Goal: Navigation & Orientation: Find specific page/section

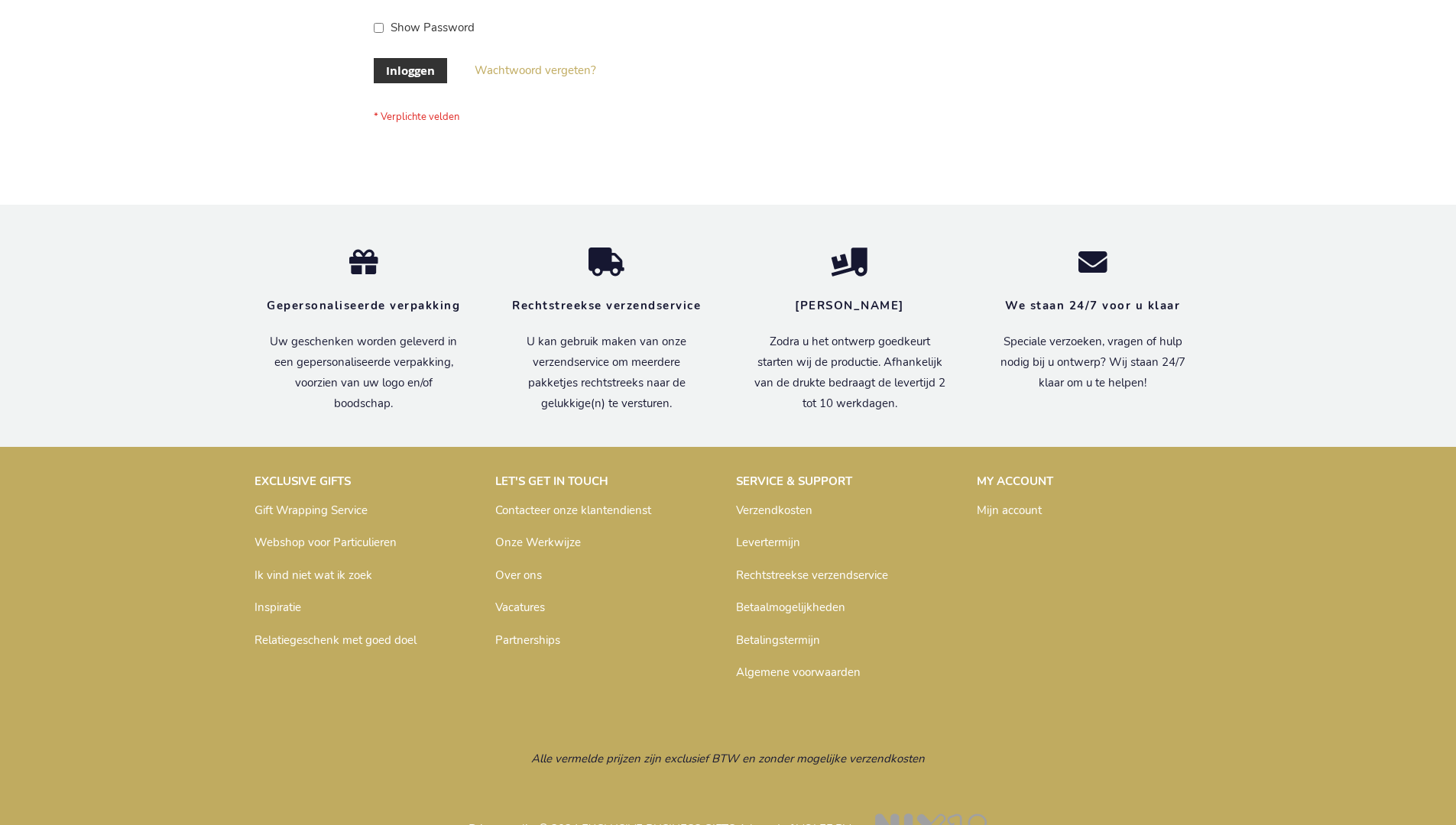
scroll to position [519, 0]
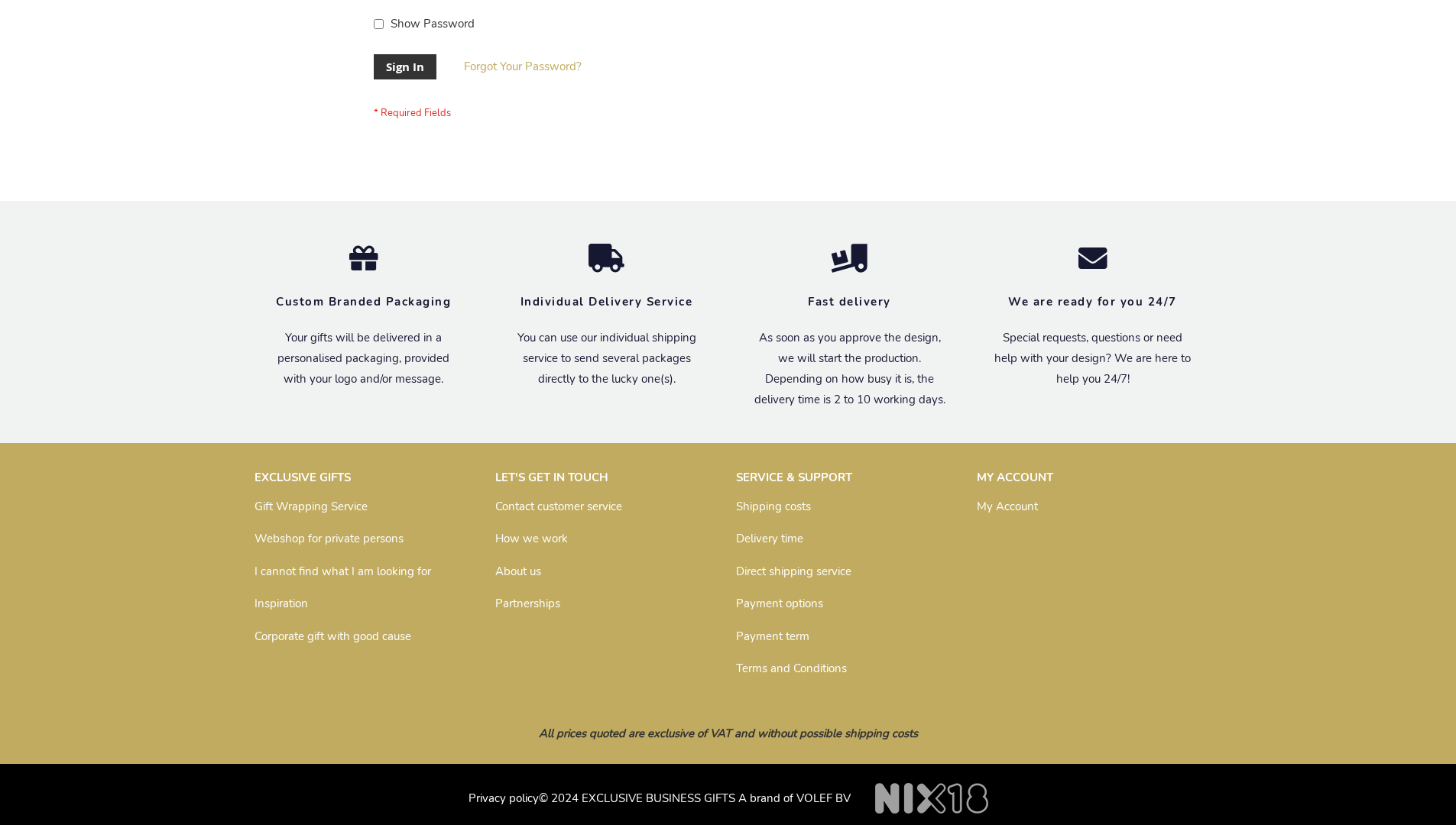
scroll to position [492, 0]
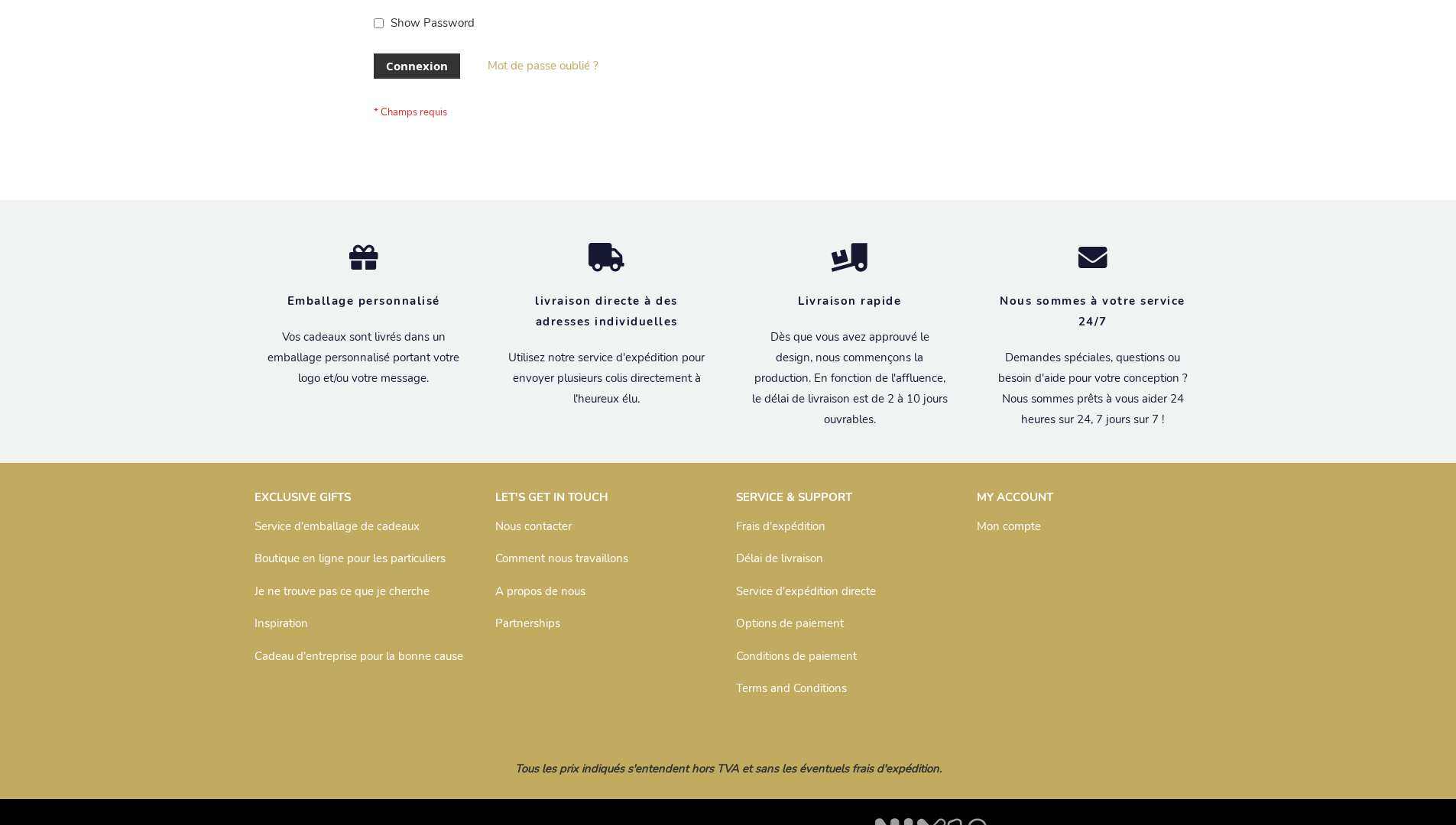
scroll to position [528, 0]
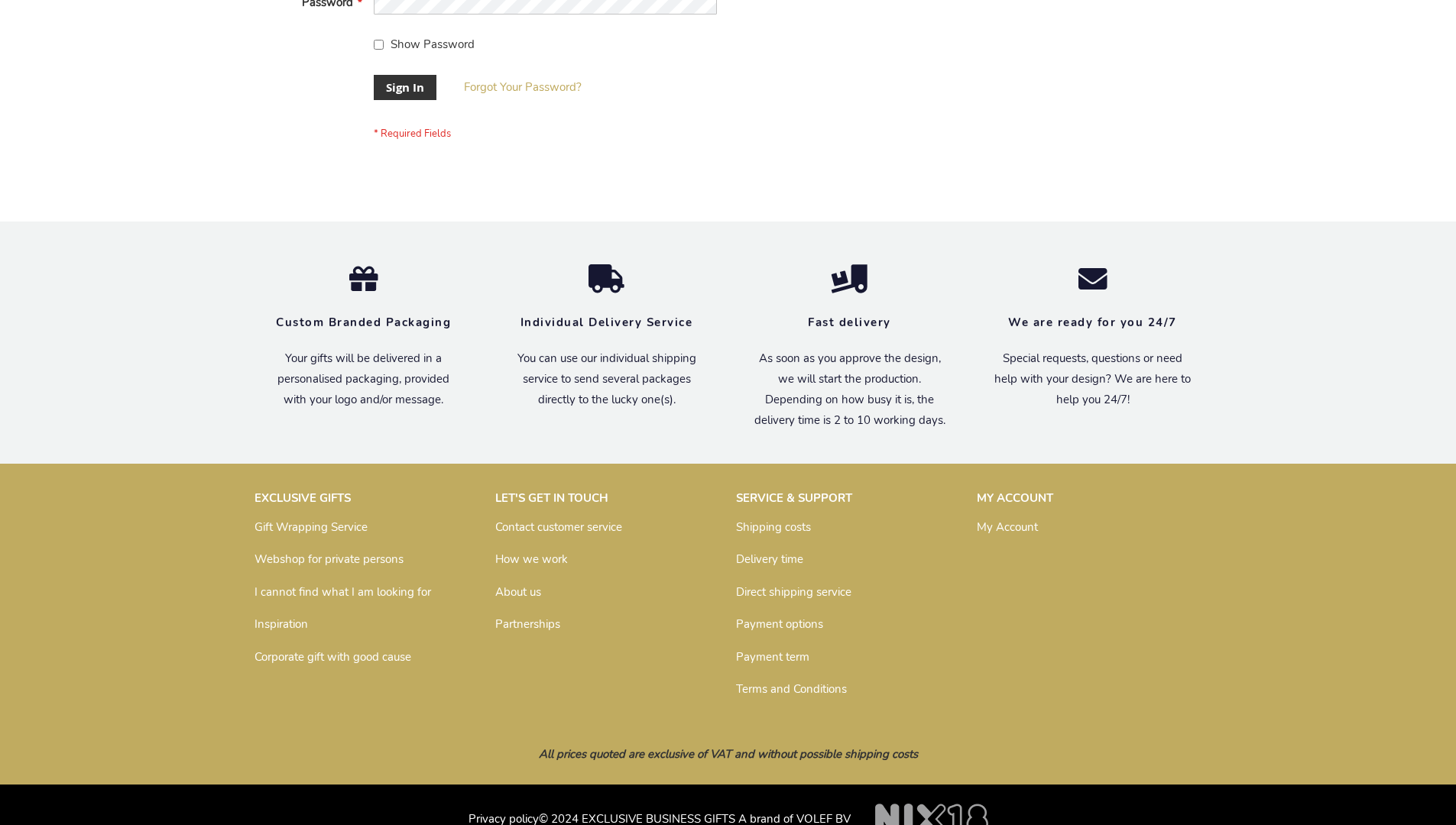
scroll to position [492, 0]
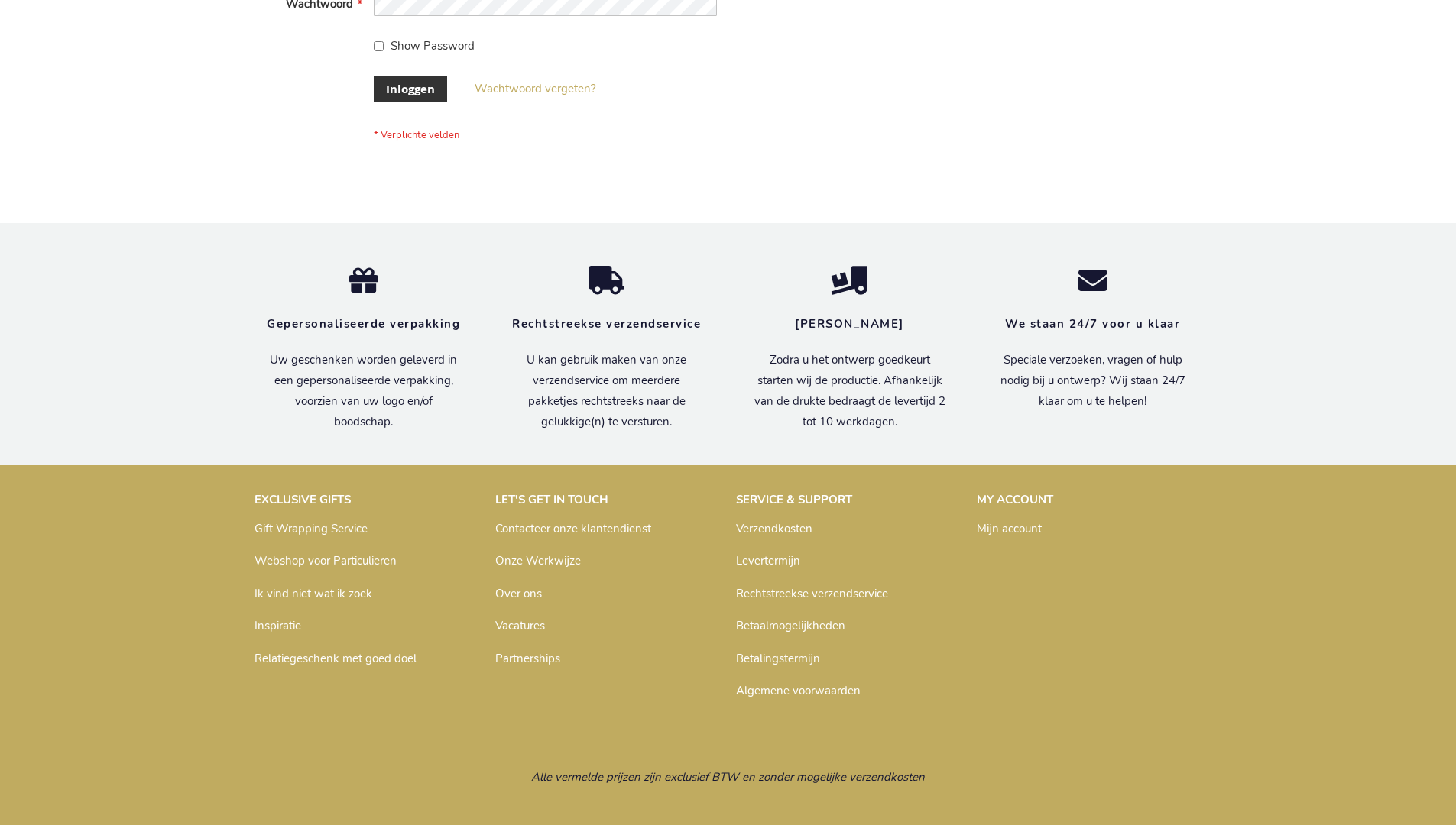
scroll to position [519, 0]
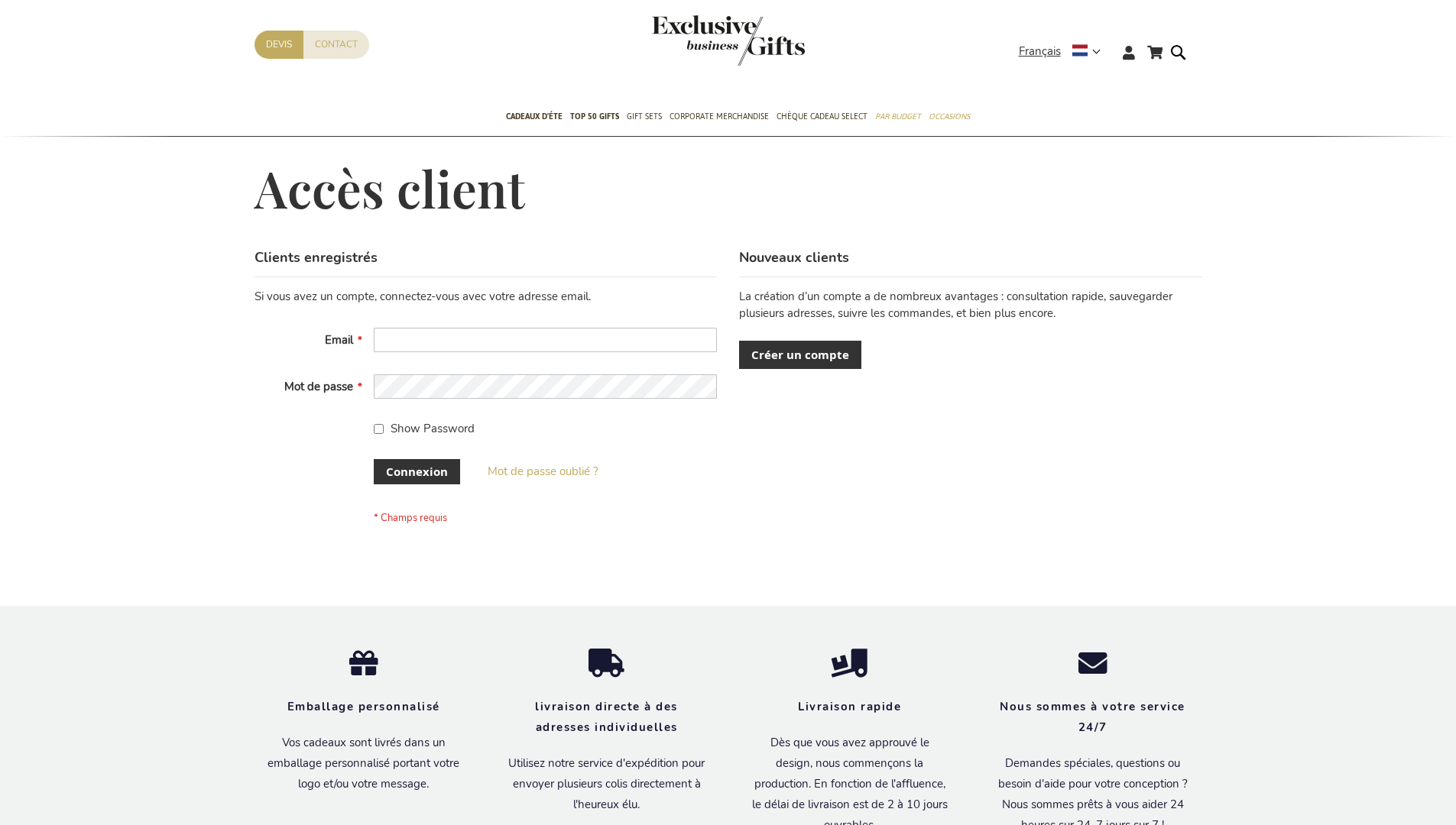
scroll to position [528, 0]
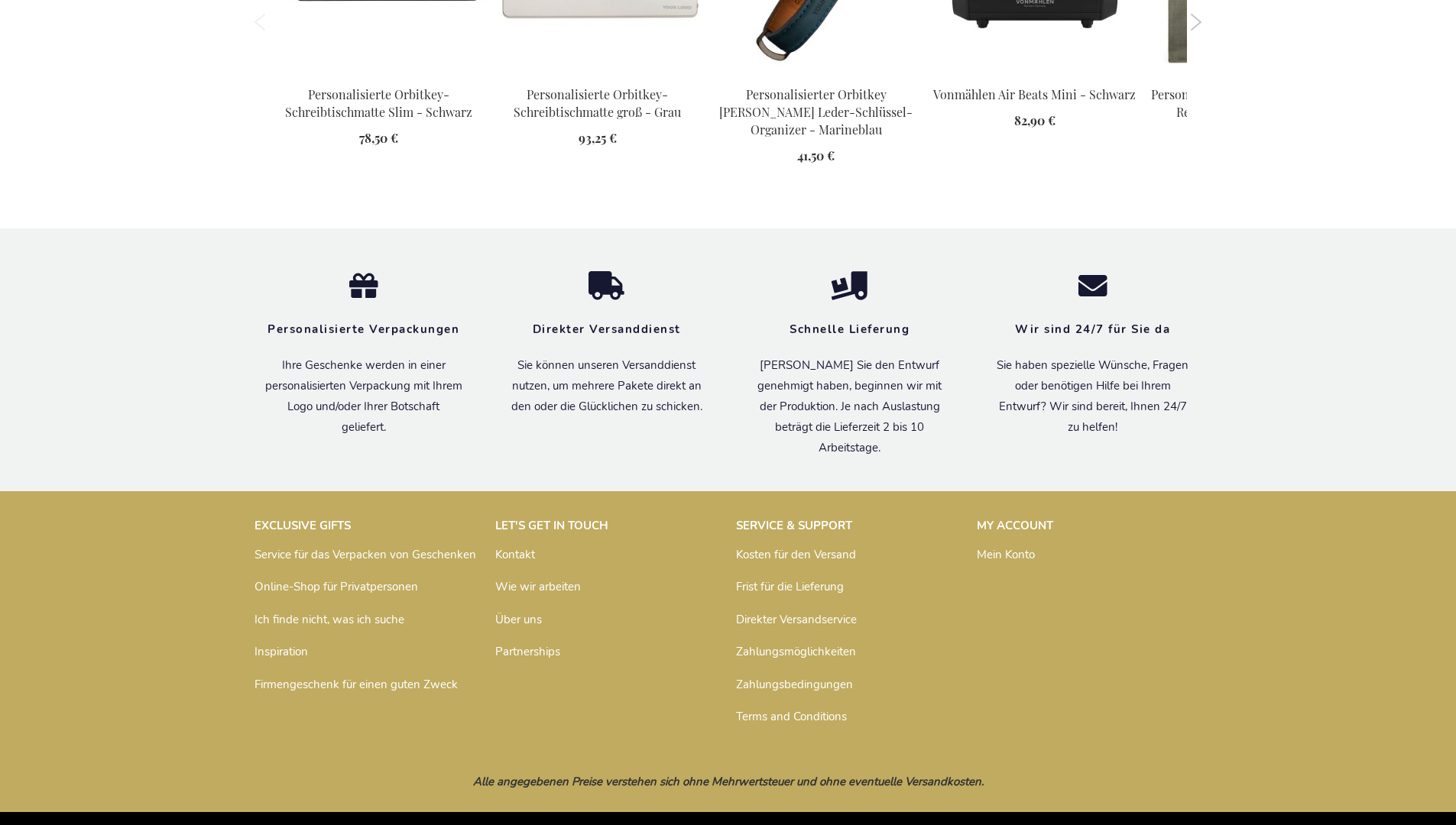
scroll to position [2159, 0]
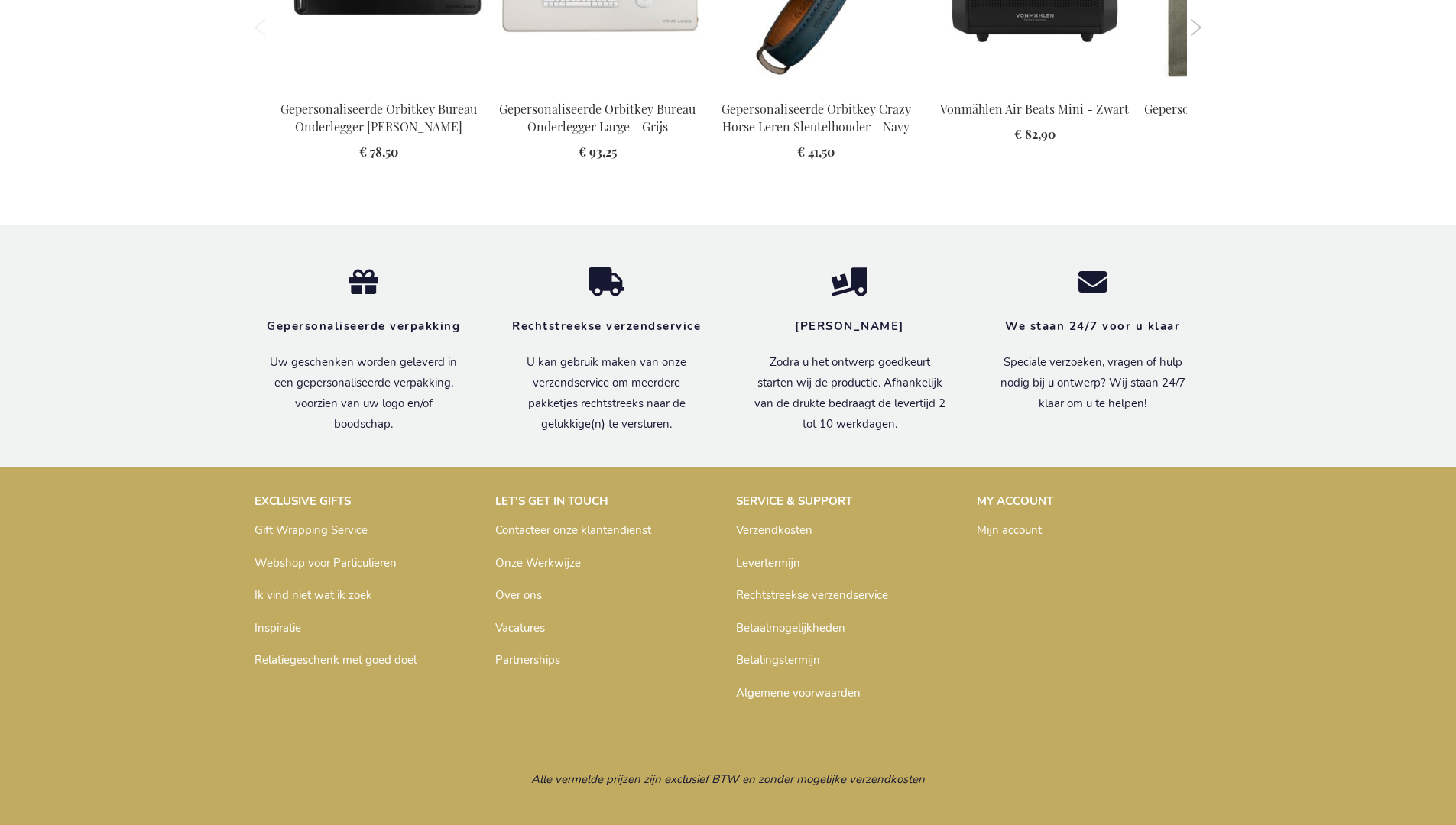
scroll to position [2132, 0]
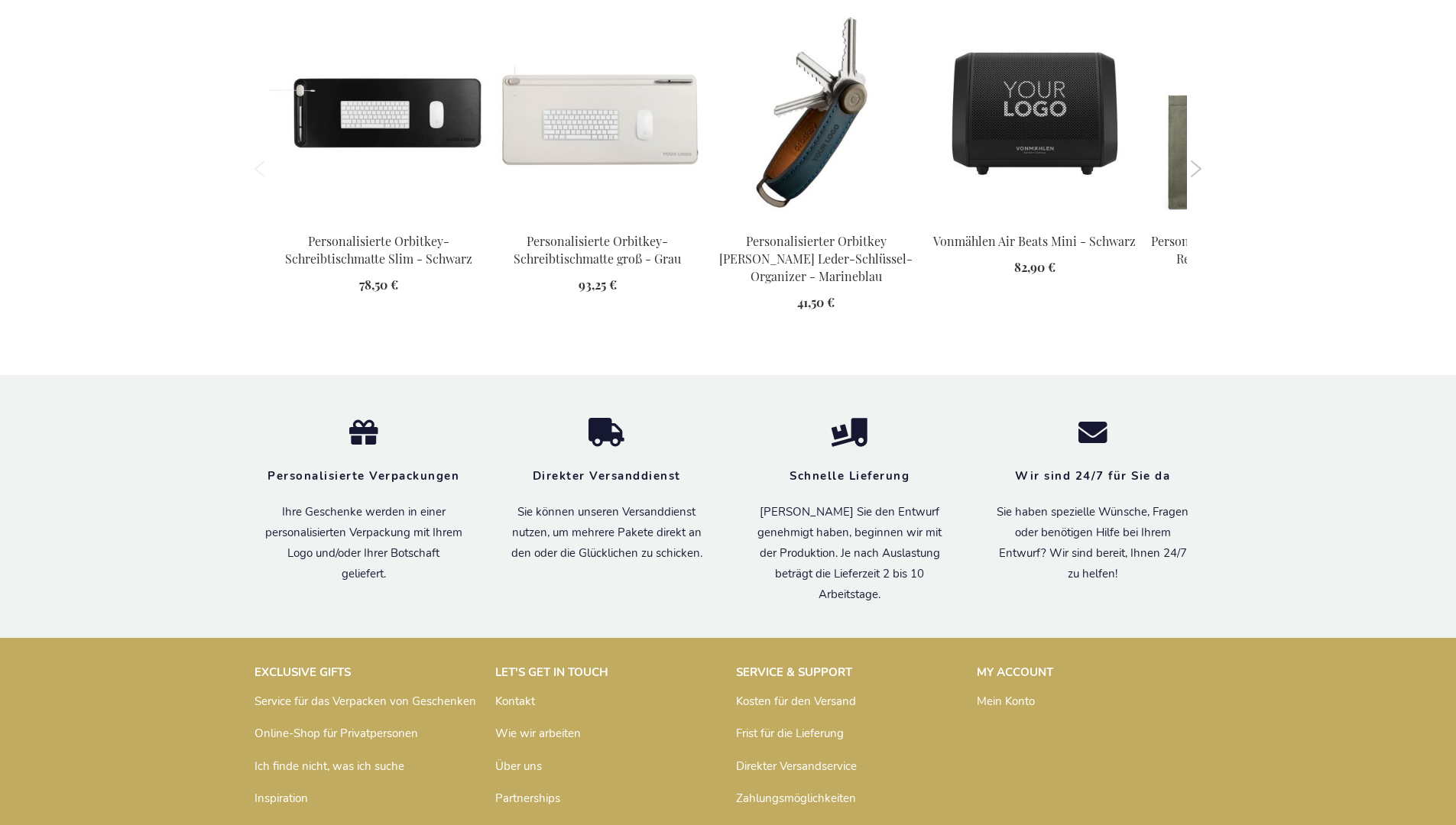
scroll to position [2159, 0]
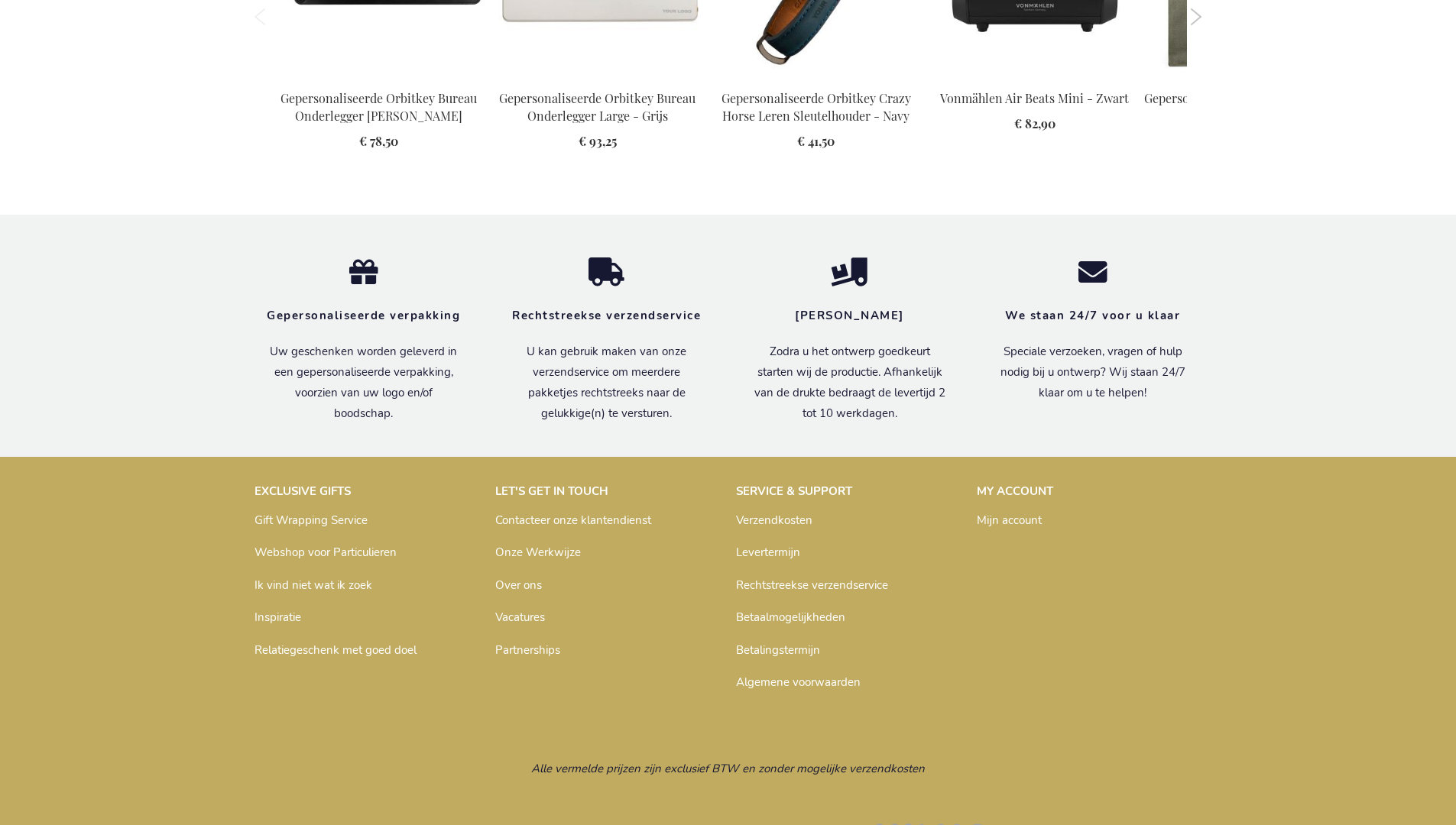
scroll to position [2127, 0]
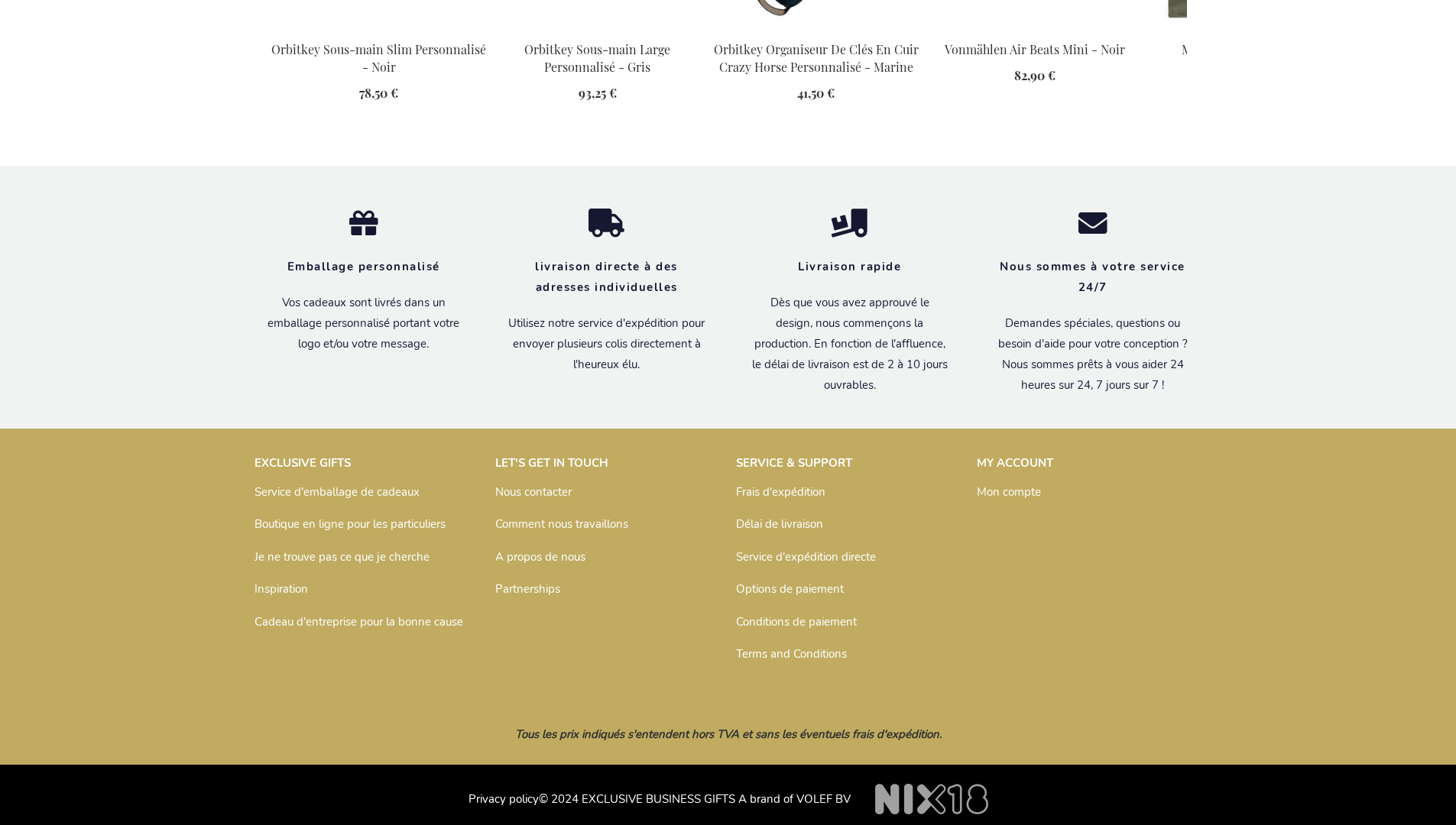
scroll to position [2158, 0]
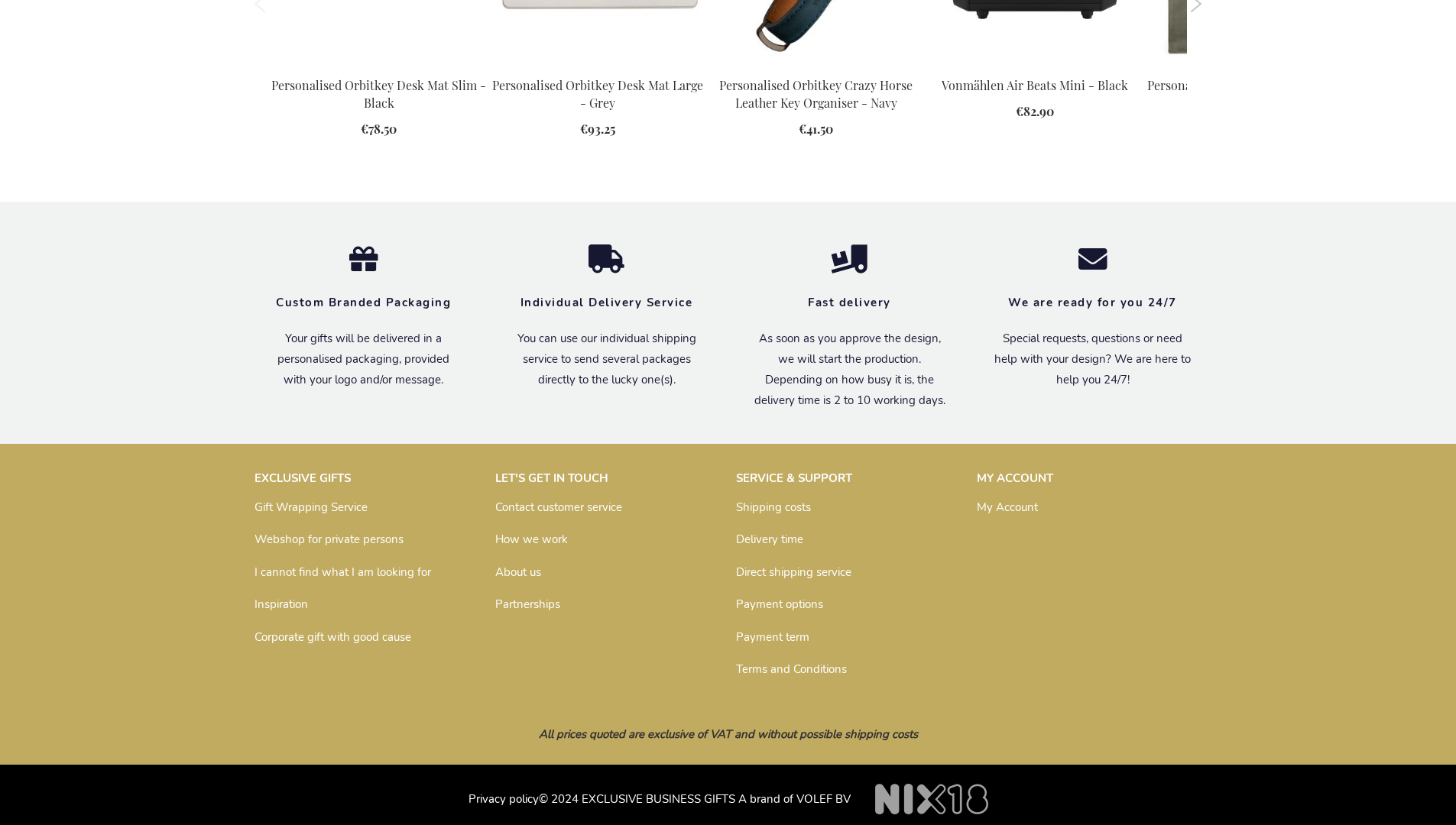
scroll to position [2087, 0]
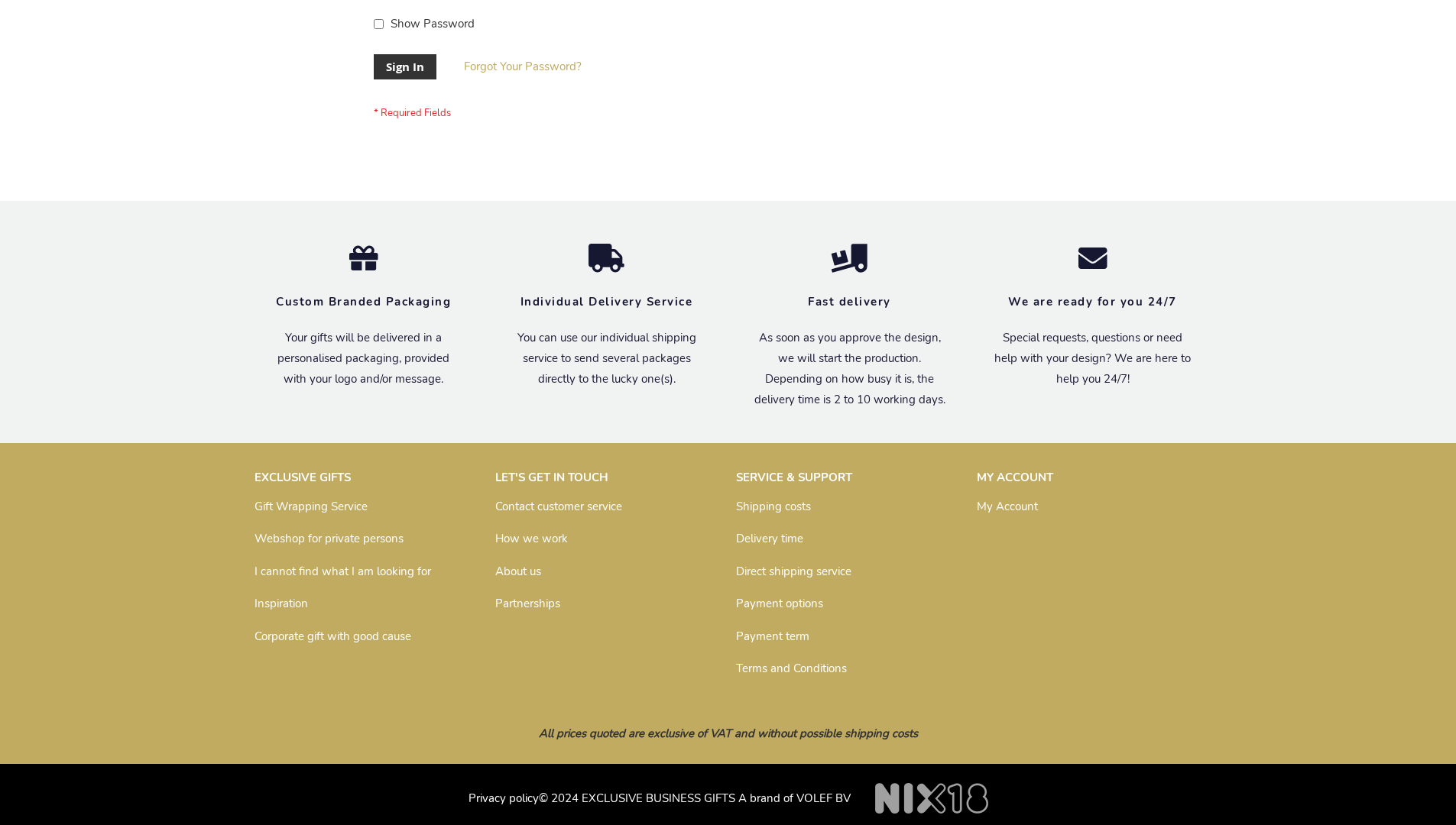
scroll to position [492, 0]
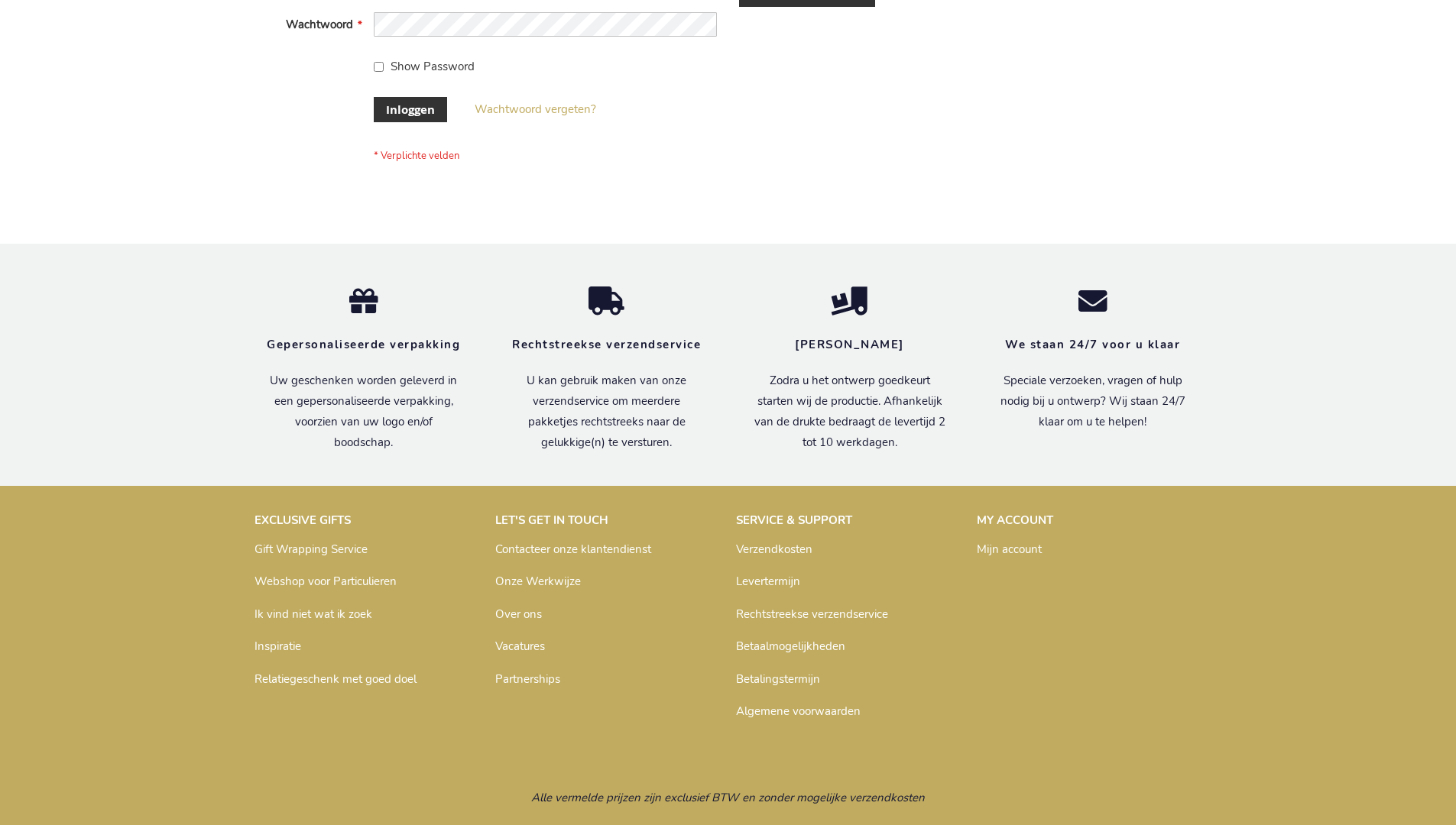
scroll to position [519, 0]
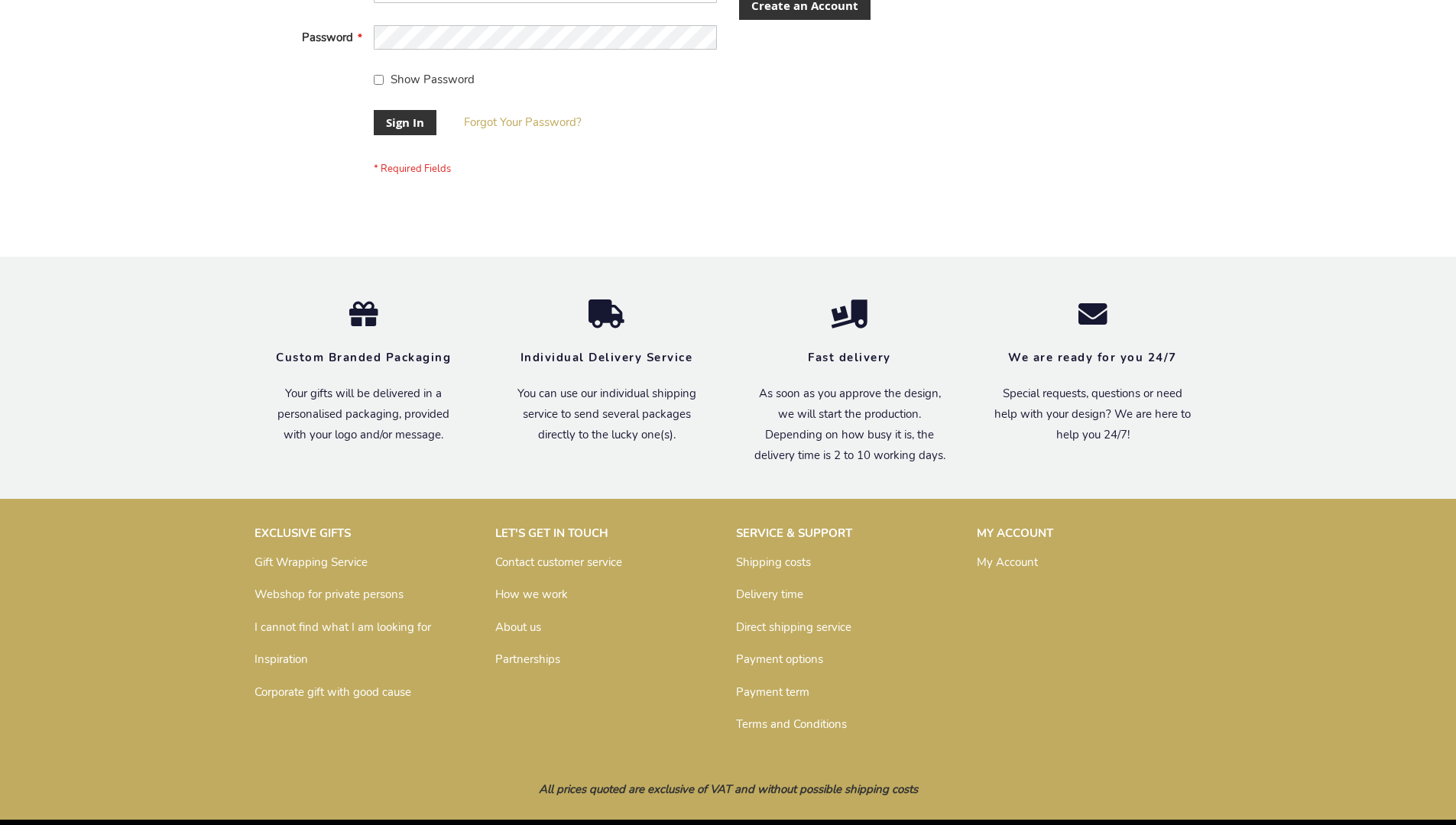
scroll to position [492, 0]
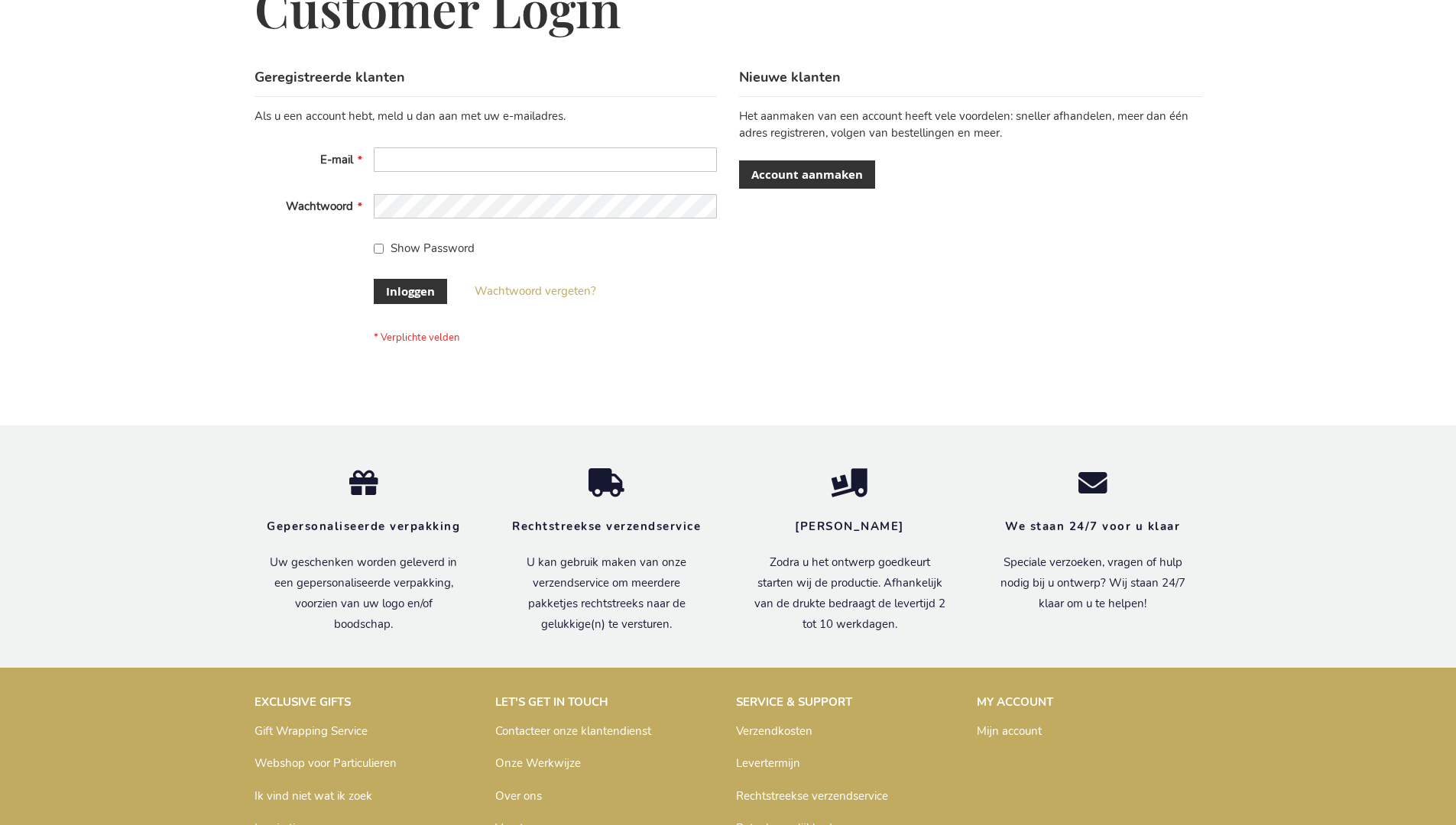
scroll to position [519, 0]
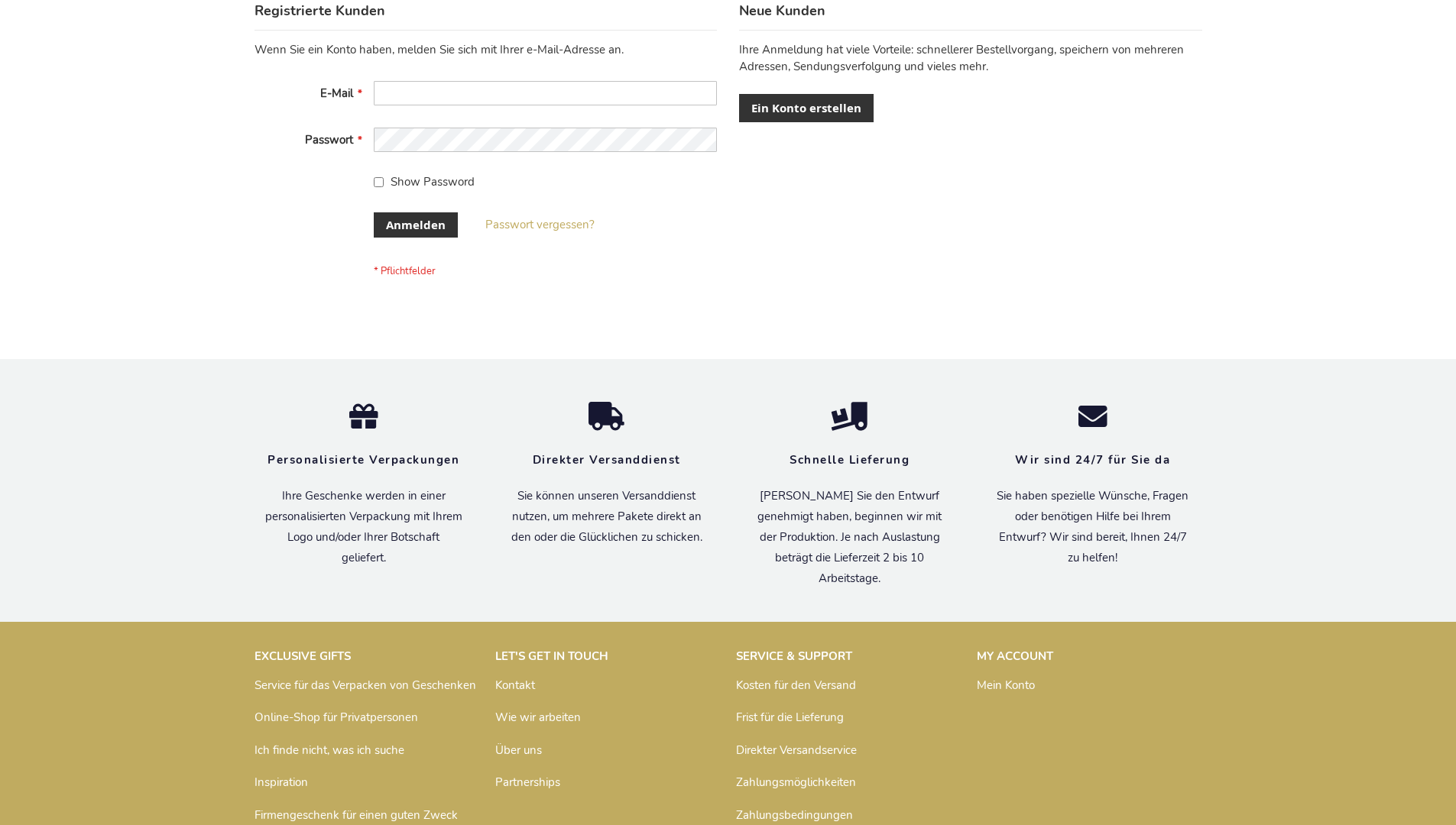
scroll to position [512, 0]
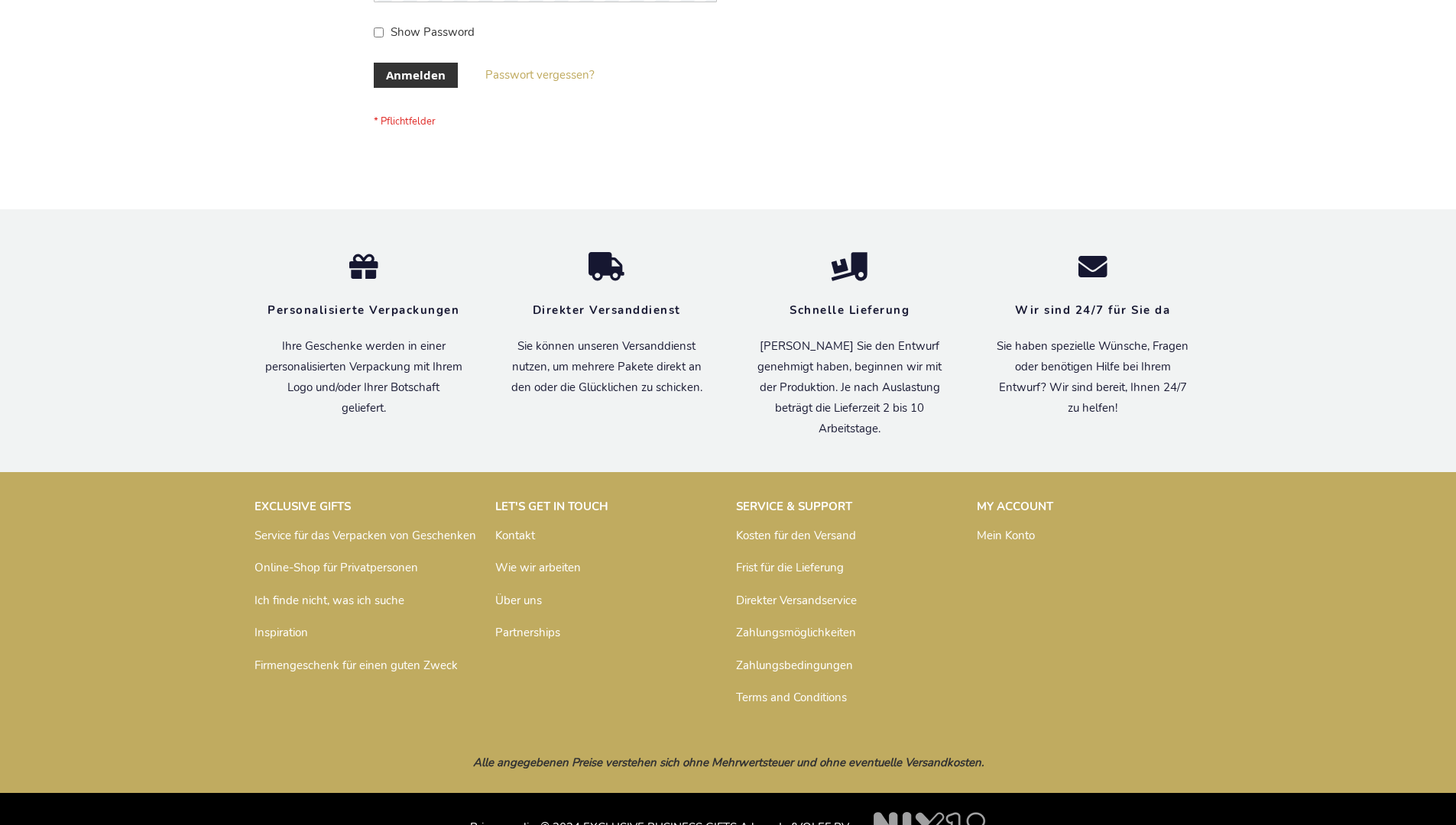
scroll to position [512, 0]
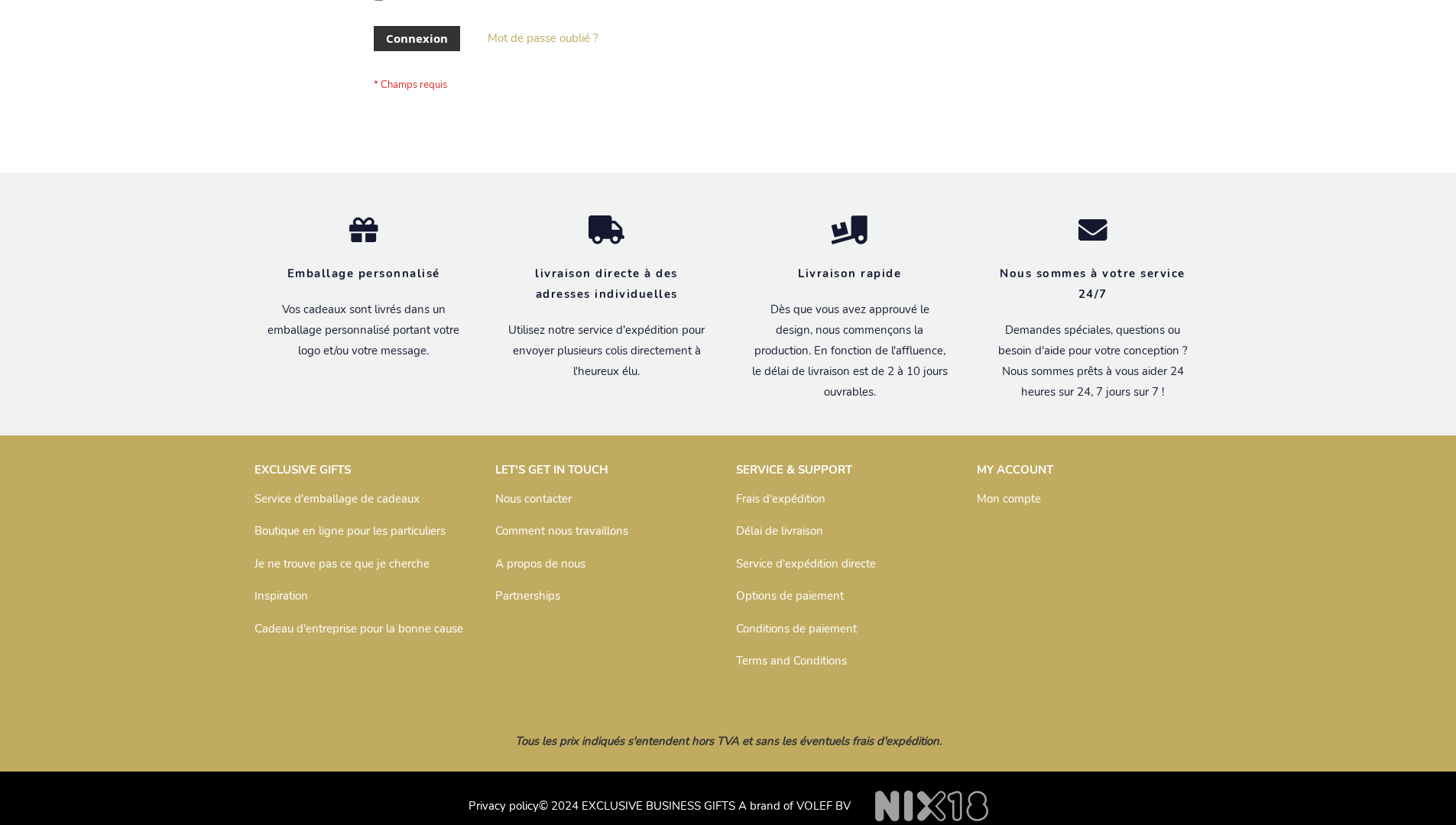
scroll to position [528, 0]
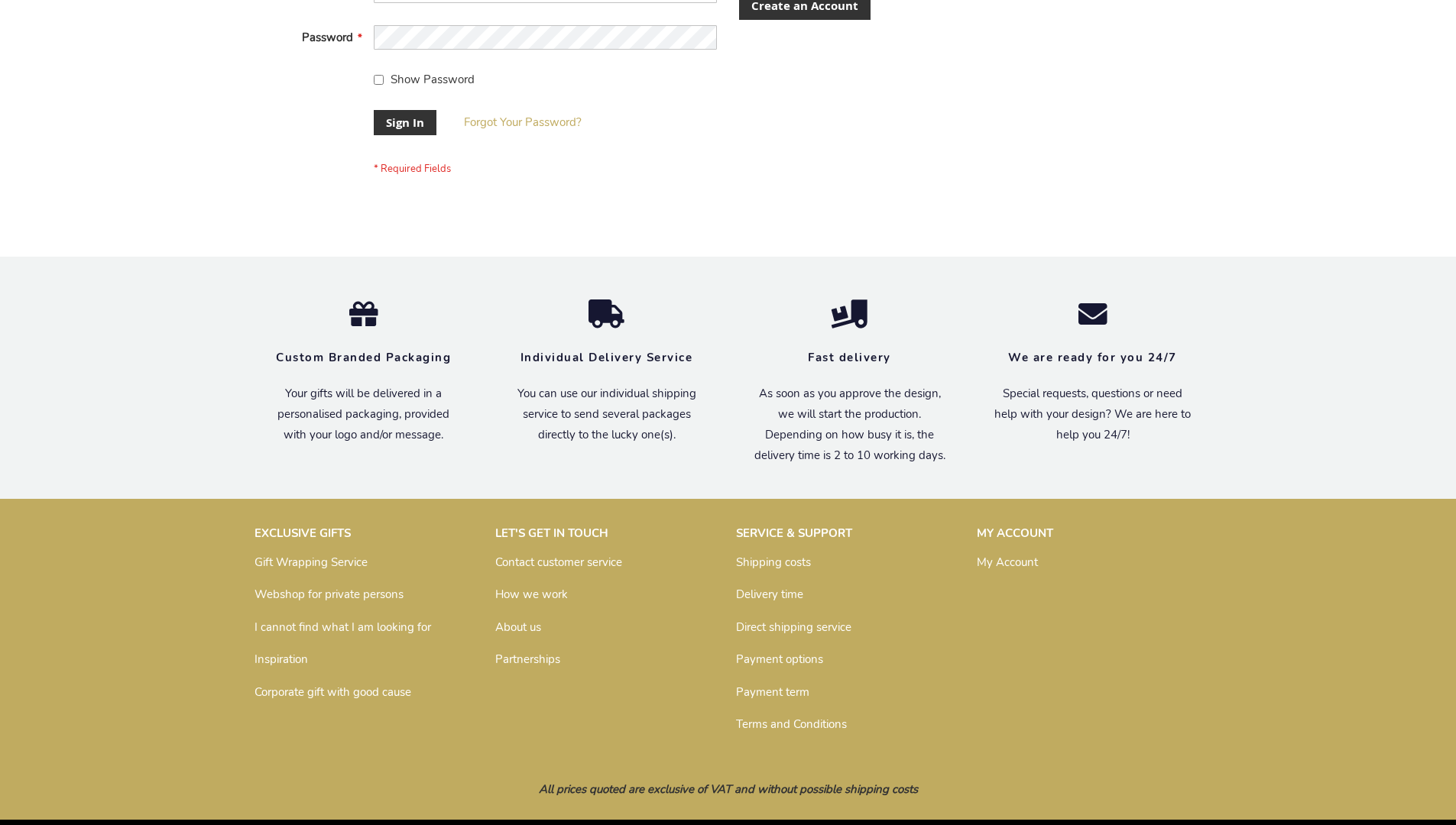
scroll to position [492, 0]
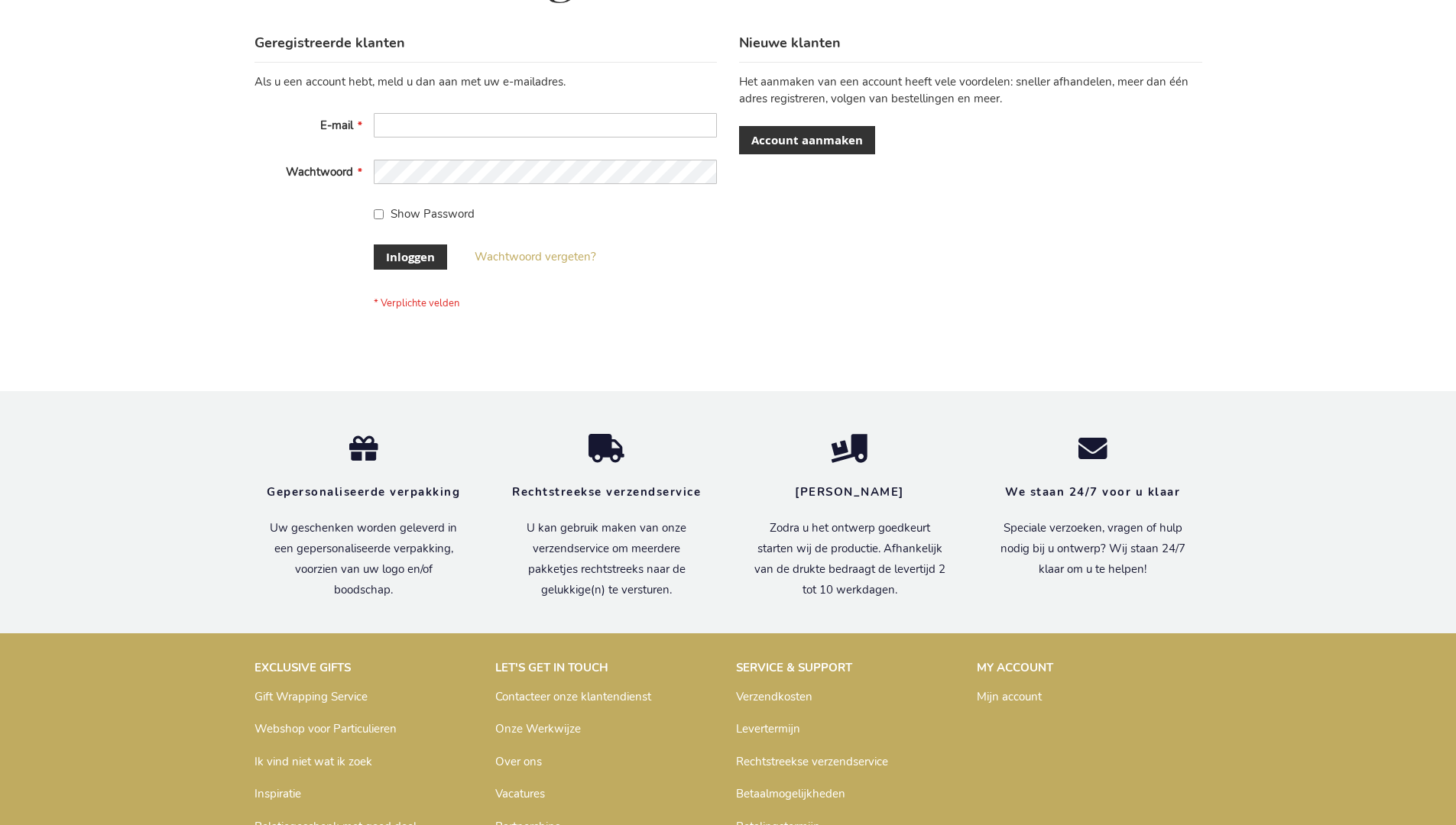
scroll to position [519, 0]
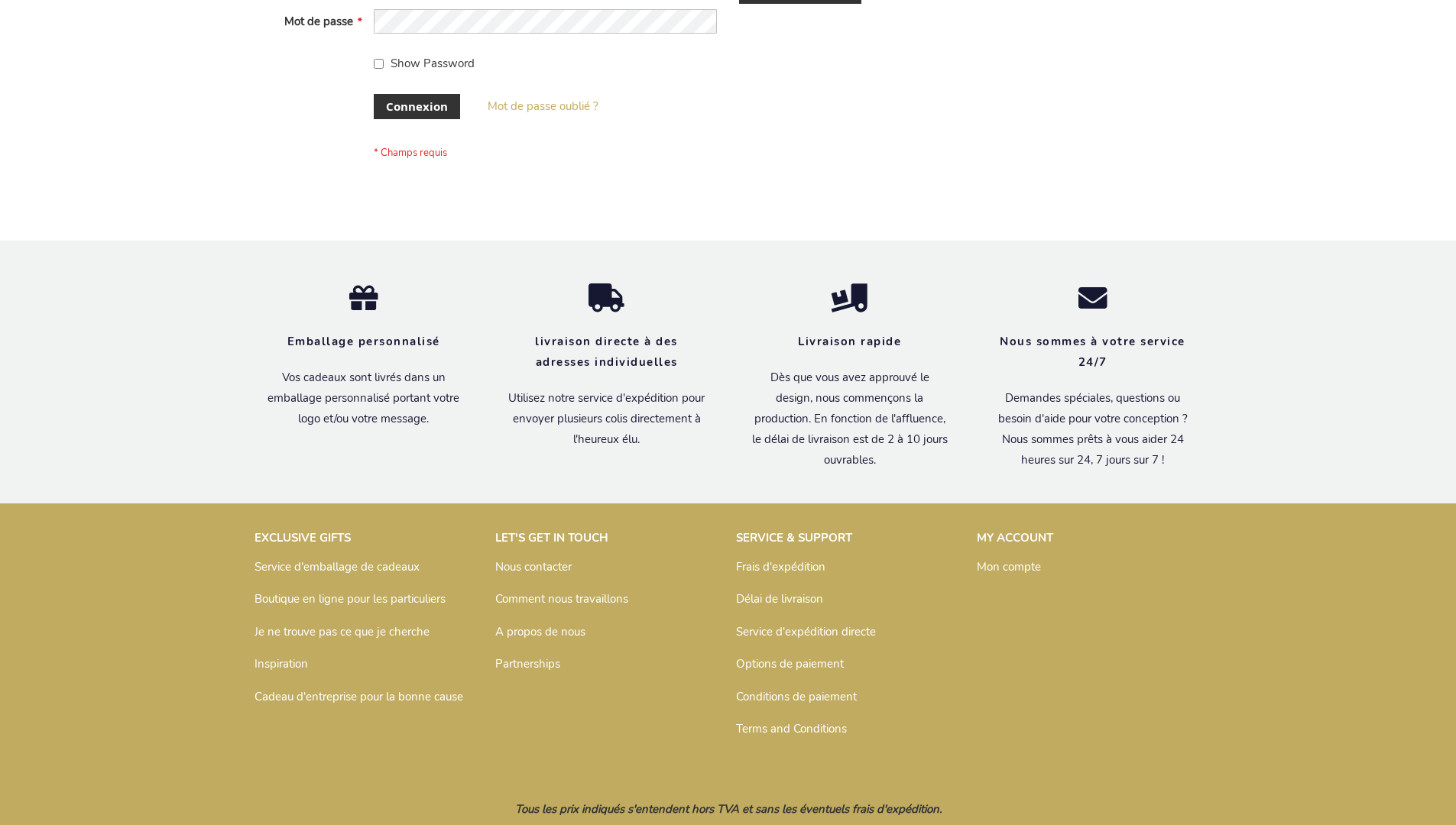
scroll to position [528, 0]
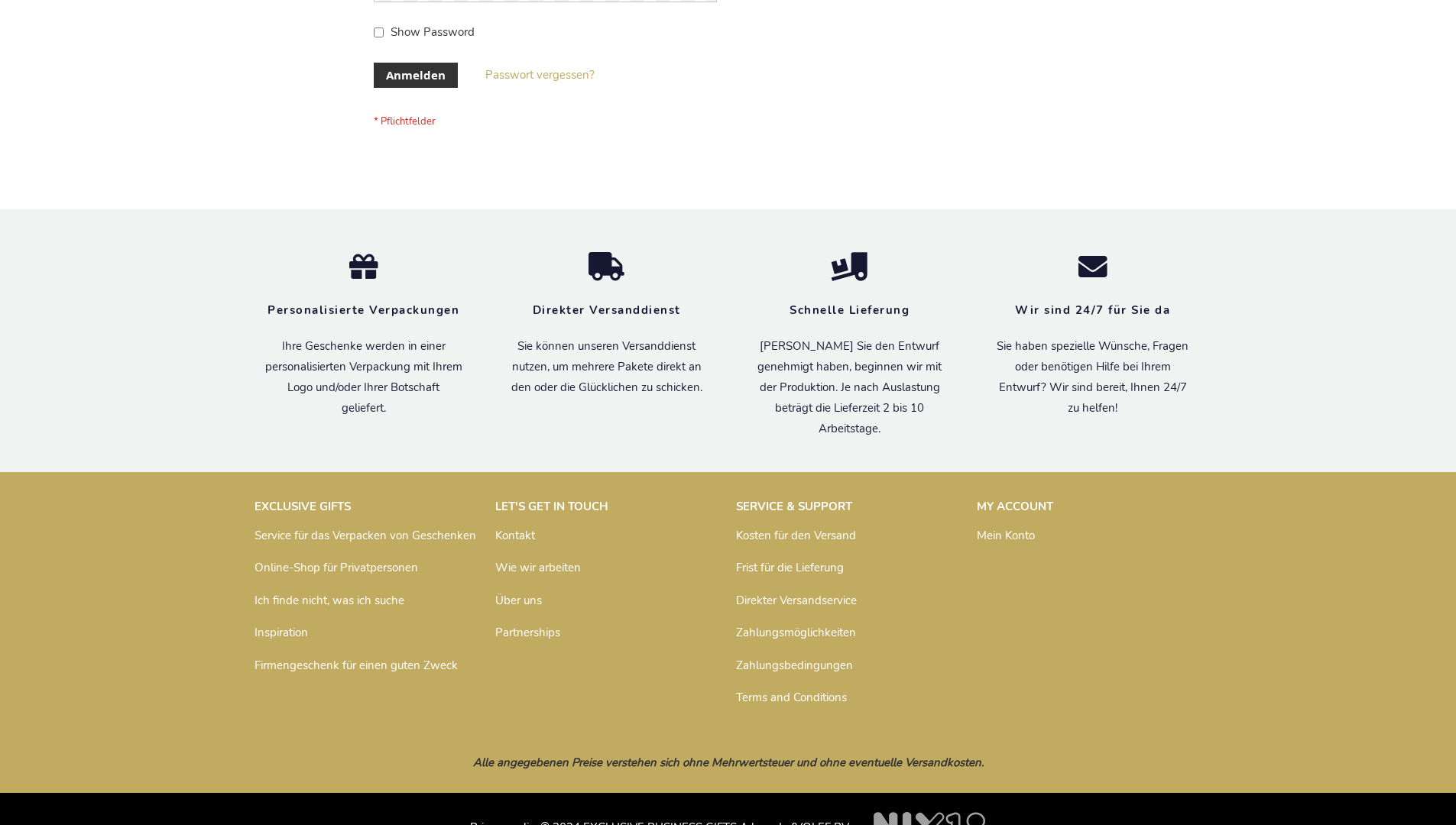
scroll to position [512, 0]
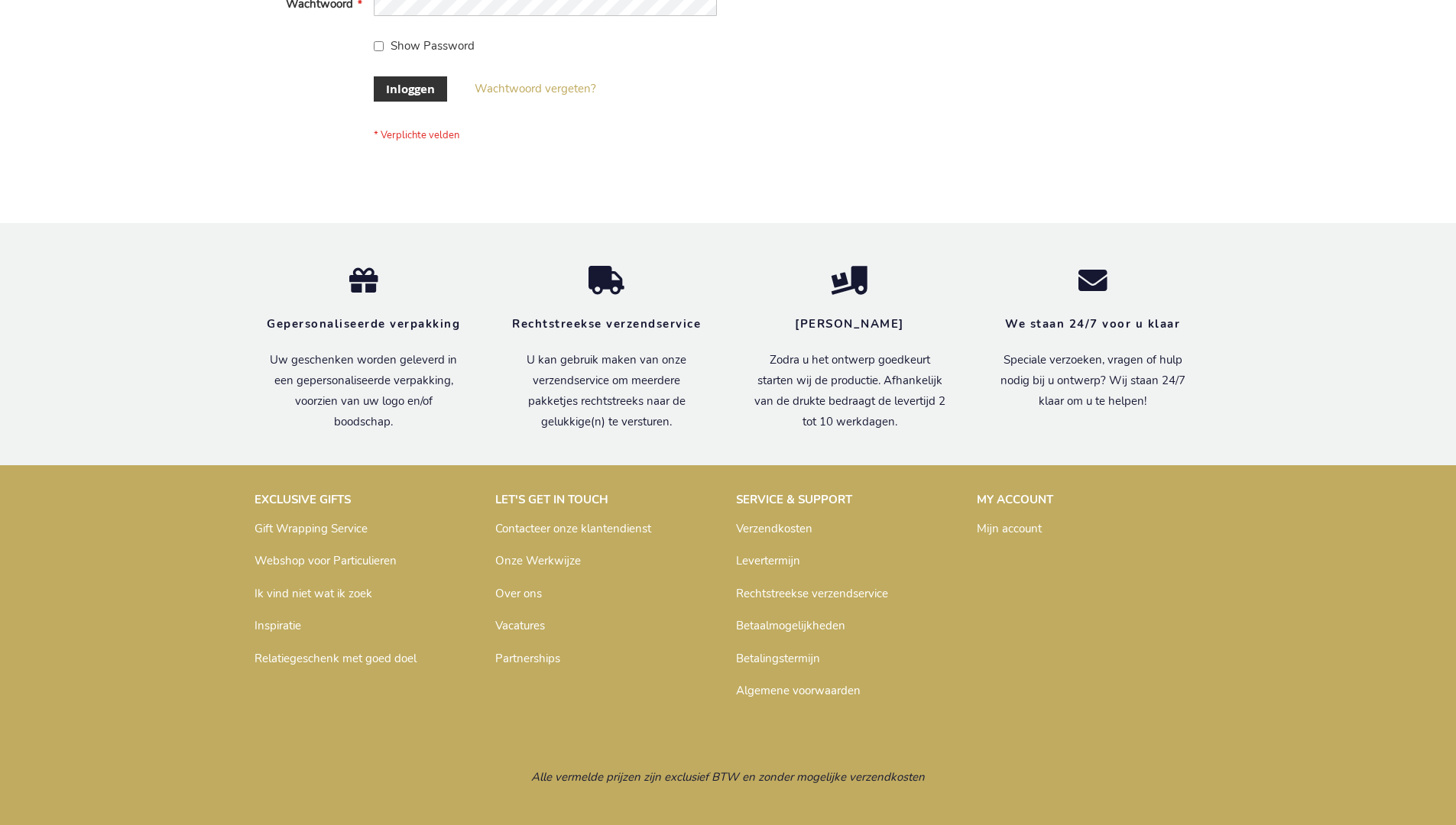
scroll to position [519, 0]
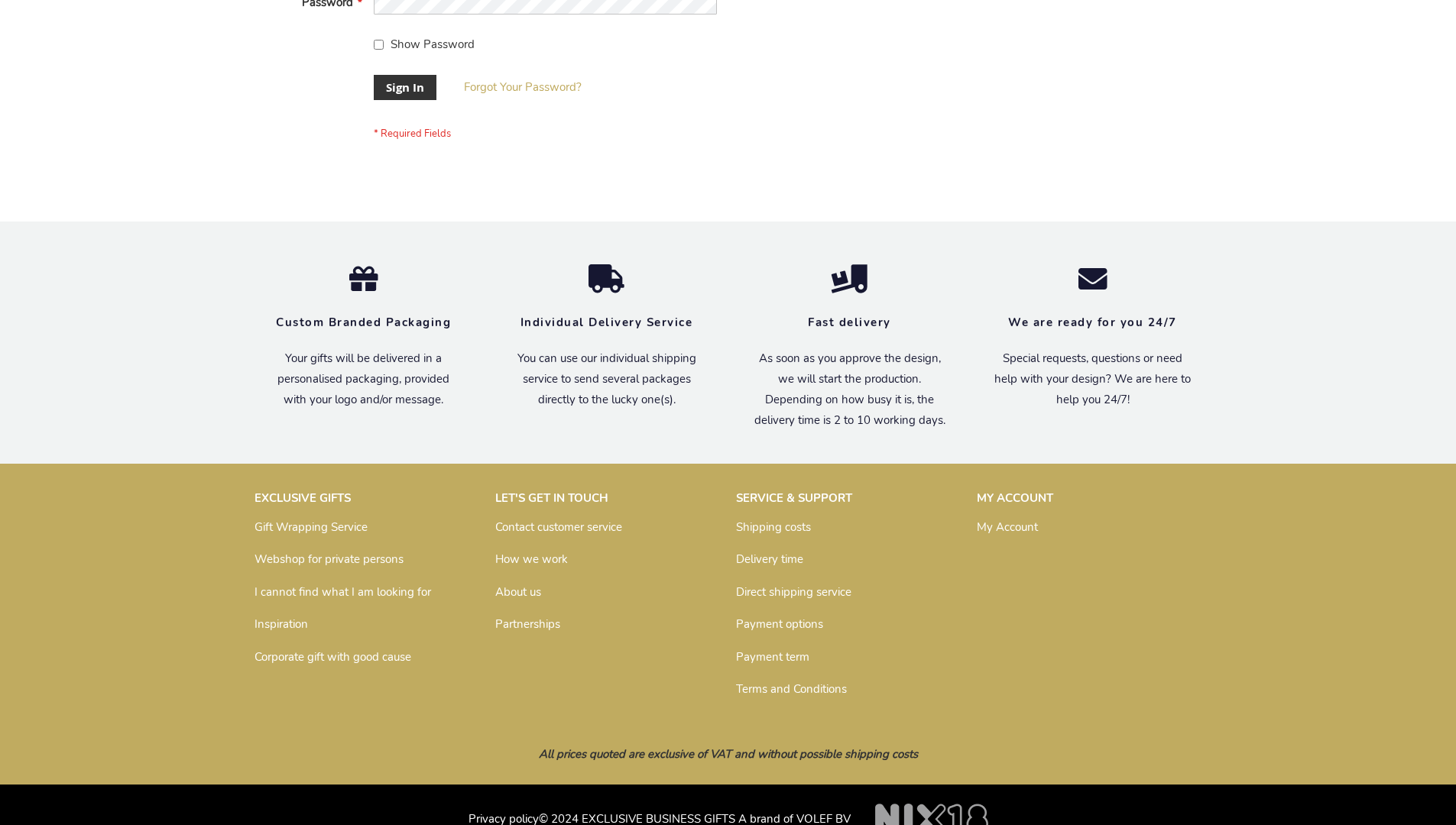
scroll to position [492, 0]
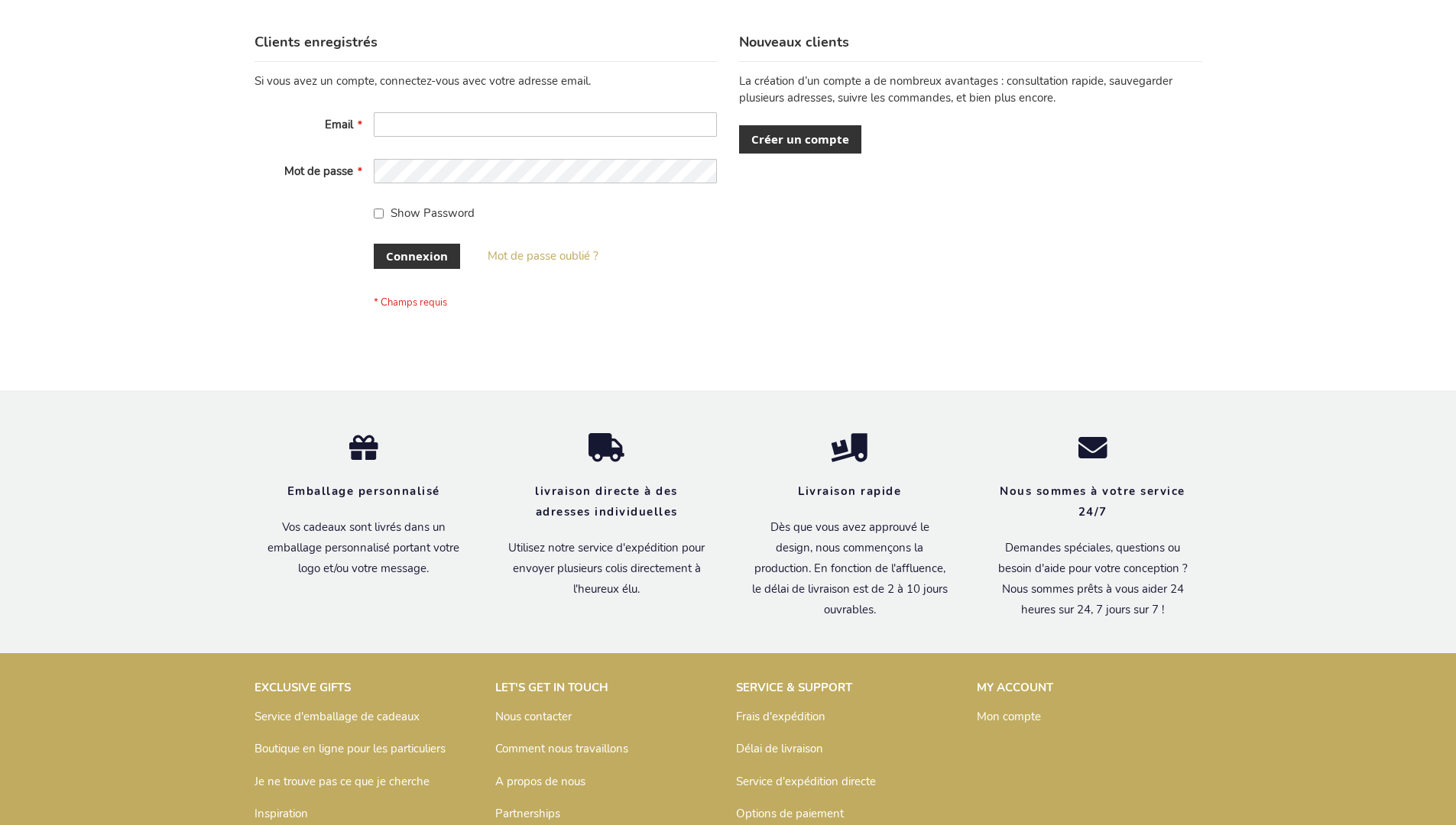
scroll to position [528, 0]
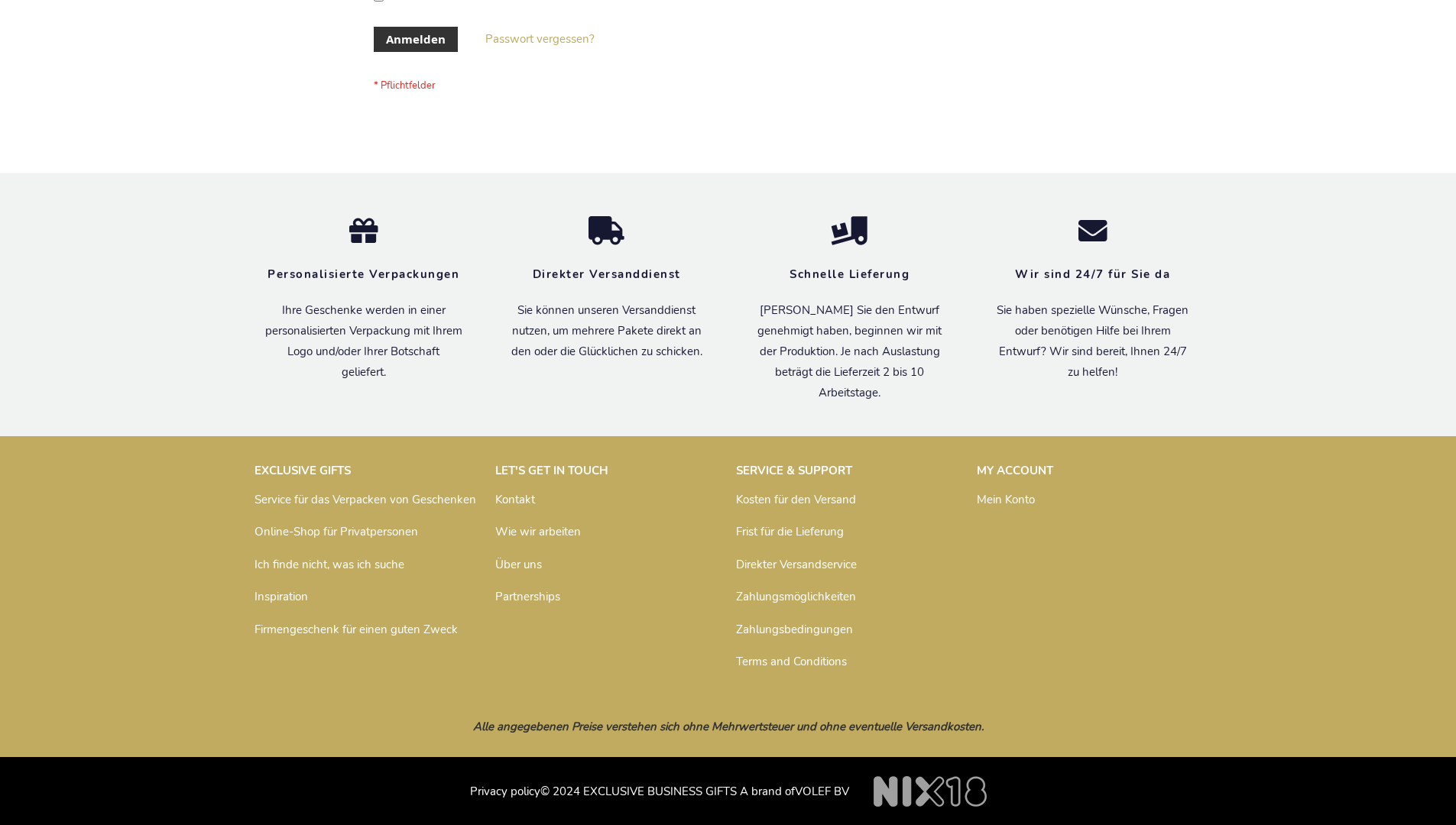
scroll to position [512, 0]
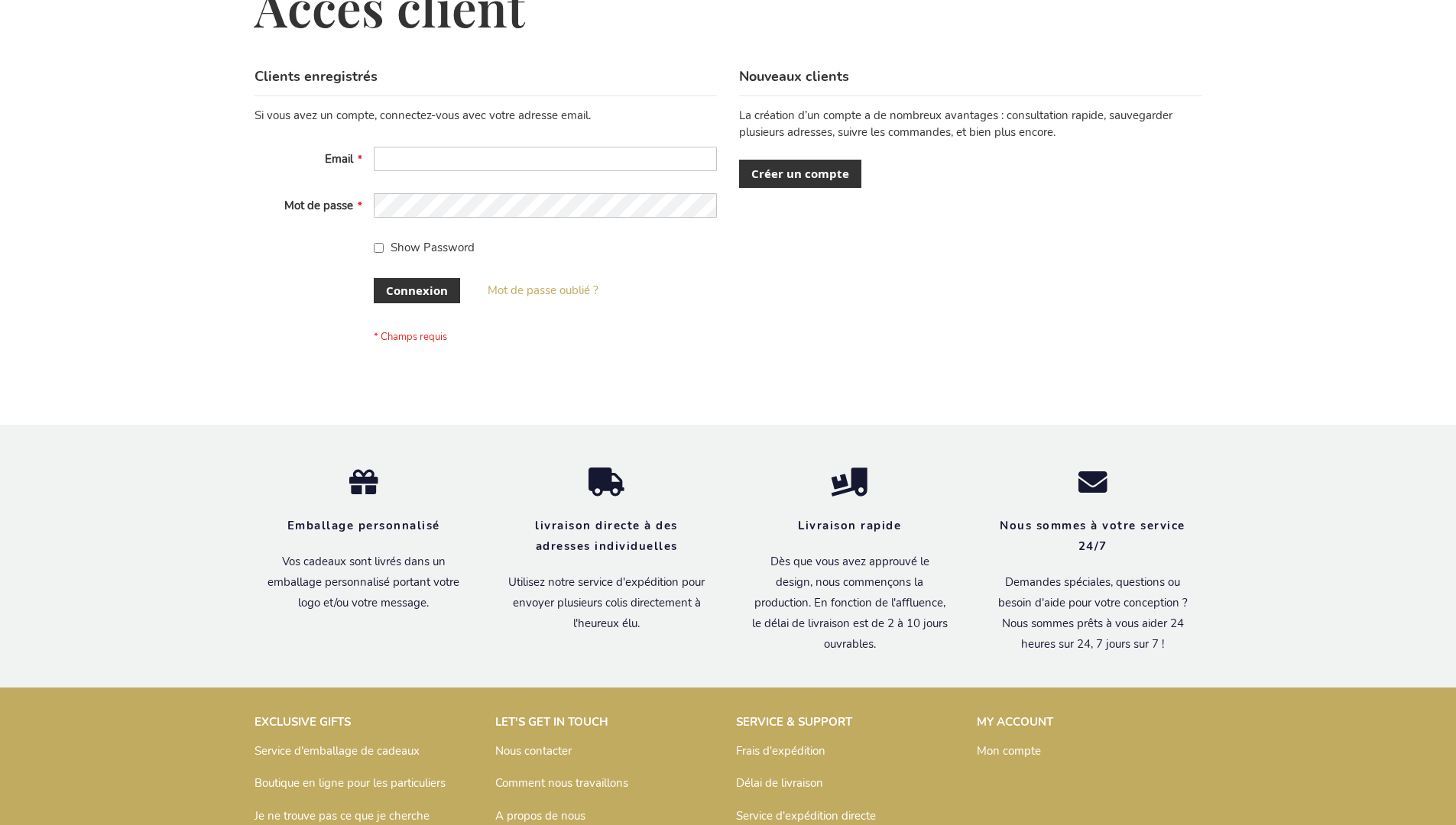
scroll to position [528, 0]
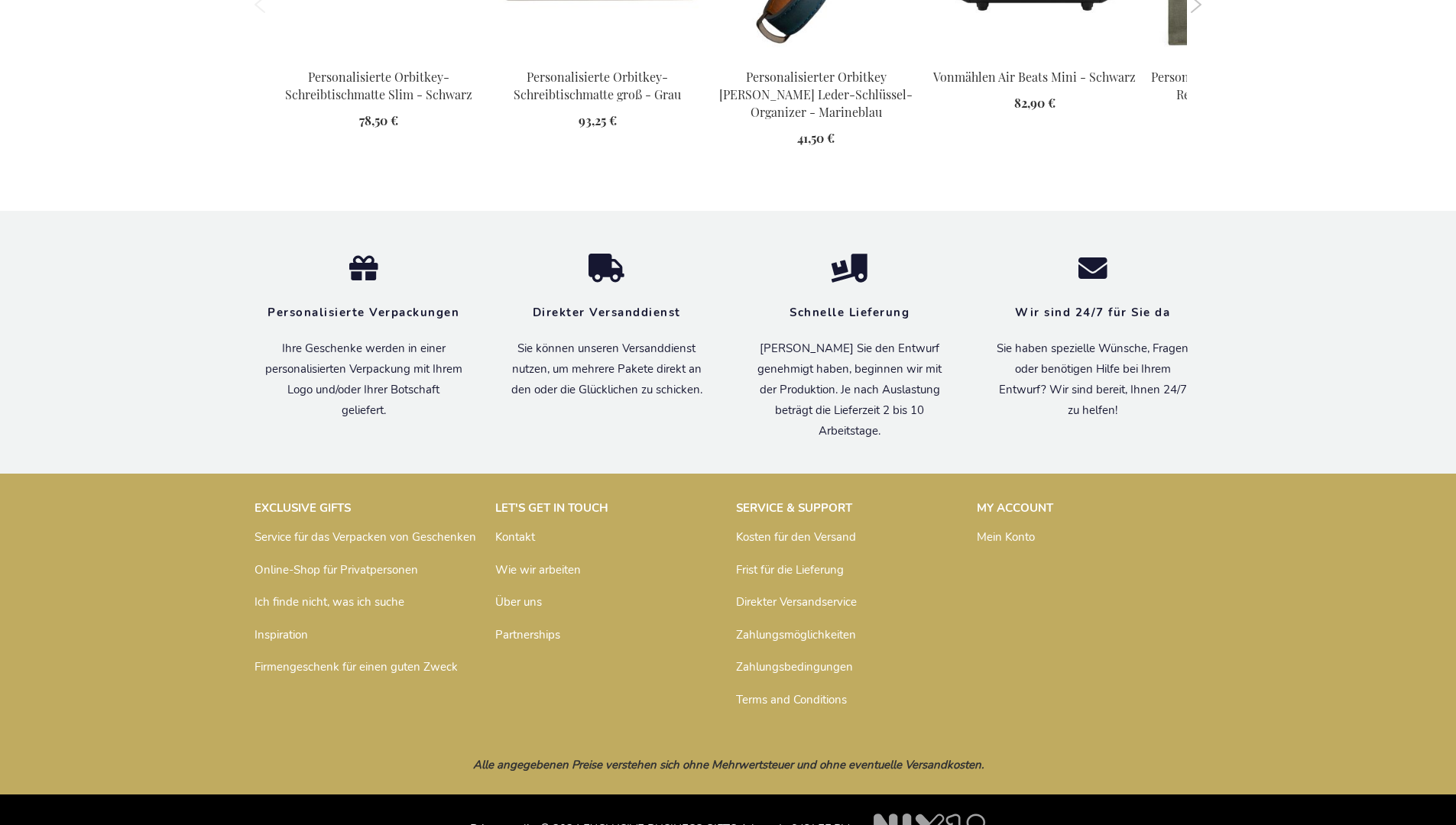
scroll to position [2170, 0]
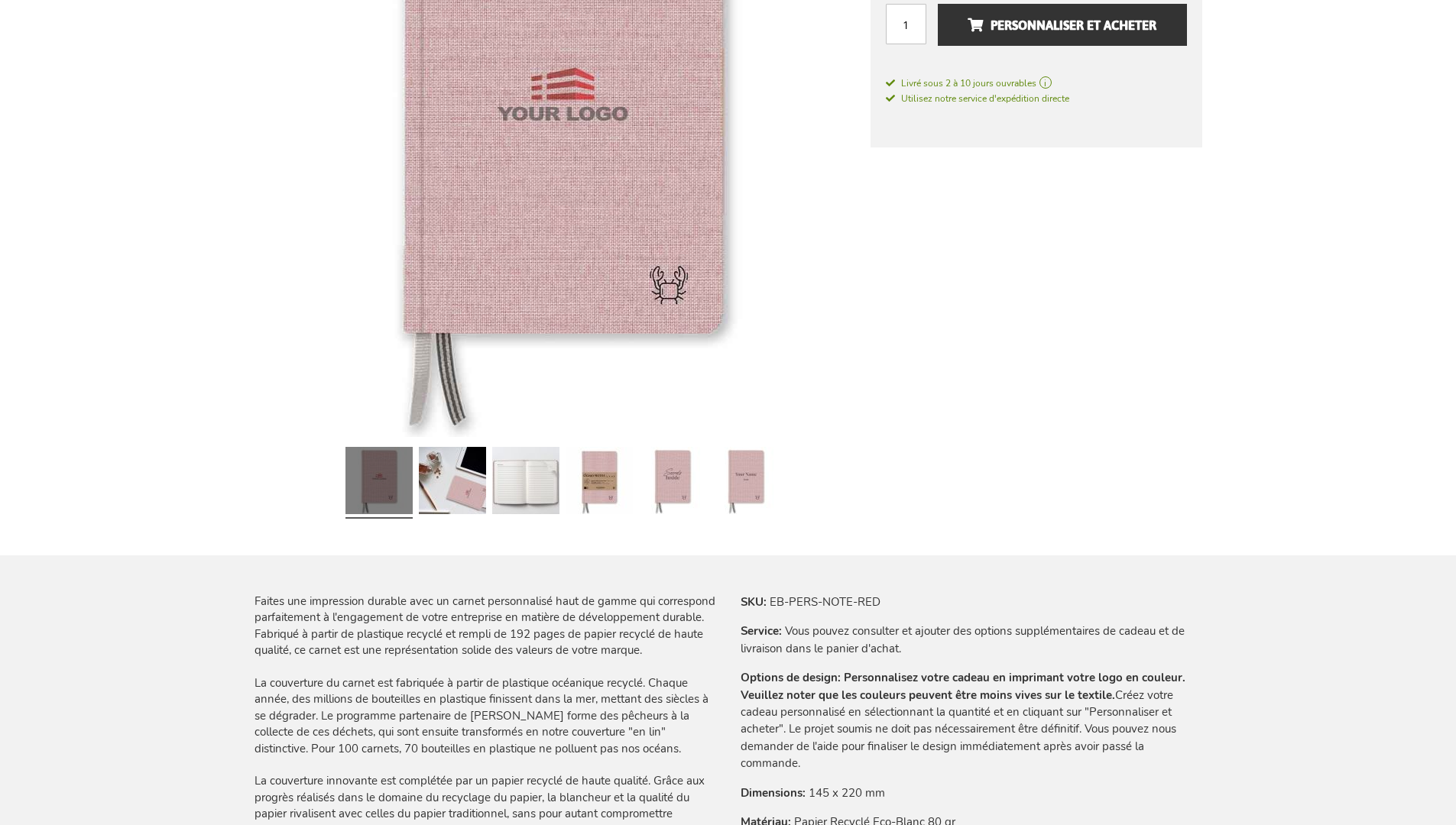
scroll to position [2158, 0]
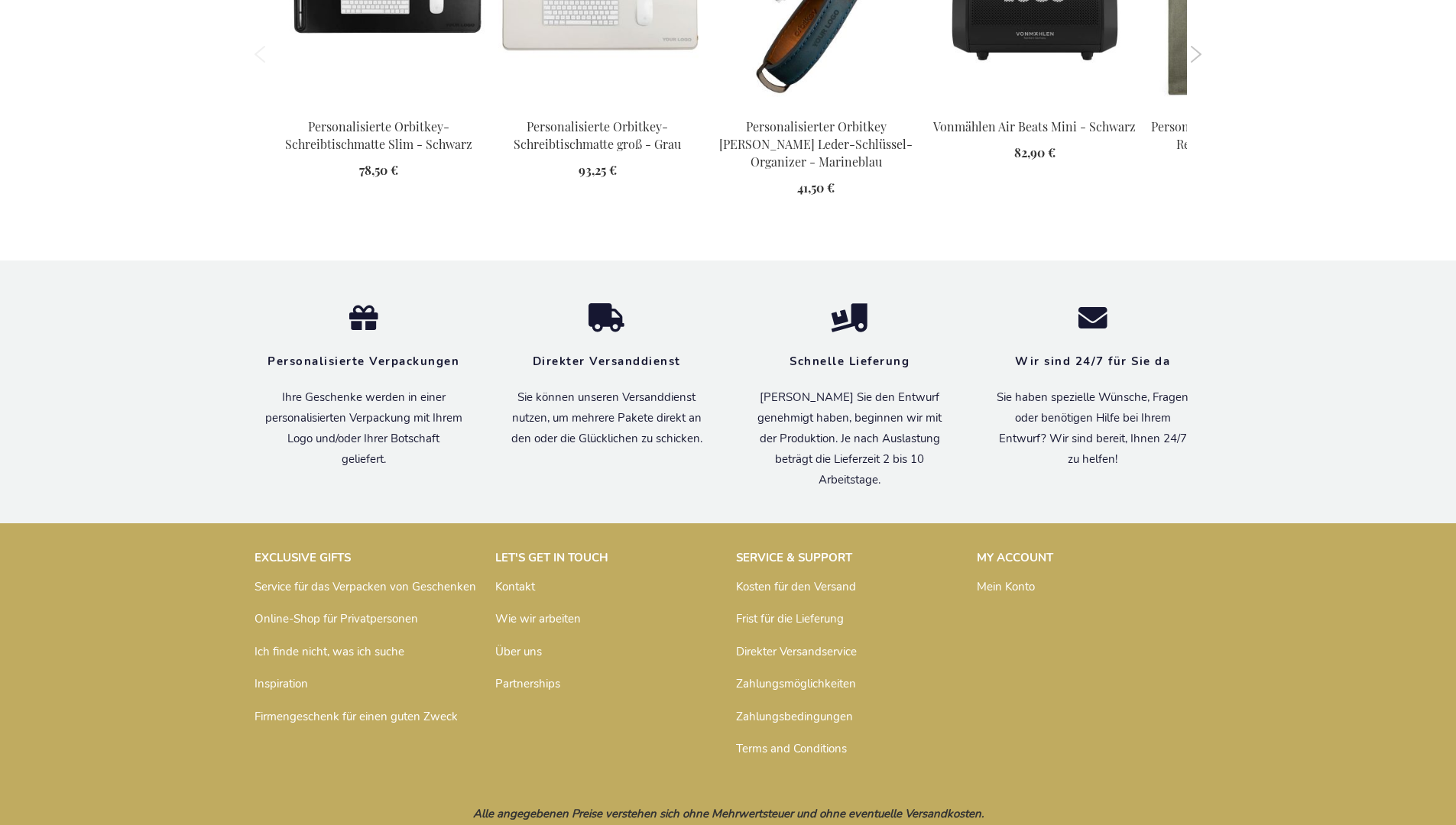
scroll to position [2159, 0]
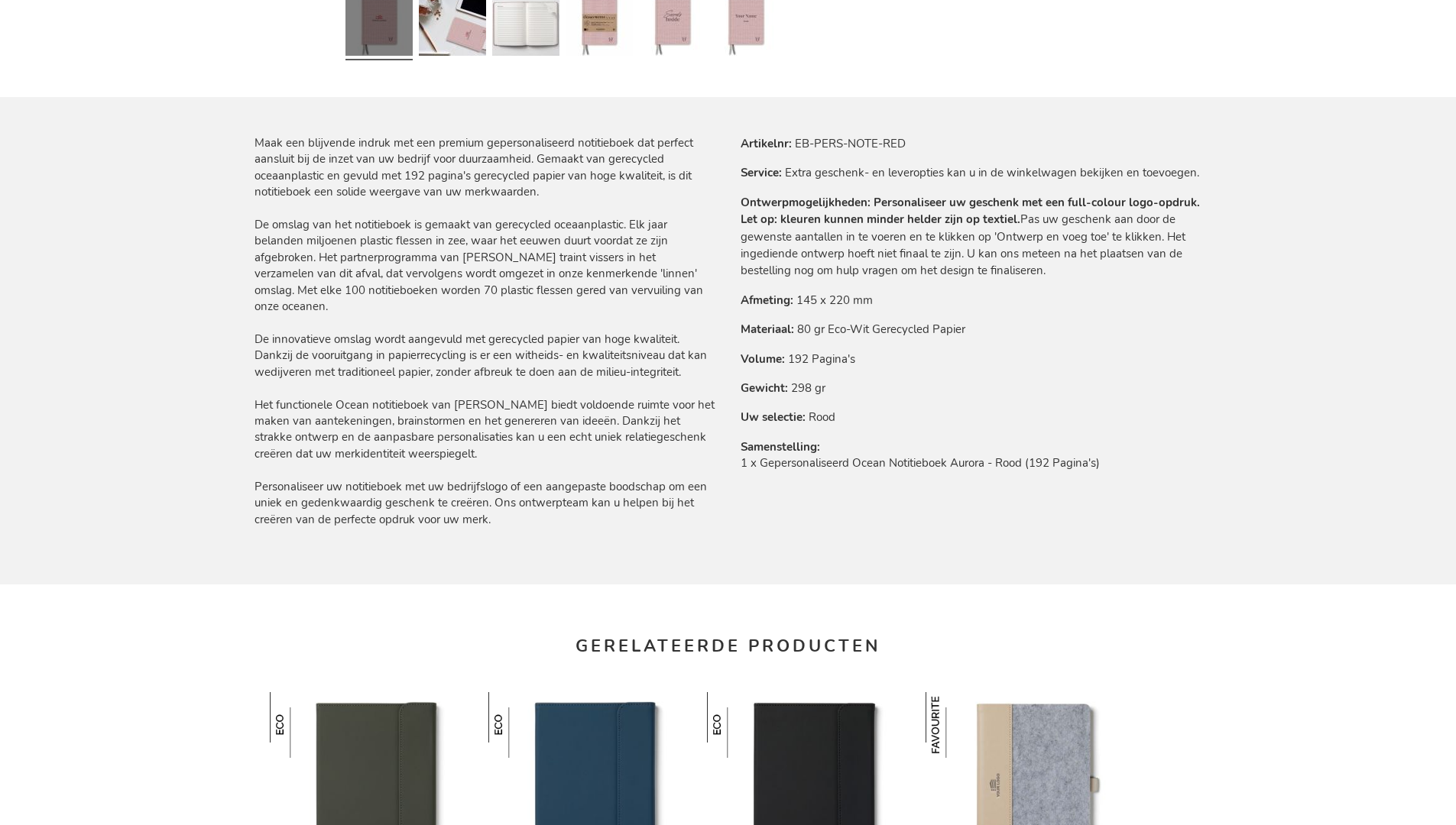
scroll to position [2127, 0]
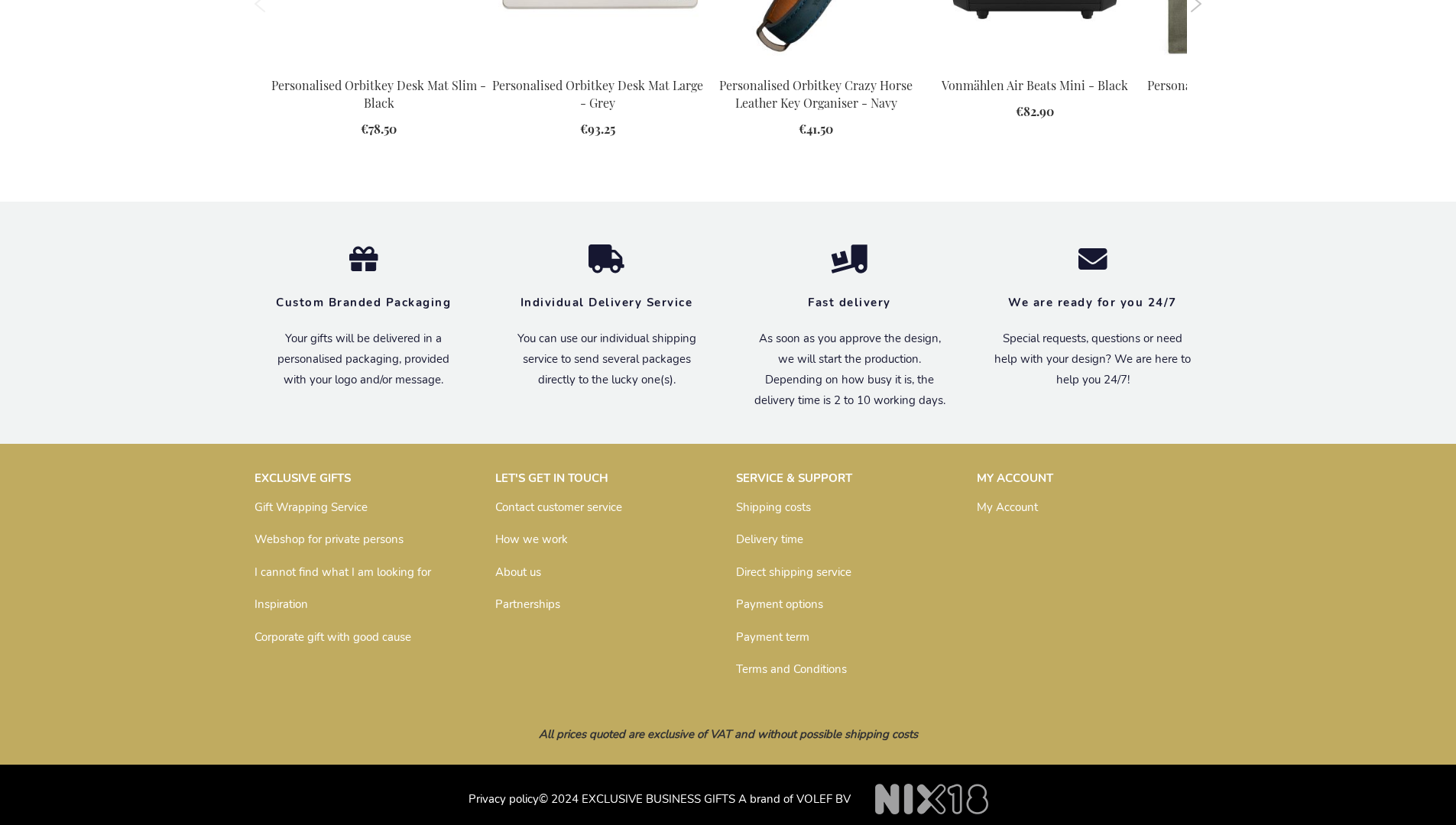
scroll to position [2087, 0]
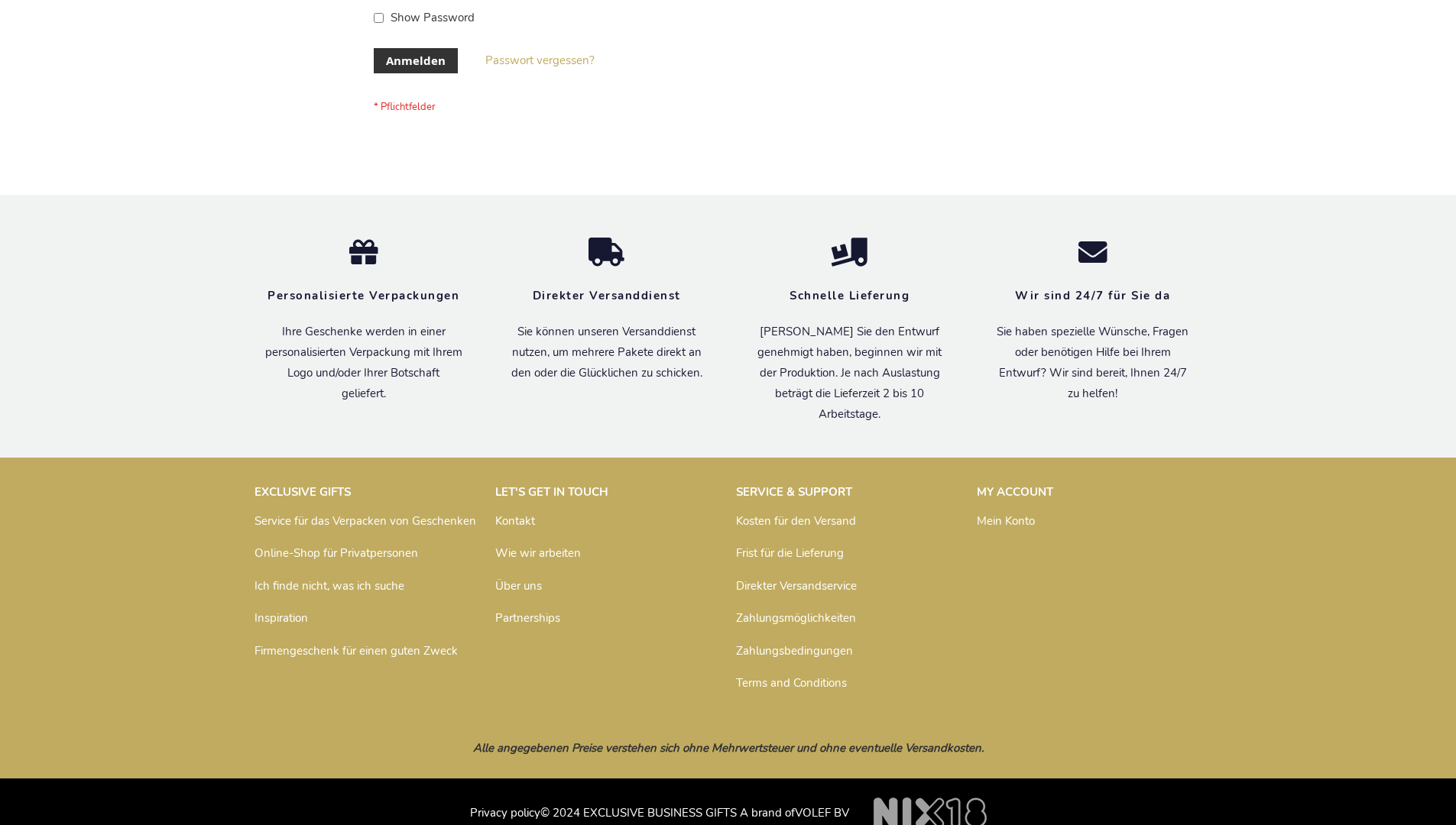
scroll to position [512, 0]
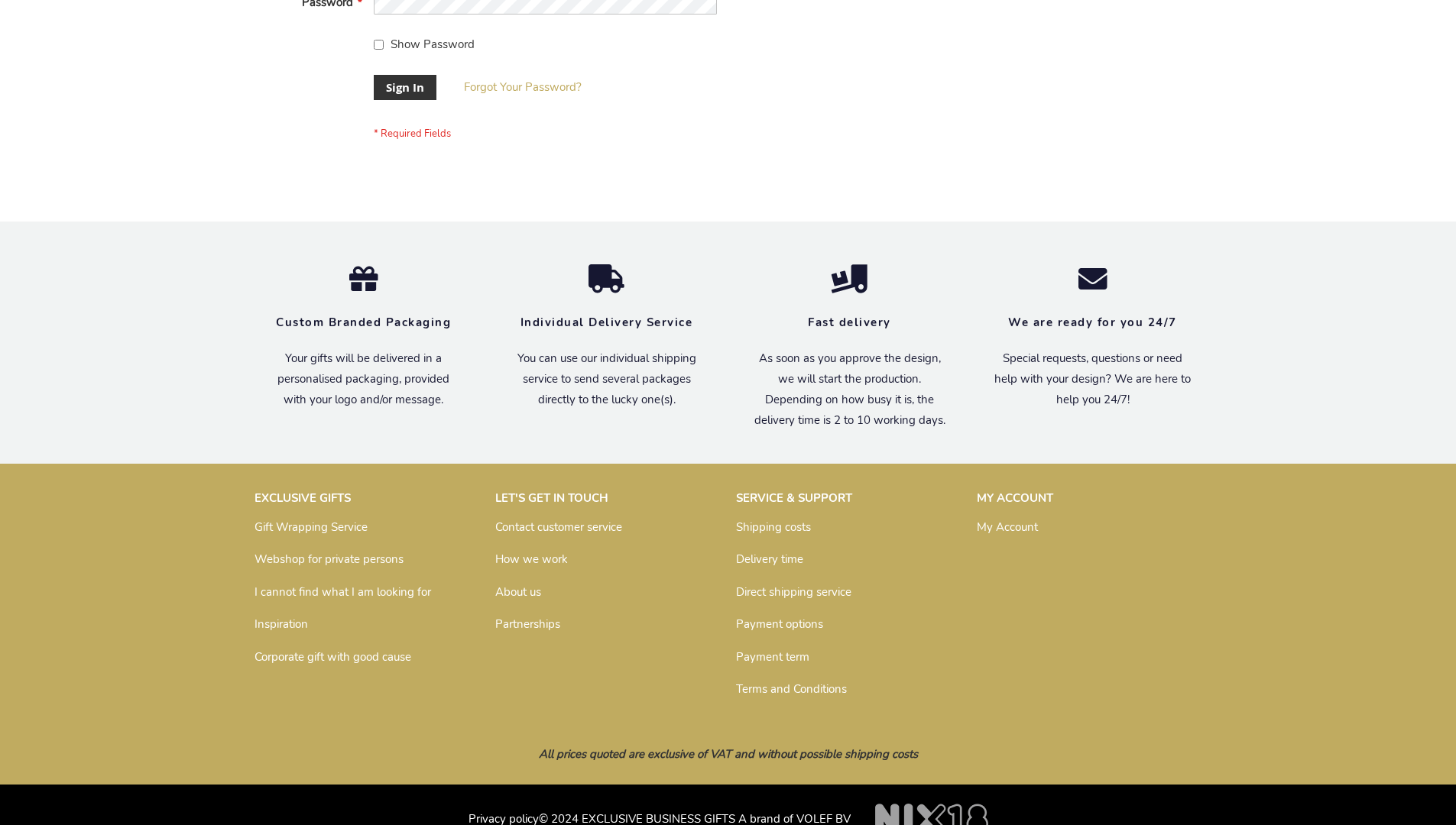
scroll to position [492, 0]
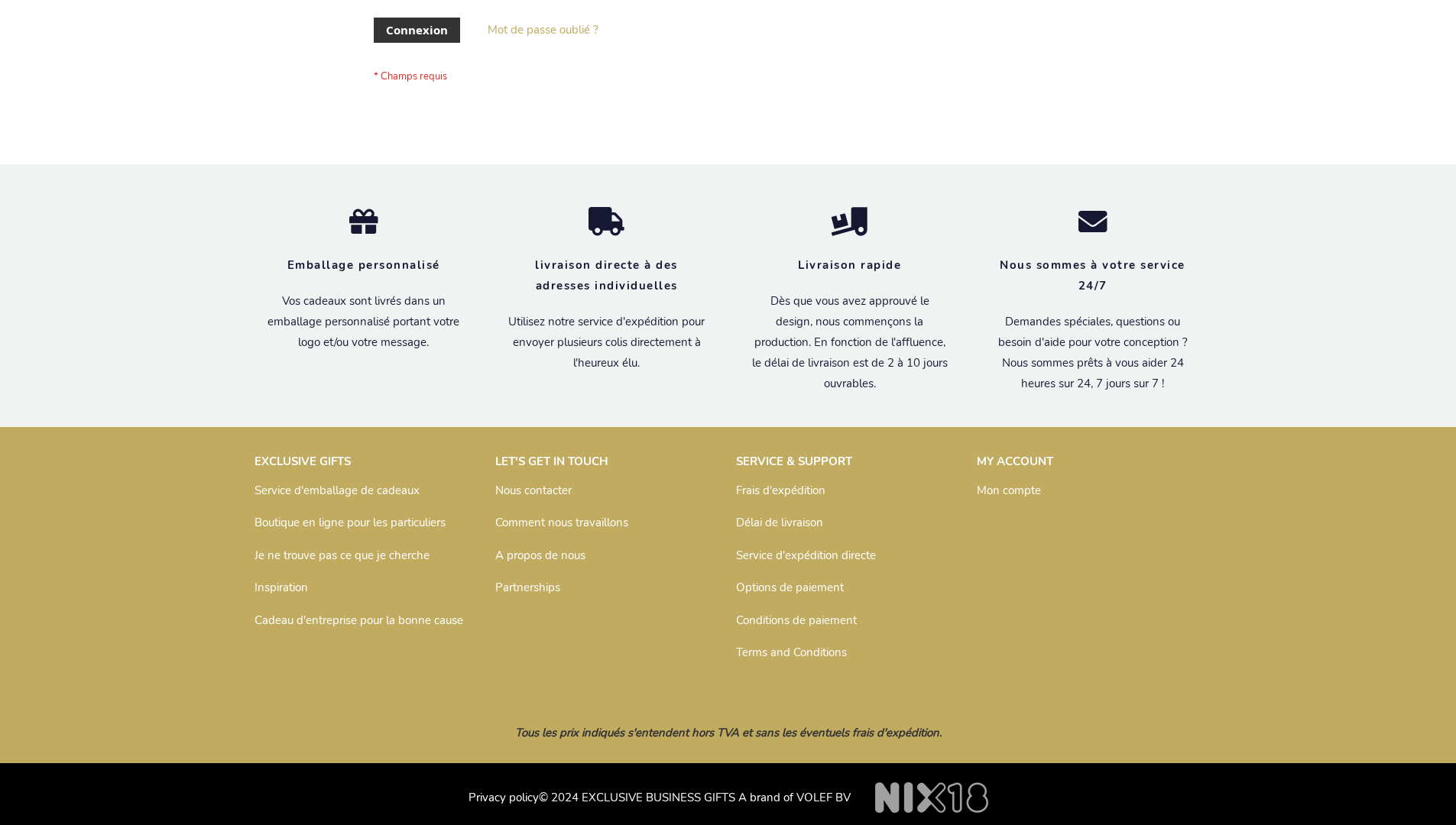
scroll to position [528, 0]
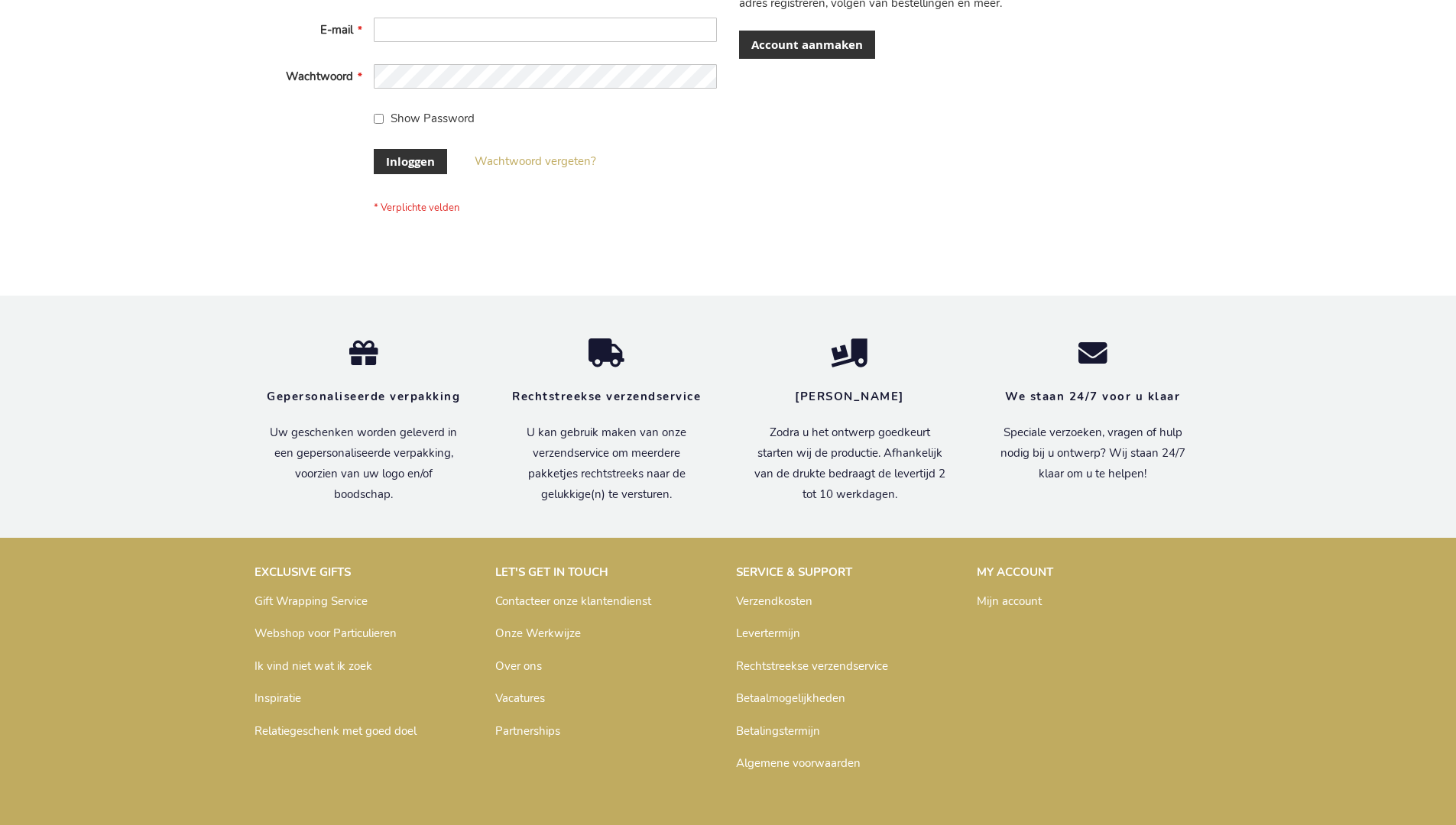
scroll to position [519, 0]
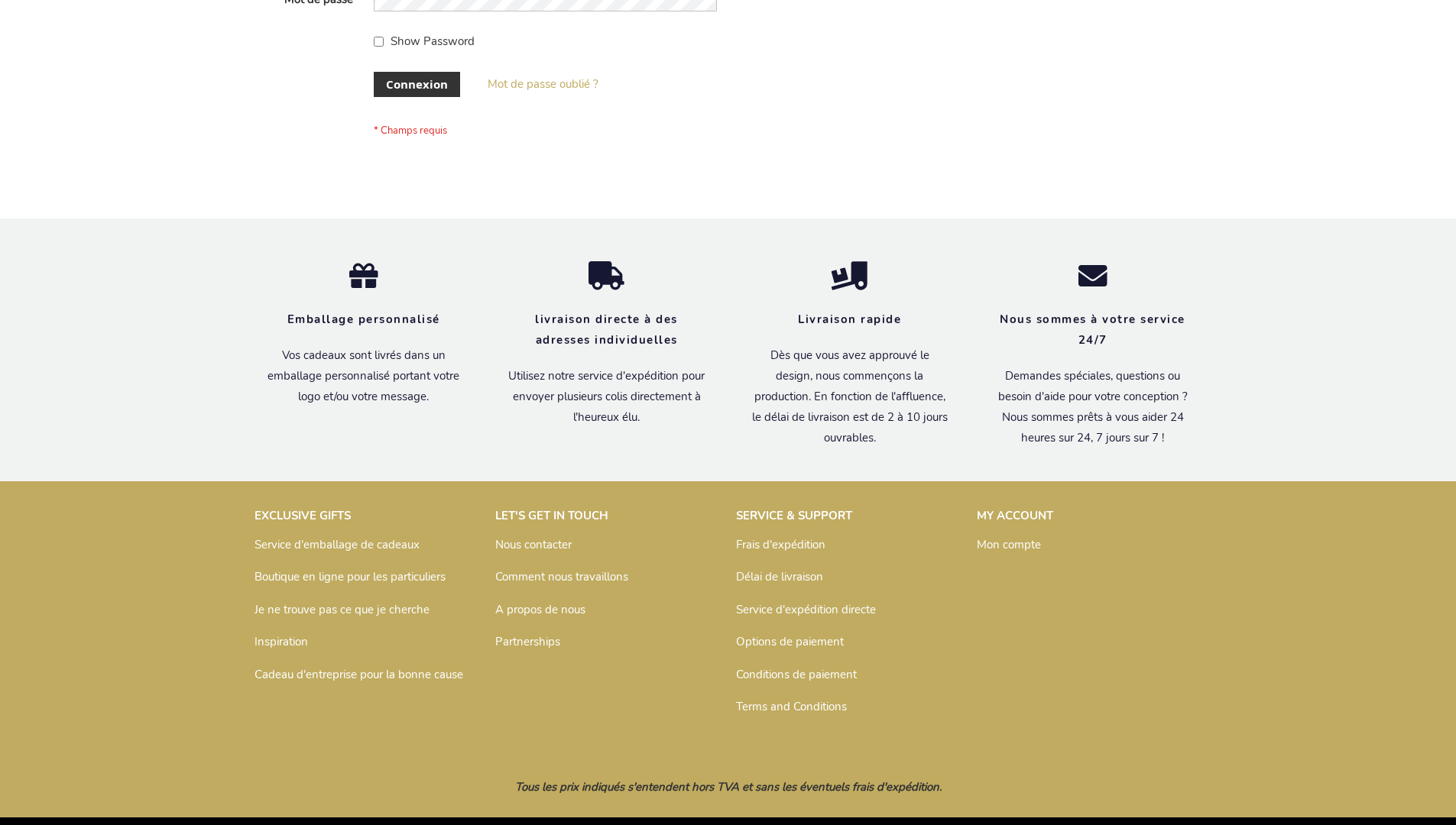
scroll to position [528, 0]
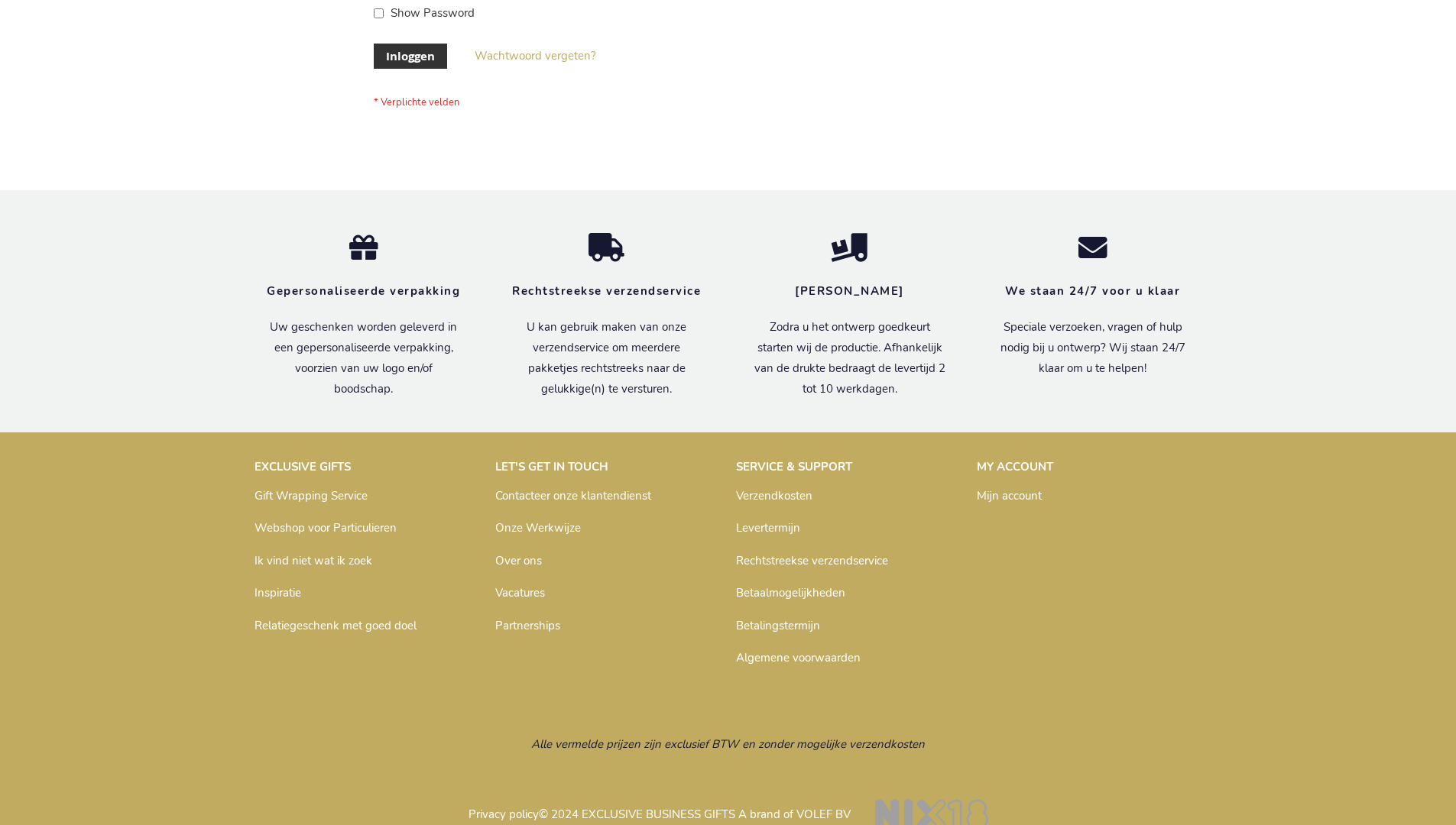
scroll to position [519, 0]
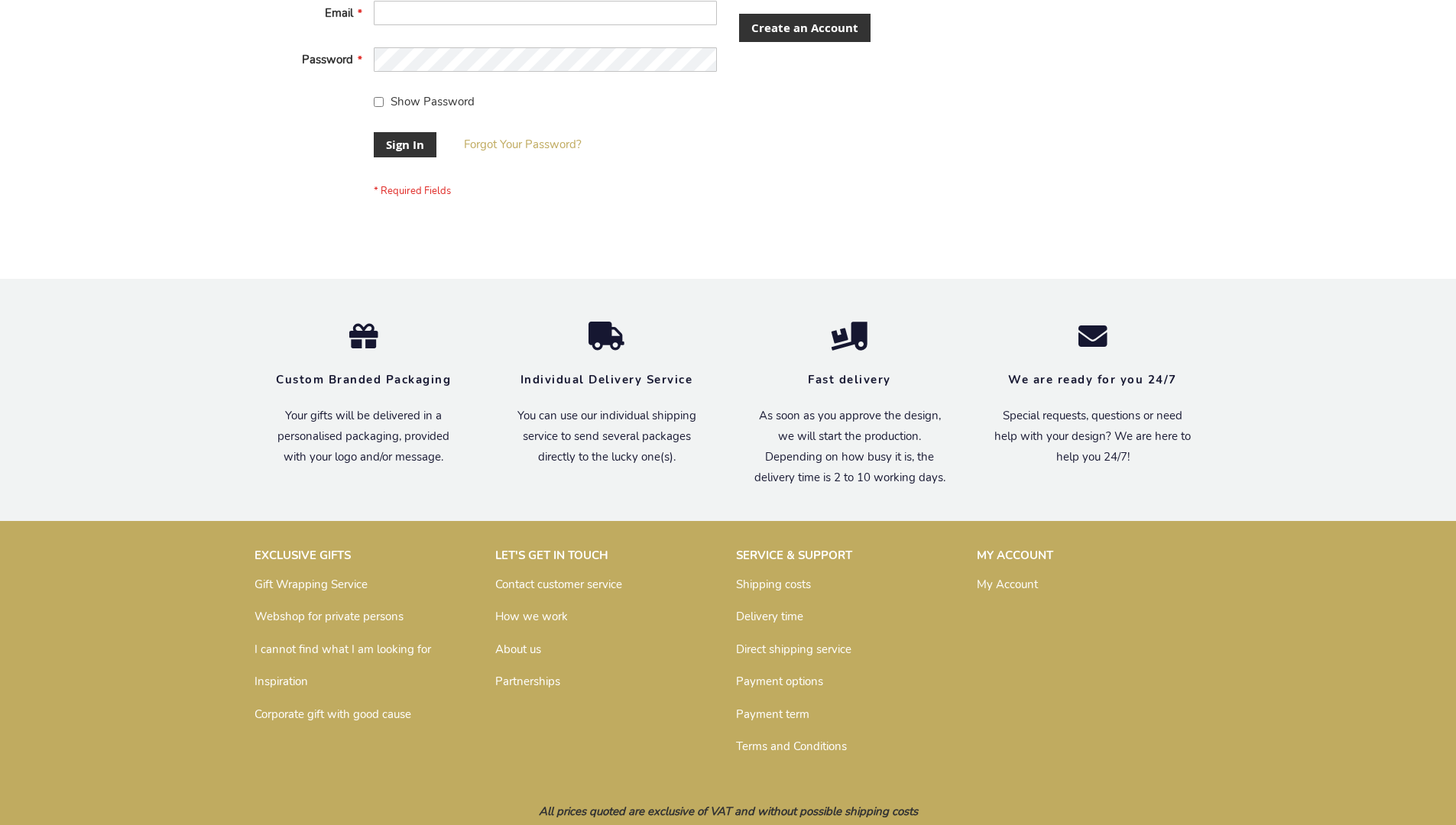
scroll to position [492, 0]
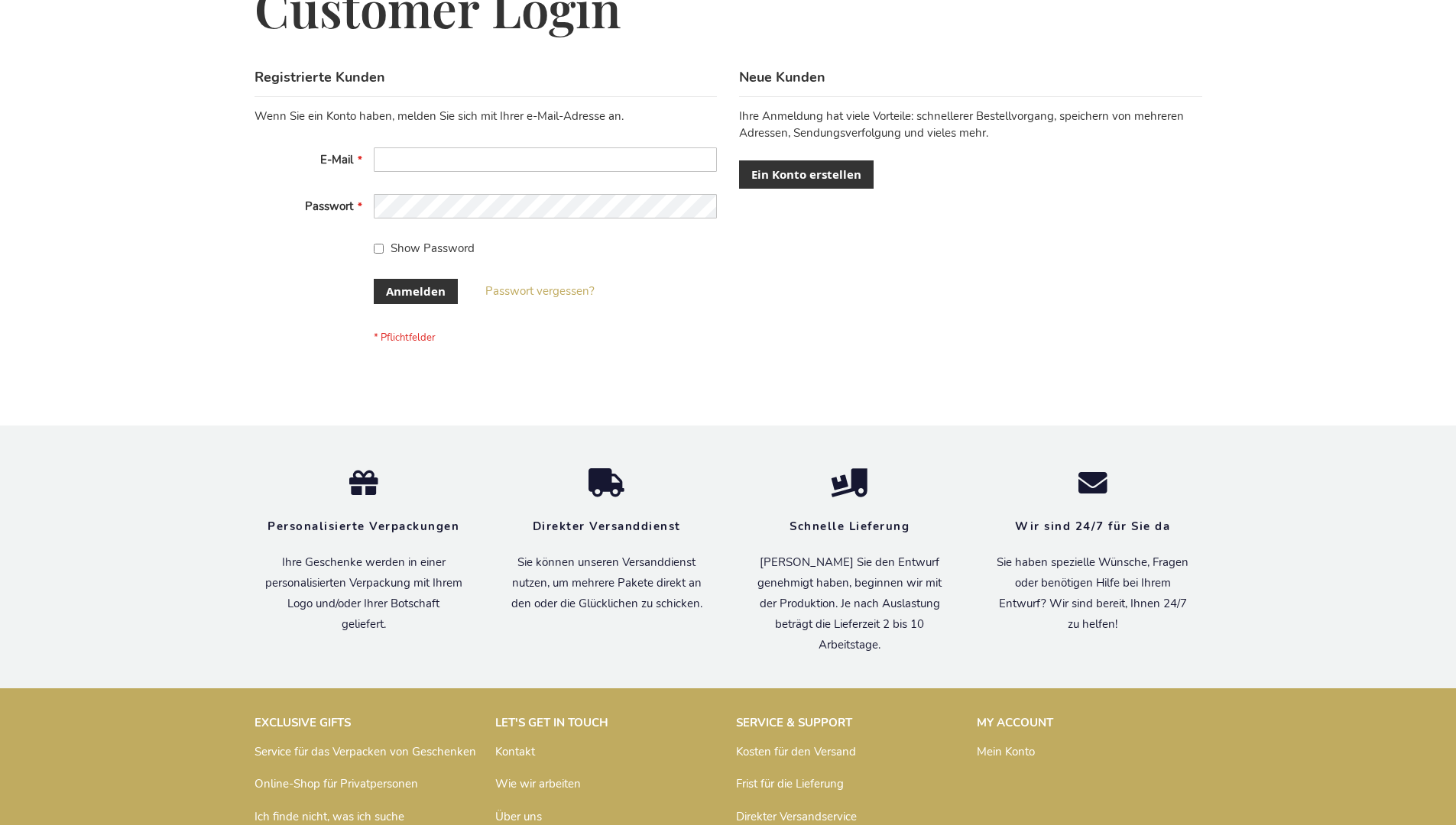
scroll to position [512, 0]
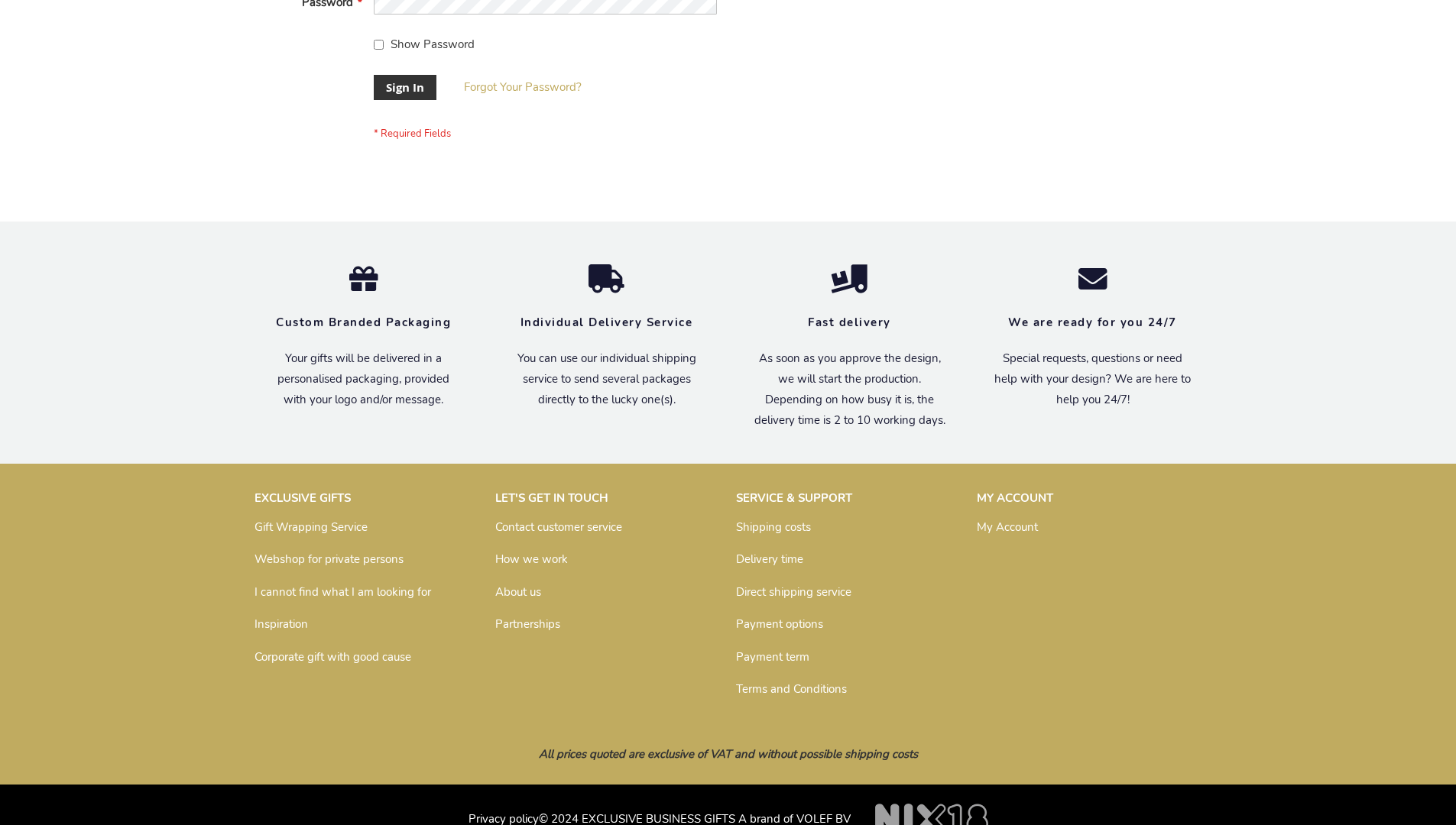
scroll to position [492, 0]
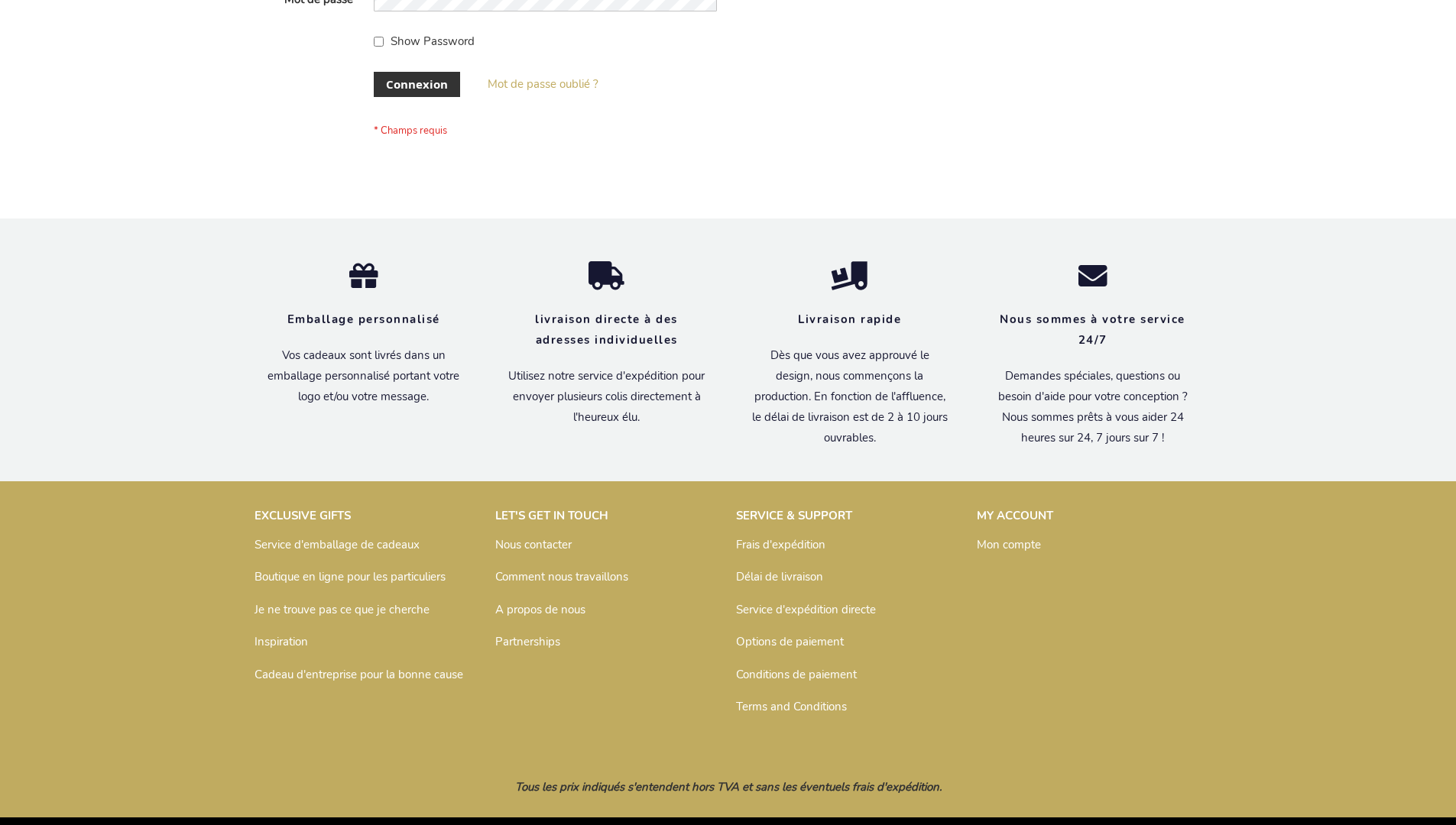
scroll to position [528, 0]
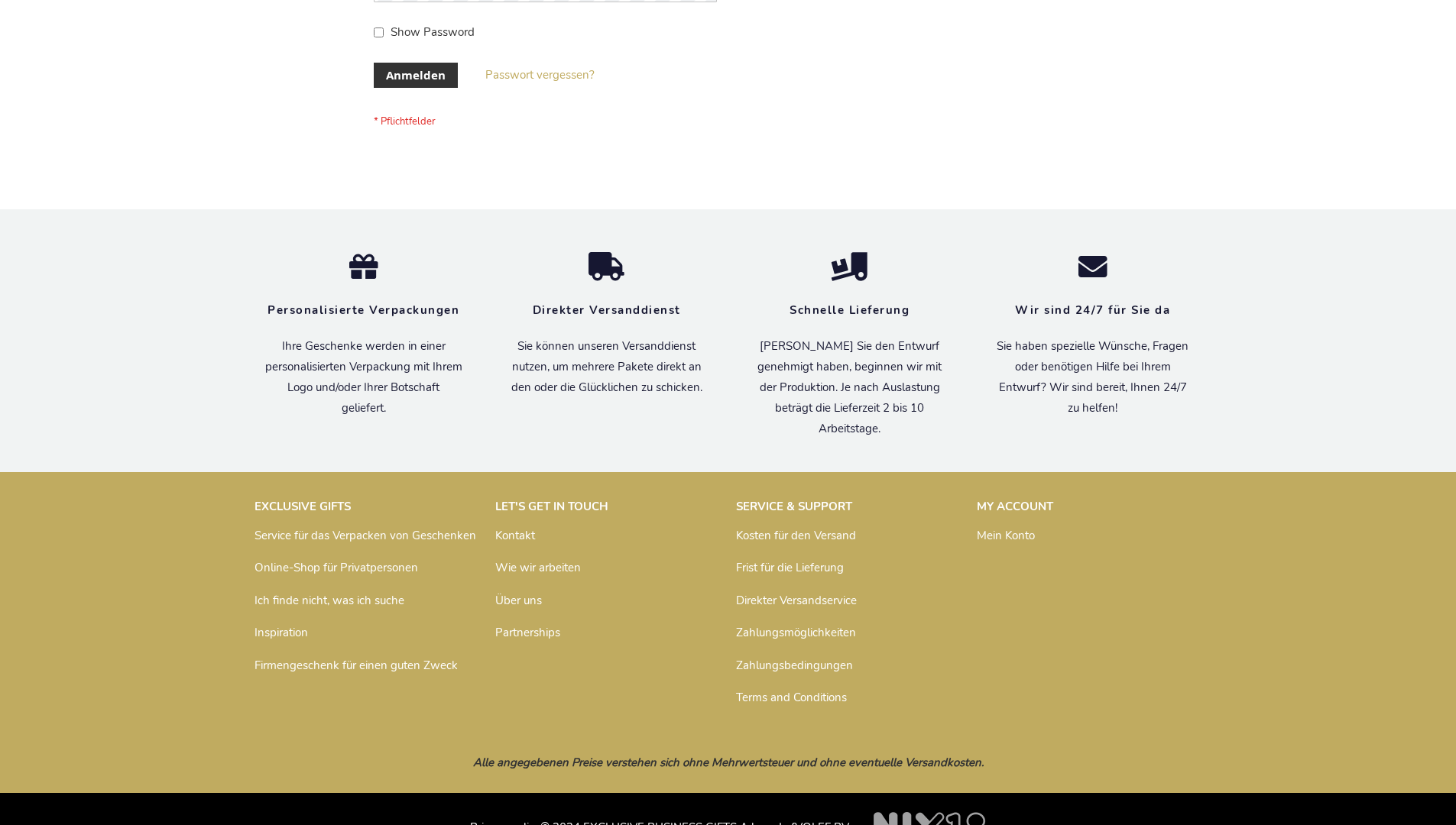
scroll to position [512, 0]
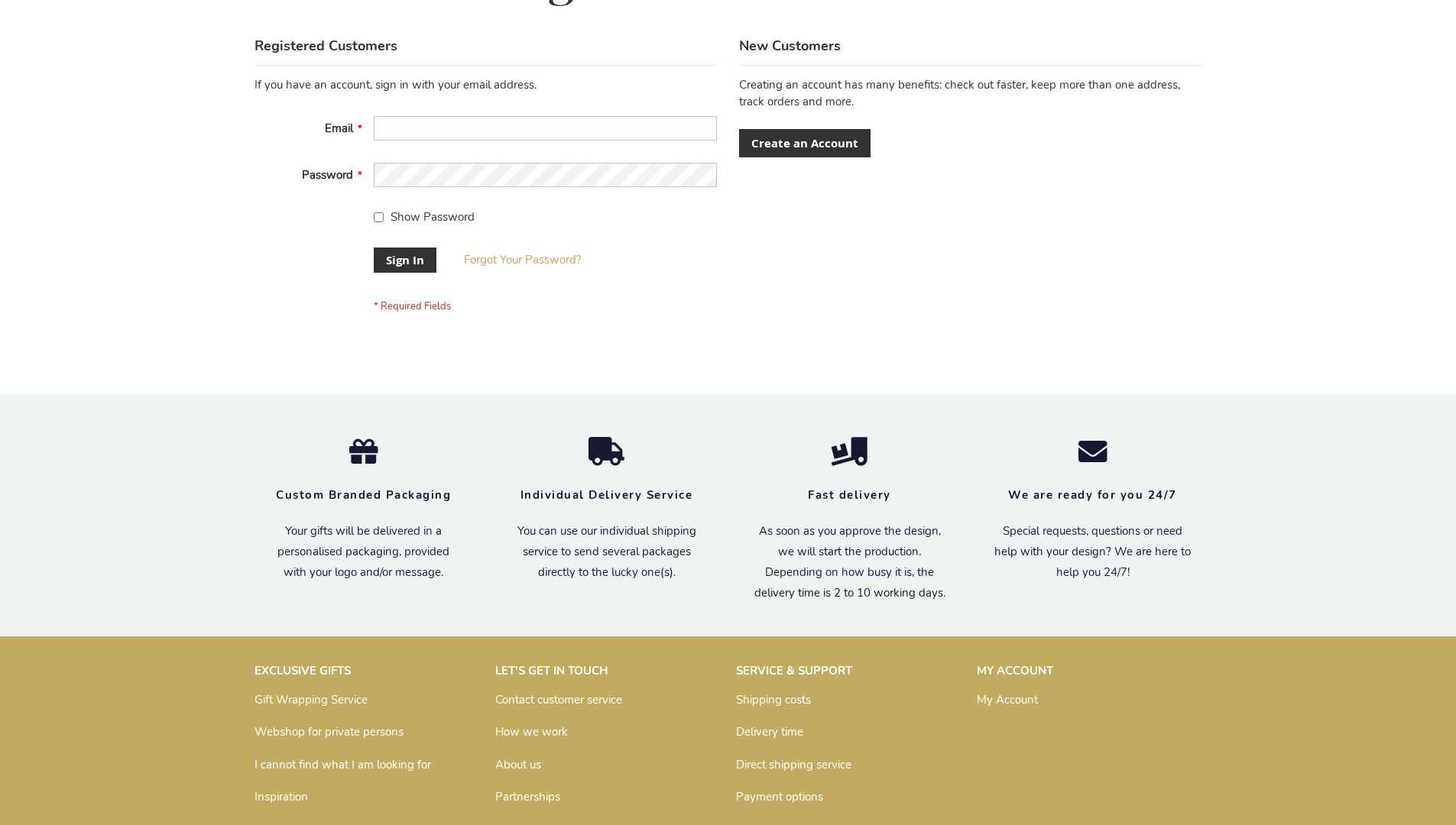
scroll to position [492, 0]
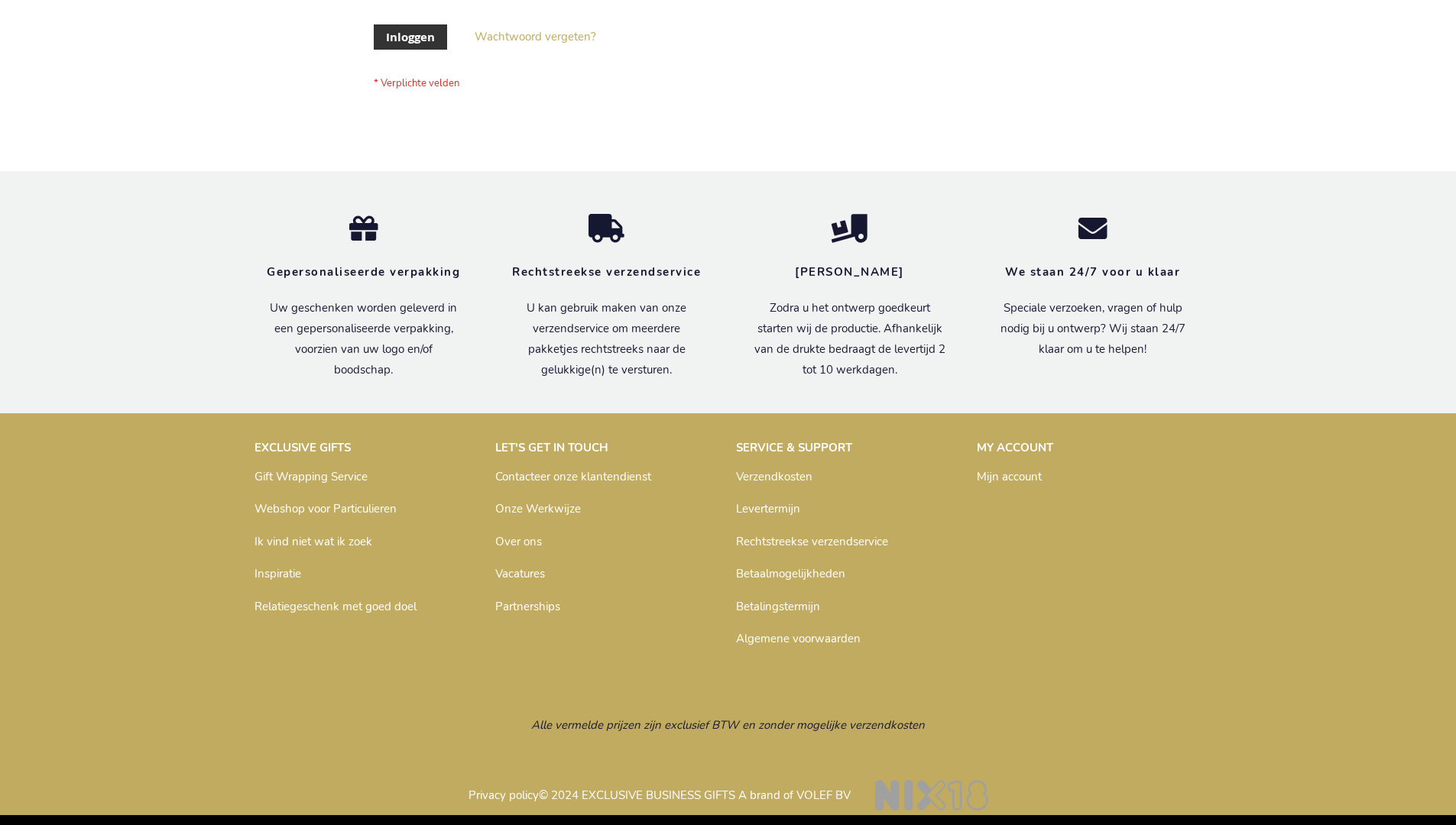
scroll to position [519, 0]
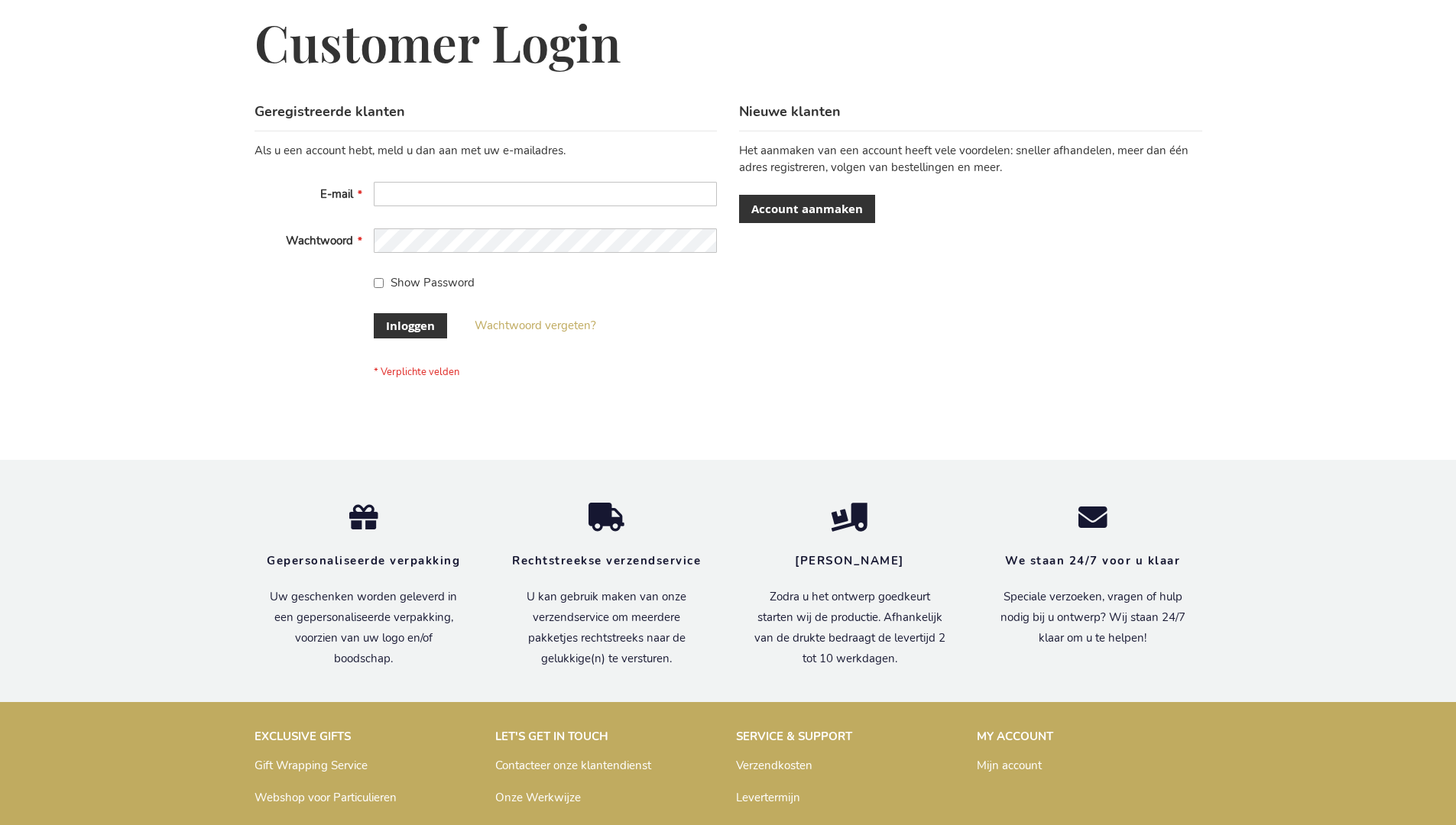
scroll to position [519, 0]
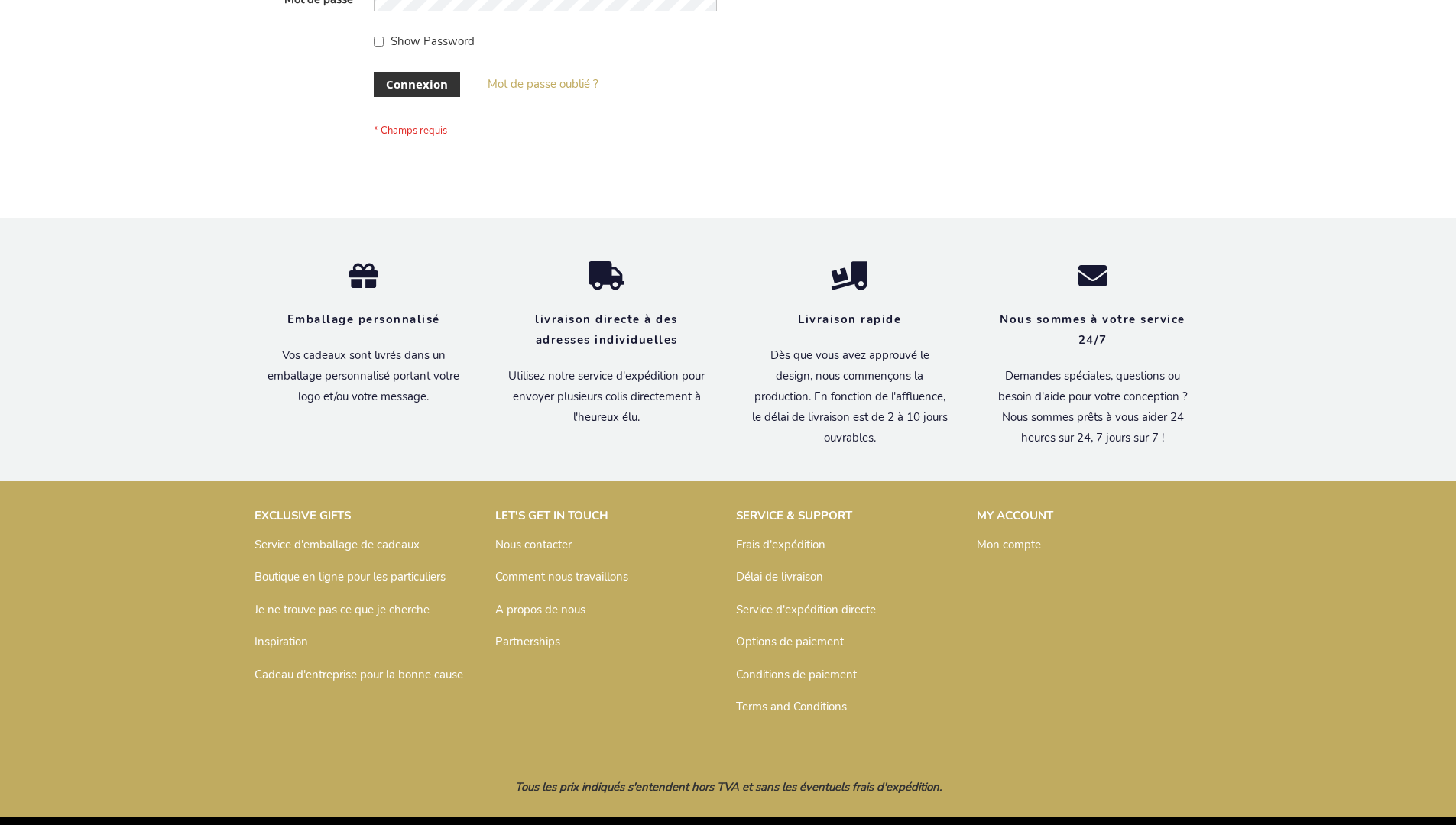
scroll to position [528, 0]
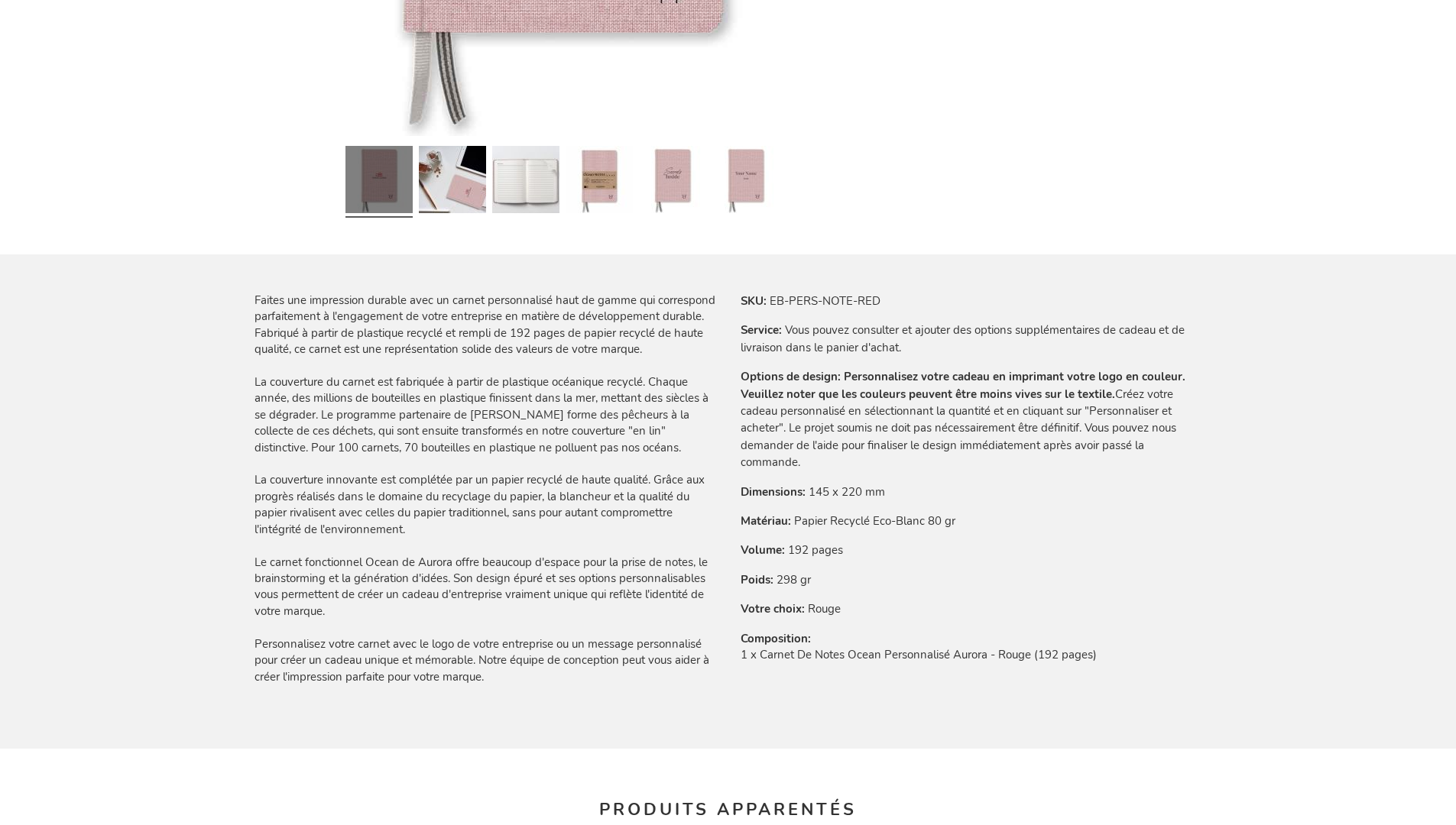
scroll to position [2158, 0]
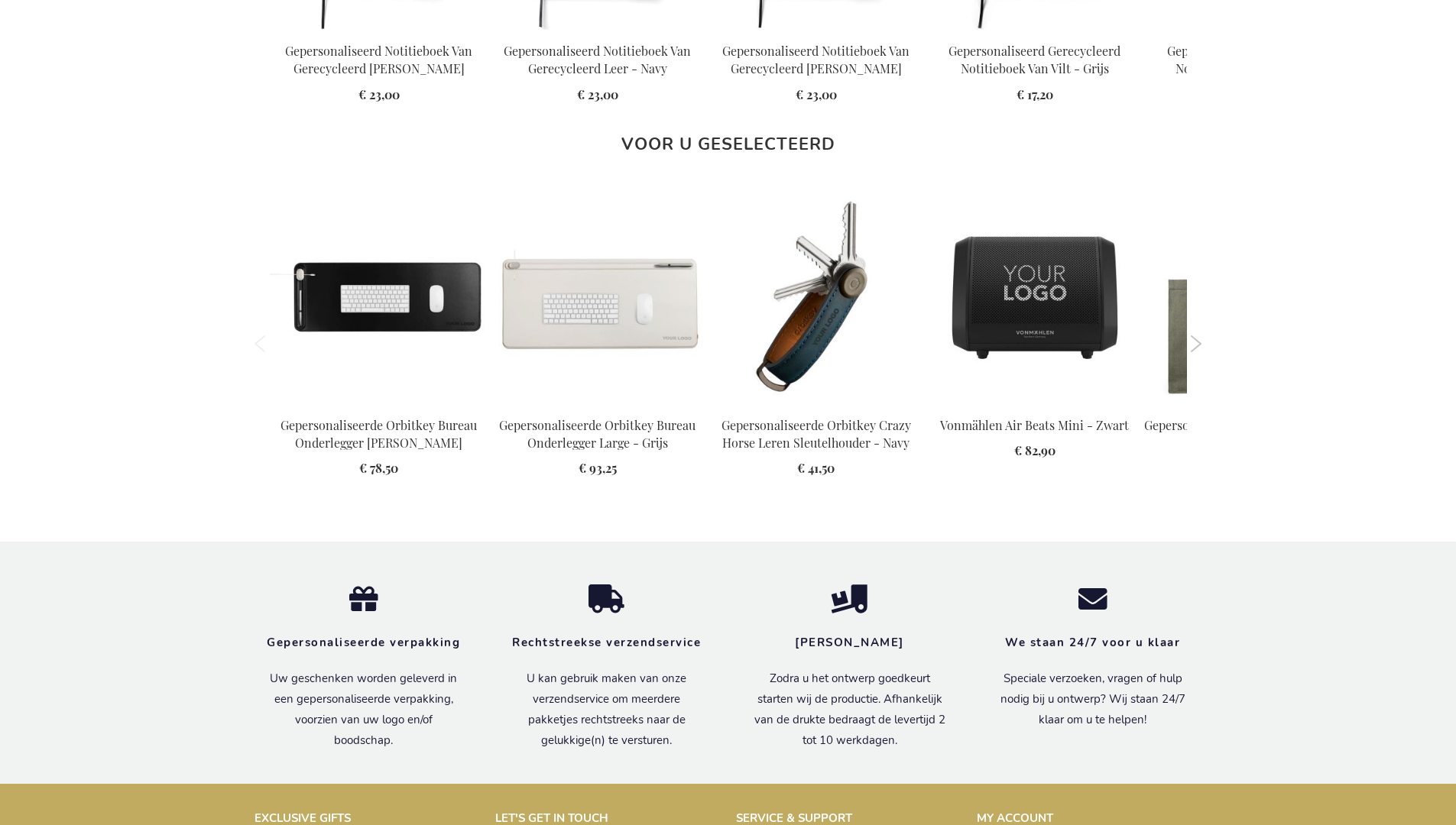
scroll to position [2127, 0]
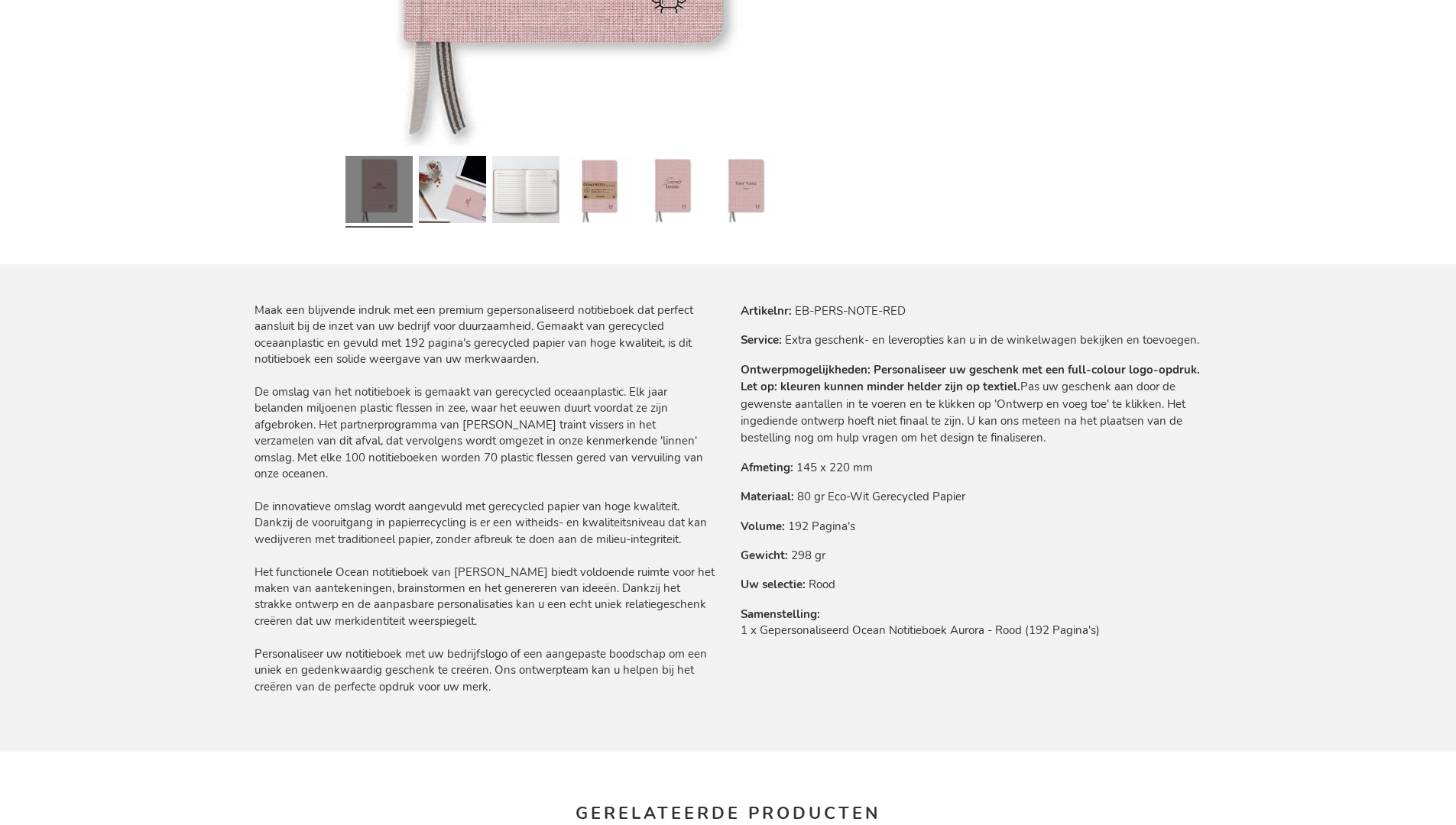
scroll to position [2127, 0]
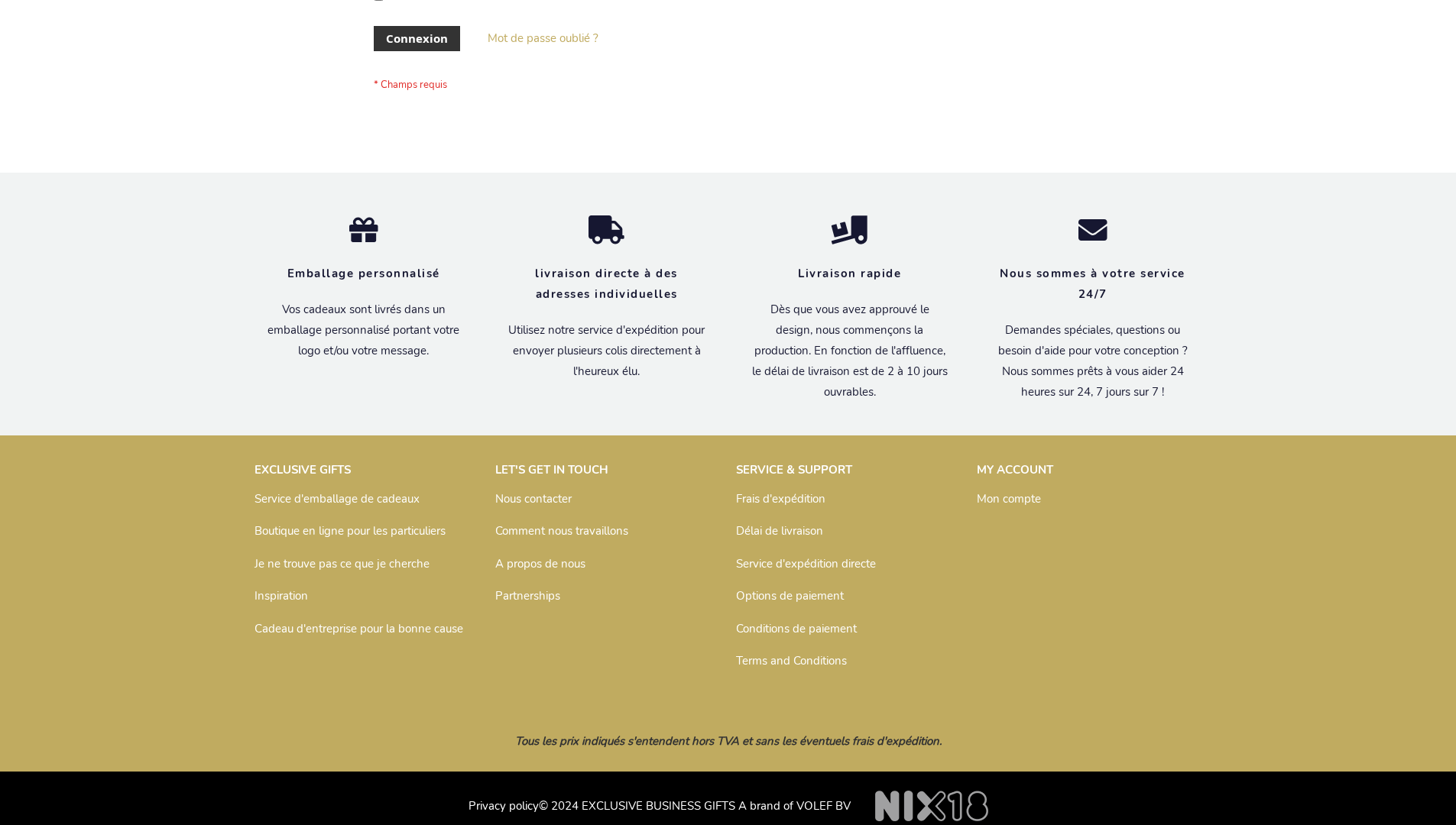
scroll to position [528, 0]
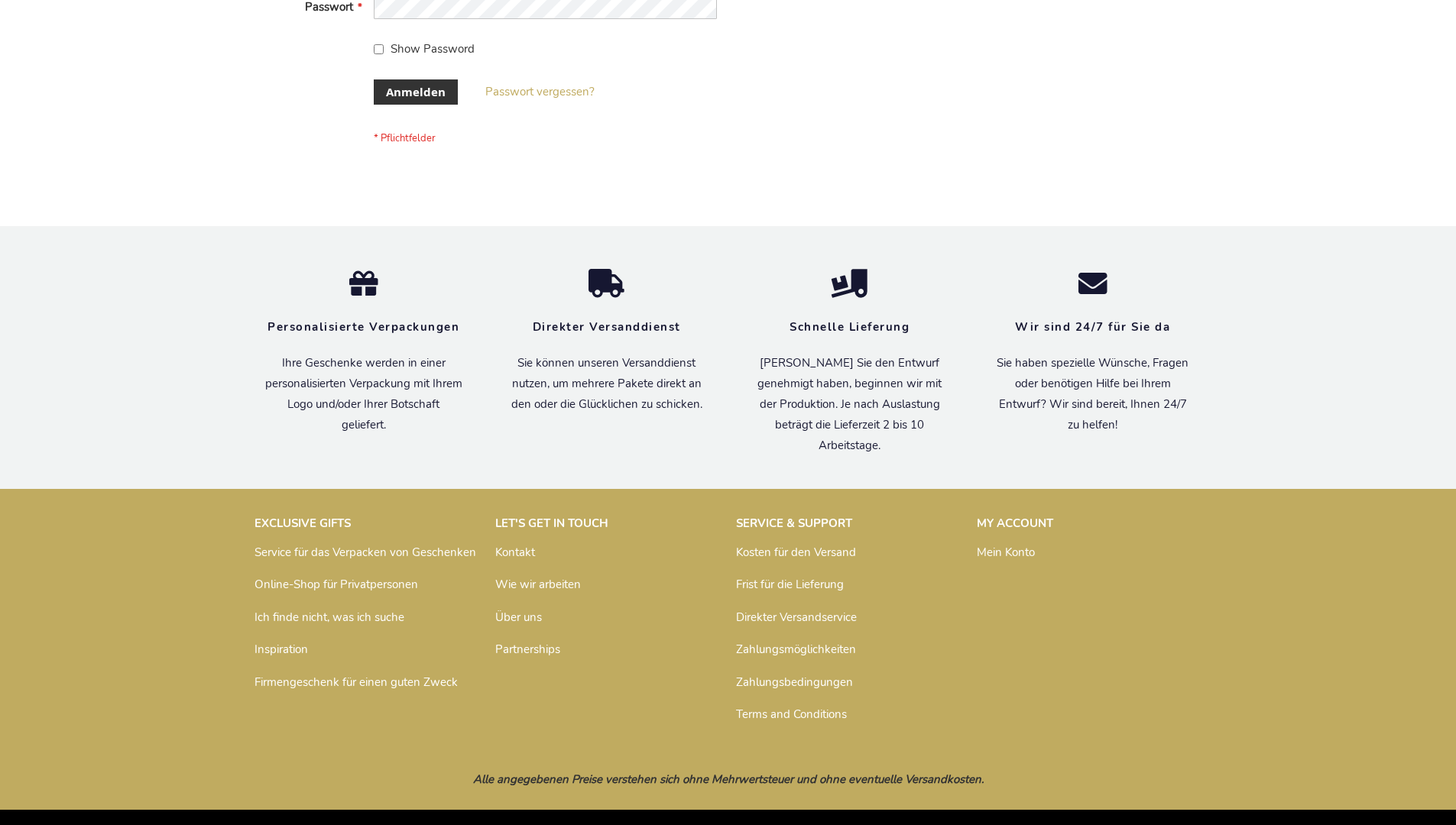
scroll to position [512, 0]
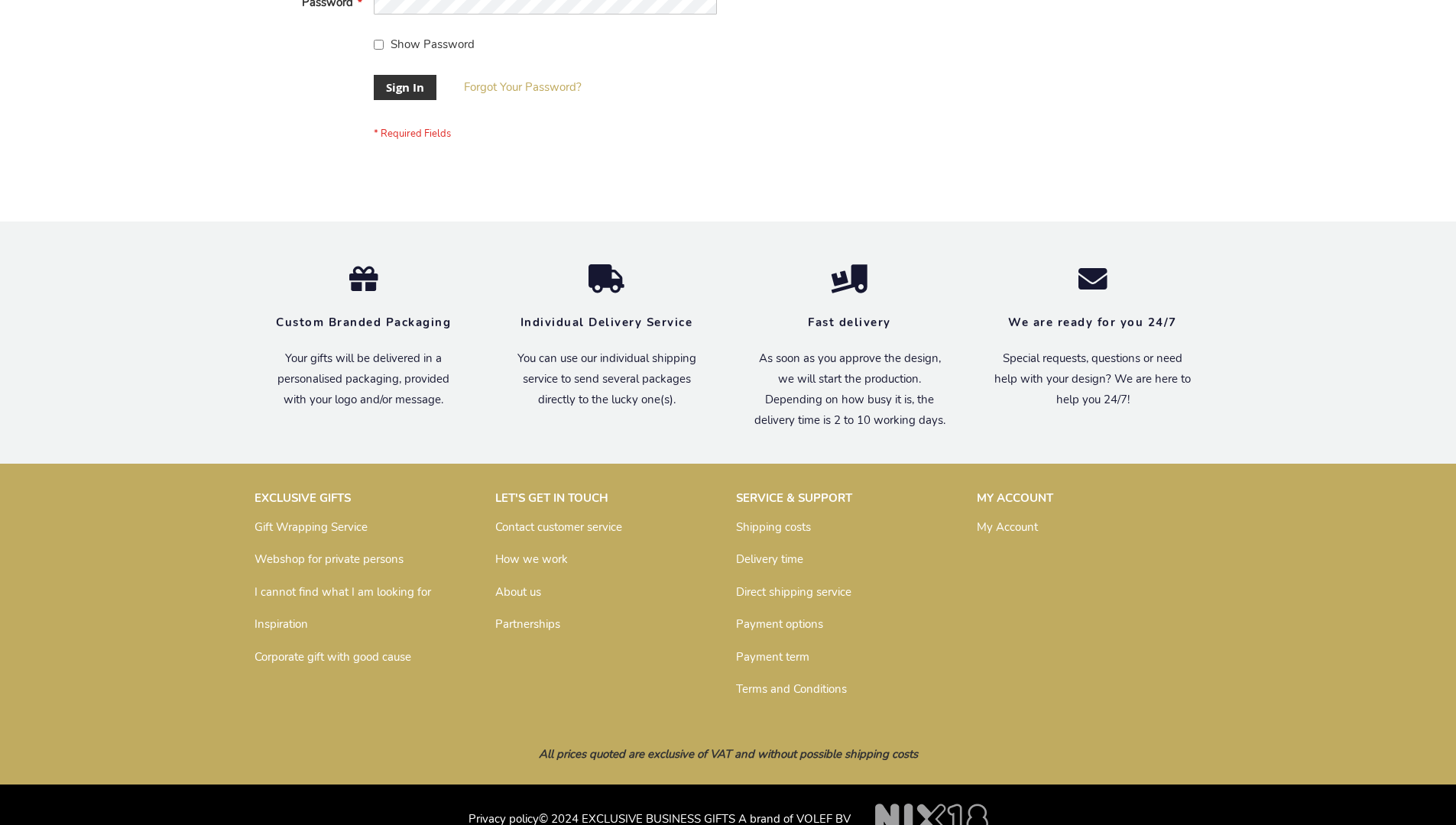
scroll to position [492, 0]
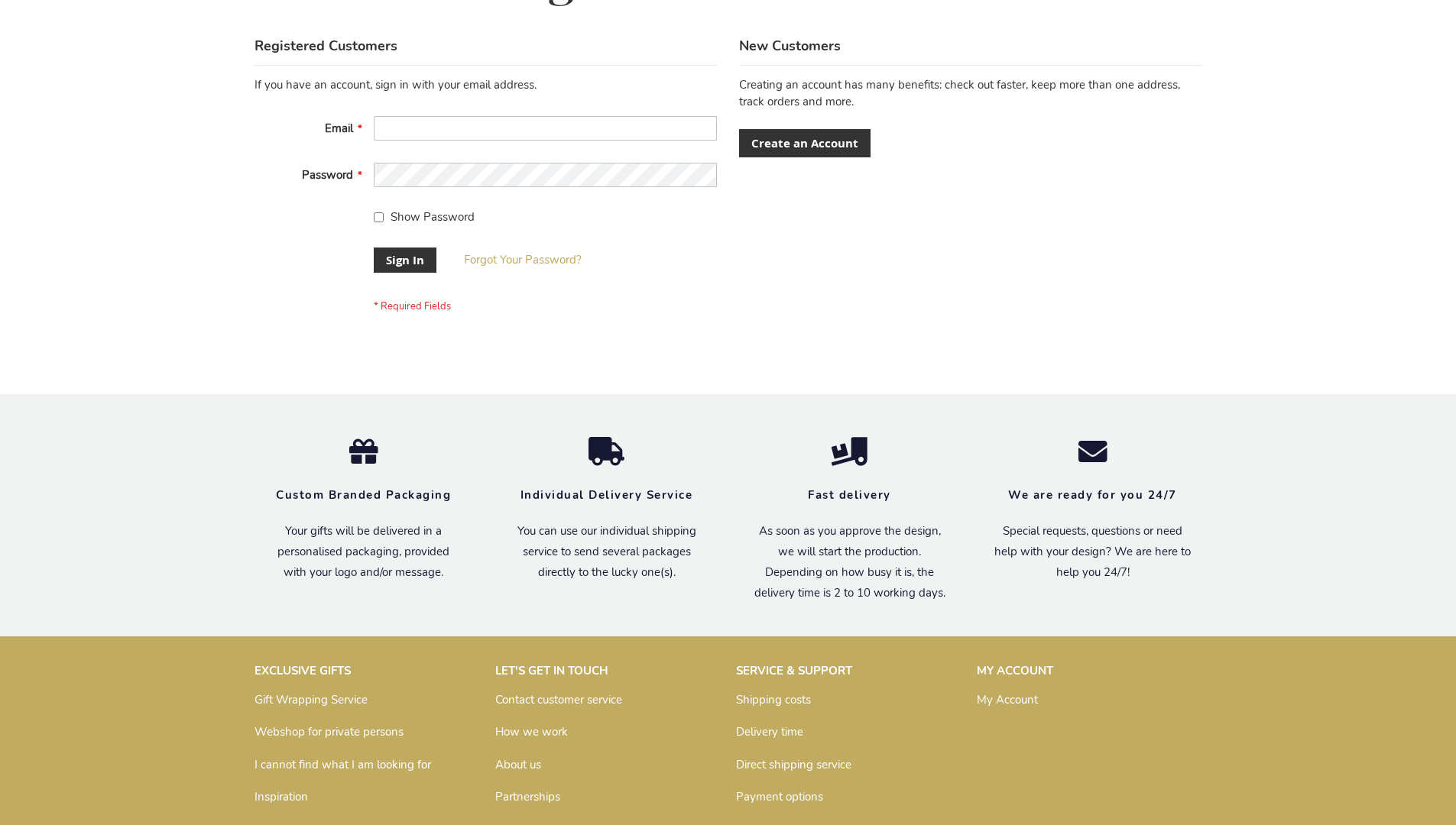
scroll to position [492, 0]
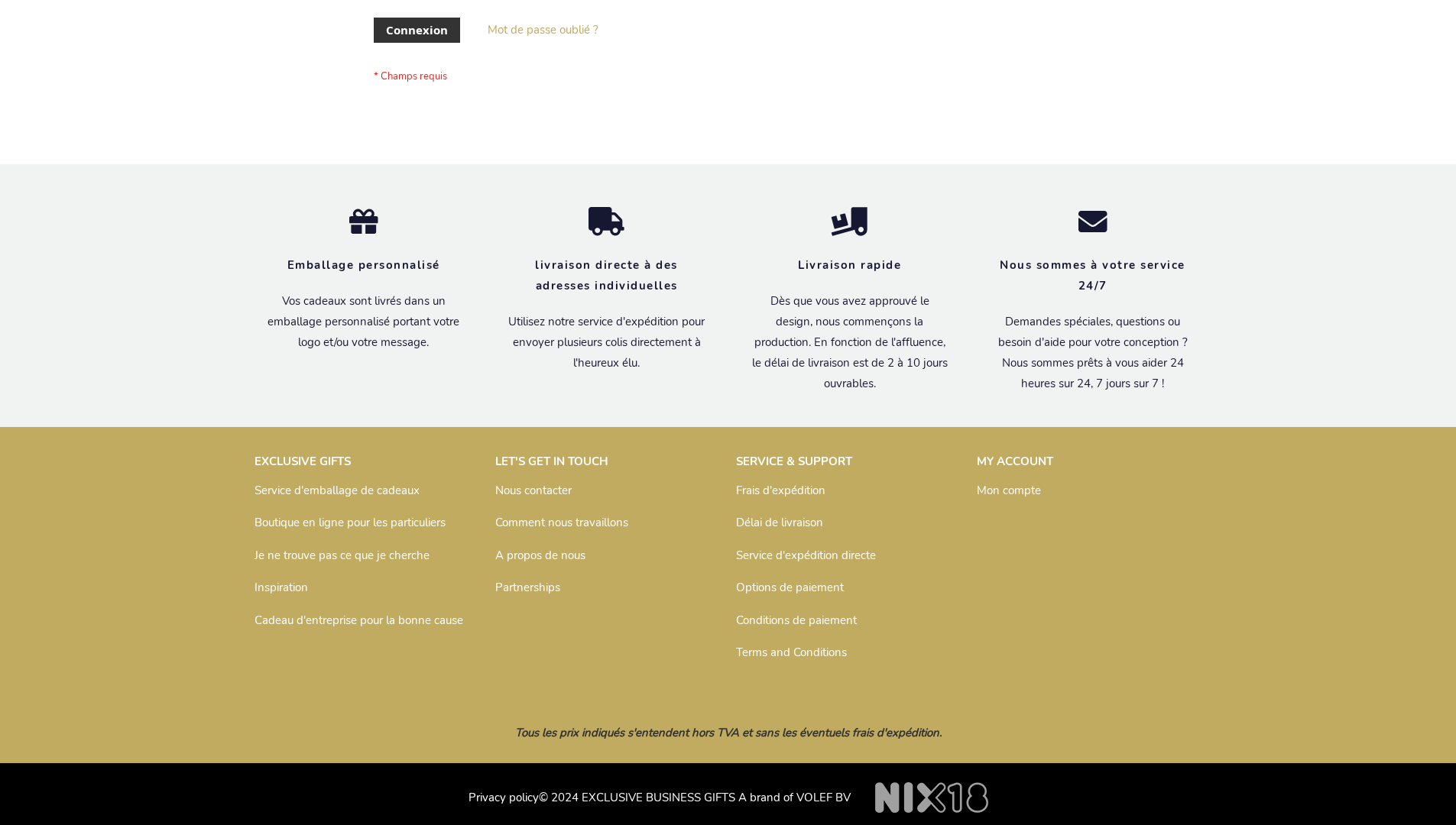
scroll to position [528, 0]
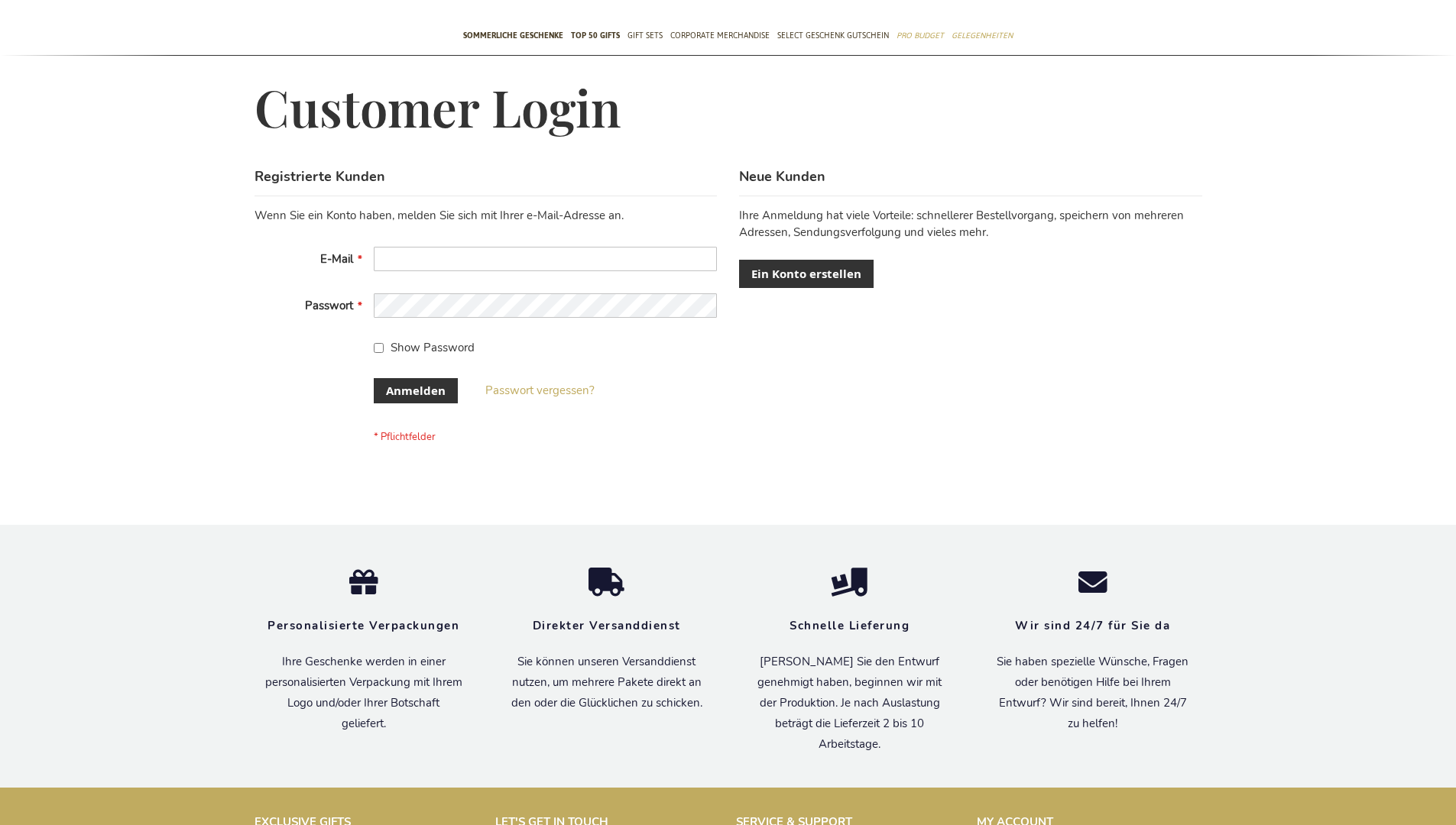
scroll to position [512, 0]
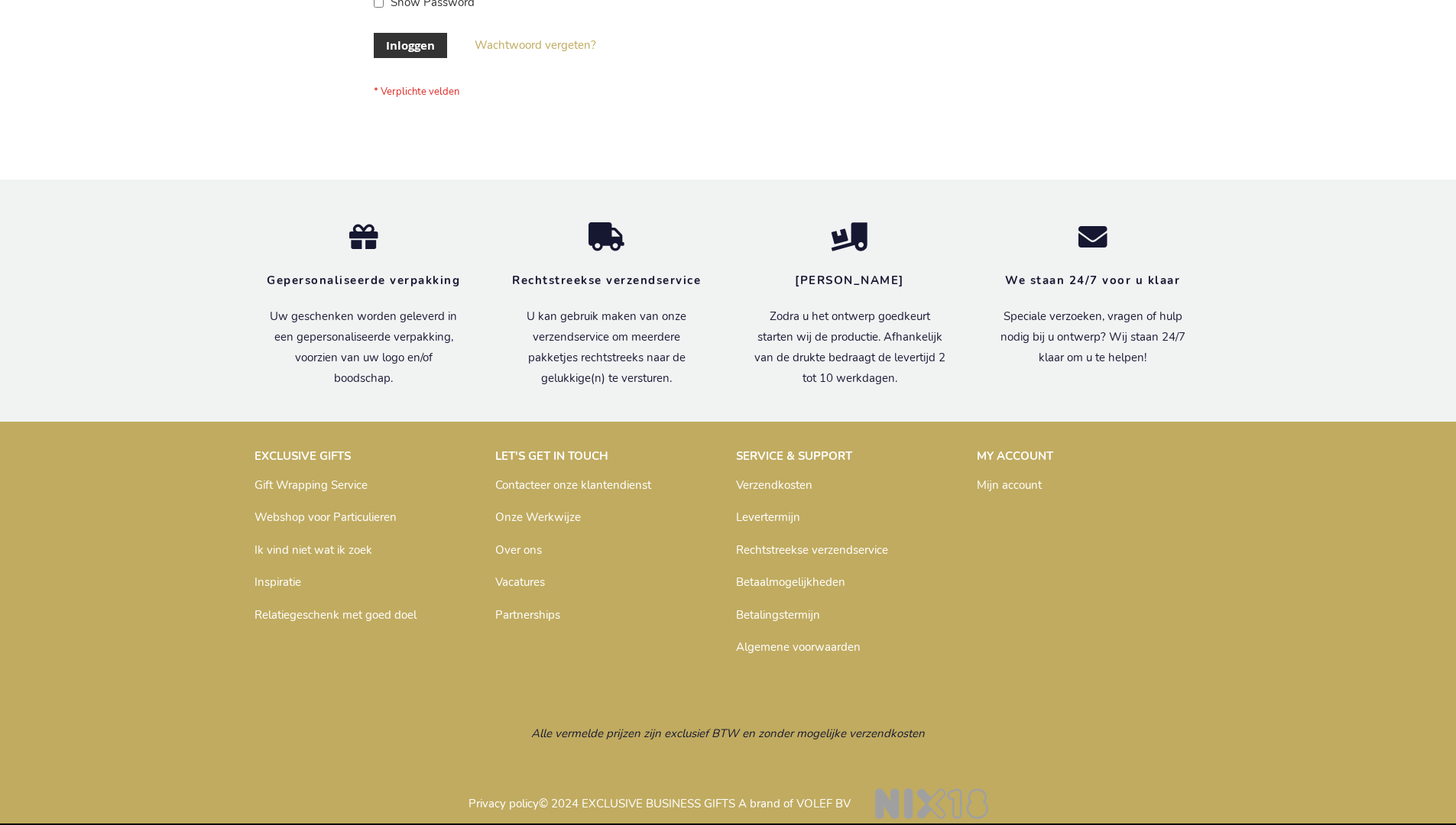
scroll to position [519, 0]
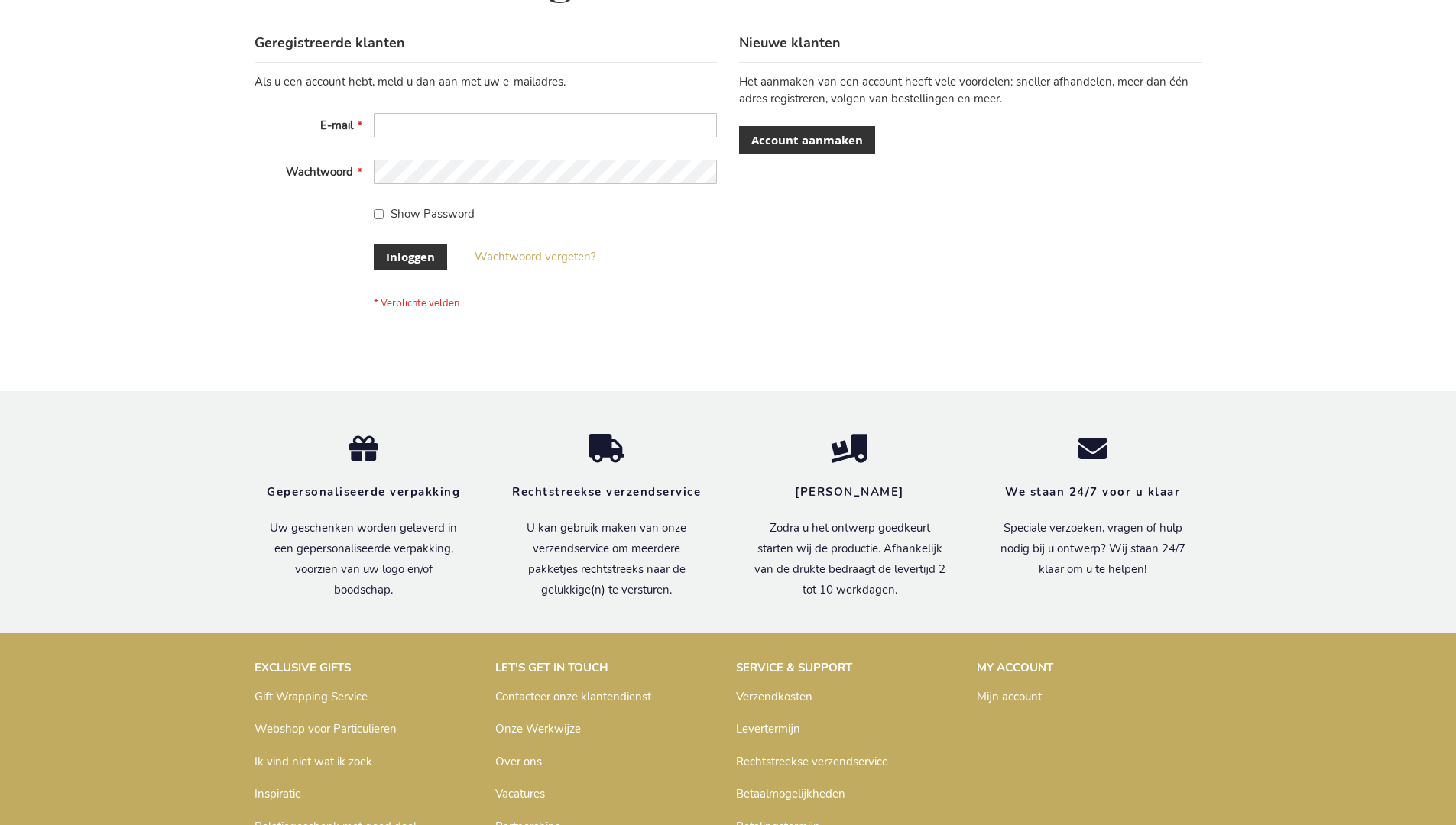
scroll to position [519, 0]
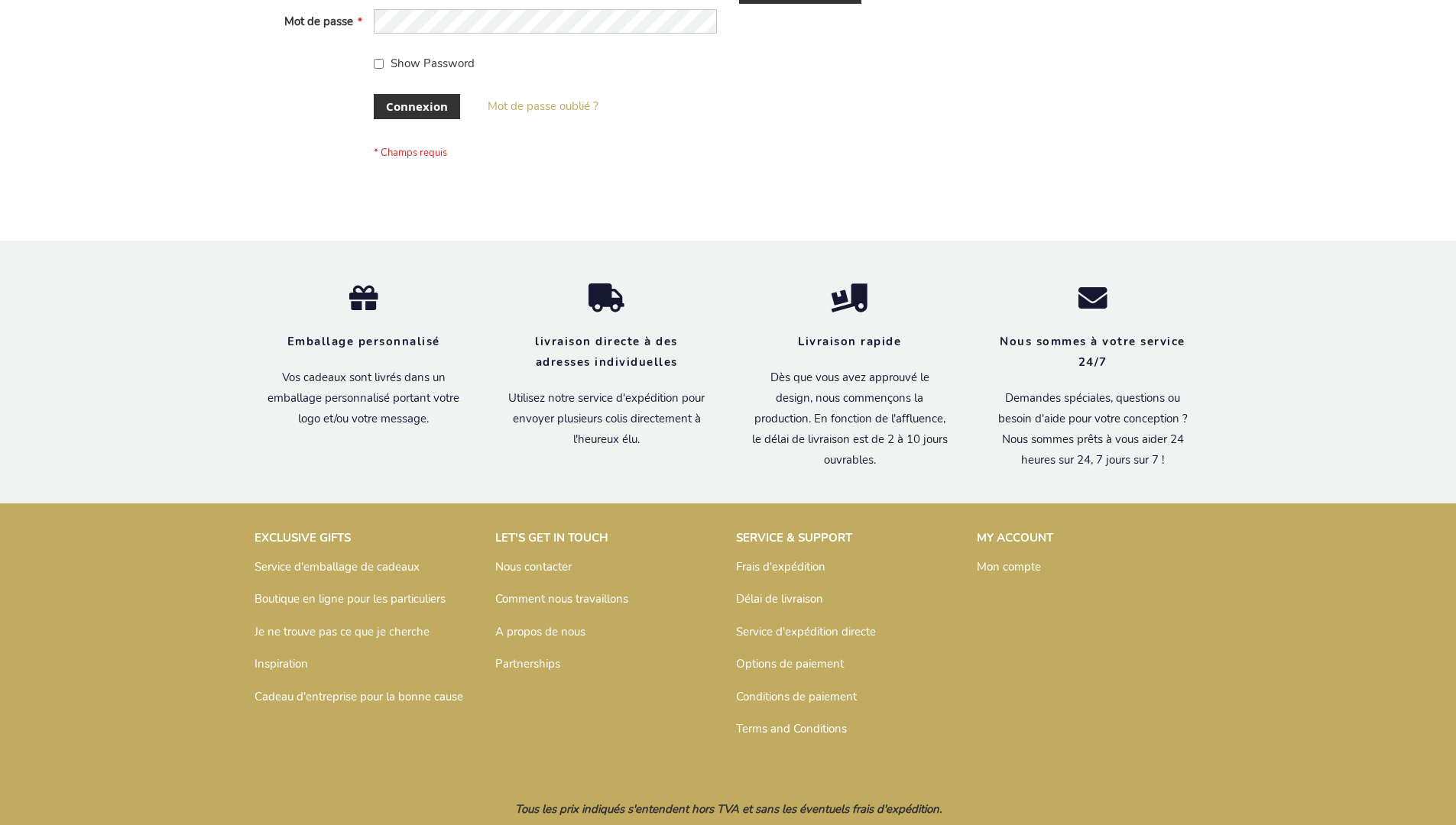
scroll to position [528, 0]
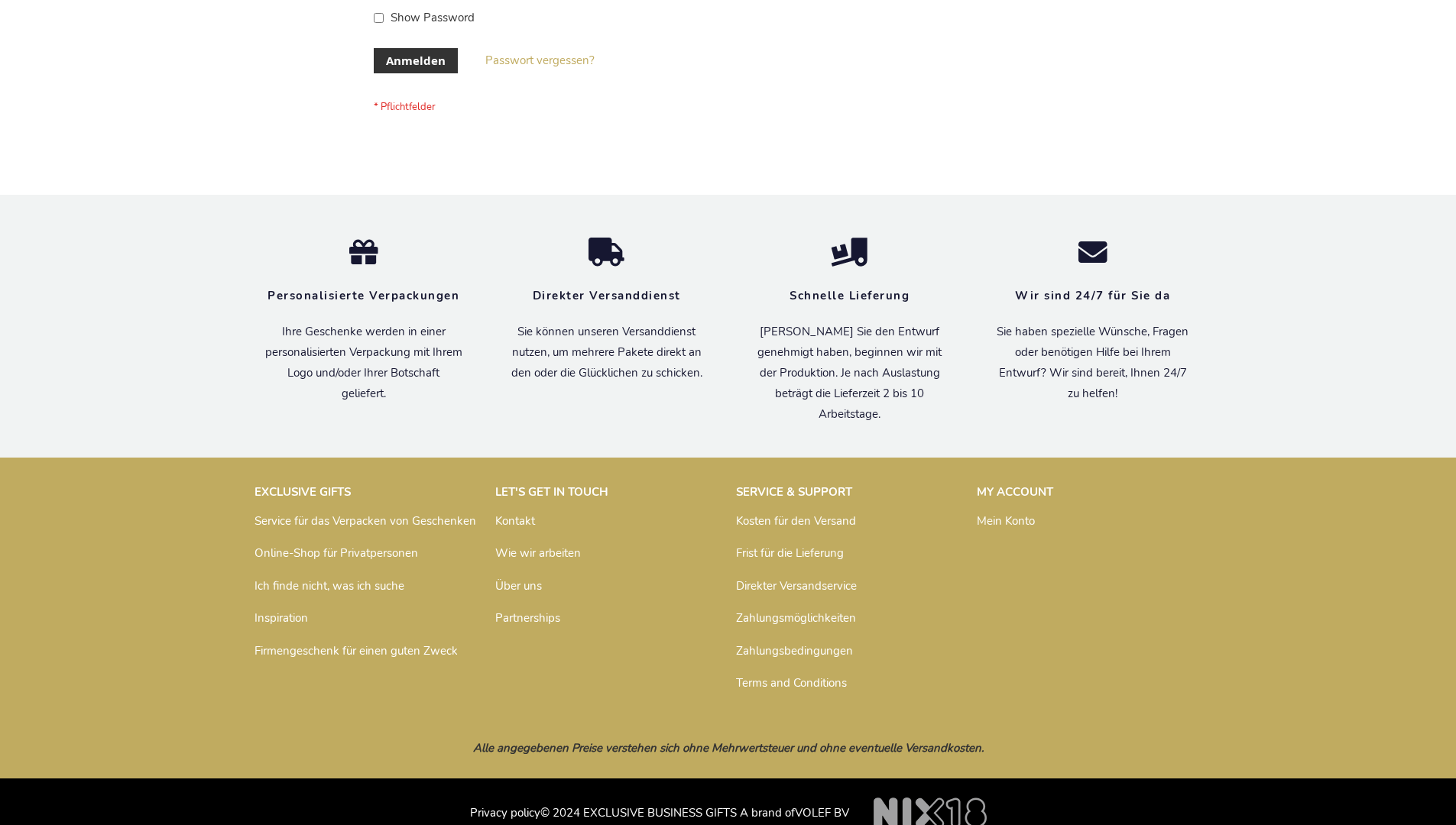
scroll to position [512, 0]
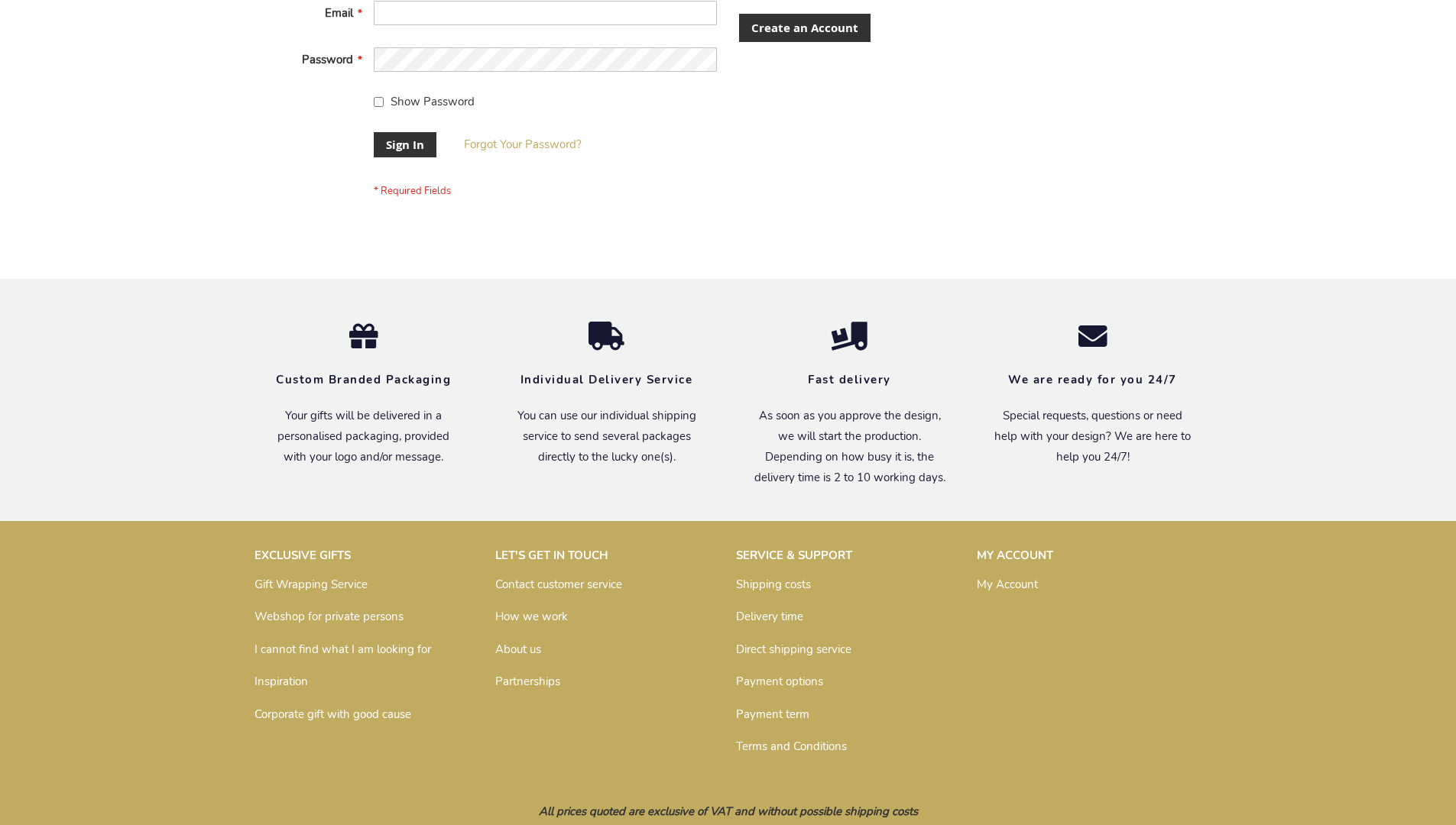
scroll to position [492, 0]
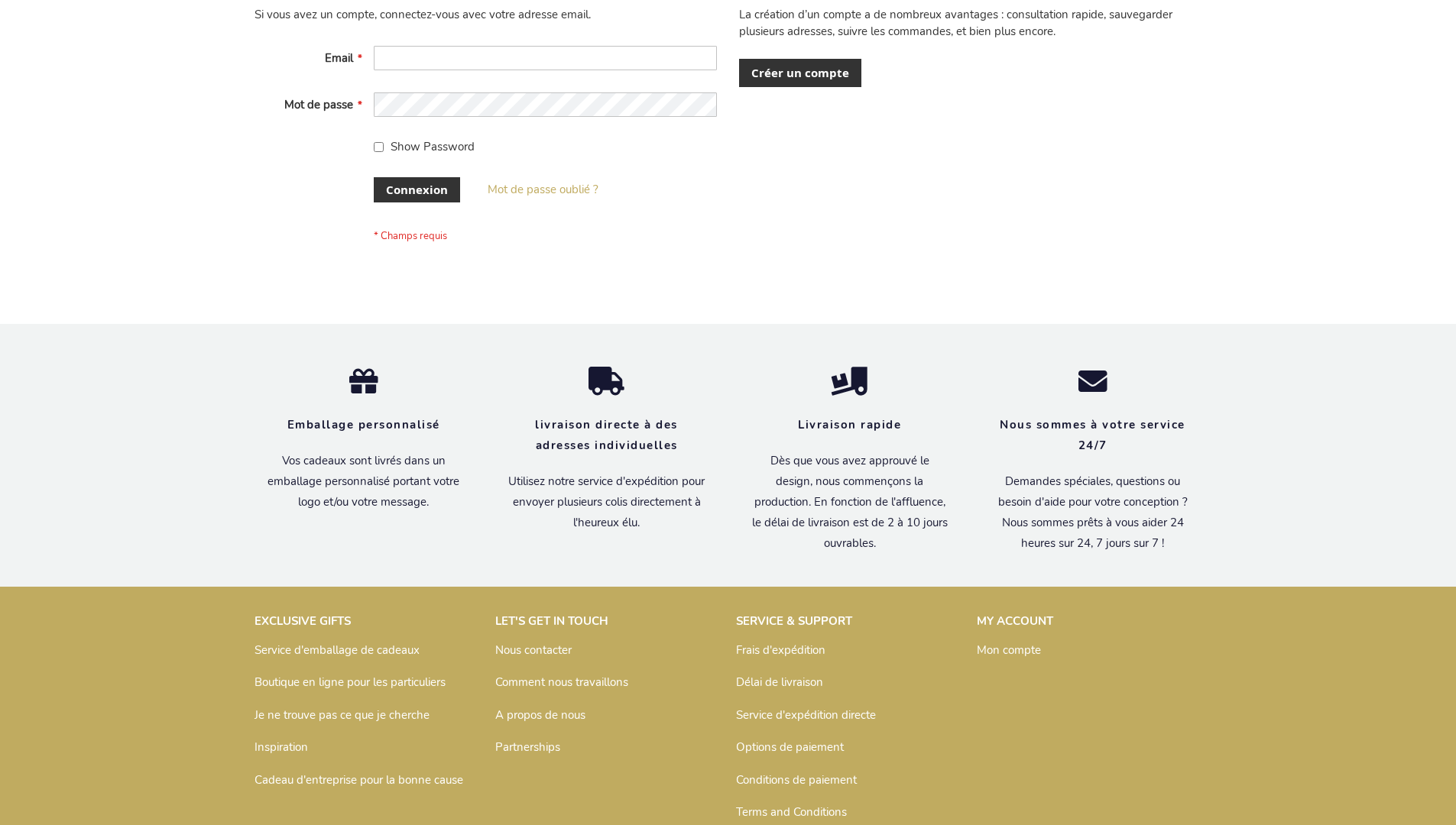
scroll to position [528, 0]
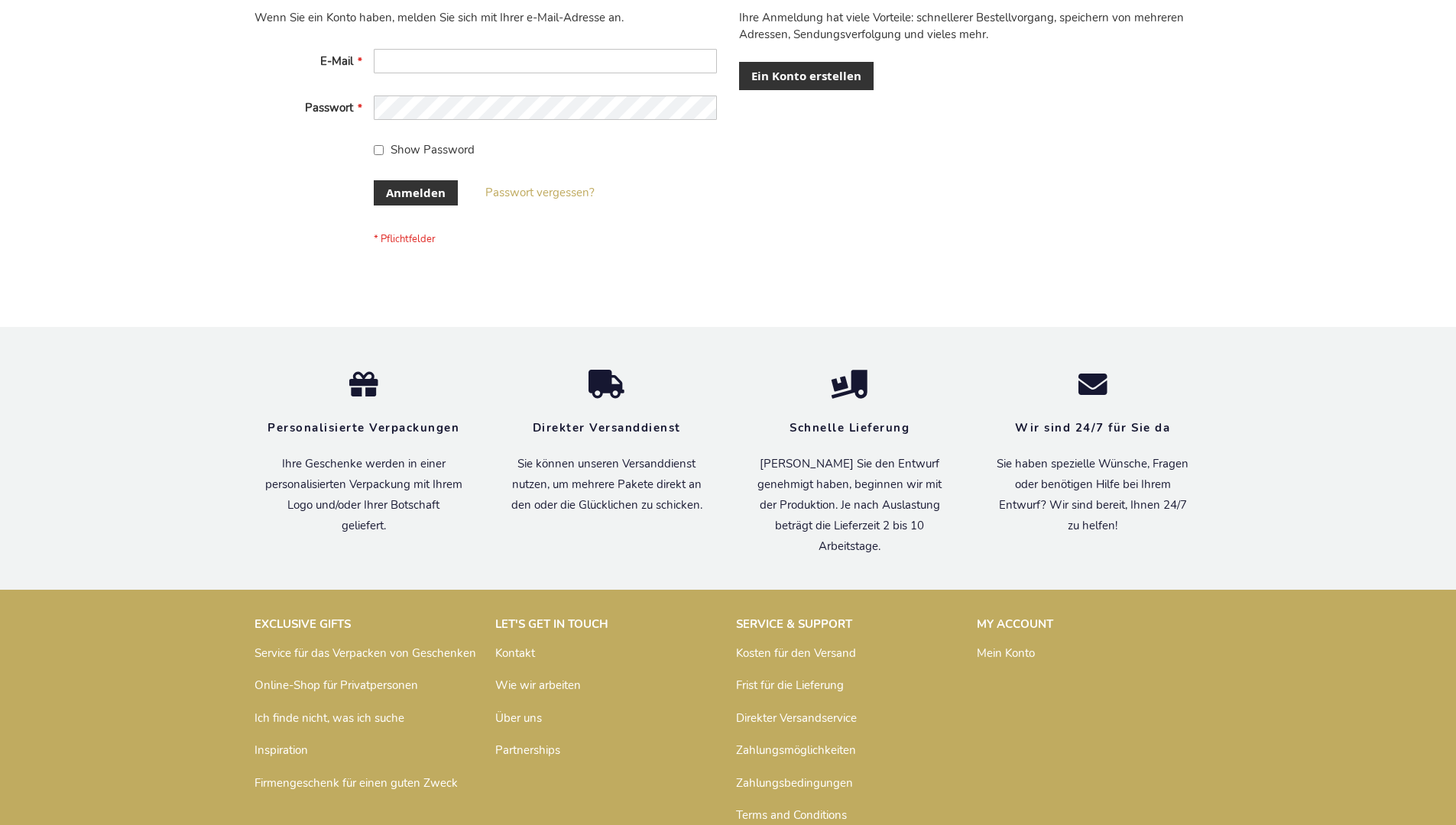
scroll to position [512, 0]
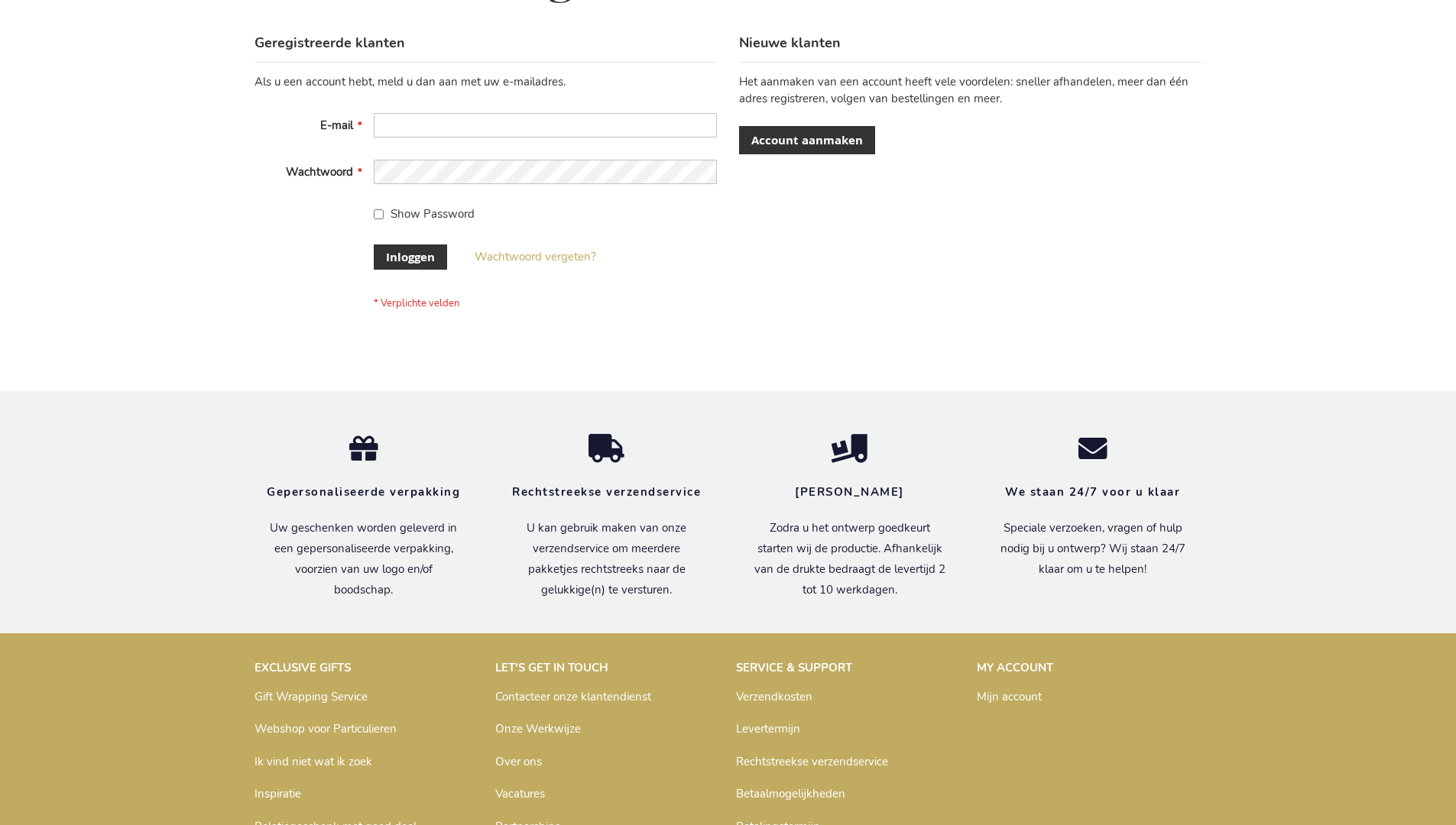
scroll to position [519, 0]
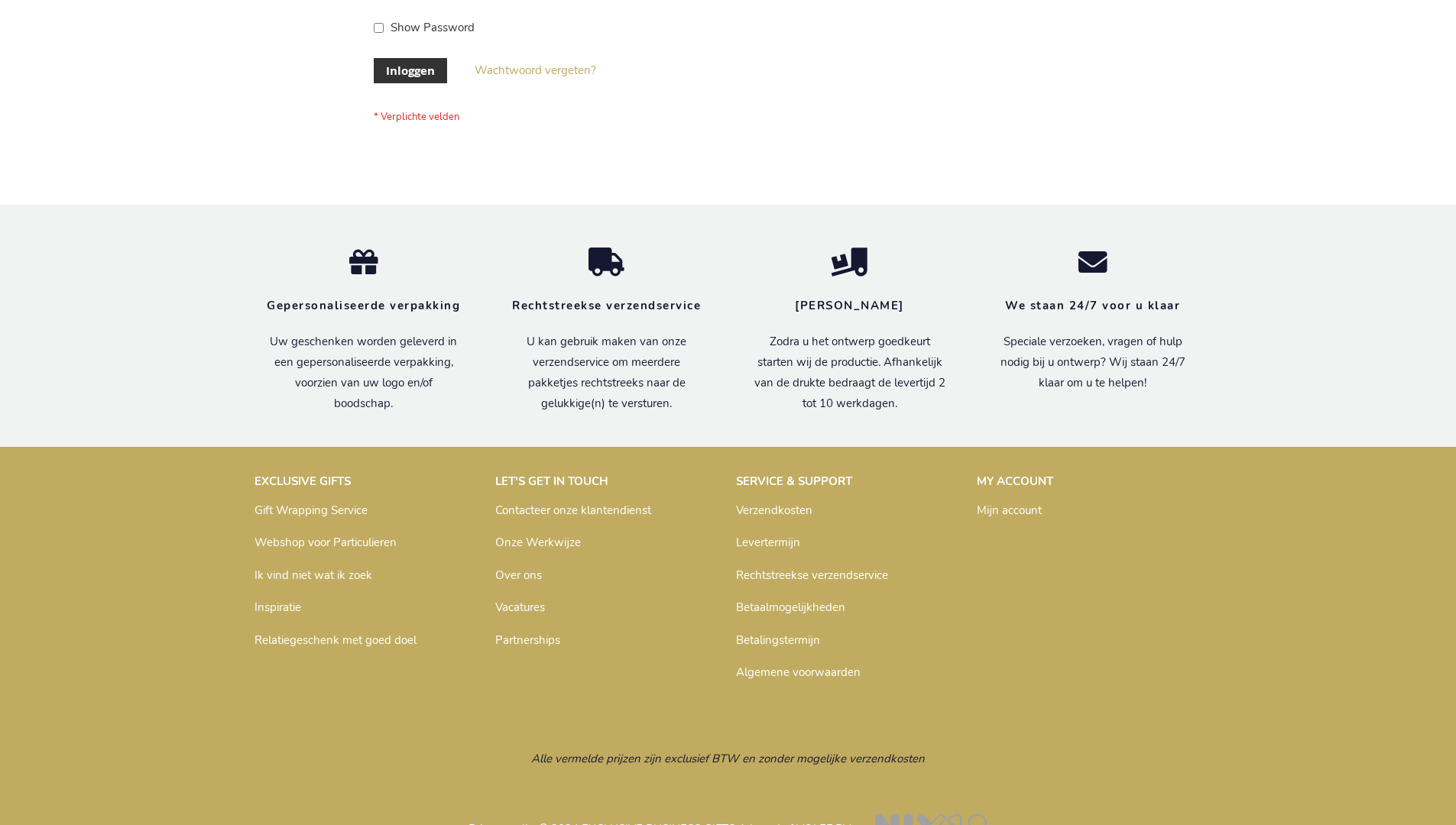
scroll to position [519, 0]
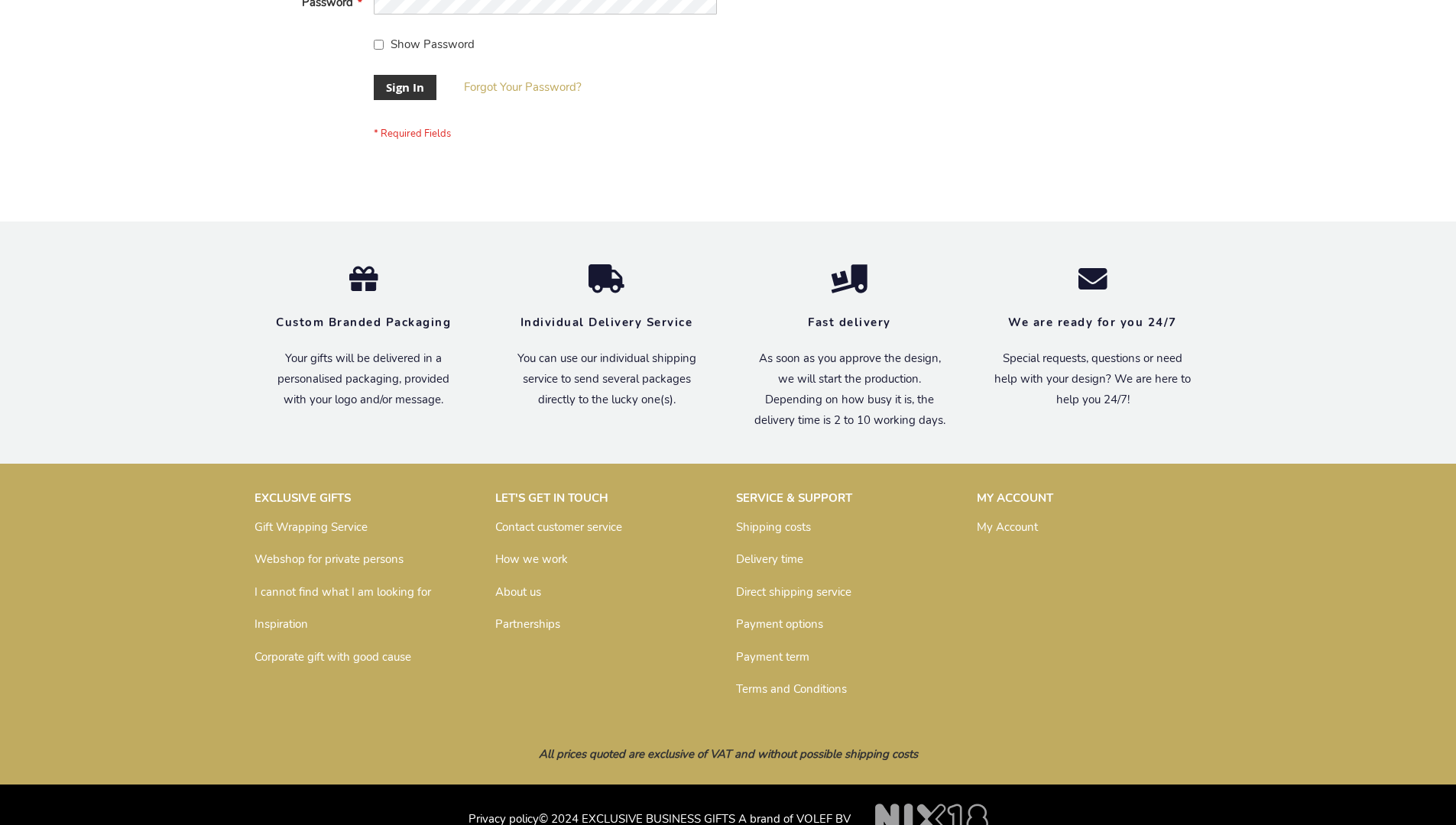
scroll to position [492, 0]
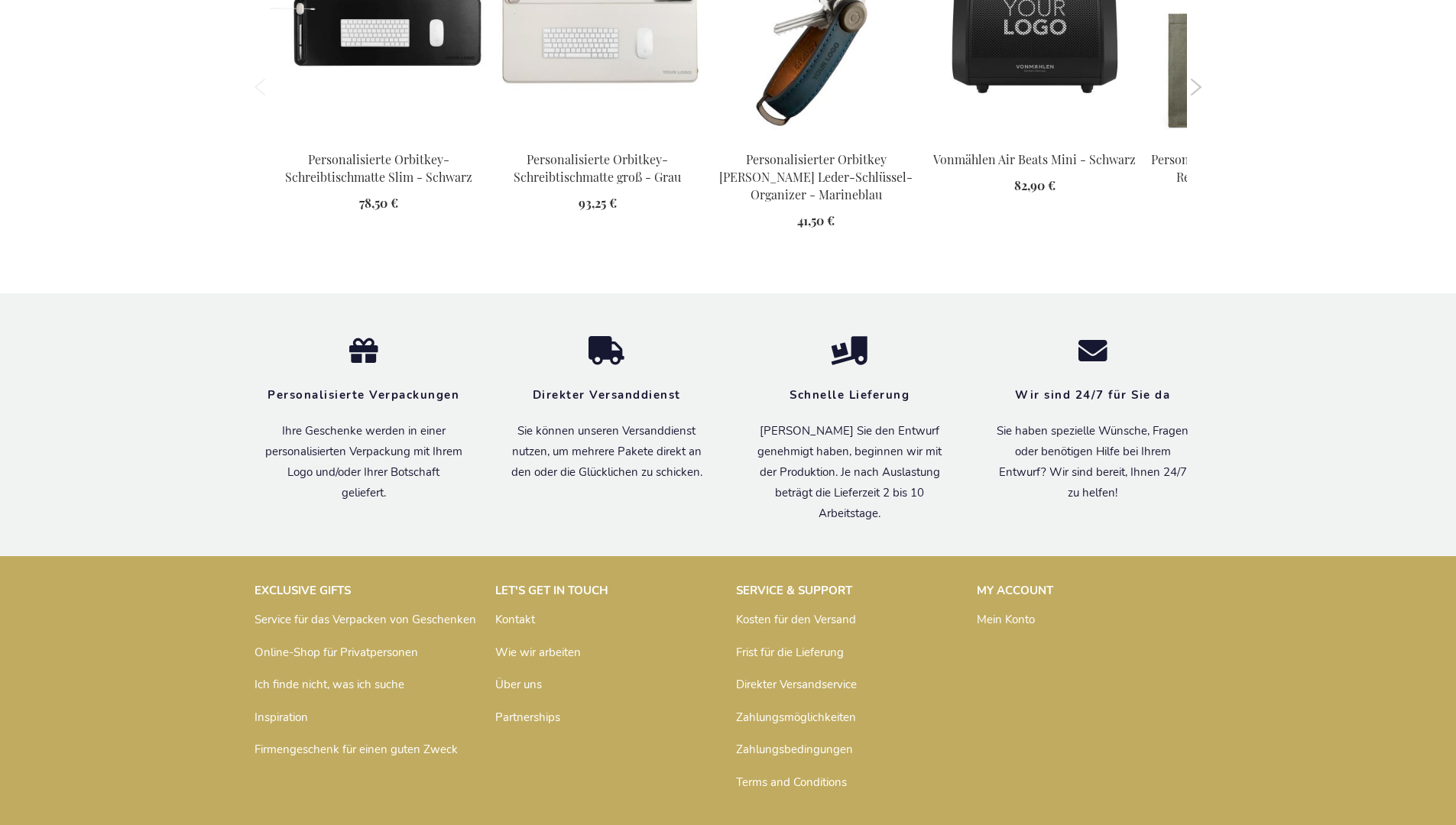
scroll to position [2170, 0]
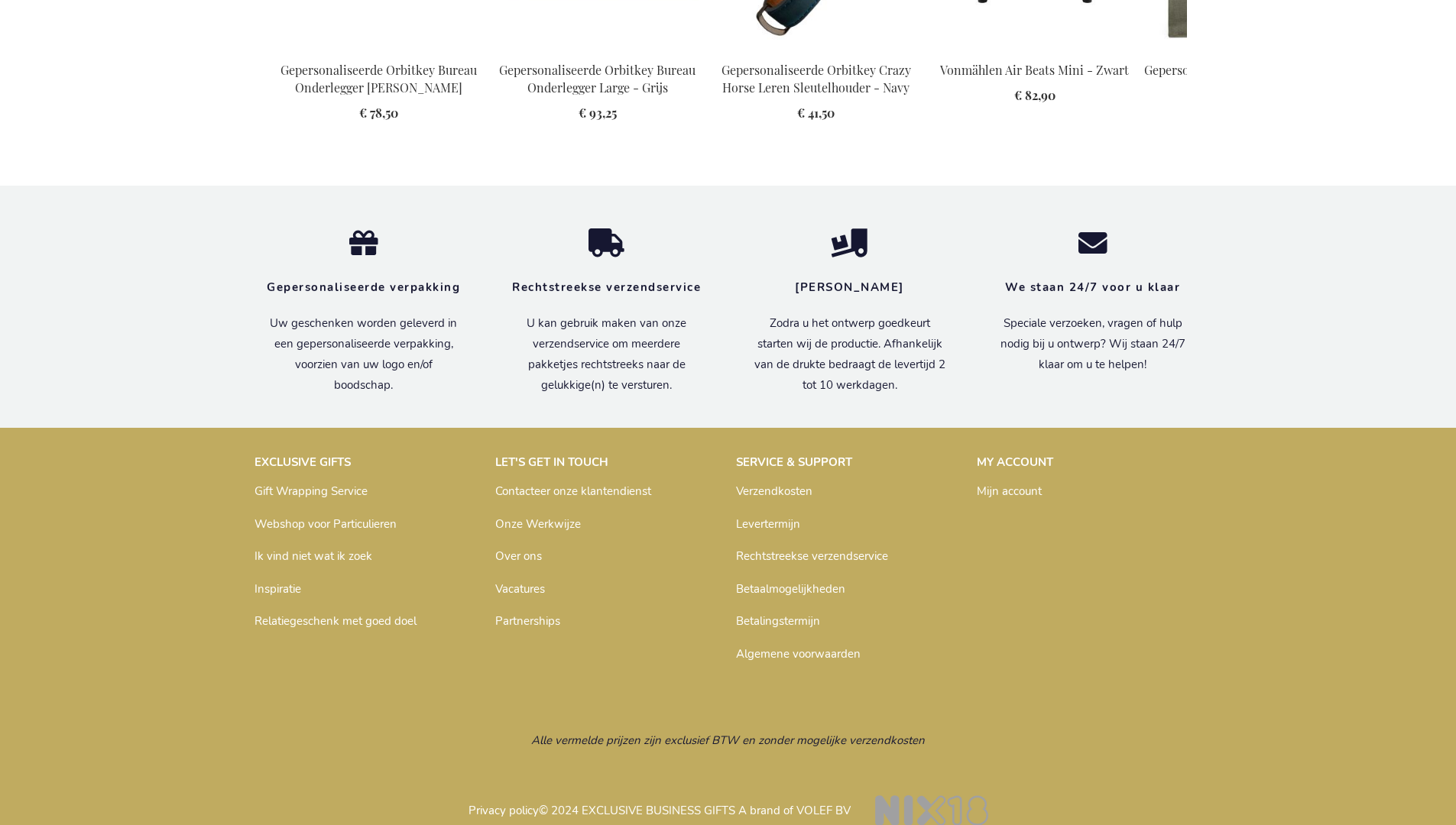
scroll to position [2132, 0]
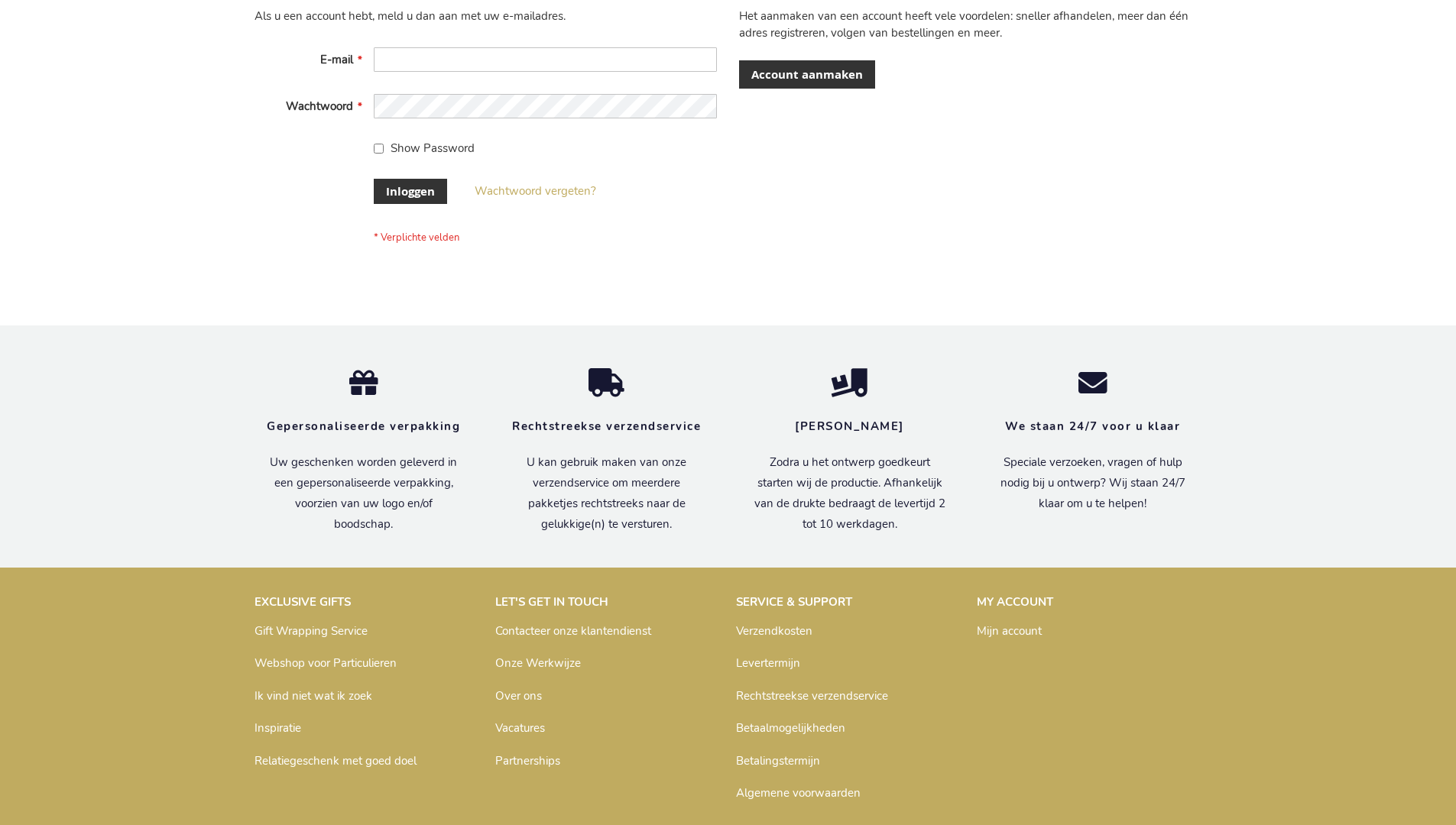
scroll to position [519, 0]
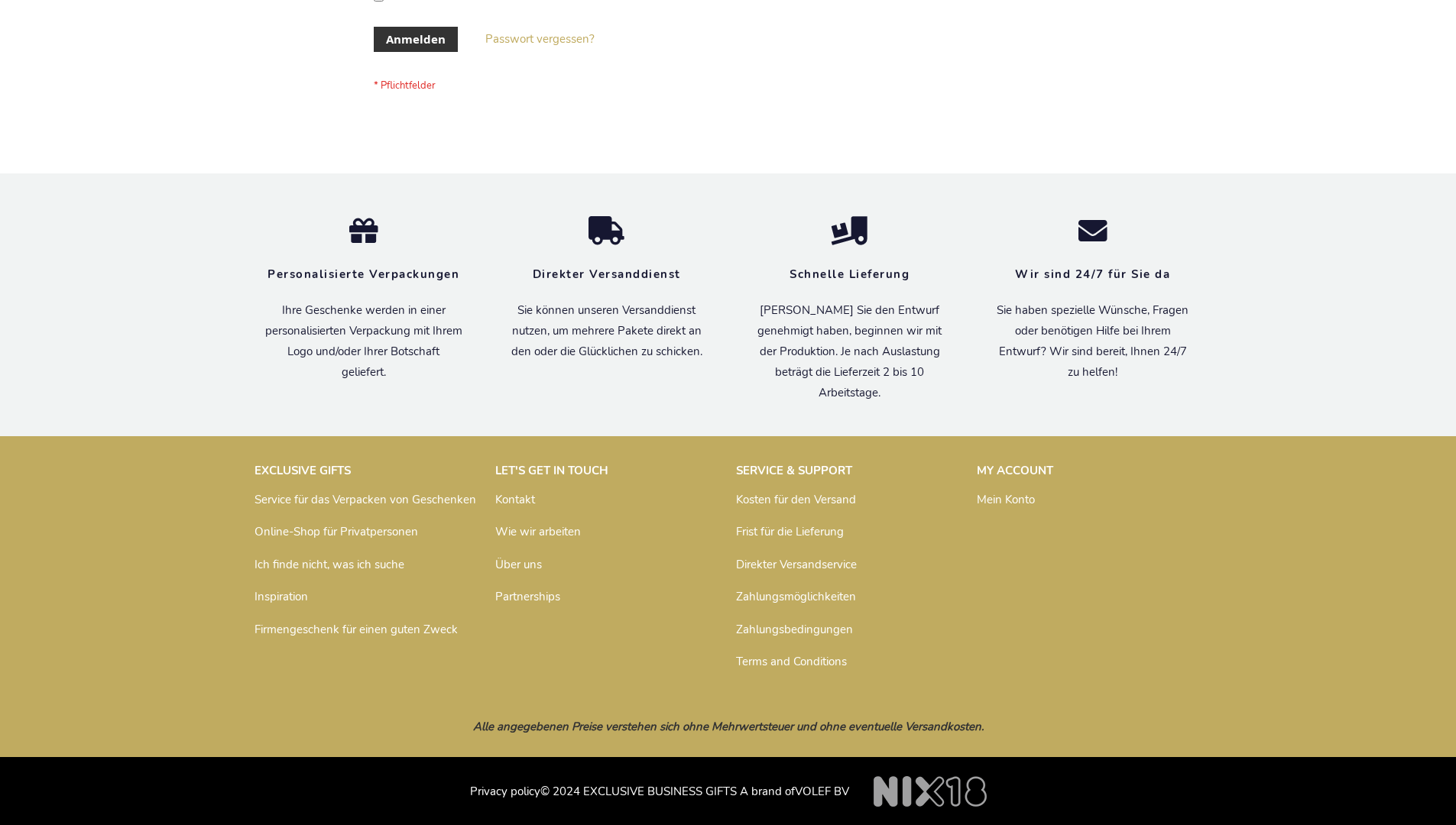
scroll to position [512, 0]
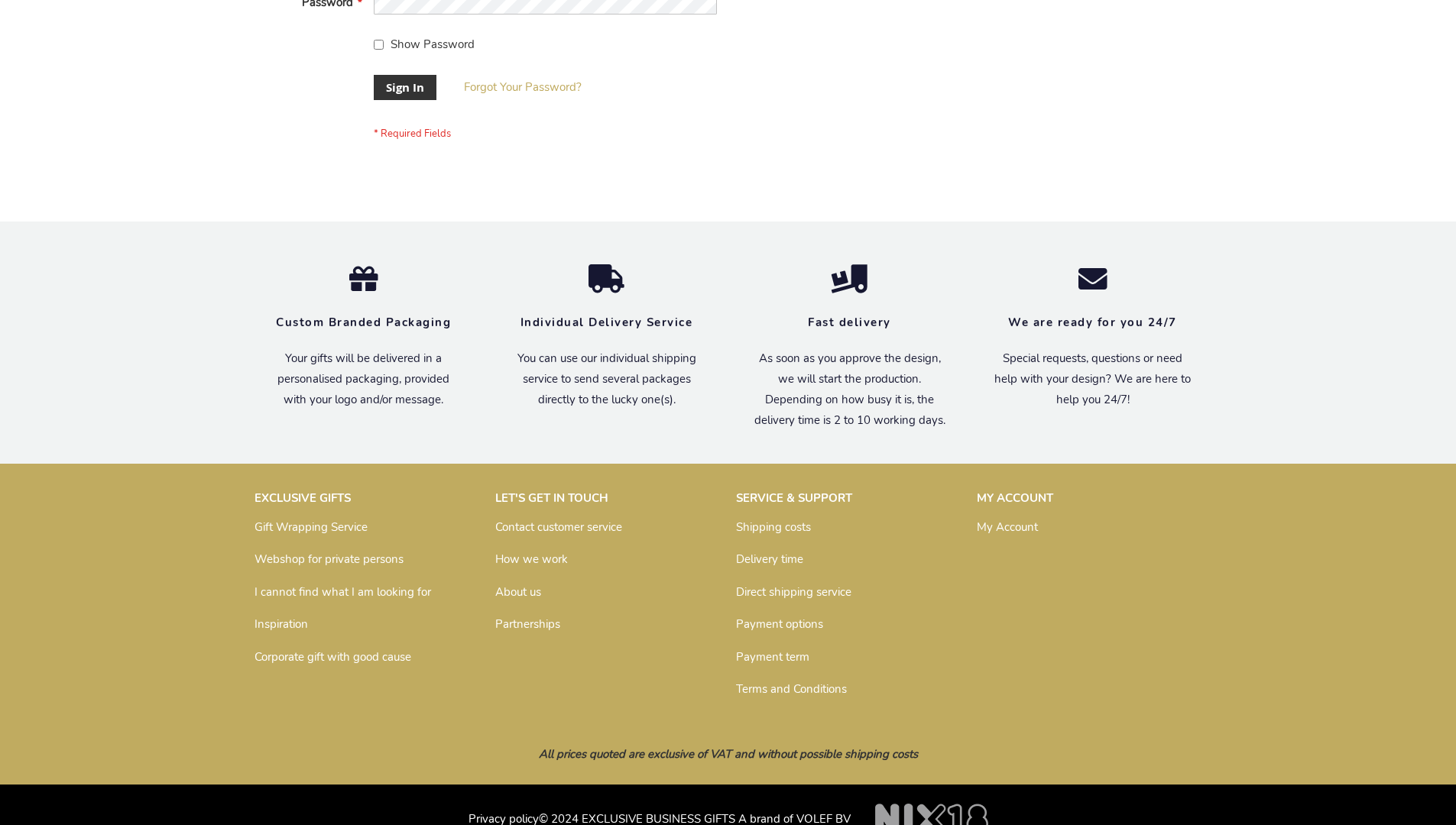
scroll to position [492, 0]
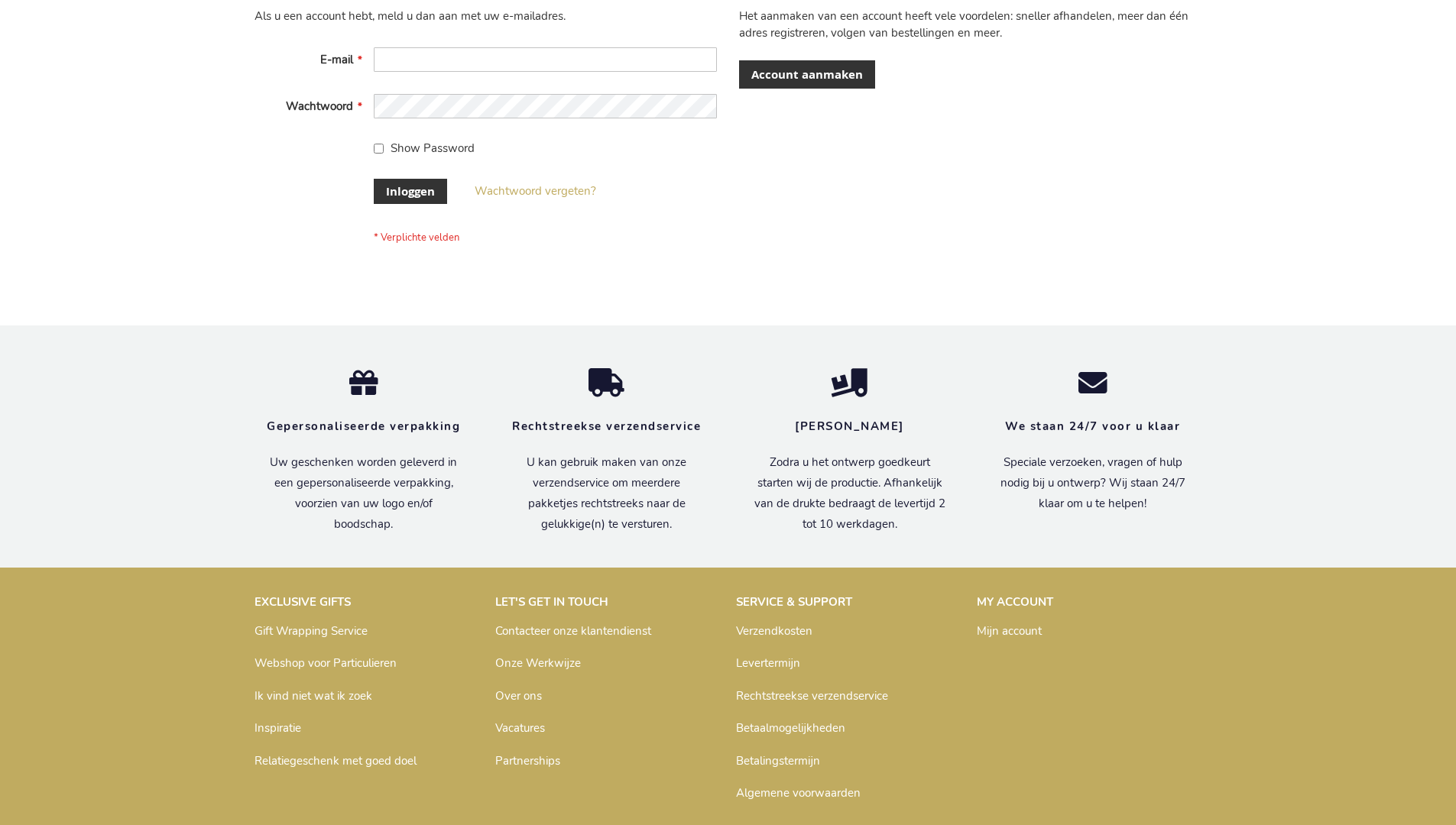
scroll to position [519, 0]
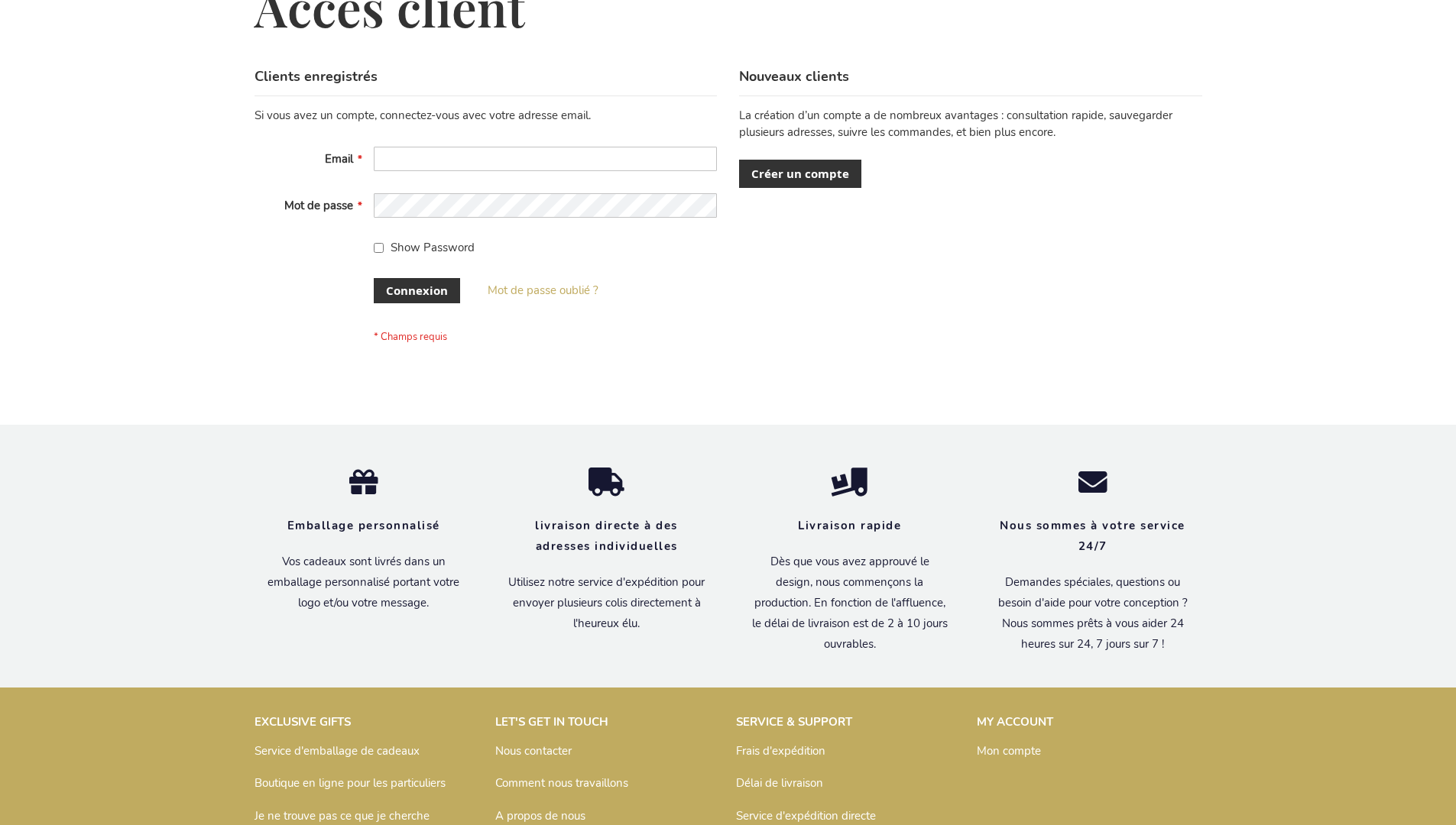
scroll to position [528, 0]
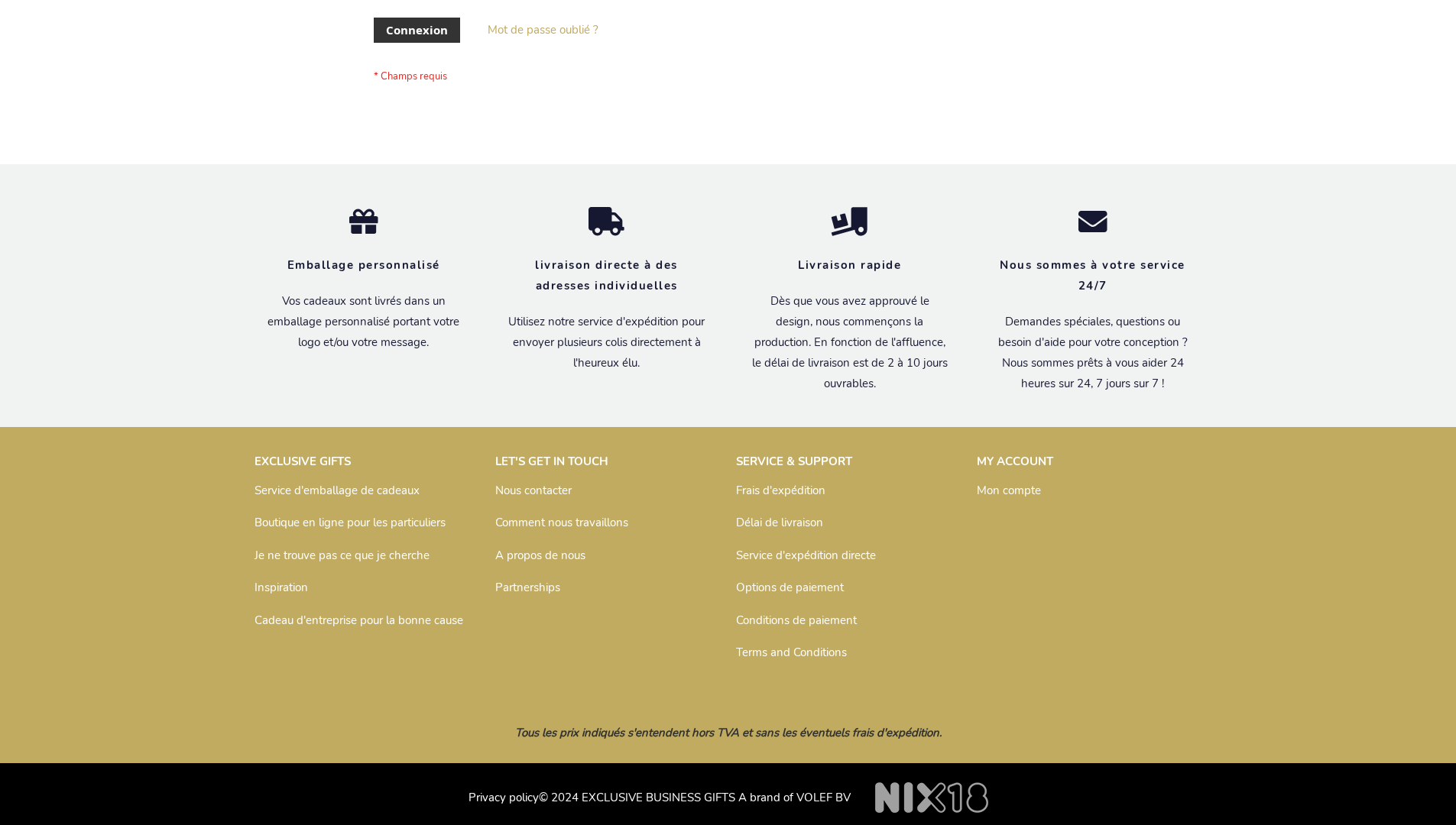
scroll to position [528, 0]
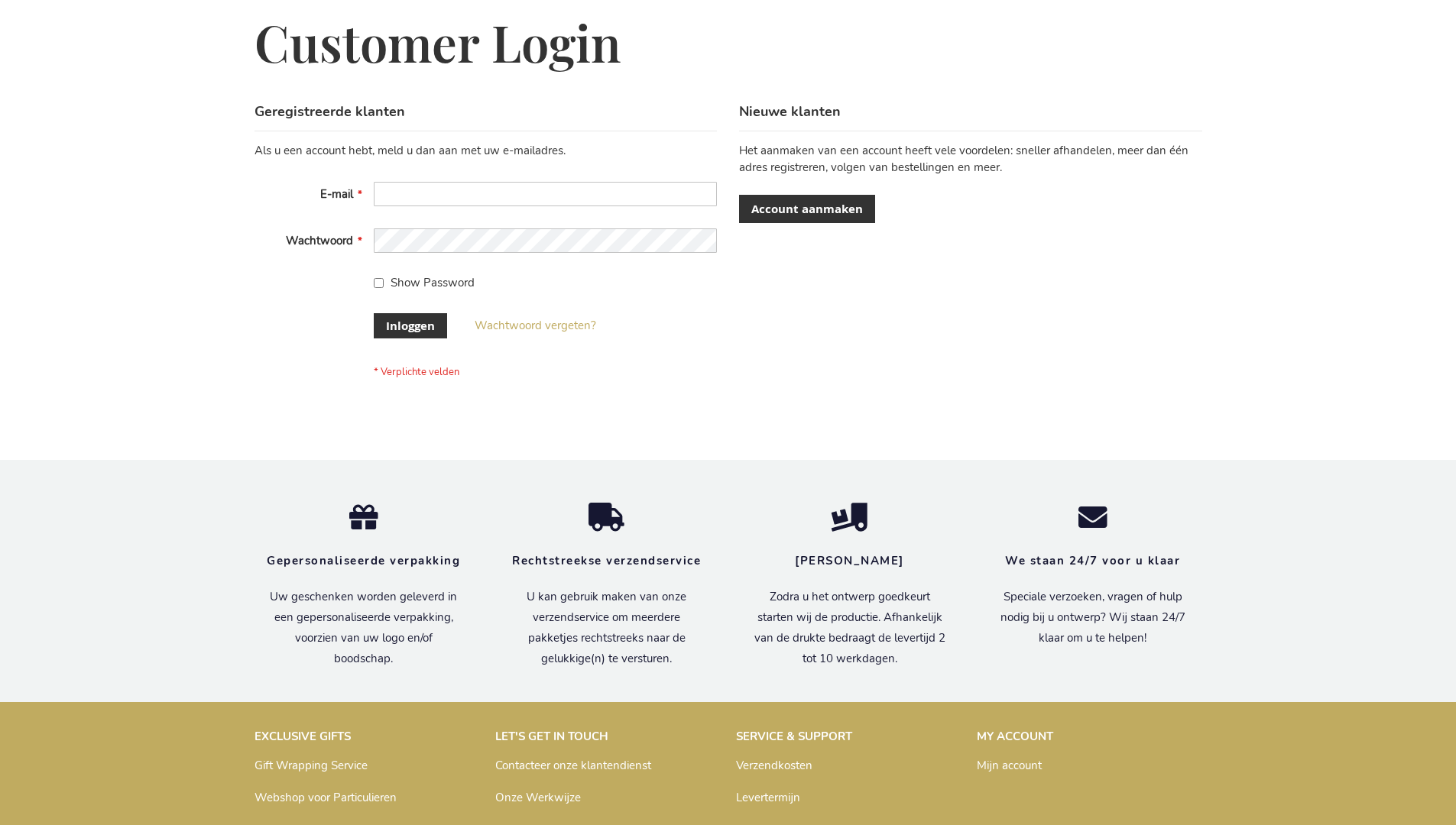
scroll to position [519, 0]
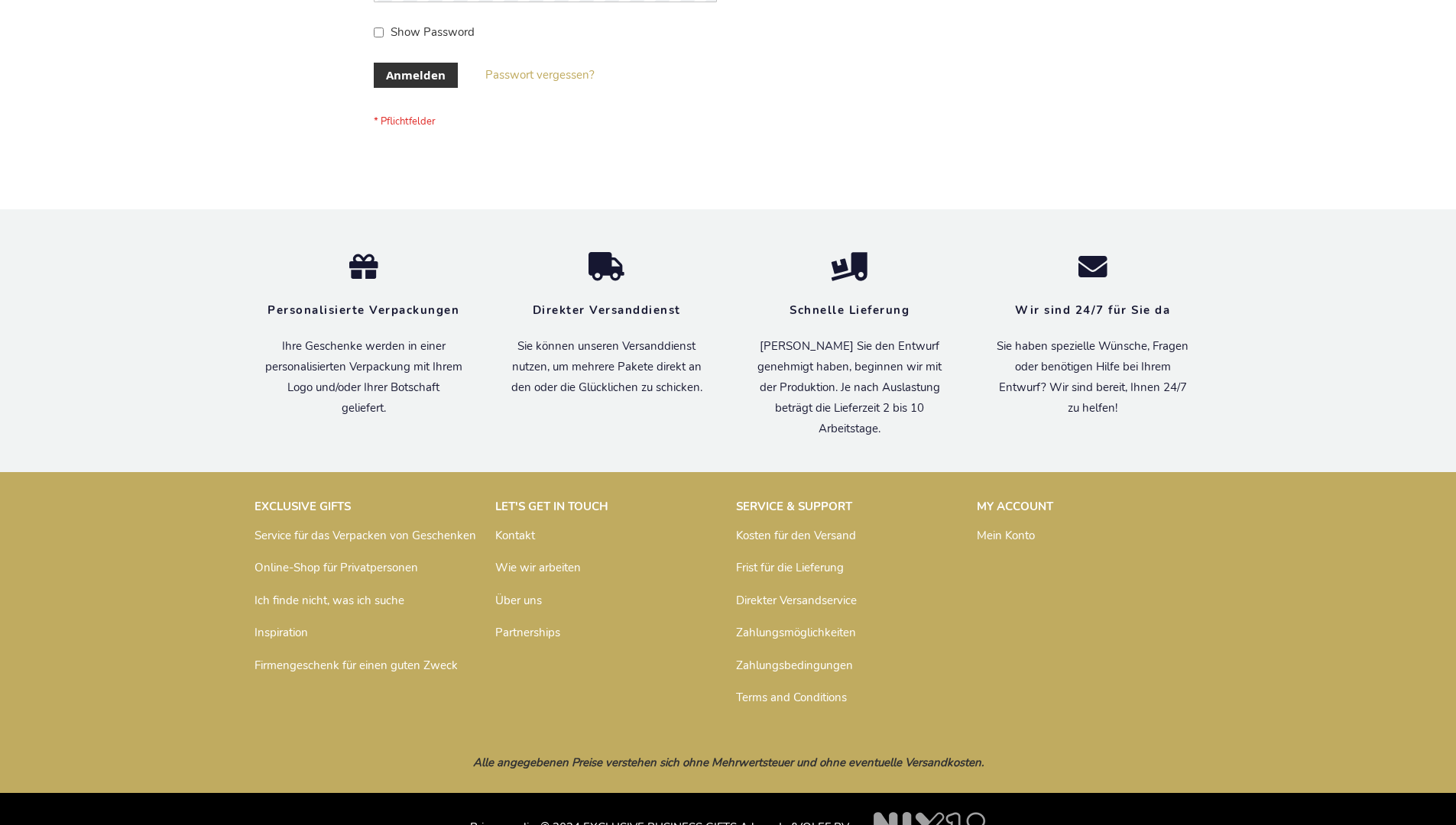
scroll to position [512, 0]
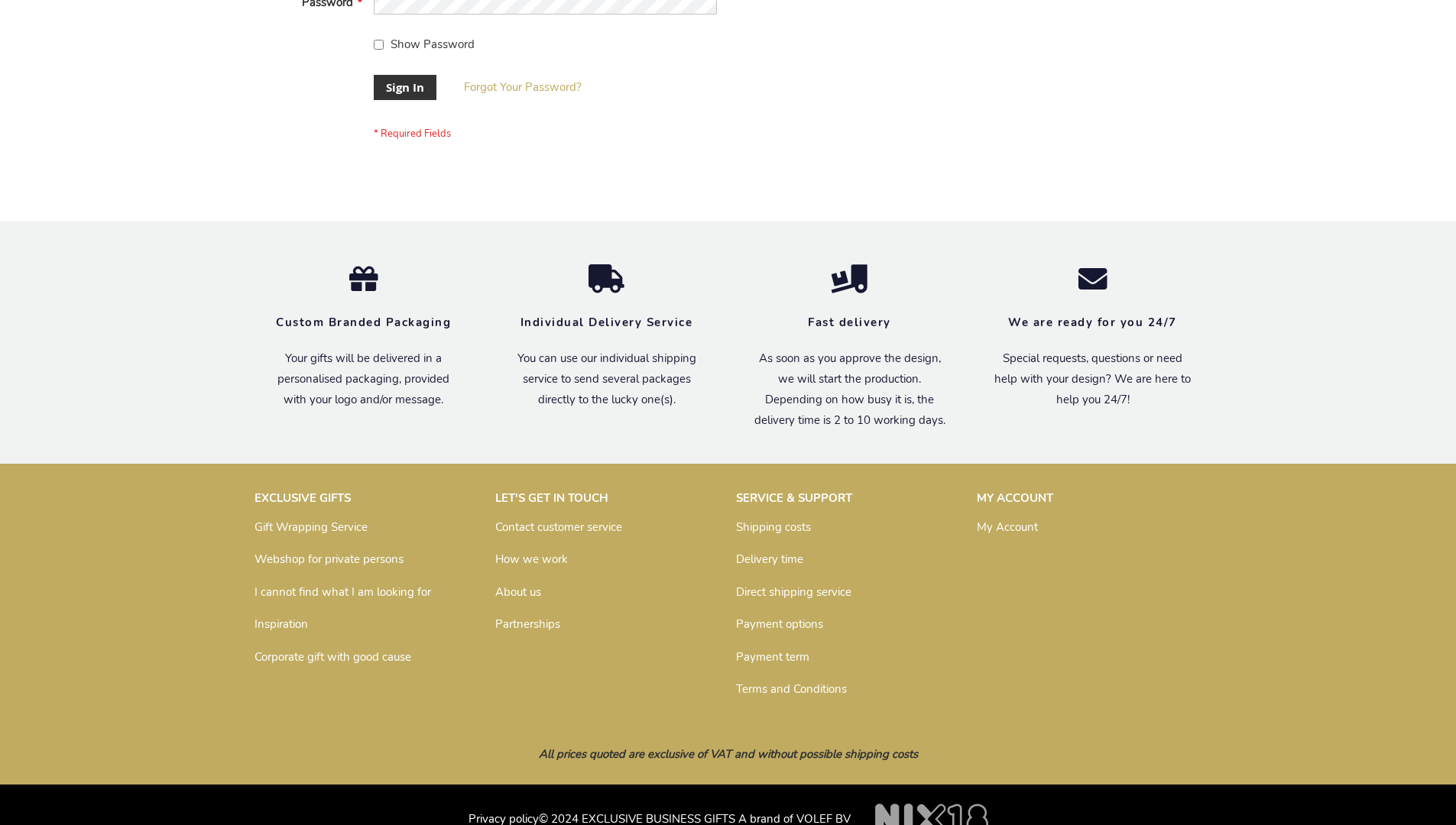
scroll to position [492, 0]
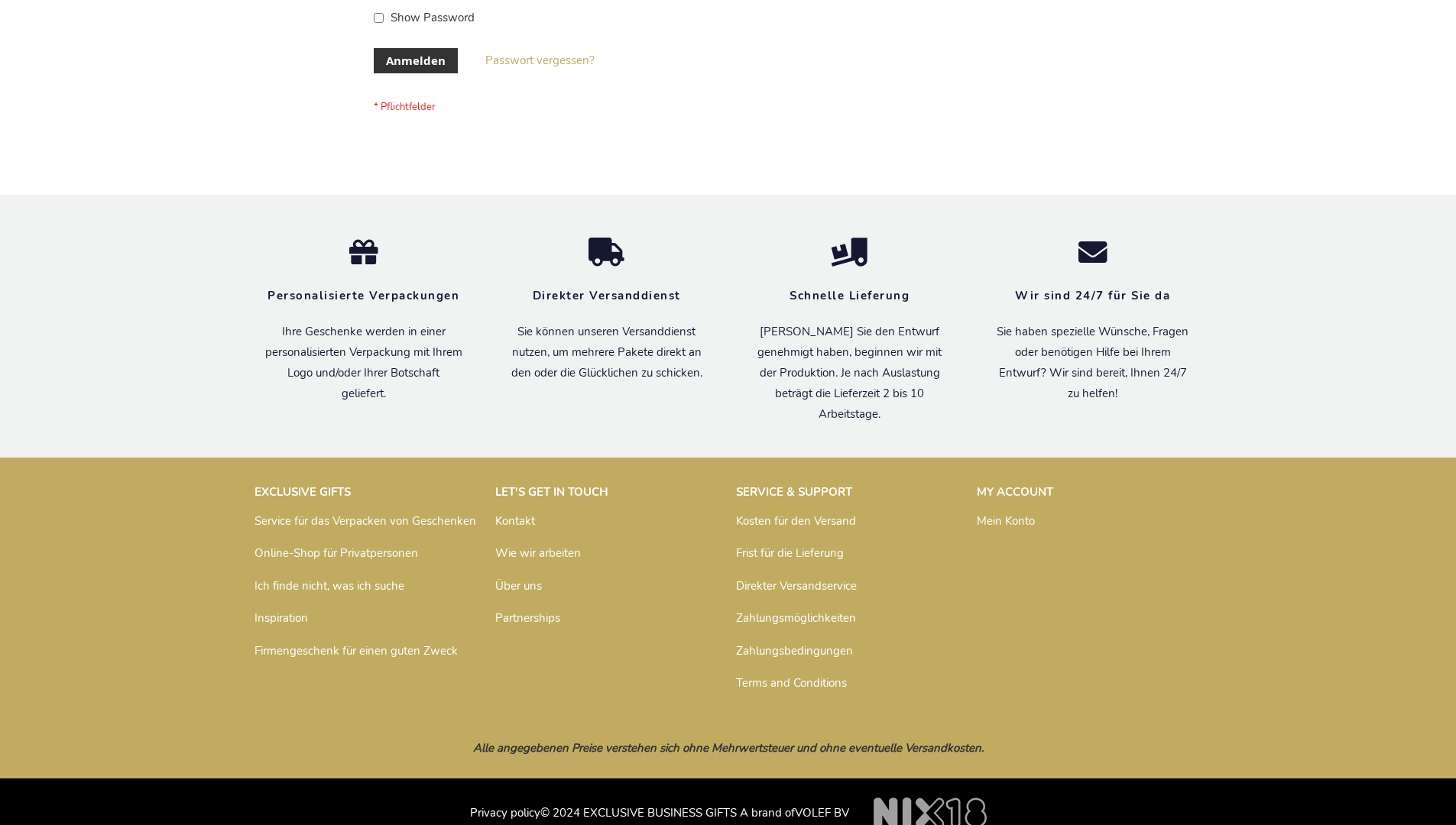
scroll to position [512, 0]
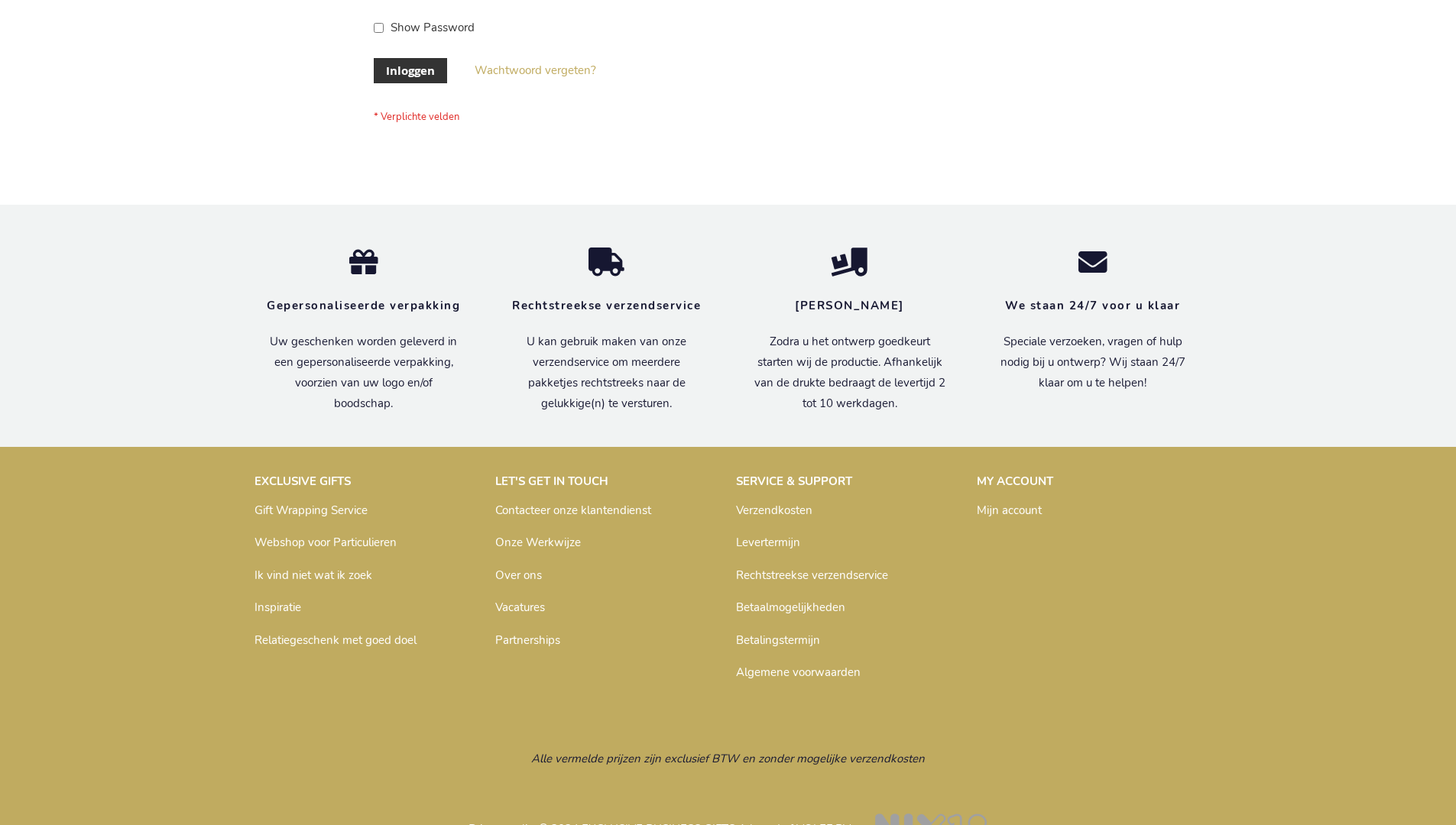
scroll to position [519, 0]
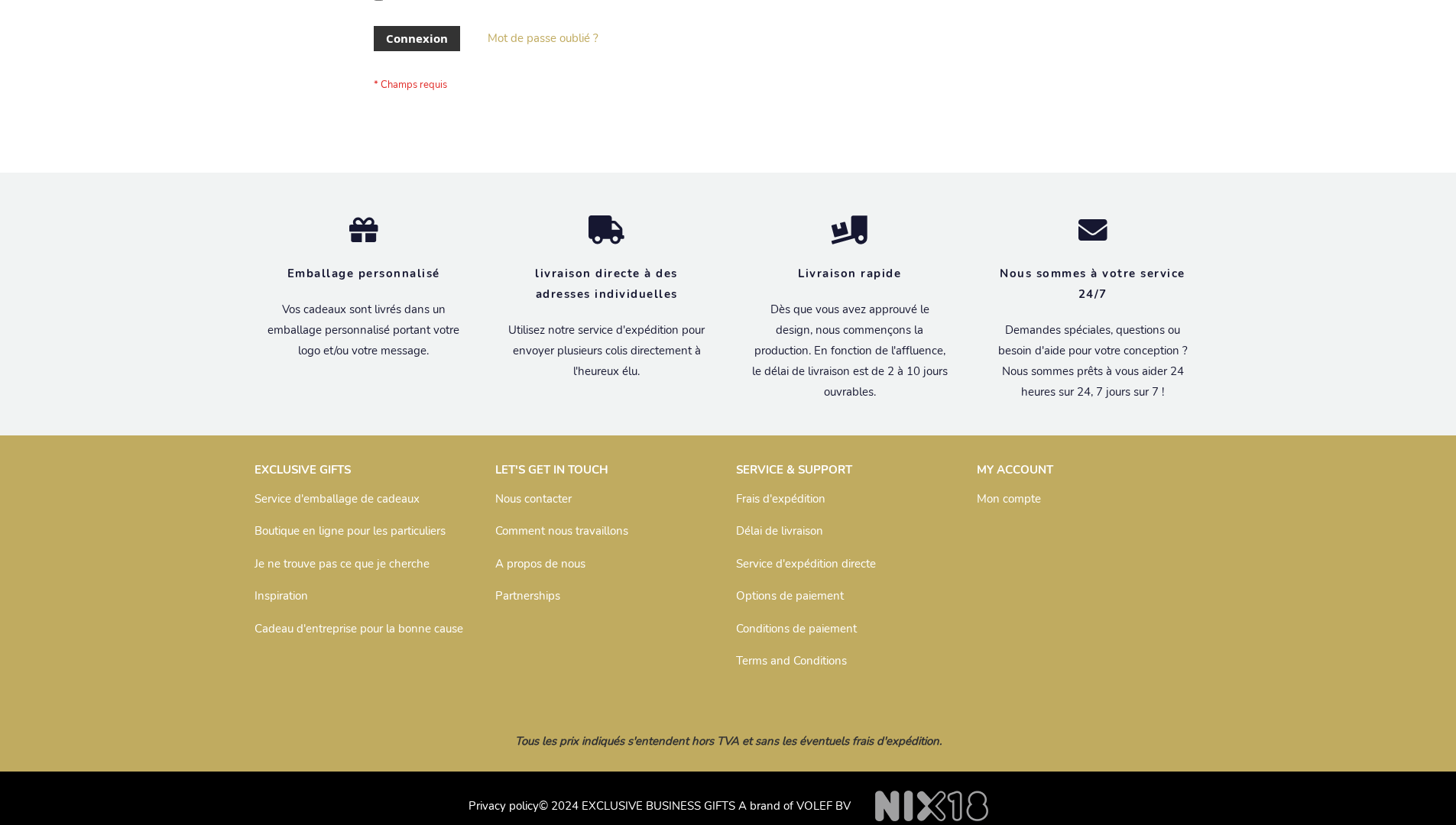
scroll to position [528, 0]
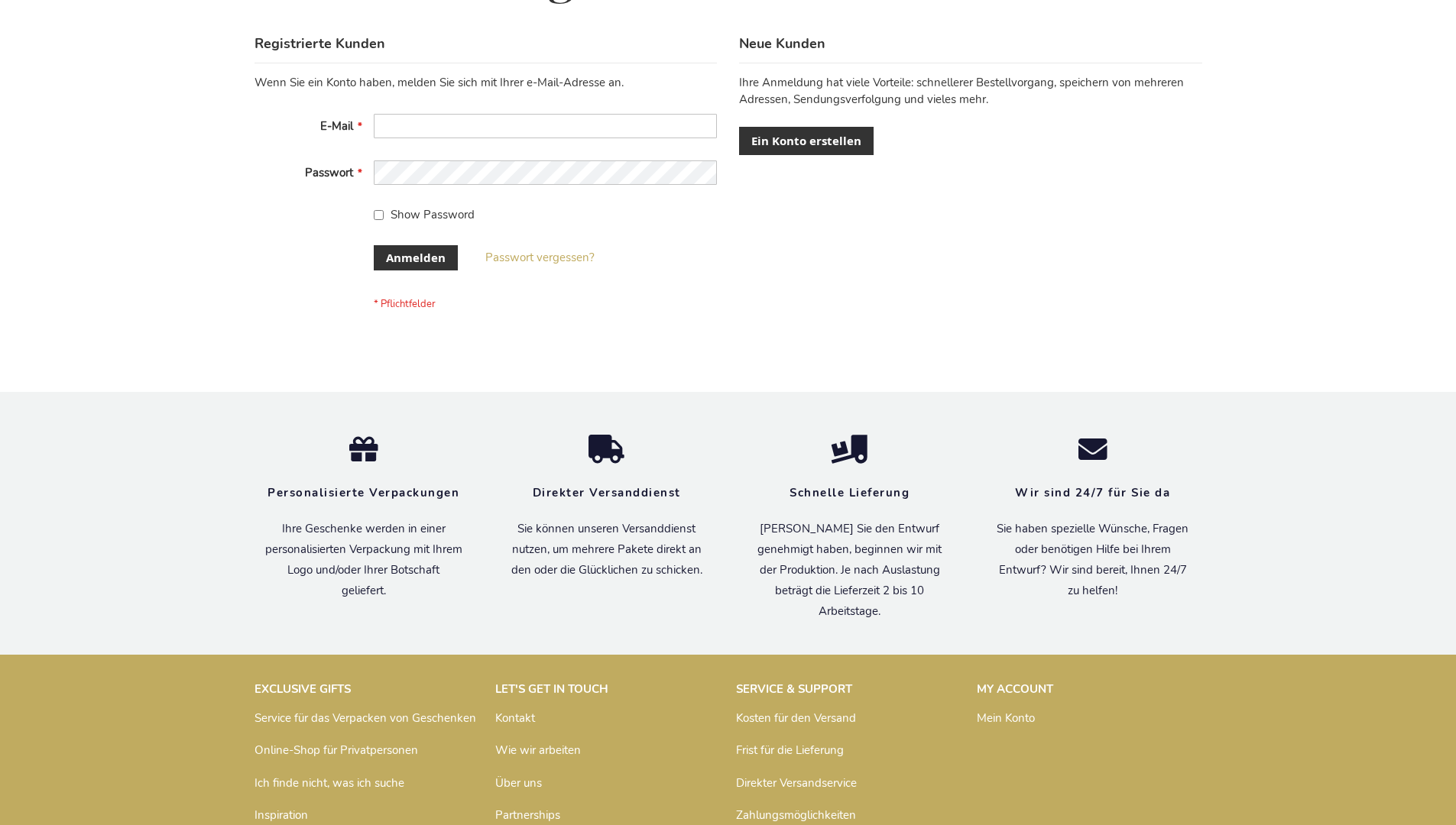
scroll to position [512, 0]
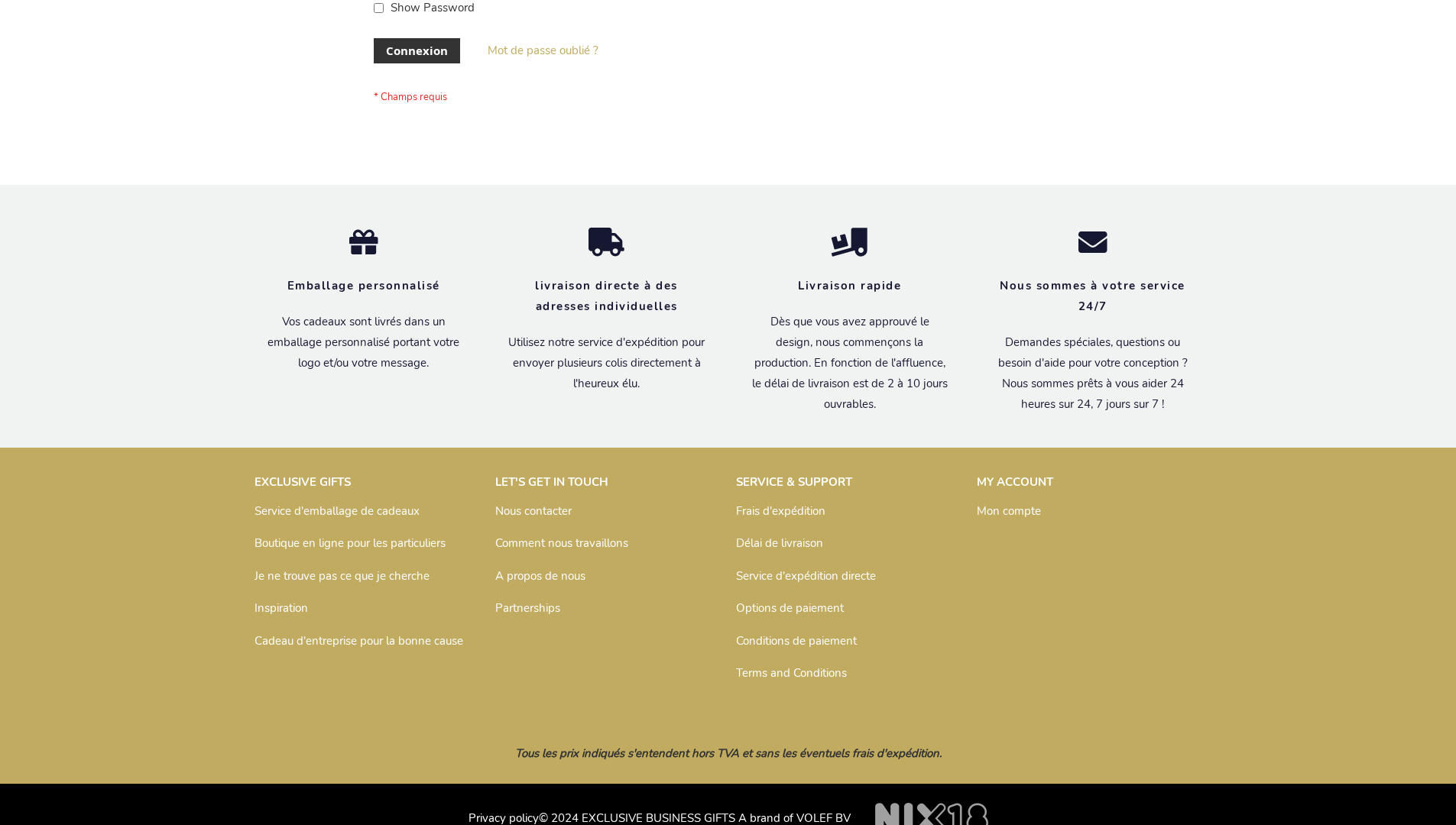
scroll to position [528, 0]
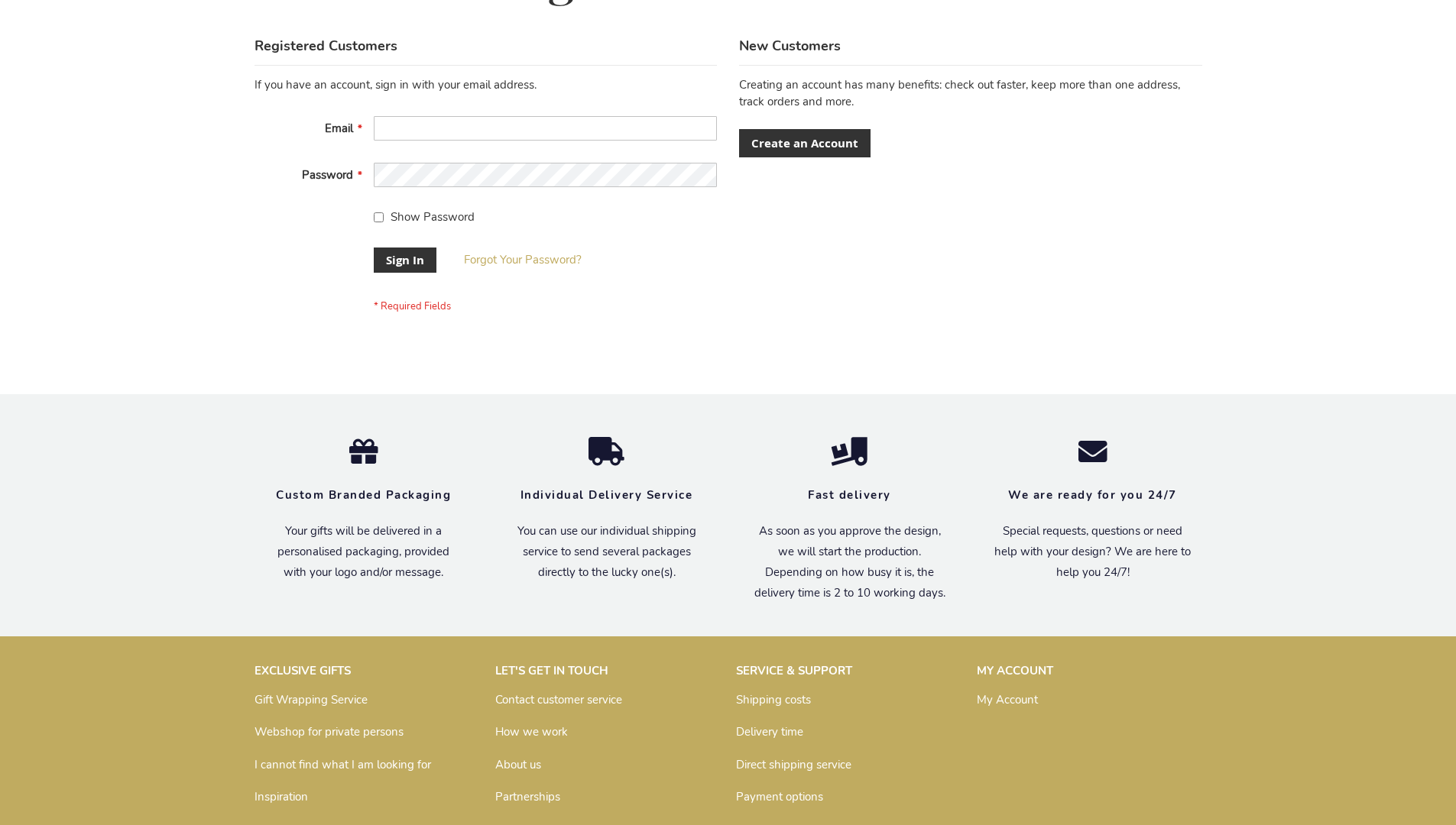
scroll to position [492, 0]
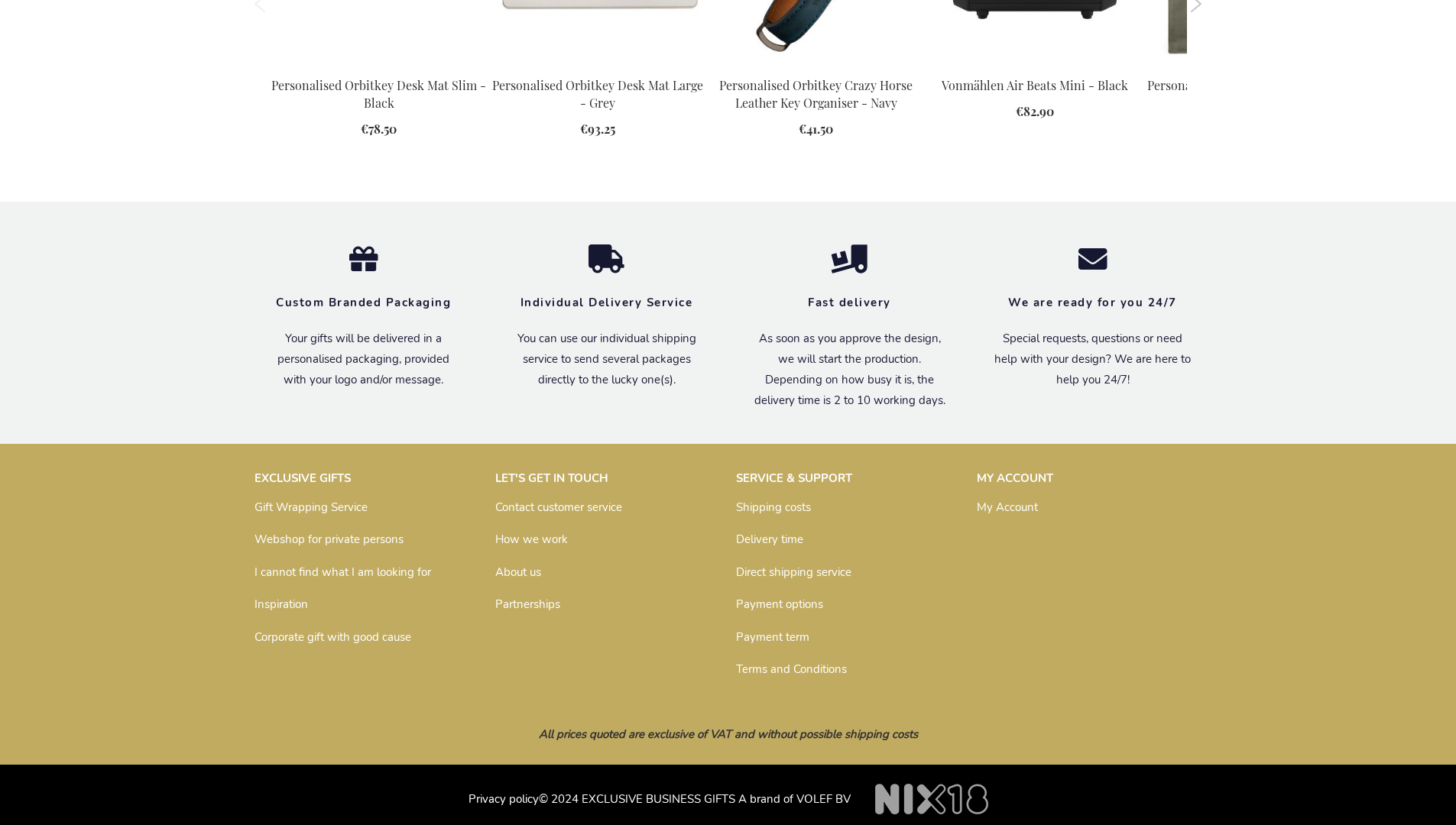
scroll to position [2087, 0]
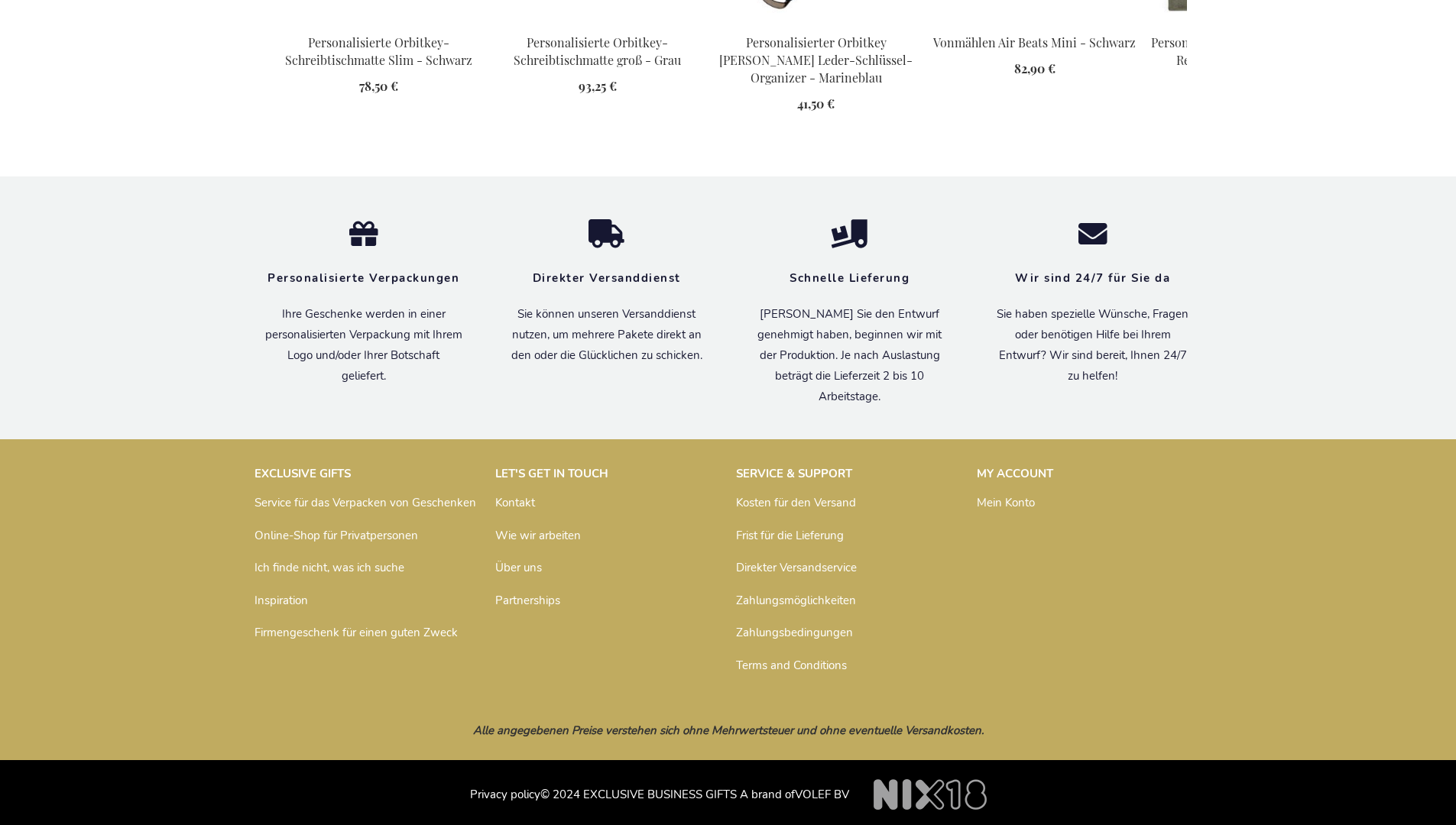
scroll to position [2170, 0]
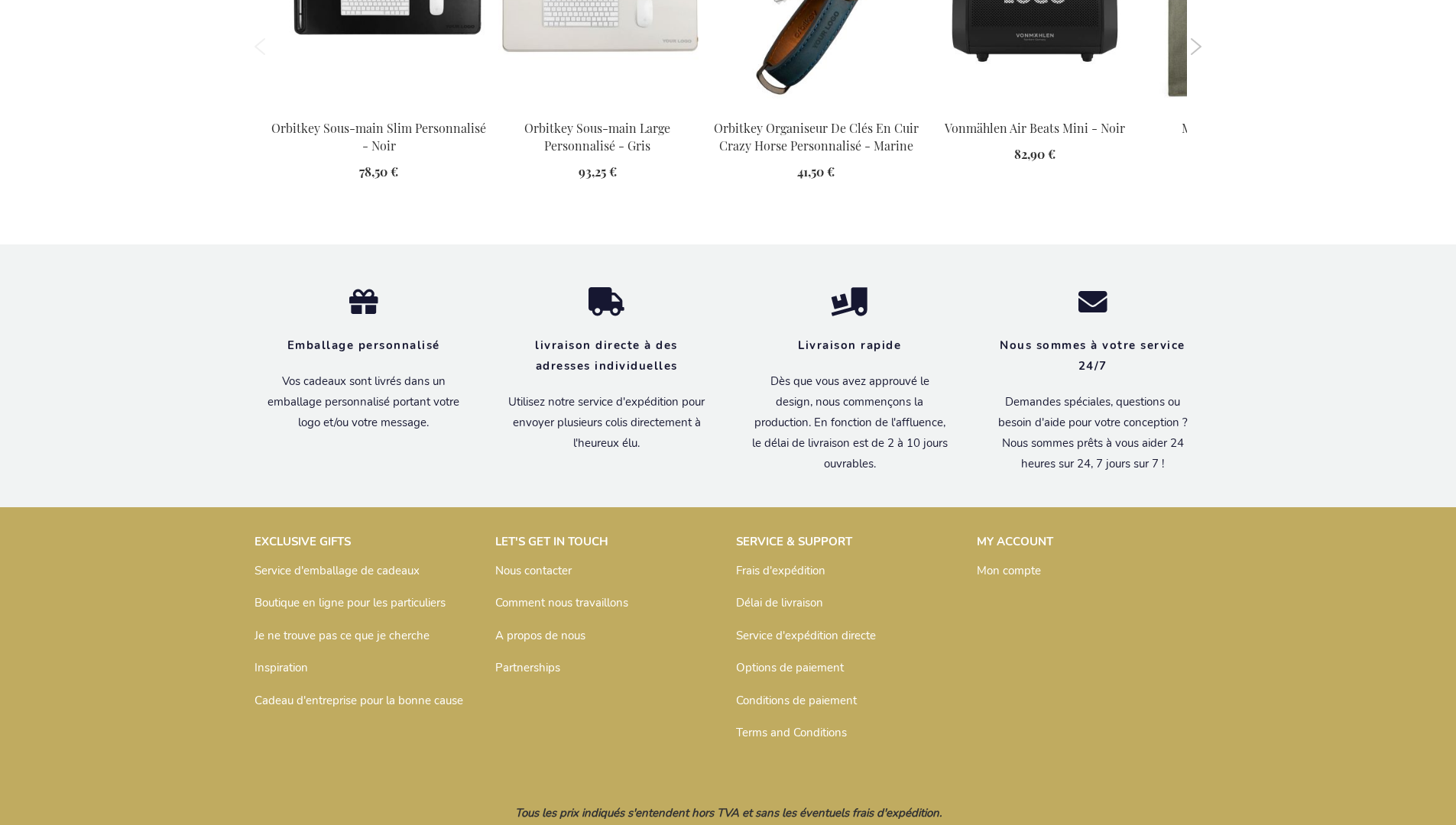
scroll to position [2157, 0]
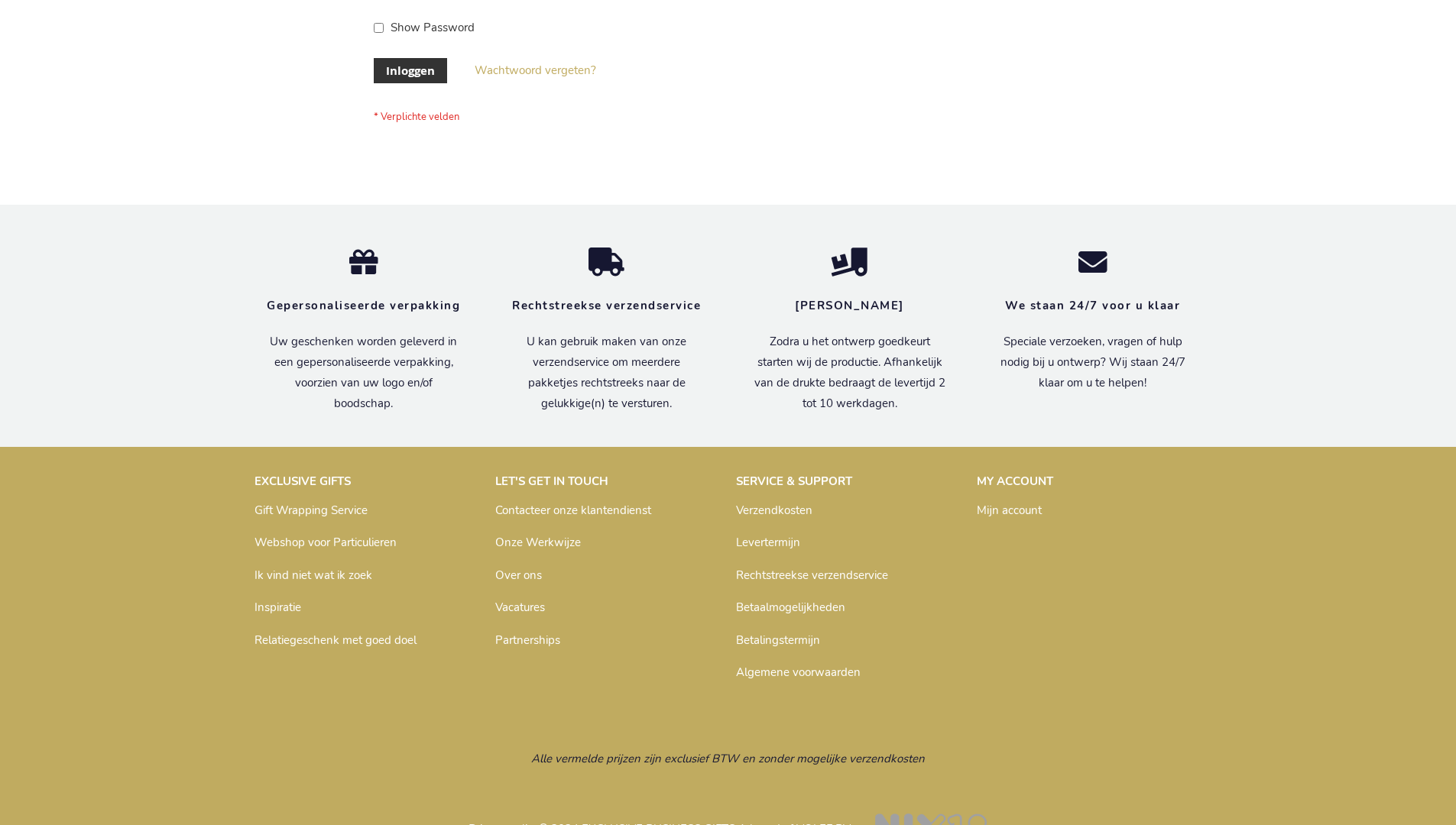
scroll to position [519, 0]
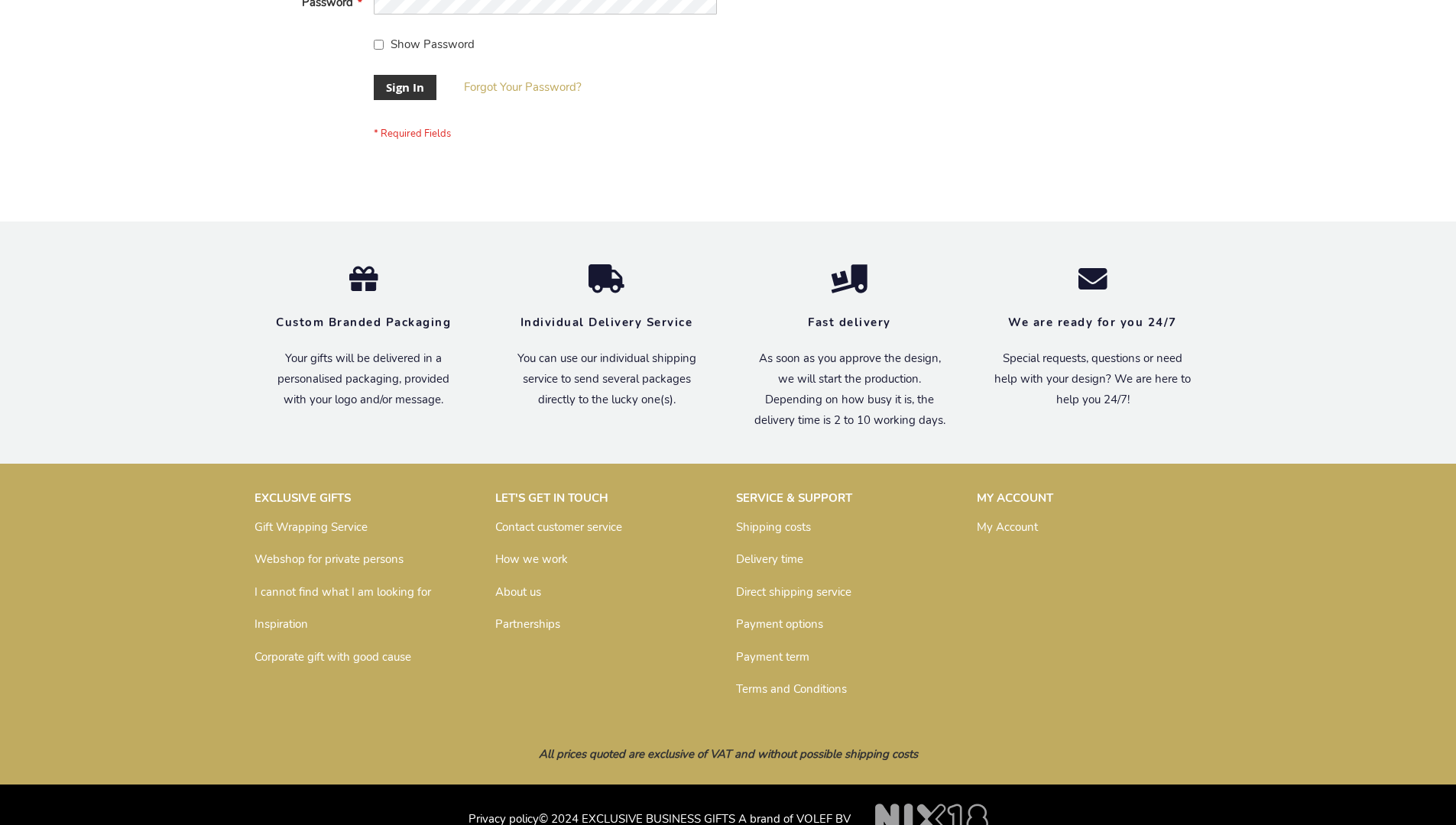
scroll to position [492, 0]
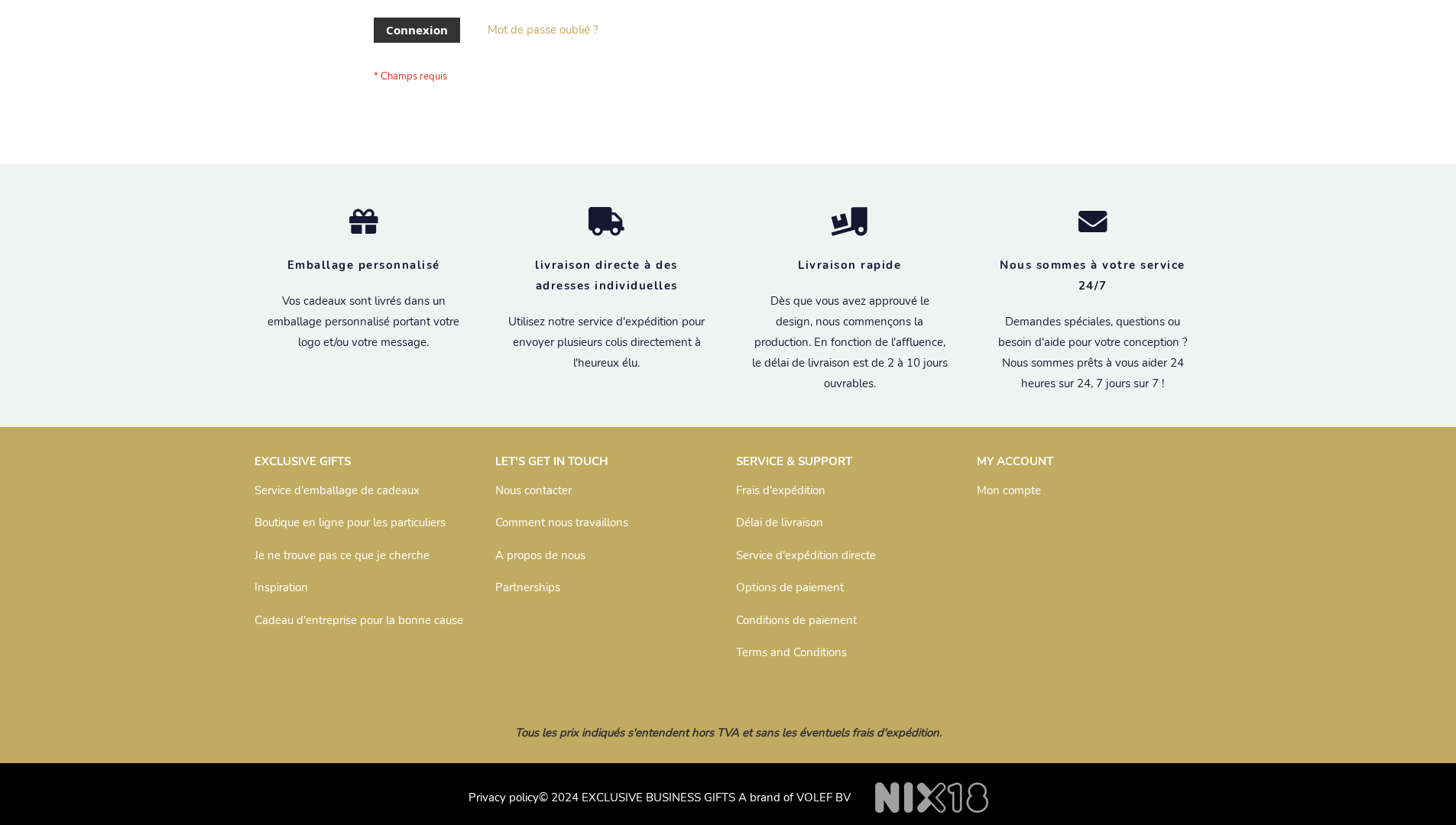
scroll to position [528, 0]
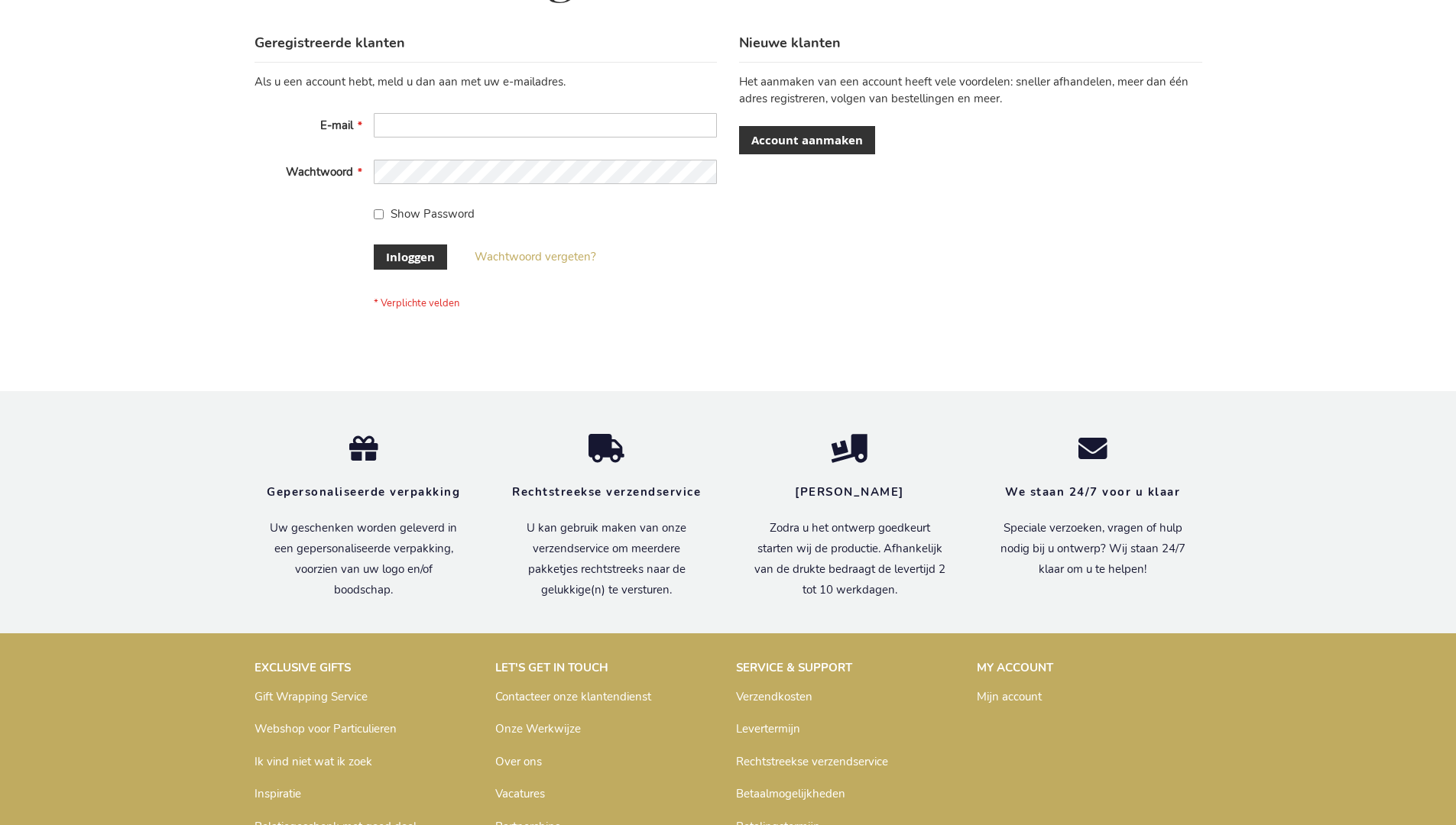
scroll to position [519, 0]
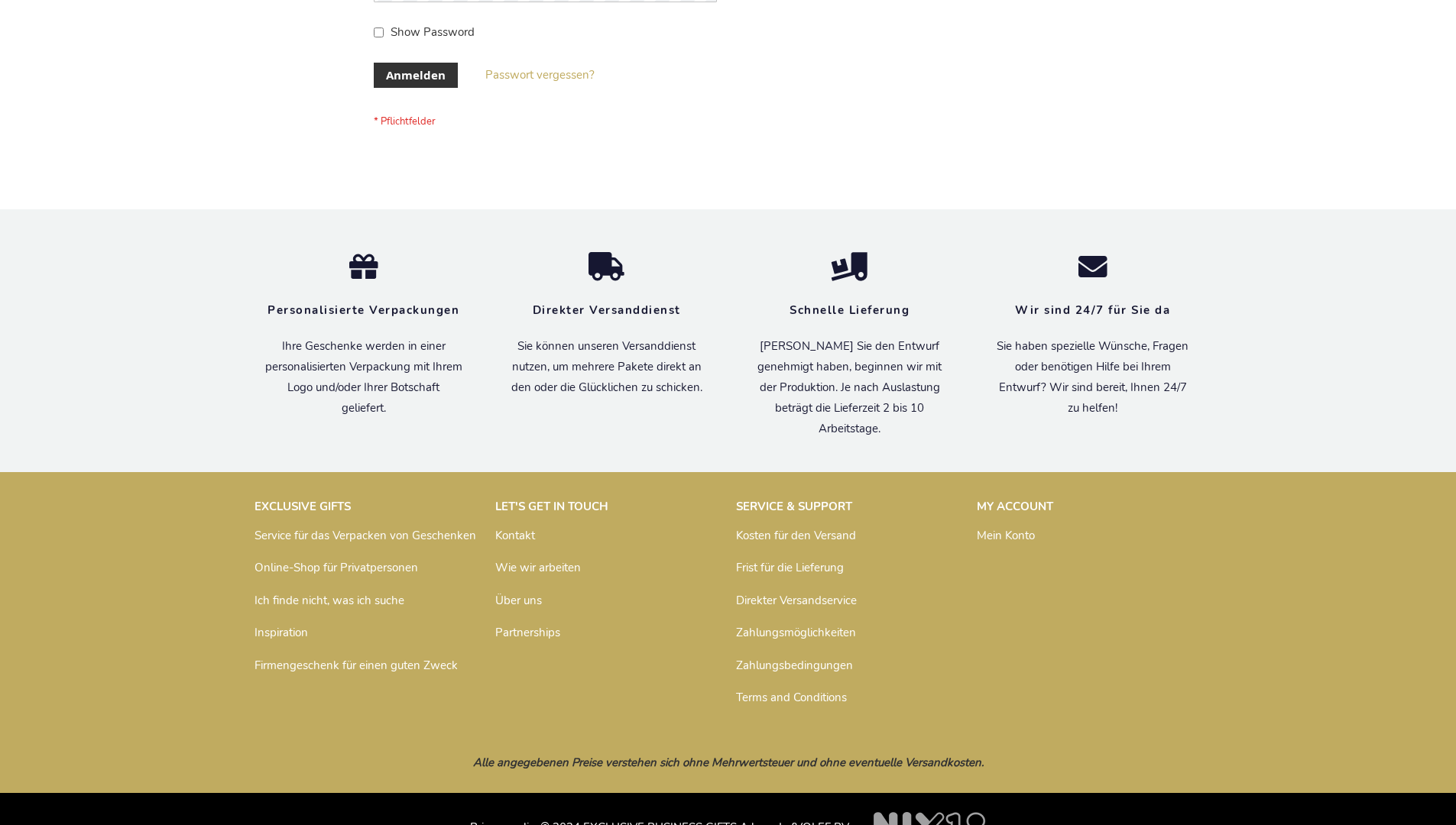
scroll to position [512, 0]
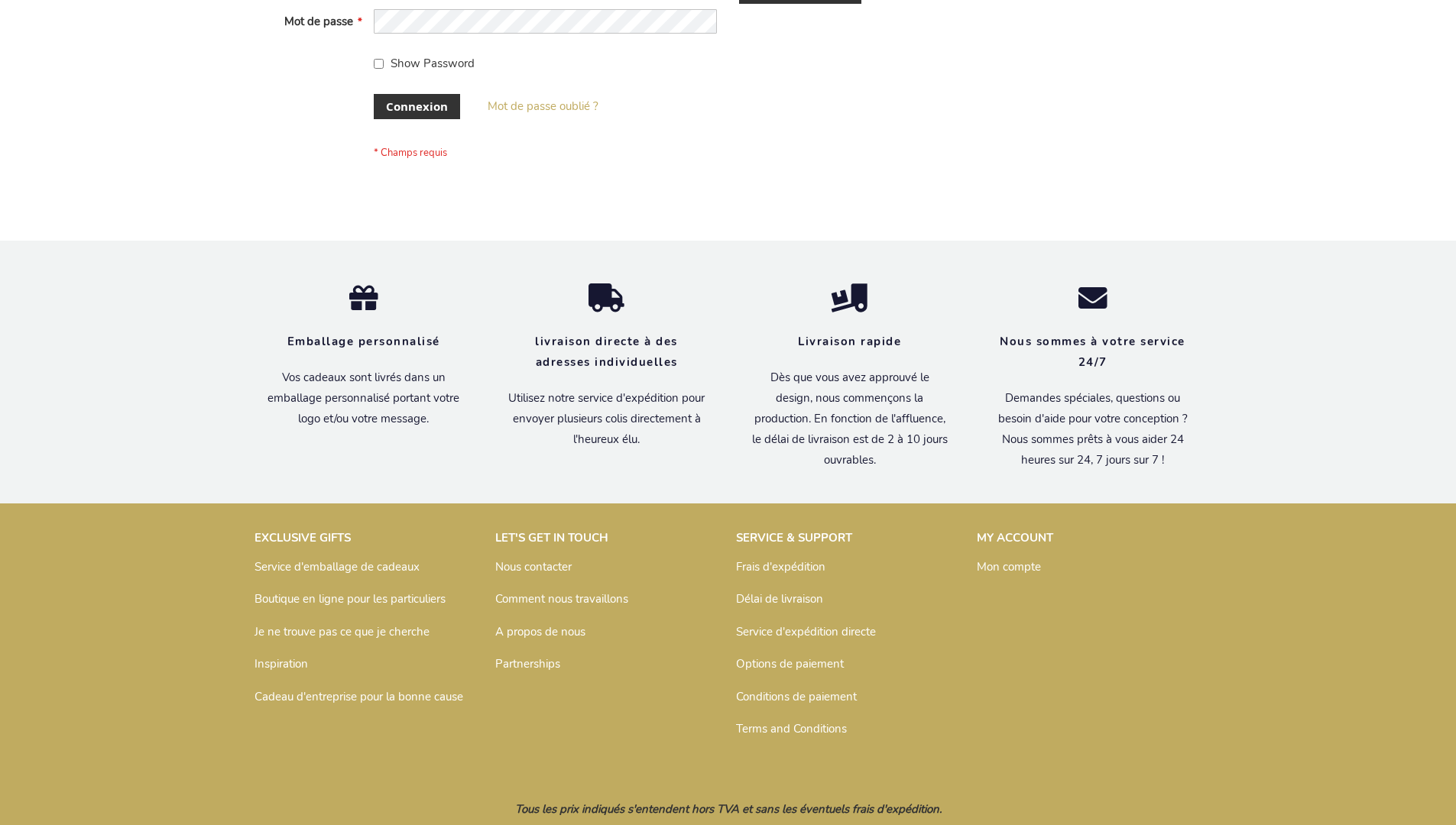
scroll to position [528, 0]
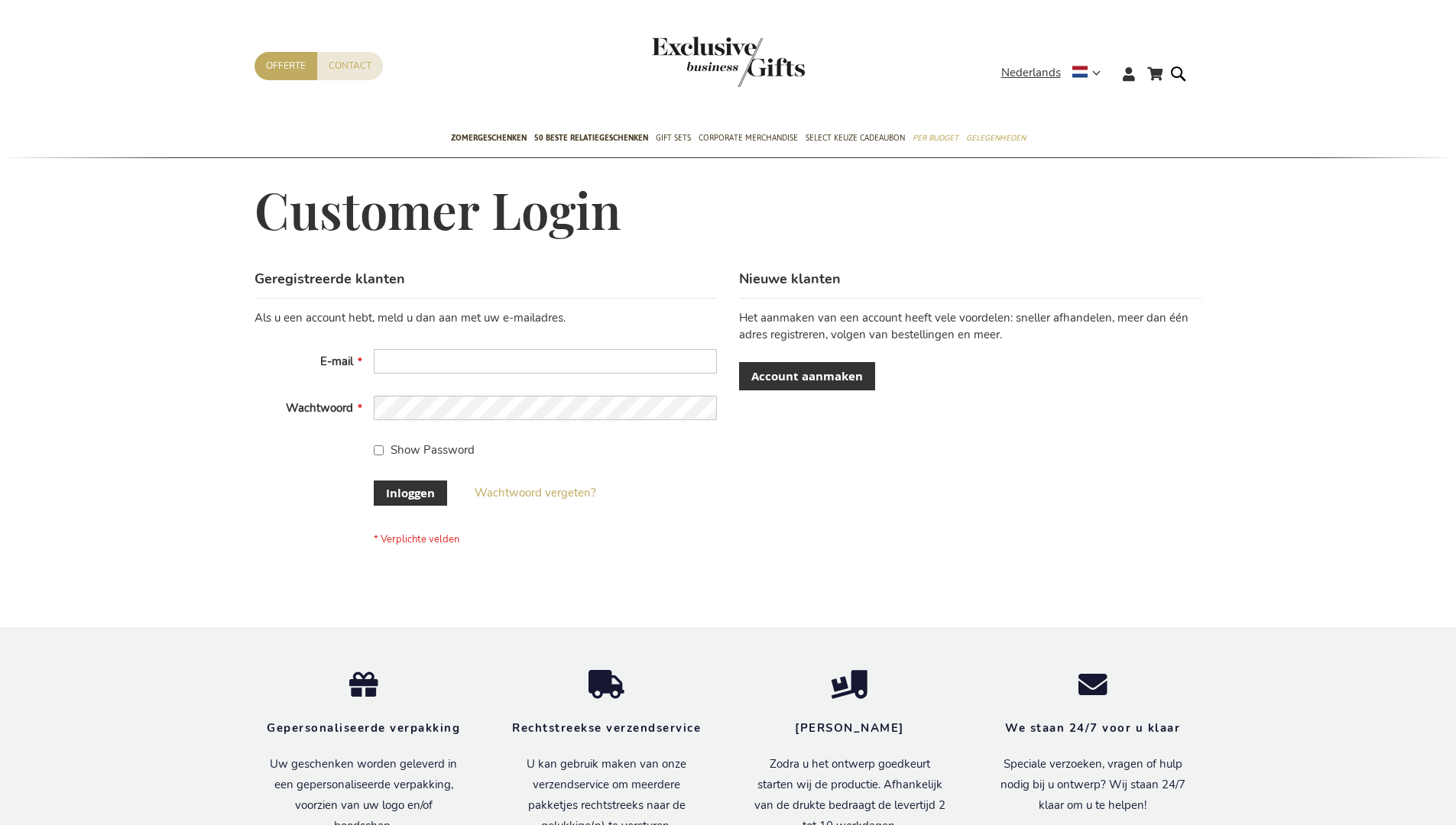
scroll to position [519, 0]
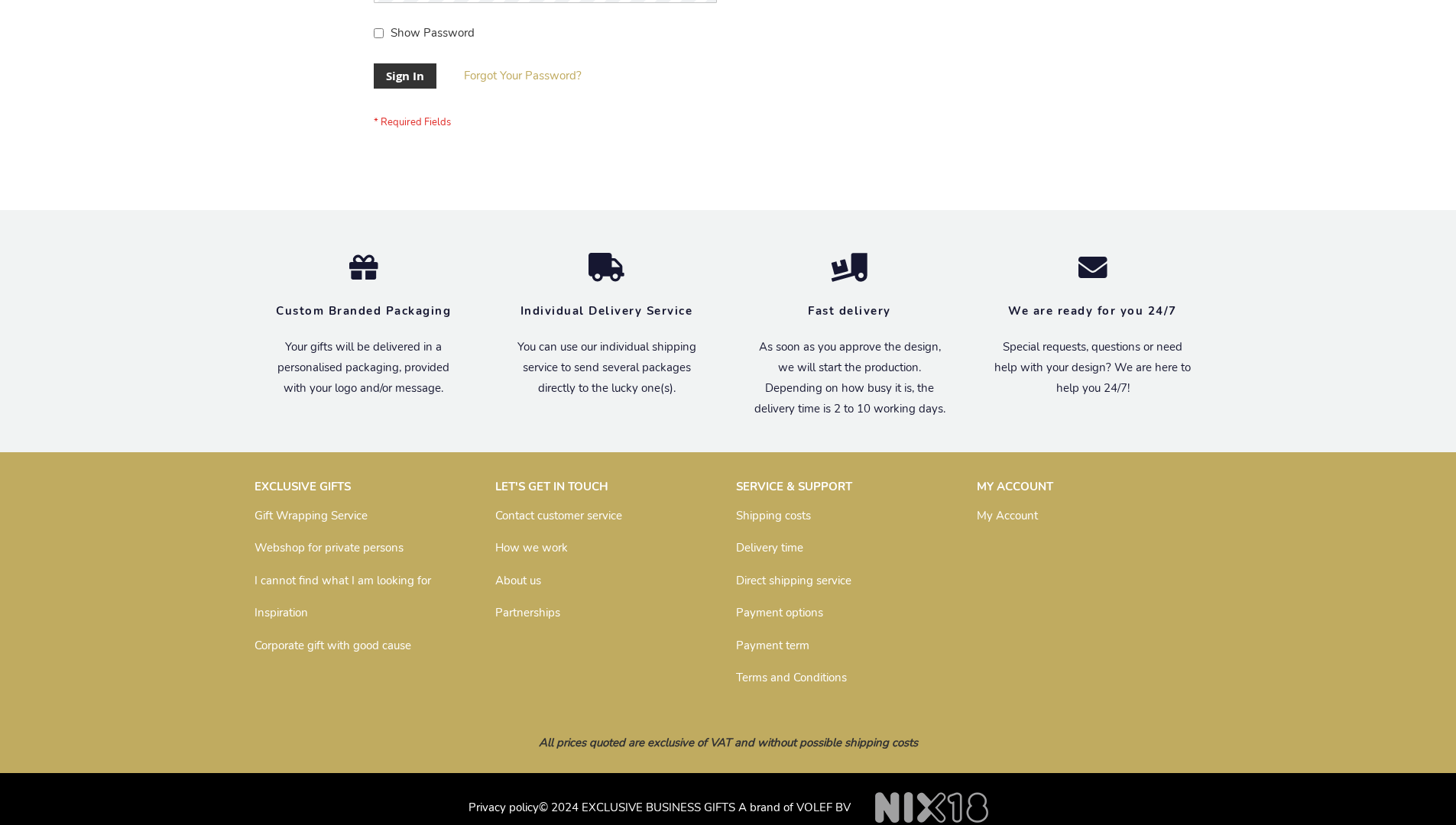
scroll to position [492, 0]
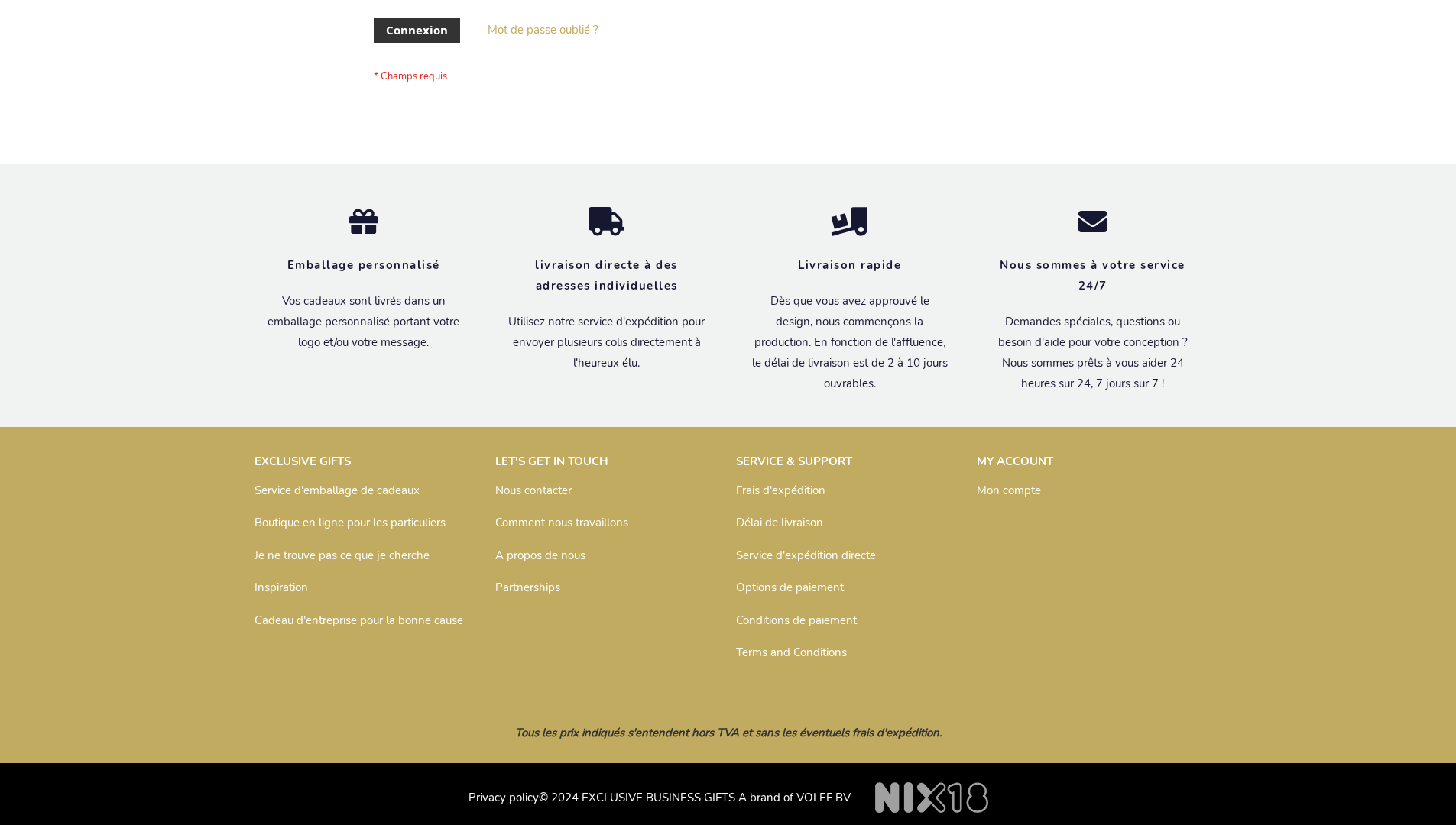
scroll to position [528, 0]
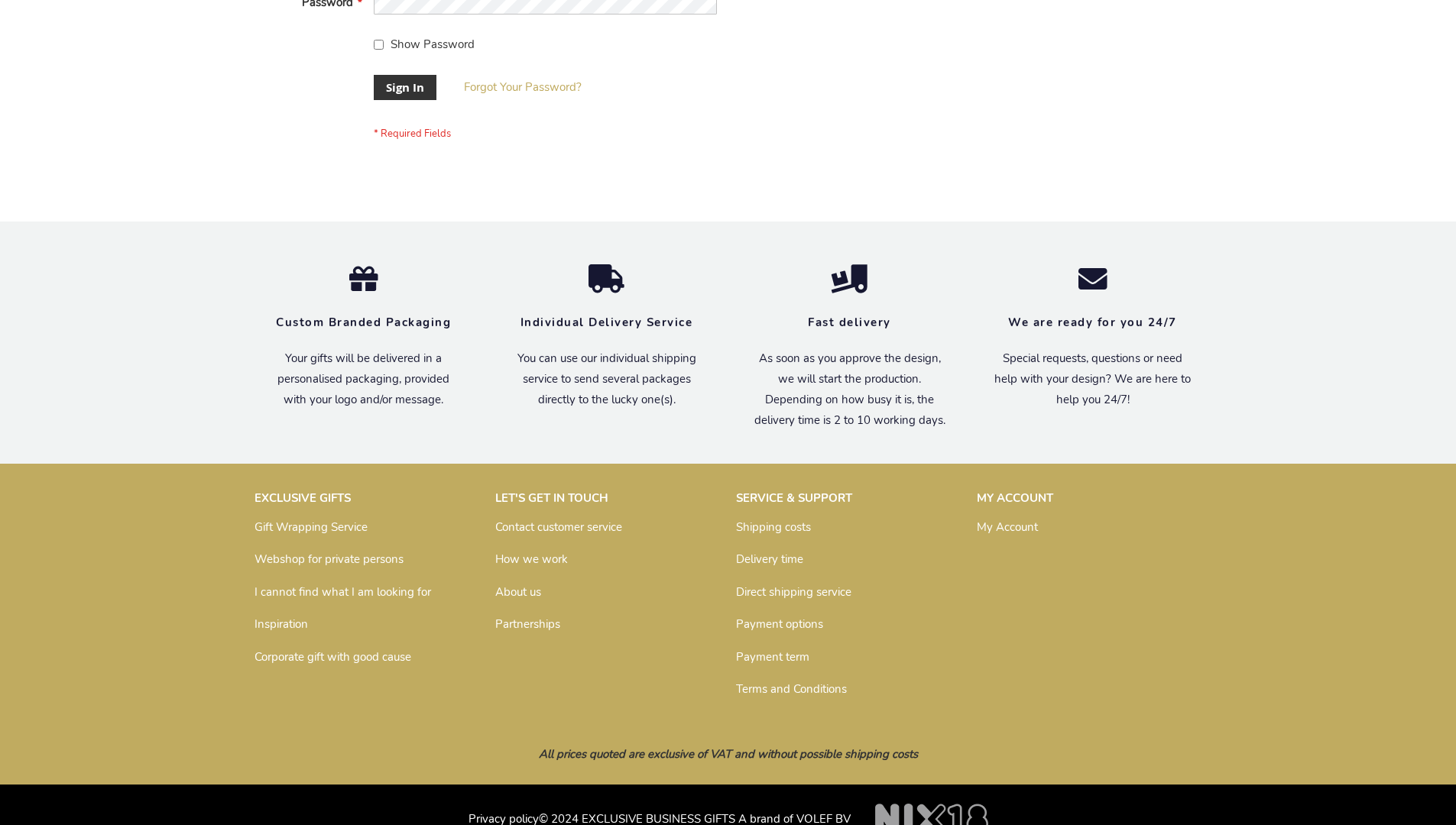
scroll to position [492, 0]
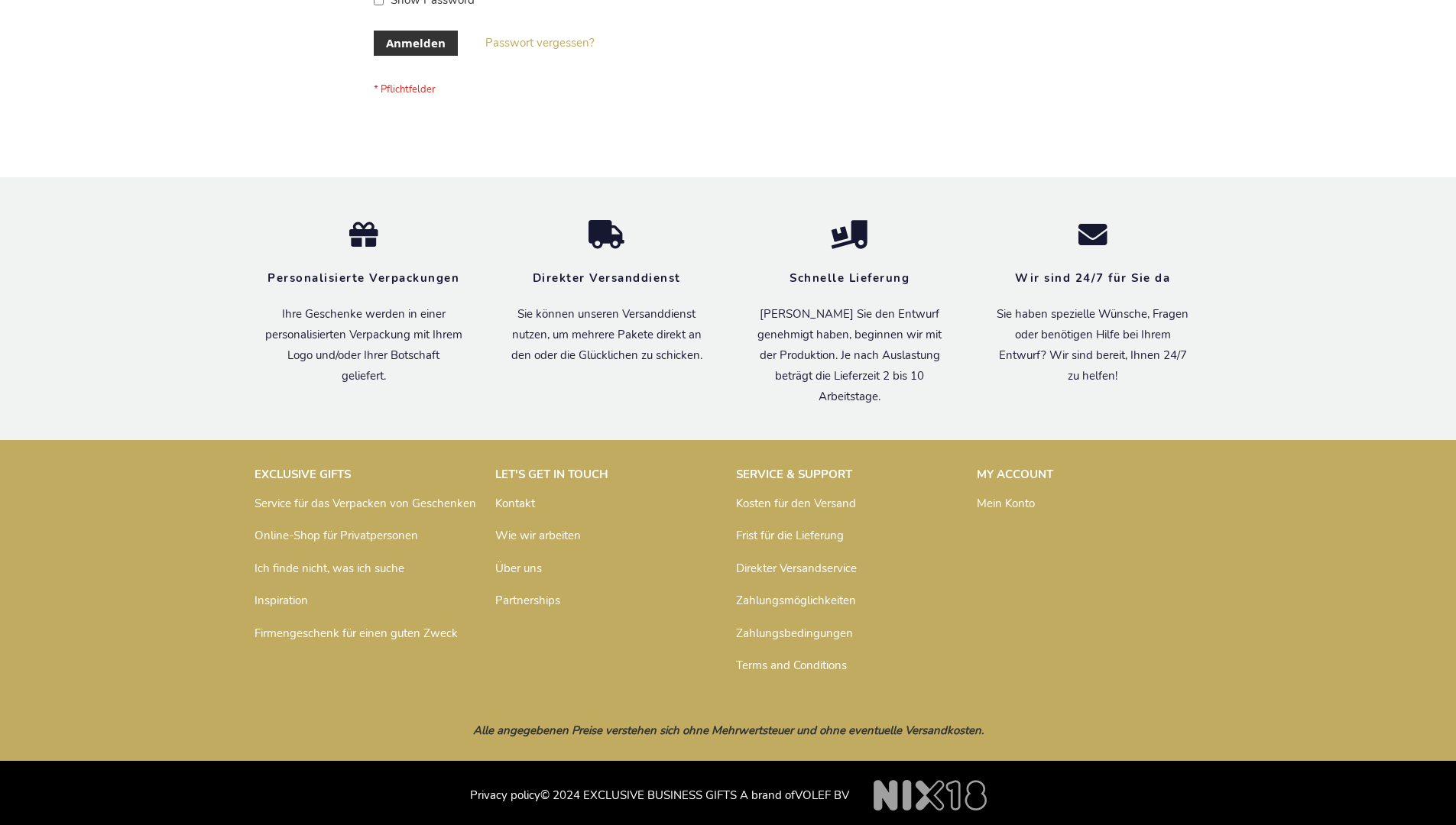
scroll to position [512, 0]
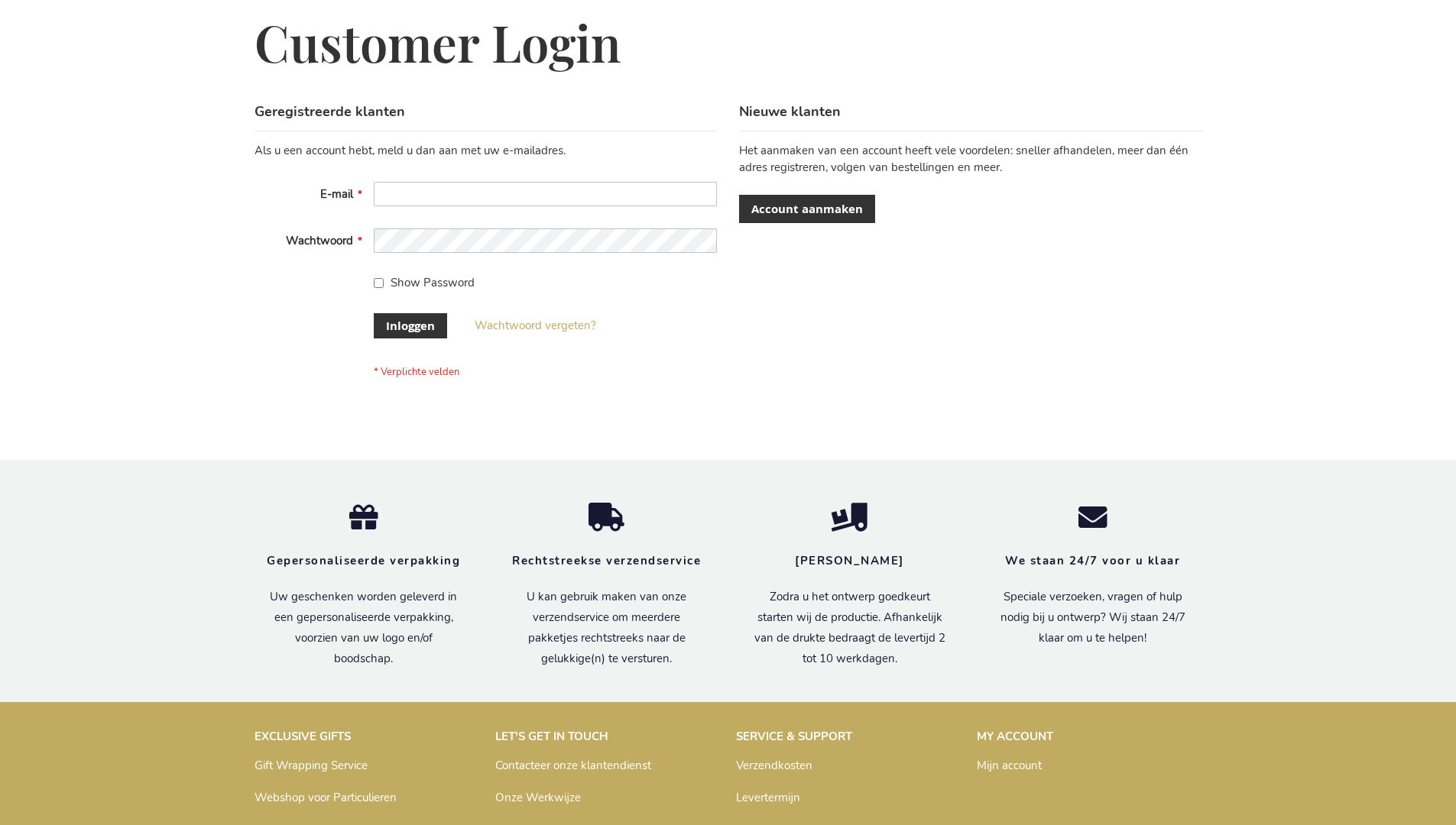
scroll to position [519, 0]
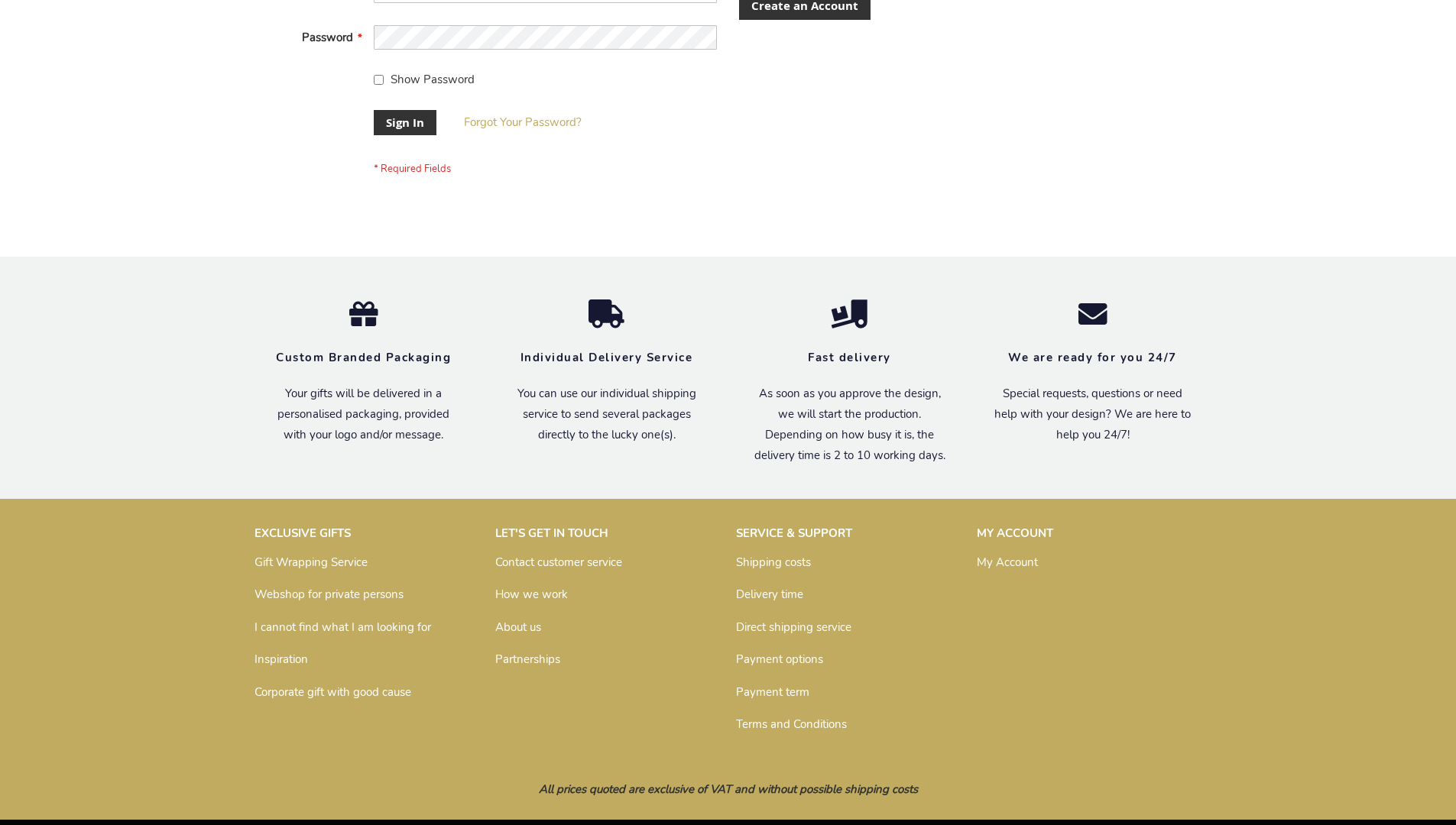
scroll to position [492, 0]
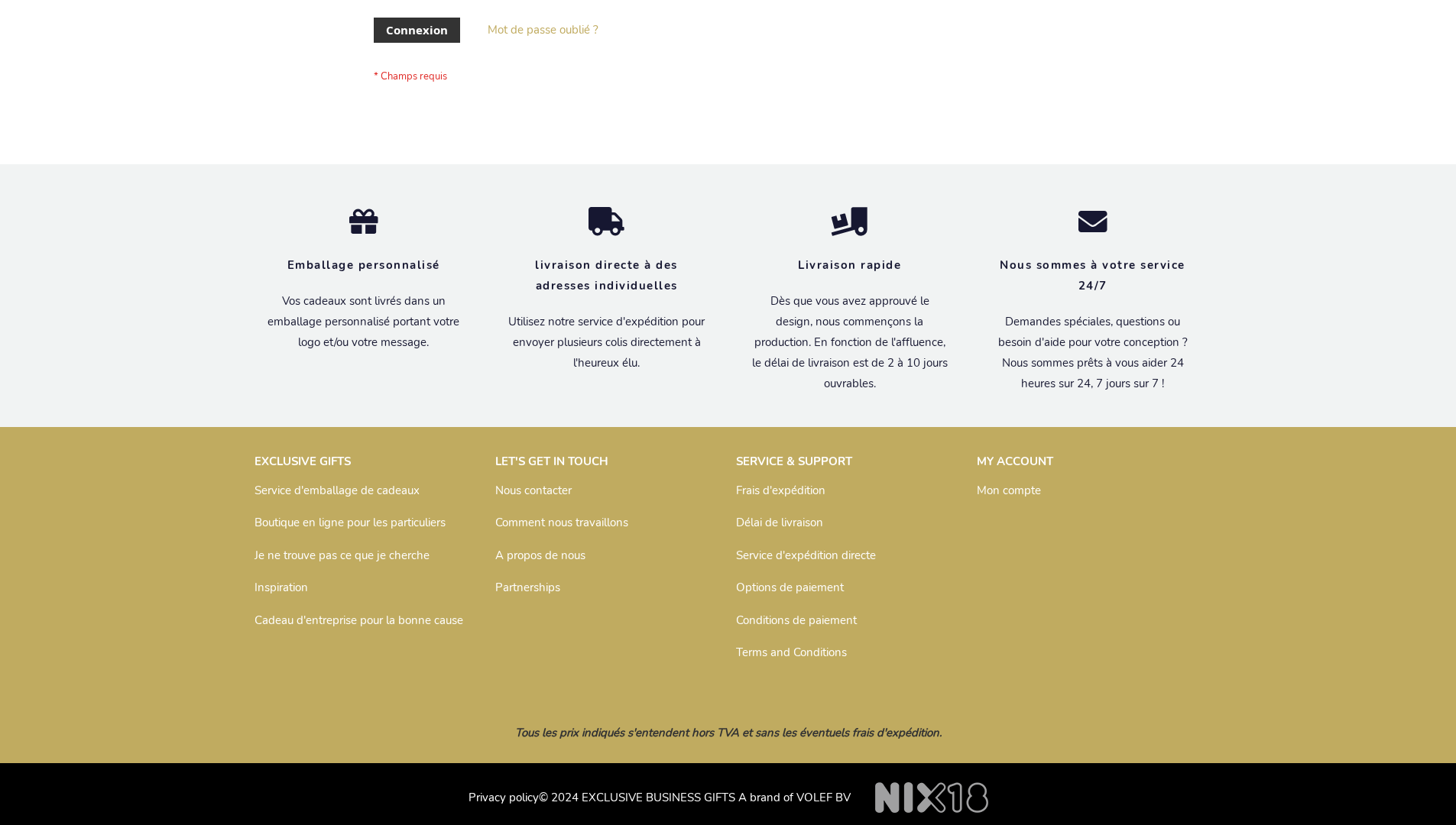
scroll to position [528, 0]
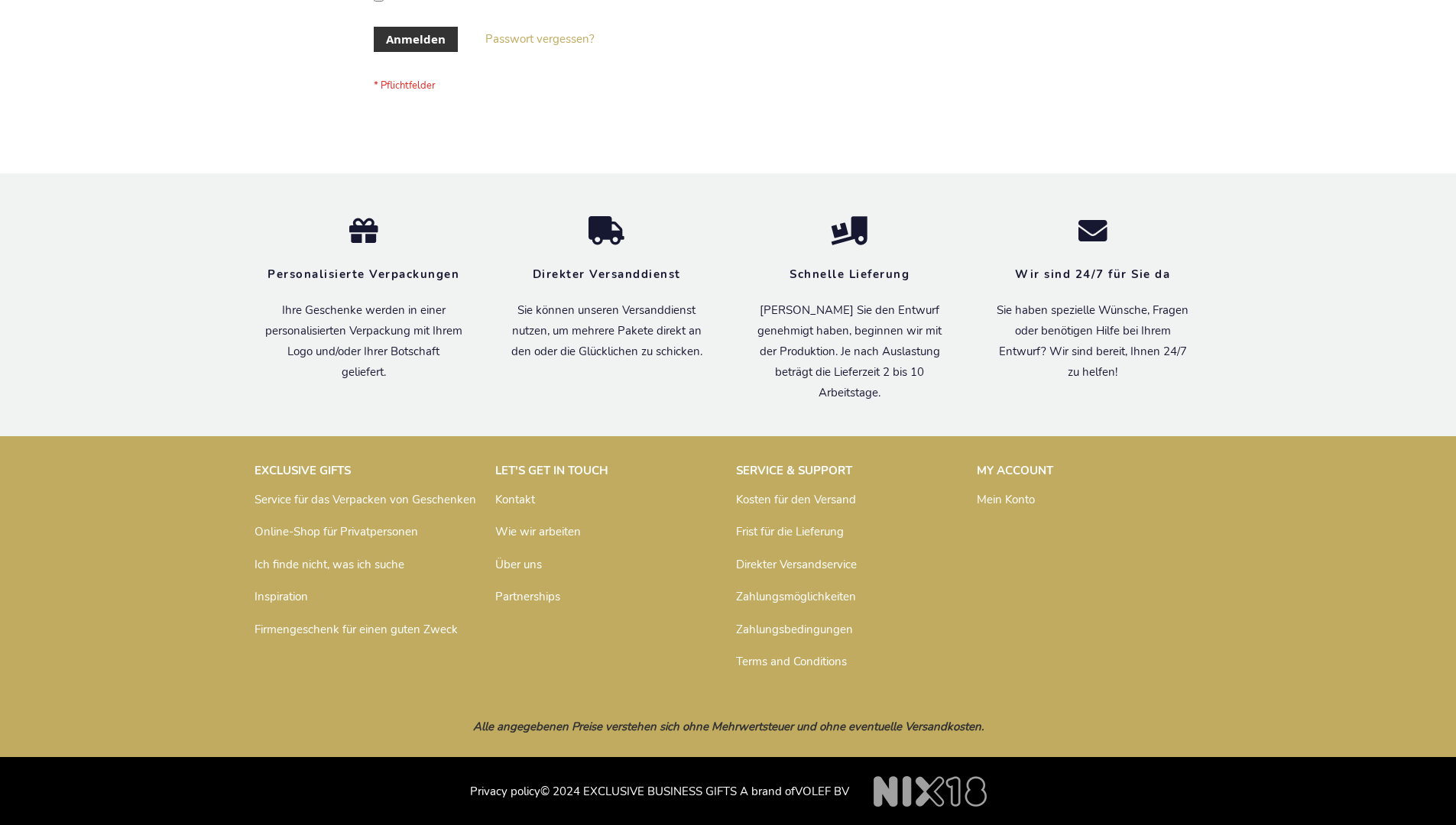
scroll to position [512, 0]
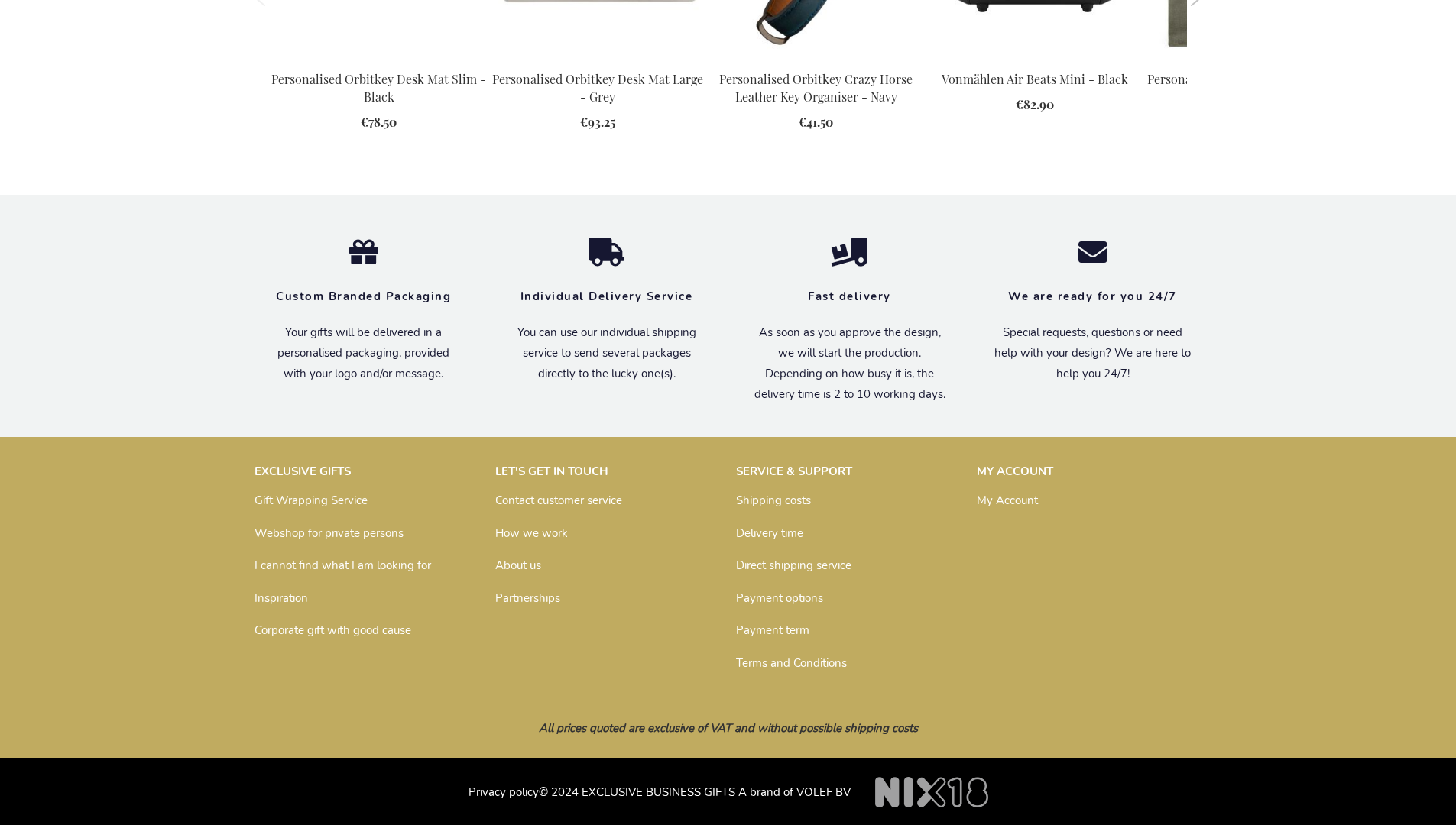
scroll to position [2138, 0]
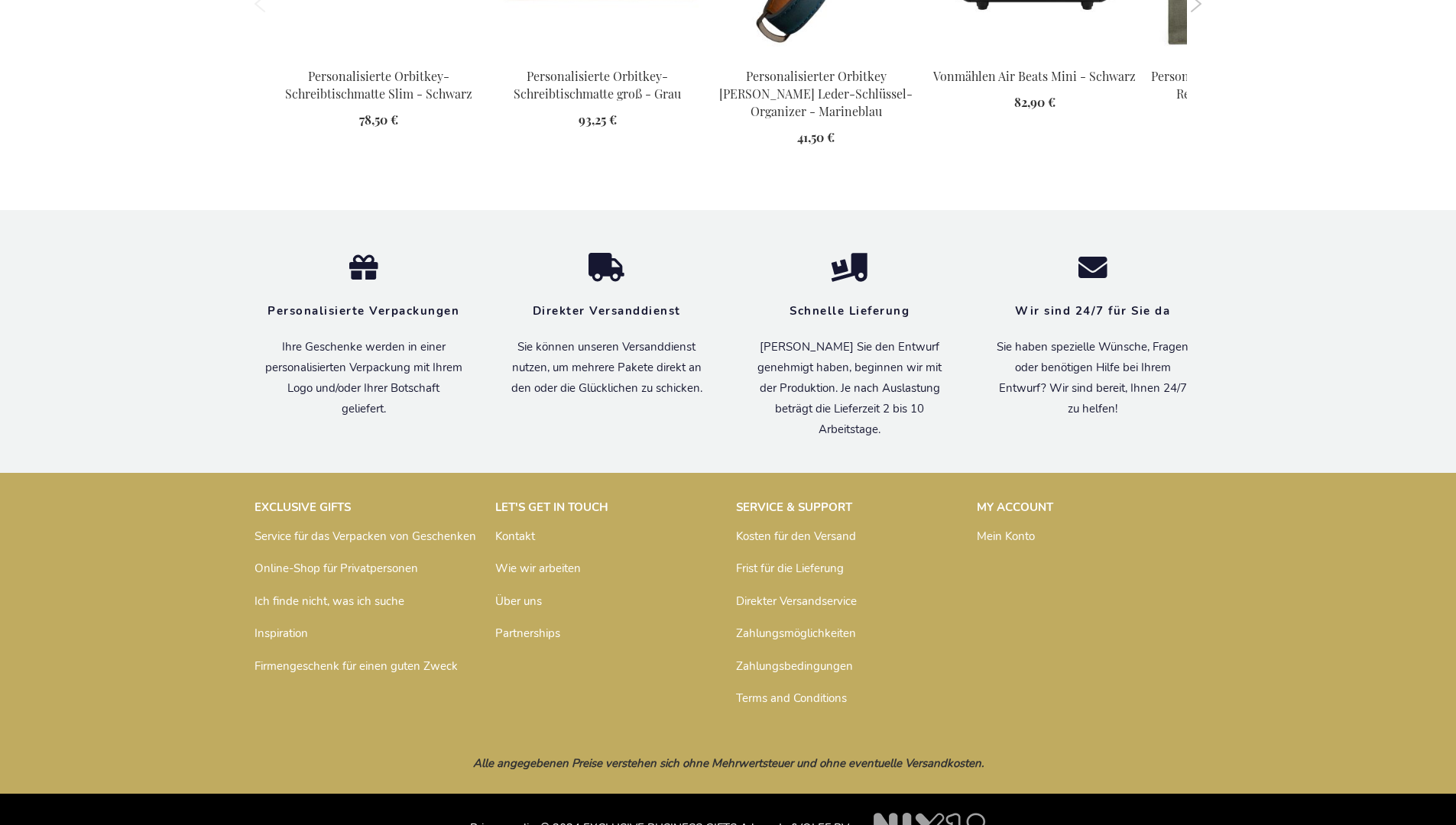
scroll to position [2159, 0]
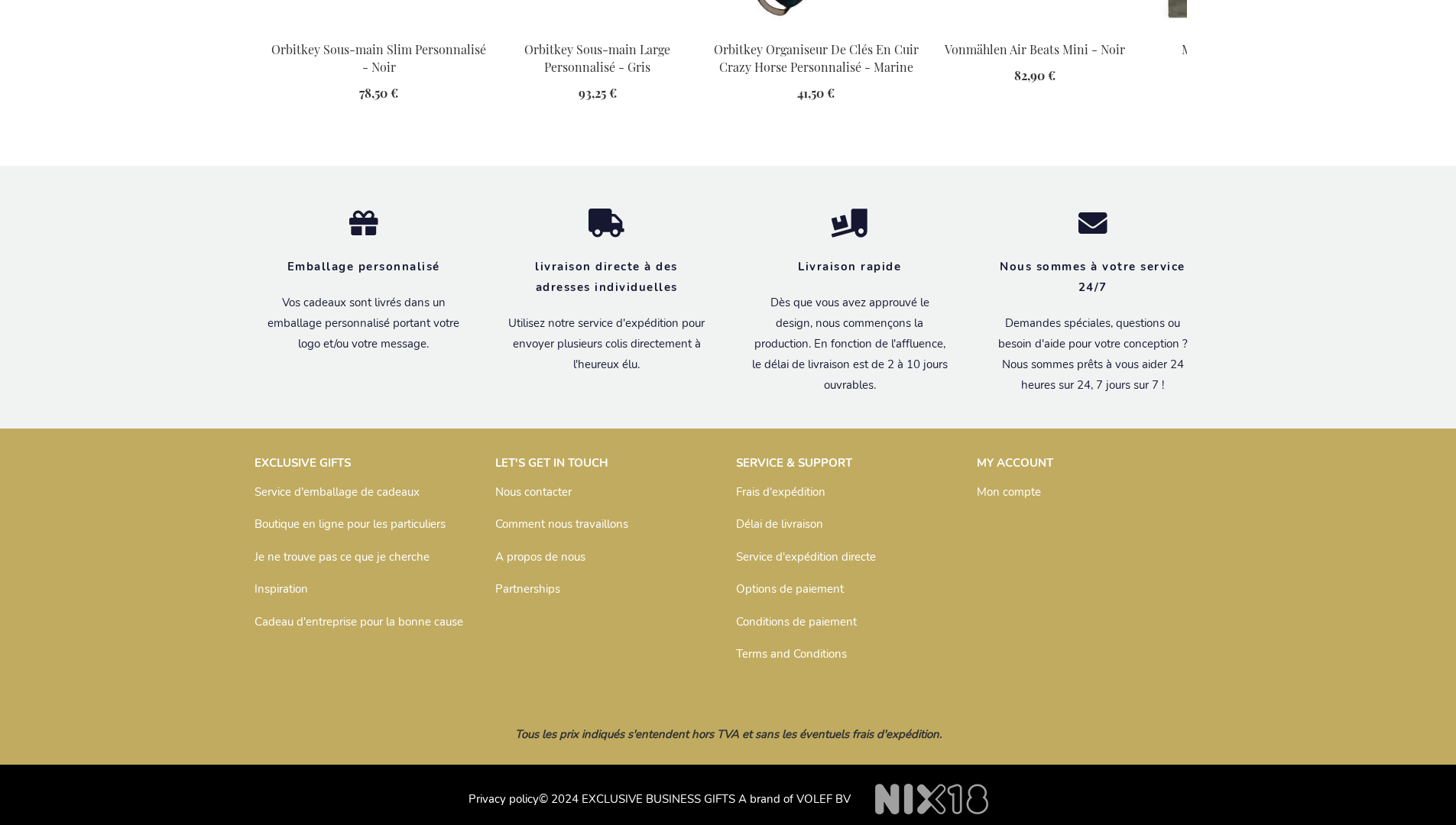
scroll to position [2157, 0]
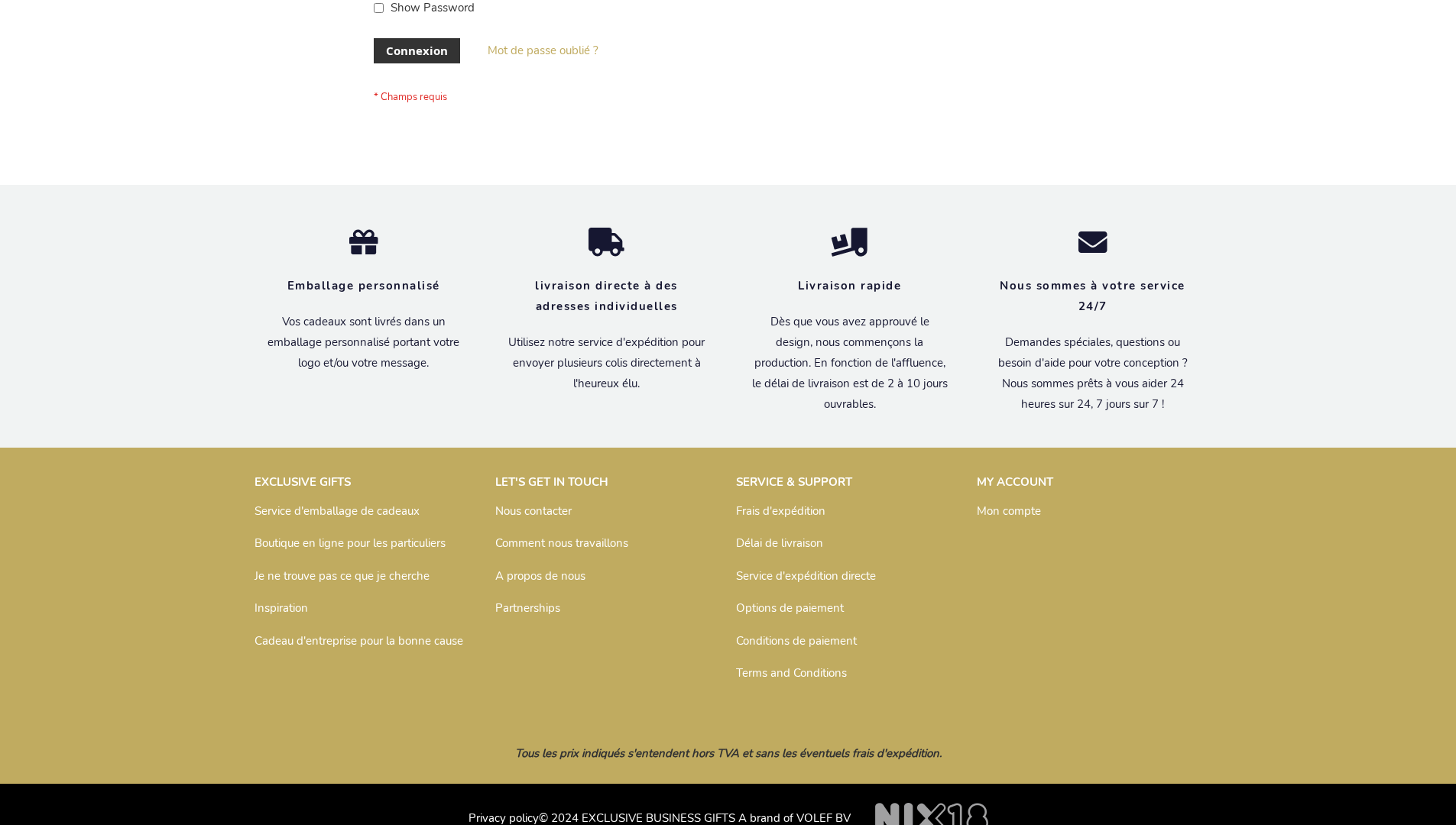
scroll to position [528, 0]
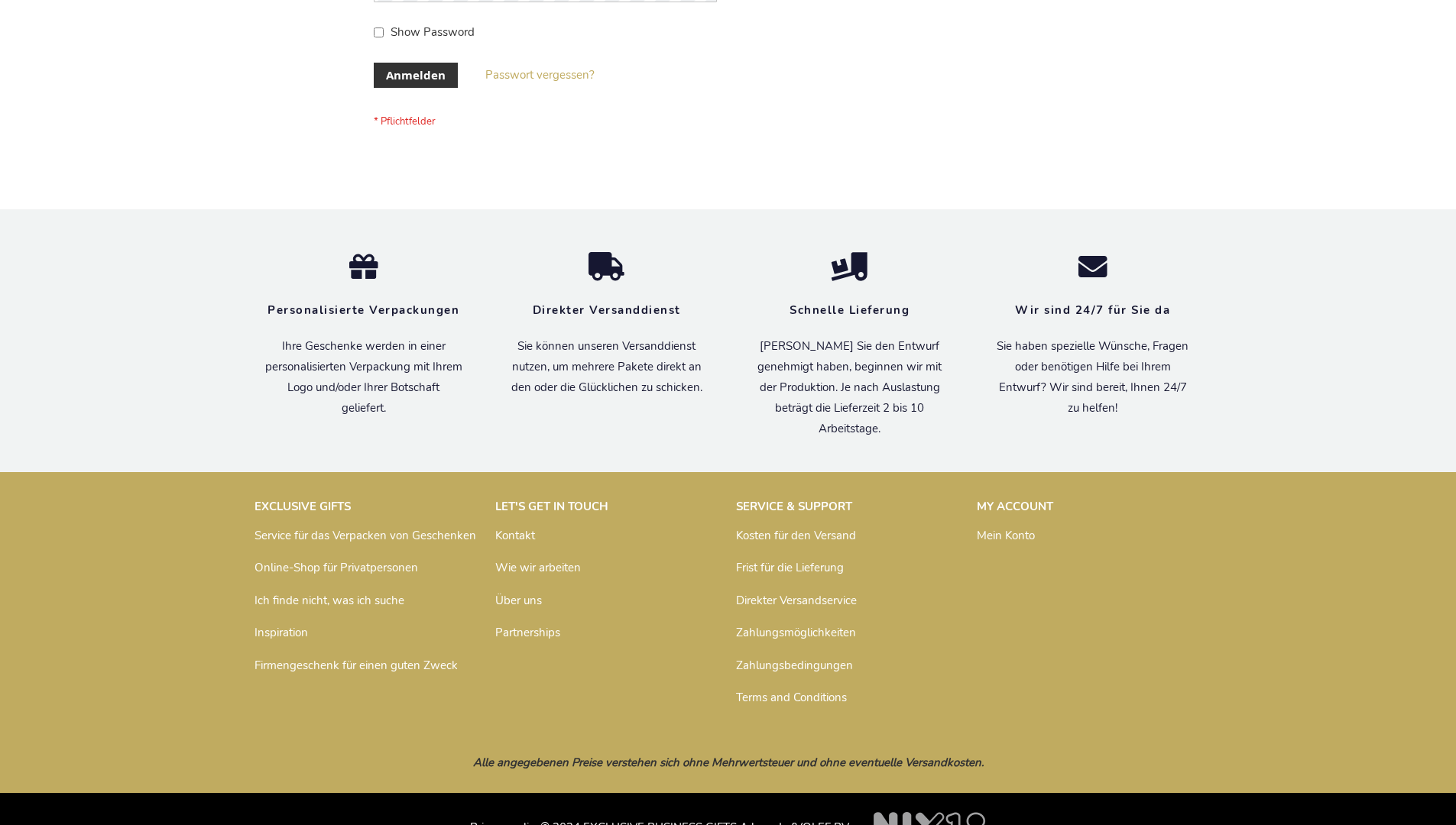
scroll to position [512, 0]
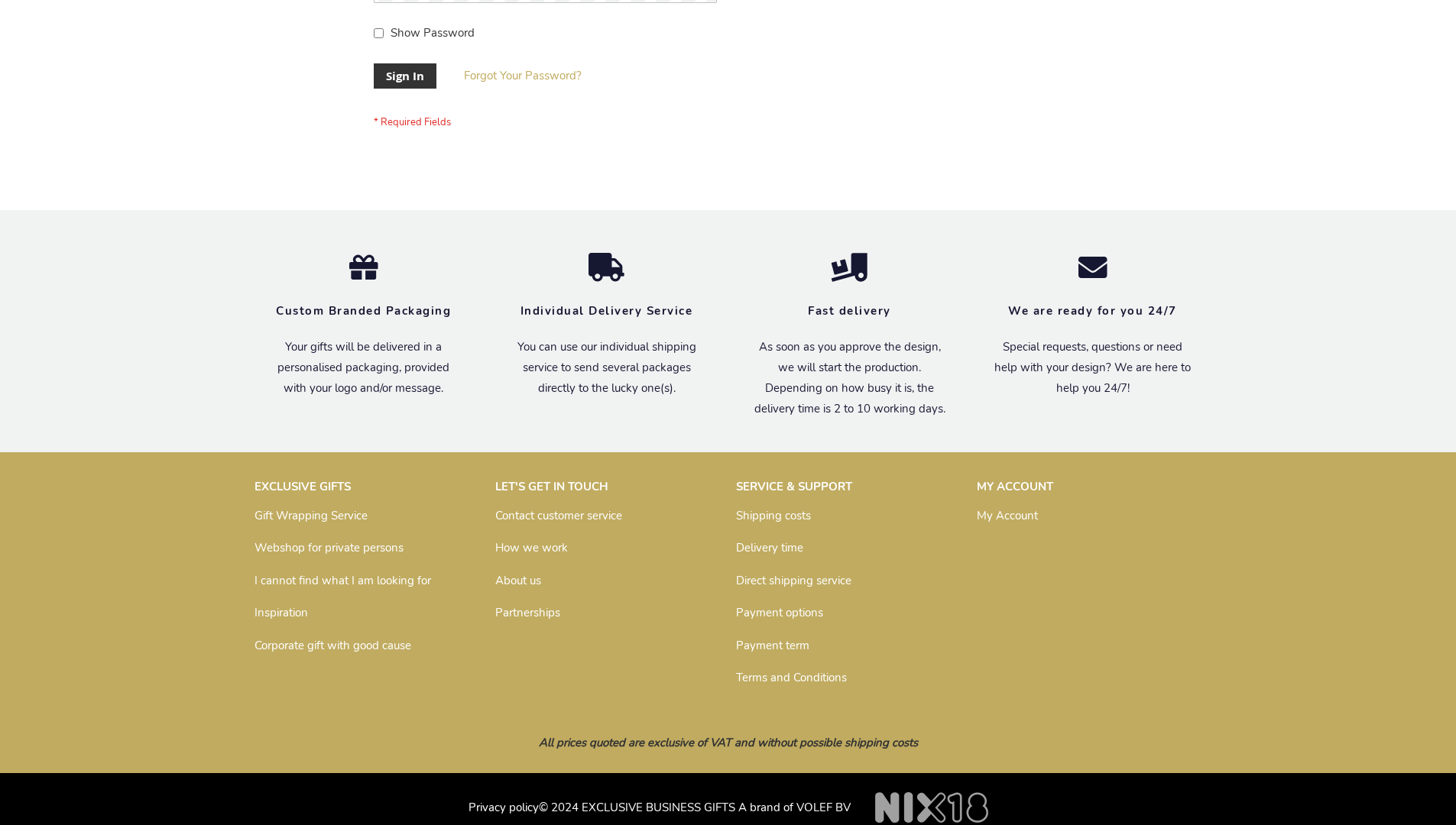
scroll to position [492, 0]
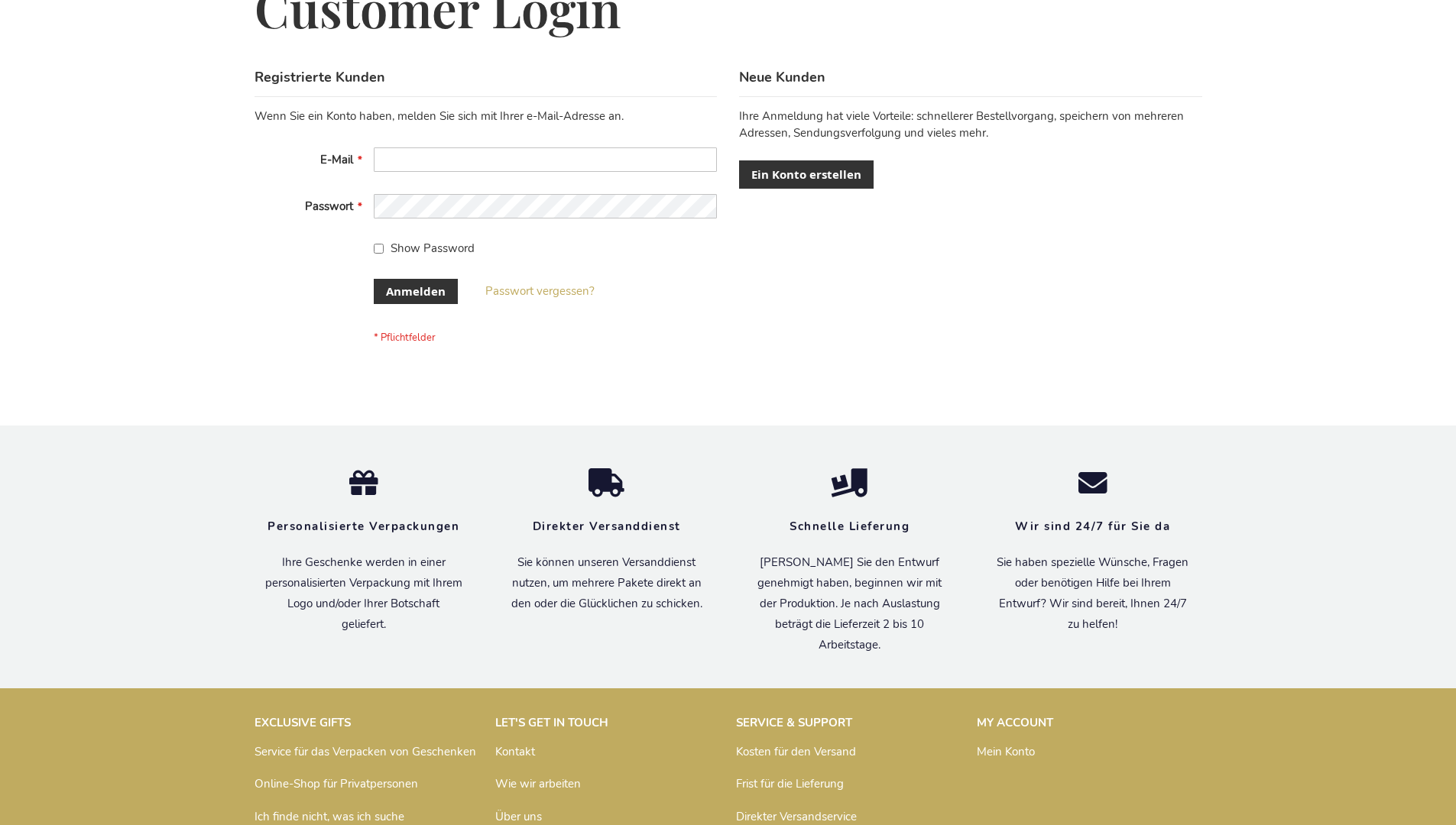
scroll to position [512, 0]
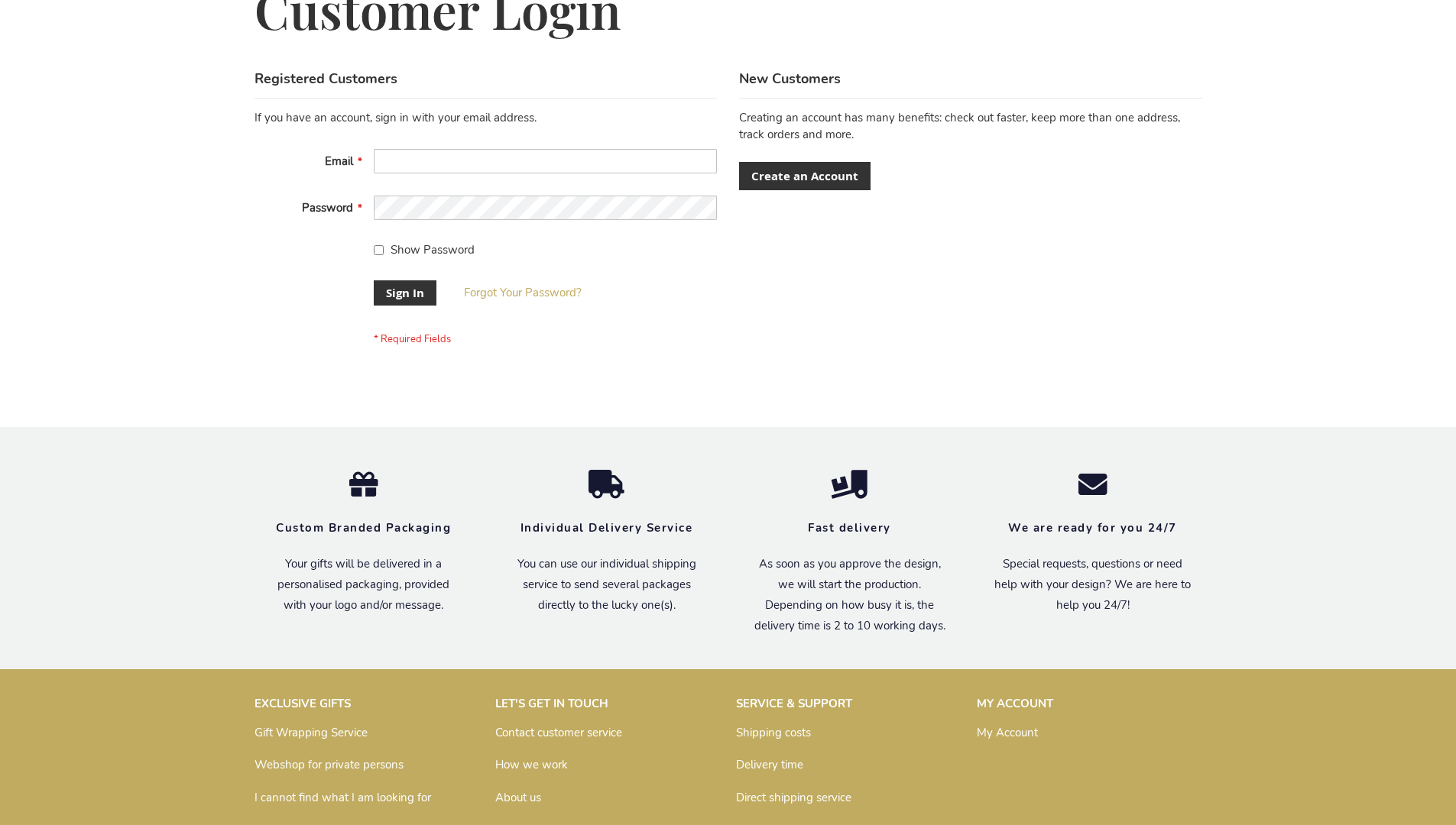
scroll to position [492, 0]
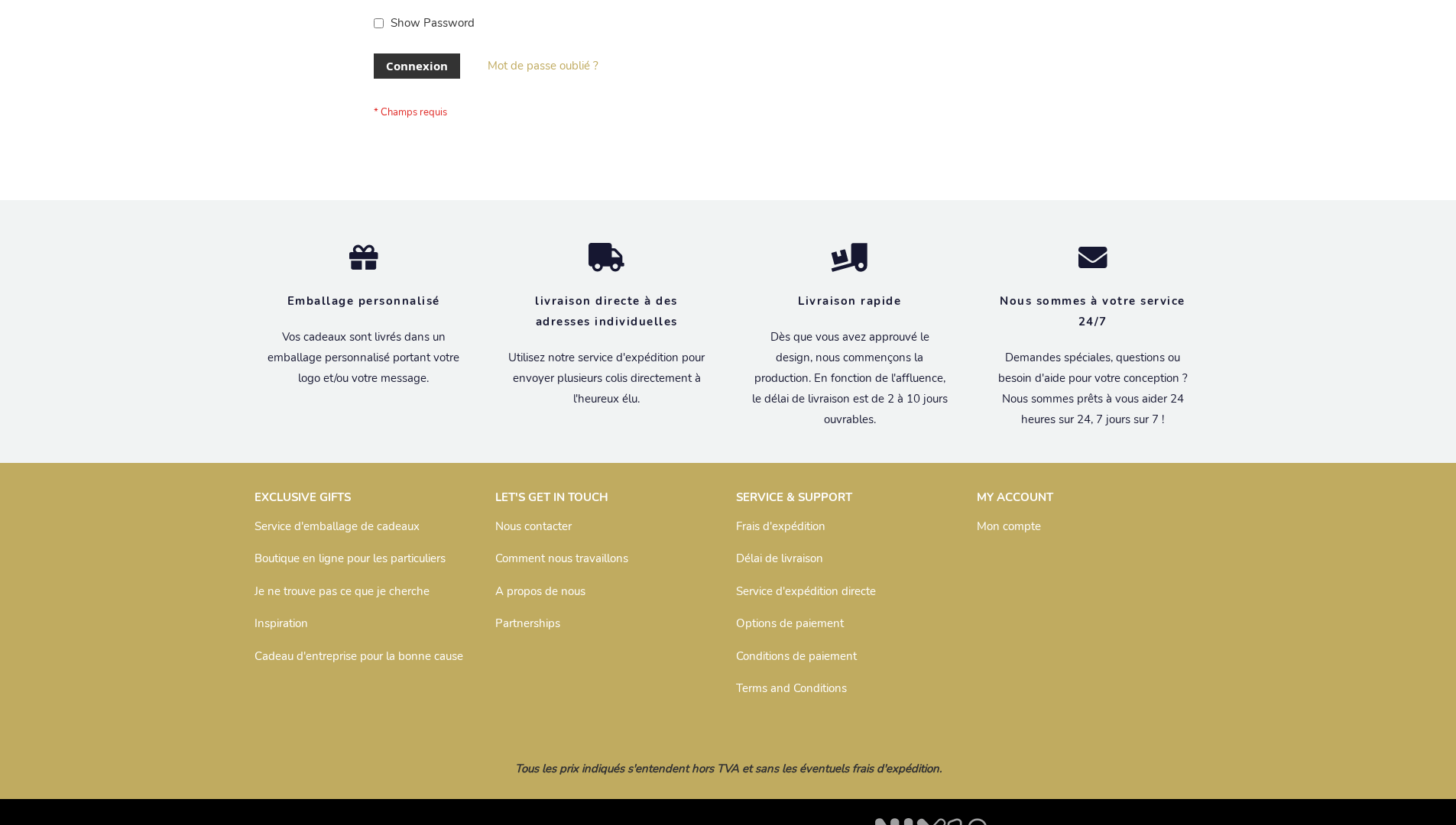
scroll to position [528, 0]
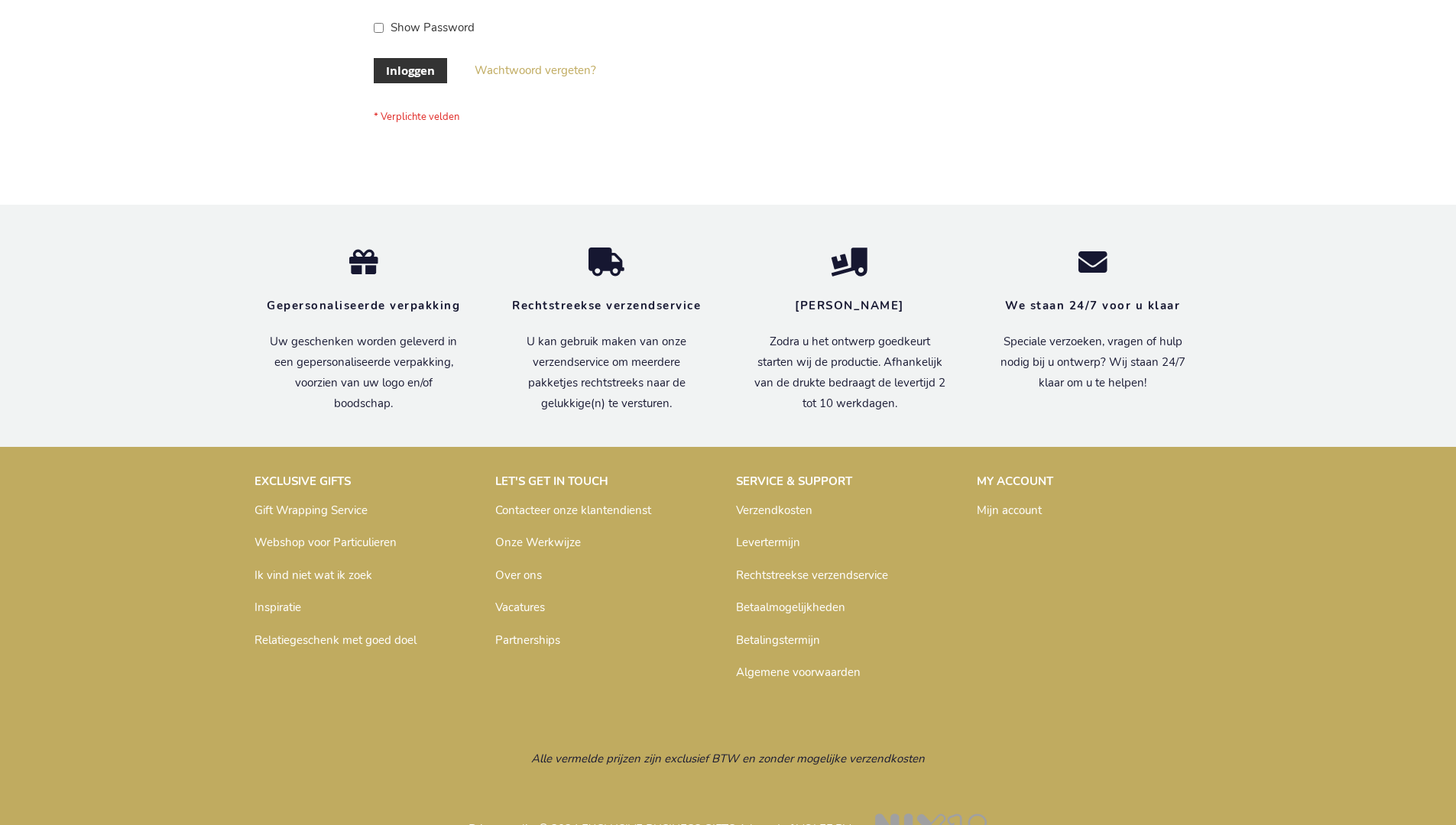
scroll to position [519, 0]
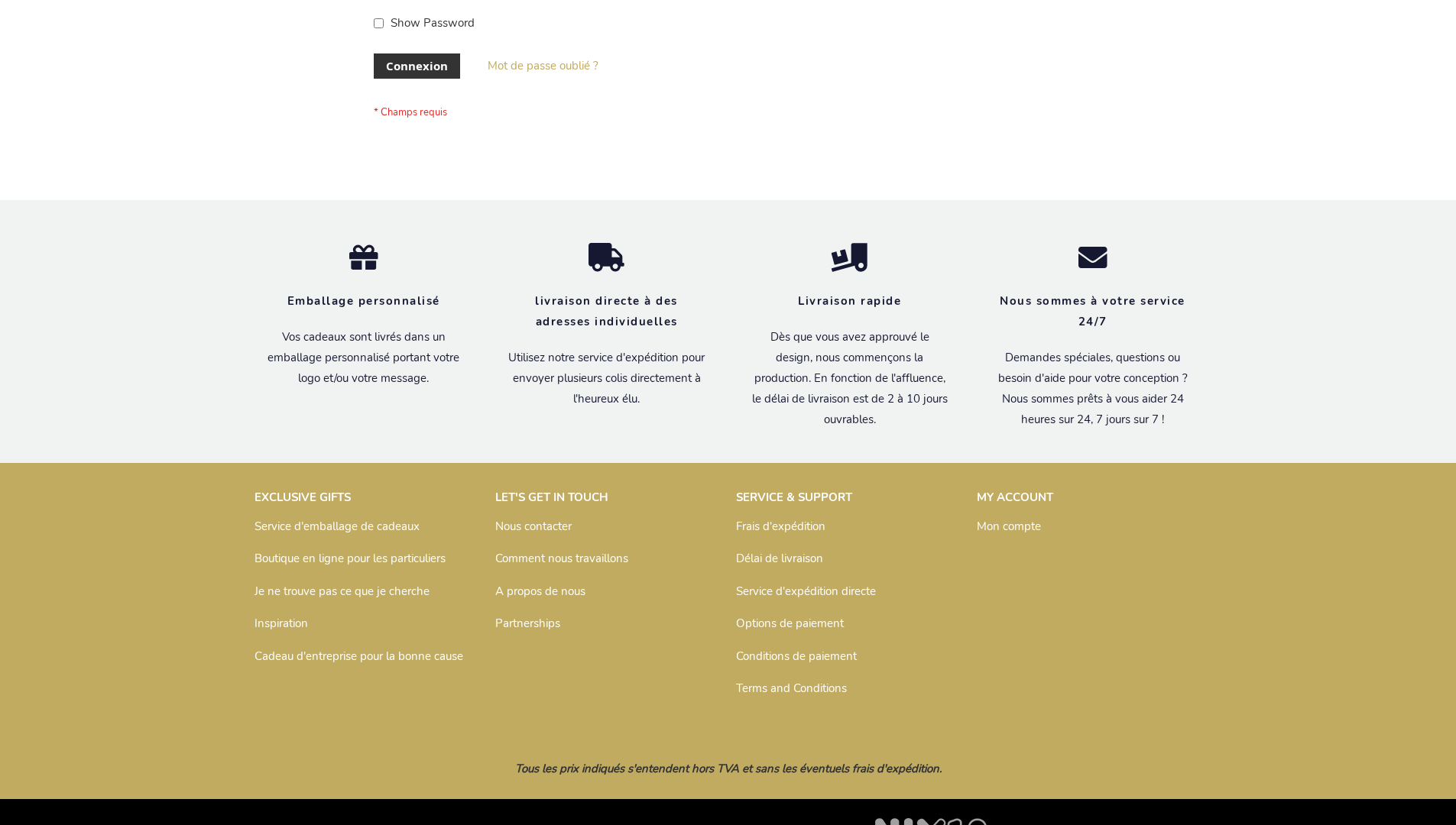
scroll to position [528, 0]
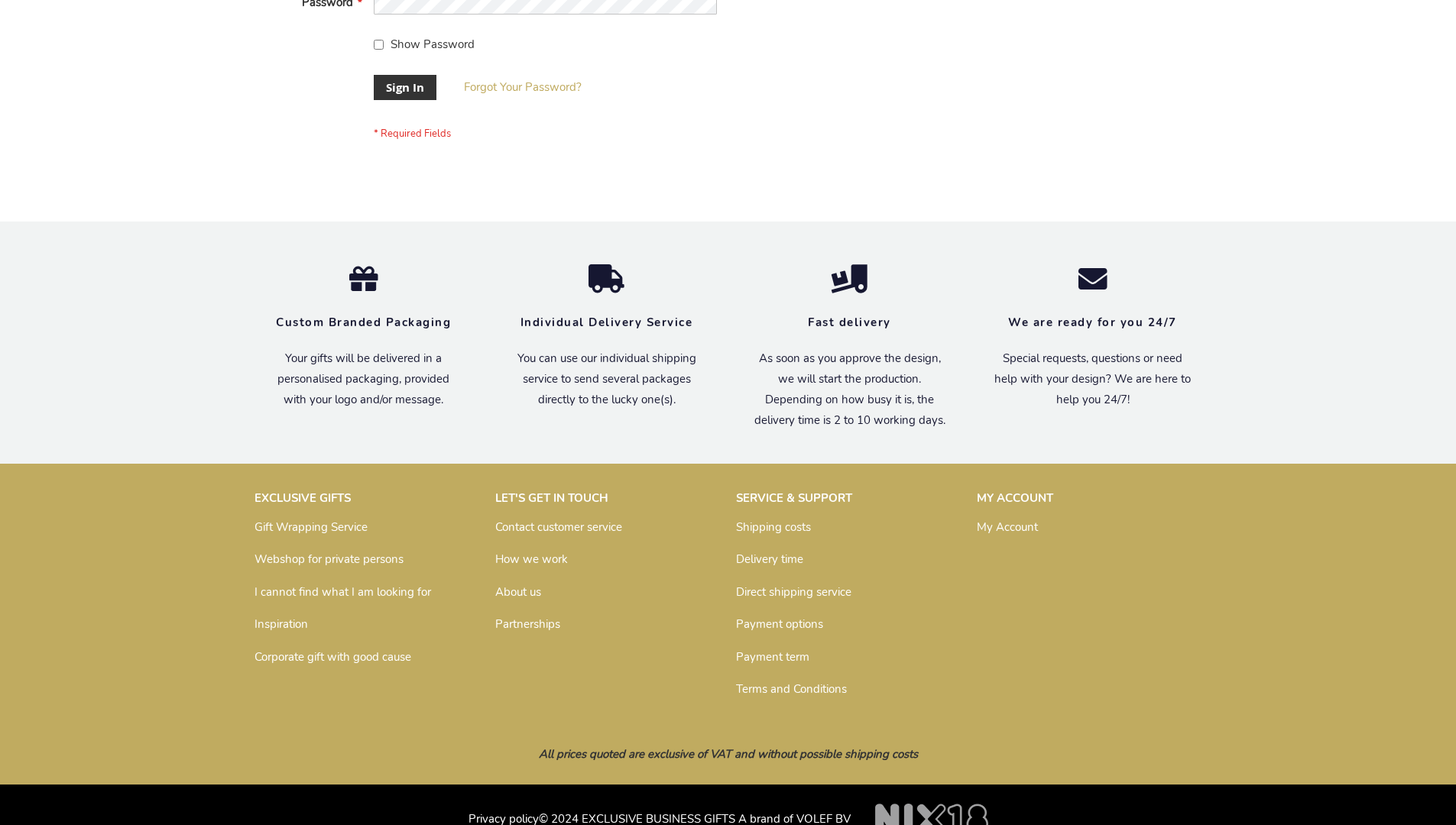
scroll to position [492, 0]
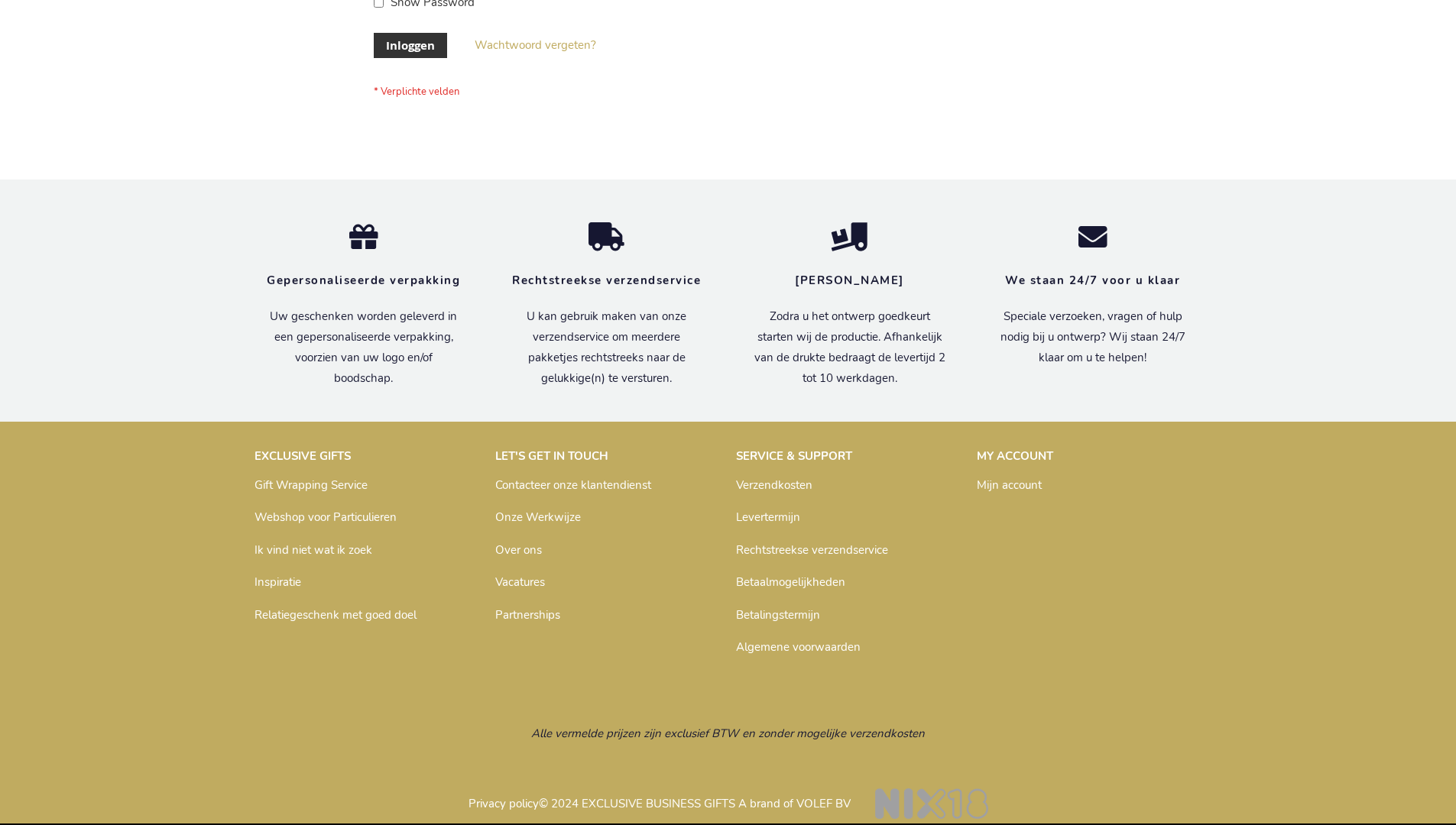
scroll to position [519, 0]
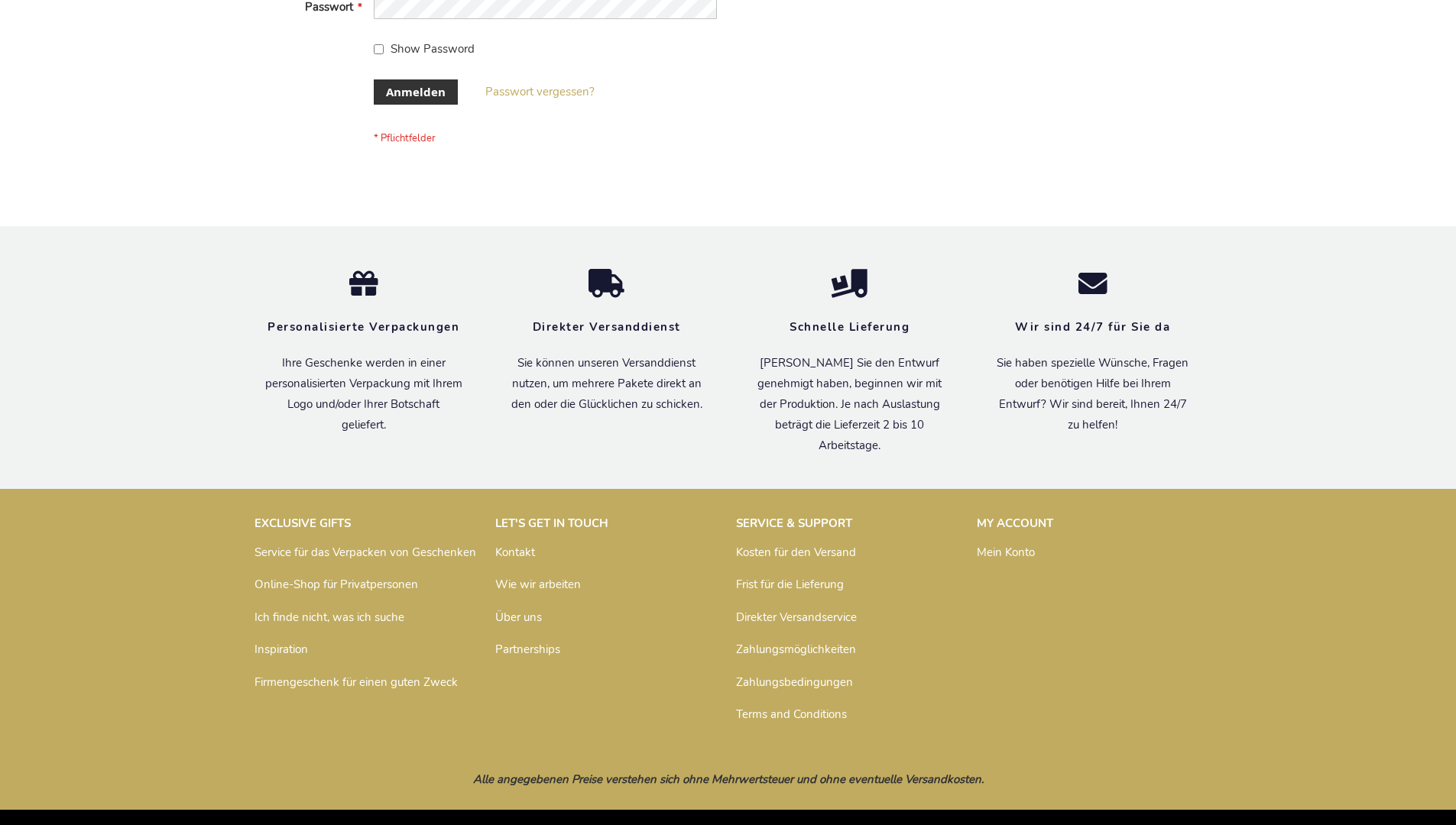
scroll to position [512, 0]
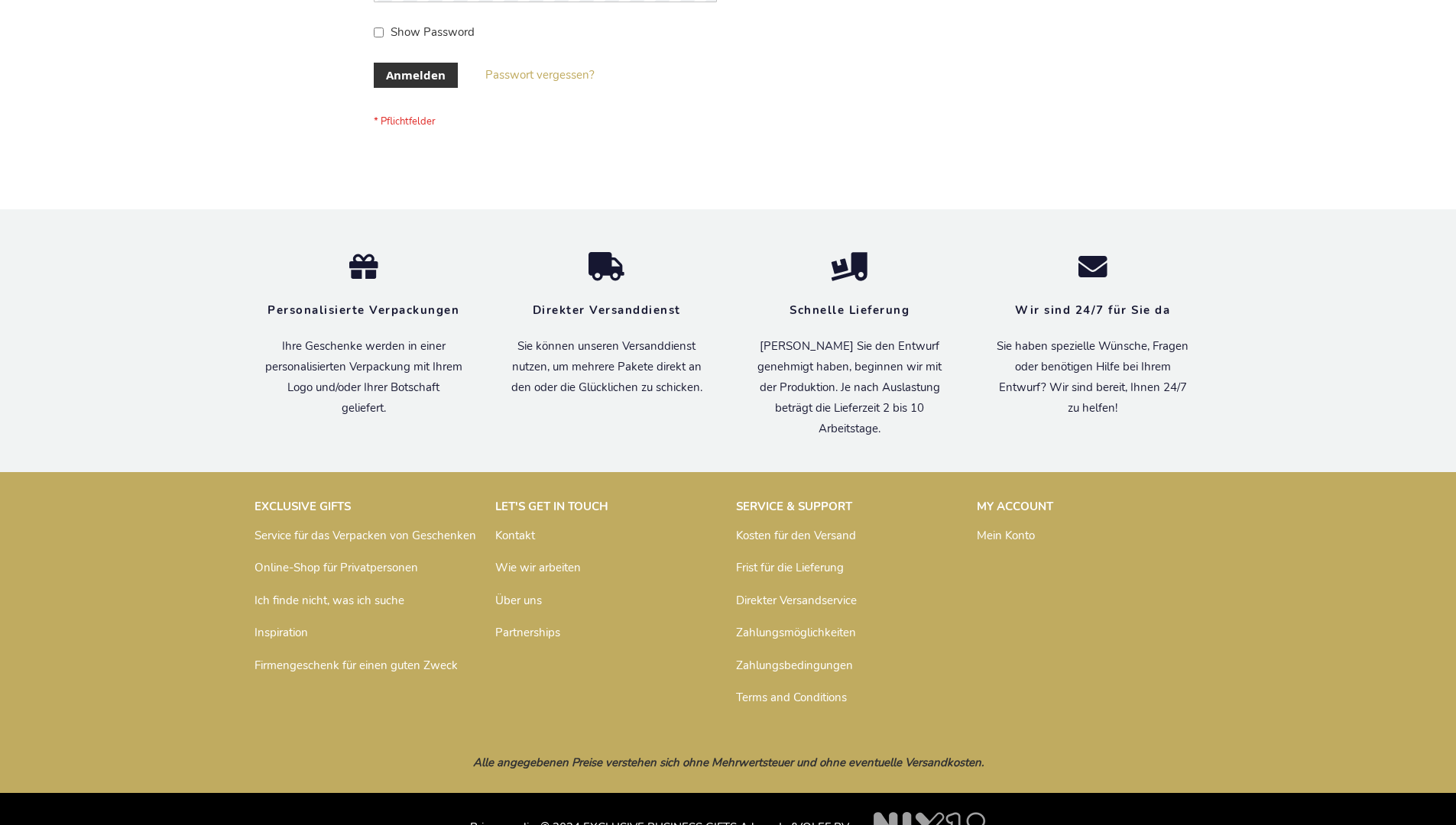
scroll to position [512, 0]
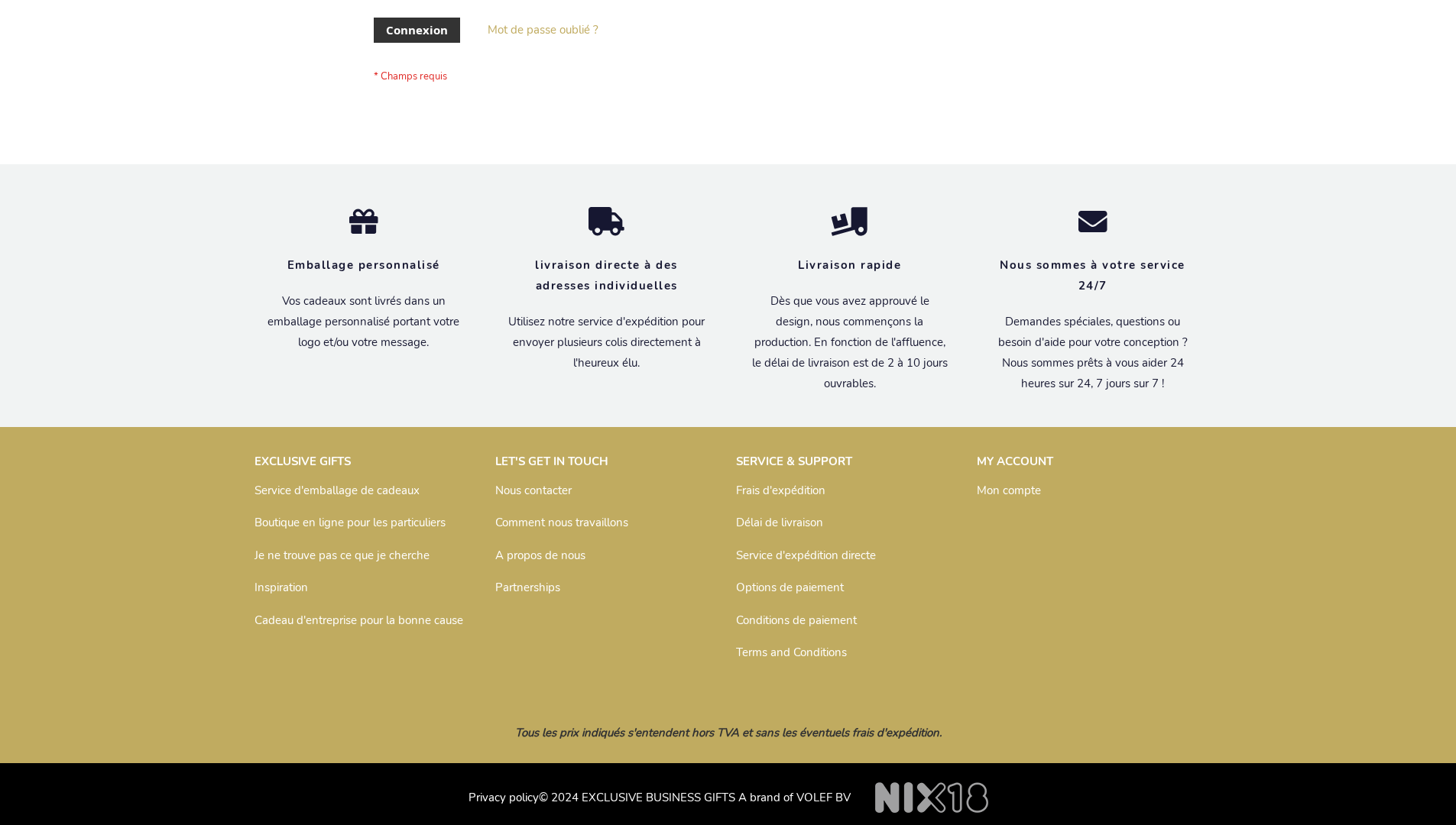
scroll to position [528, 0]
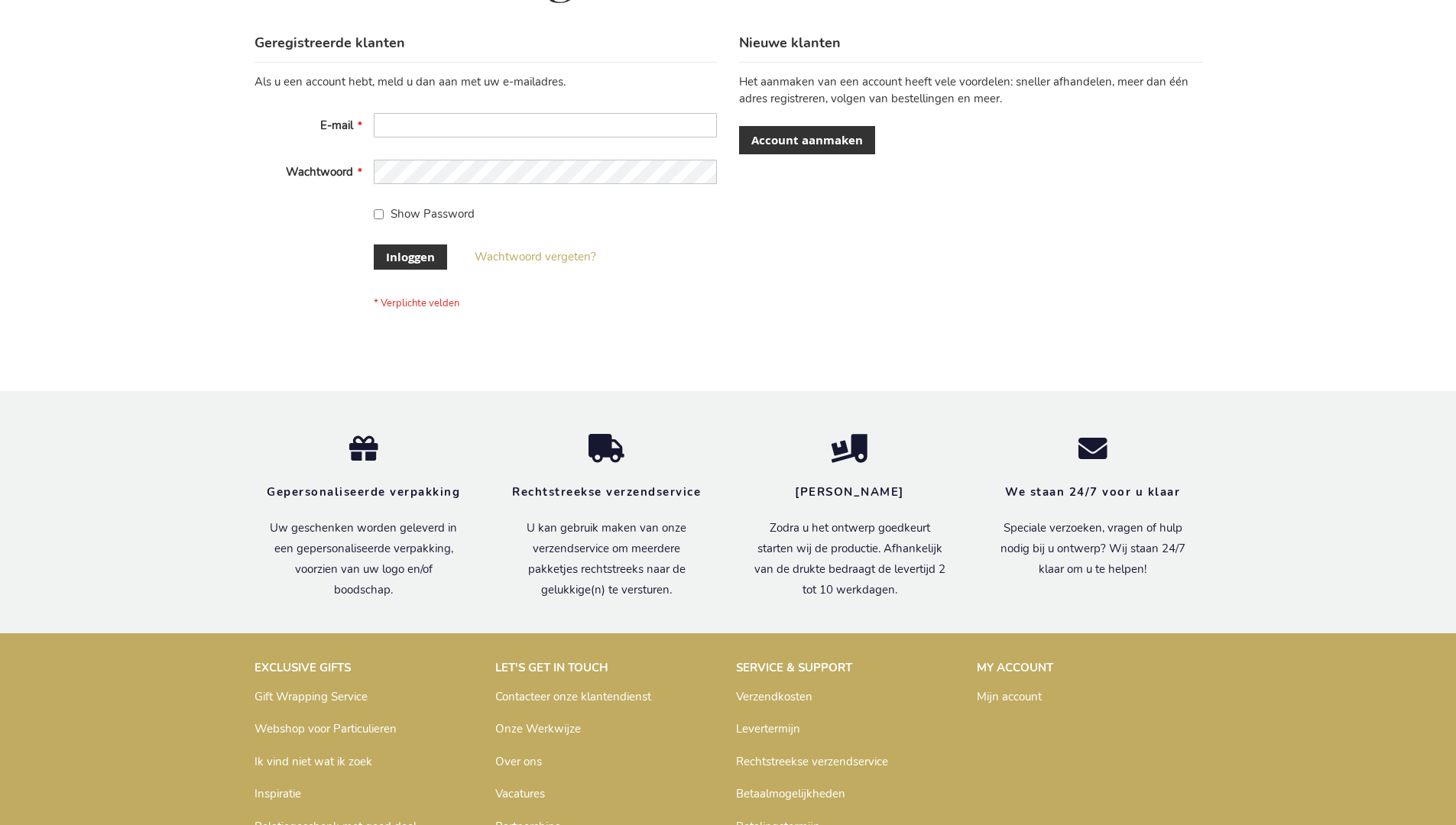
scroll to position [519, 0]
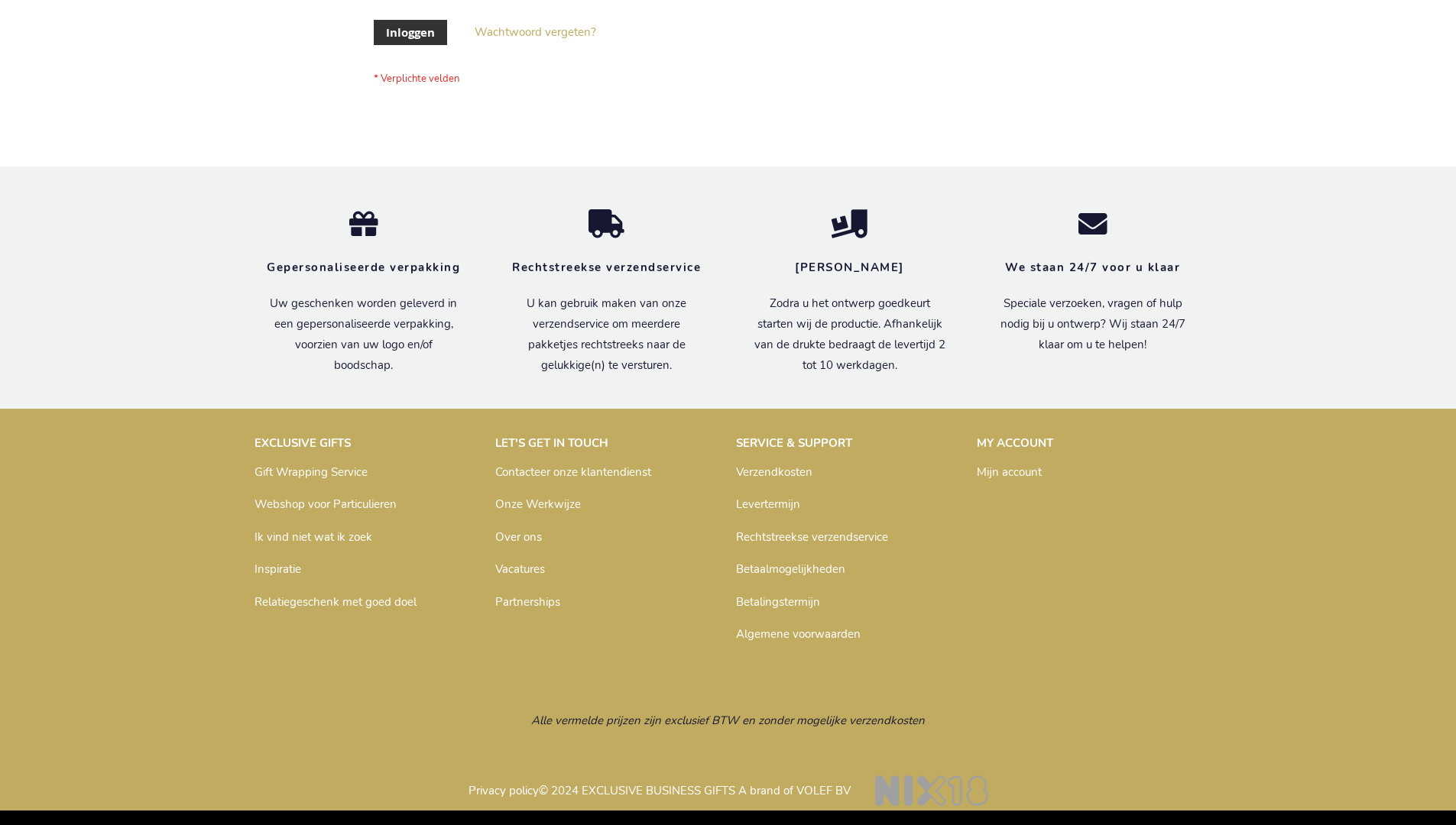
scroll to position [519, 0]
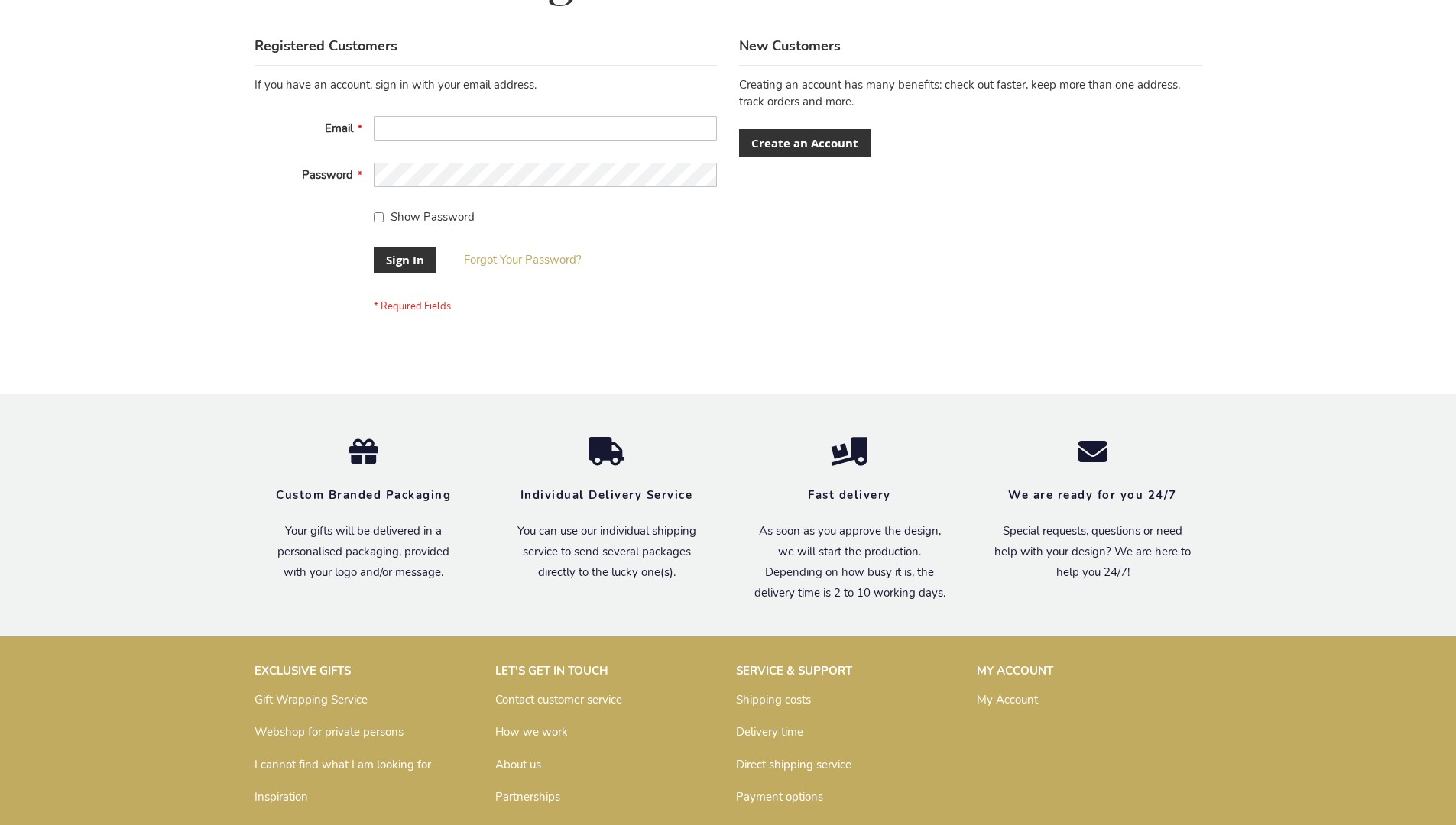
scroll to position [492, 0]
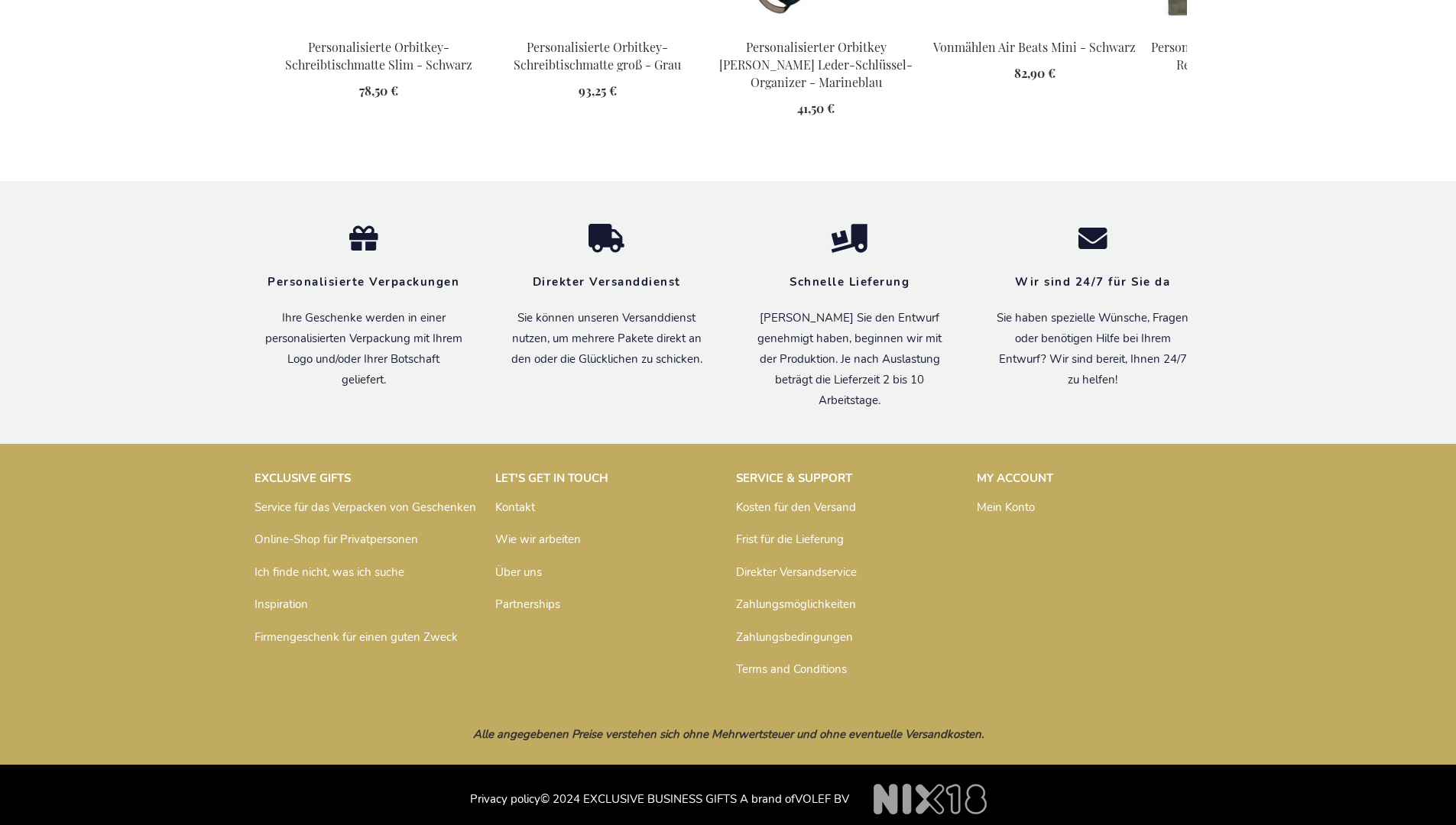
scroll to position [2159, 0]
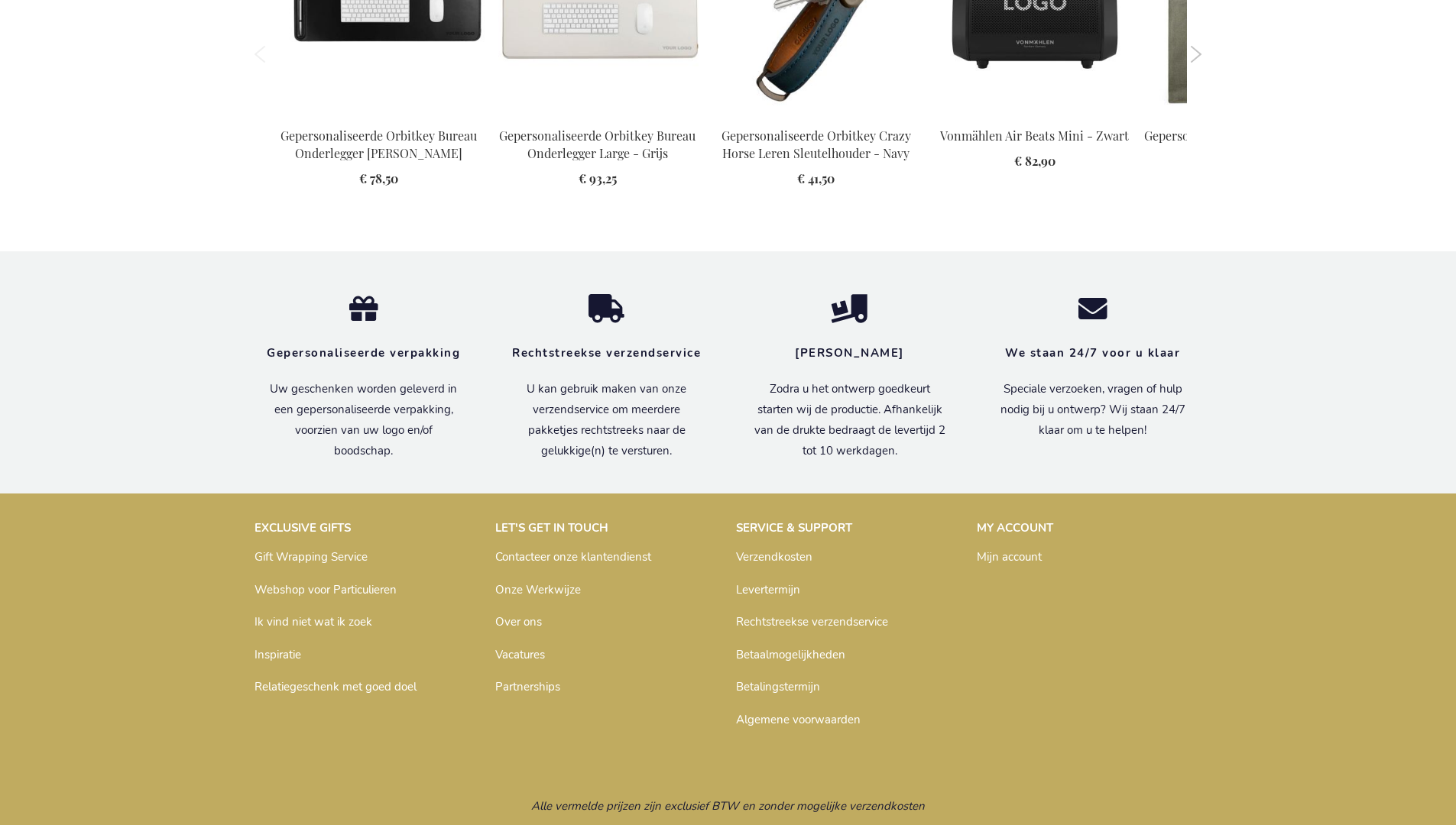
scroll to position [2132, 0]
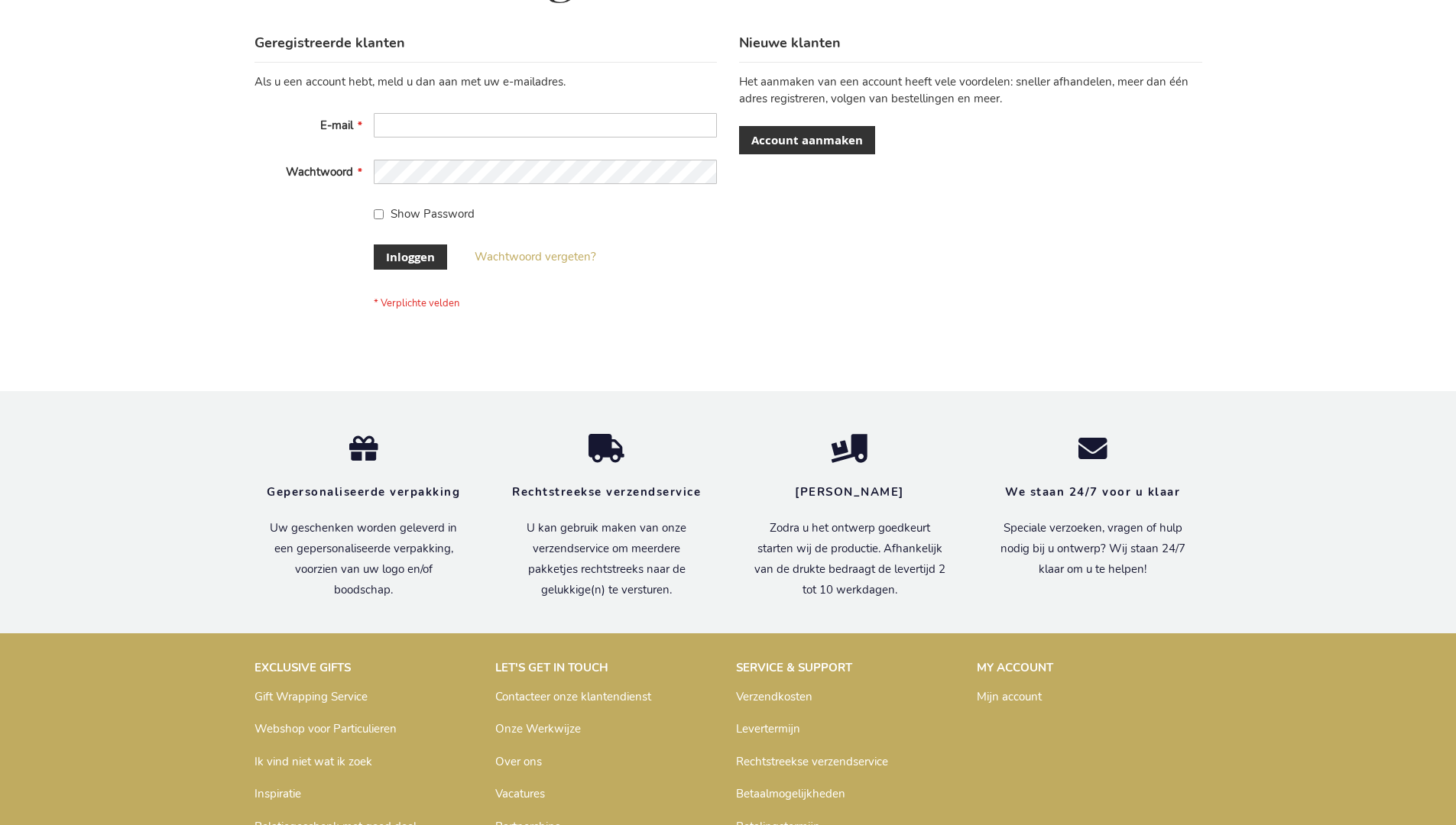
scroll to position [519, 0]
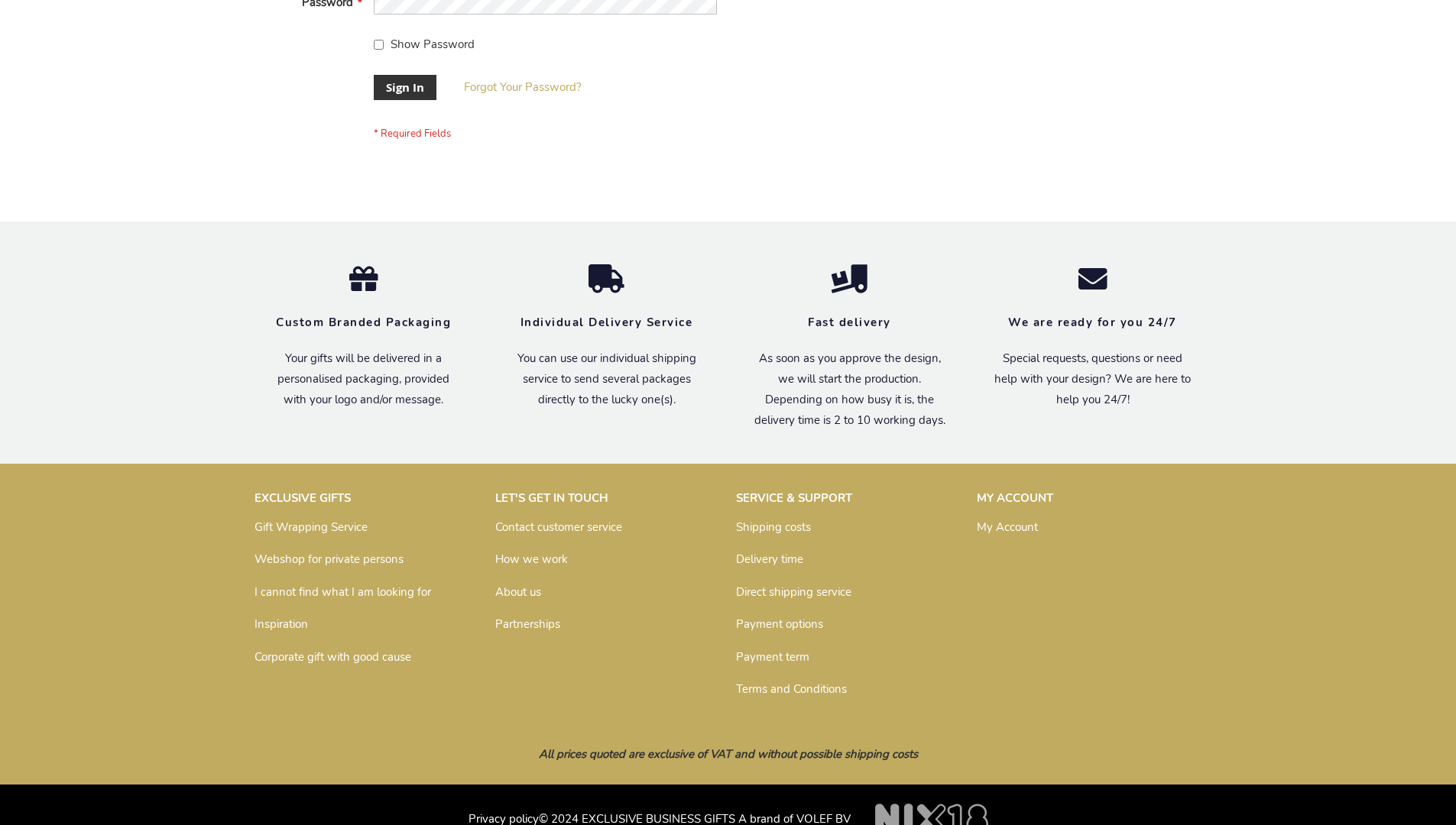
scroll to position [492, 0]
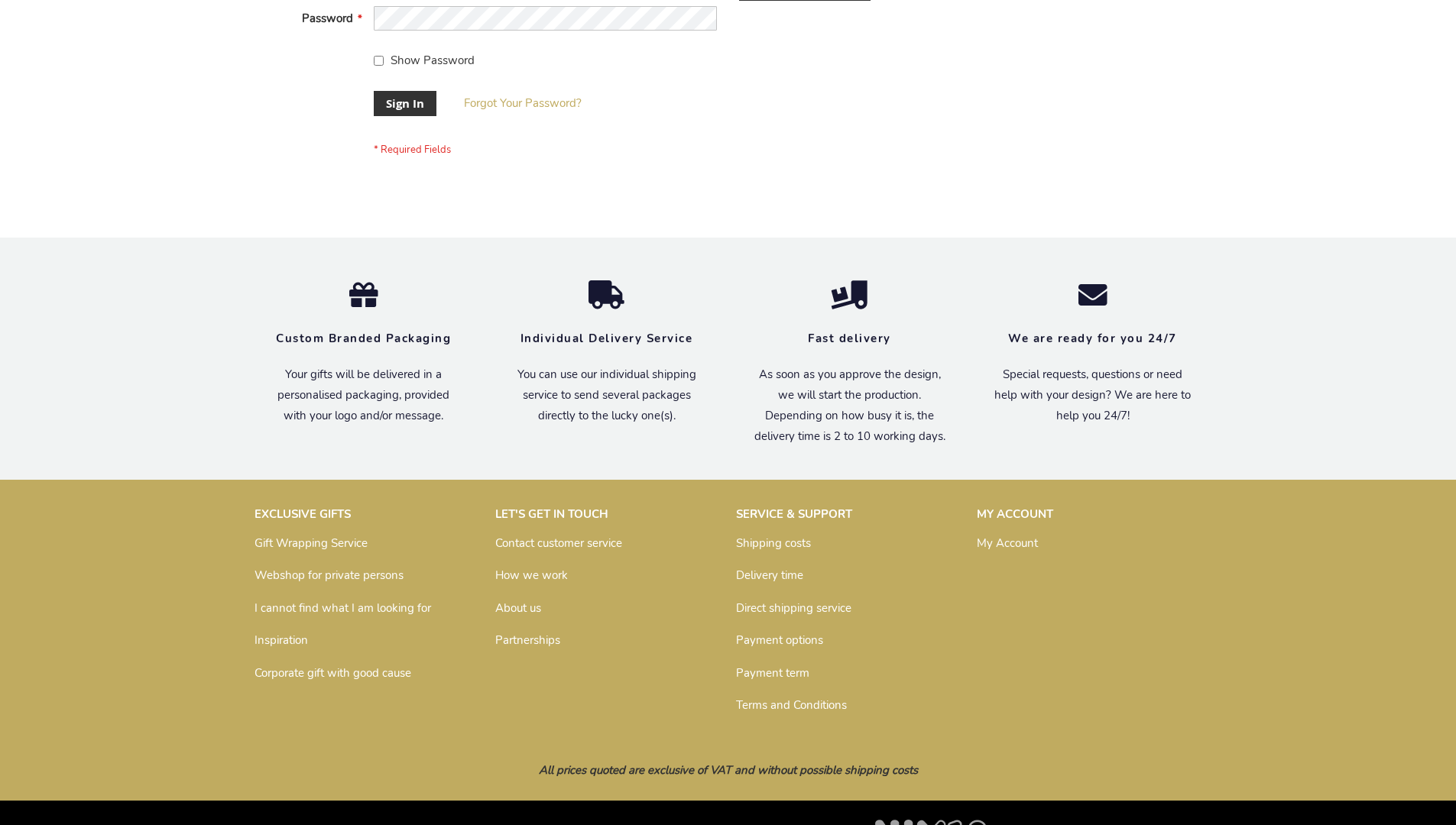
scroll to position [492, 0]
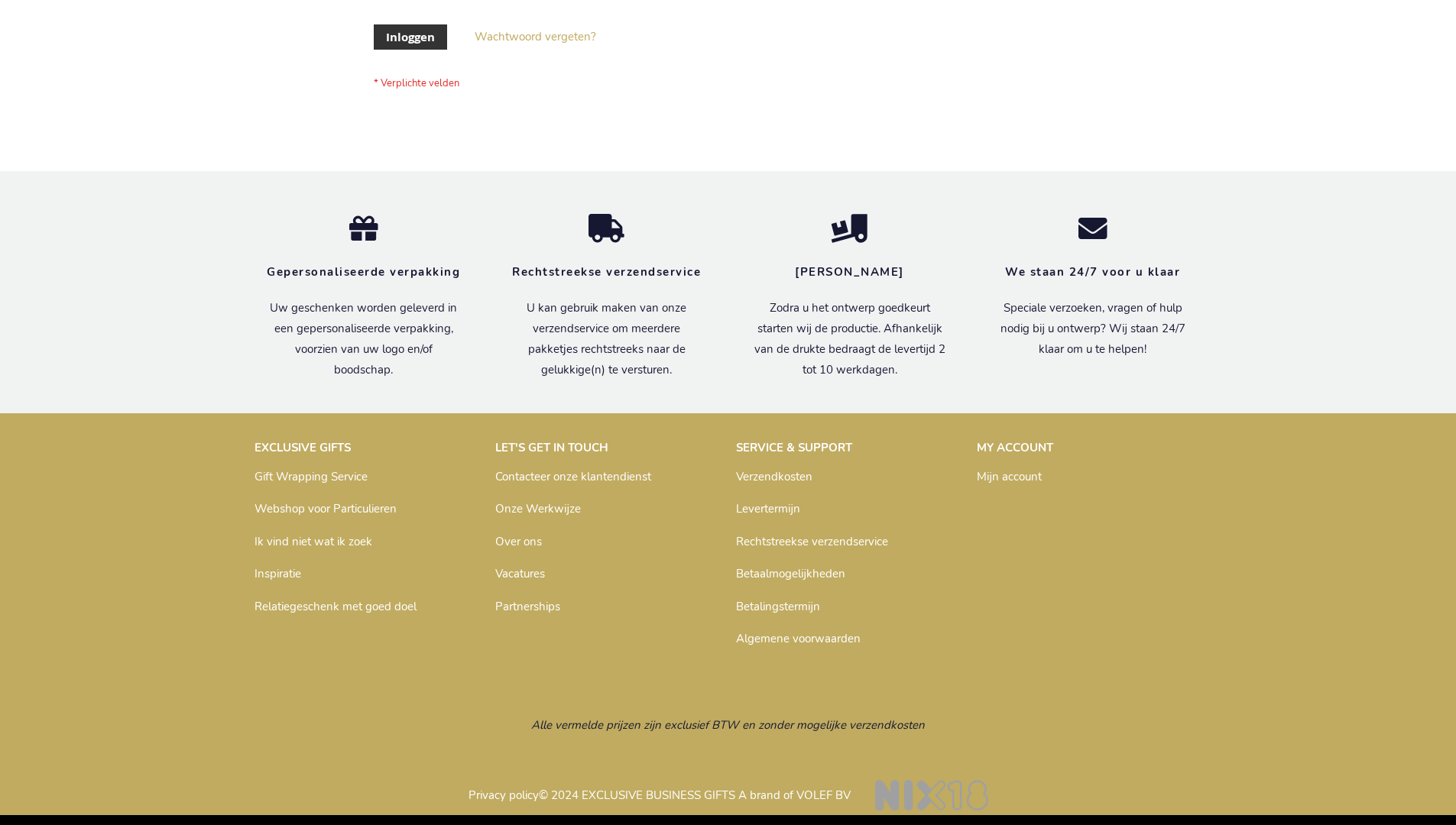
scroll to position [519, 0]
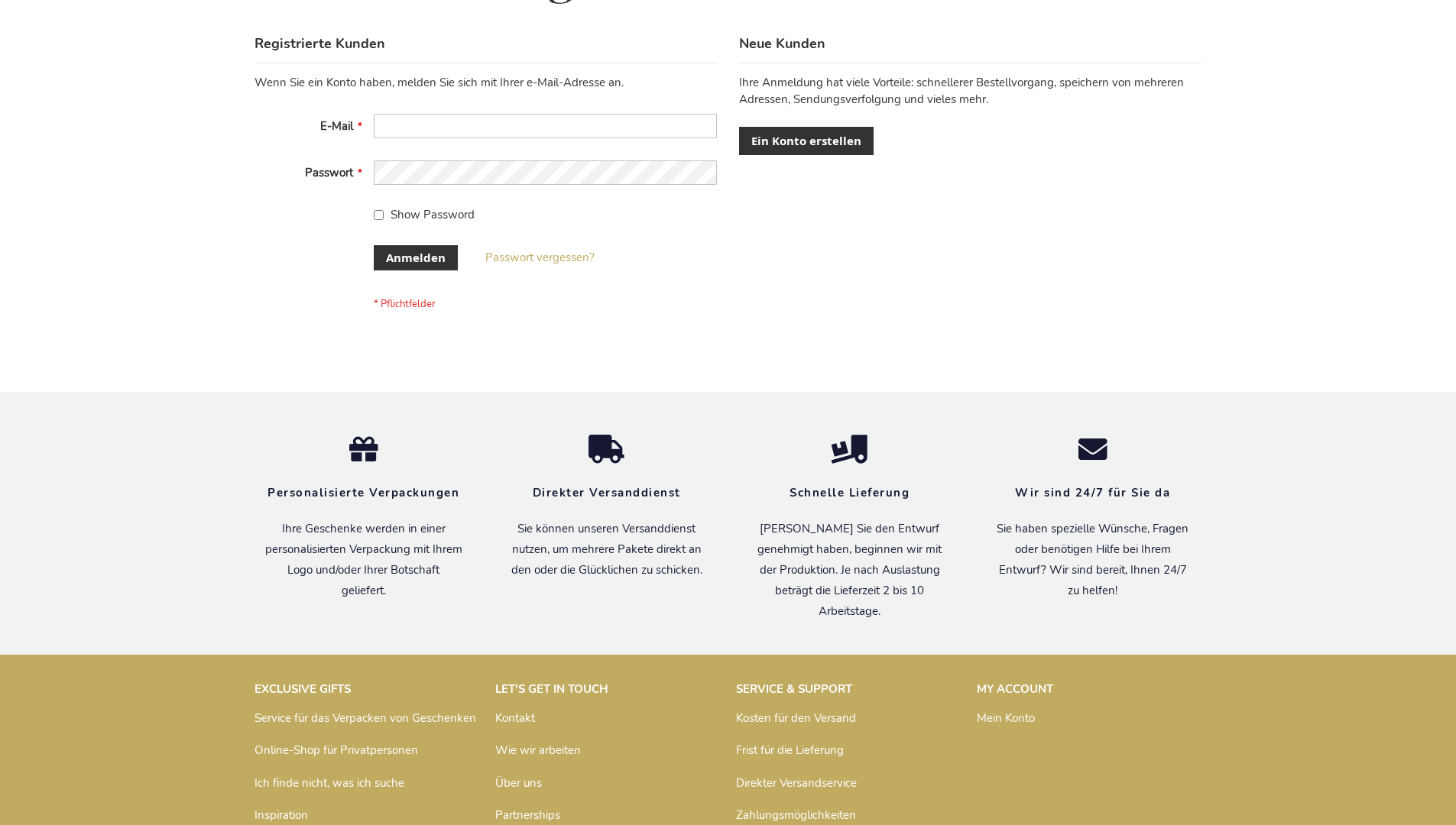
scroll to position [512, 0]
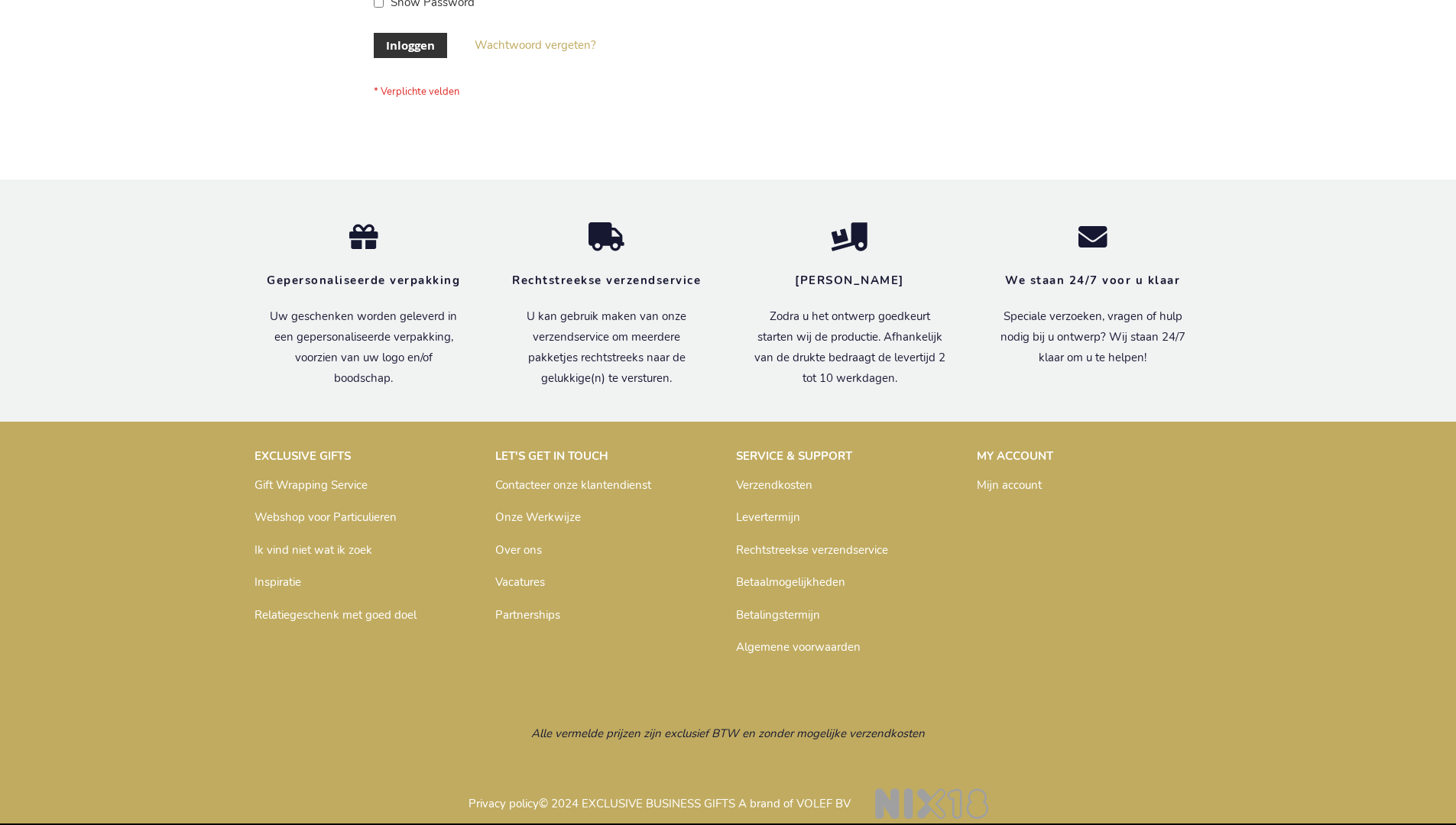
scroll to position [519, 0]
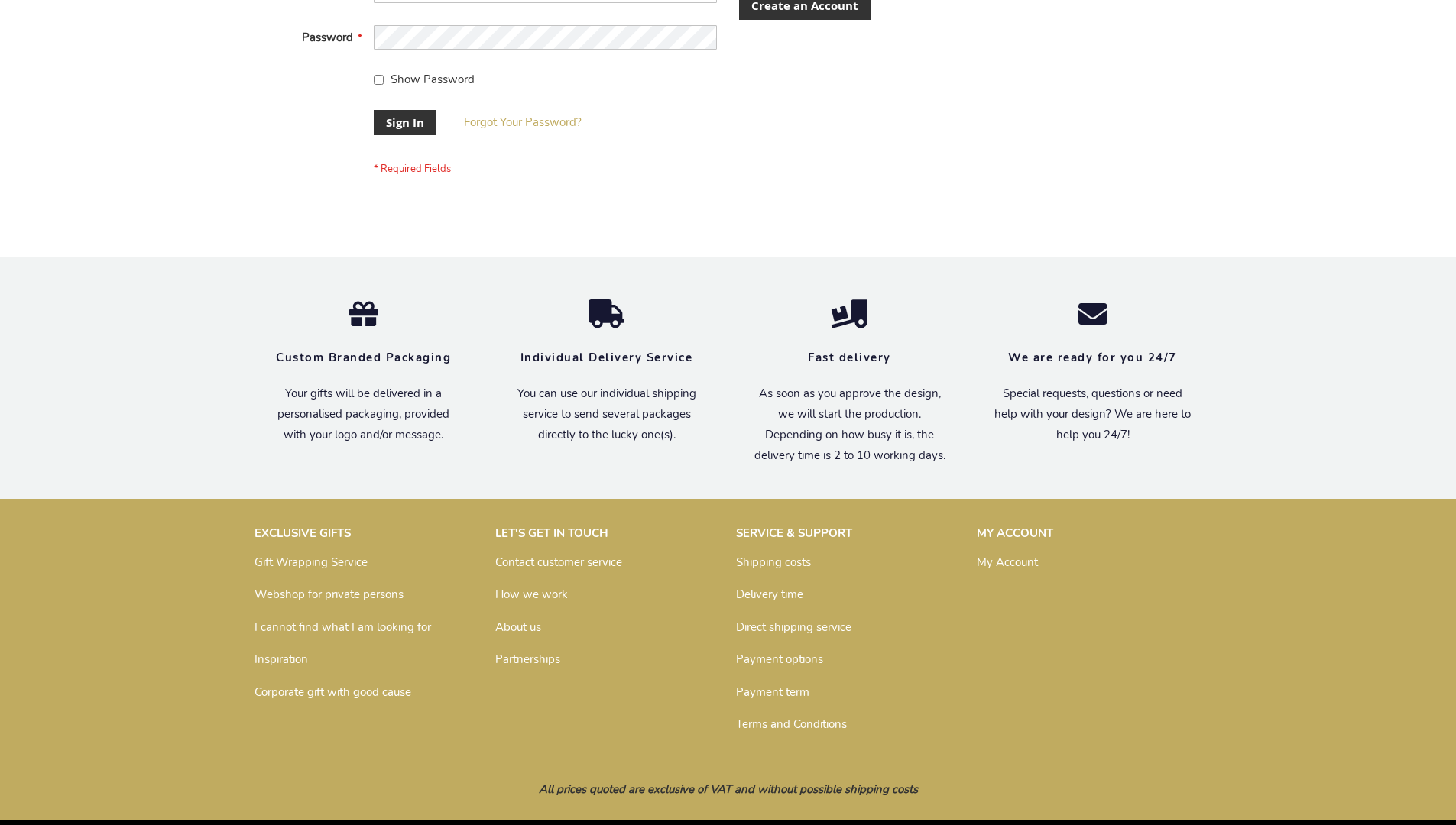
scroll to position [492, 0]
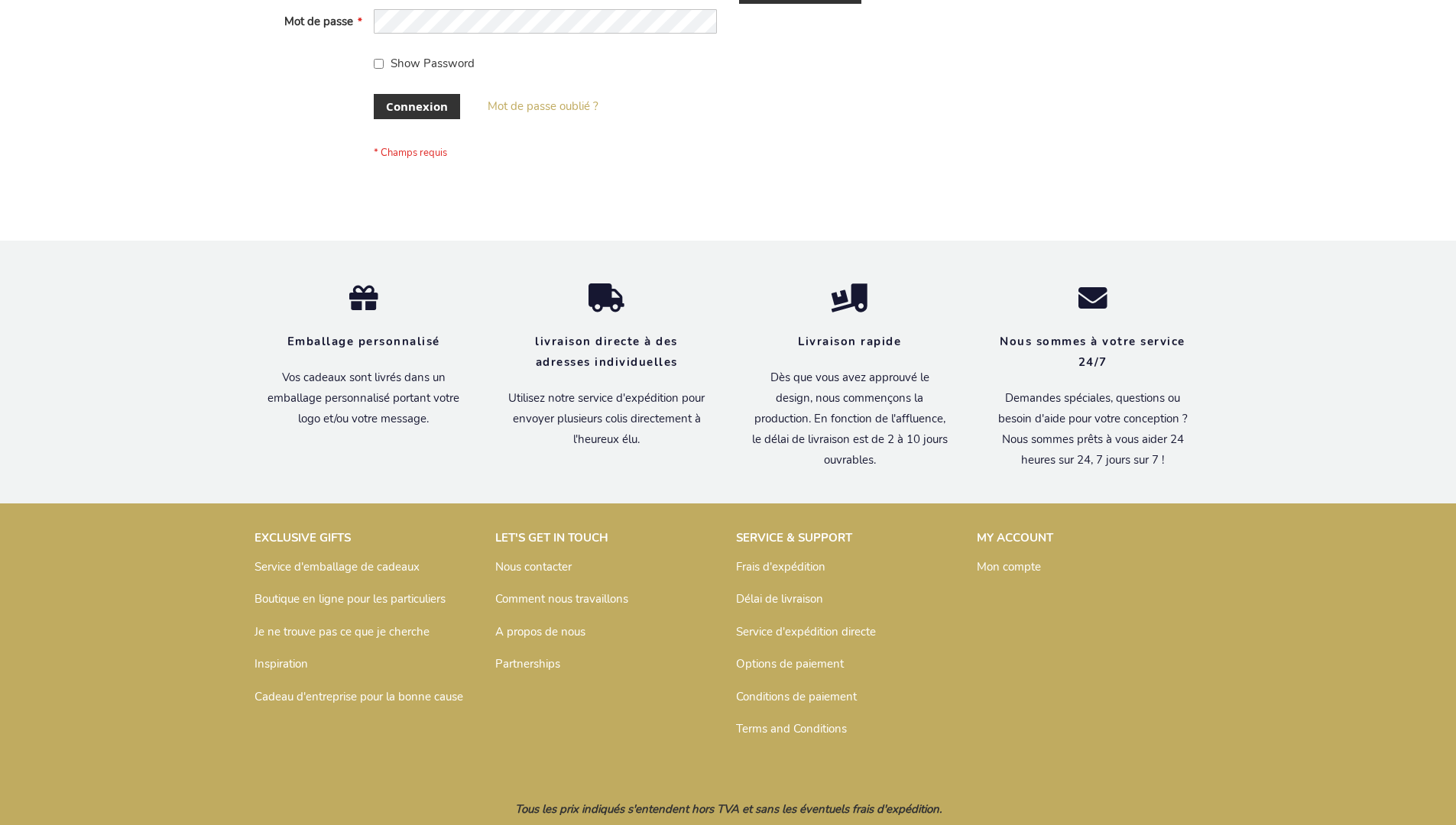
scroll to position [528, 0]
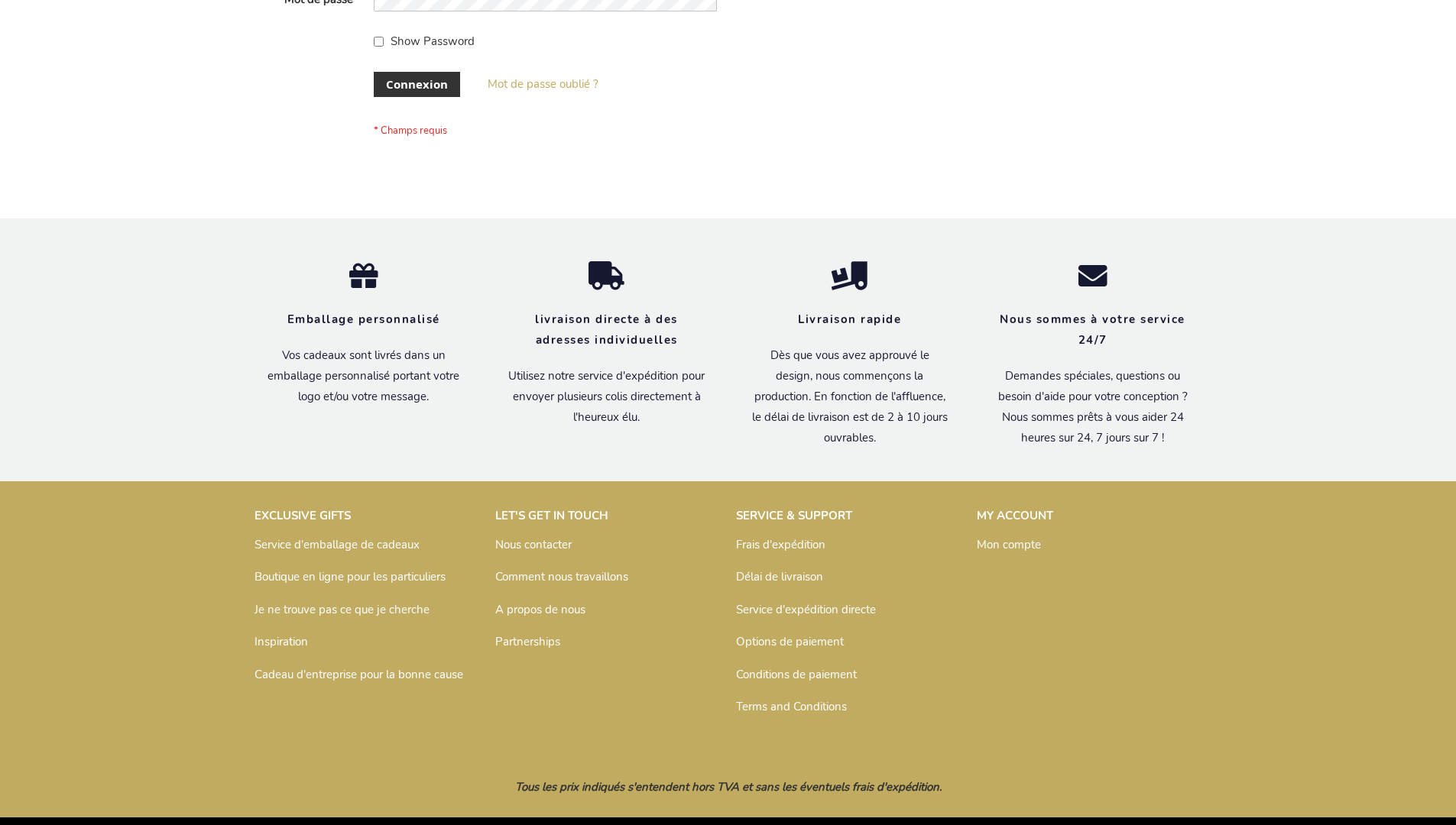
scroll to position [528, 0]
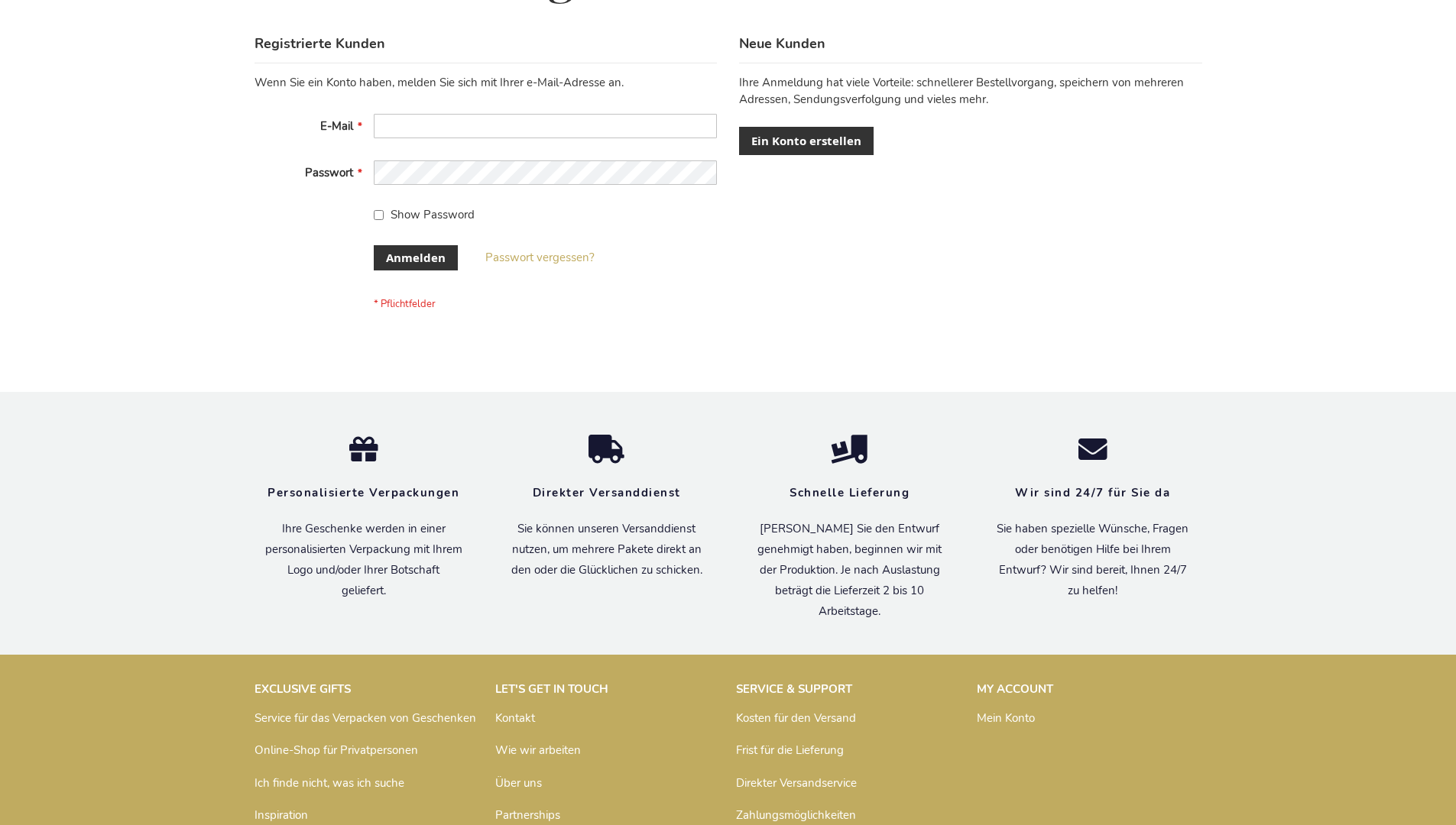
scroll to position [512, 0]
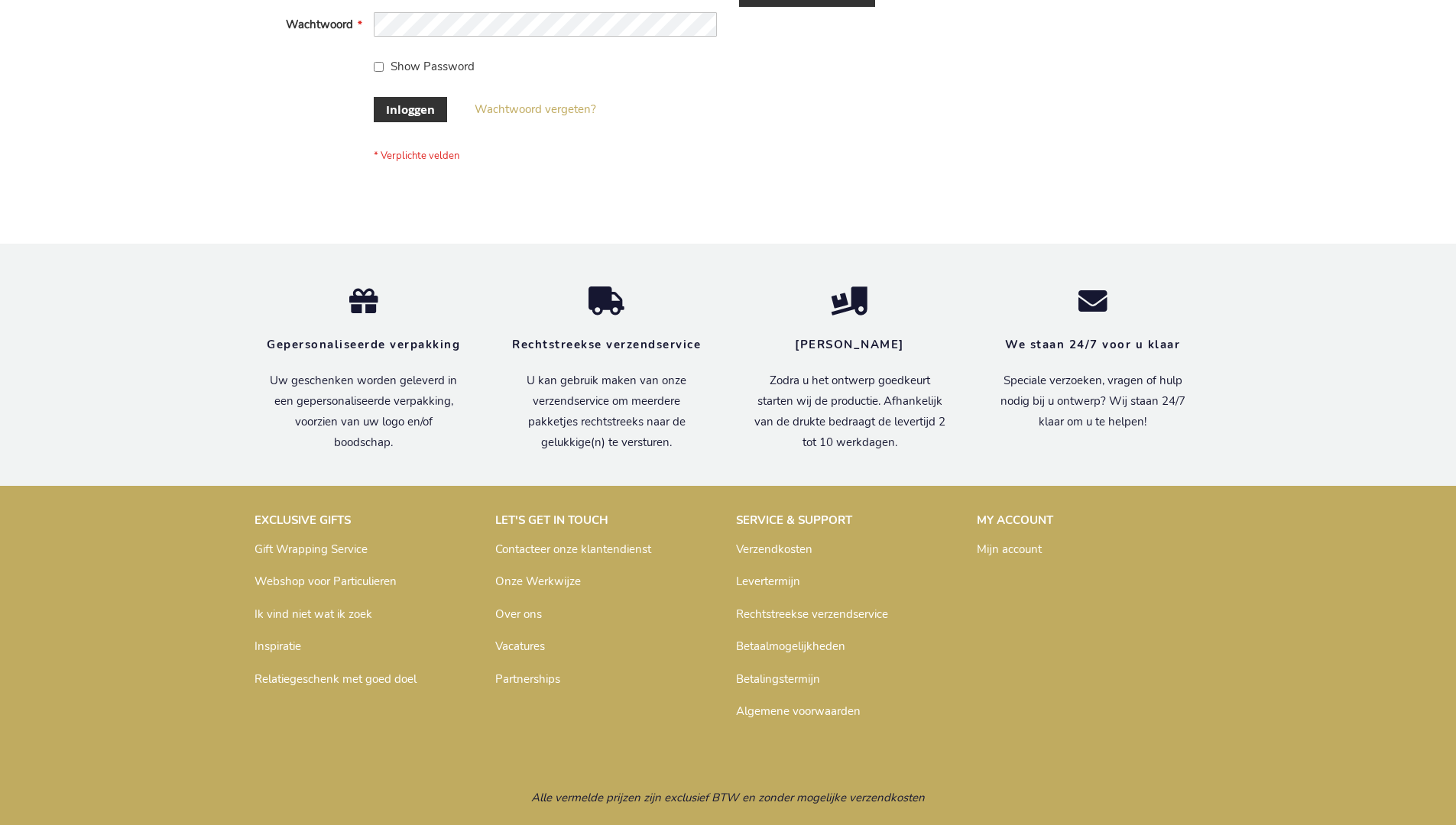
scroll to position [519, 0]
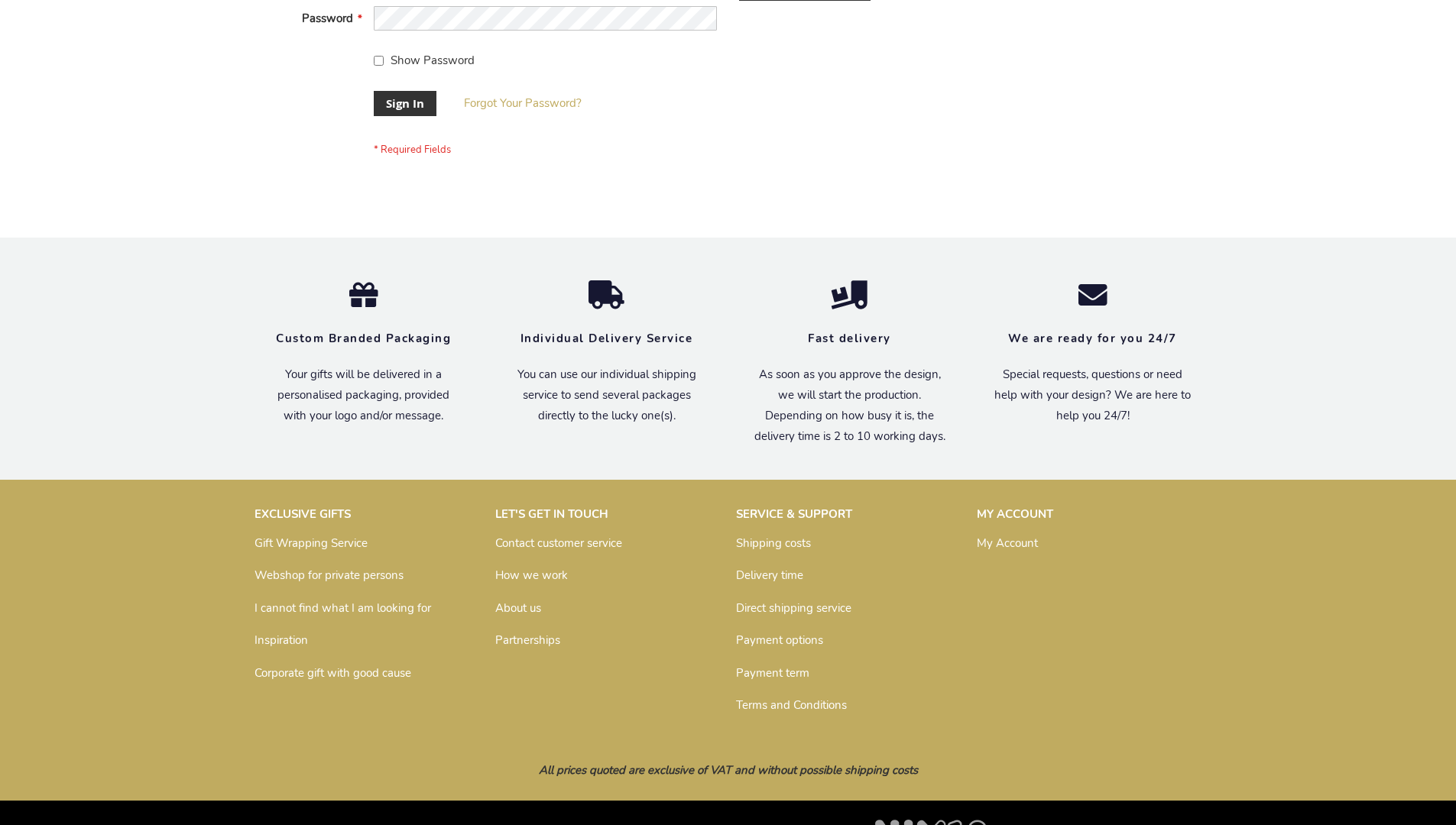
scroll to position [492, 0]
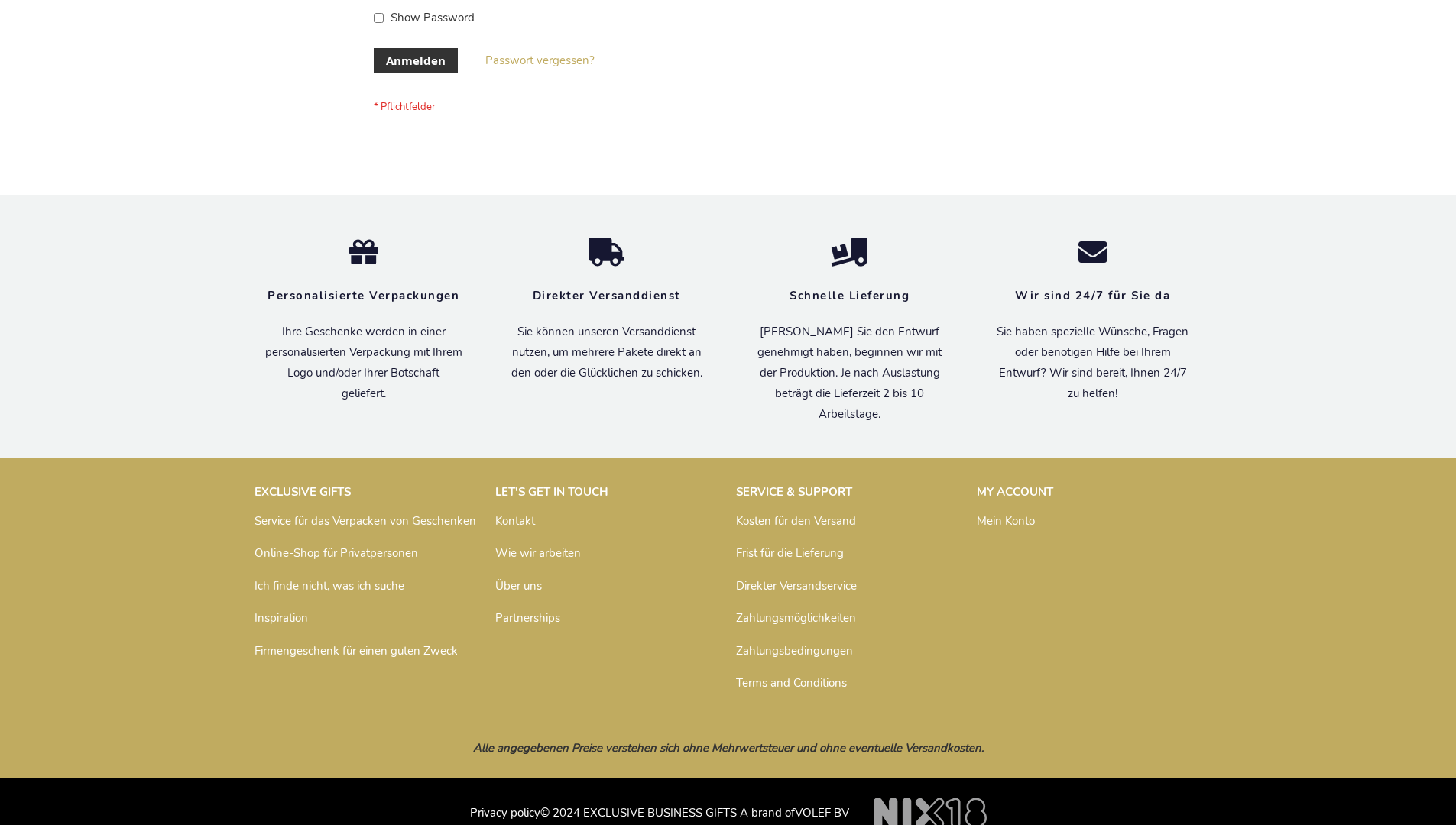
scroll to position [512, 0]
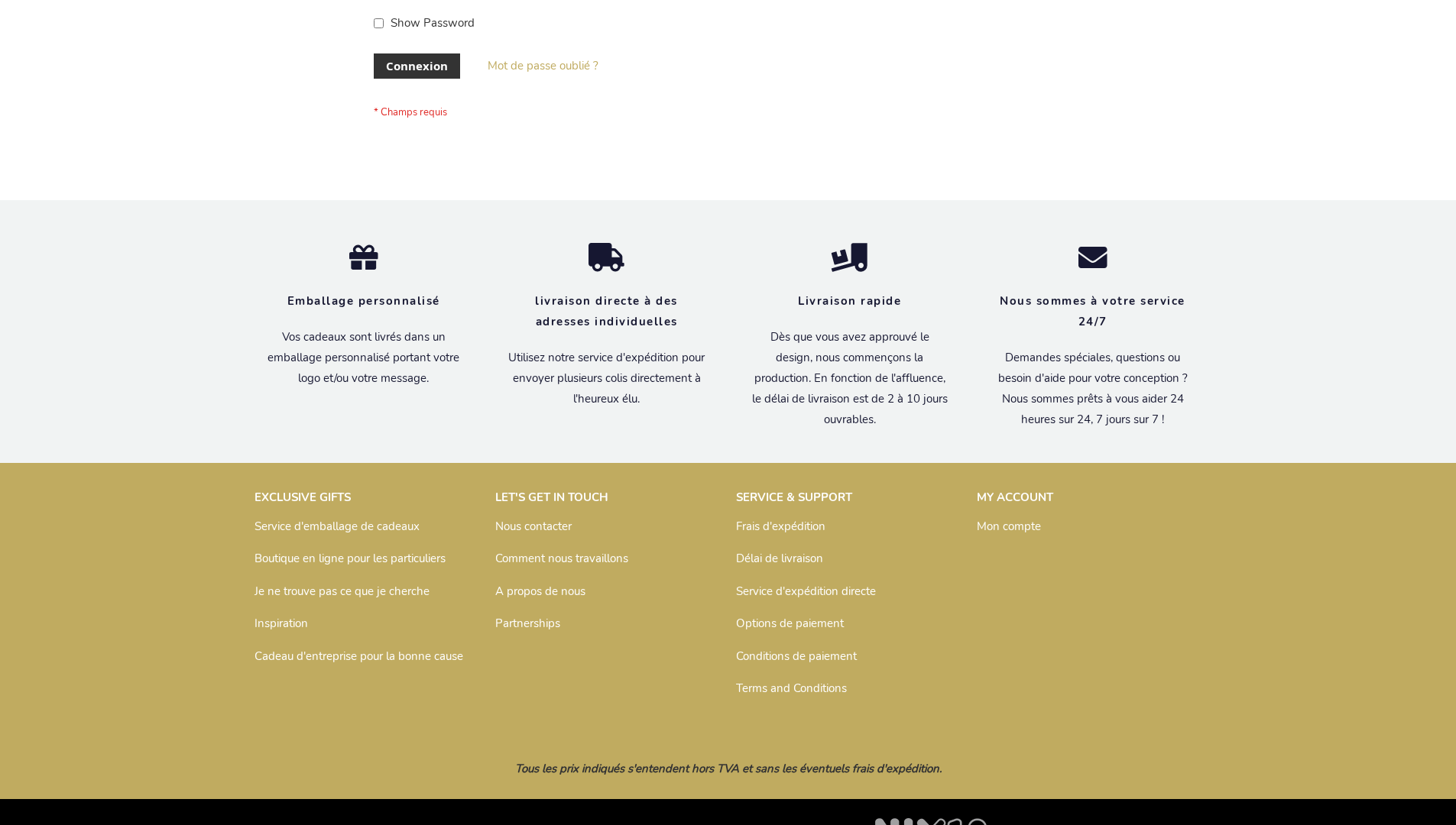
scroll to position [528, 0]
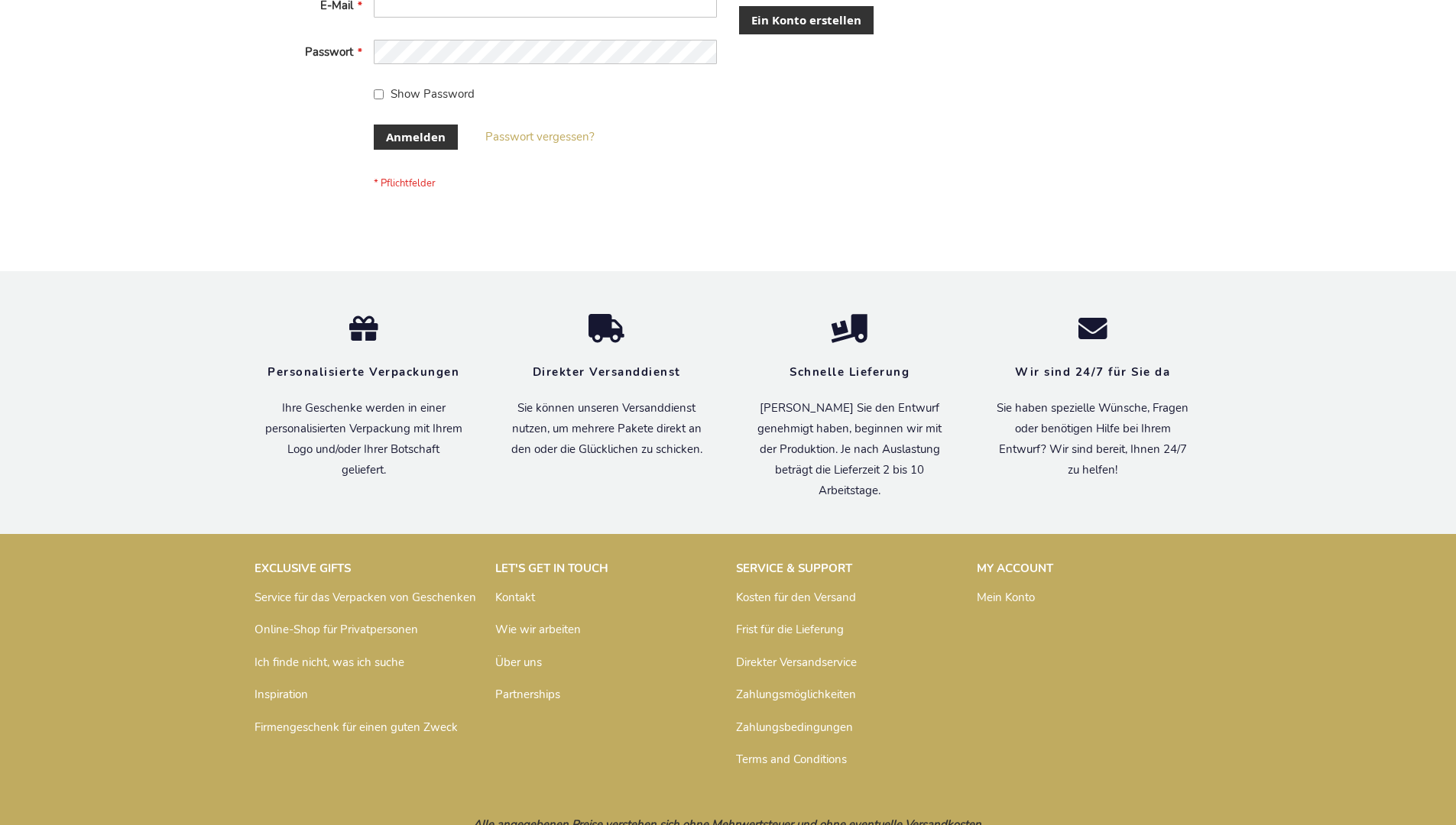
scroll to position [512, 0]
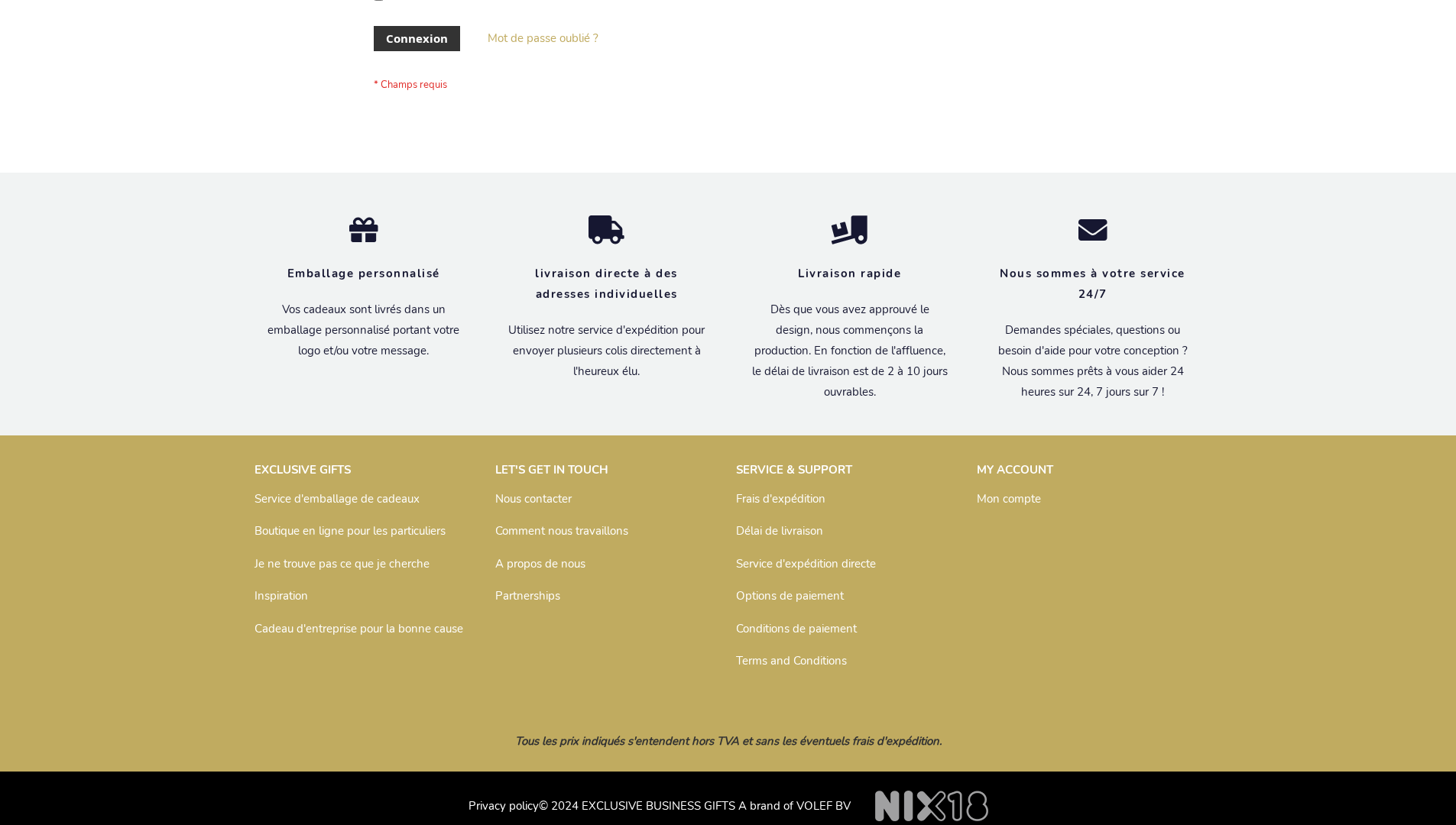
scroll to position [528, 0]
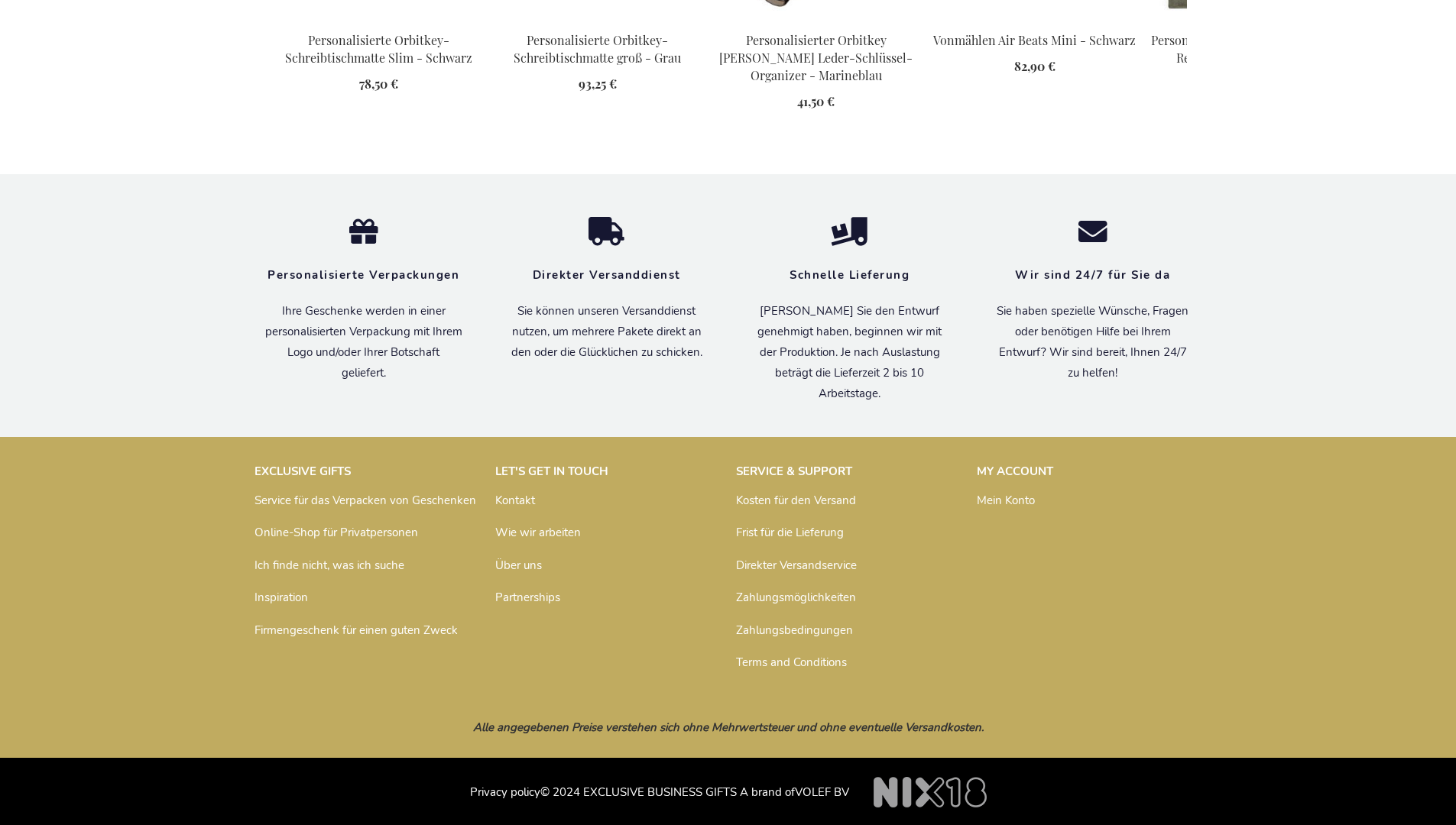
scroll to position [2159, 0]
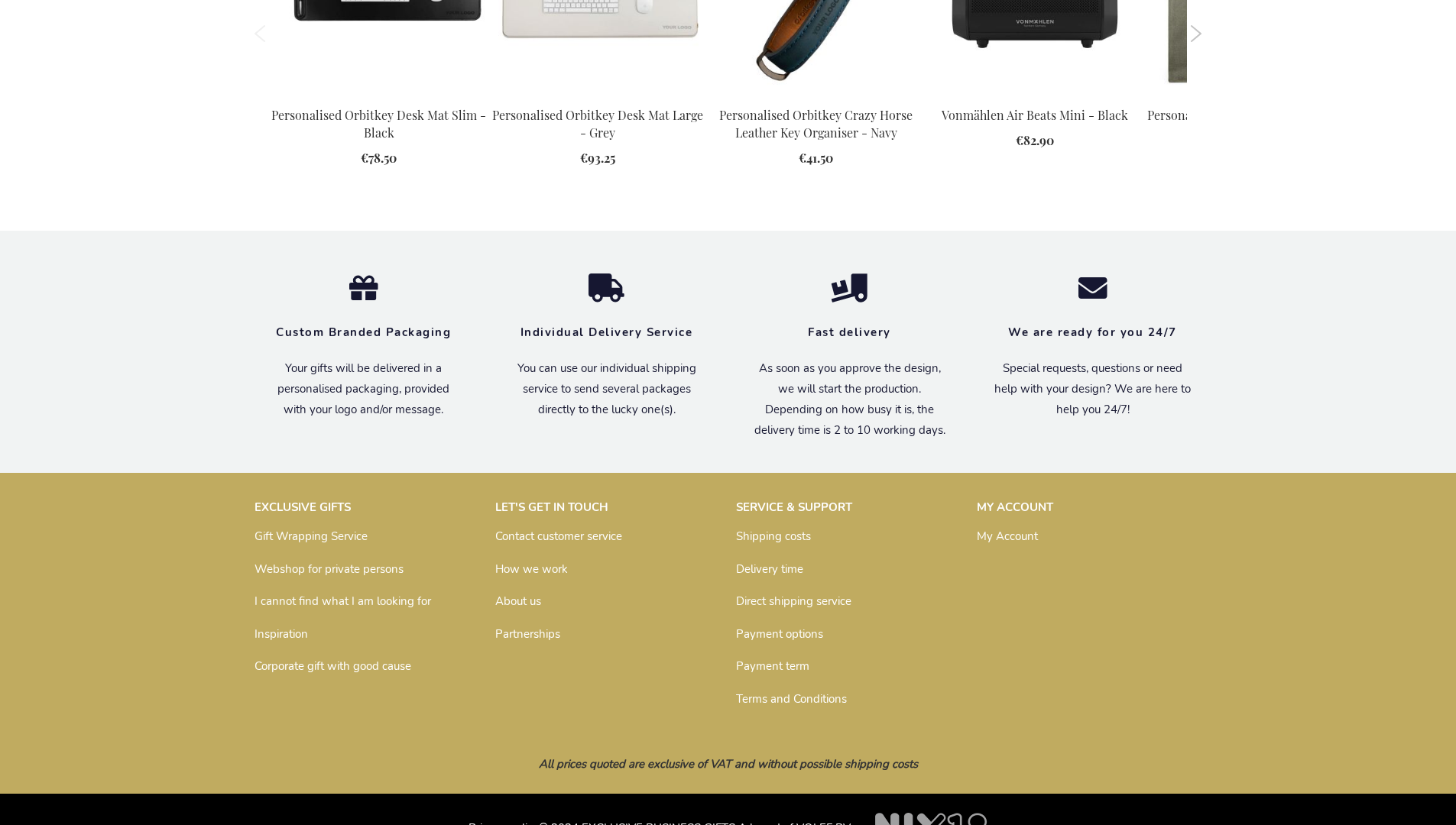
scroll to position [2138, 0]
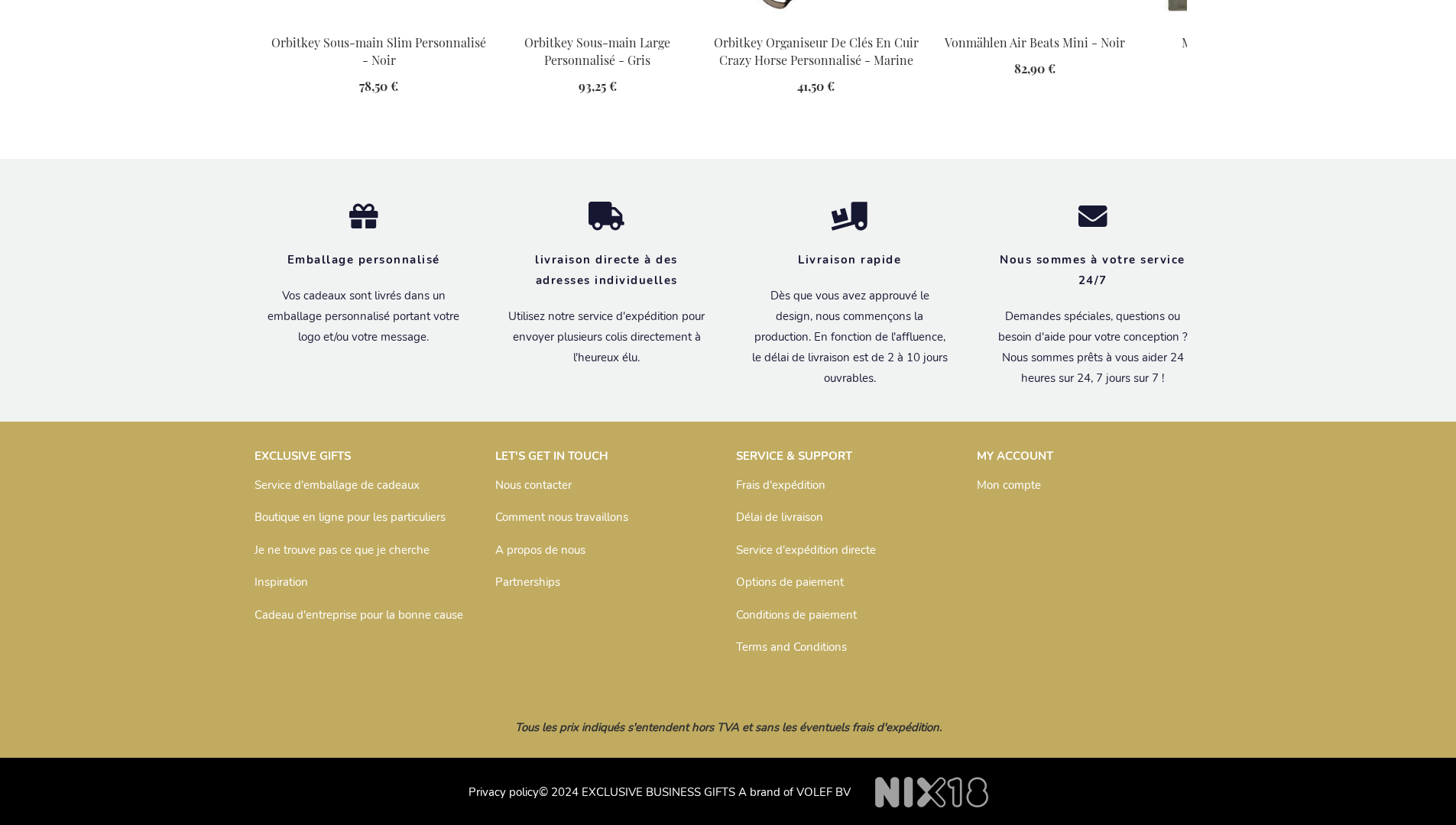
scroll to position [2157, 0]
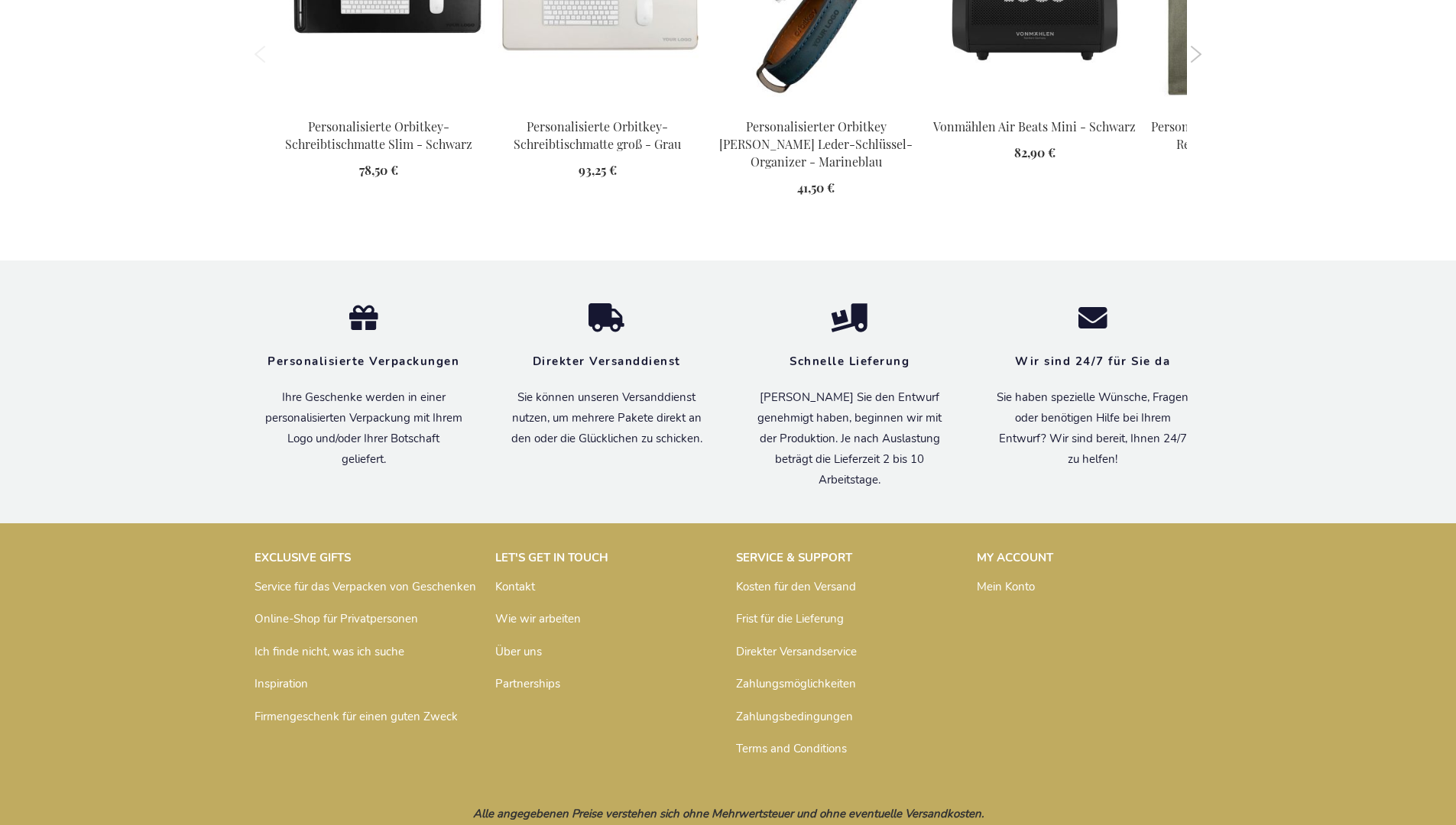
scroll to position [2159, 0]
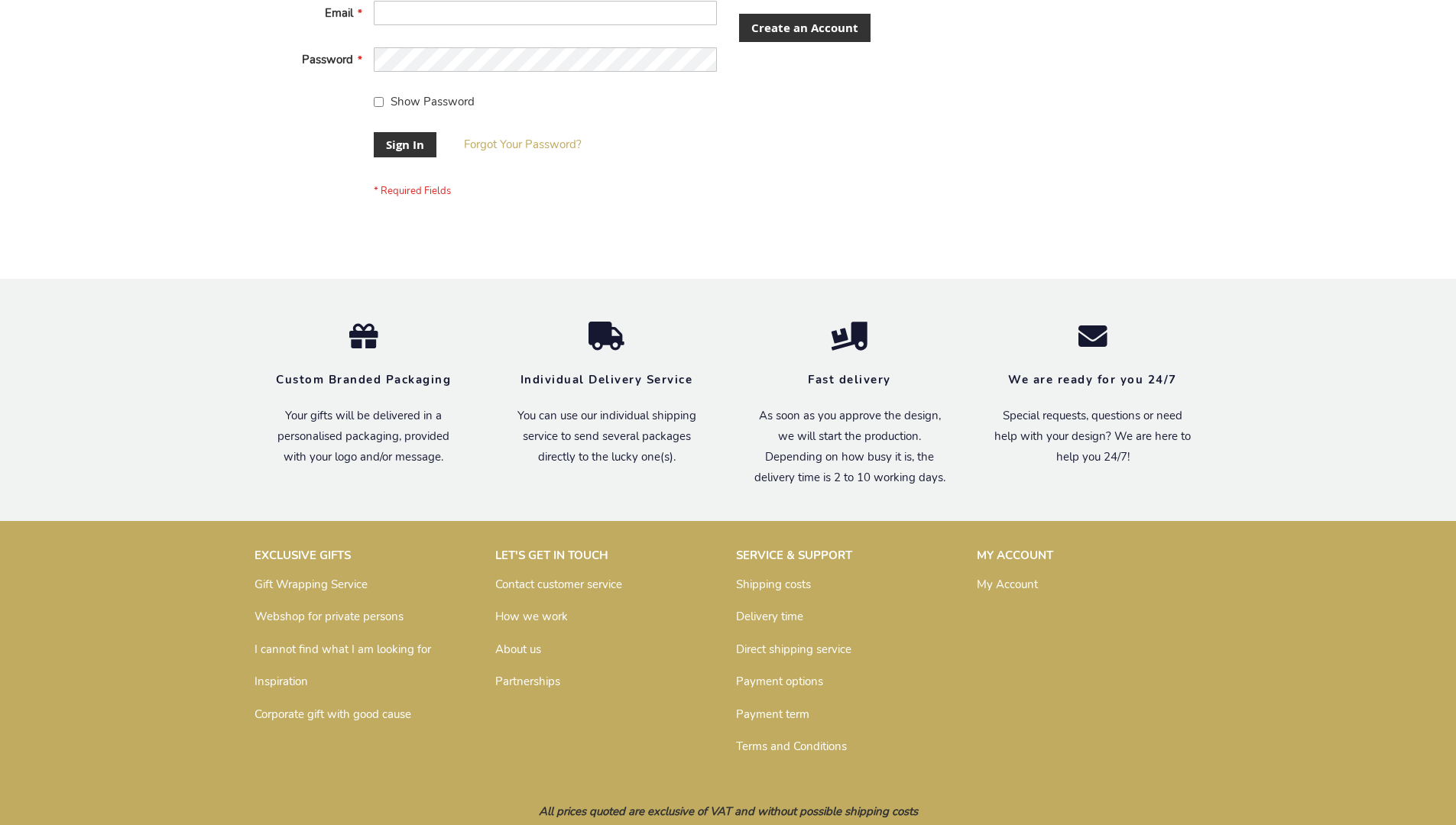
scroll to position [492, 0]
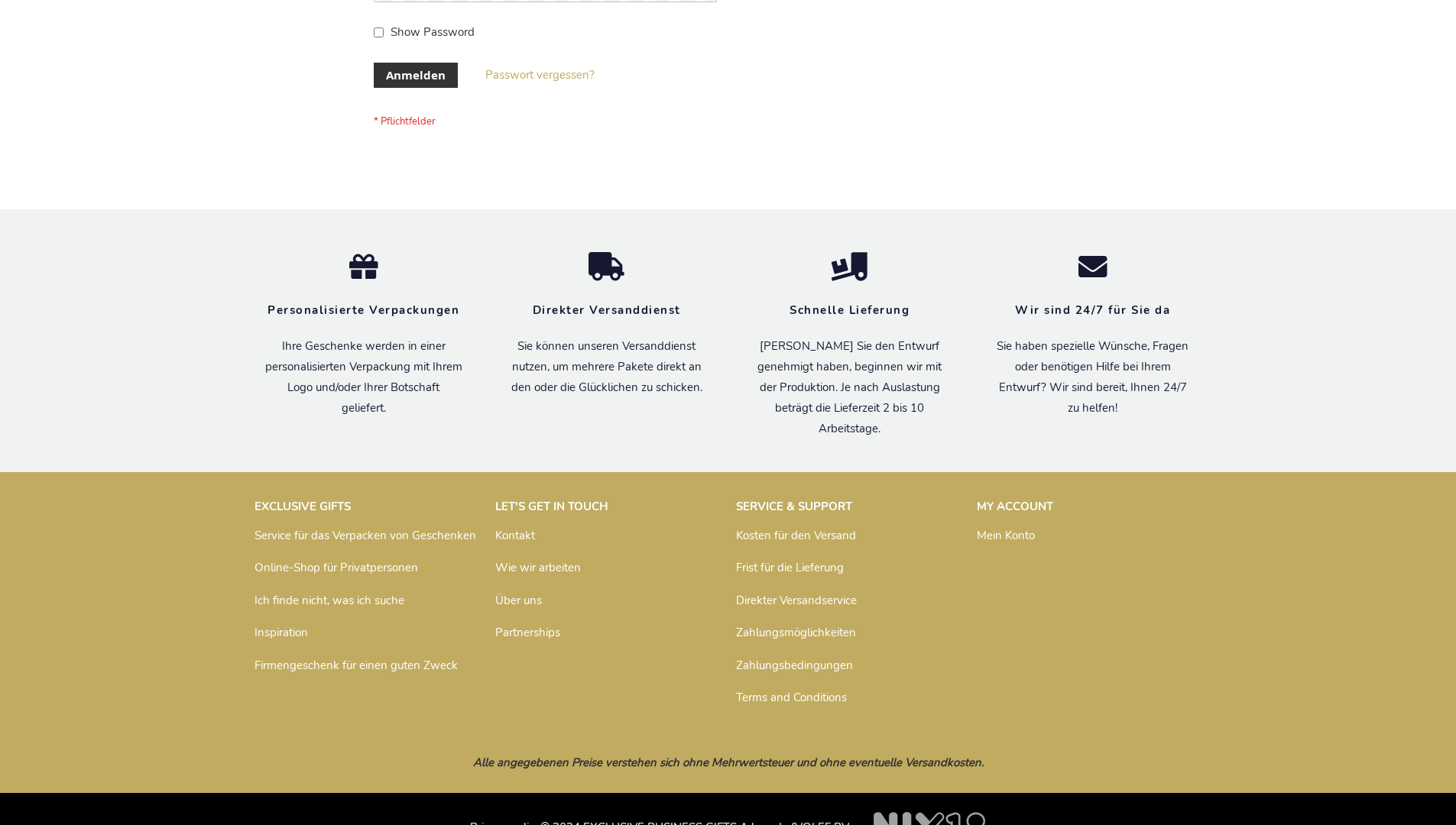
scroll to position [512, 0]
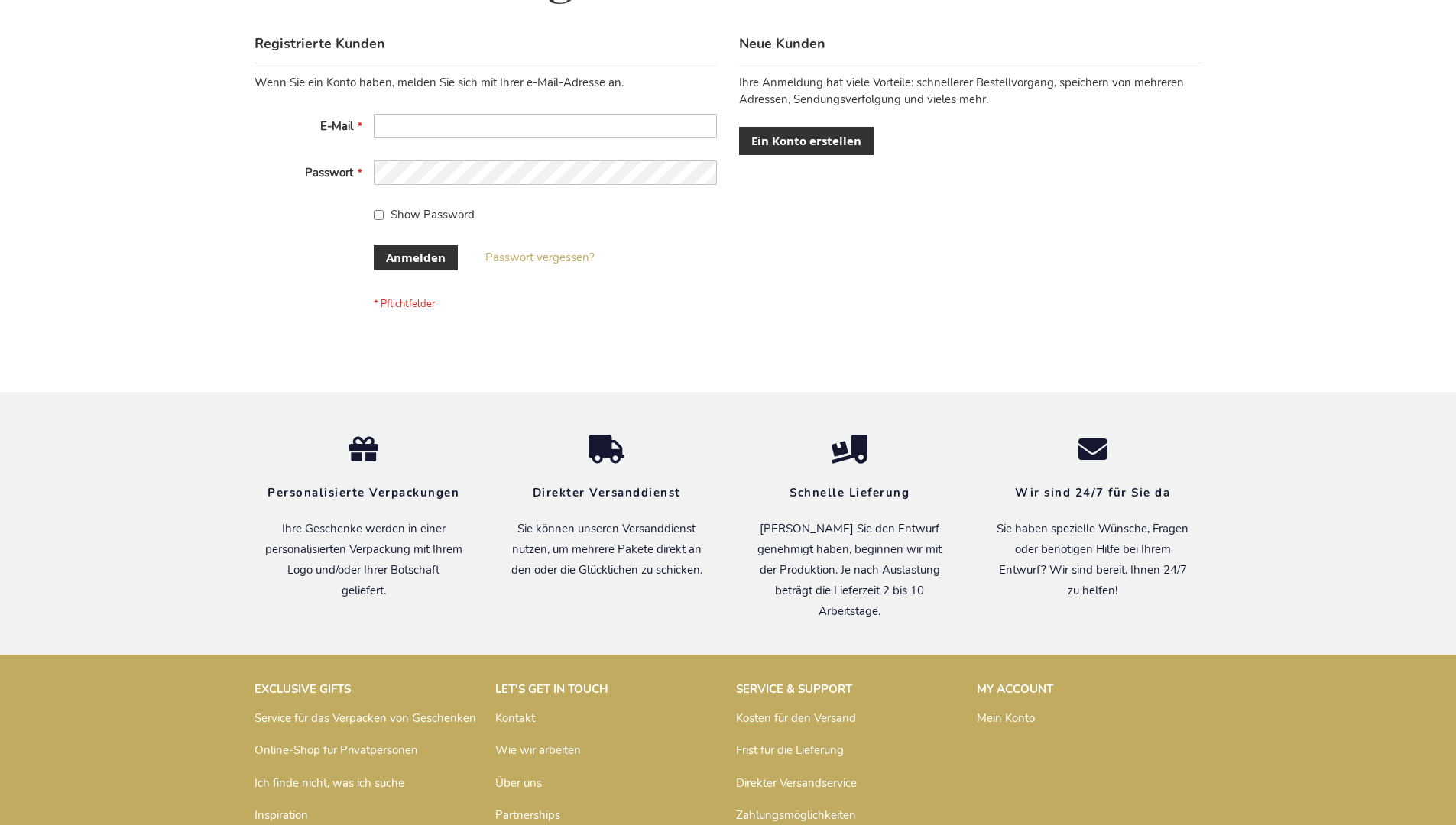
scroll to position [512, 0]
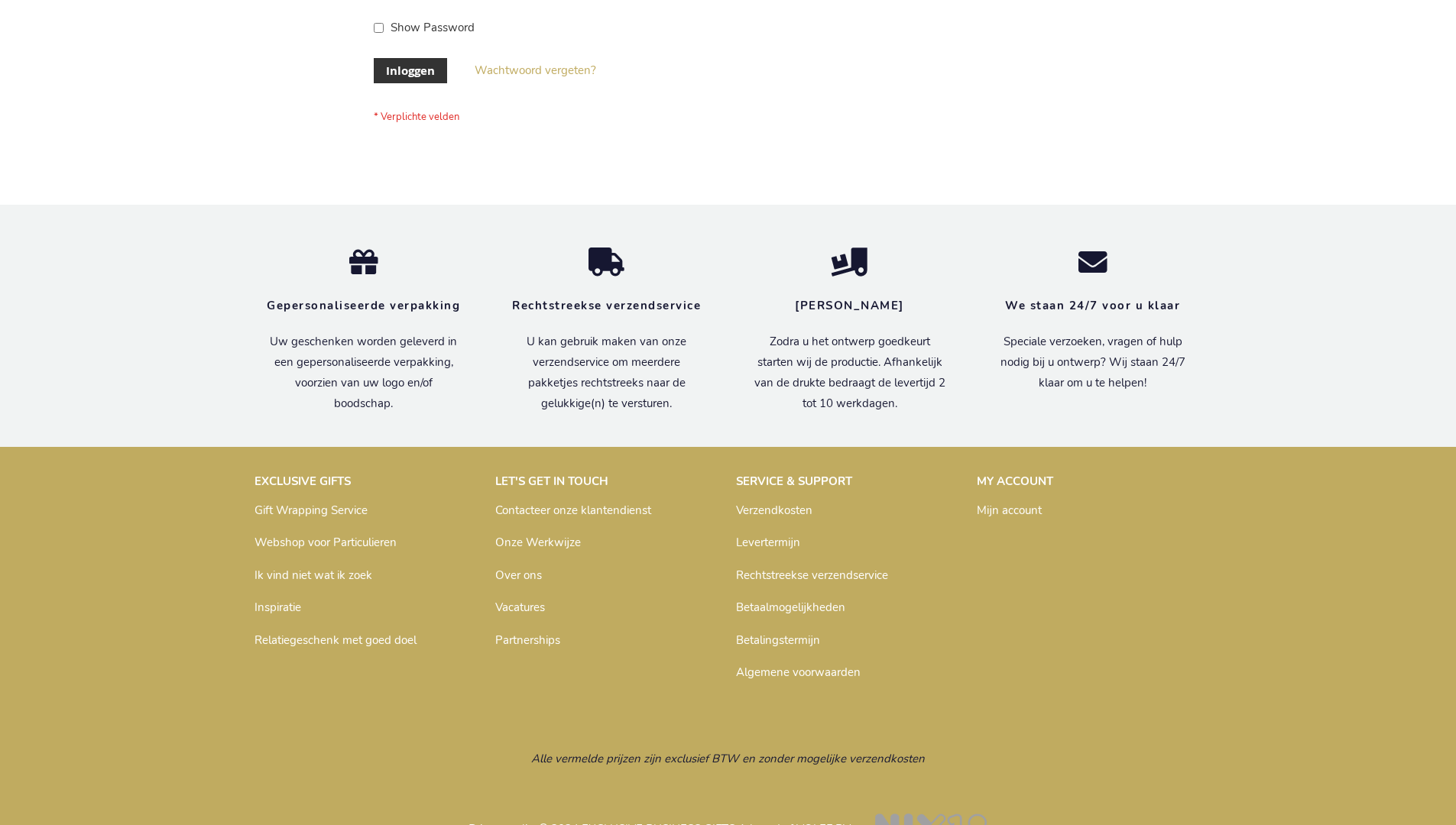
scroll to position [519, 0]
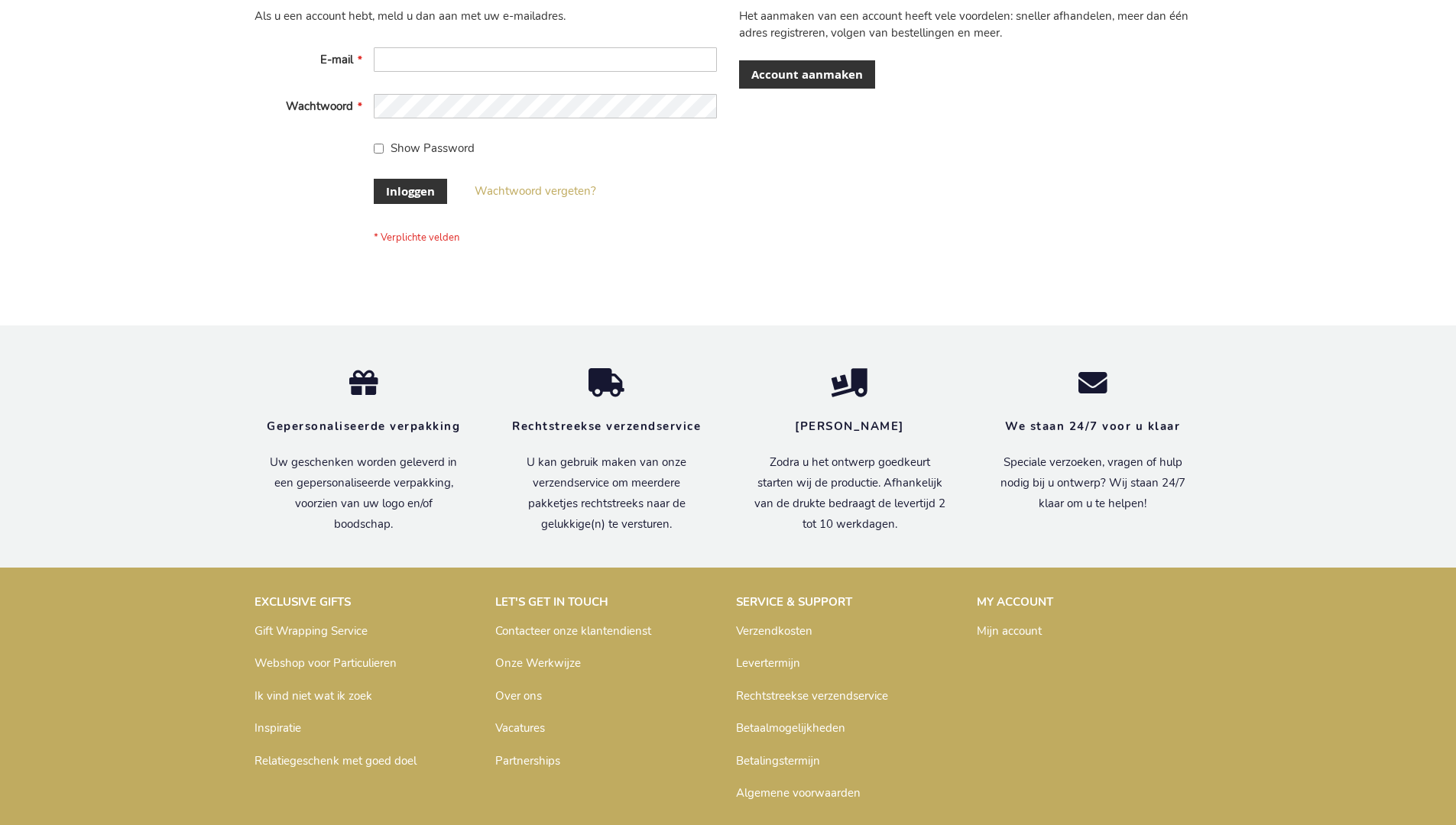
scroll to position [519, 0]
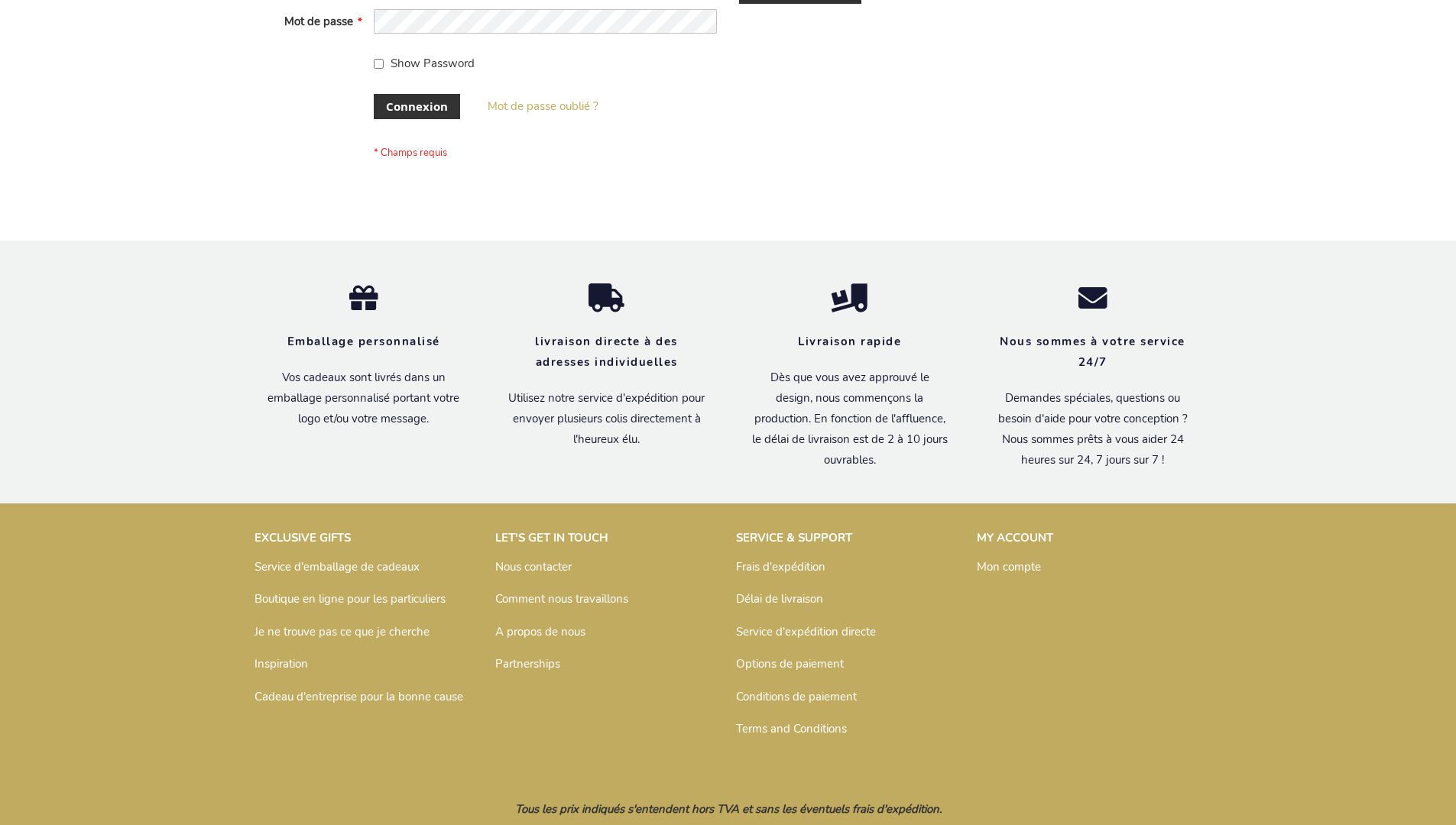
scroll to position [528, 0]
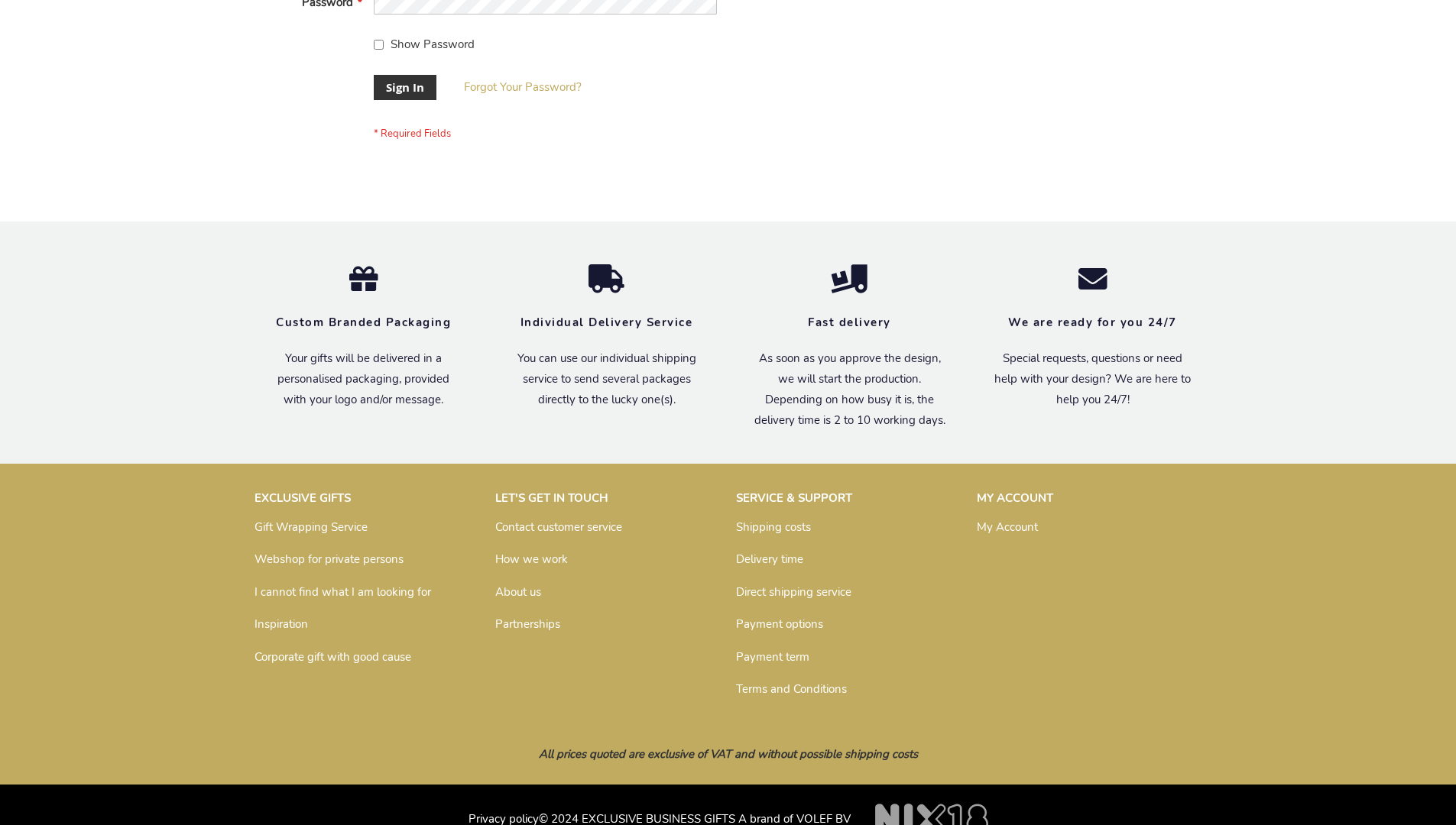
scroll to position [492, 0]
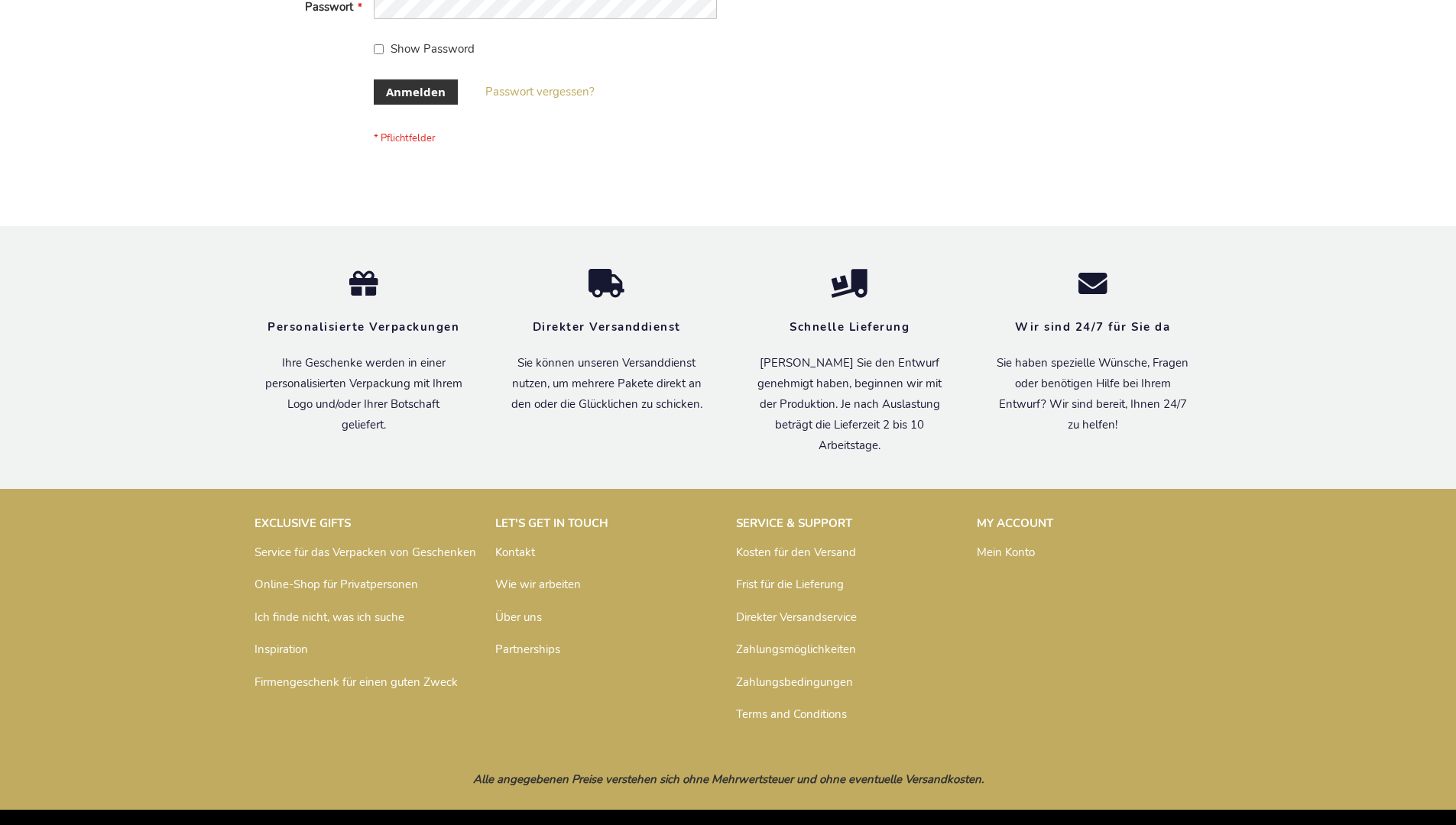
scroll to position [512, 0]
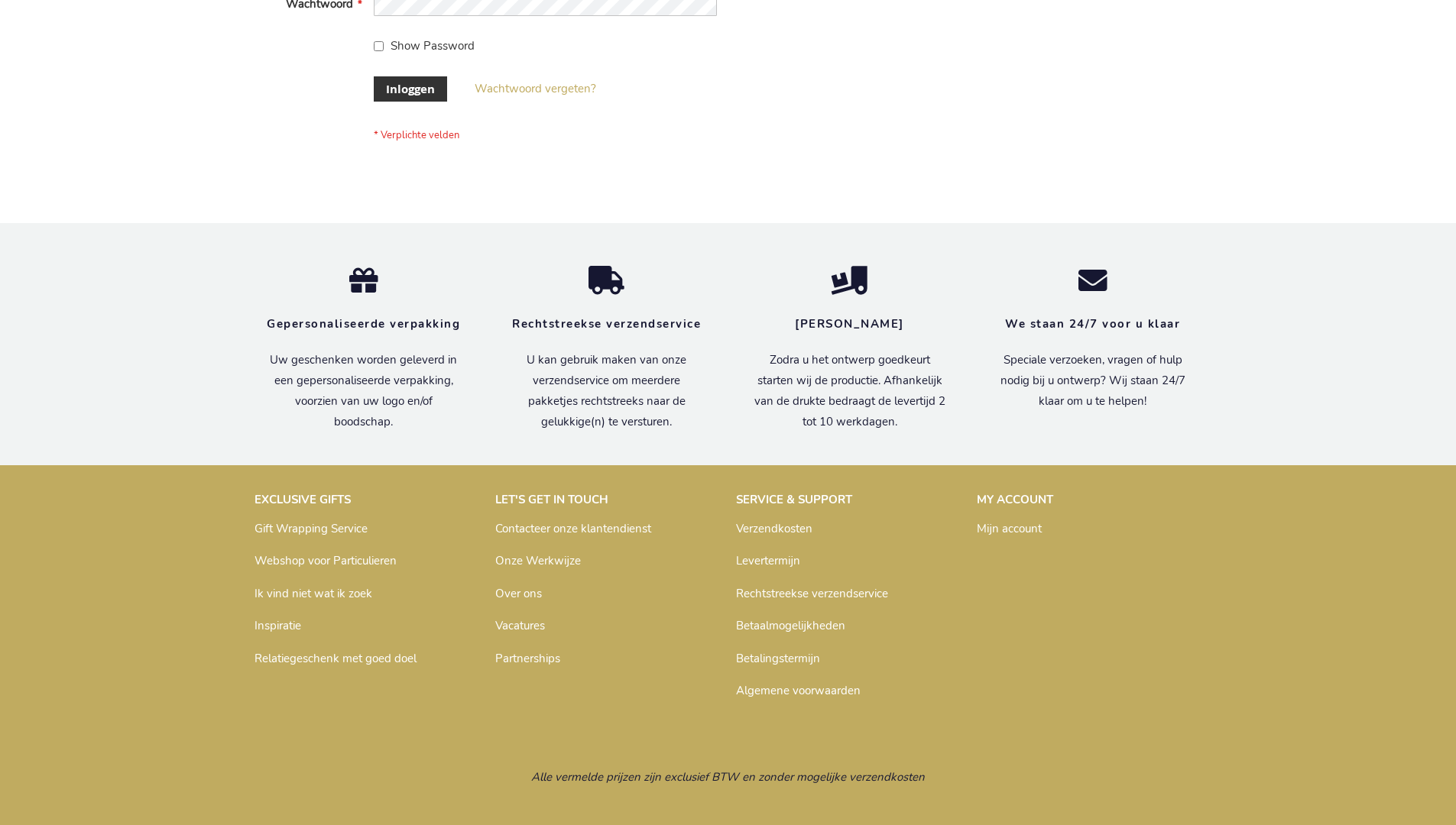
scroll to position [519, 0]
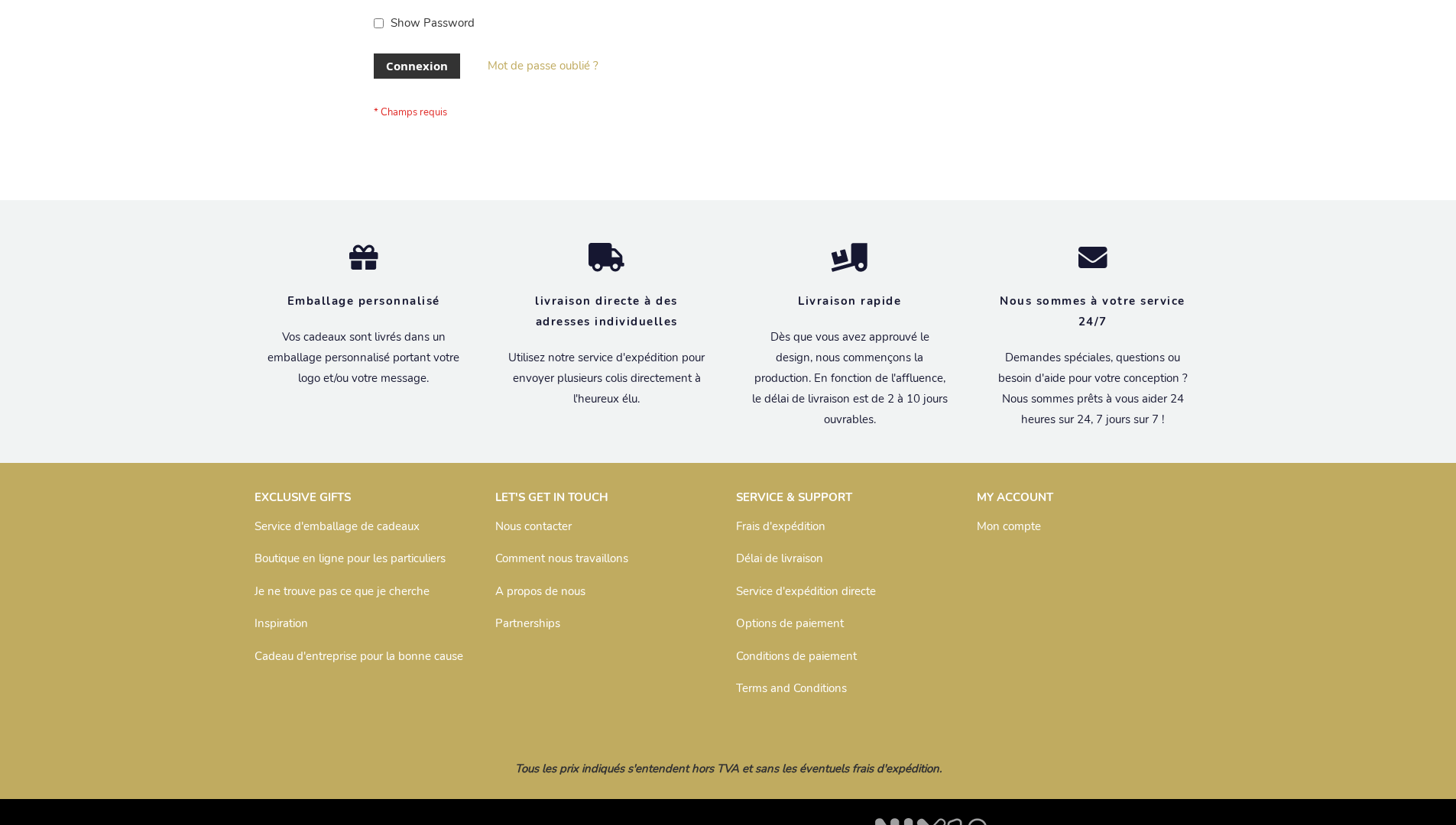
scroll to position [528, 0]
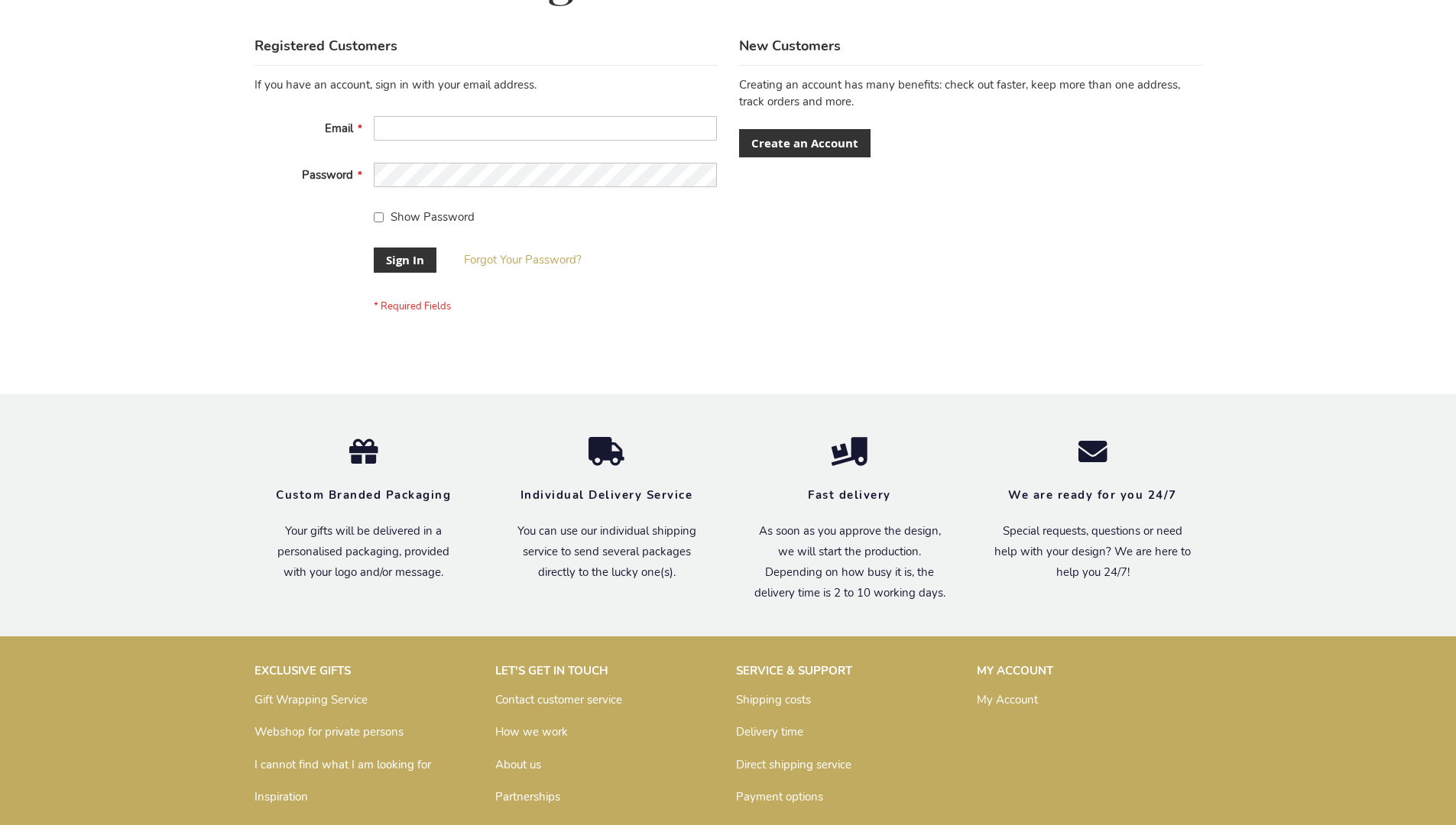
scroll to position [492, 0]
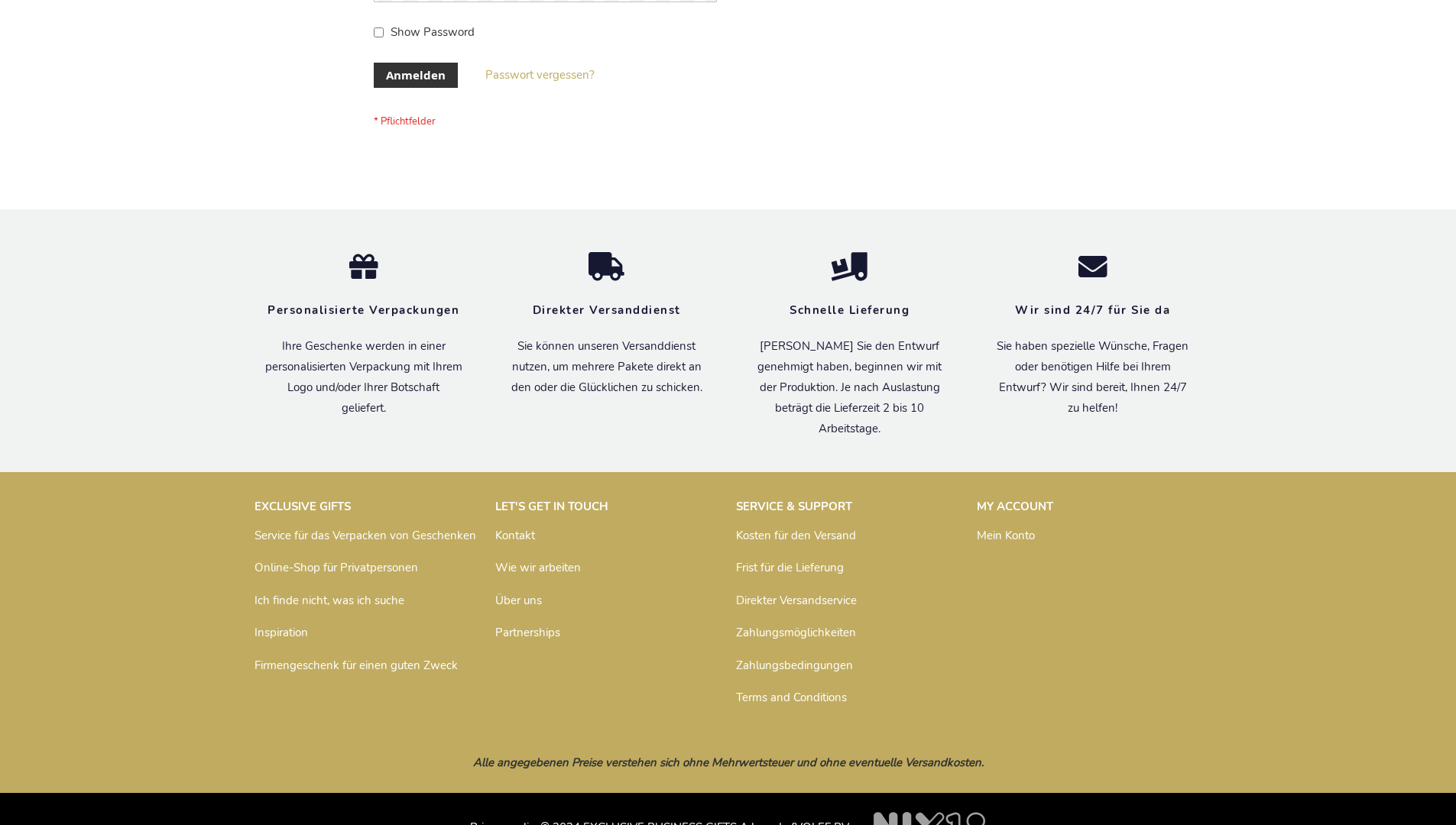
scroll to position [512, 0]
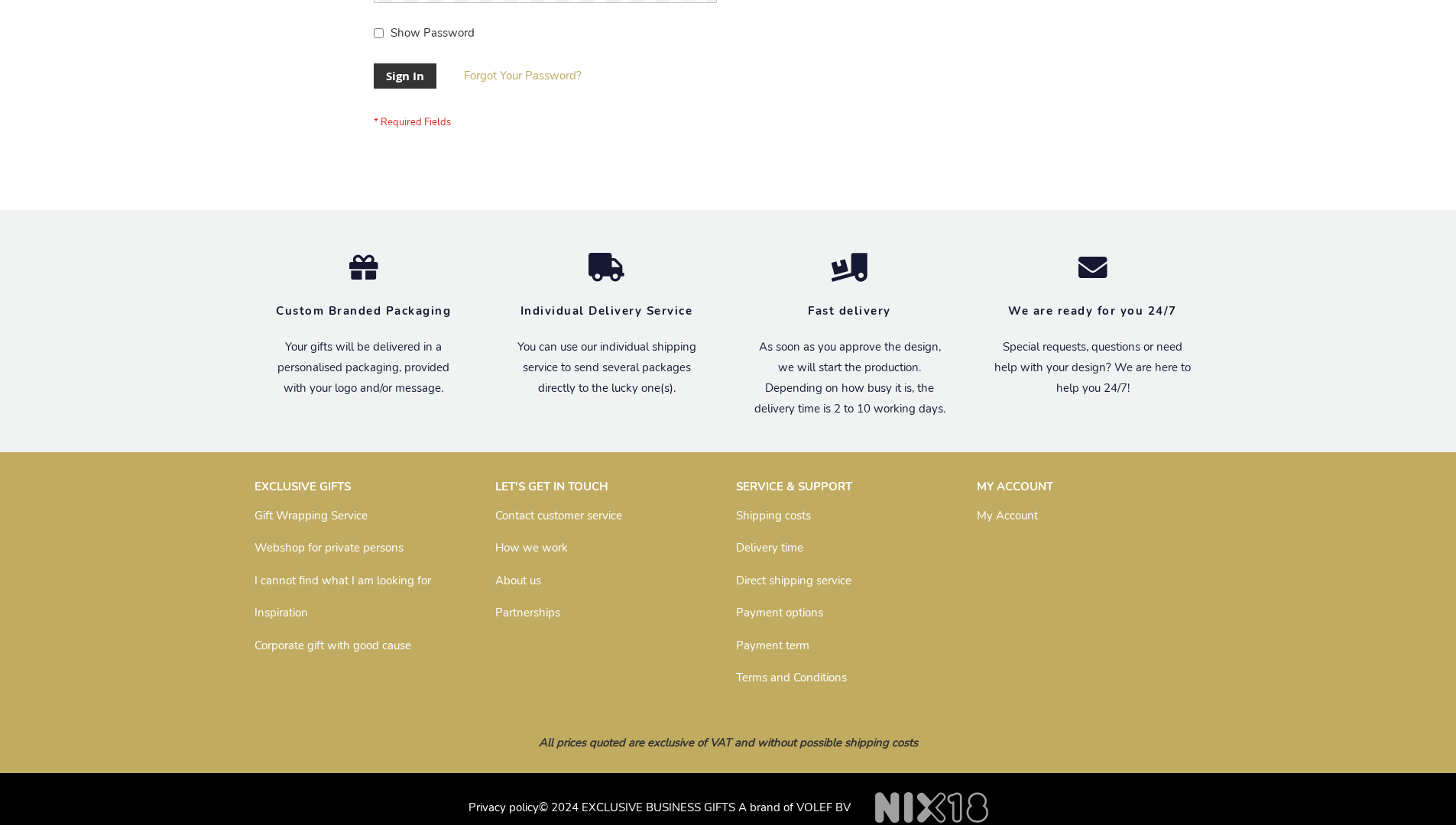
scroll to position [492, 0]
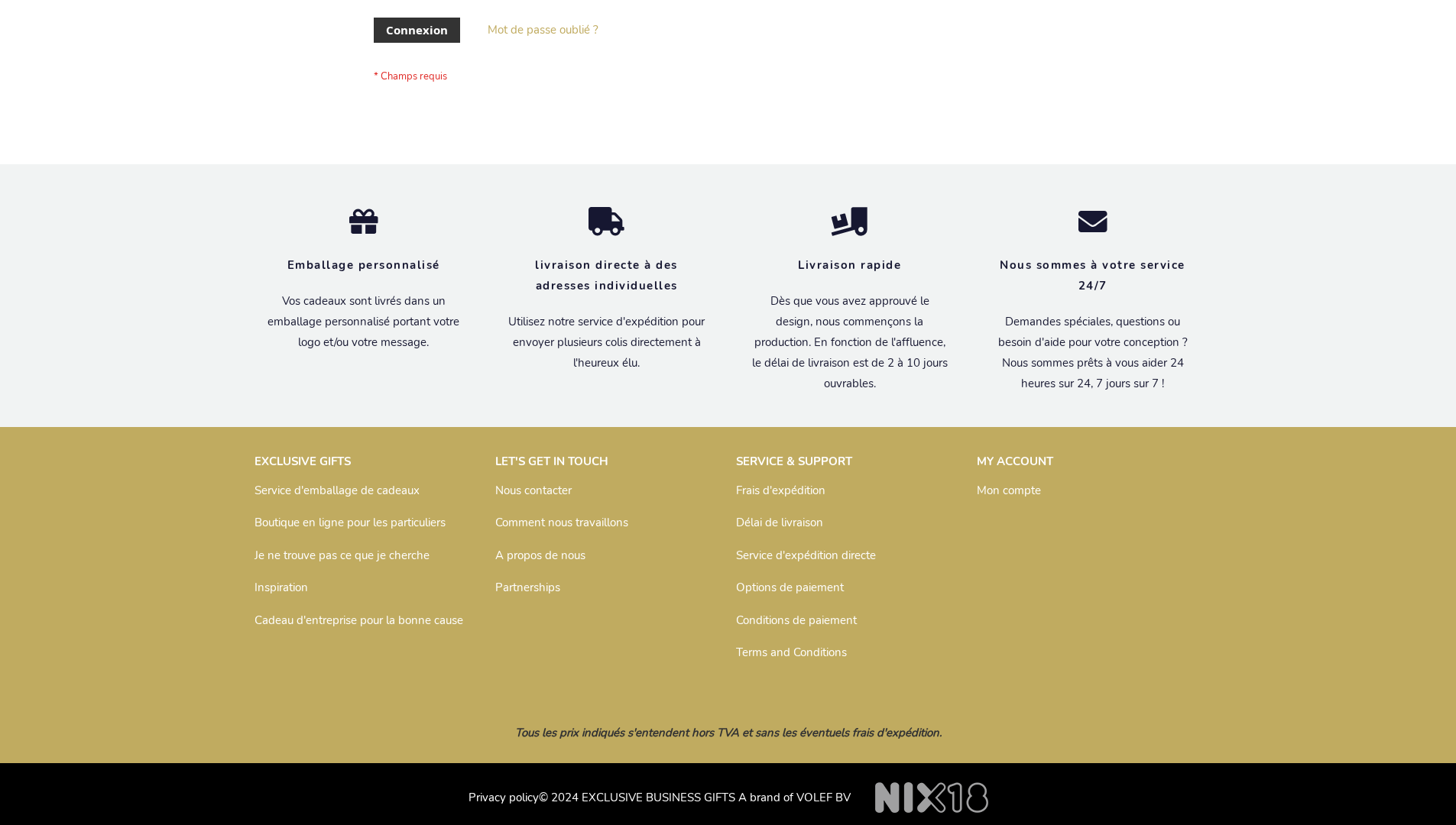
scroll to position [528, 0]
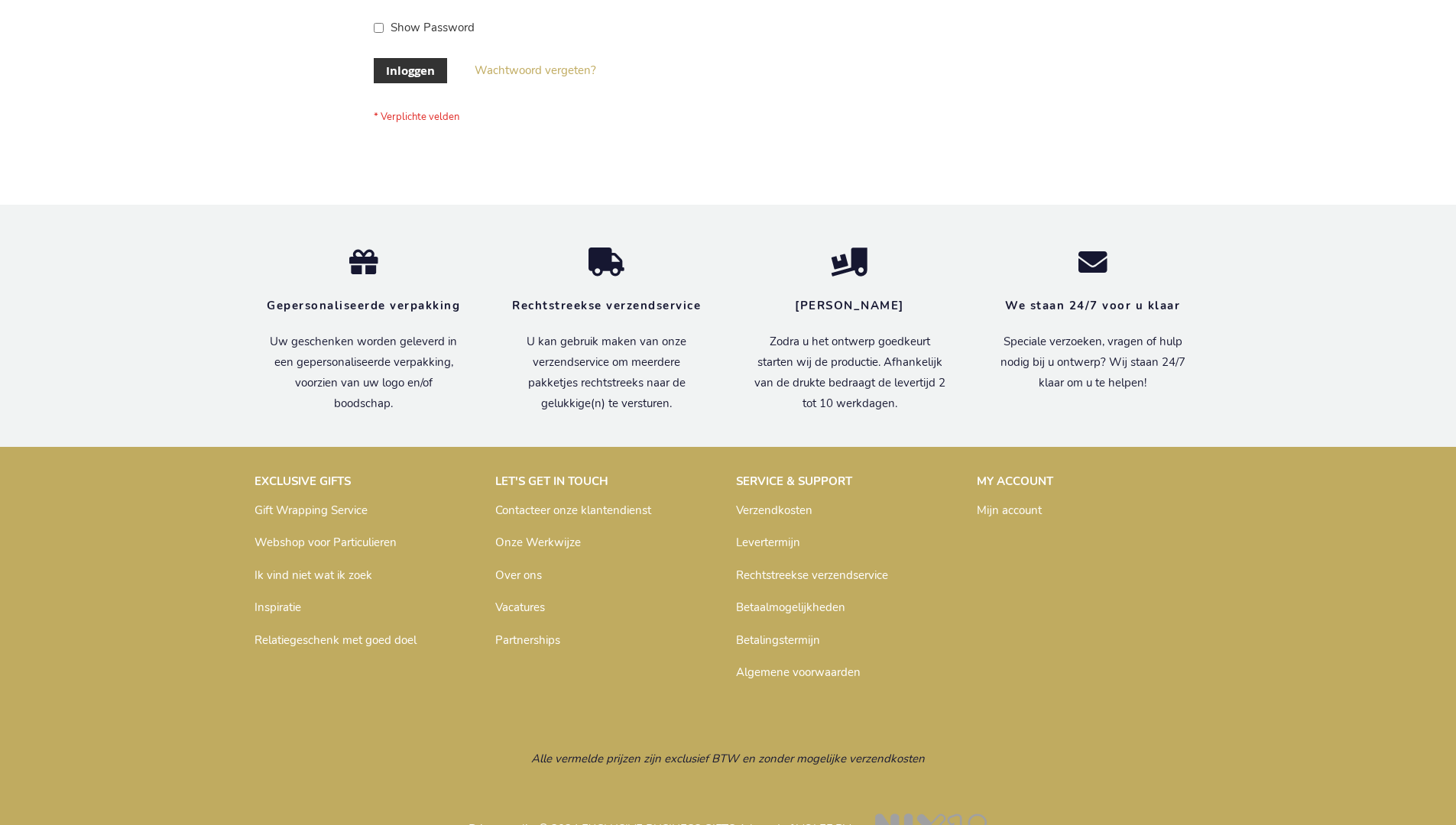
scroll to position [519, 0]
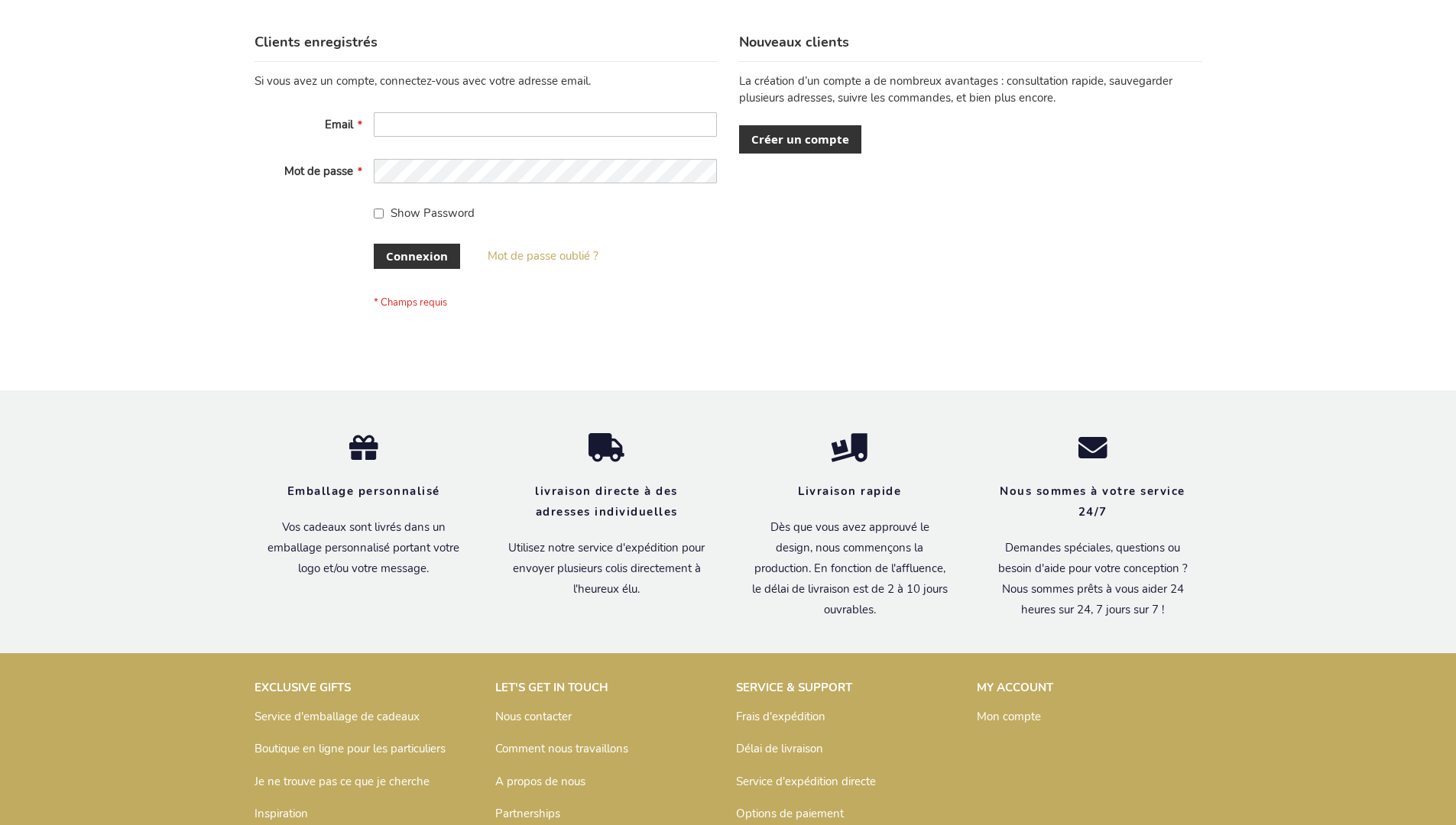
scroll to position [528, 0]
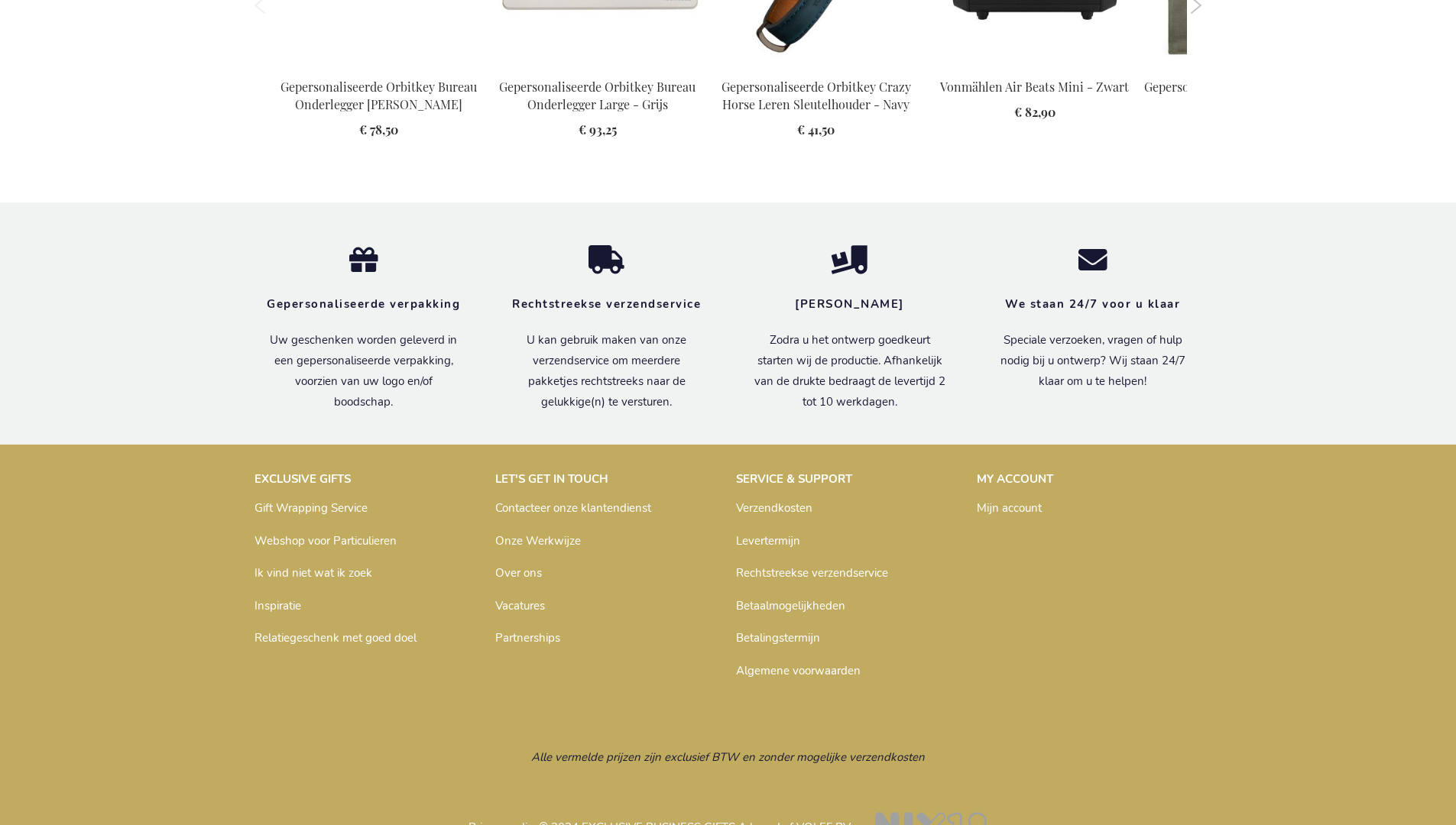
scroll to position [2132, 0]
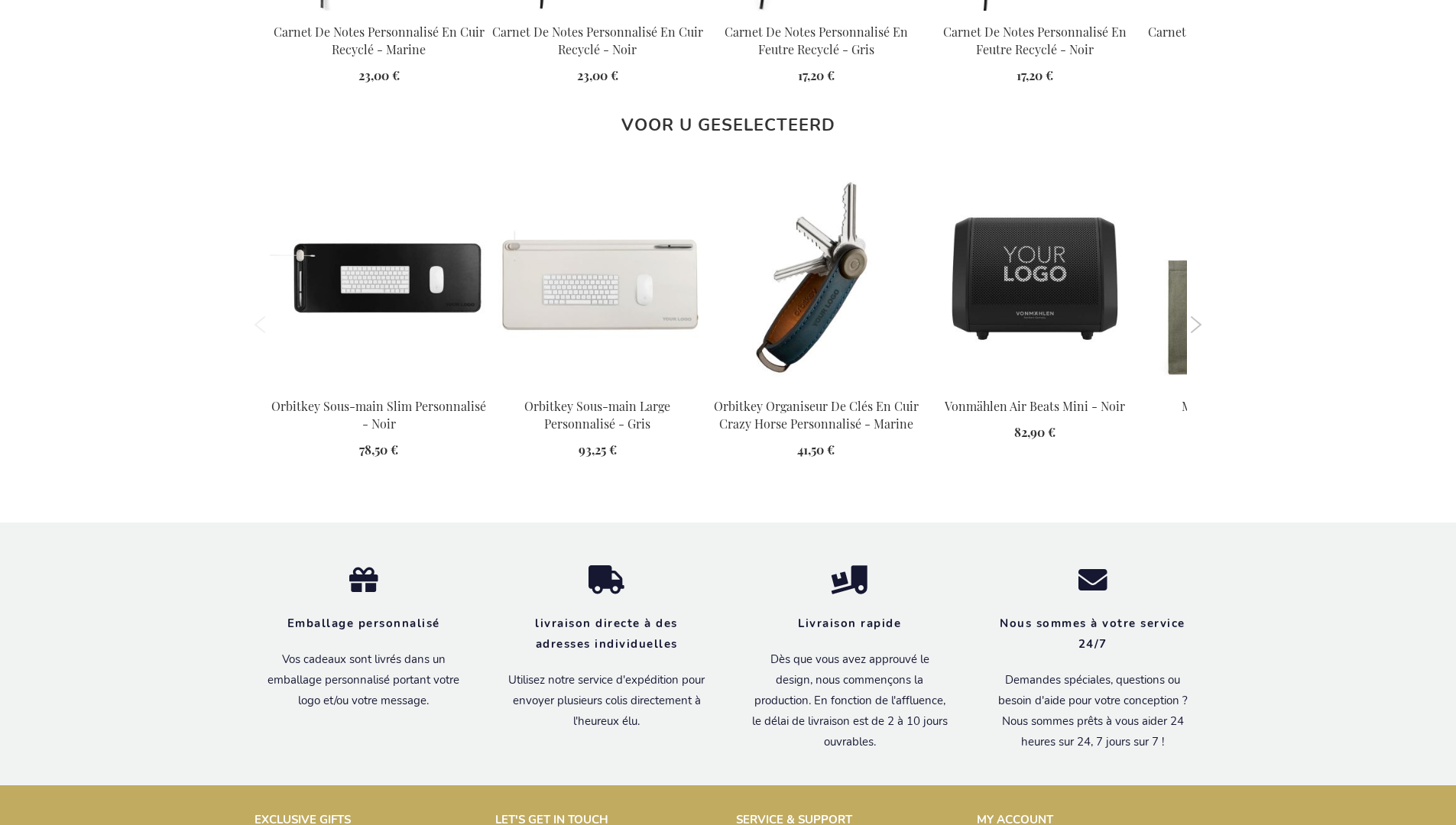
scroll to position [2157, 0]
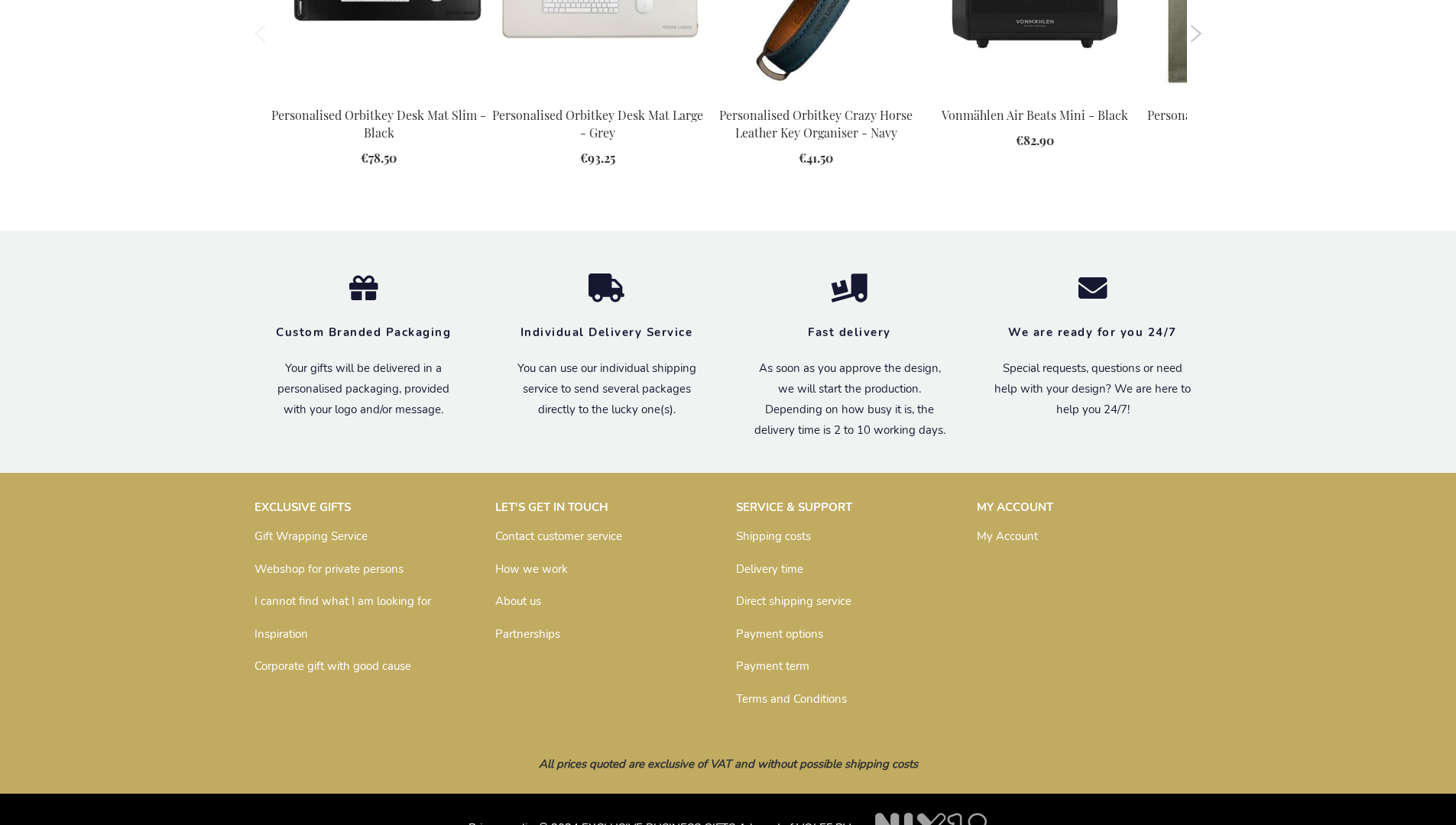
scroll to position [2138, 0]
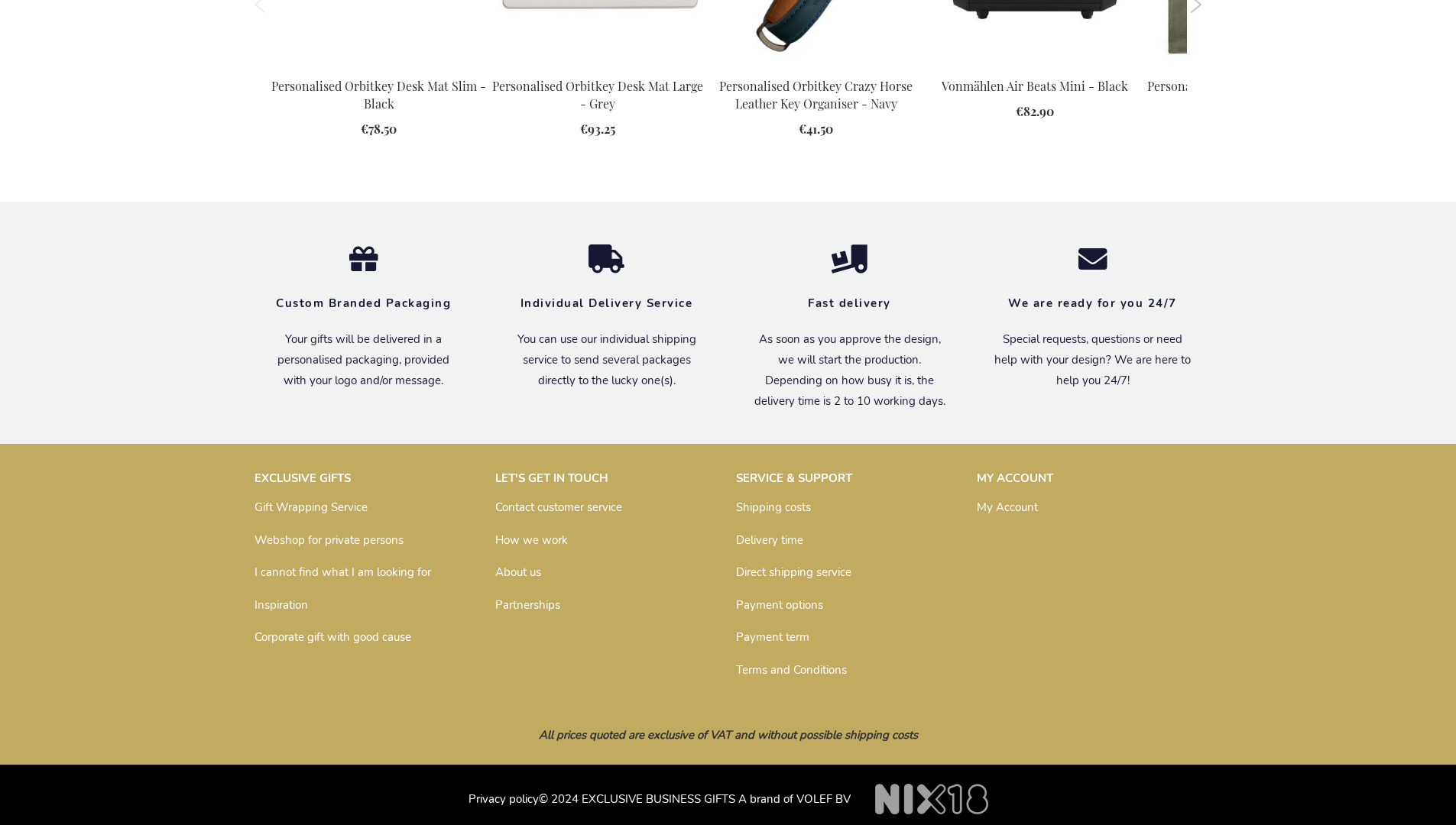
scroll to position [2138, 0]
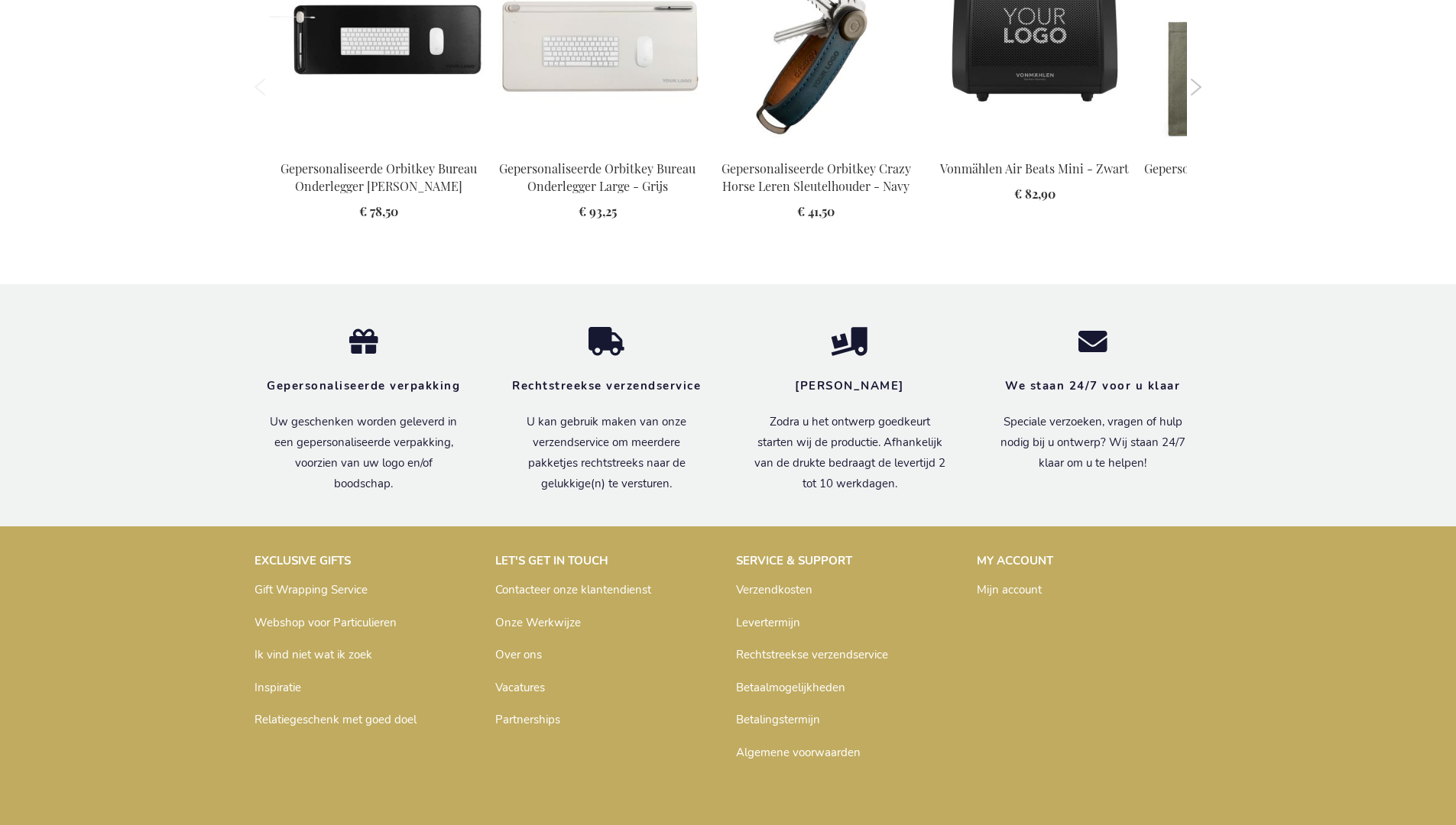
scroll to position [2132, 0]
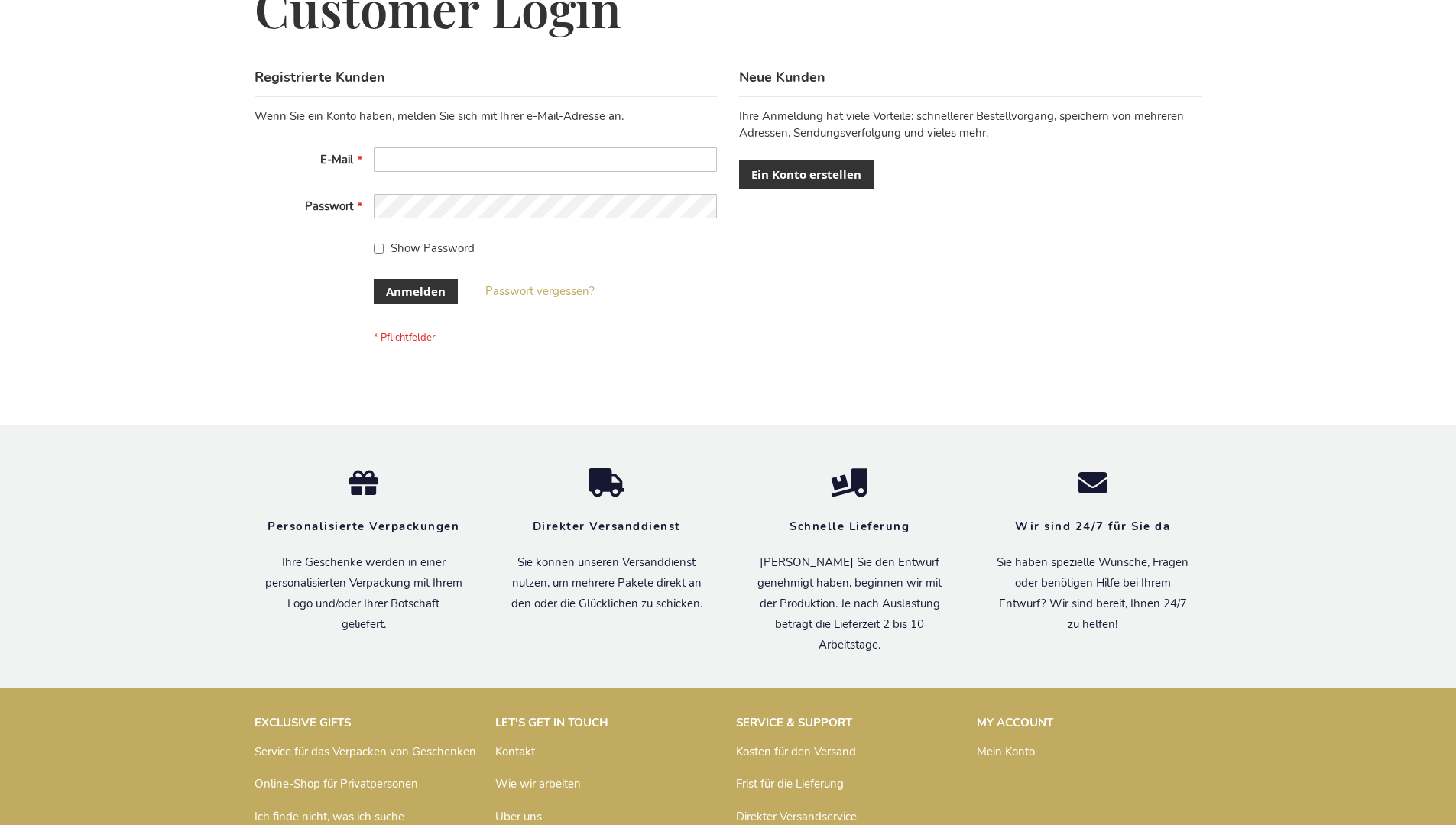
scroll to position [512, 0]
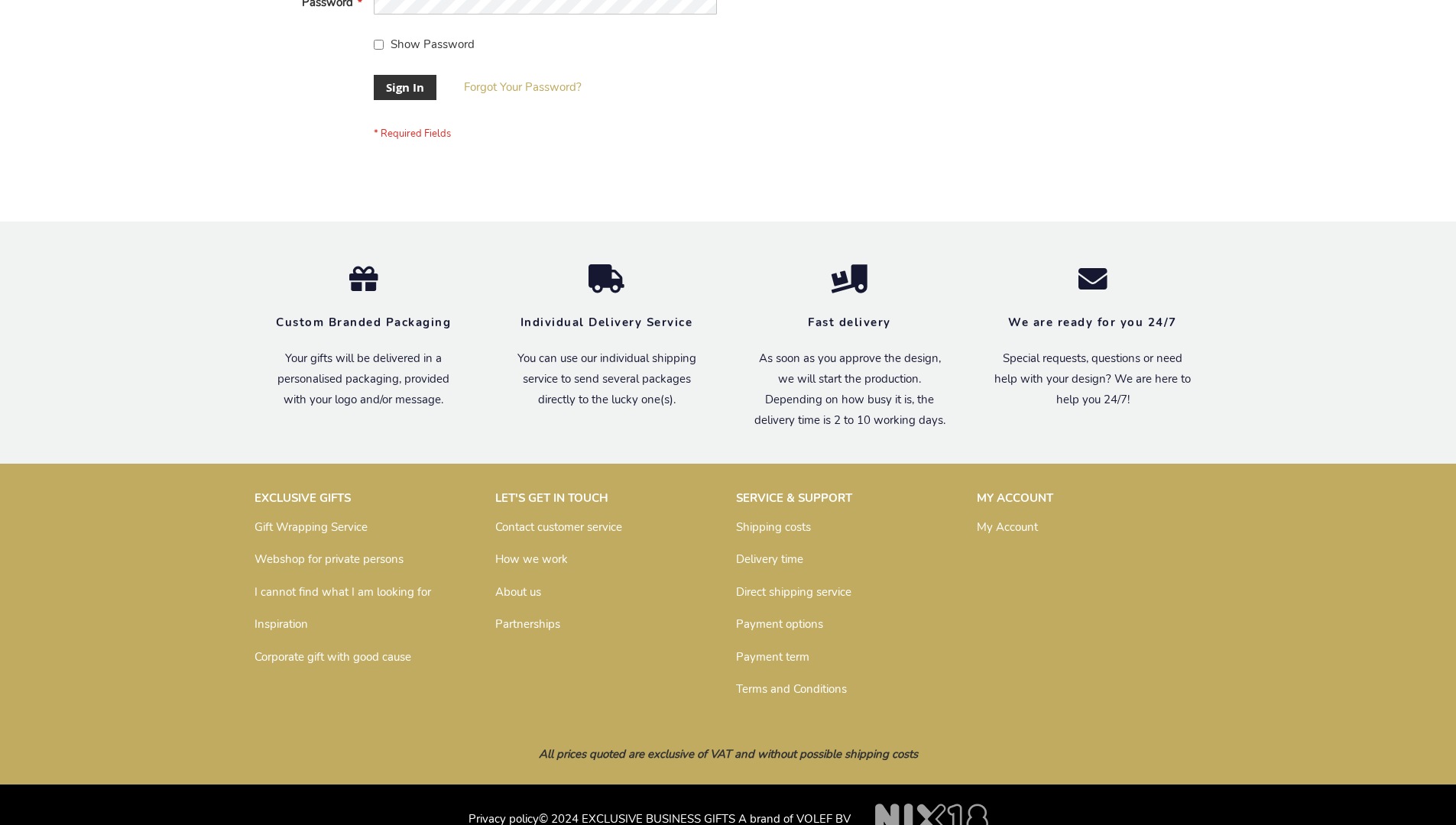
scroll to position [492, 0]
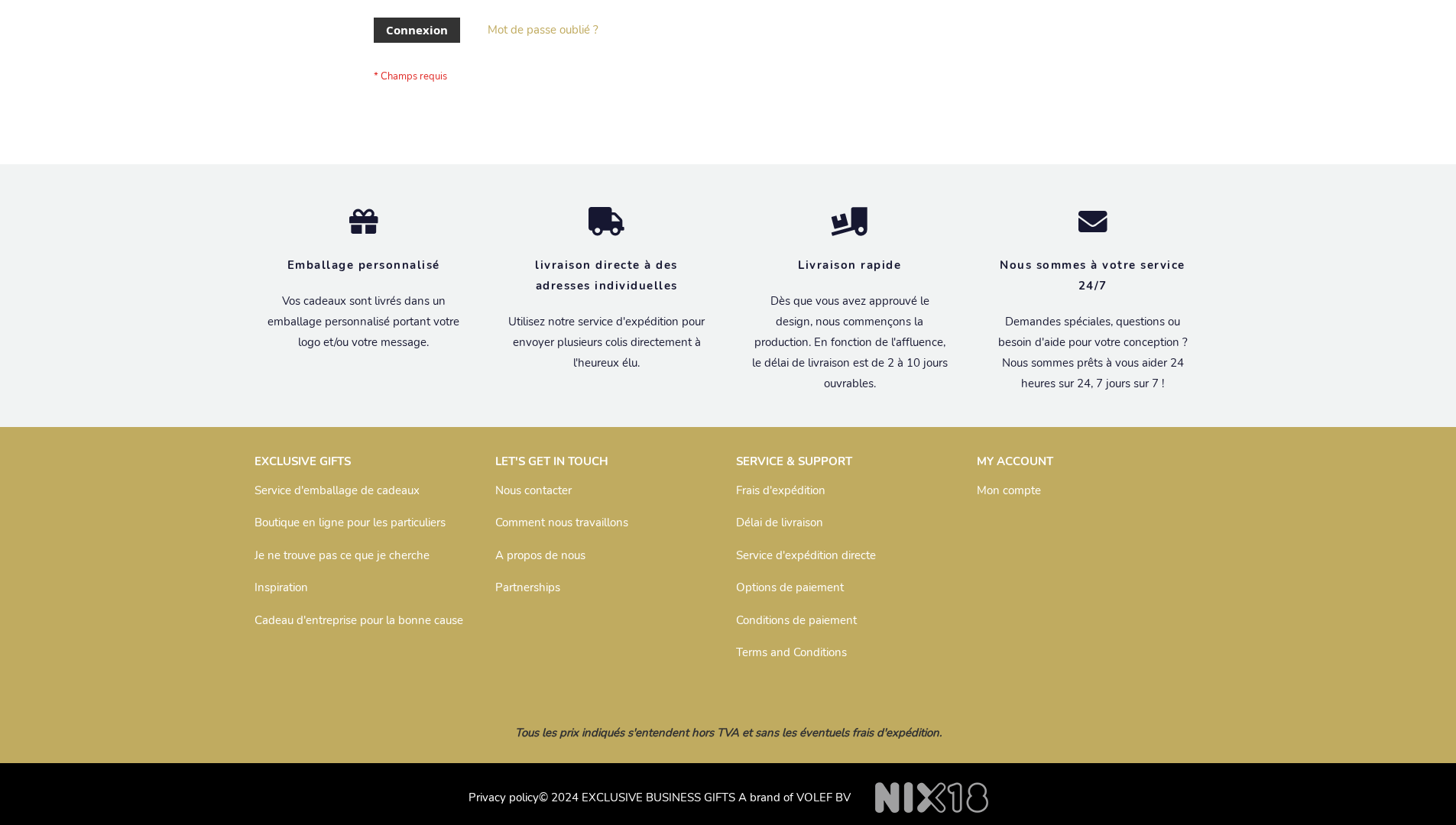
scroll to position [528, 0]
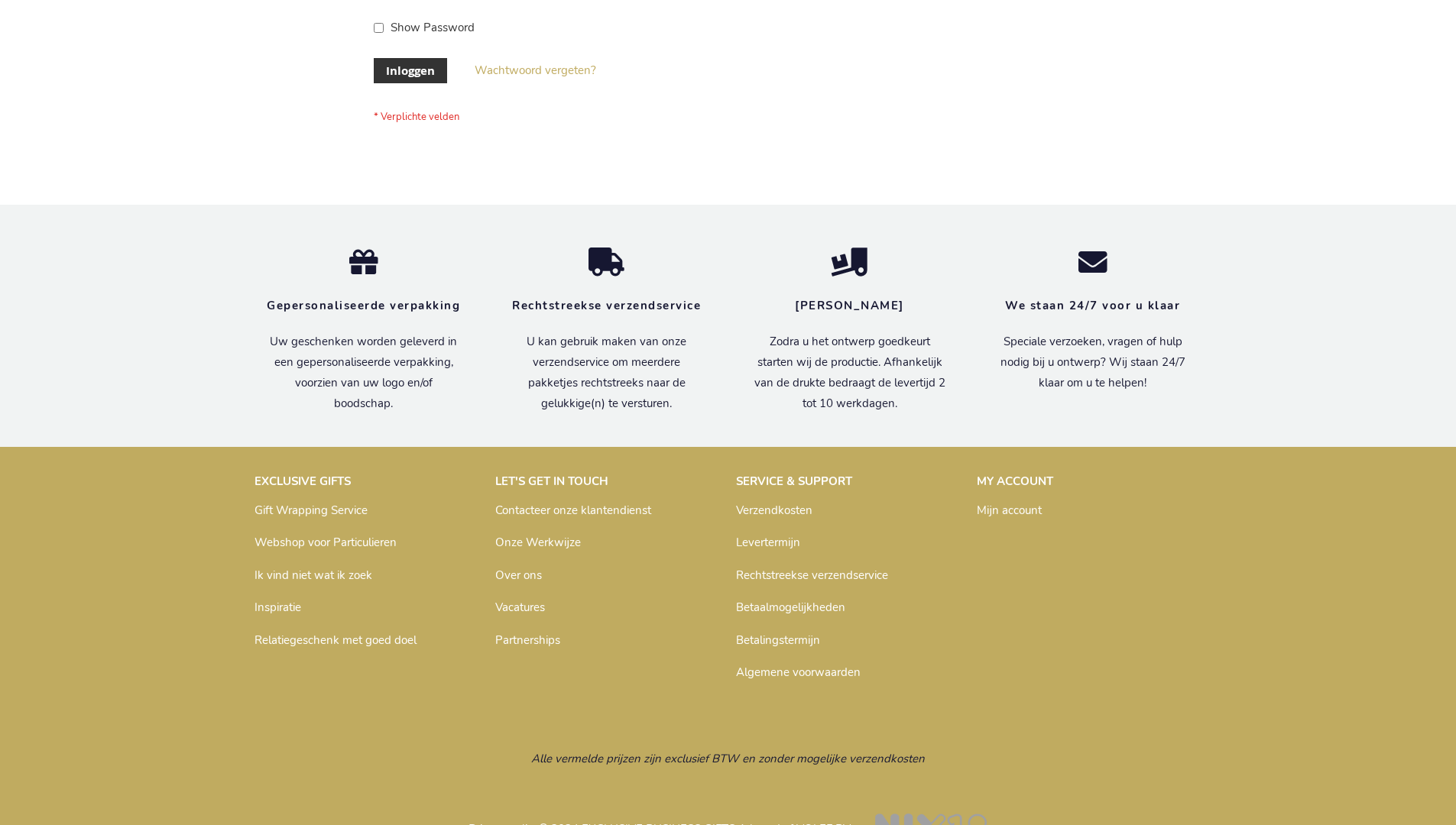
scroll to position [519, 0]
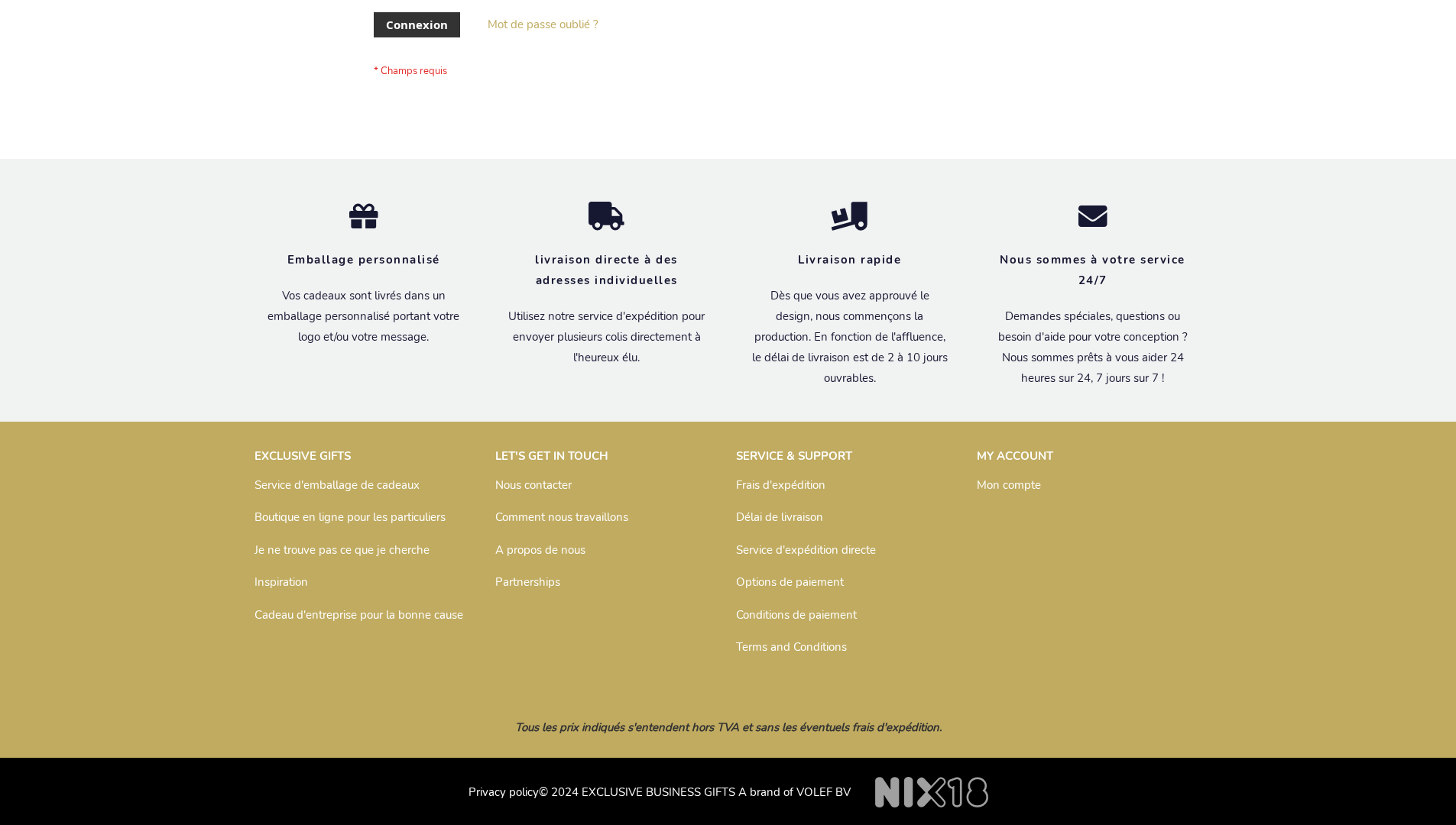
scroll to position [528, 0]
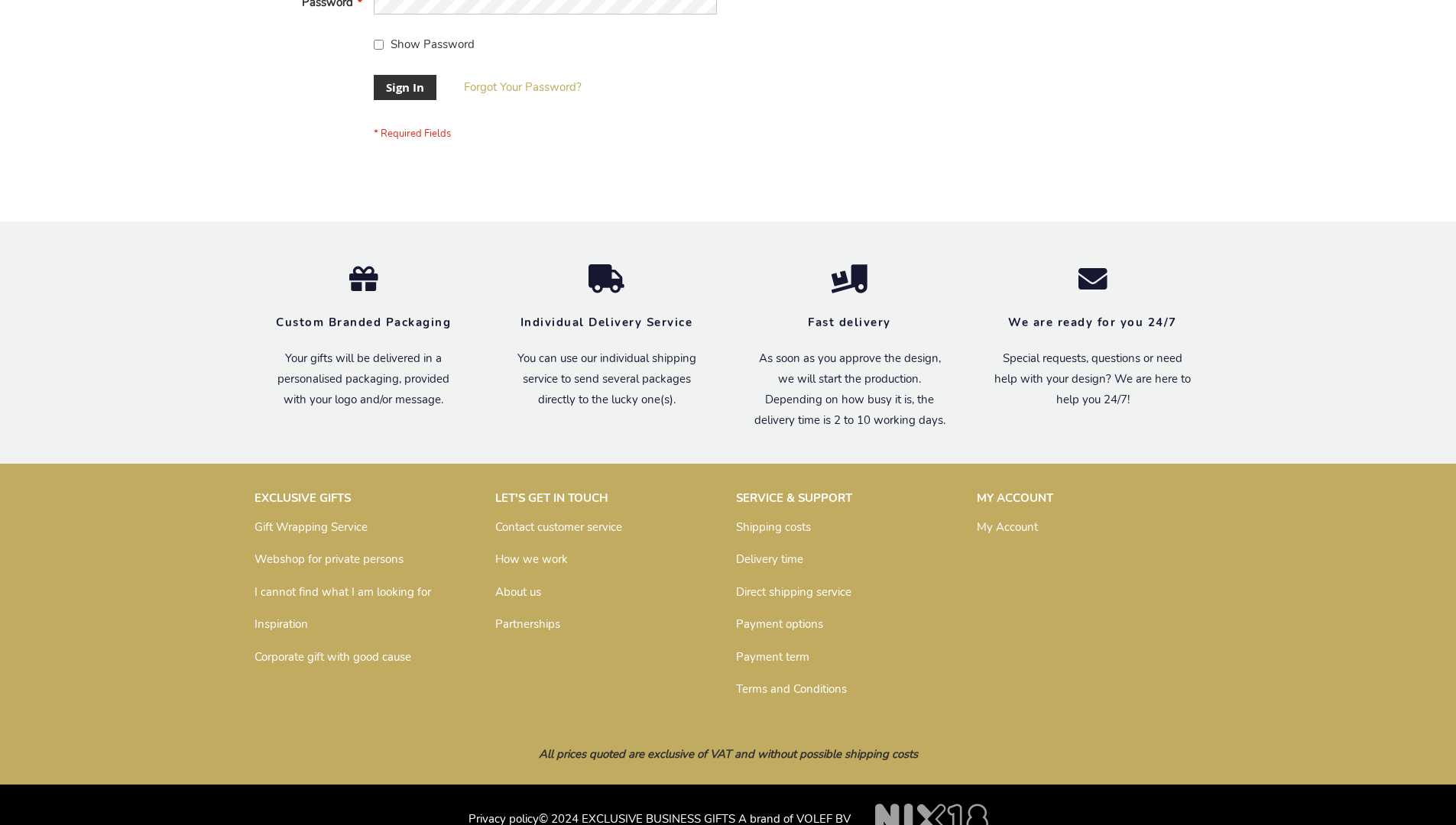
scroll to position [492, 0]
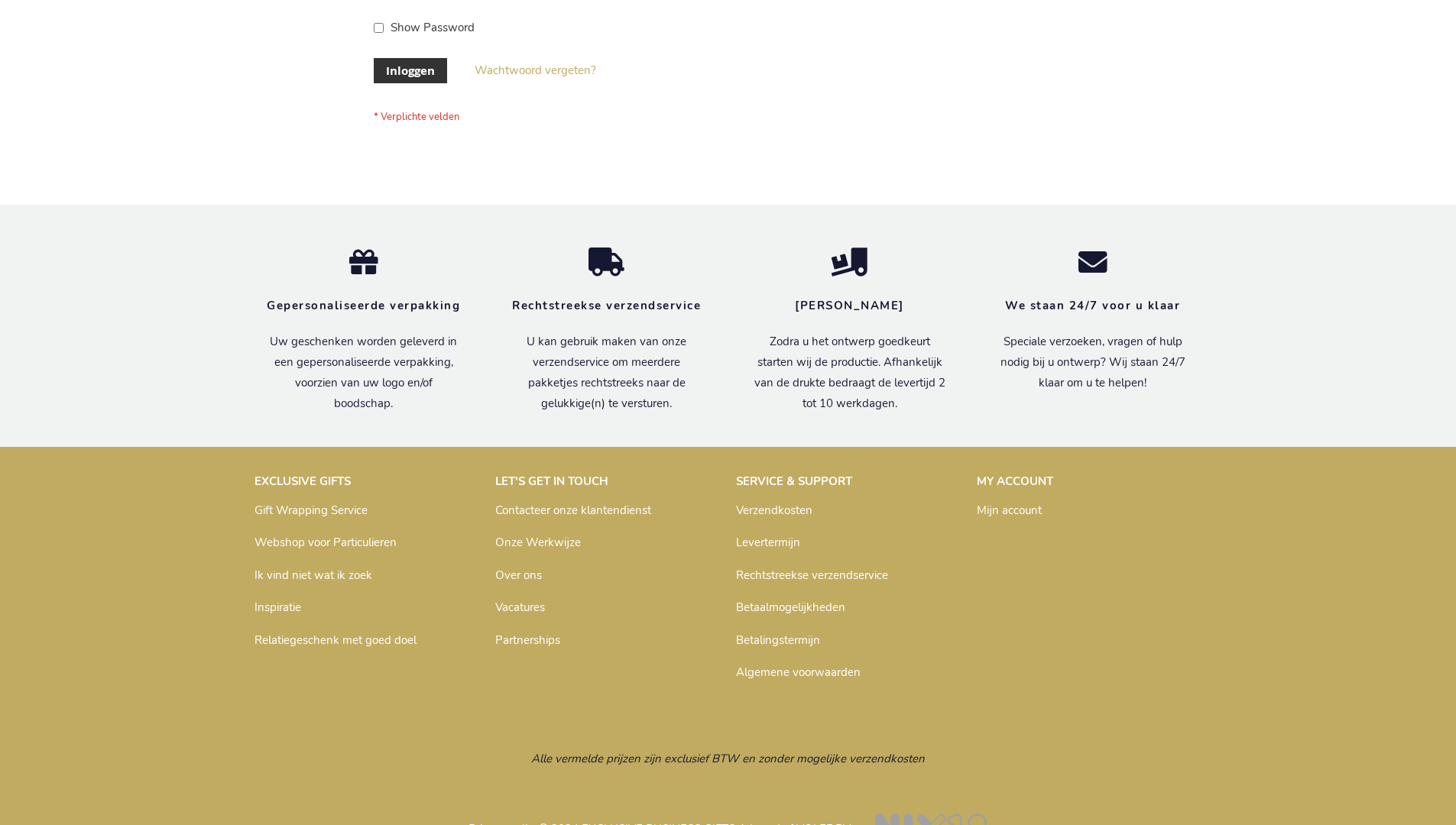
scroll to position [519, 0]
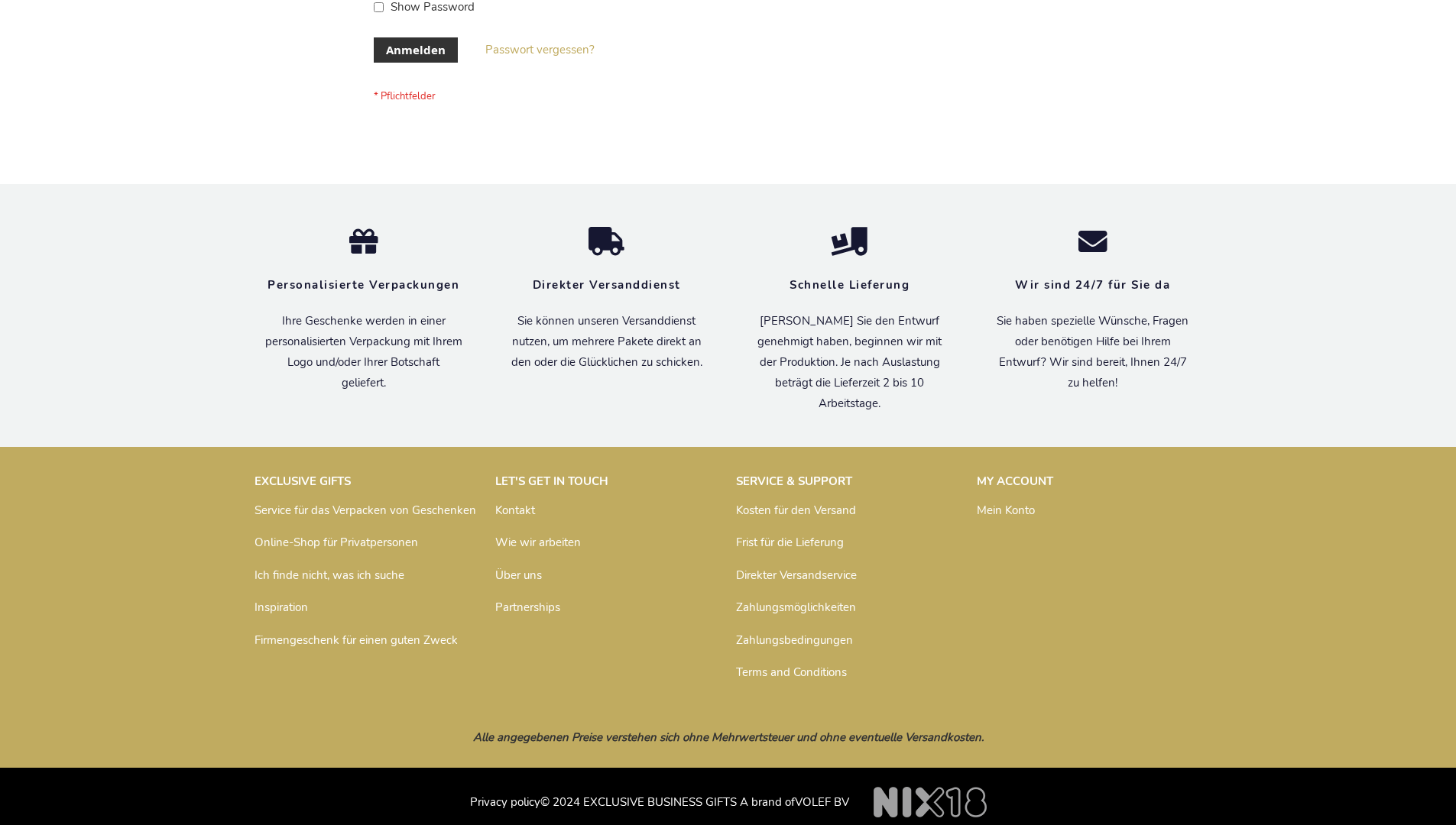
scroll to position [512, 0]
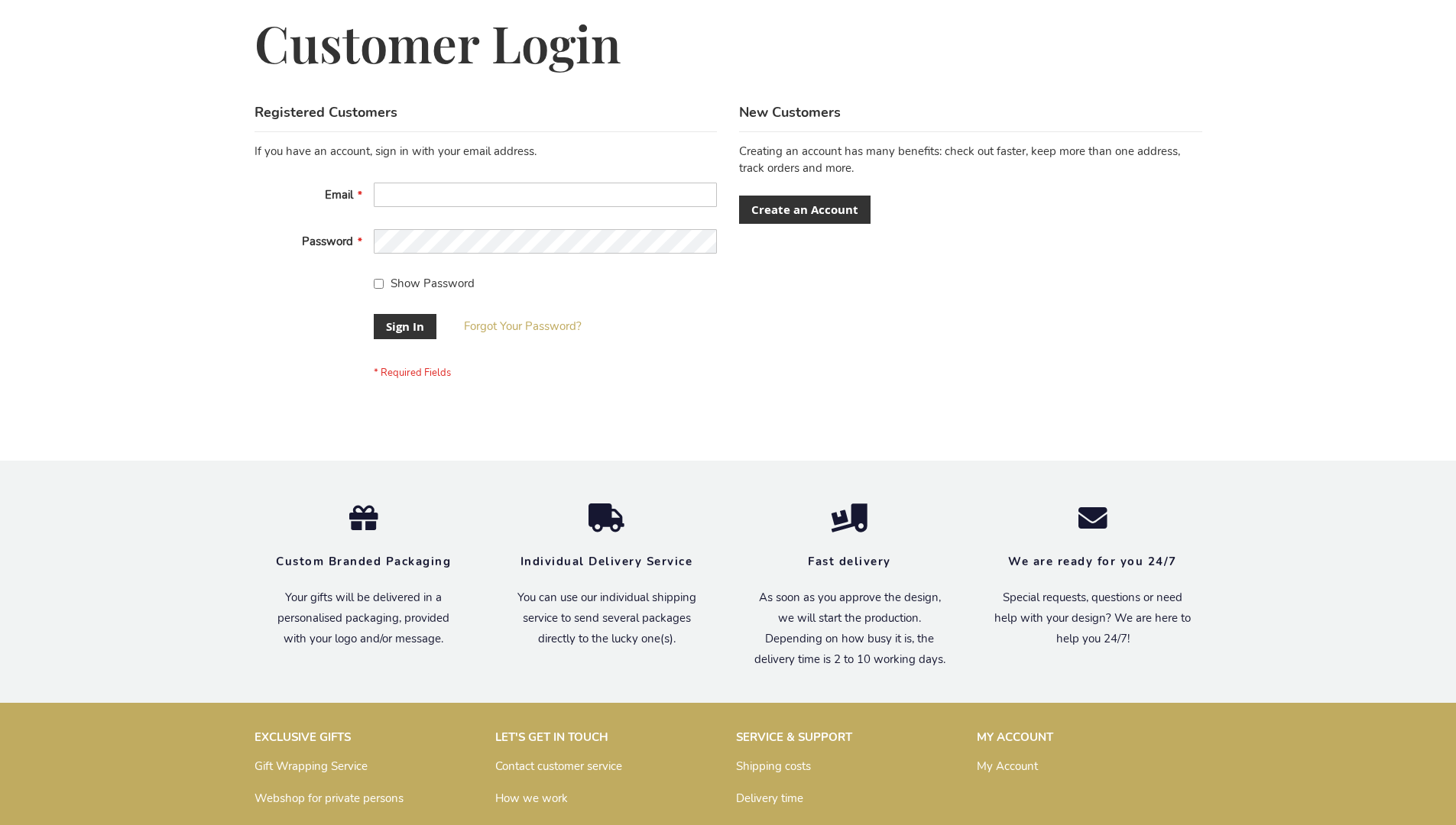
scroll to position [492, 0]
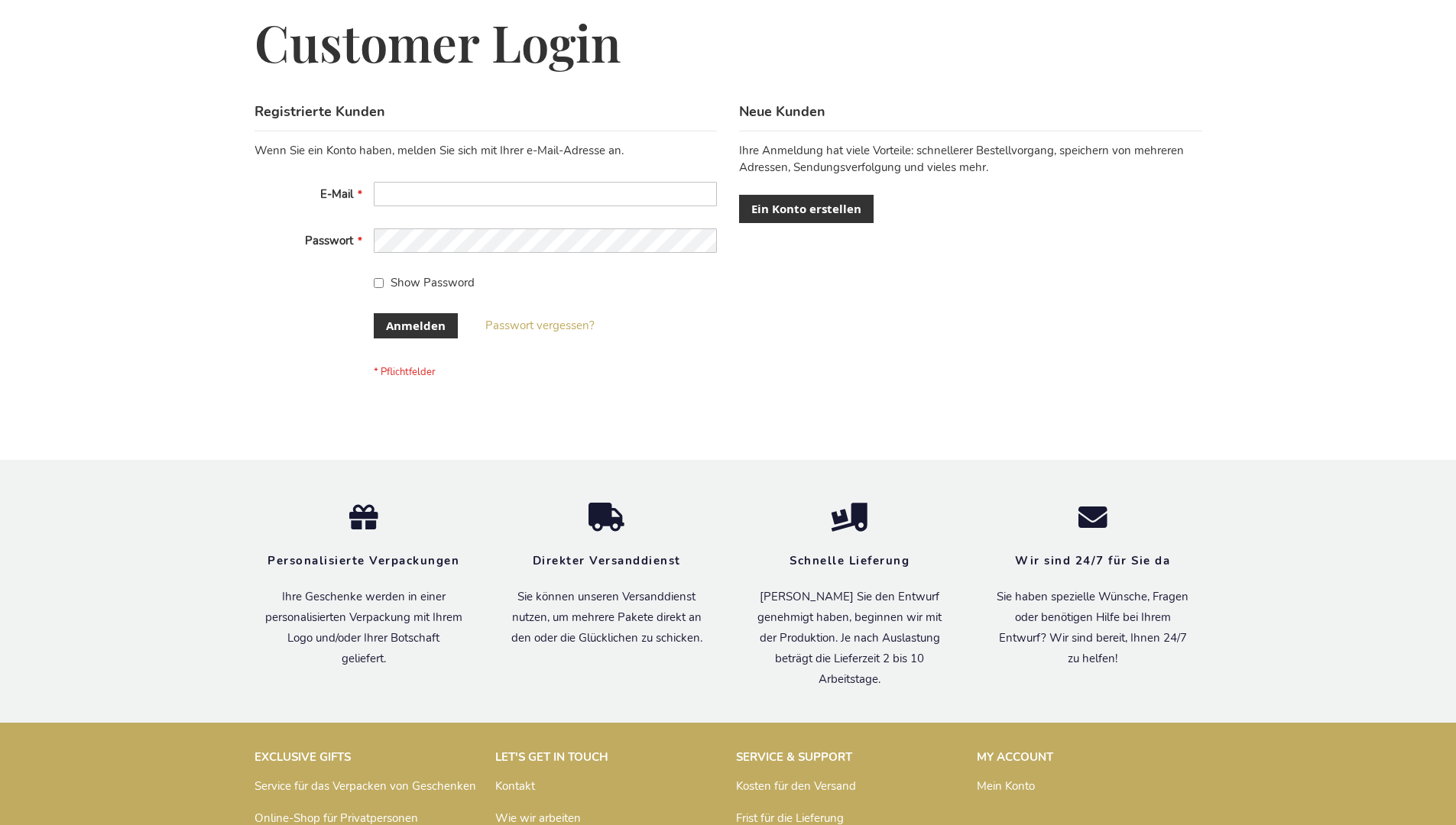
scroll to position [512, 0]
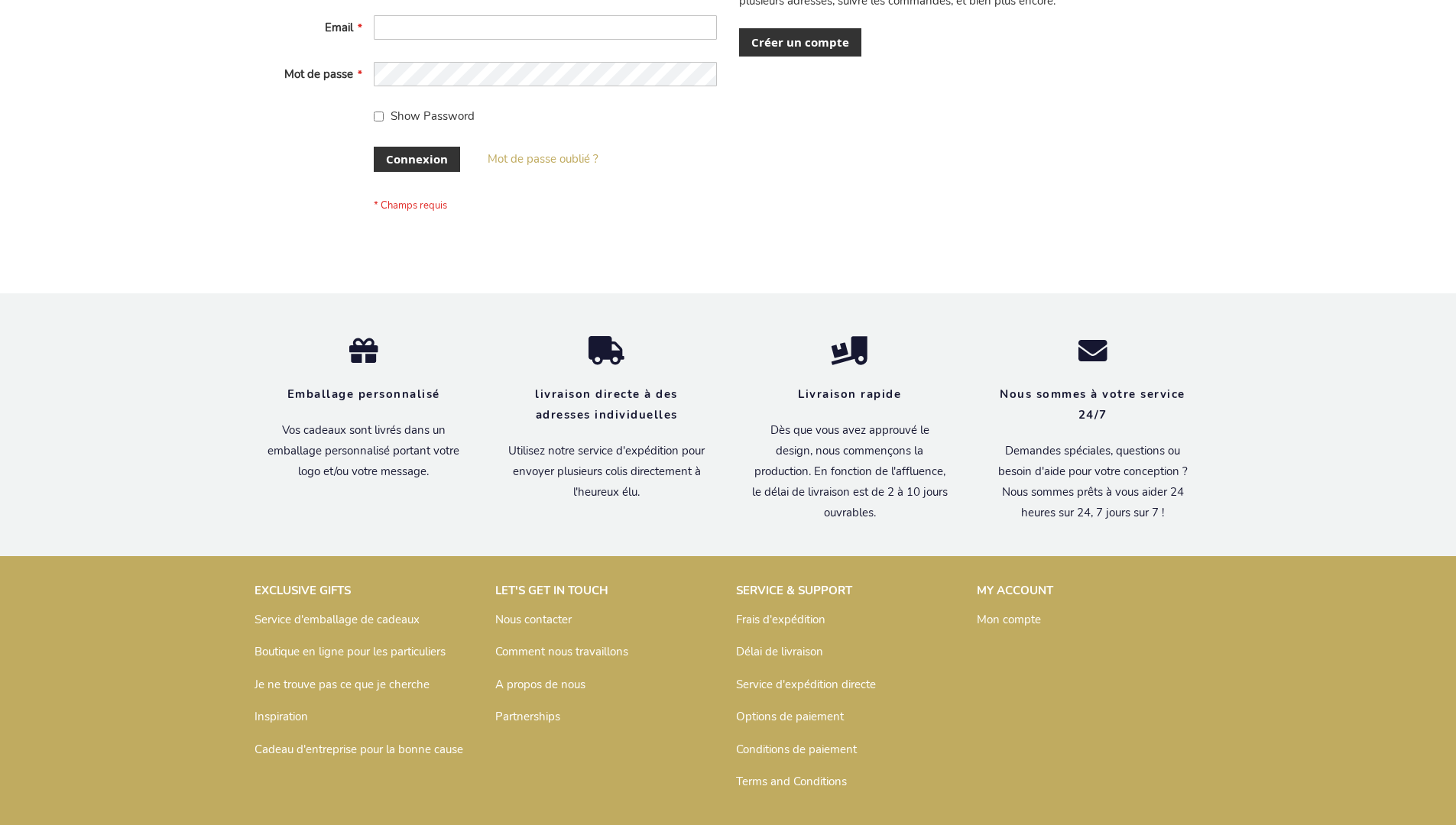
scroll to position [528, 0]
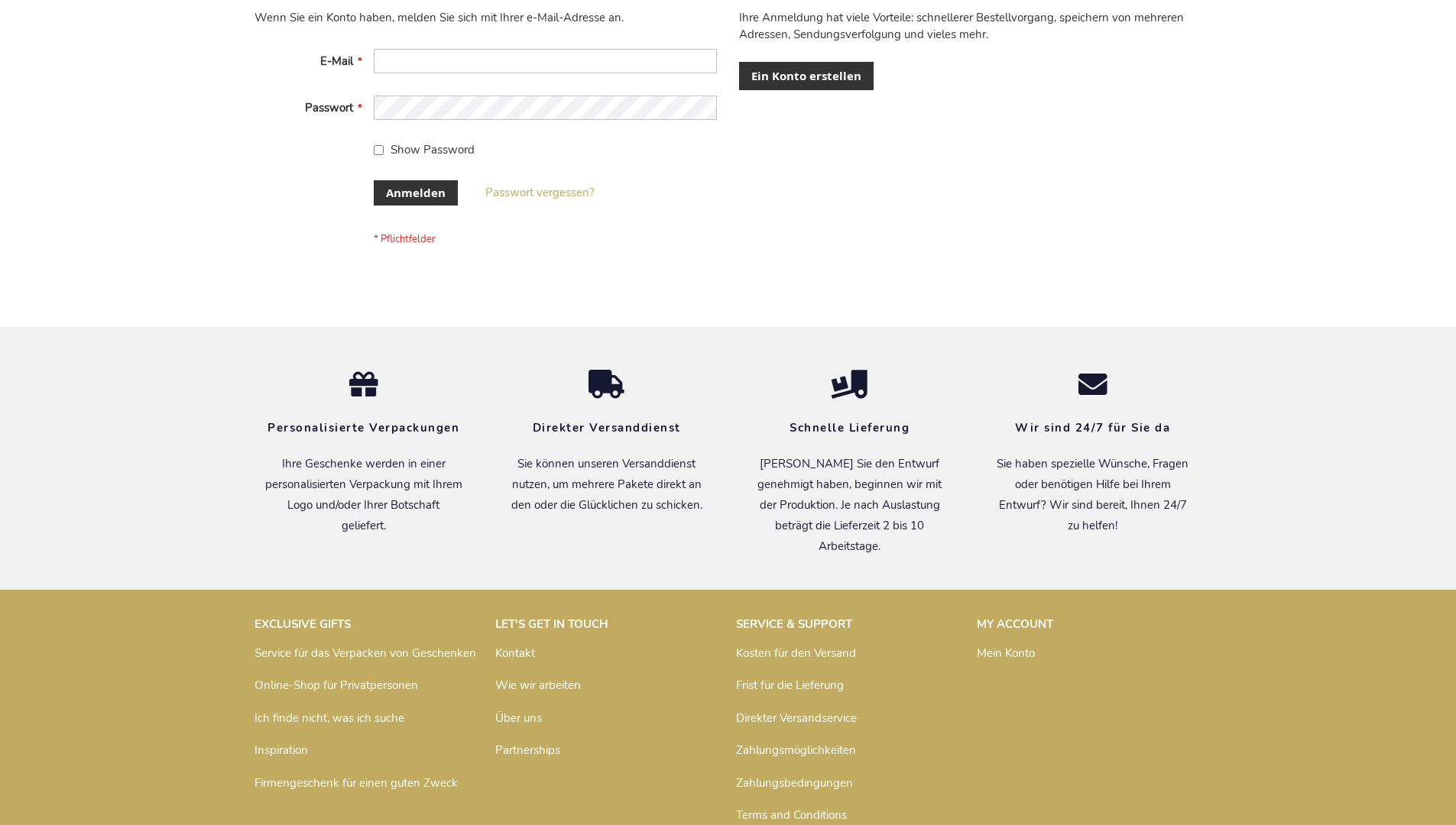
scroll to position [512, 0]
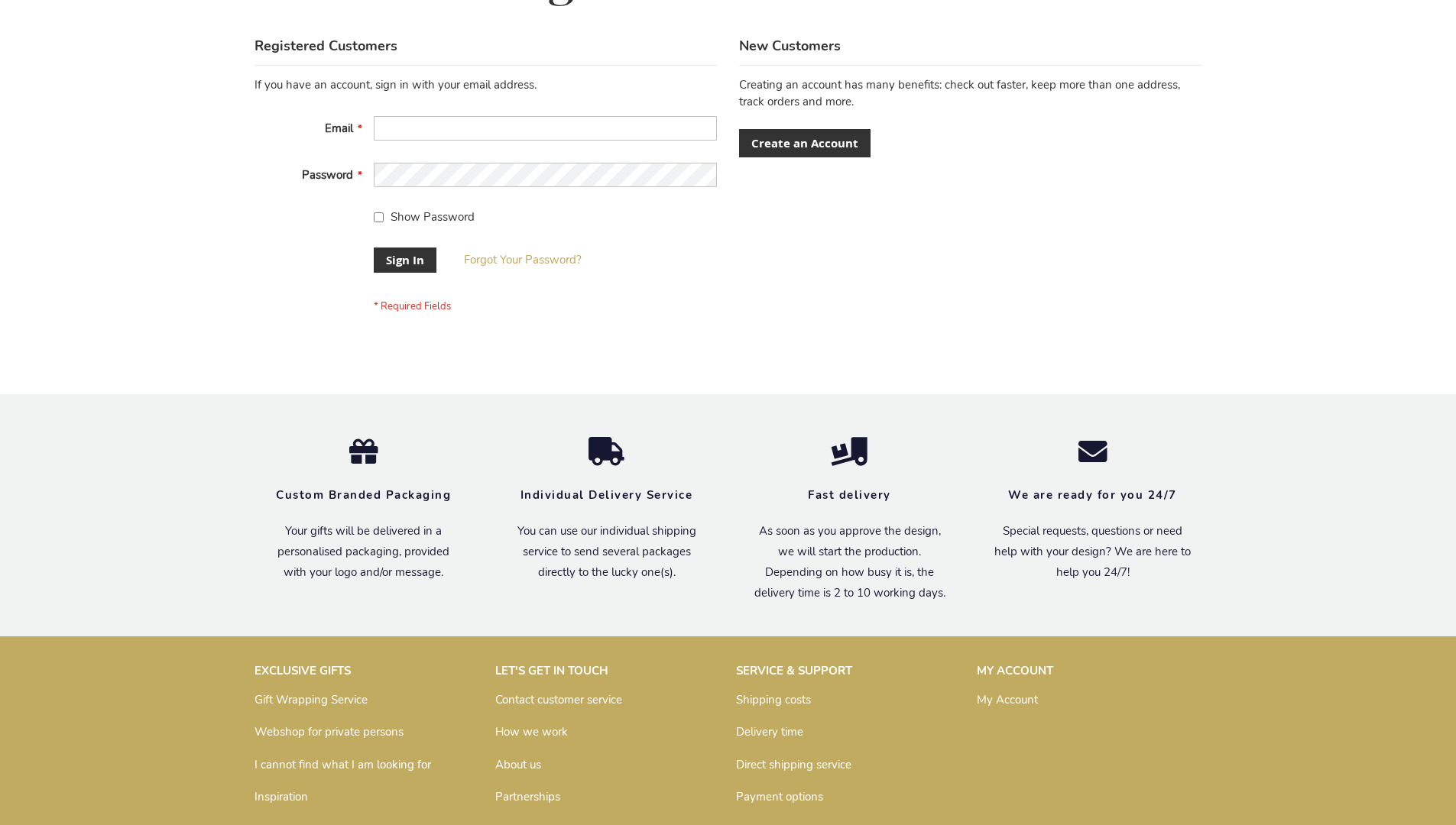
scroll to position [492, 0]
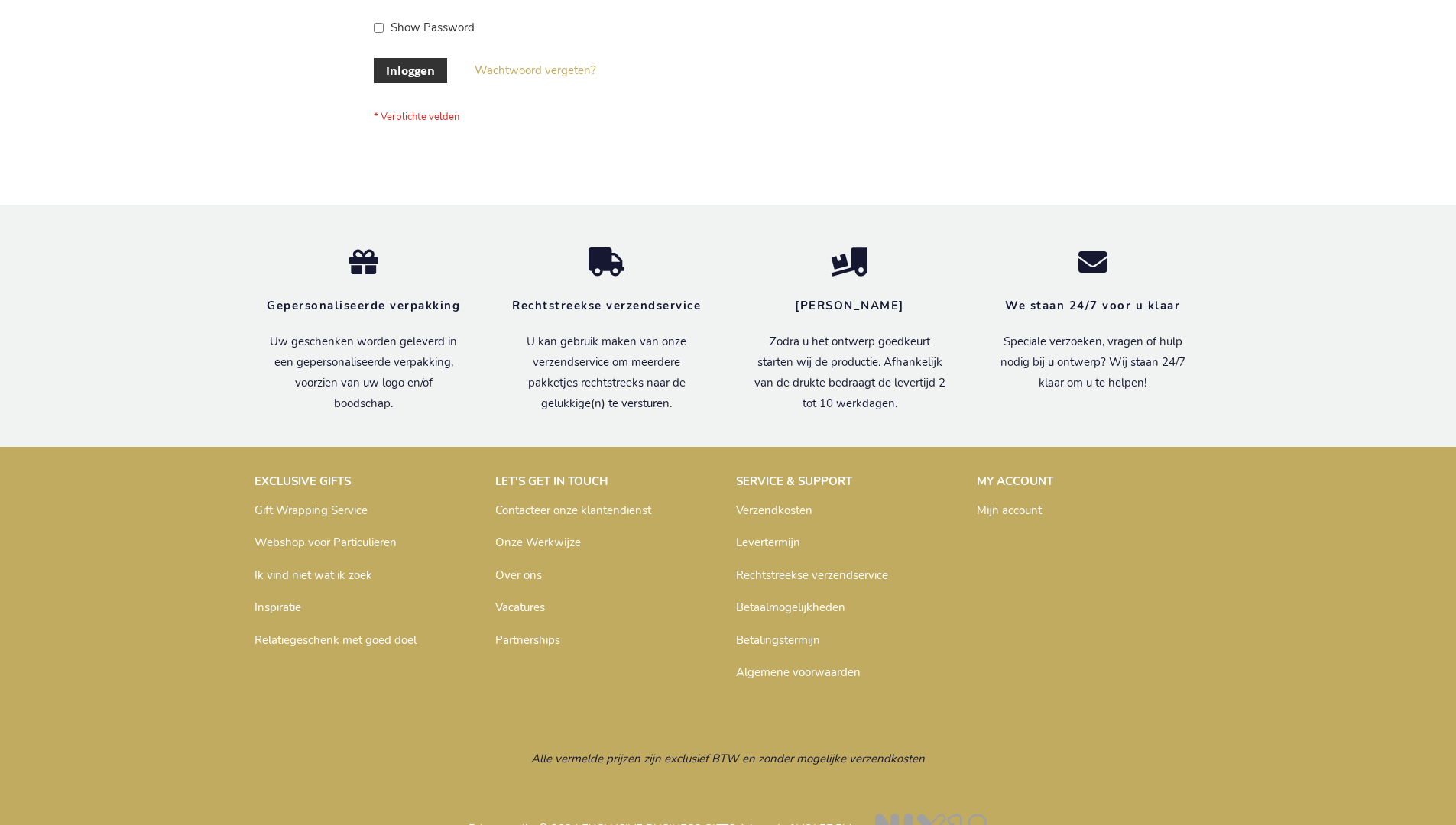
scroll to position [519, 0]
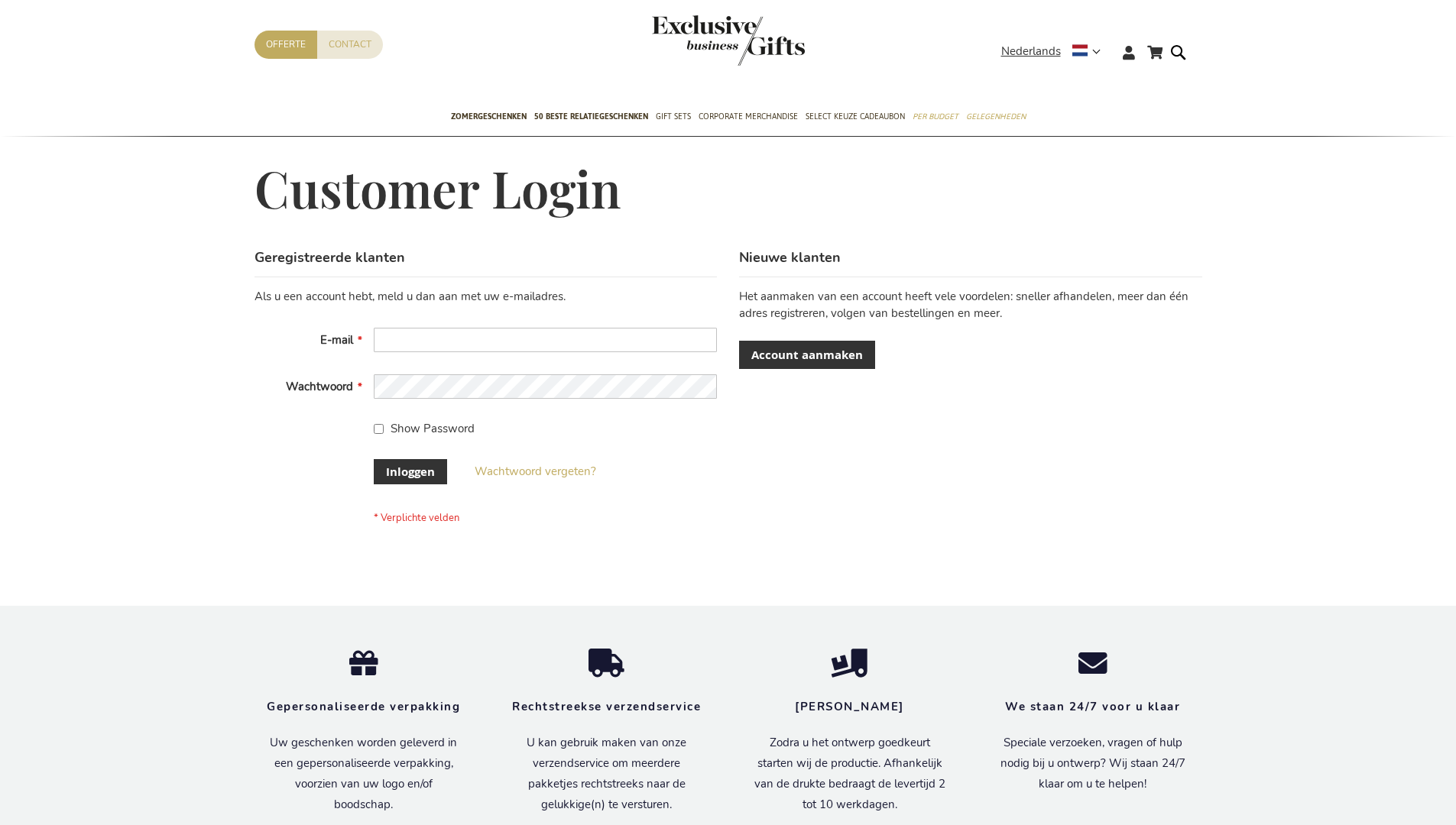
scroll to position [519, 0]
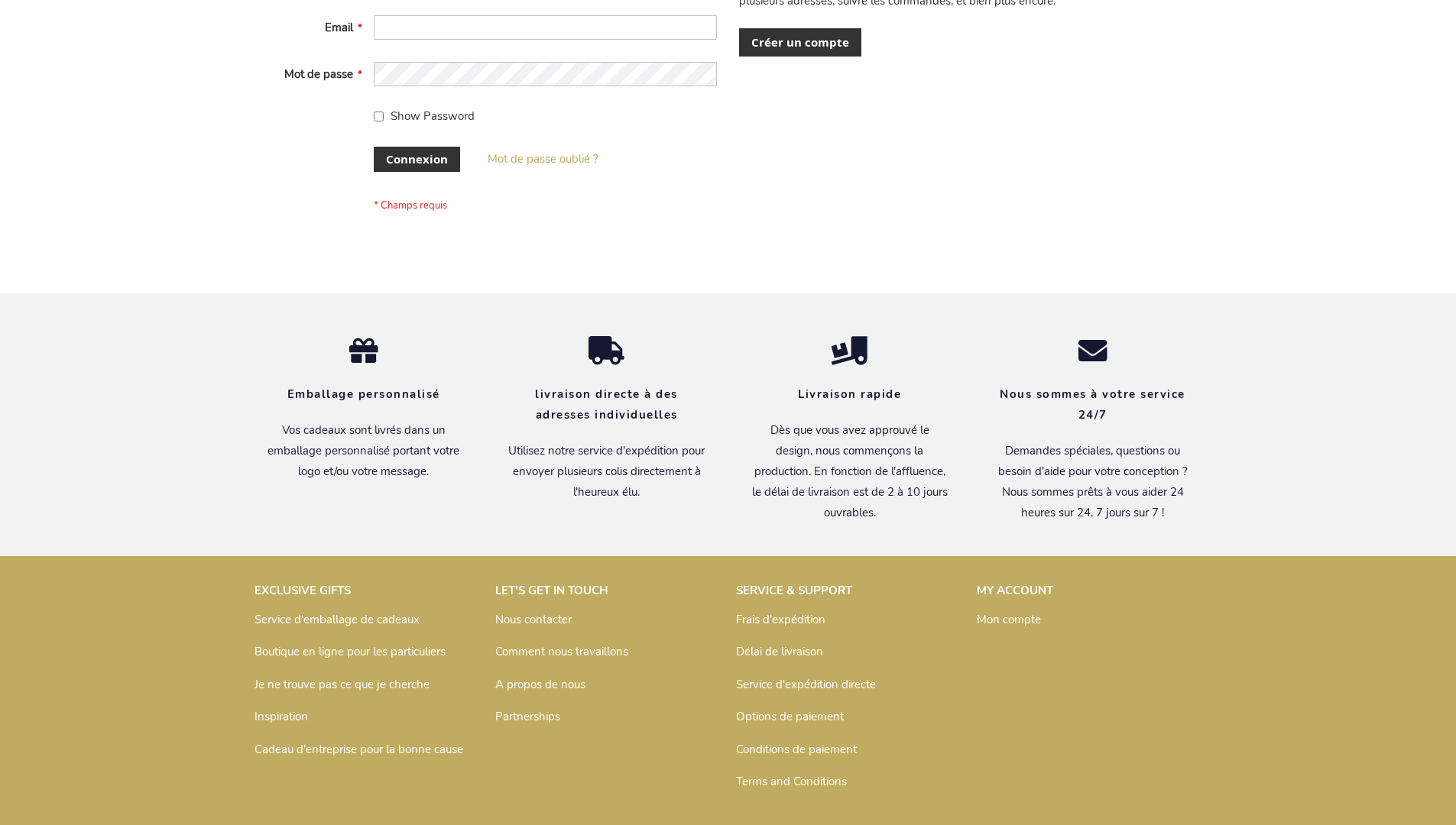
scroll to position [528, 0]
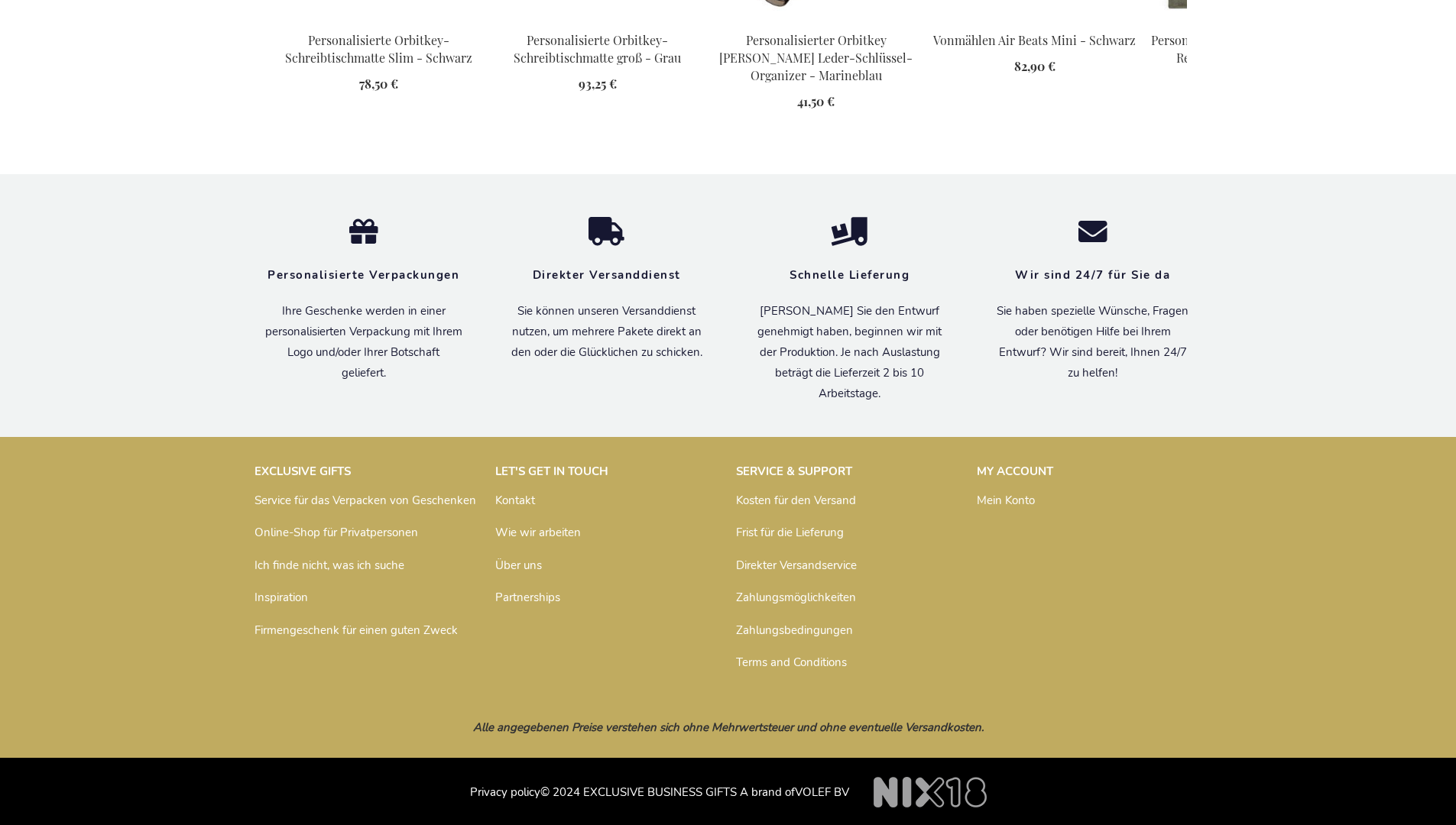
scroll to position [2159, 0]
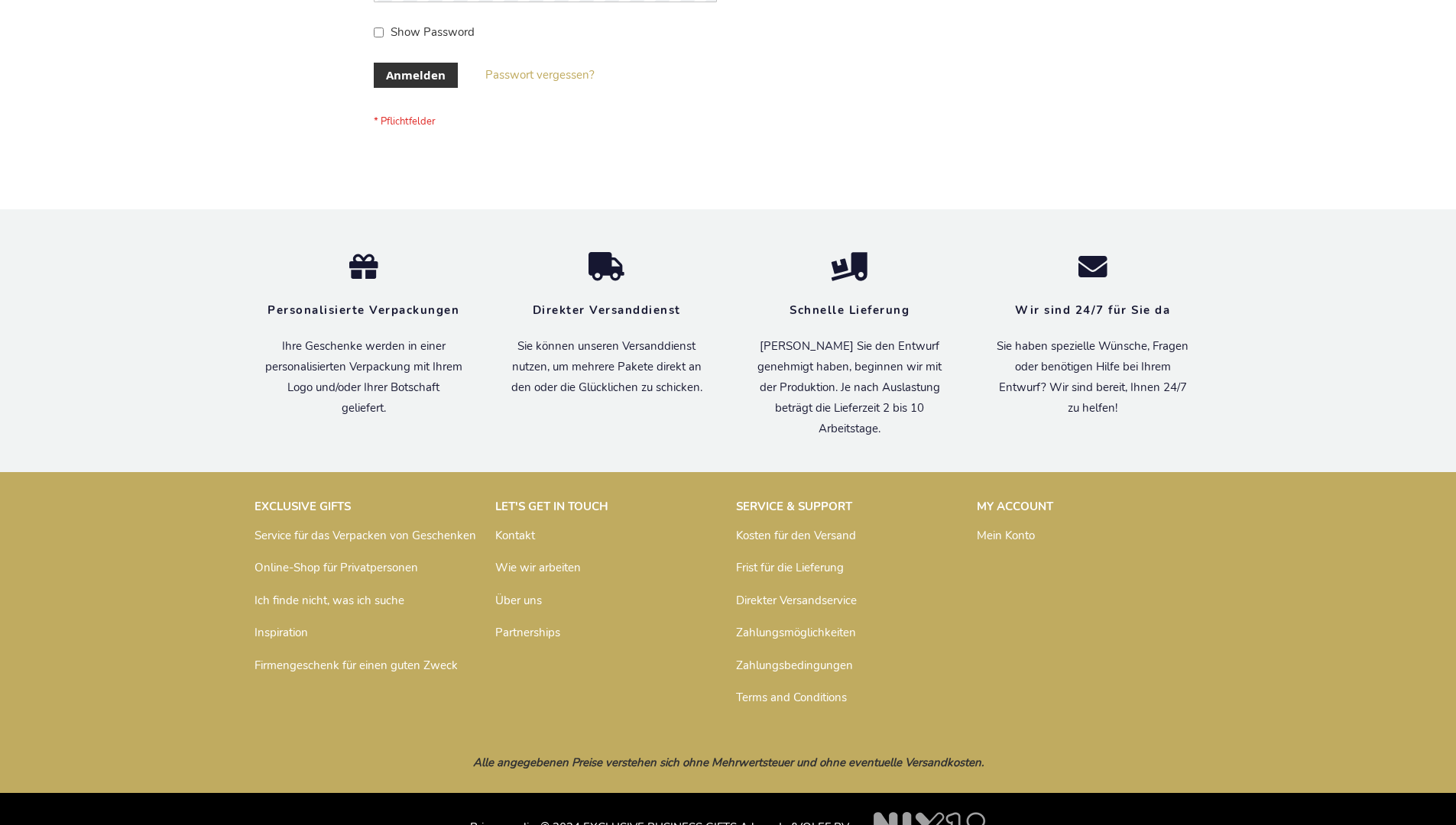
scroll to position [512, 0]
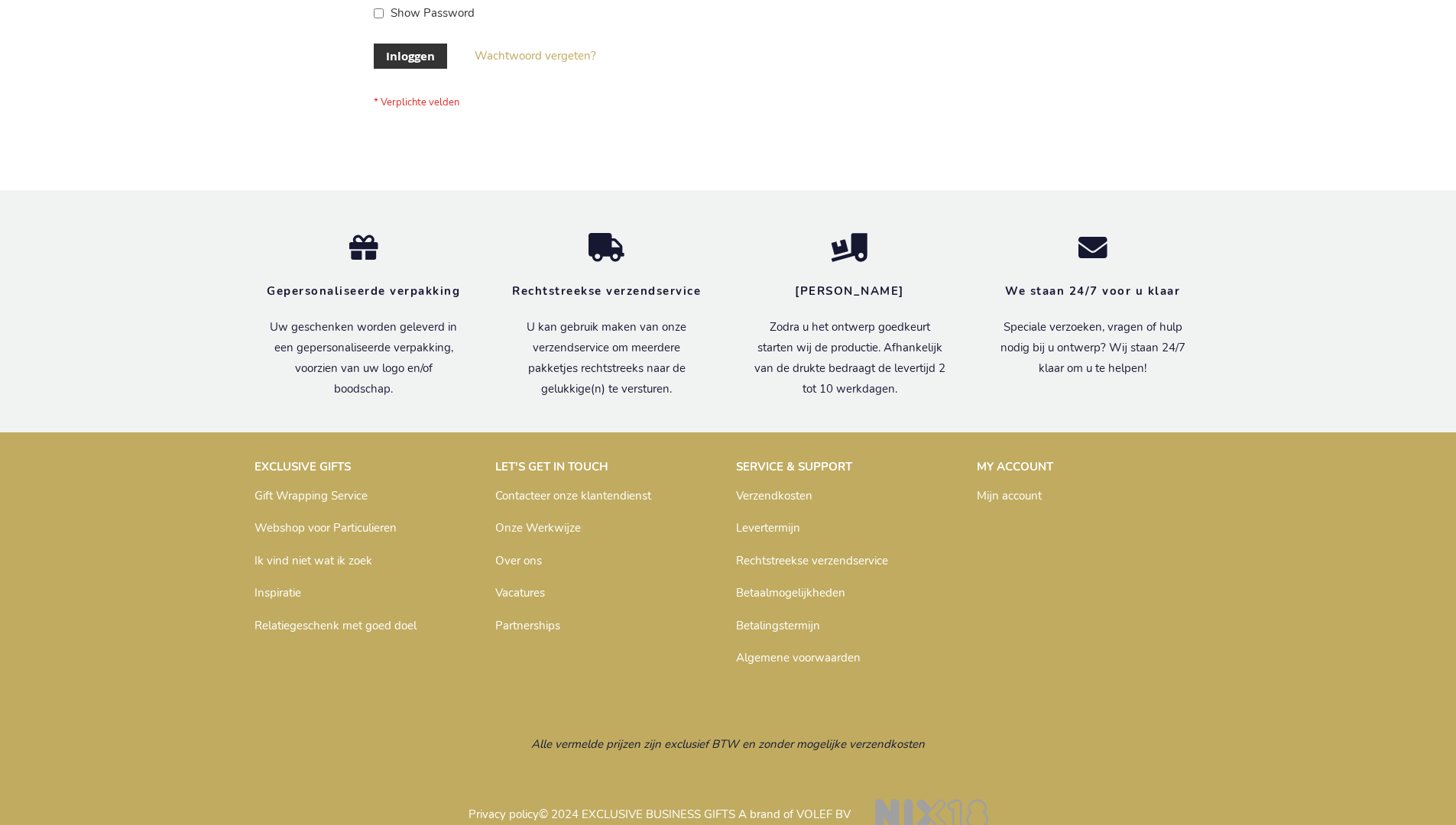
scroll to position [519, 0]
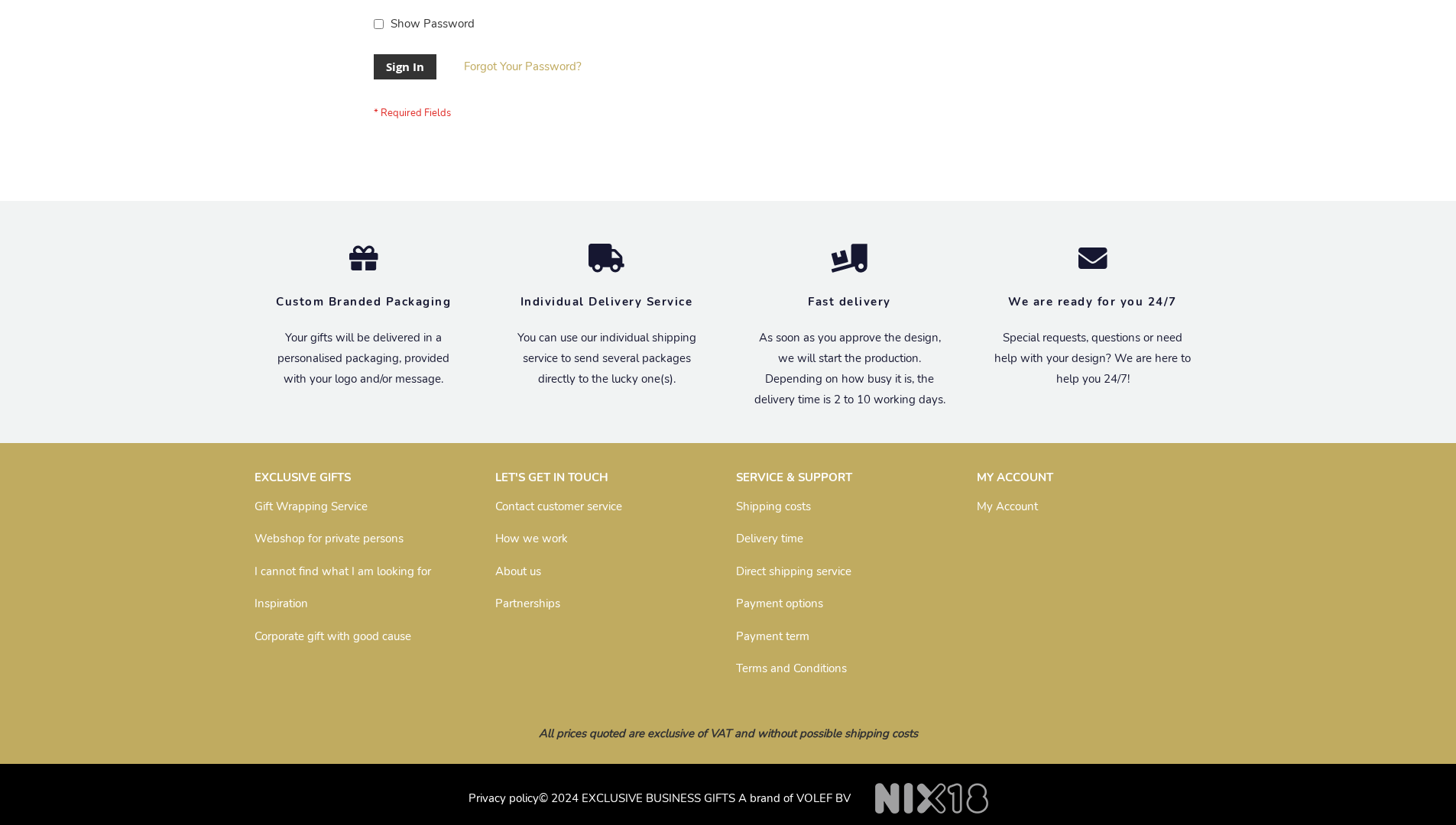
scroll to position [492, 0]
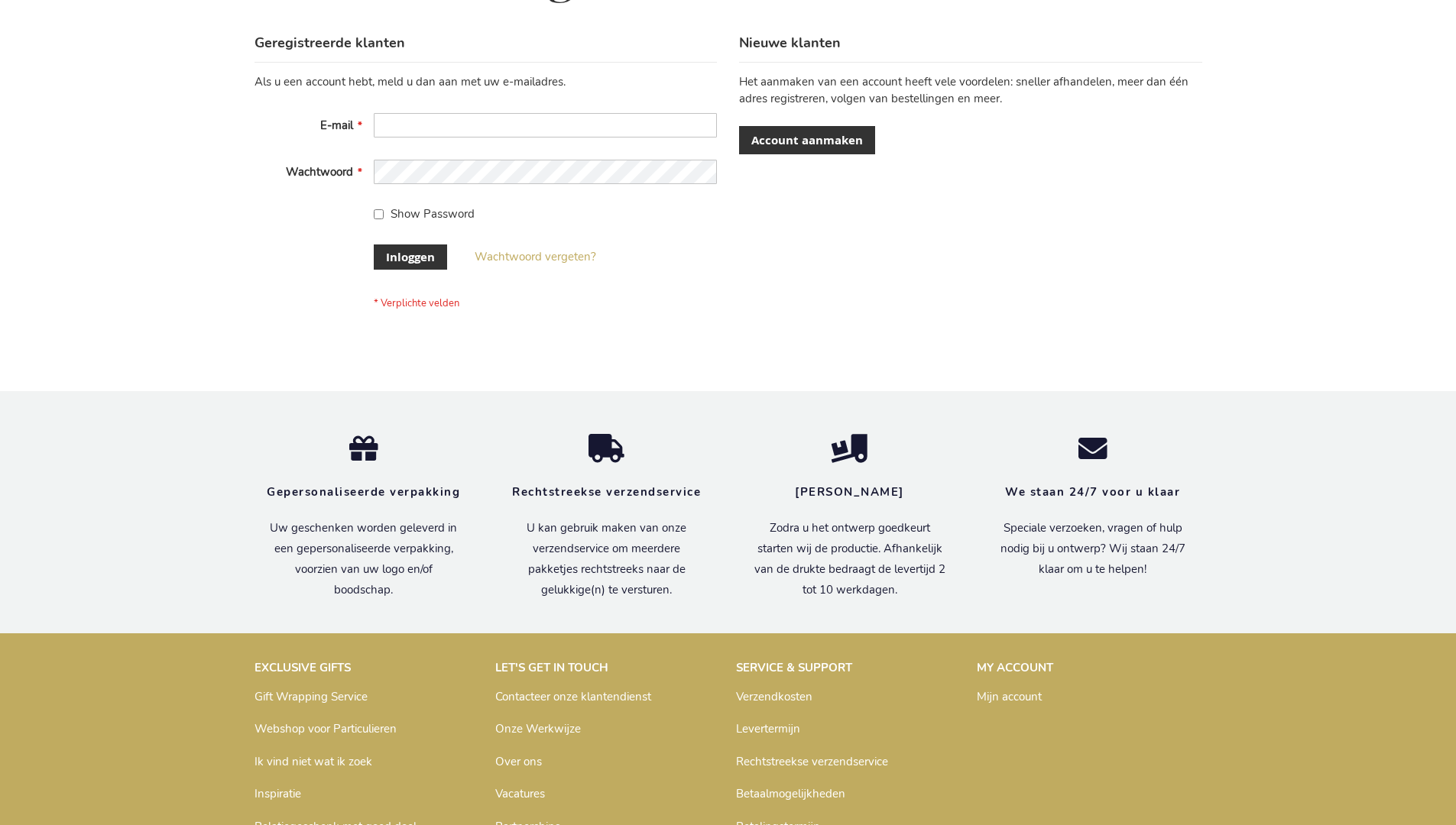
scroll to position [519, 0]
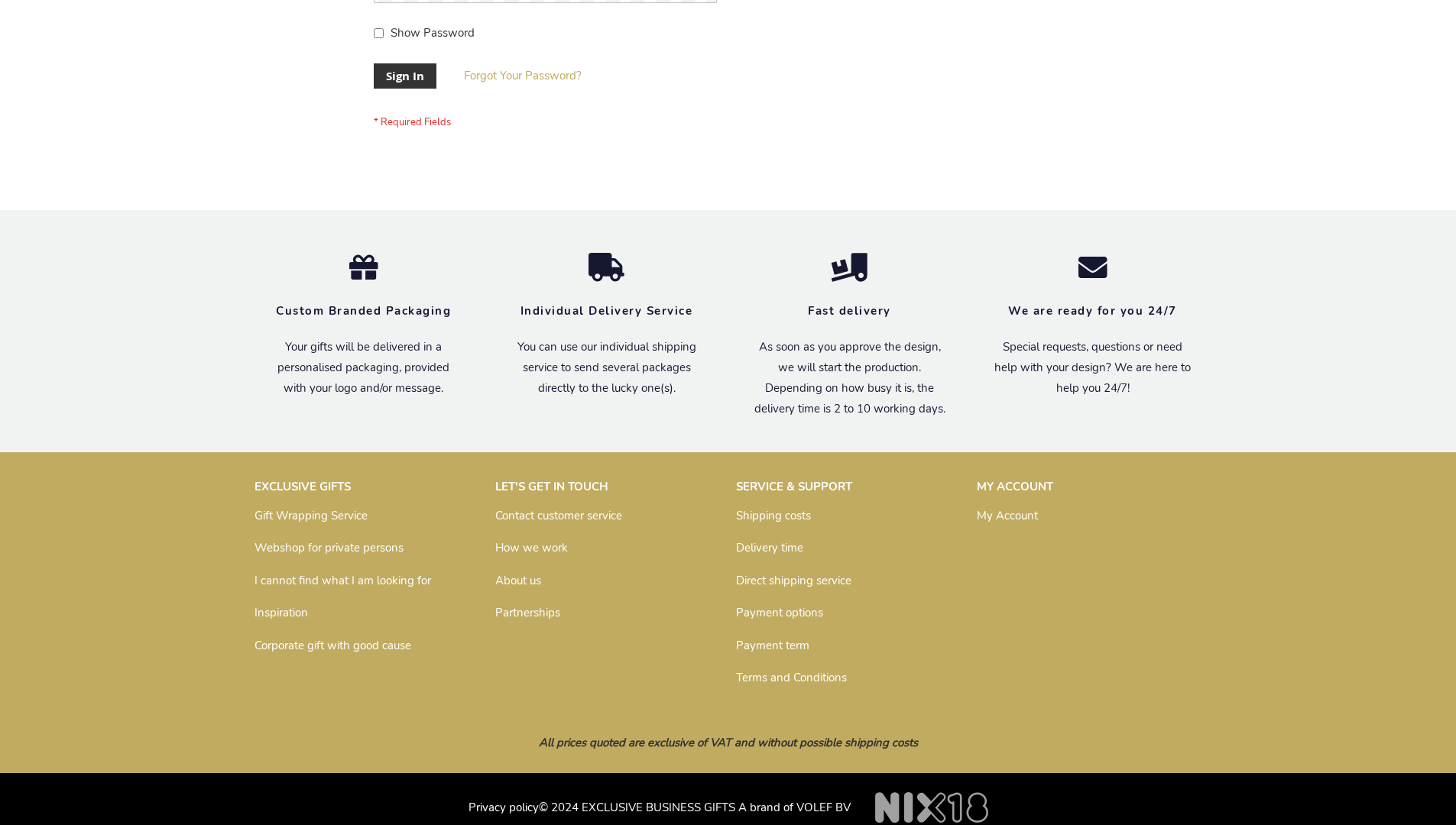
scroll to position [492, 0]
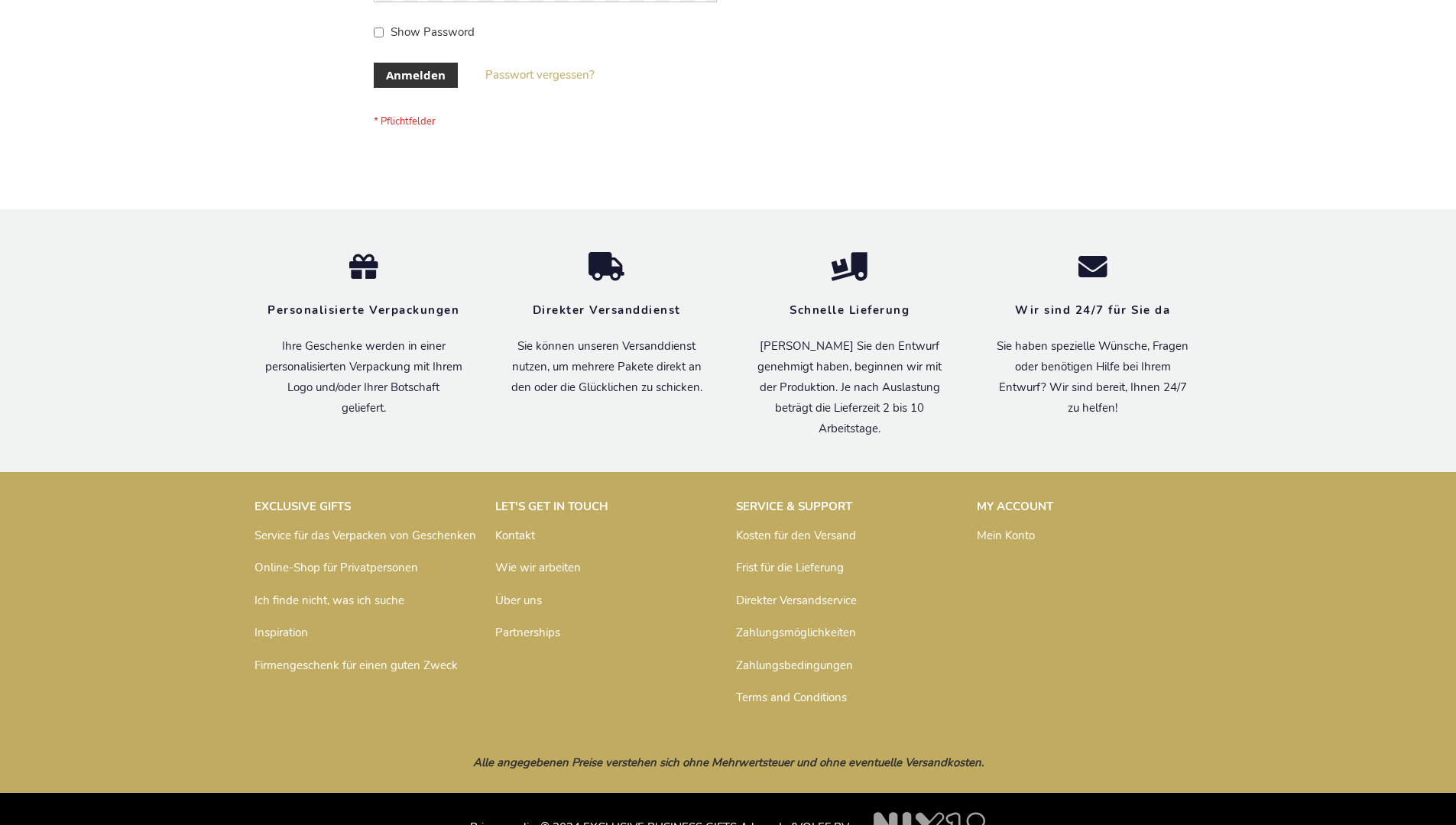
scroll to position [512, 0]
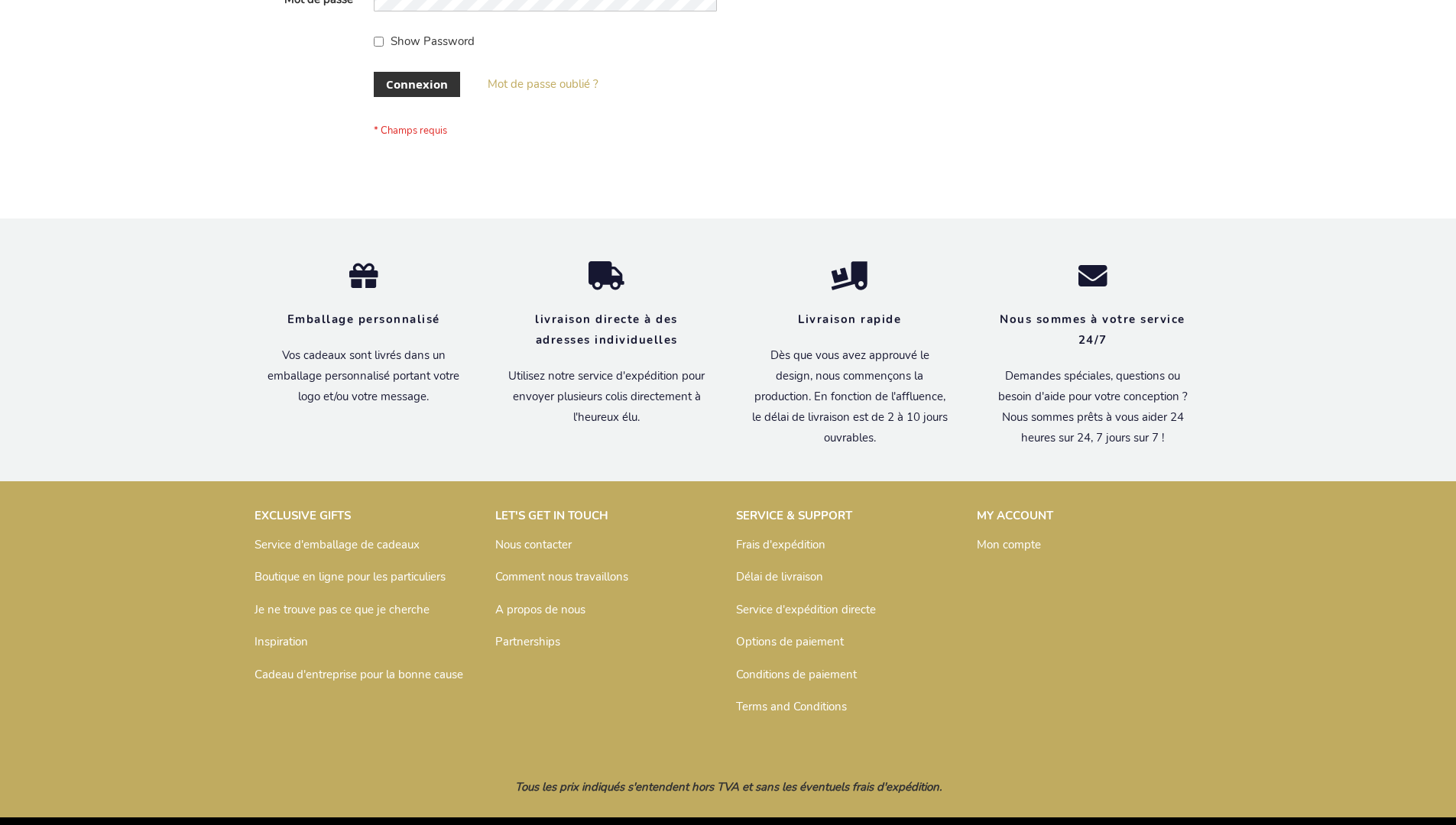
scroll to position [528, 0]
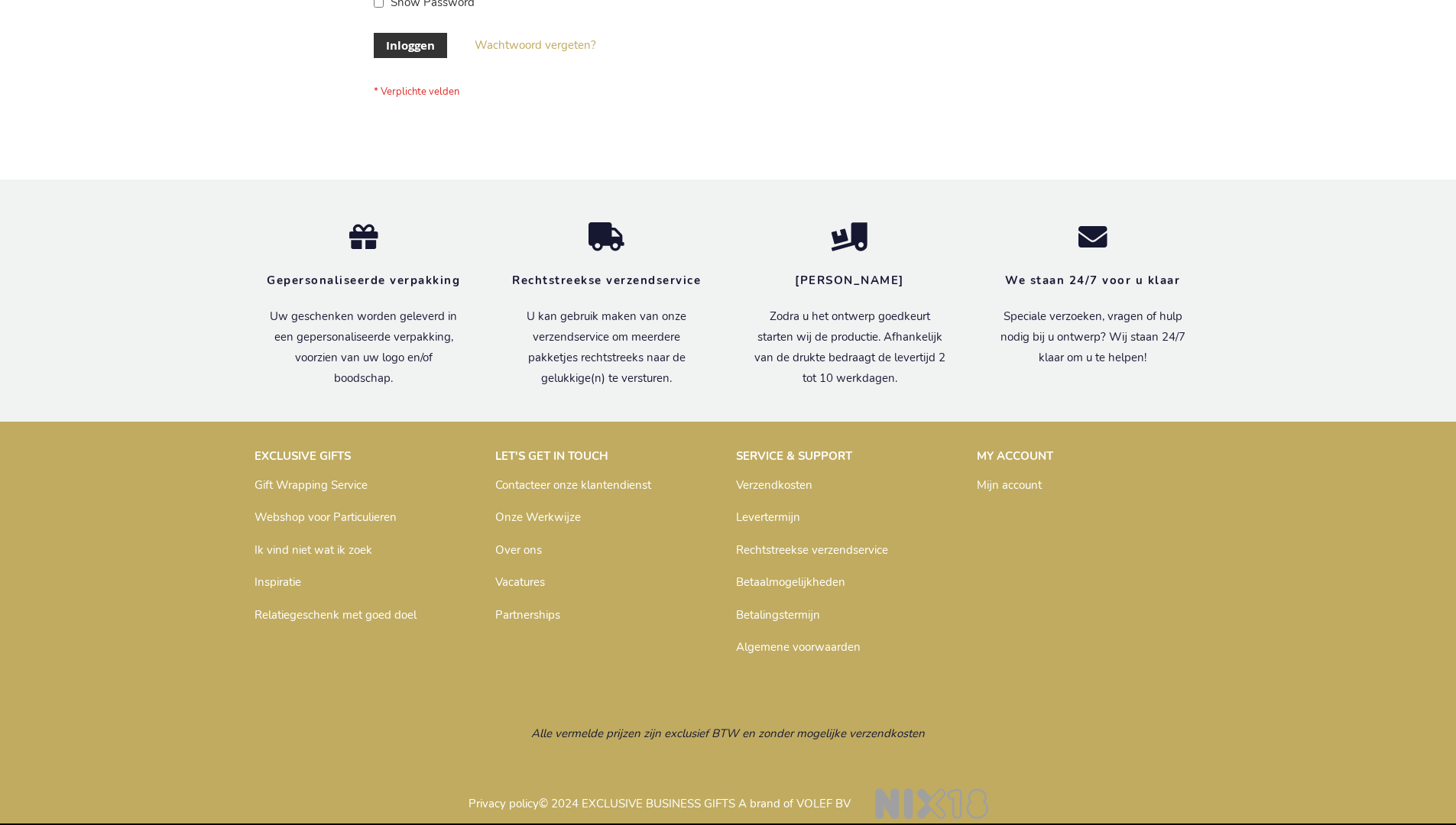
scroll to position [519, 0]
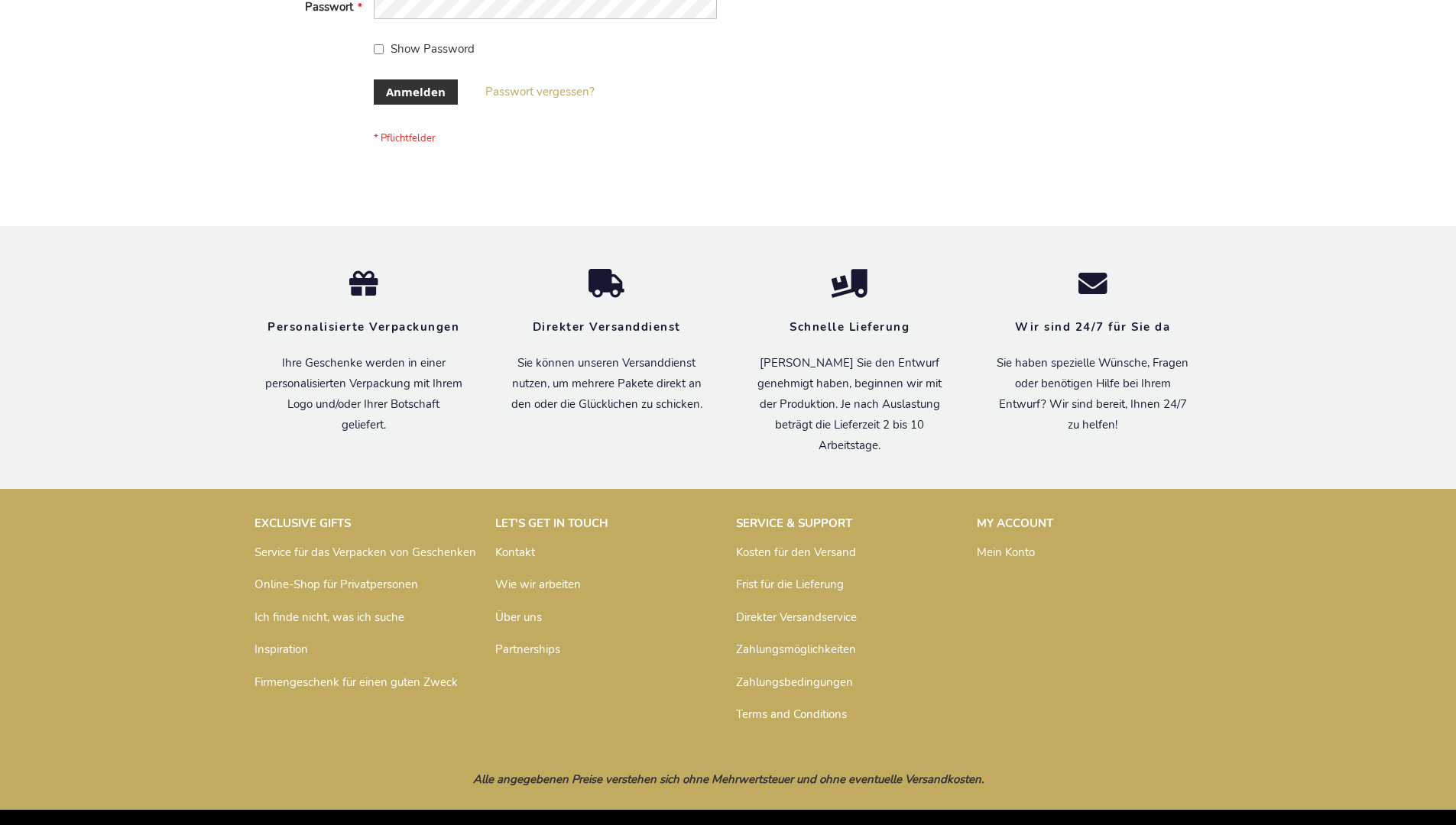
scroll to position [512, 0]
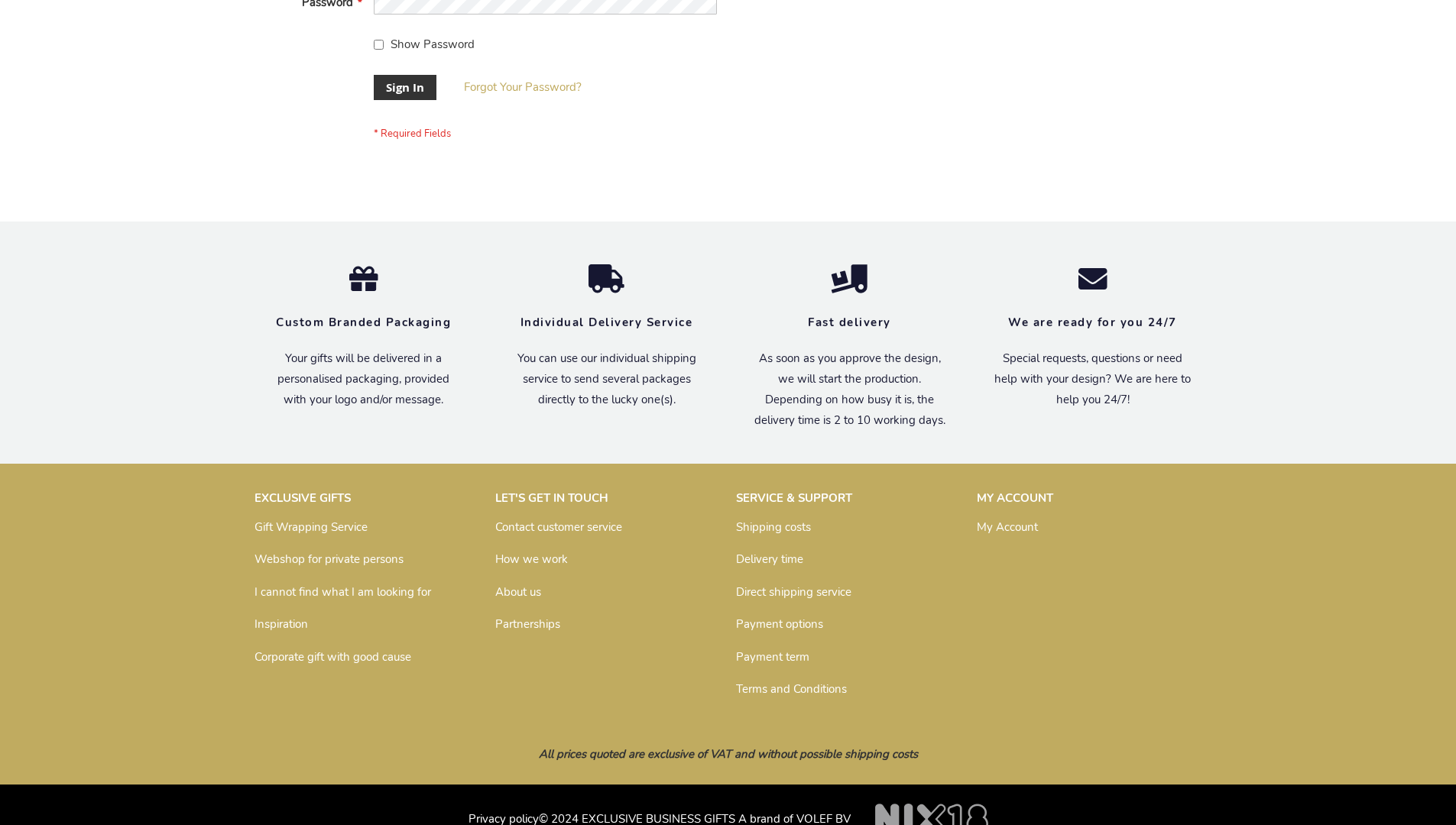
scroll to position [492, 0]
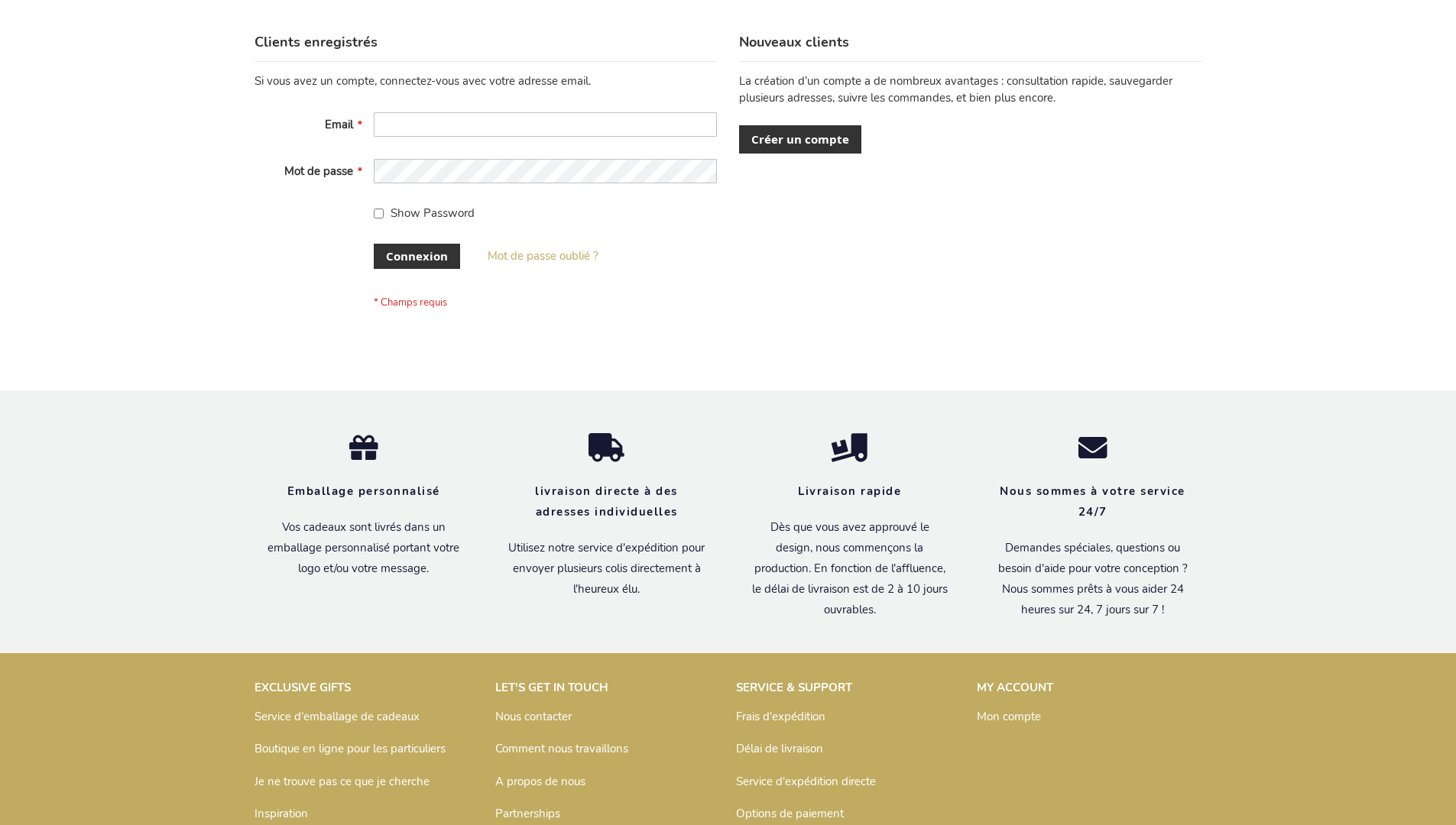
scroll to position [528, 0]
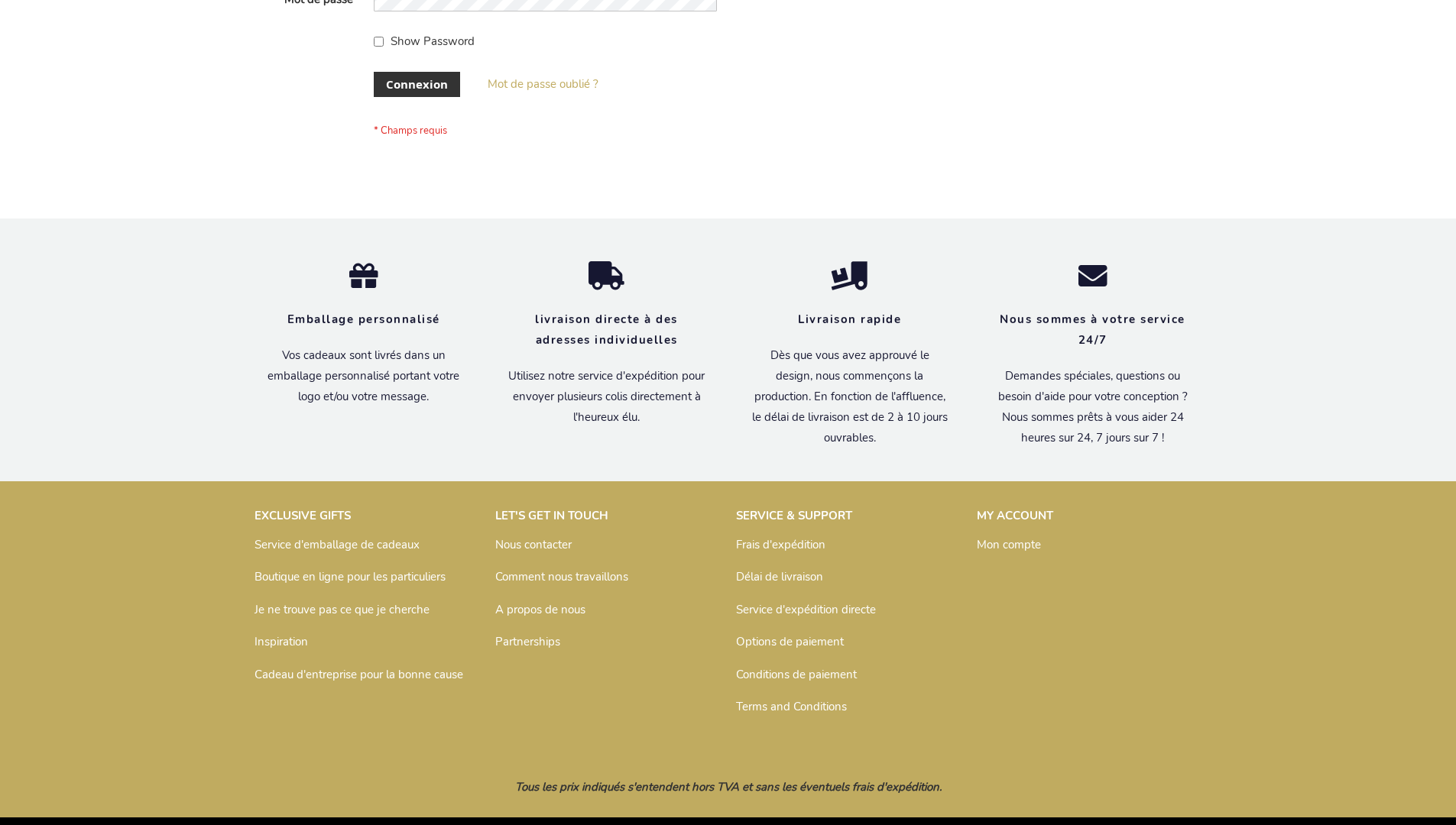
scroll to position [528, 0]
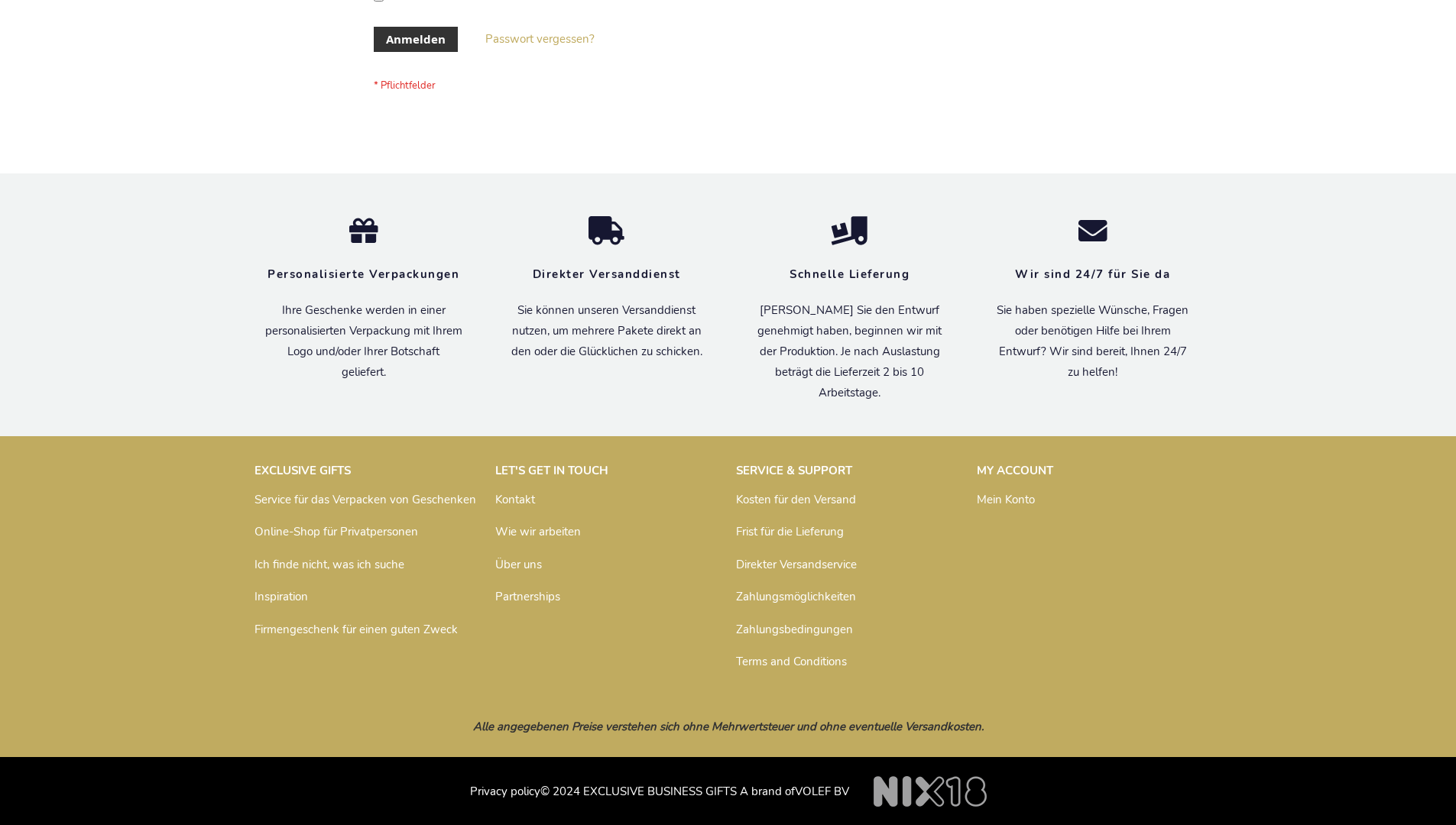
scroll to position [512, 0]
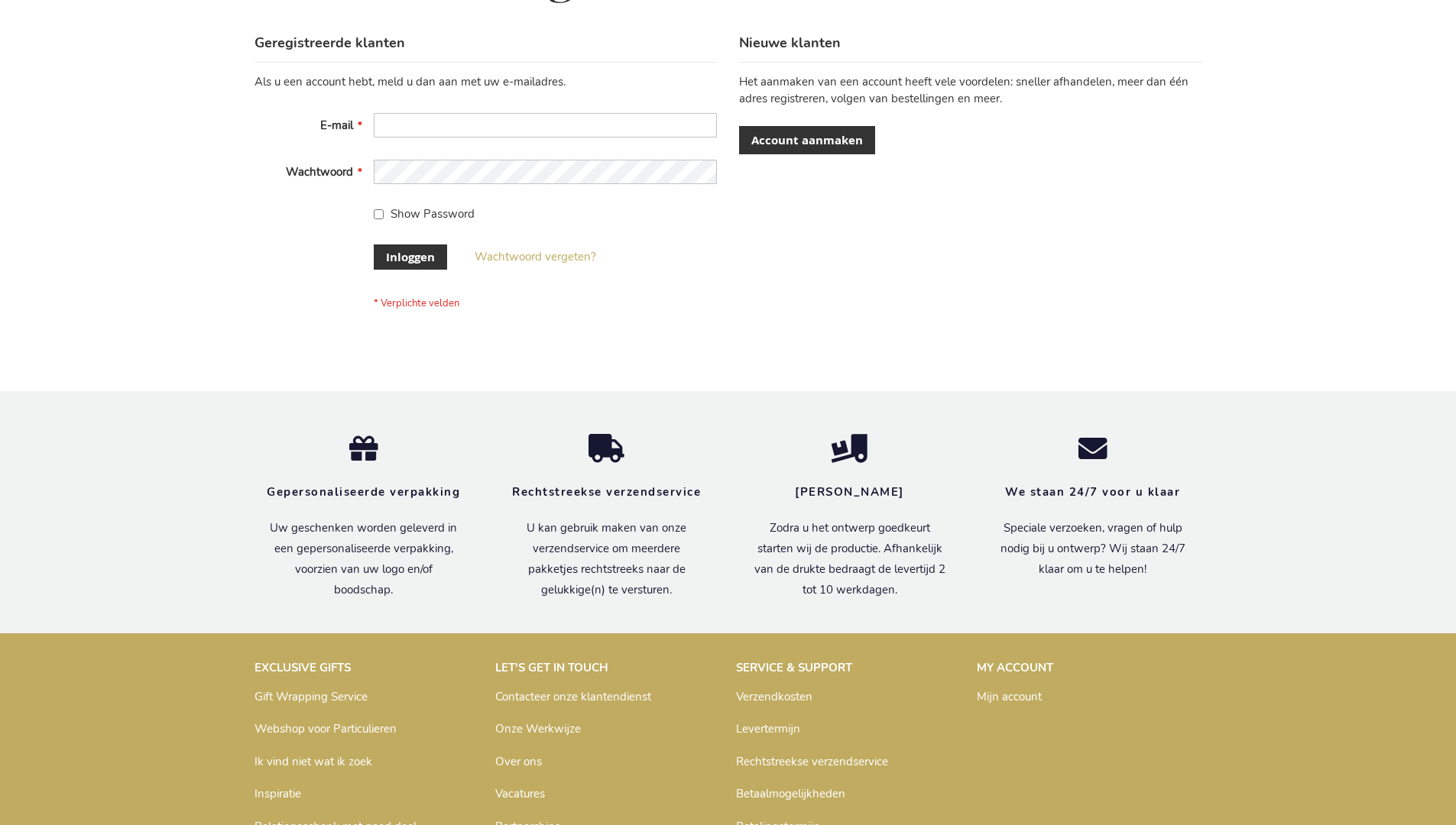
scroll to position [519, 0]
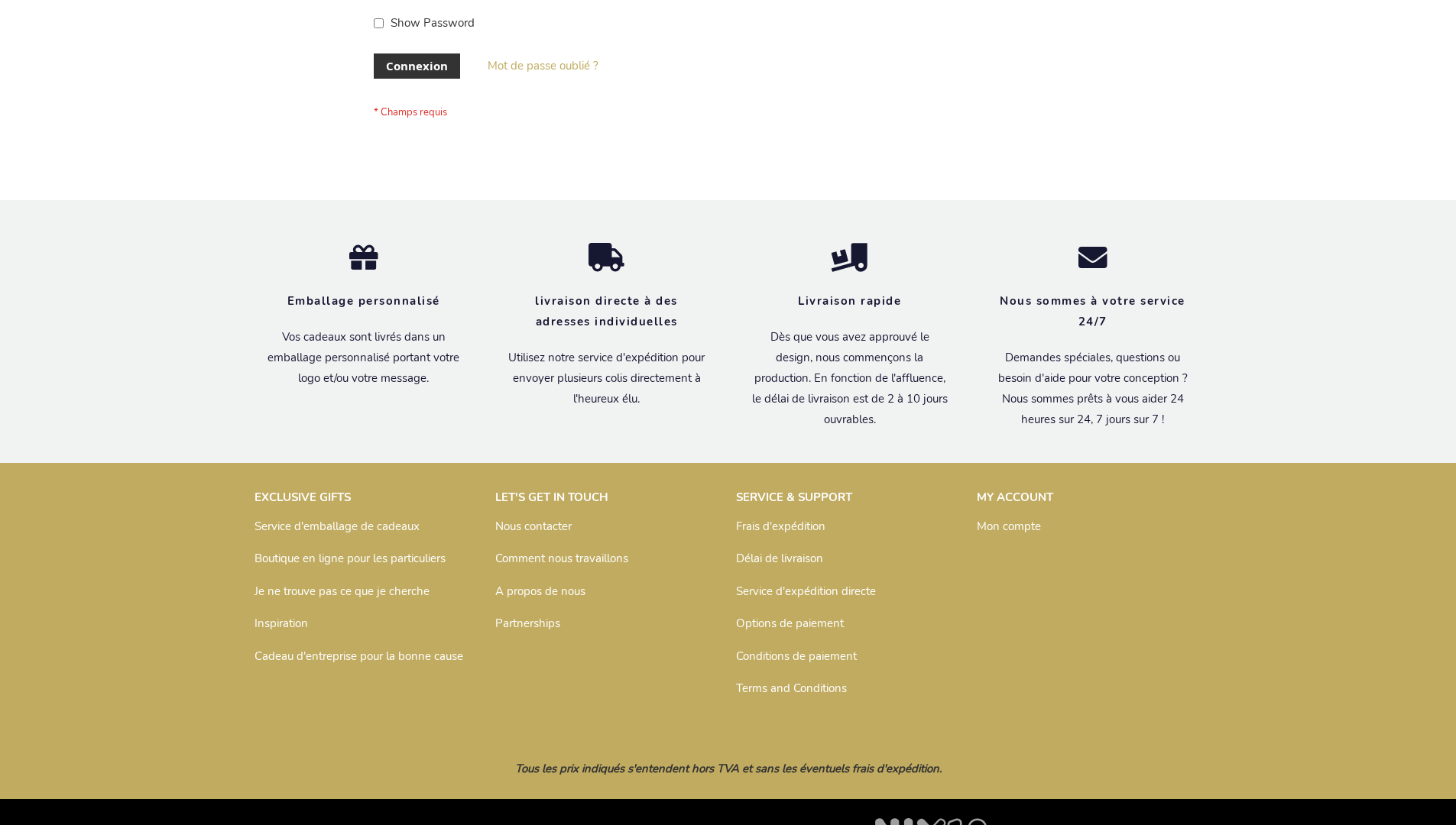
scroll to position [528, 0]
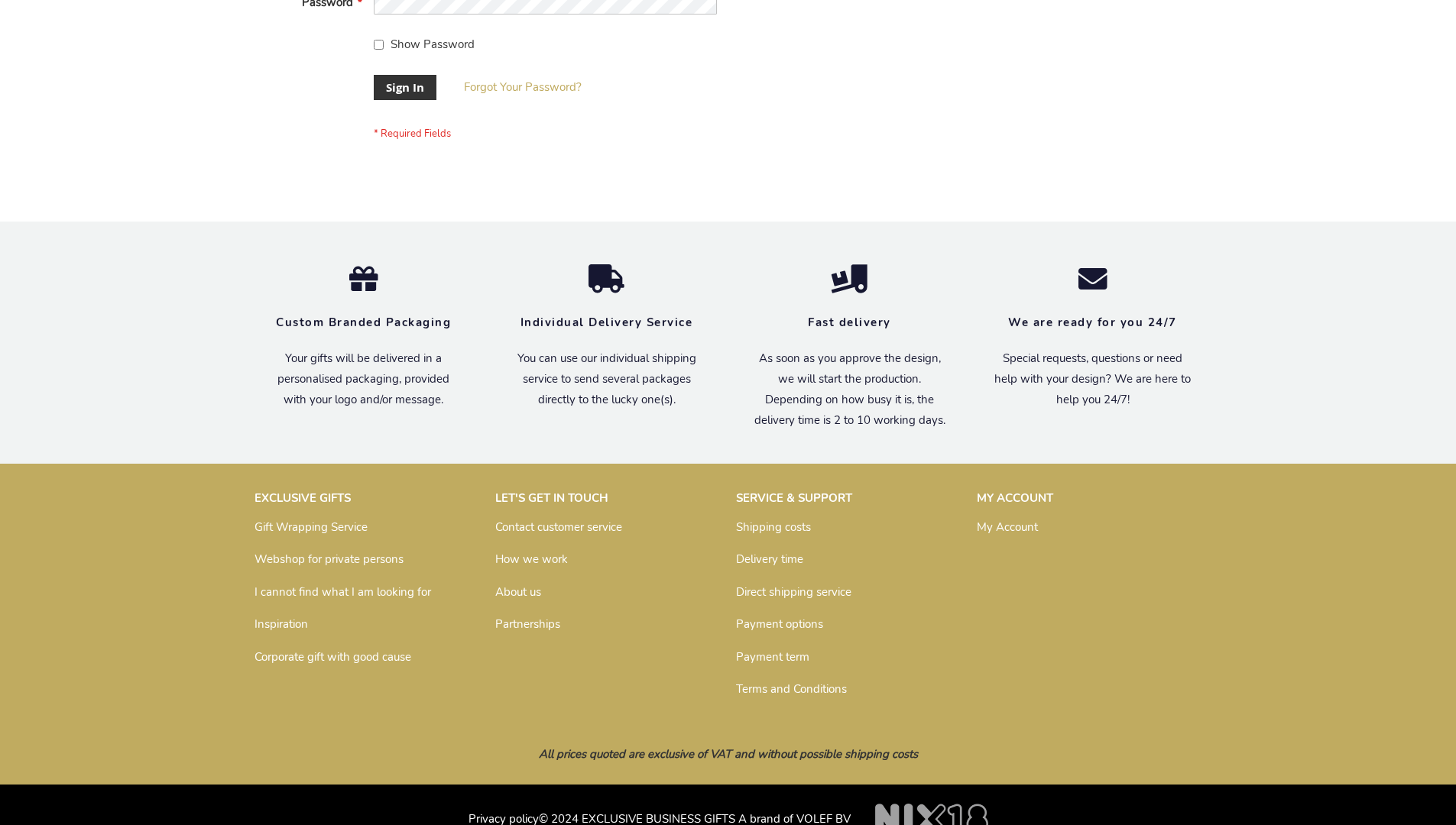
scroll to position [492, 0]
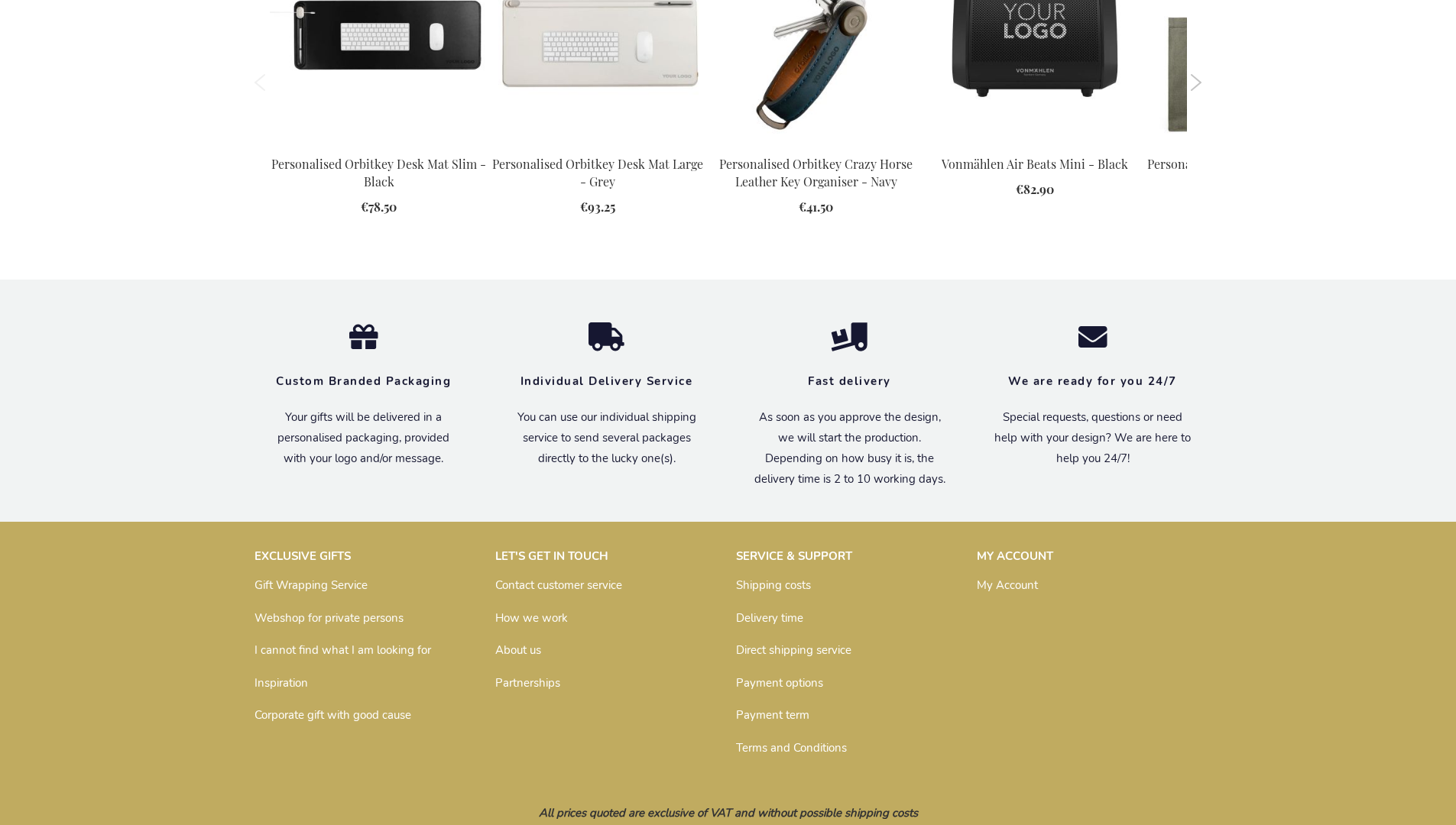
scroll to position [2138, 0]
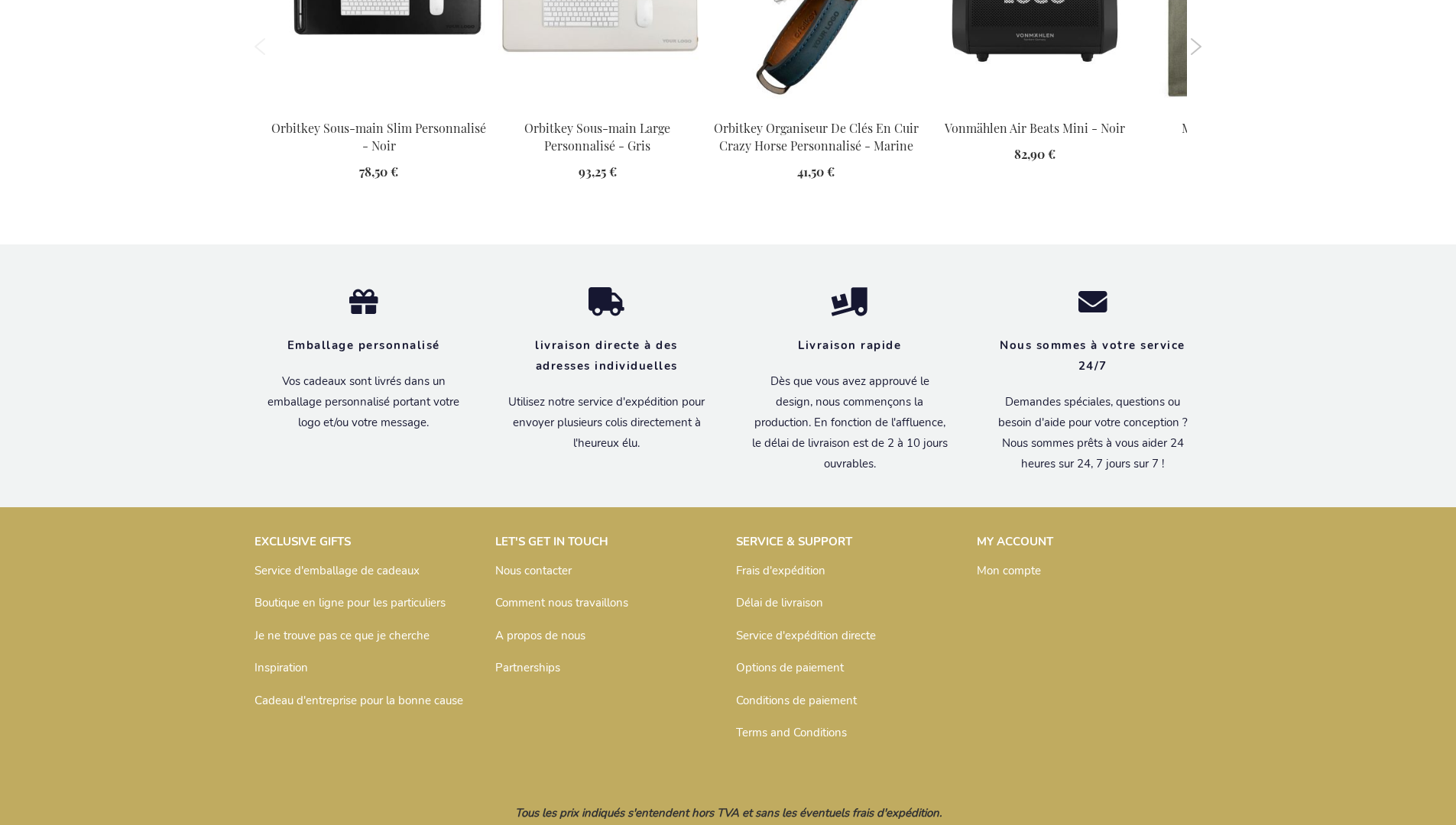
scroll to position [2157, 0]
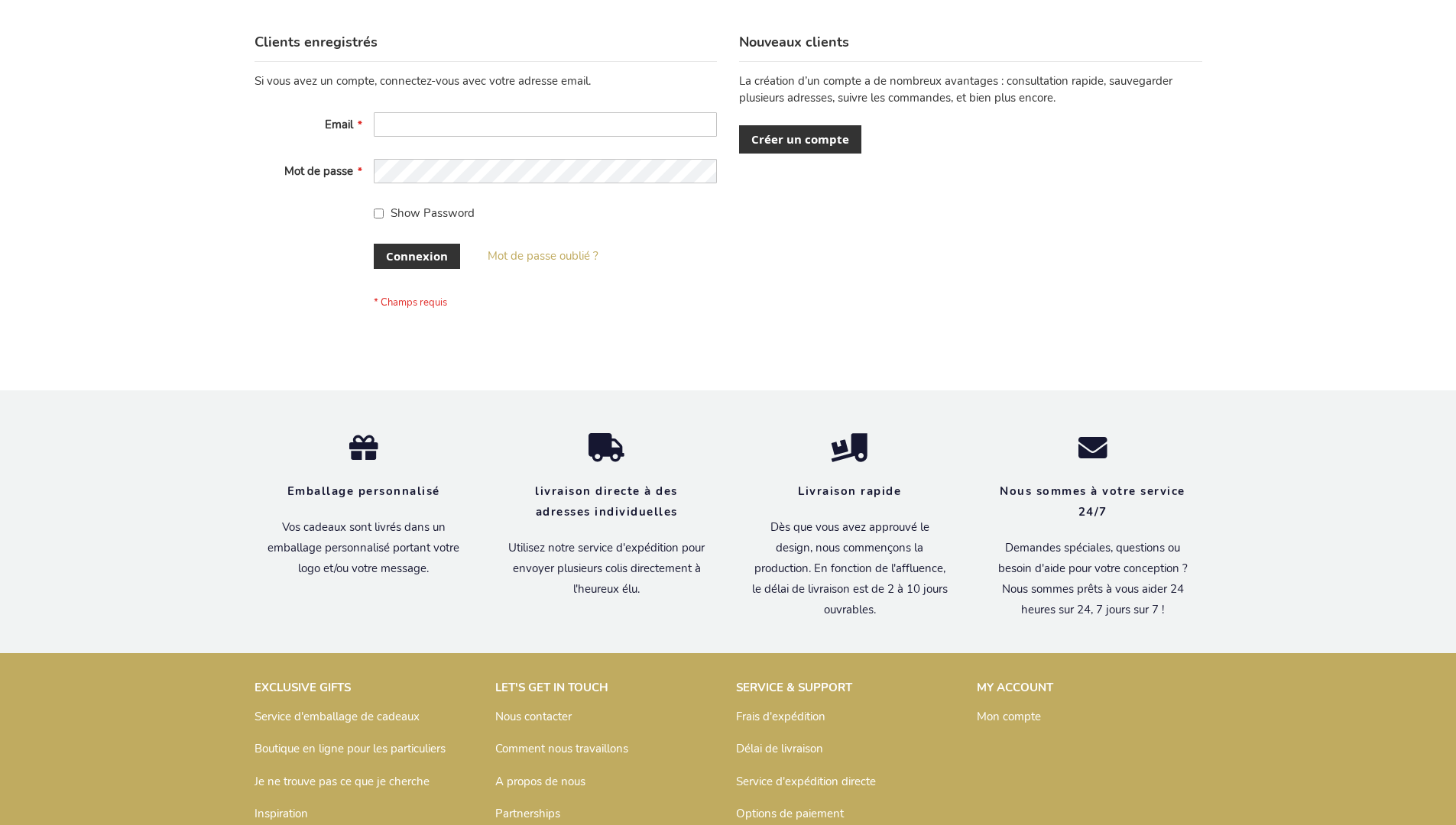
scroll to position [528, 0]
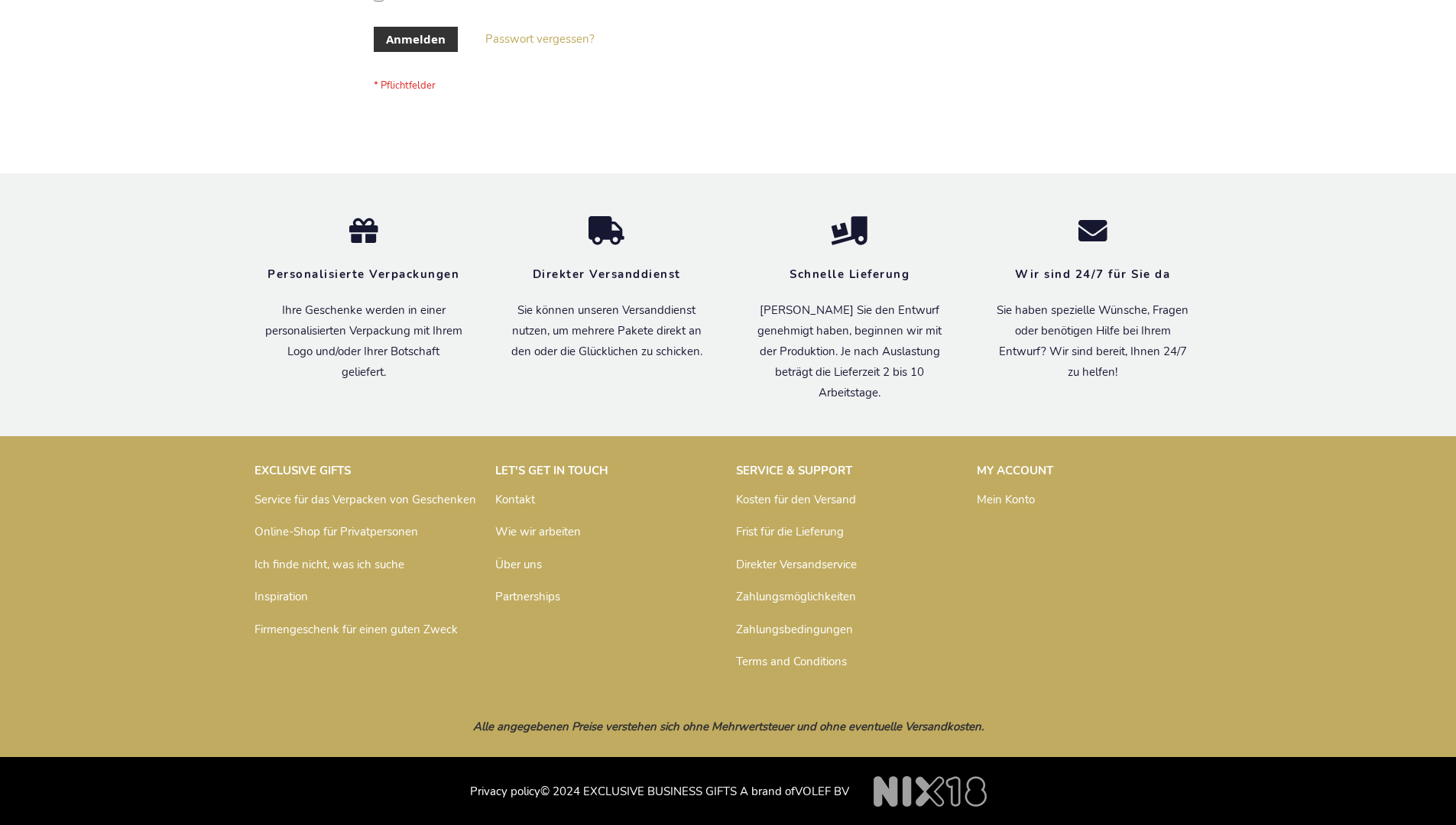
scroll to position [512, 0]
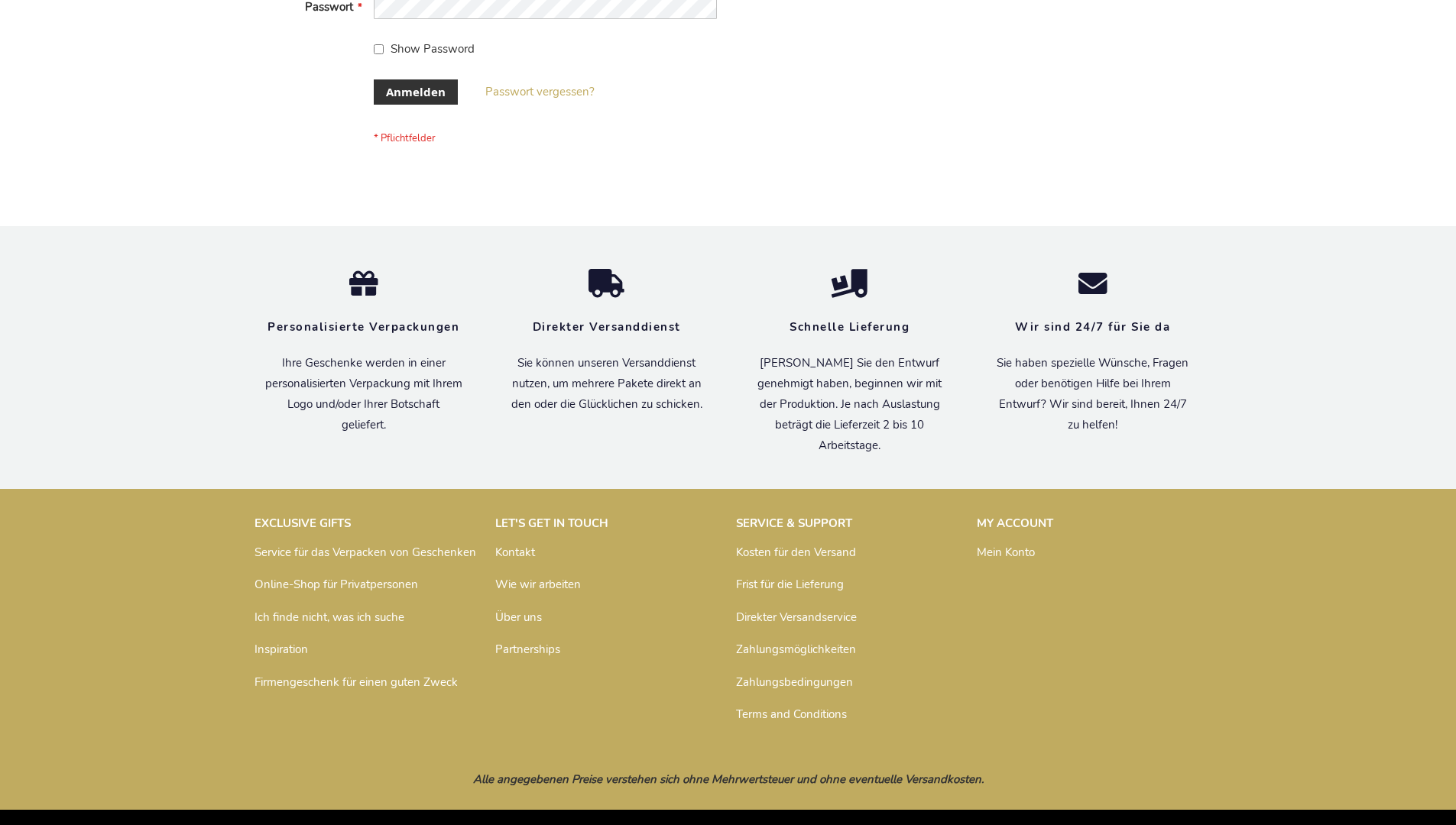
scroll to position [512, 0]
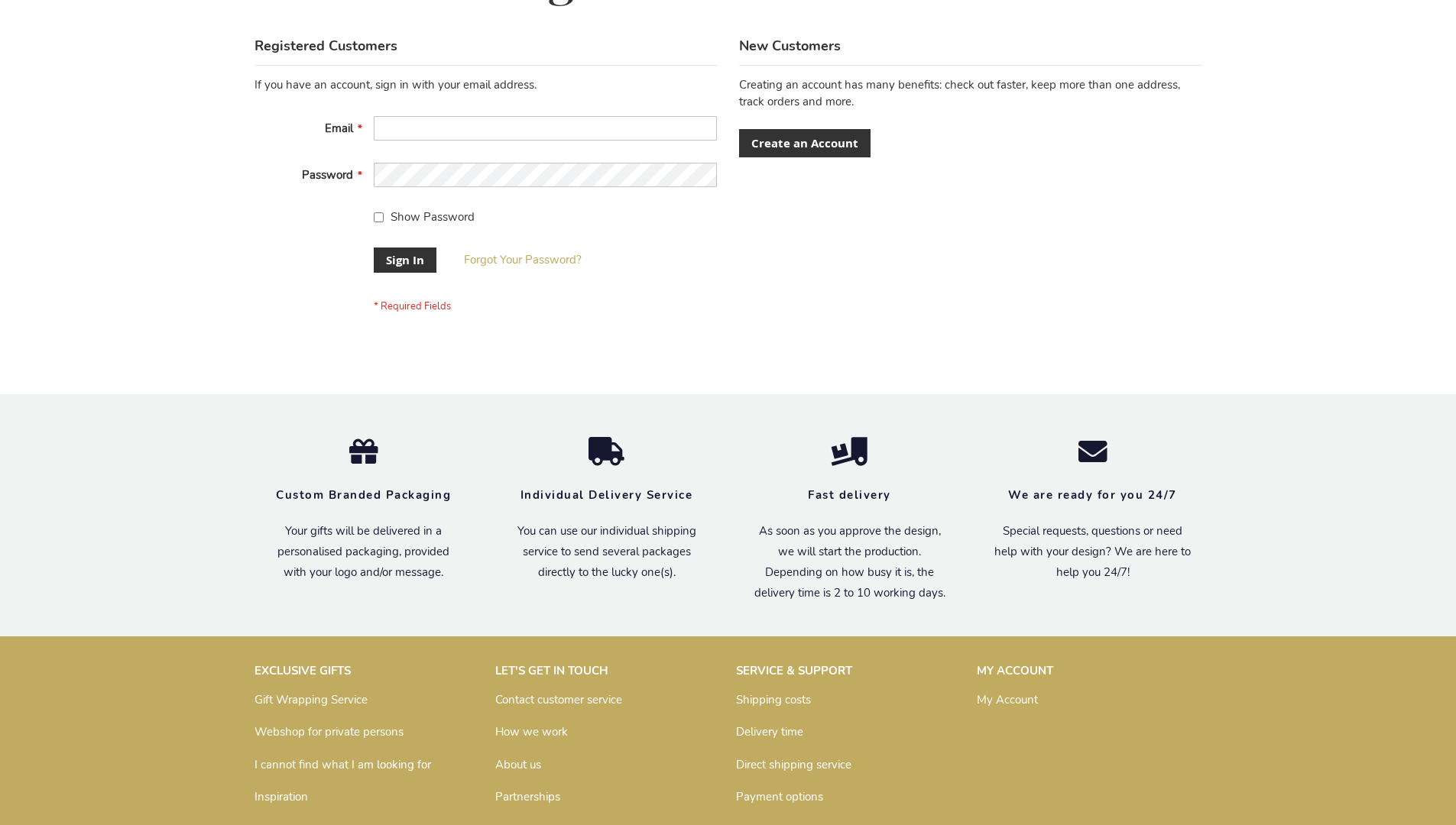
scroll to position [492, 0]
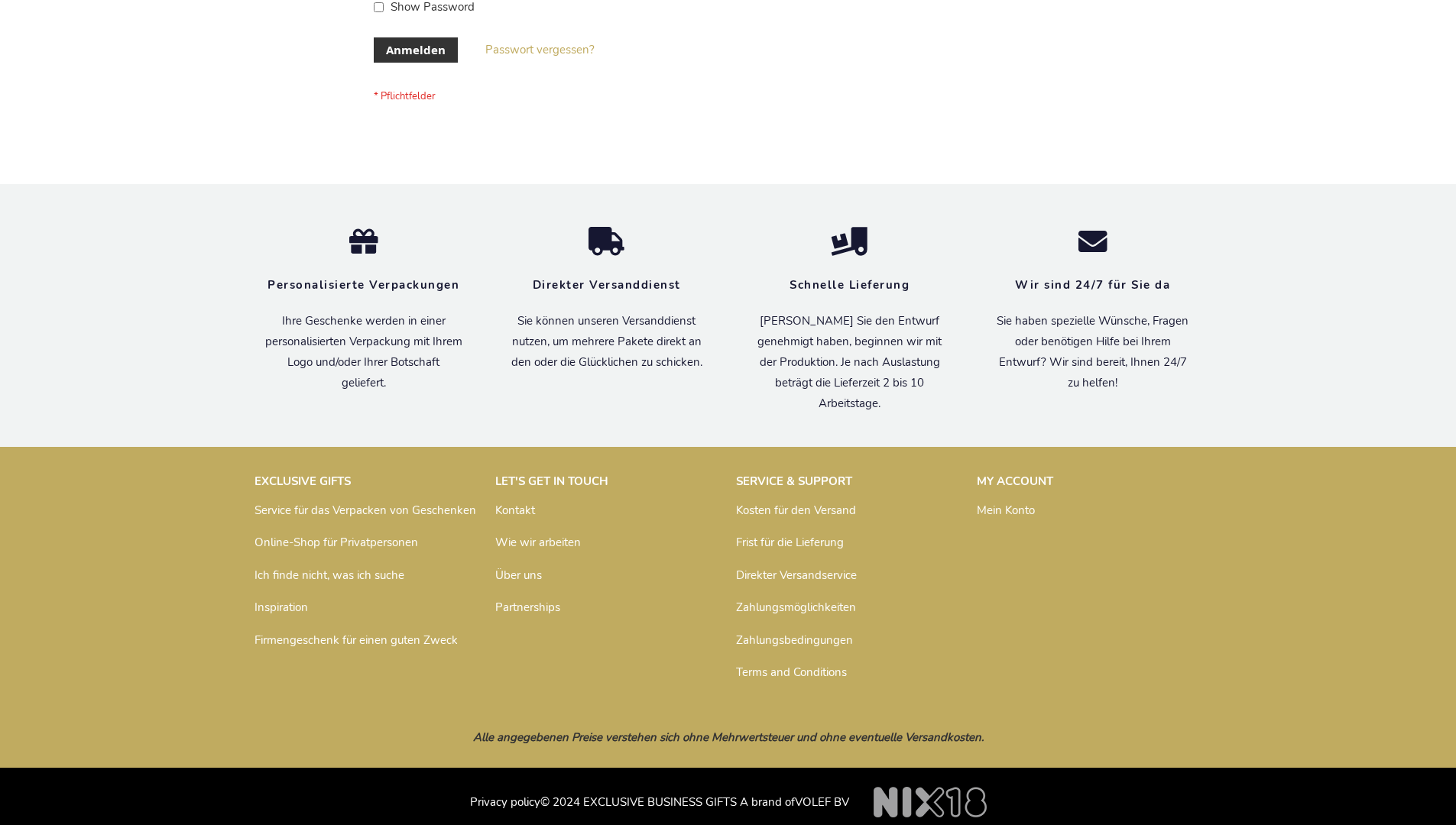
scroll to position [512, 0]
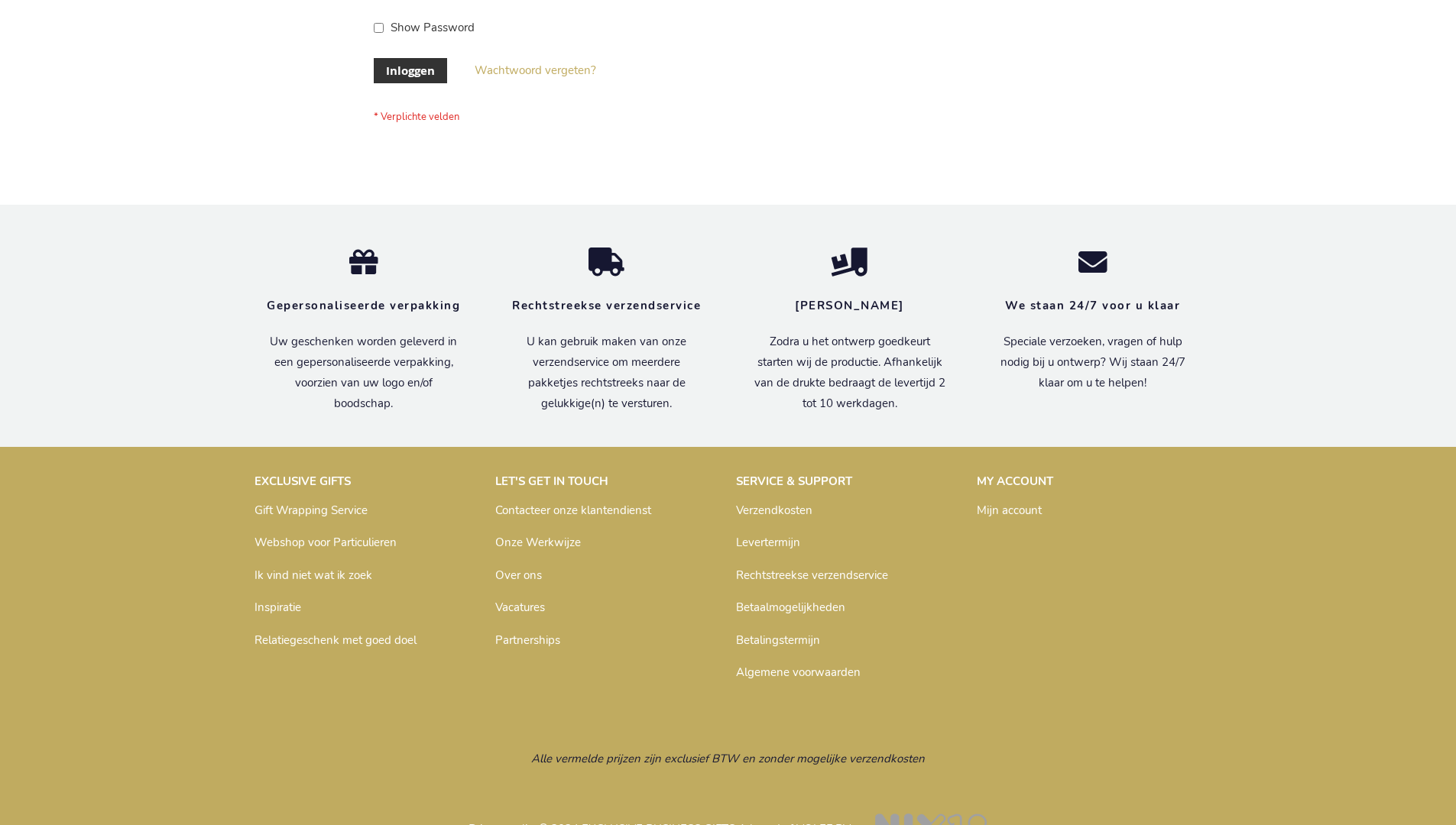
scroll to position [519, 0]
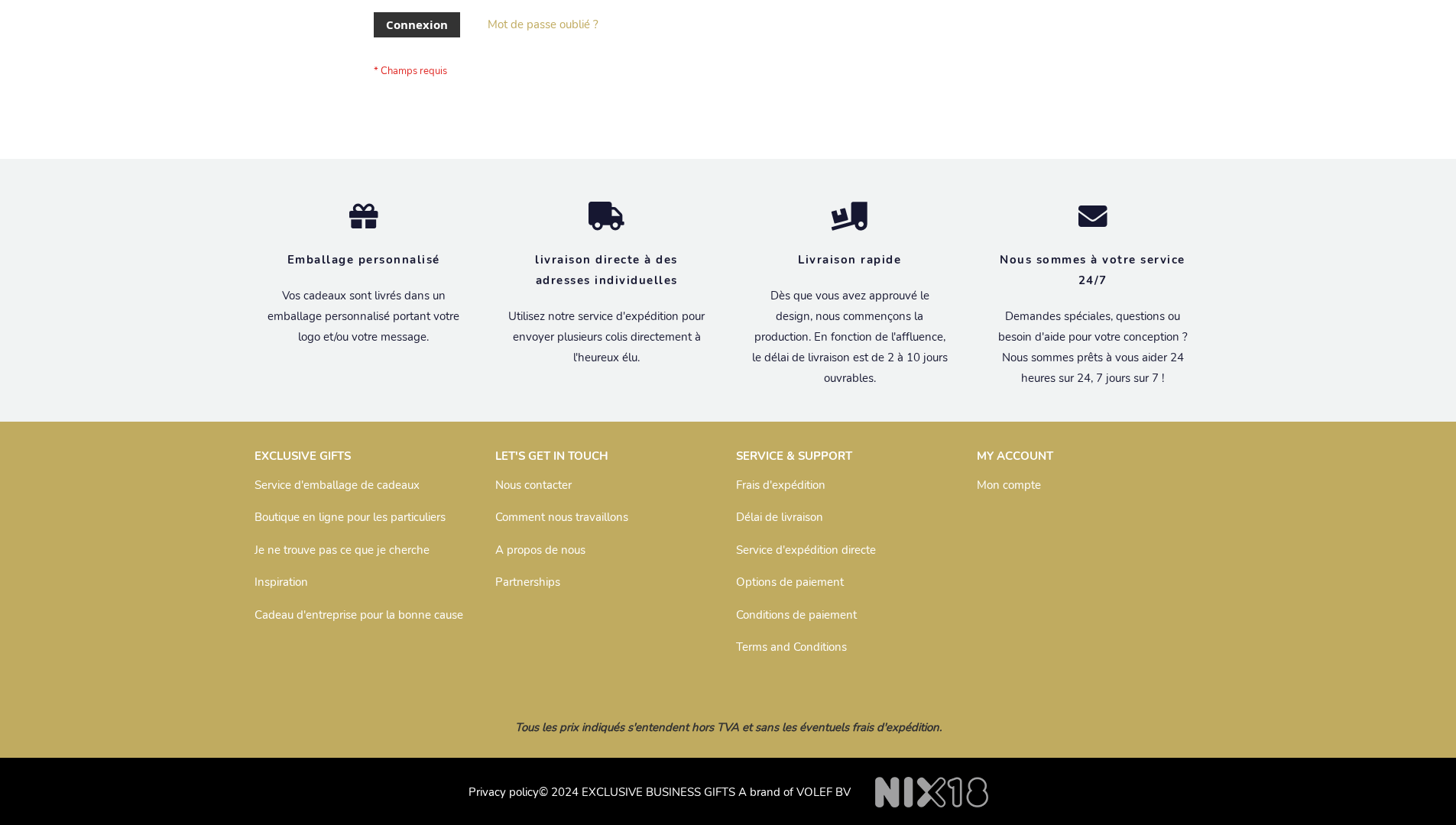
scroll to position [528, 0]
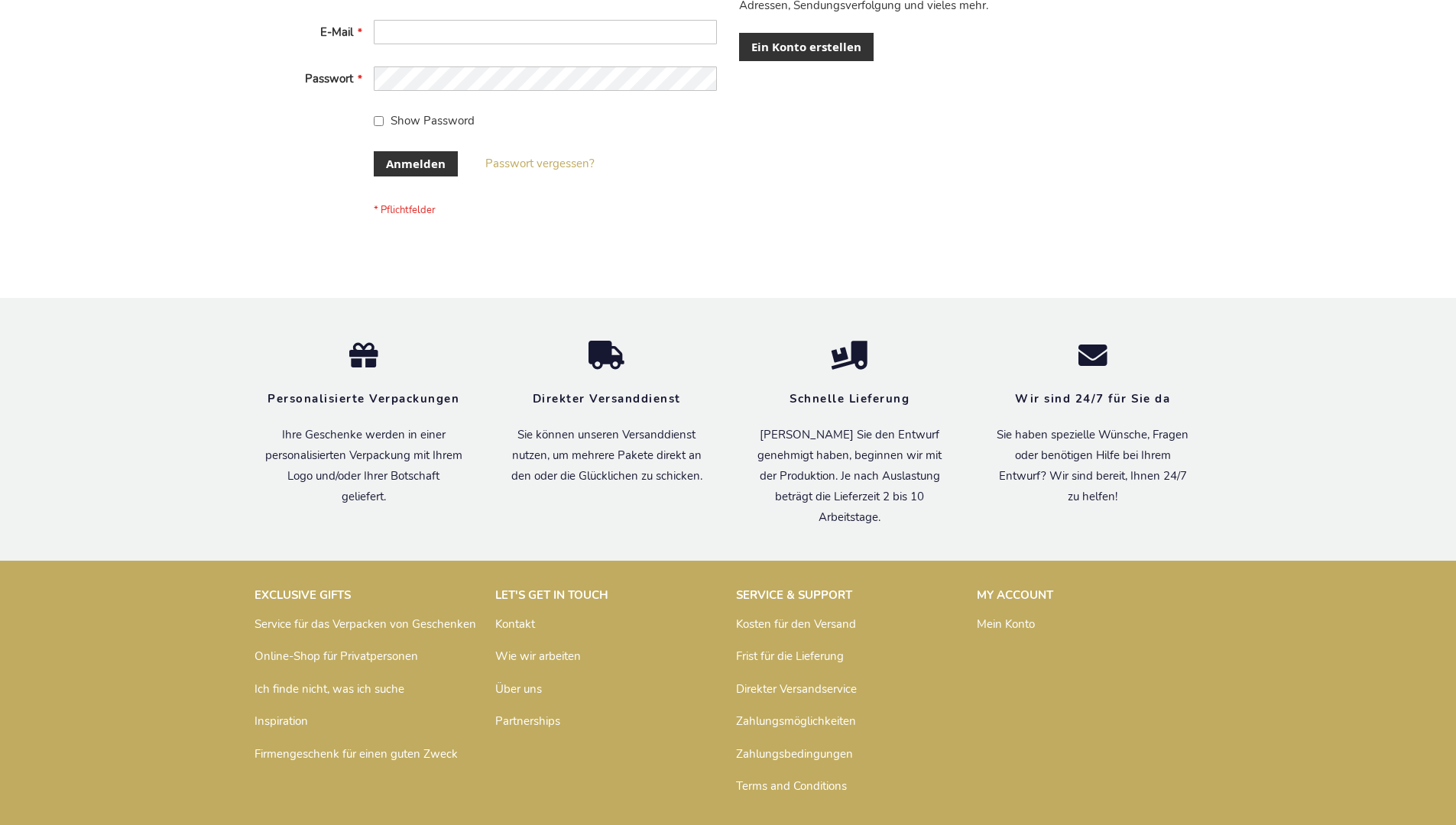
scroll to position [512, 0]
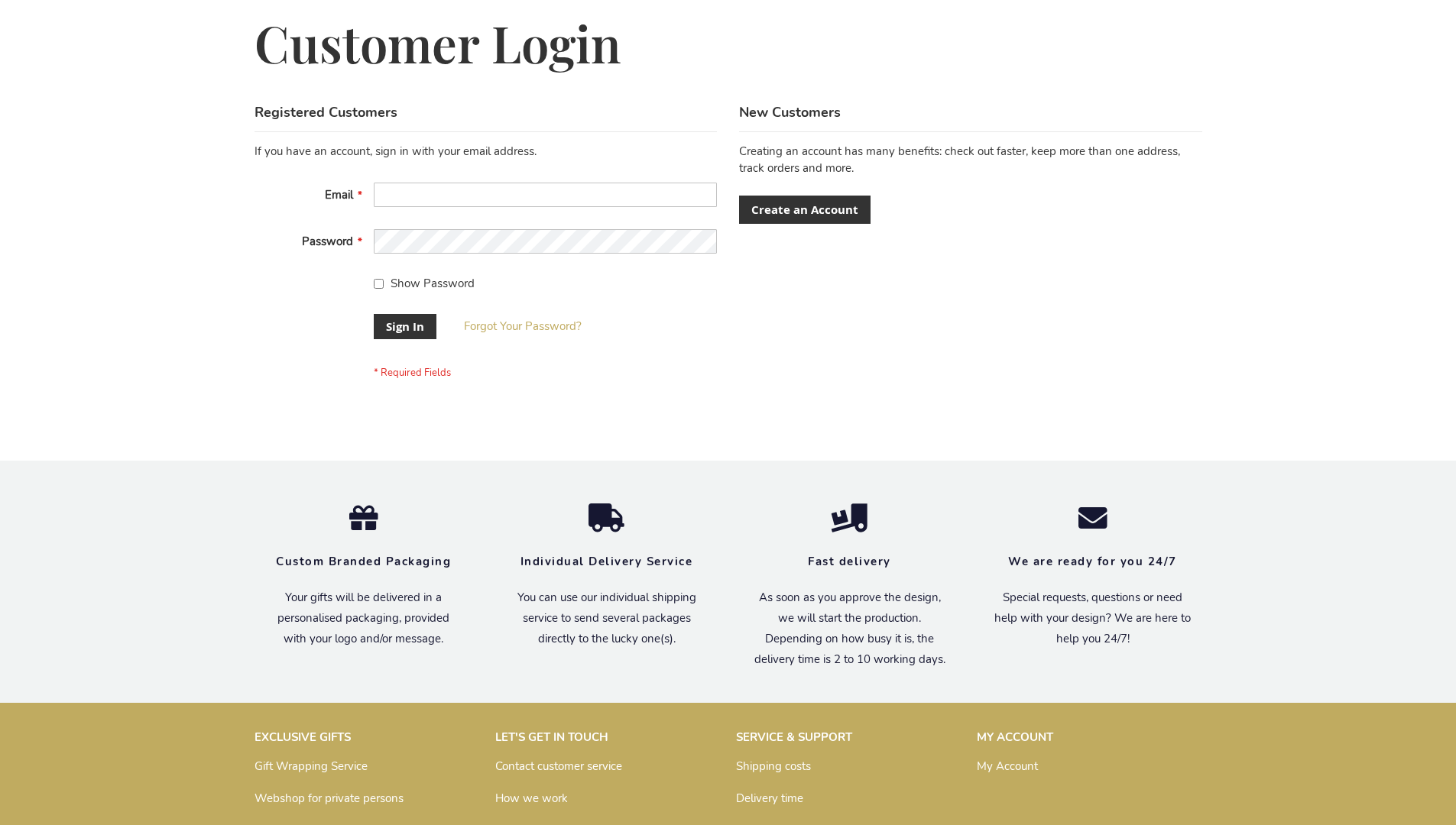
scroll to position [492, 0]
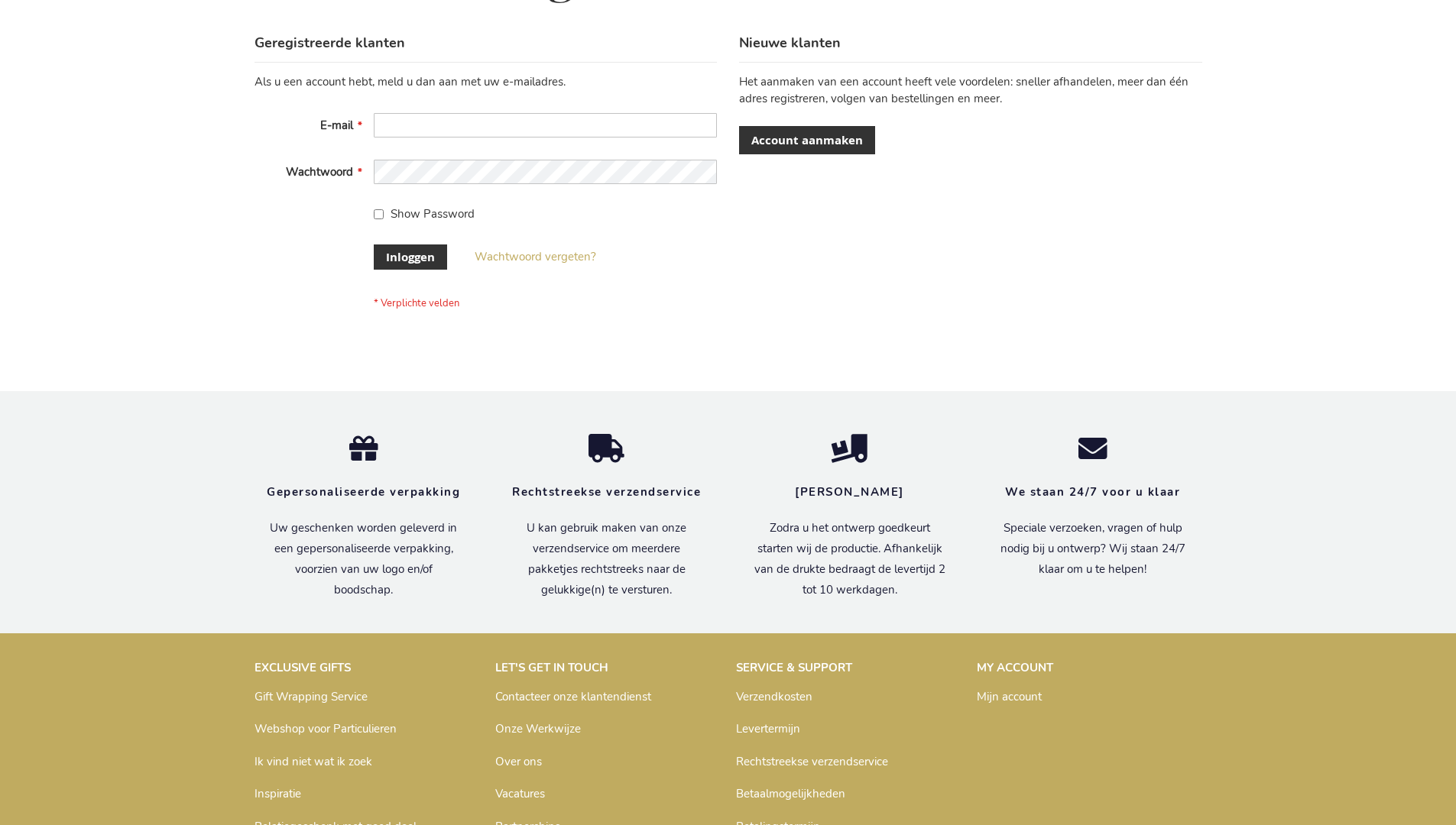
scroll to position [519, 0]
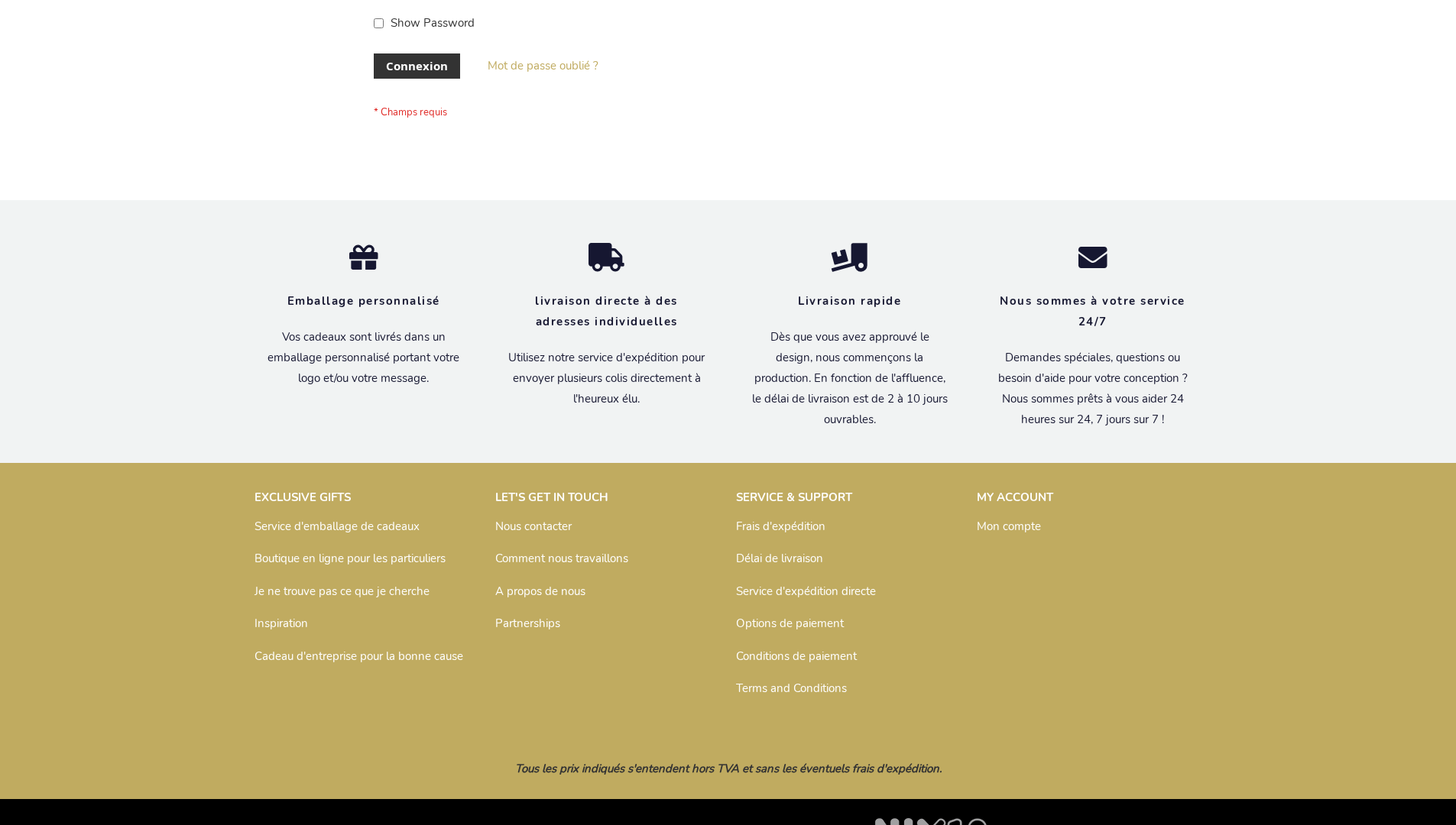
scroll to position [528, 0]
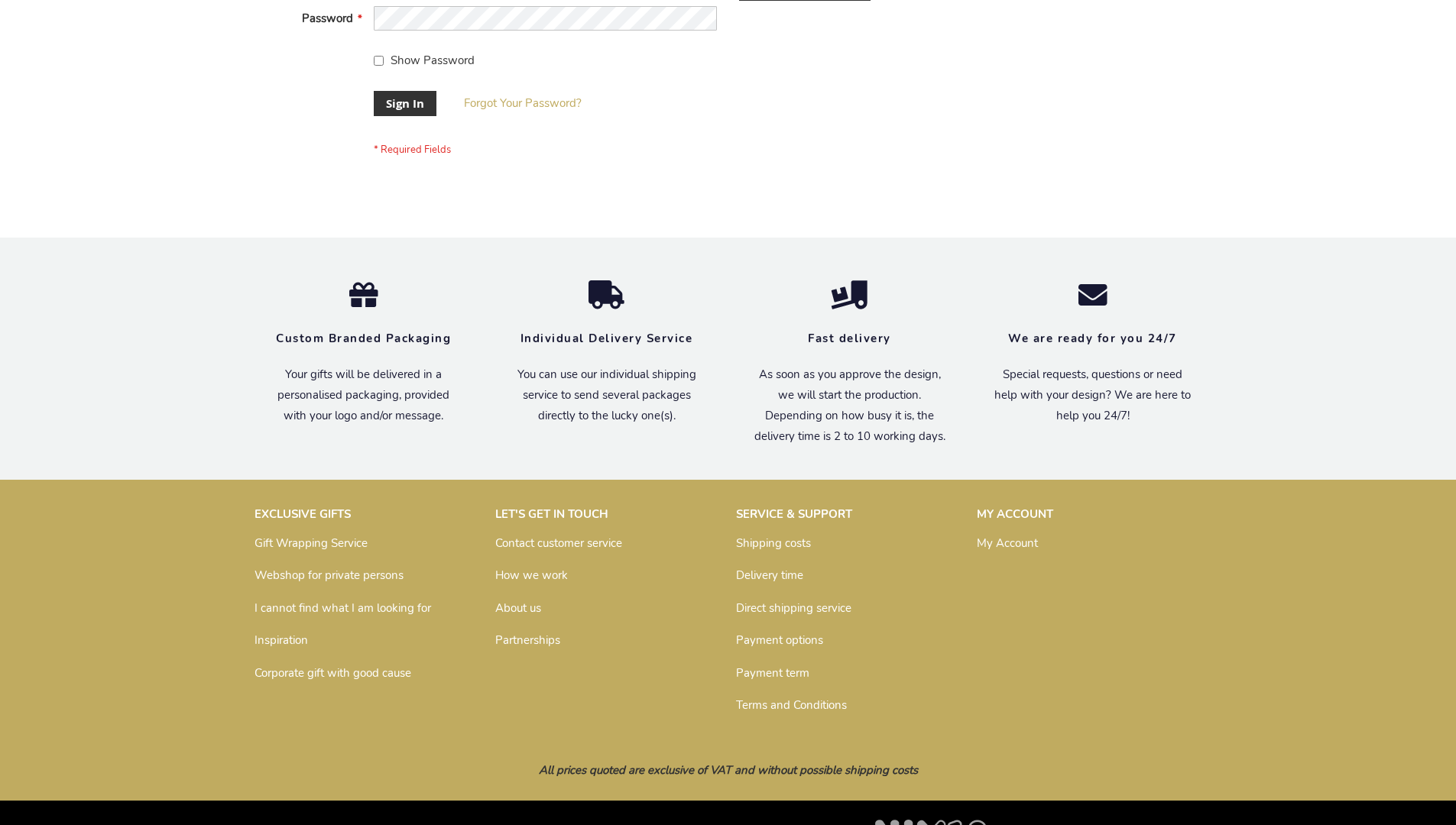
scroll to position [492, 0]
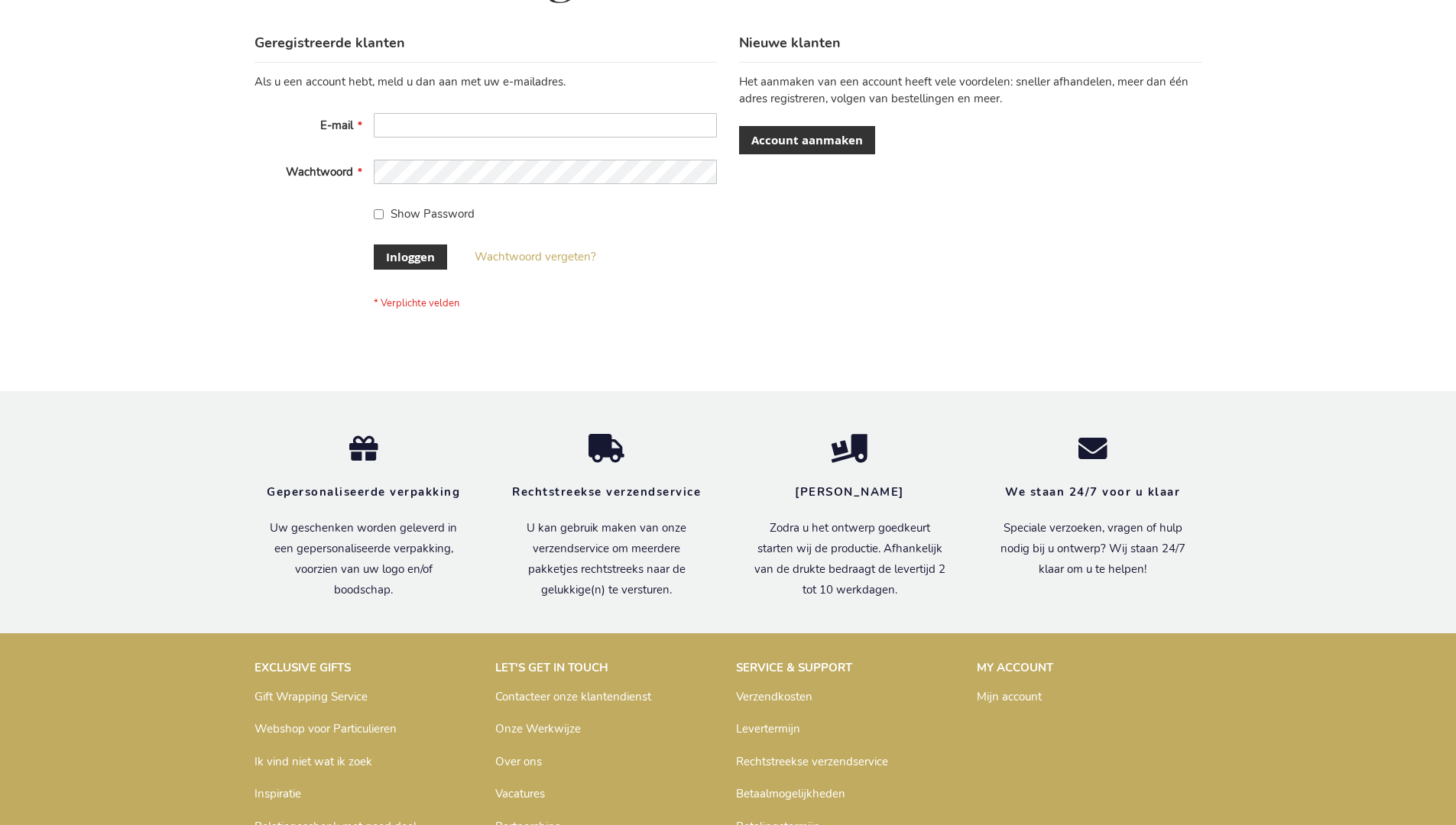
scroll to position [519, 0]
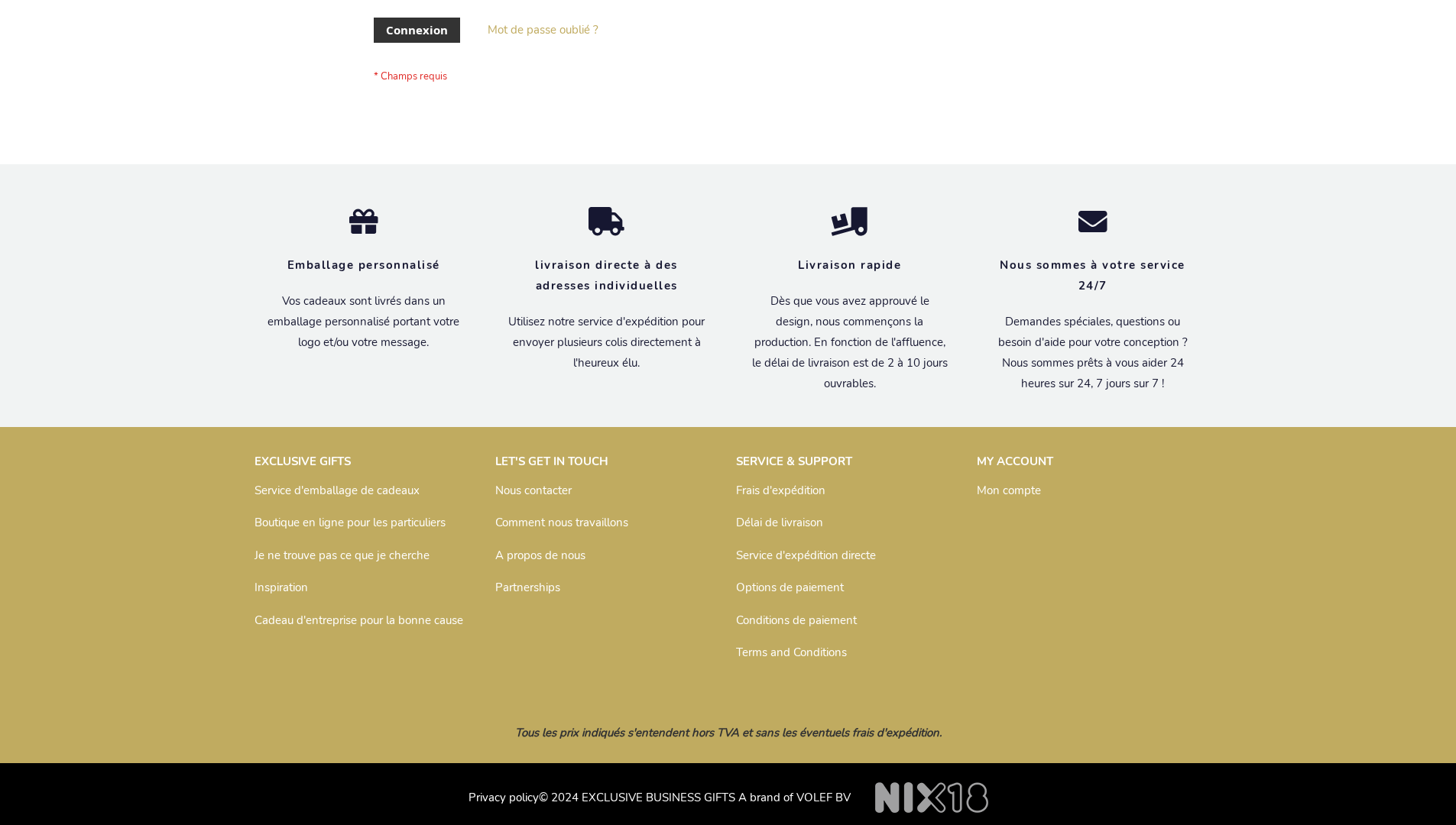
scroll to position [528, 0]
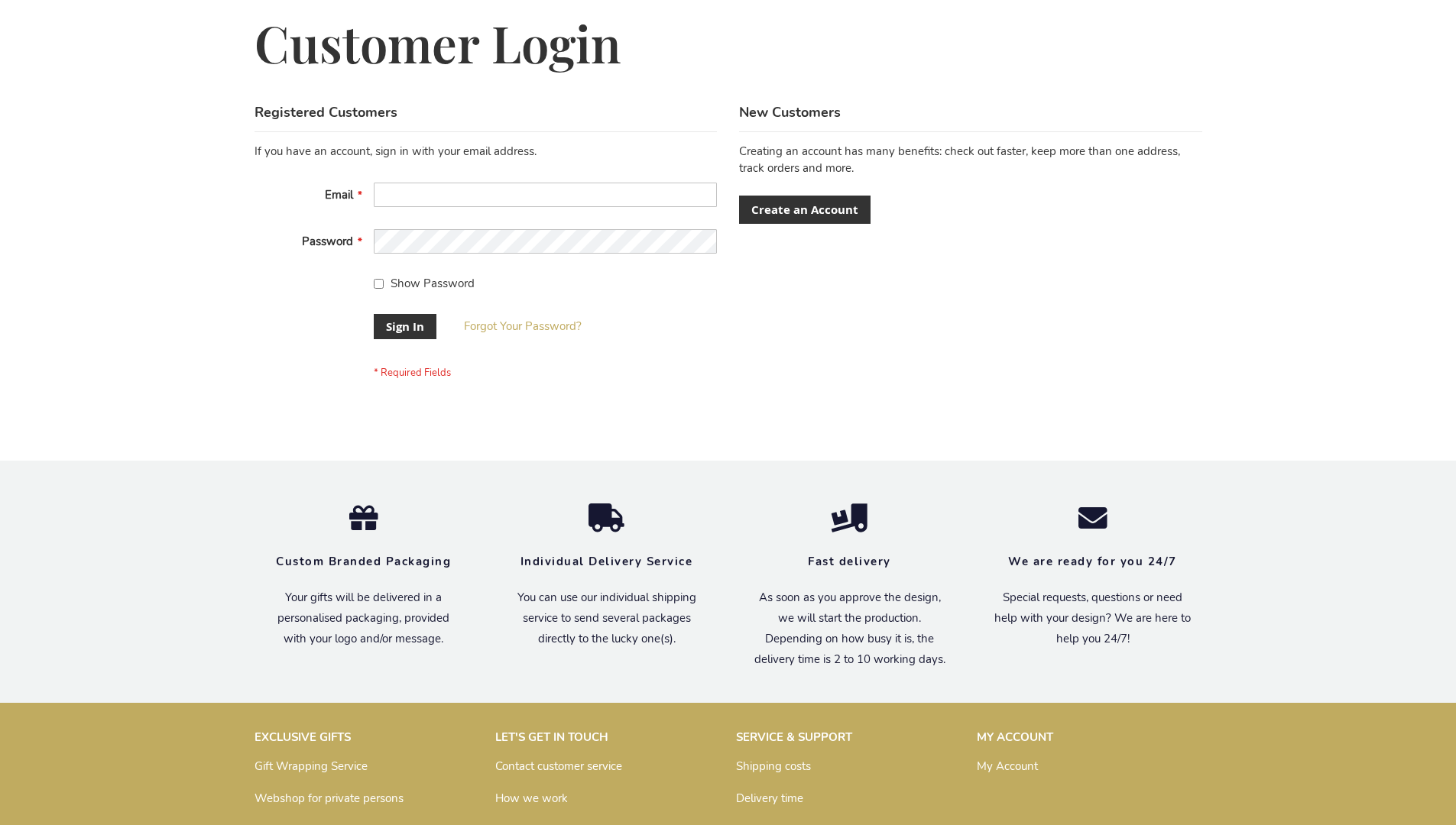
scroll to position [492, 0]
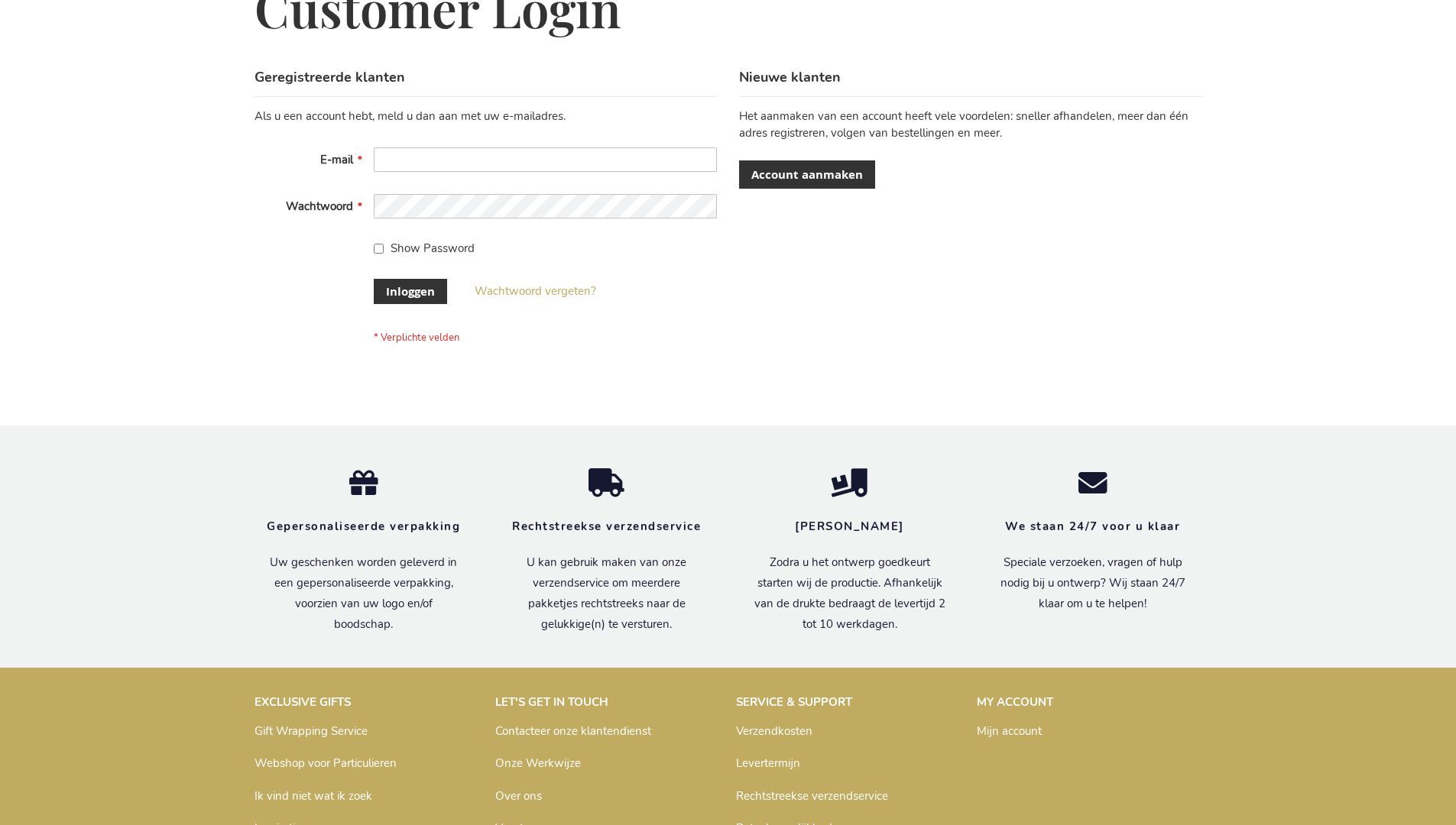
scroll to position [519, 0]
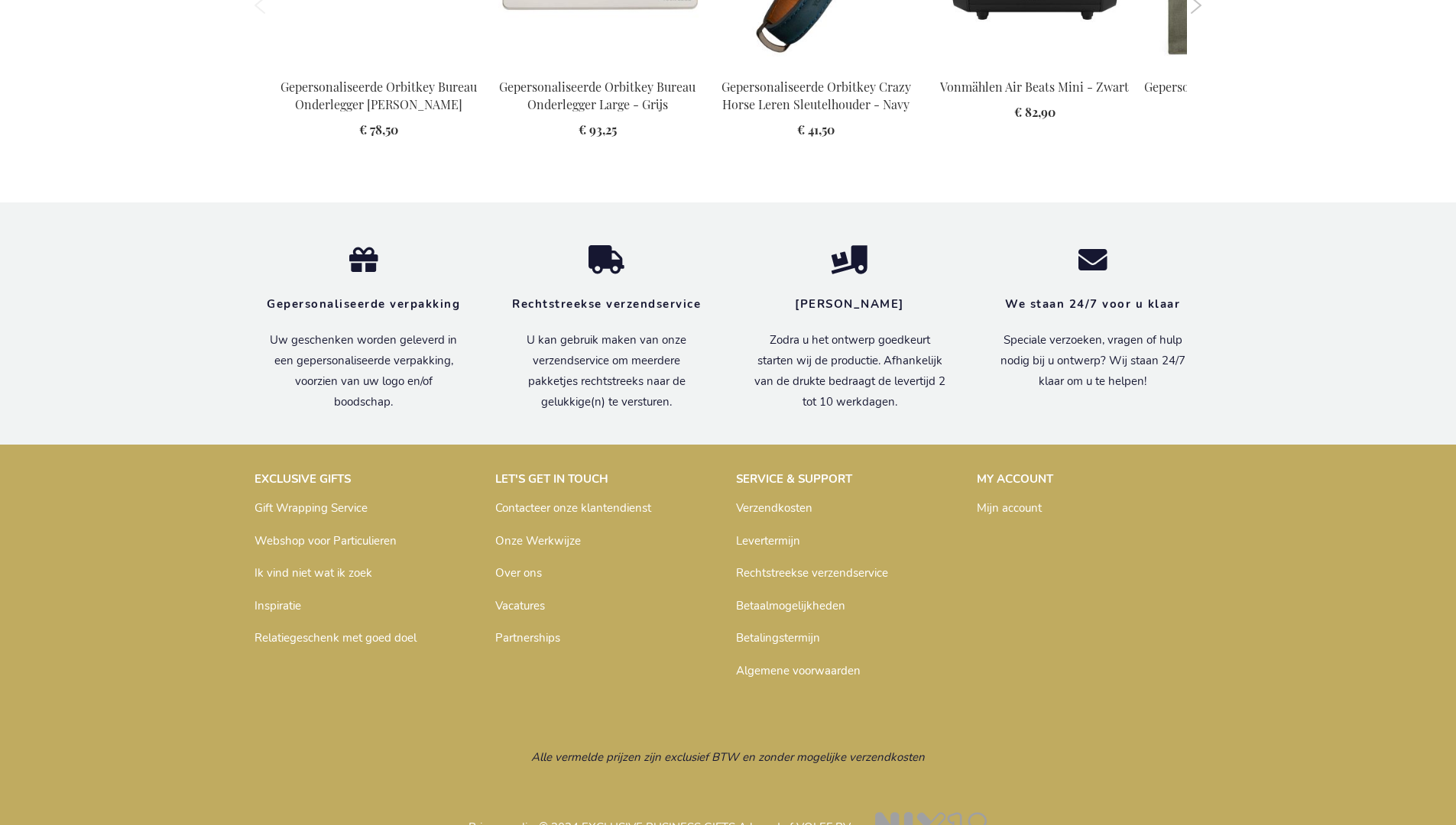
scroll to position [2132, 0]
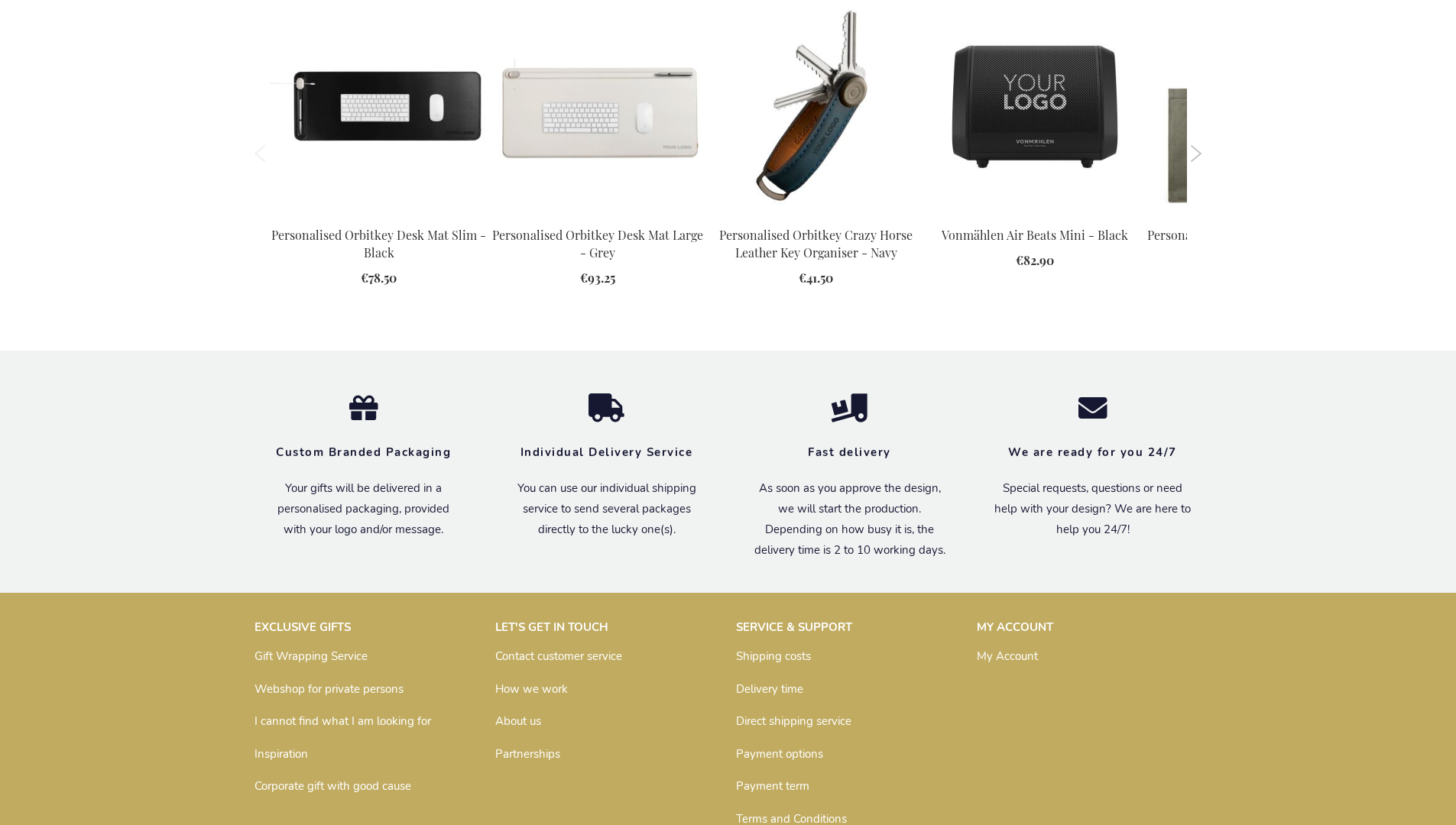
scroll to position [2138, 0]
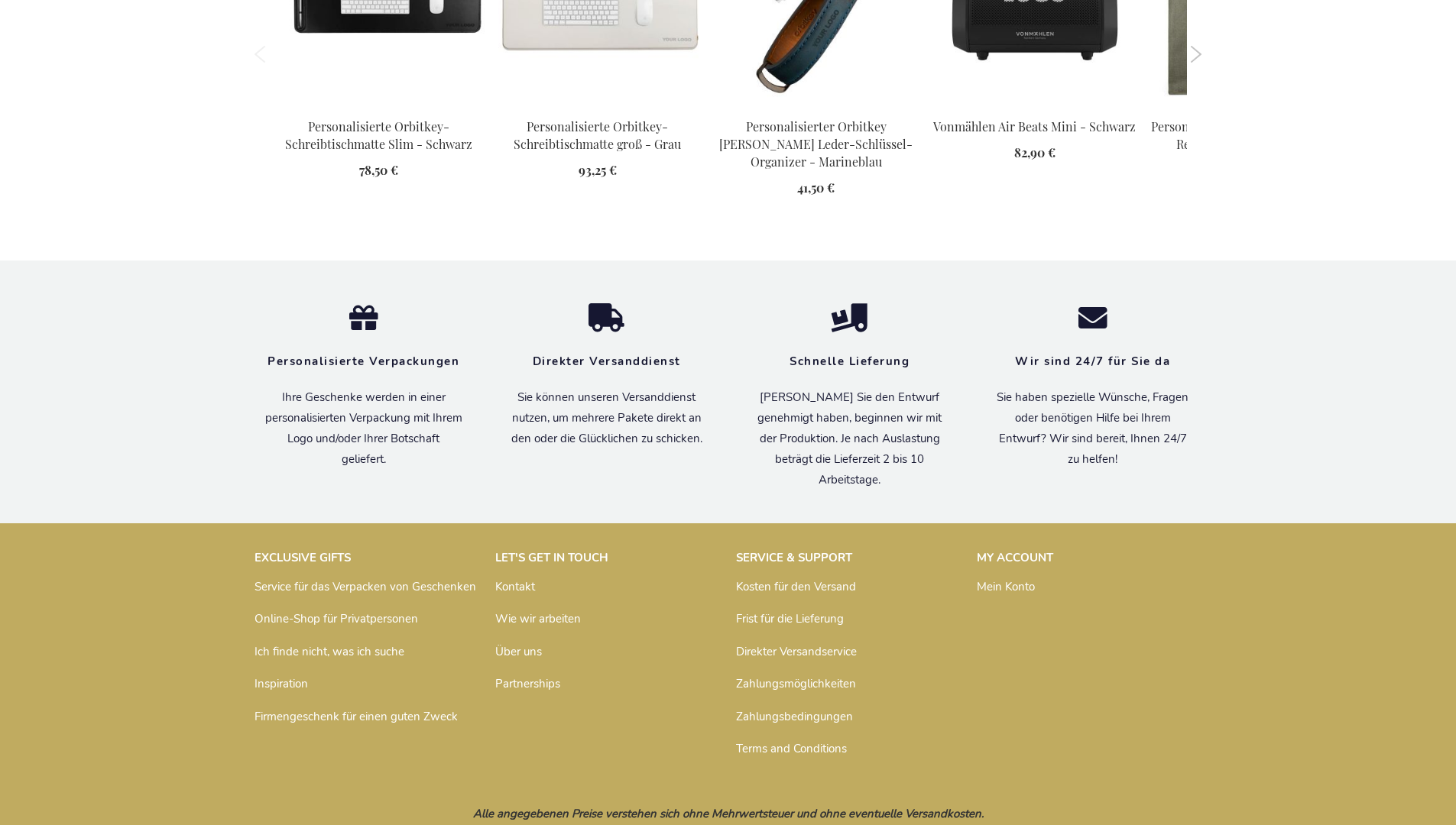
scroll to position [2159, 0]
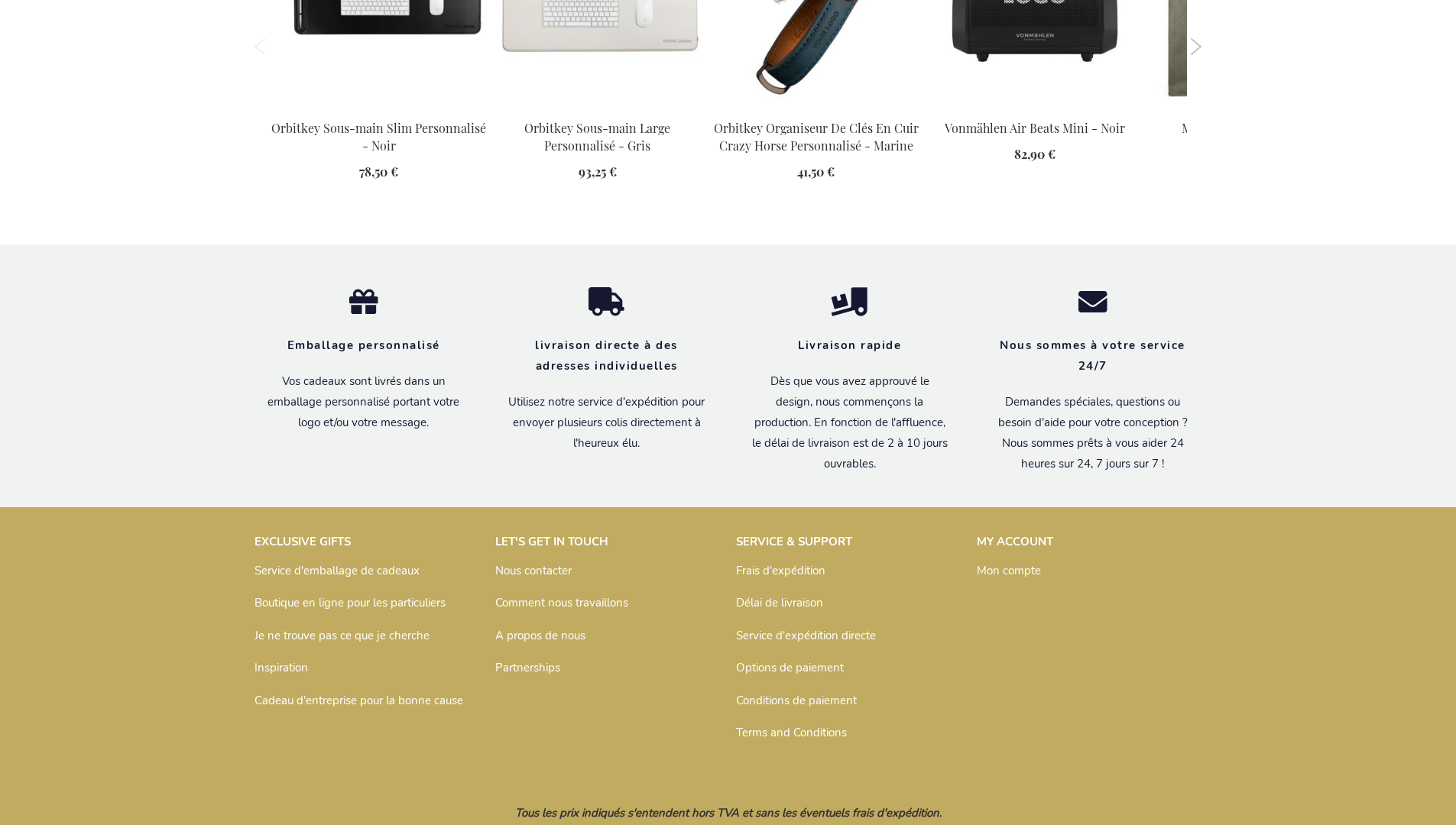
scroll to position [2157, 0]
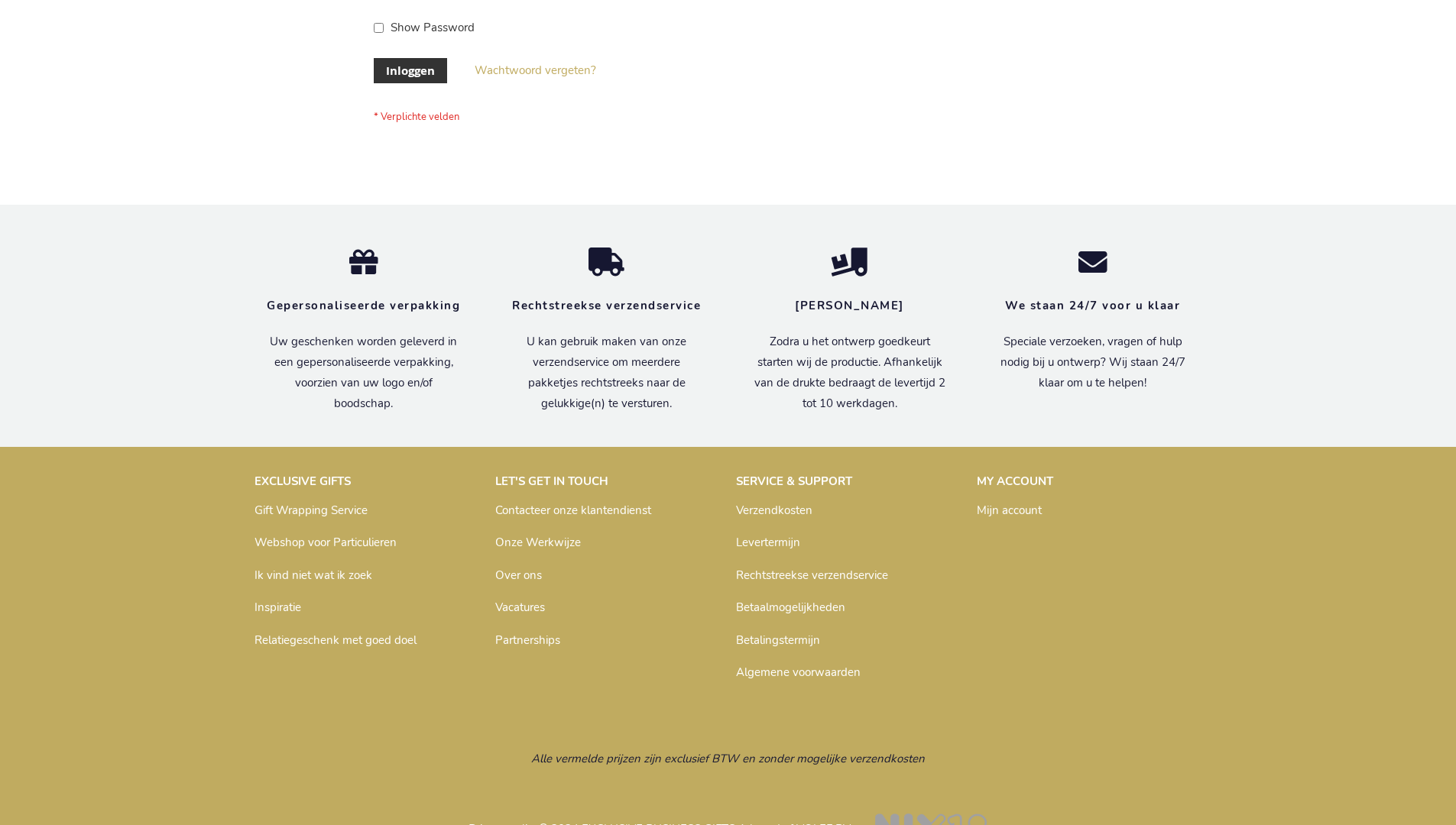
scroll to position [519, 0]
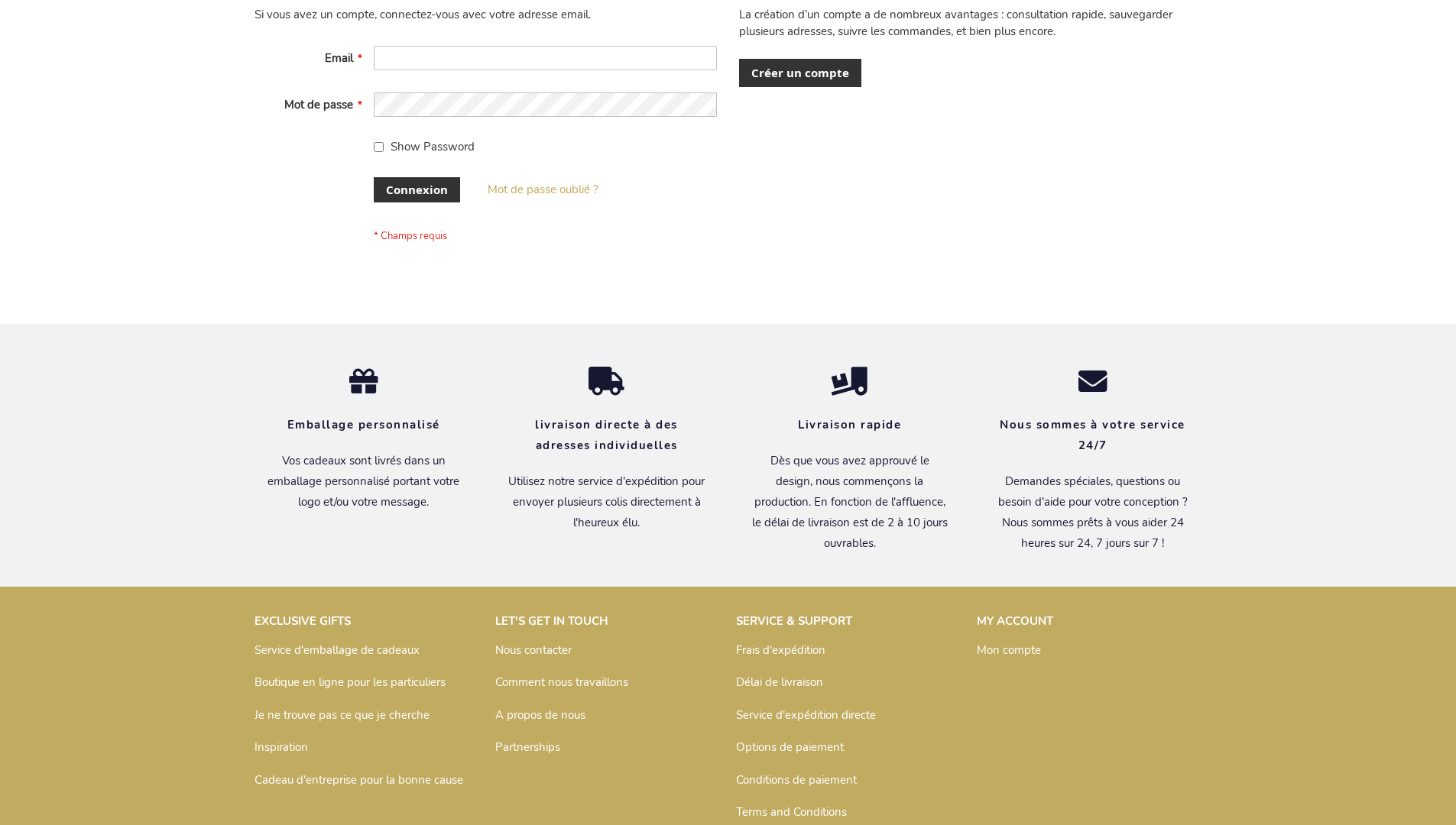
scroll to position [528, 0]
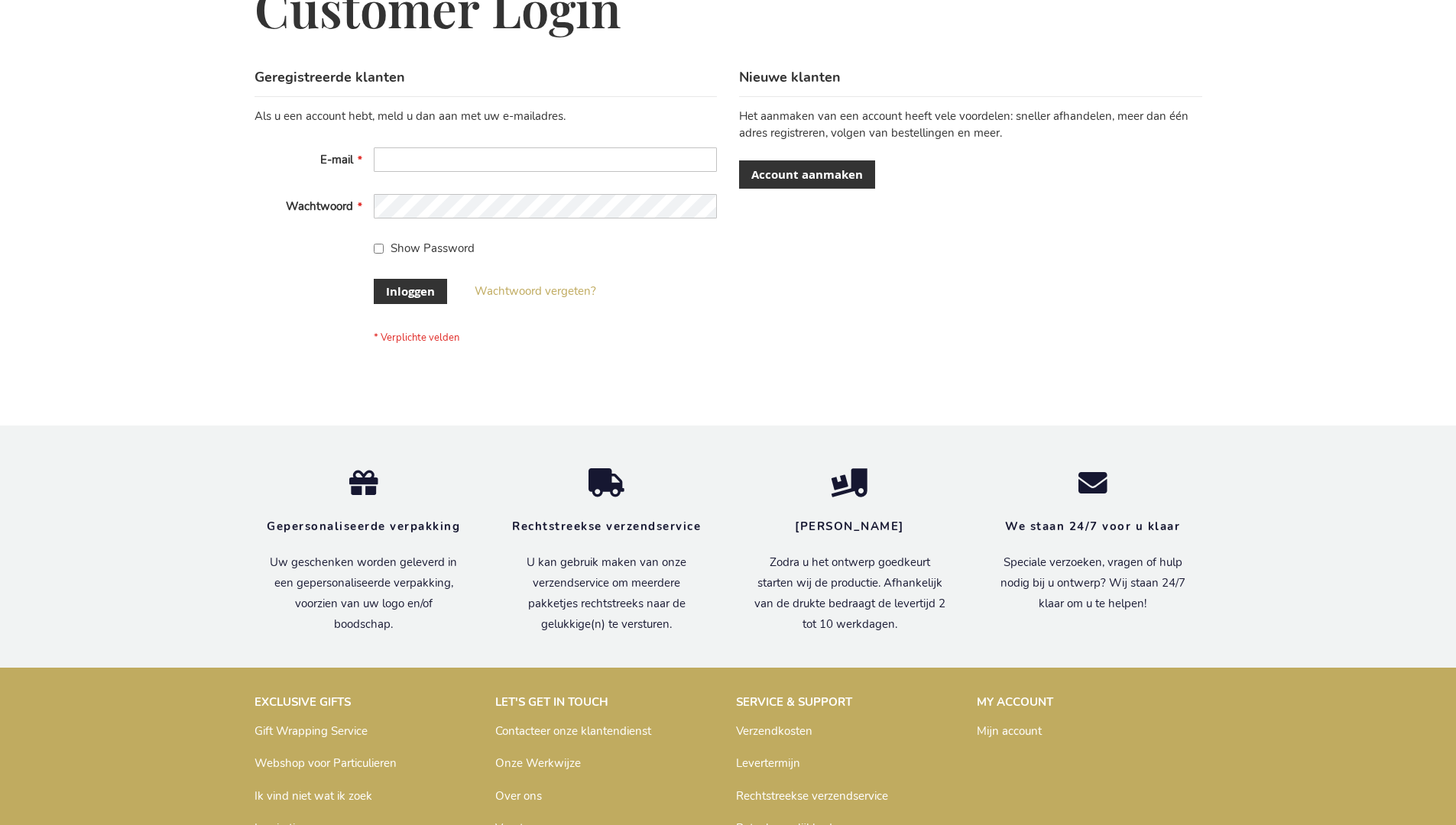
scroll to position [519, 0]
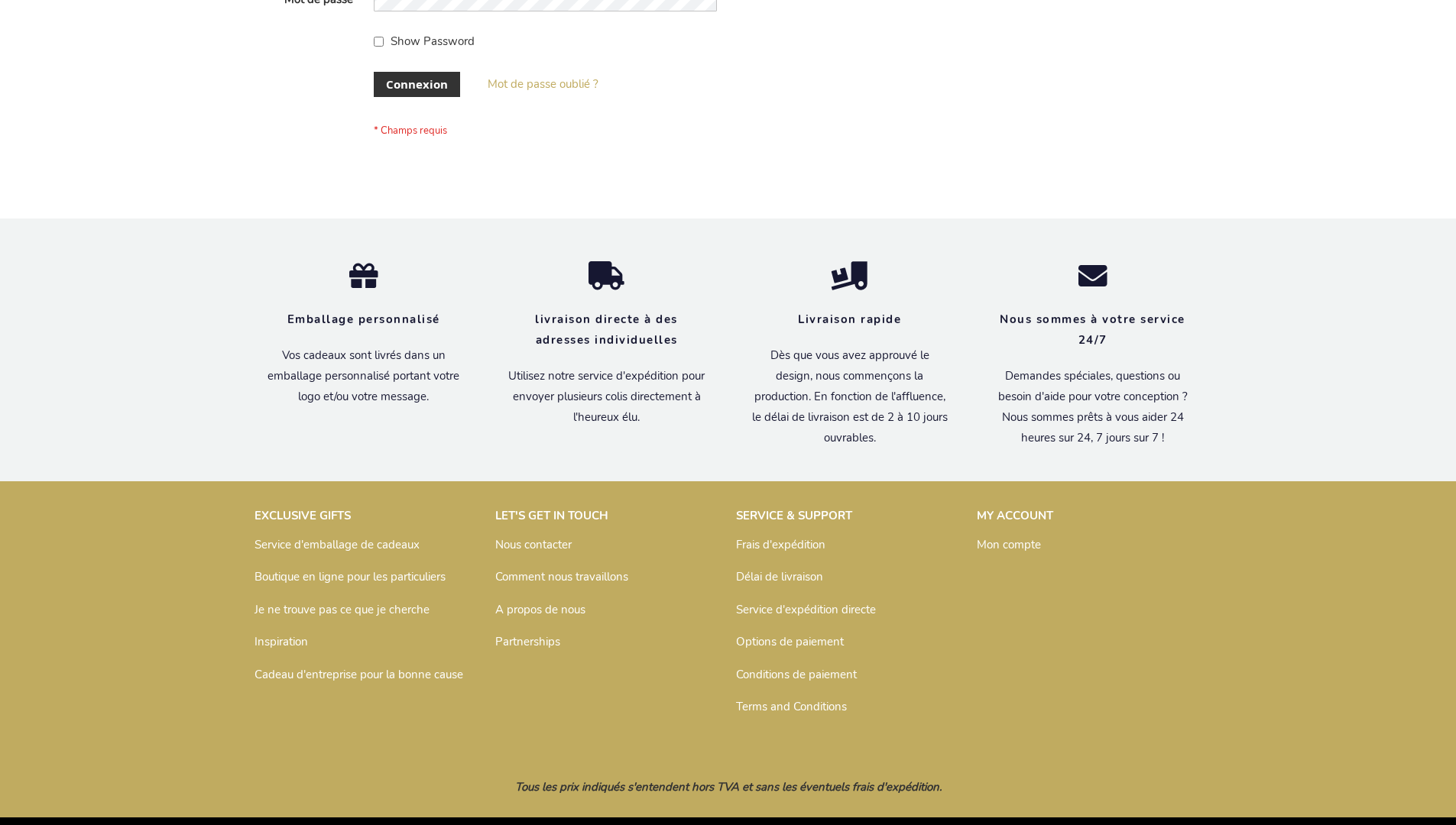
scroll to position [528, 0]
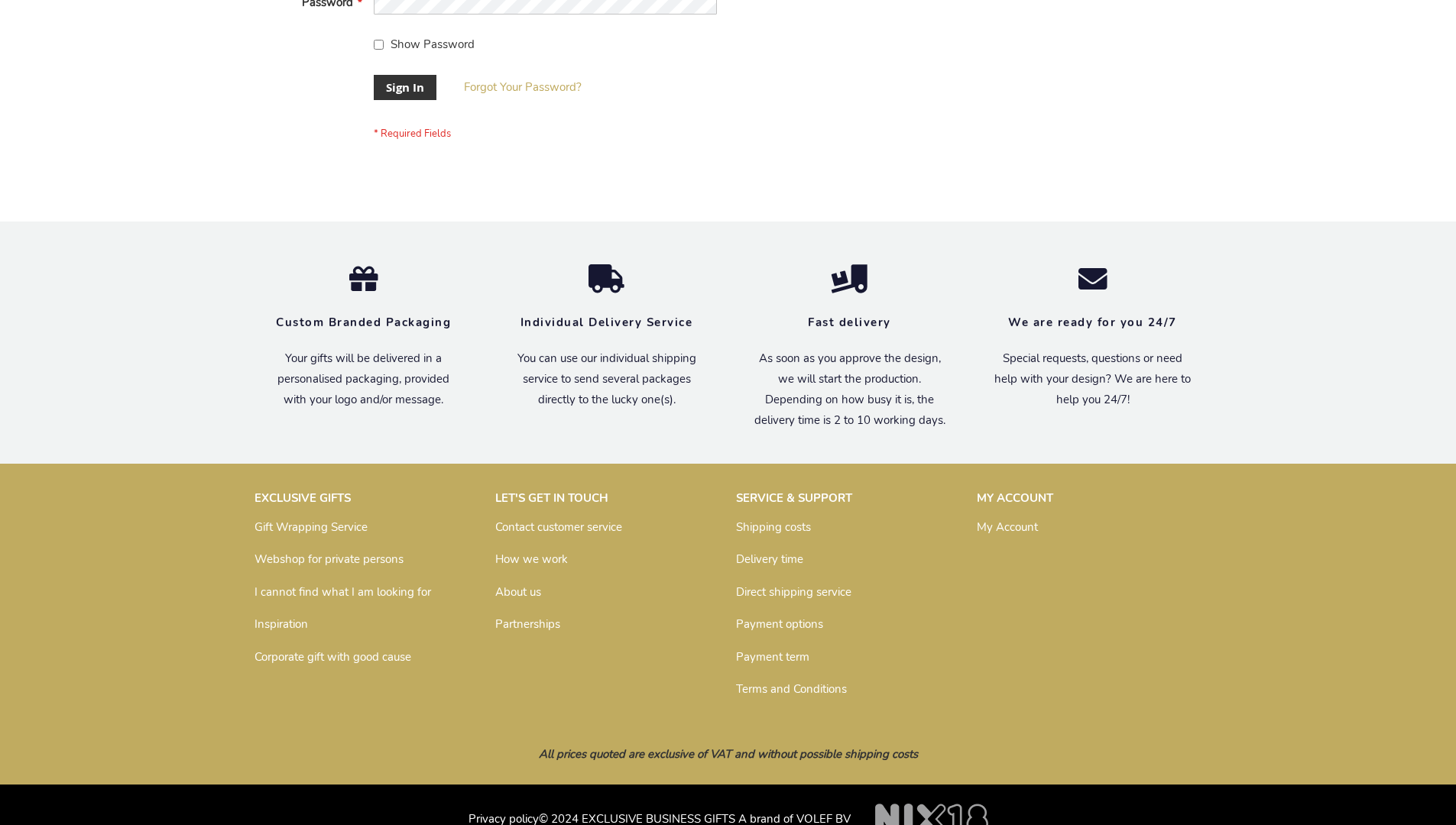
scroll to position [492, 0]
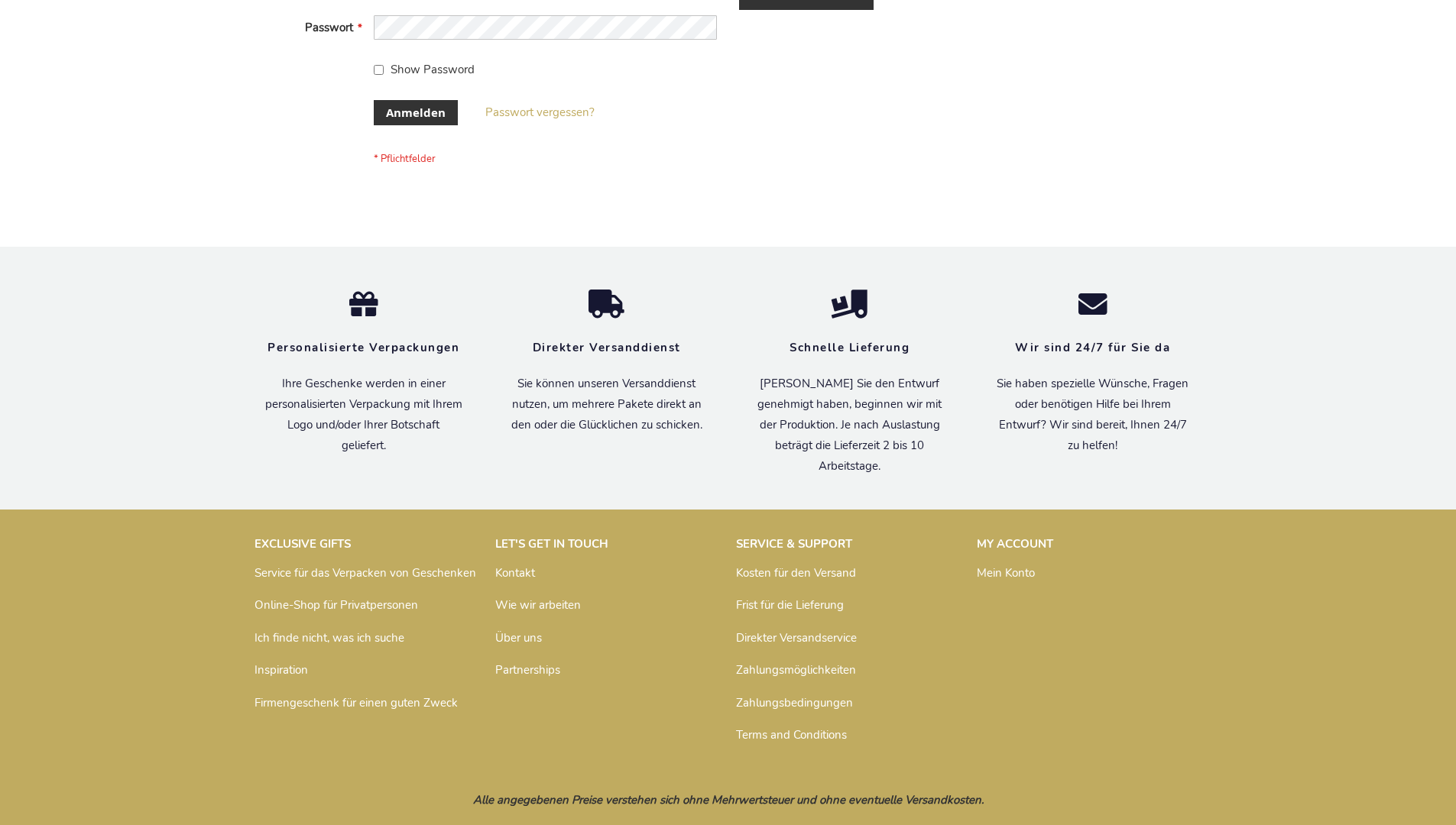
scroll to position [512, 0]
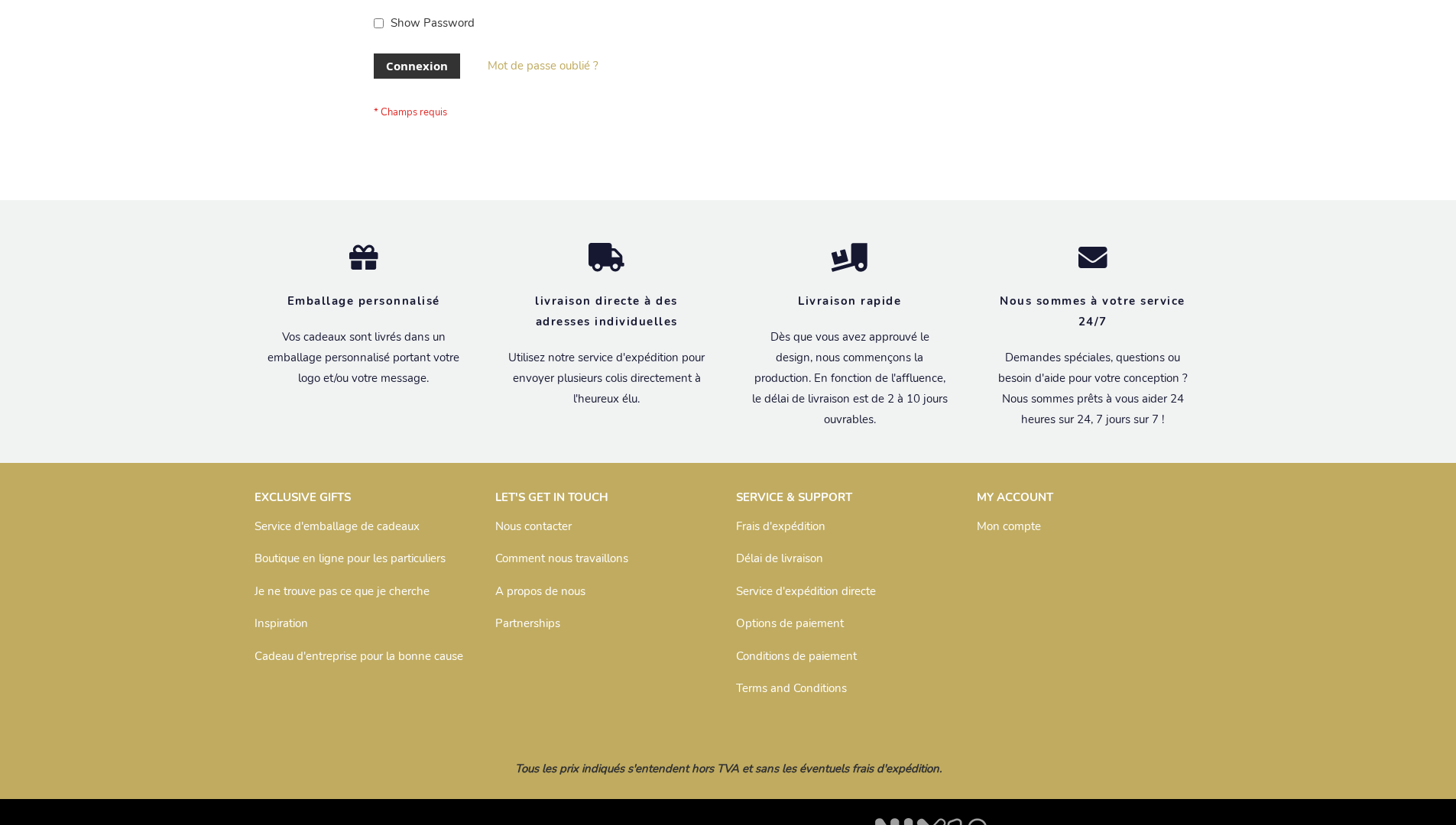
scroll to position [528, 0]
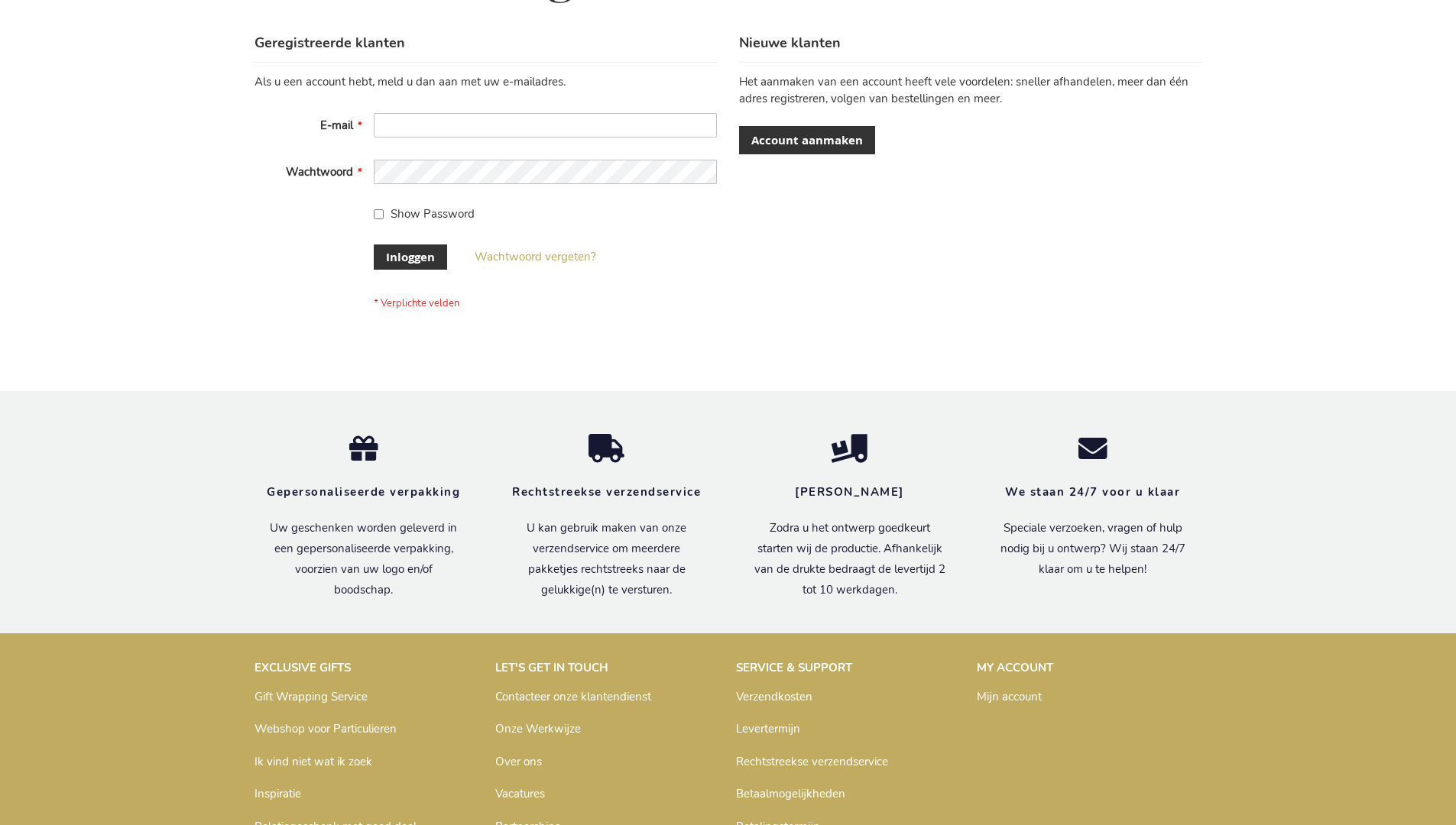
scroll to position [519, 0]
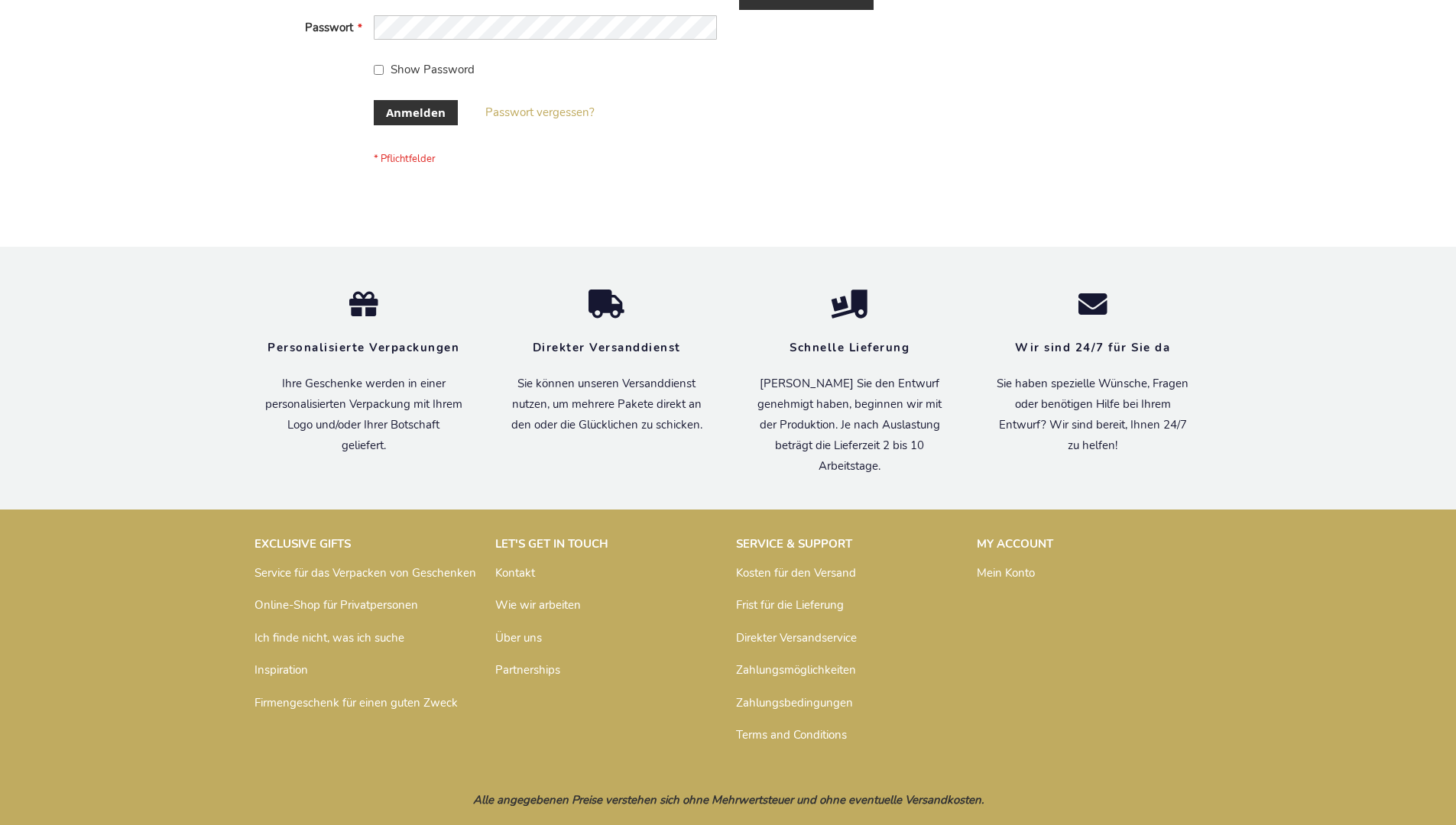
scroll to position [512, 0]
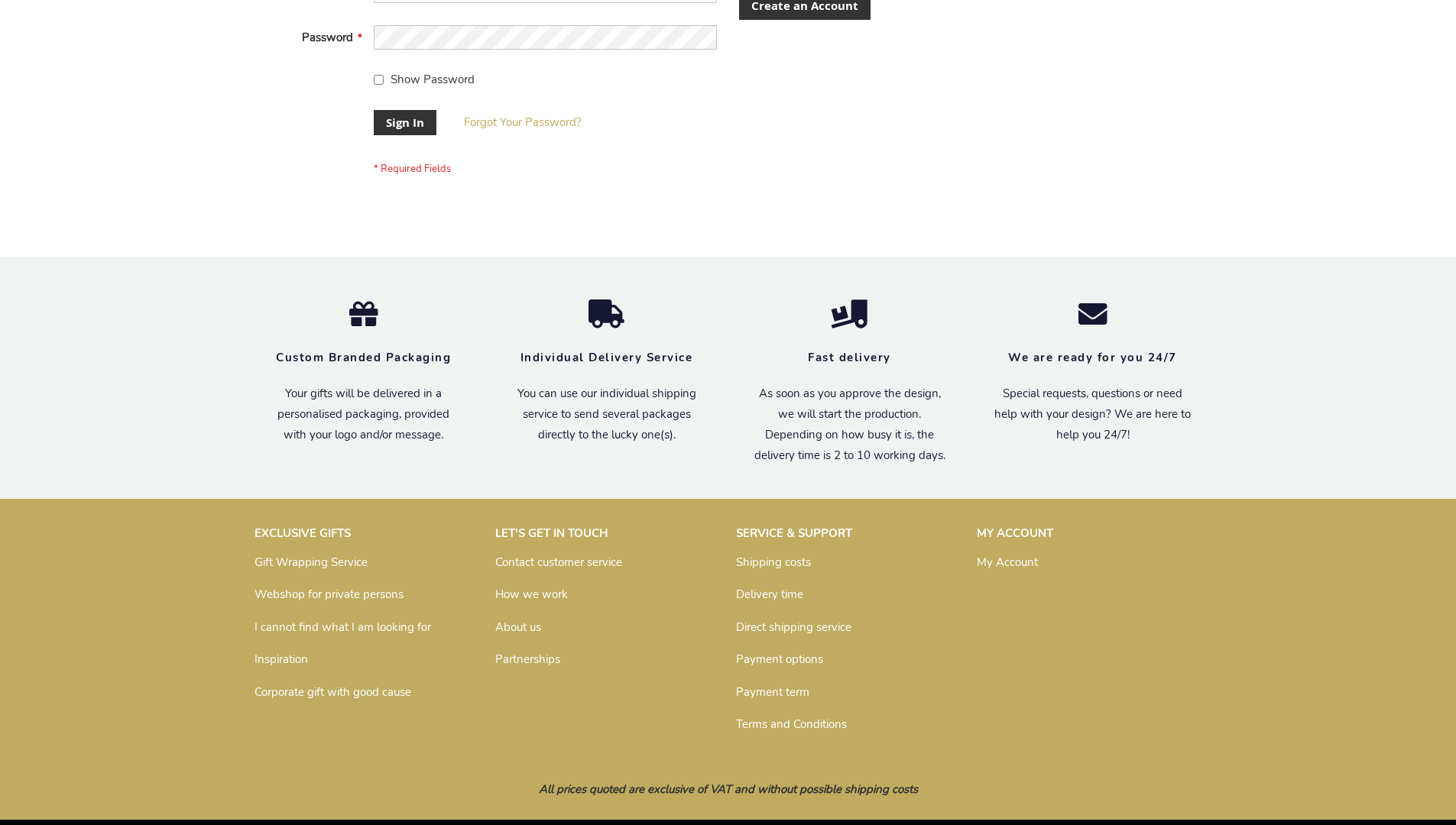
scroll to position [492, 0]
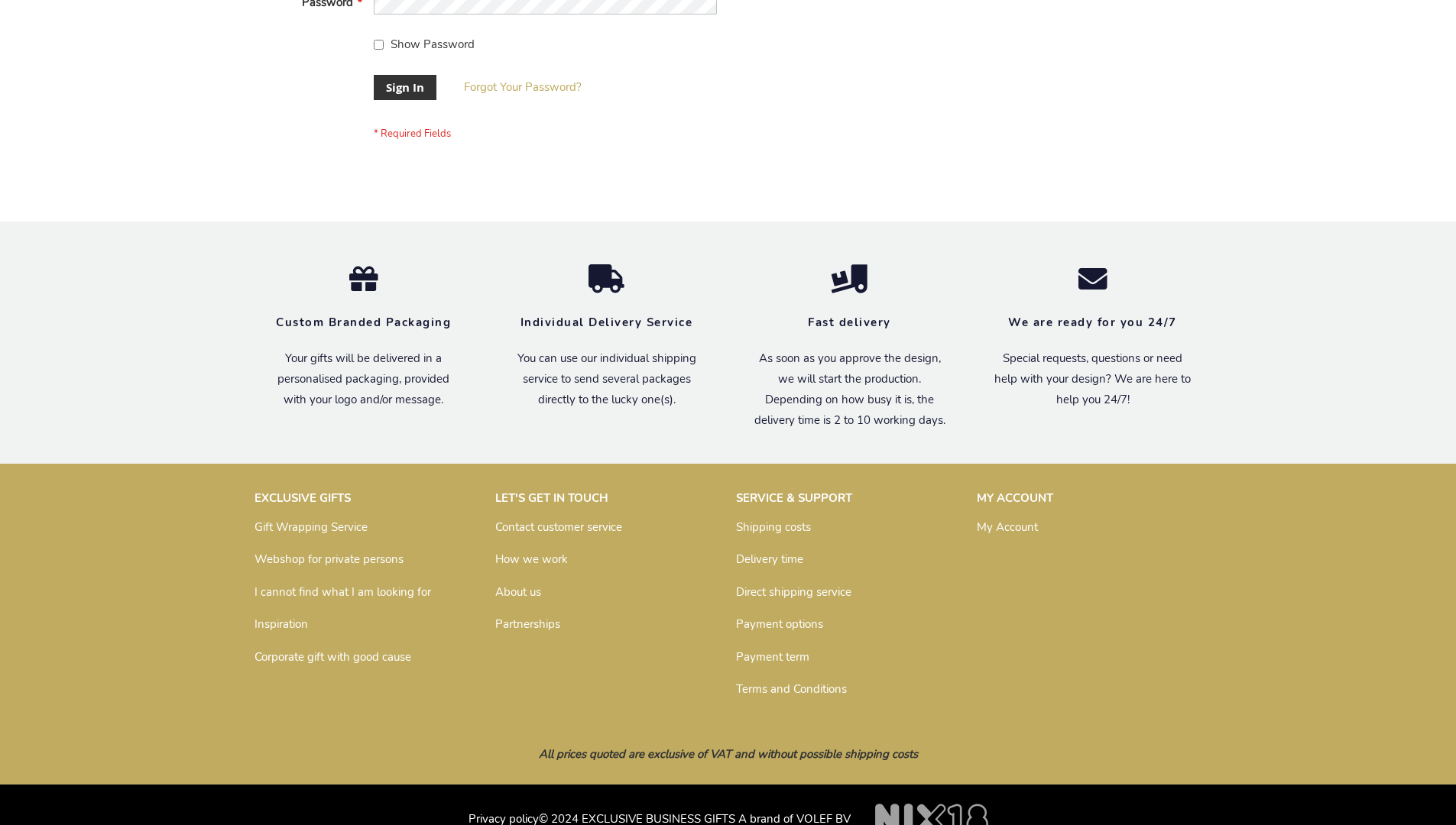
scroll to position [492, 0]
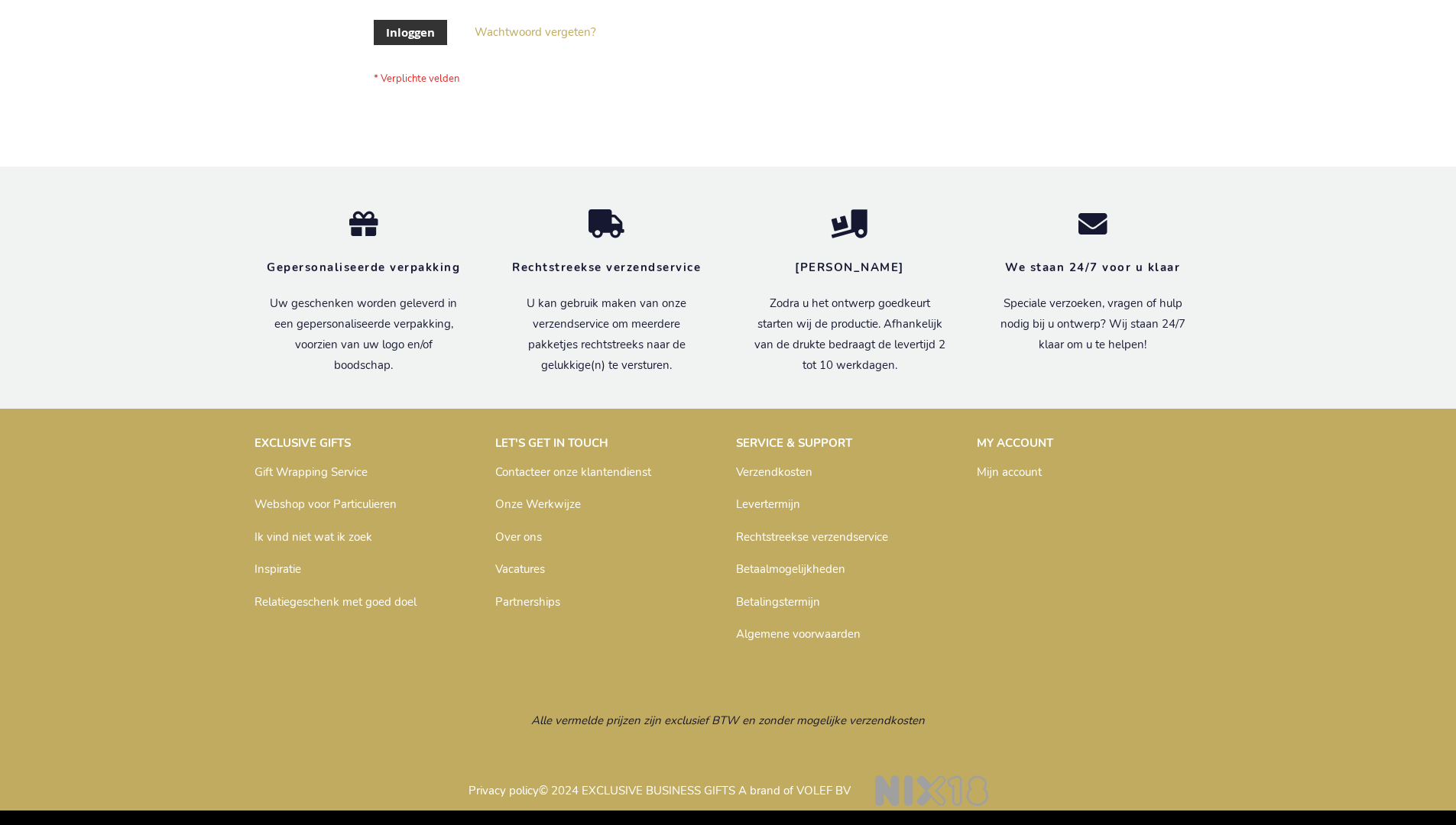
scroll to position [519, 0]
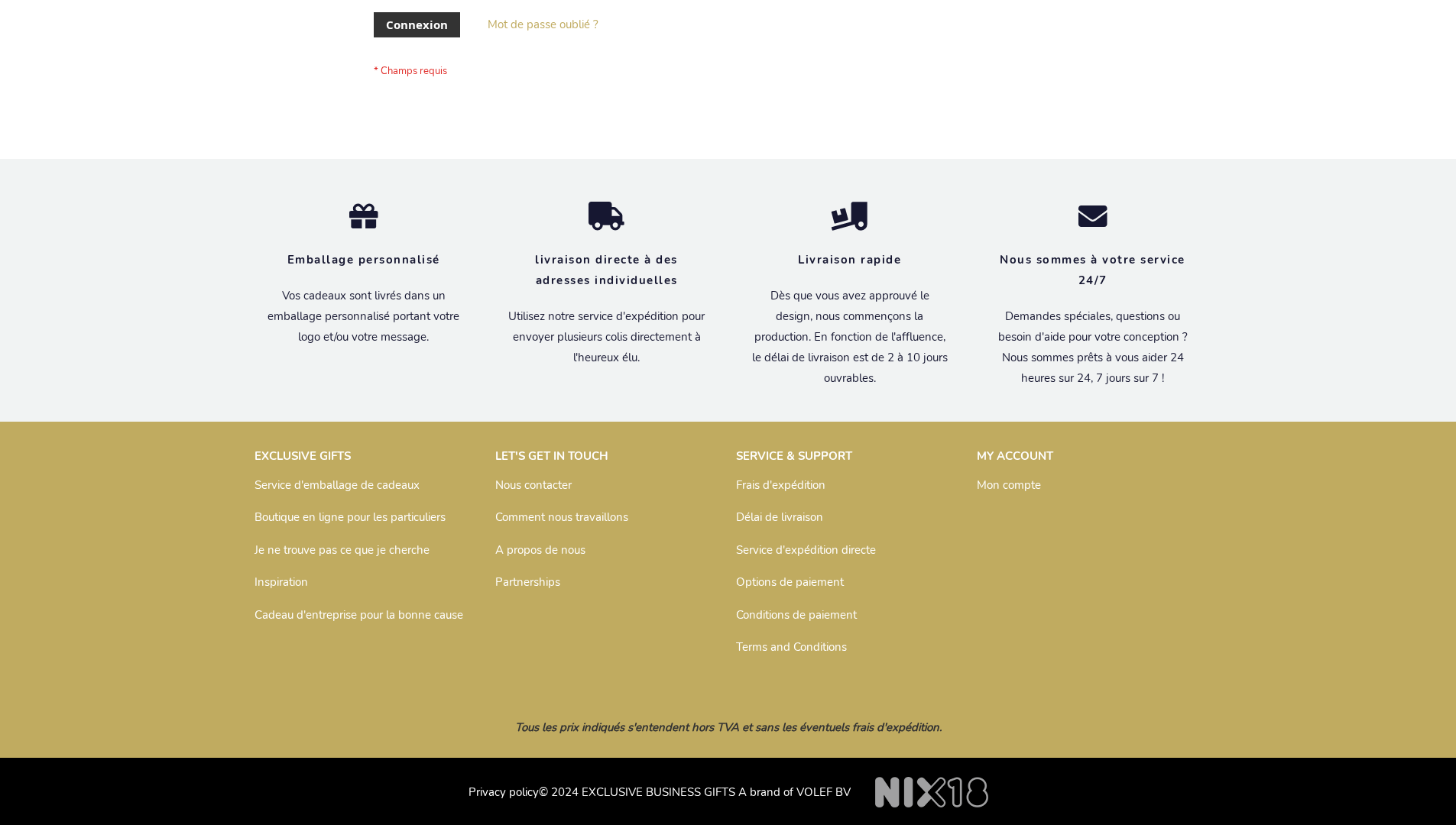
scroll to position [528, 0]
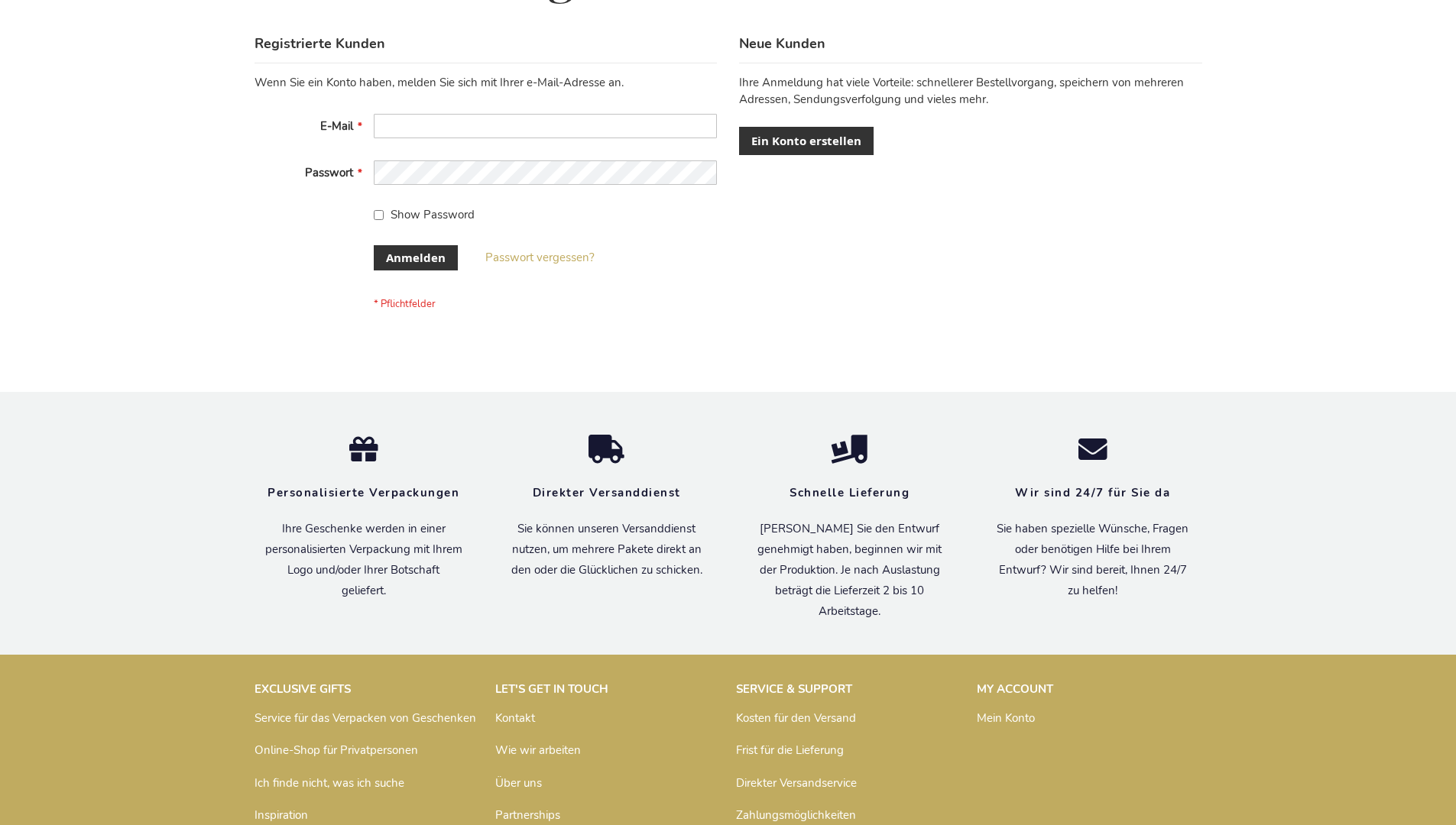
scroll to position [512, 0]
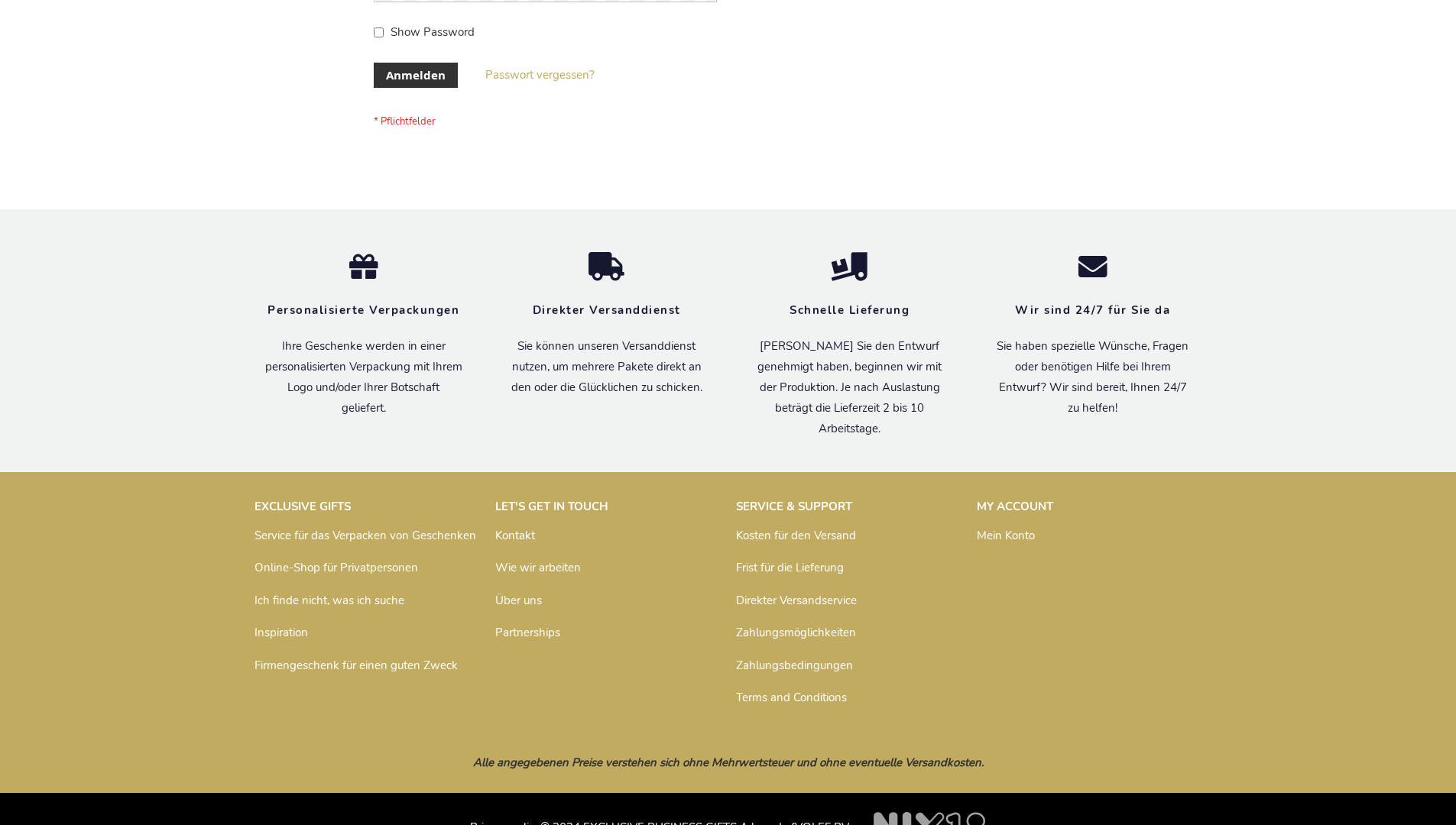
scroll to position [512, 0]
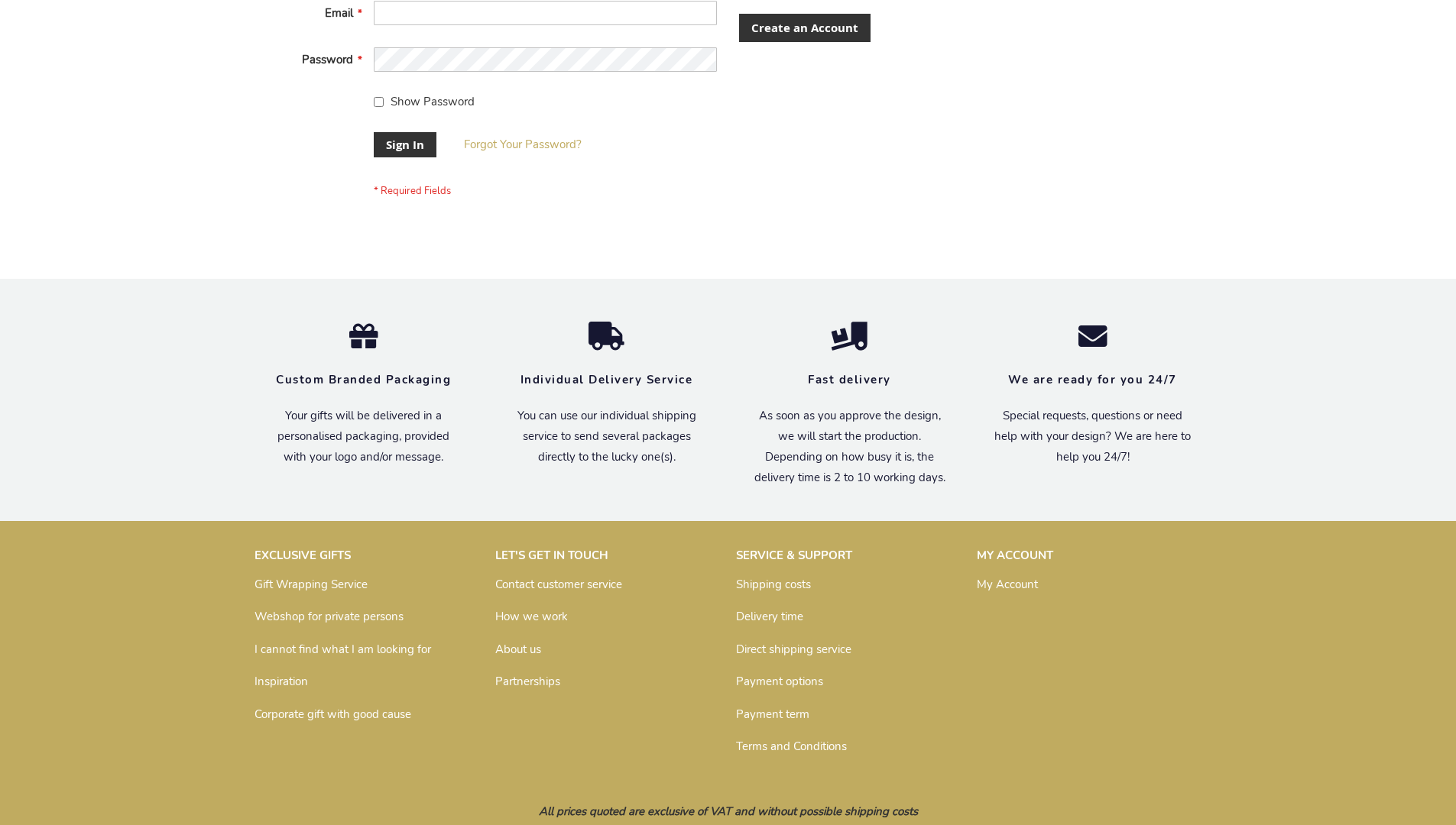
scroll to position [492, 0]
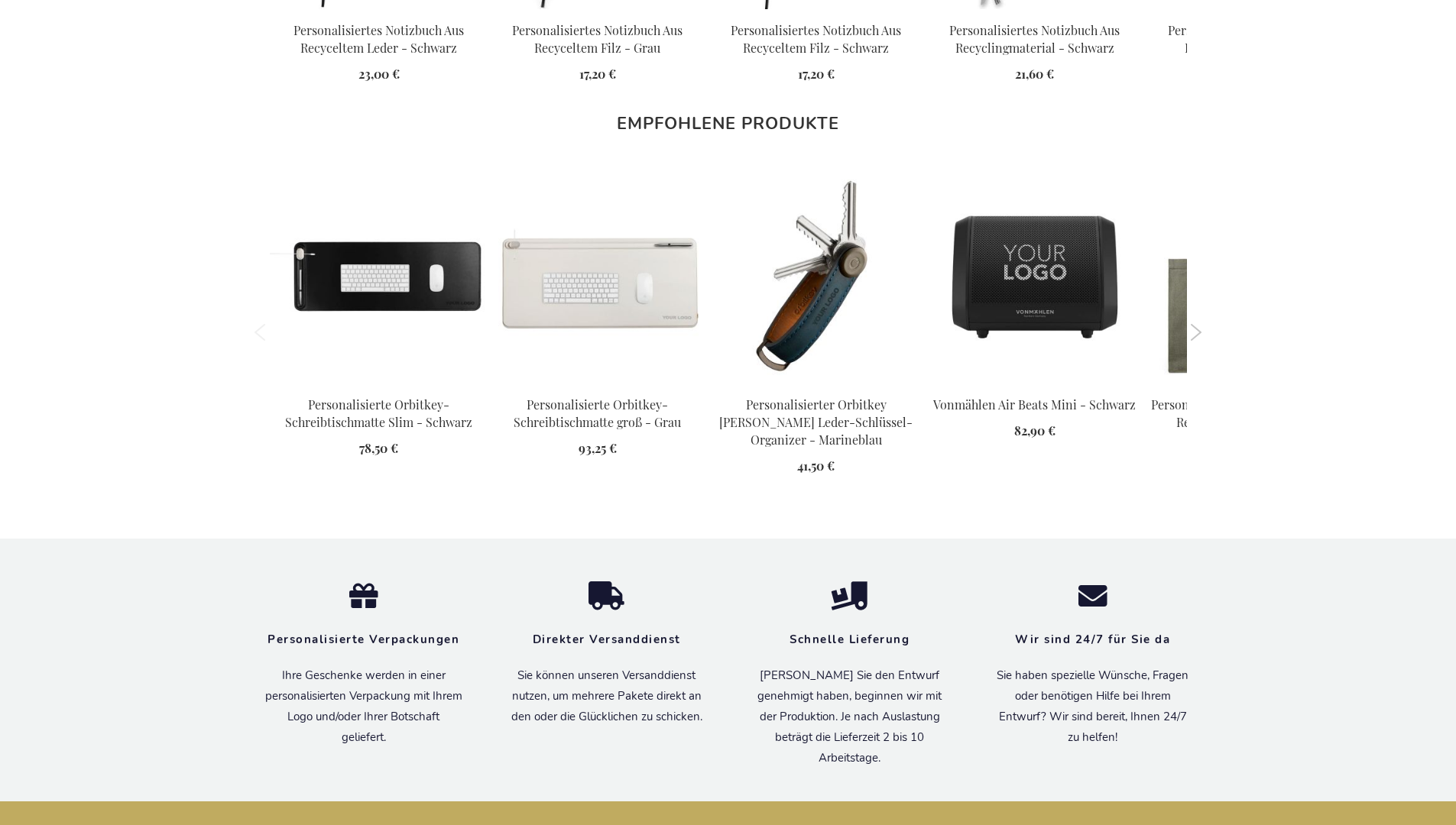
scroll to position [2159, 0]
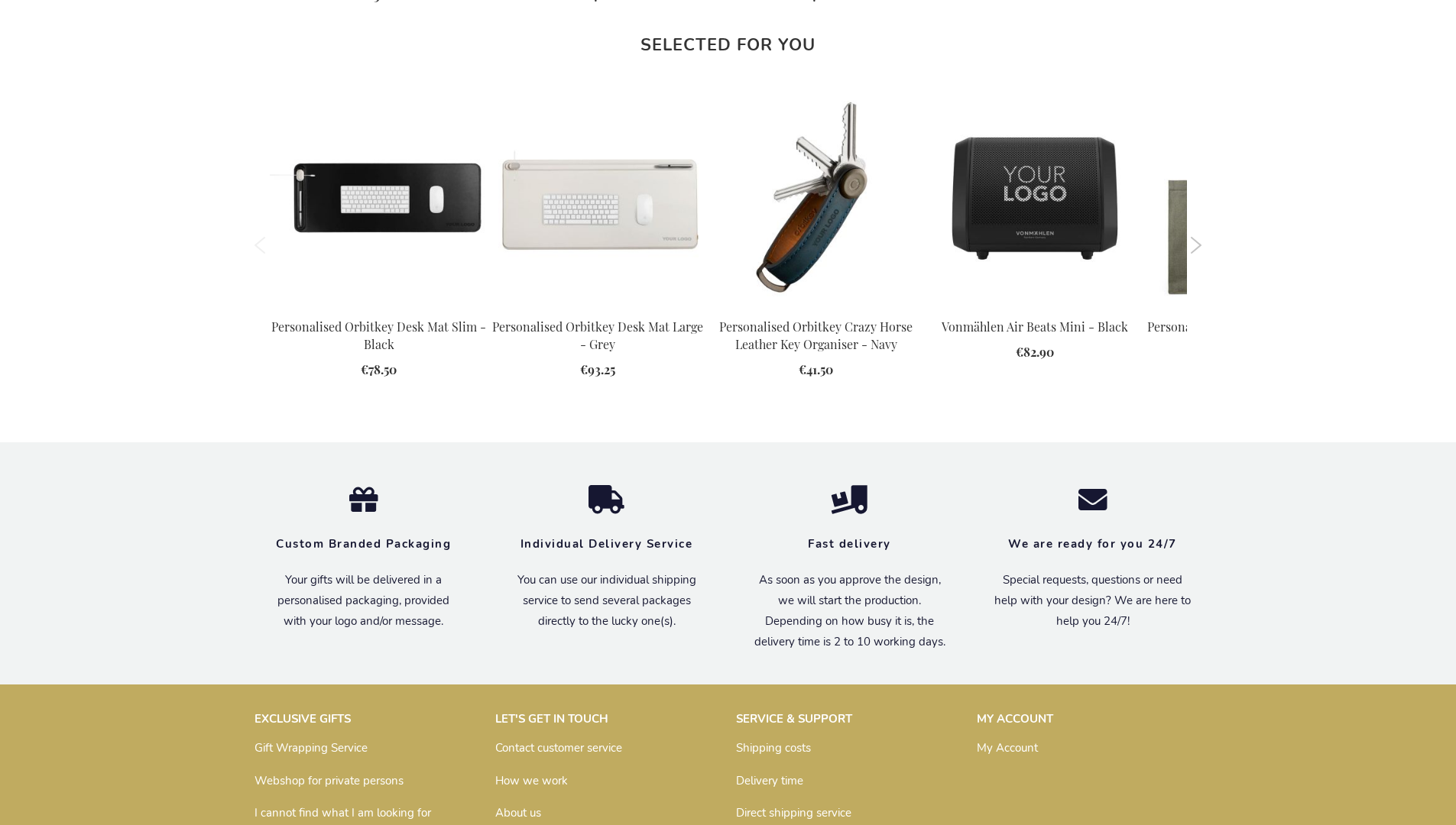
scroll to position [2138, 0]
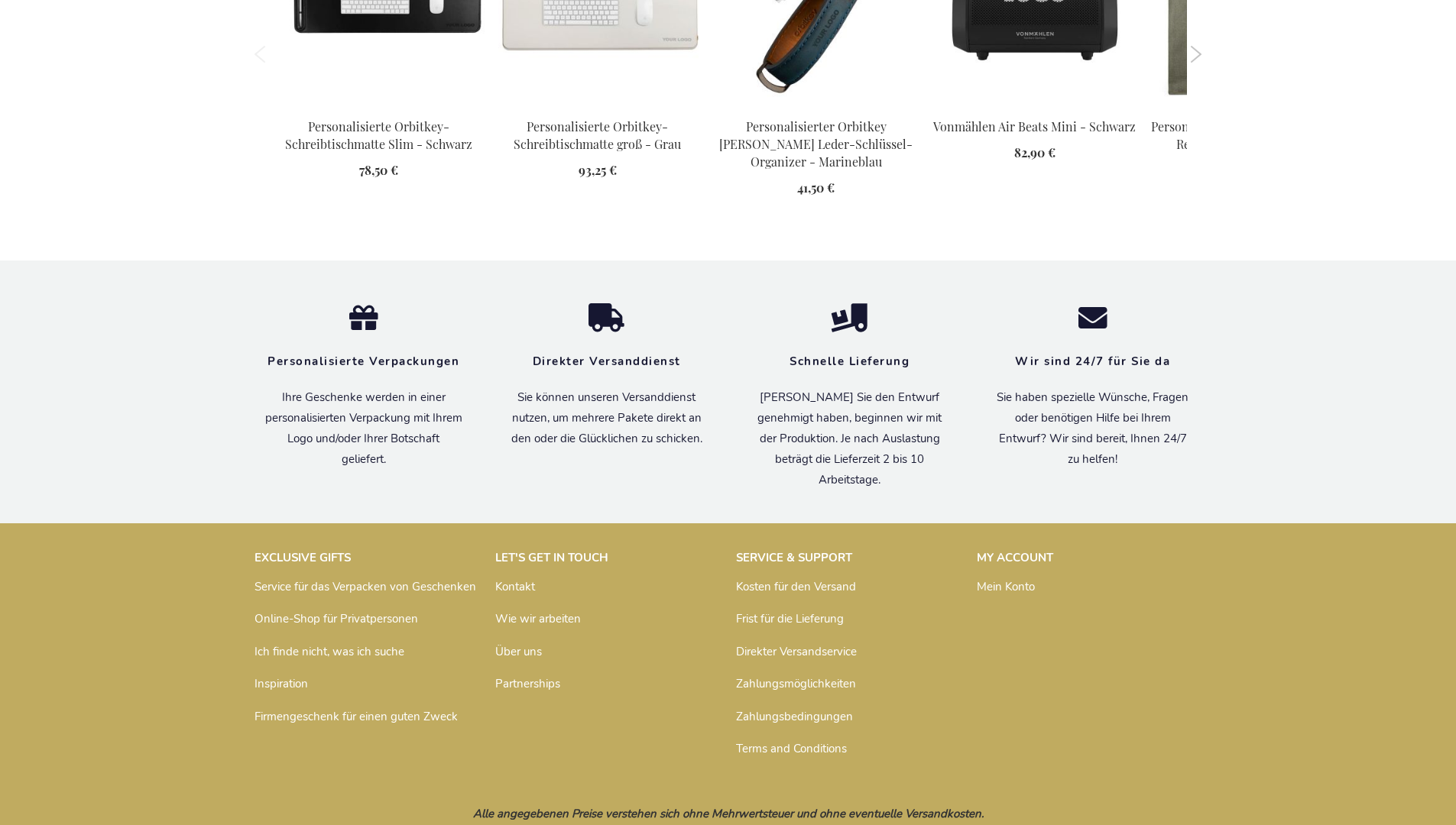
scroll to position [2159, 0]
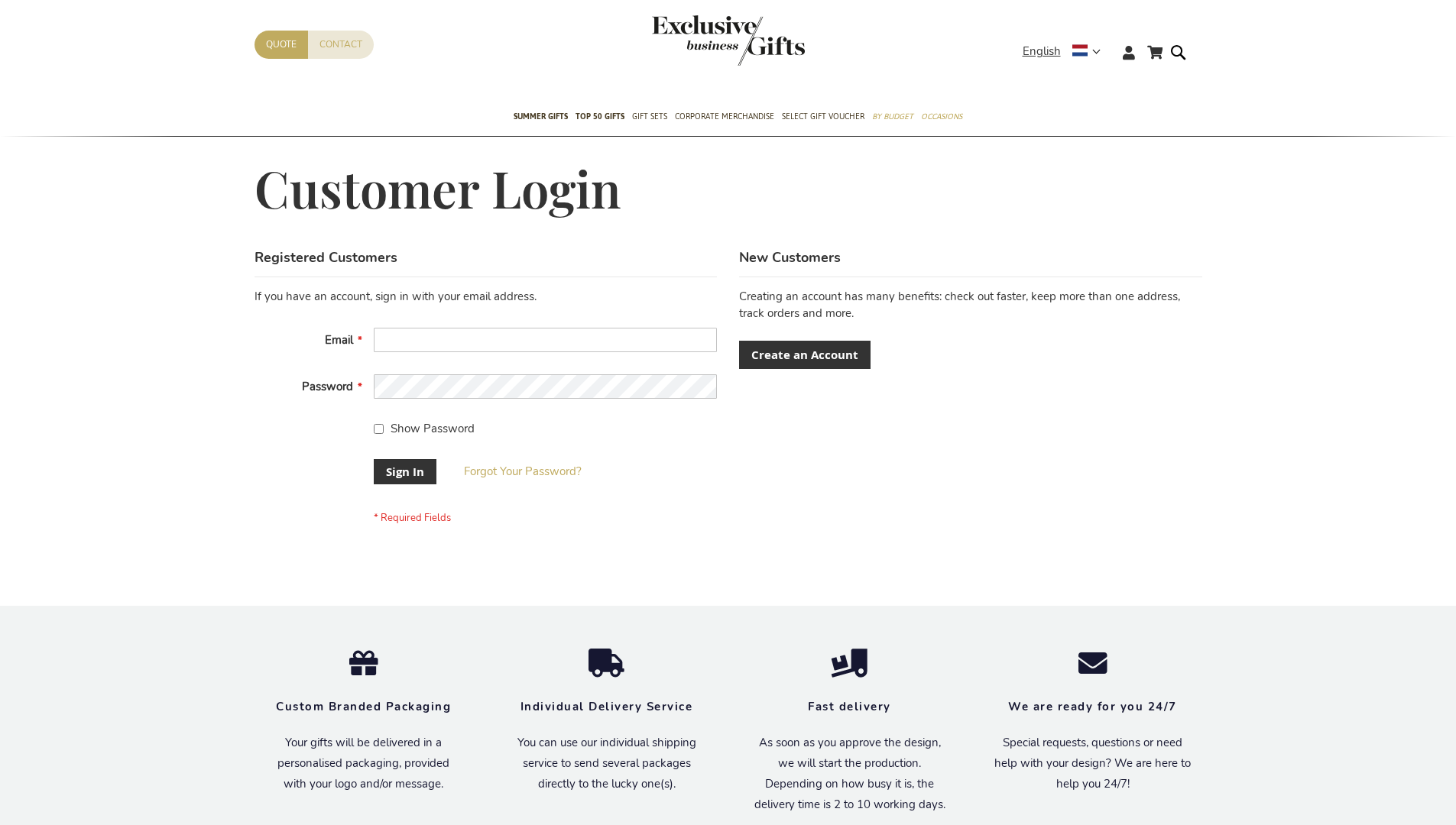
scroll to position [492, 0]
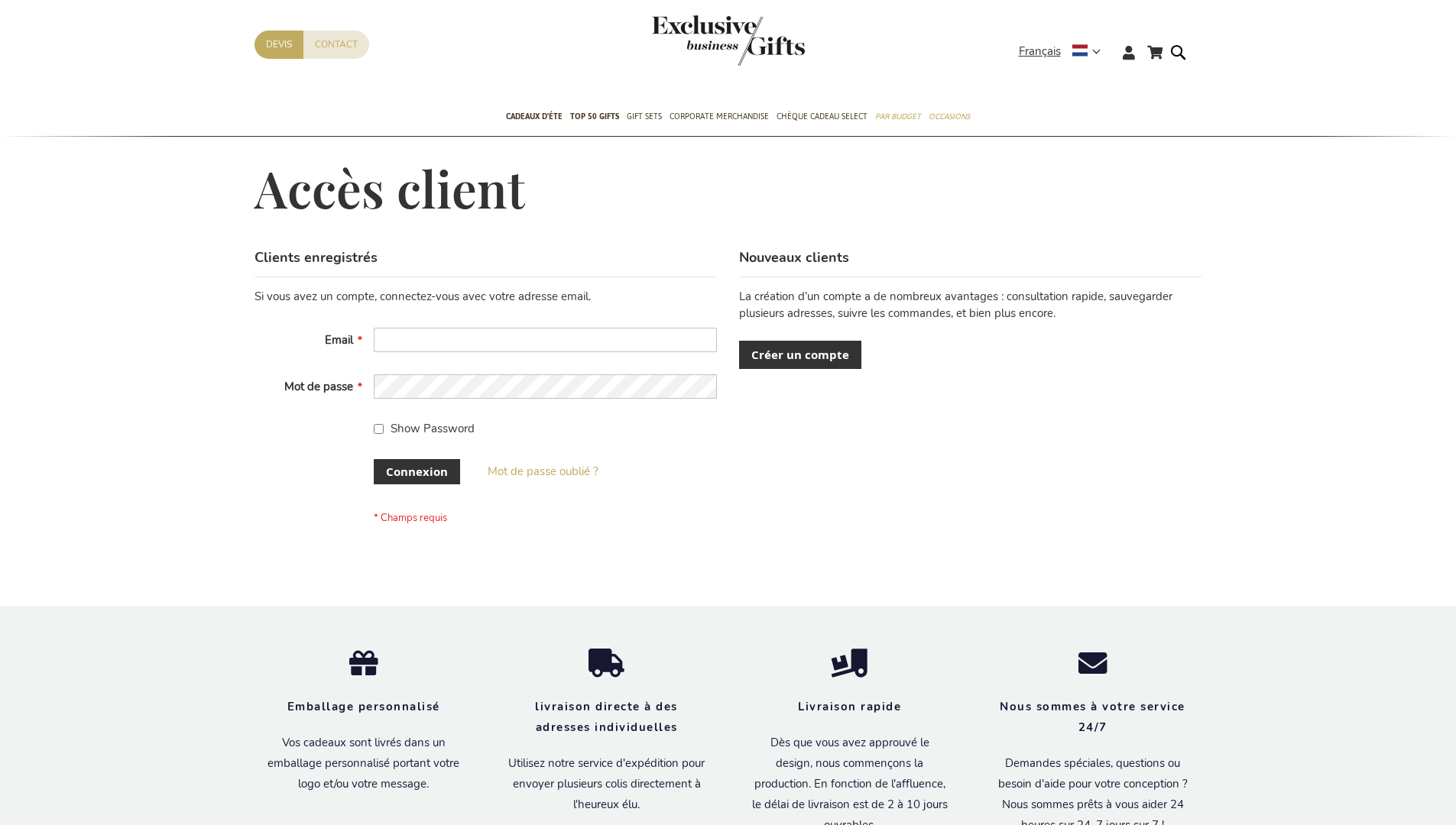
scroll to position [528, 0]
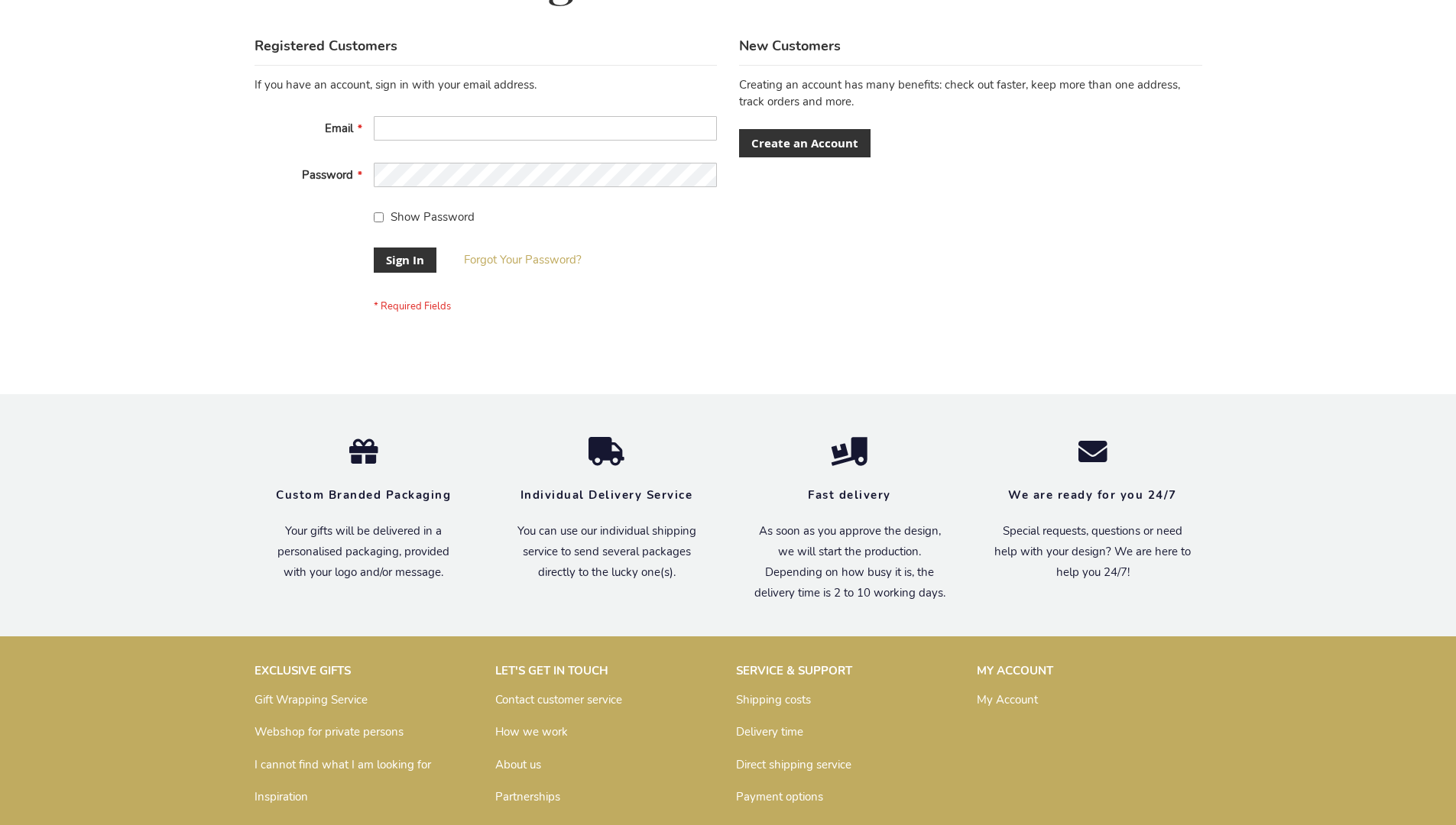
scroll to position [492, 0]
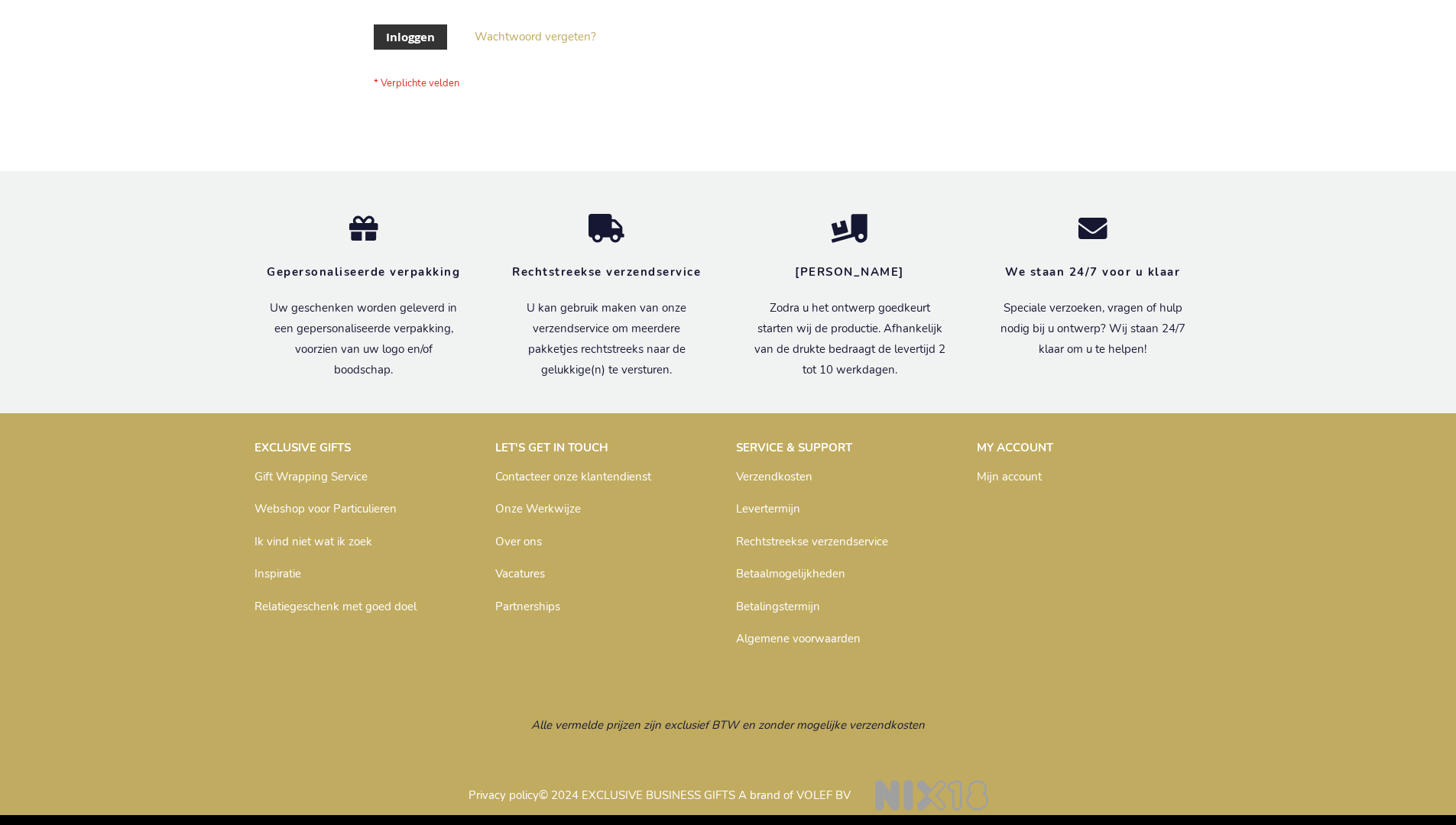
scroll to position [519, 0]
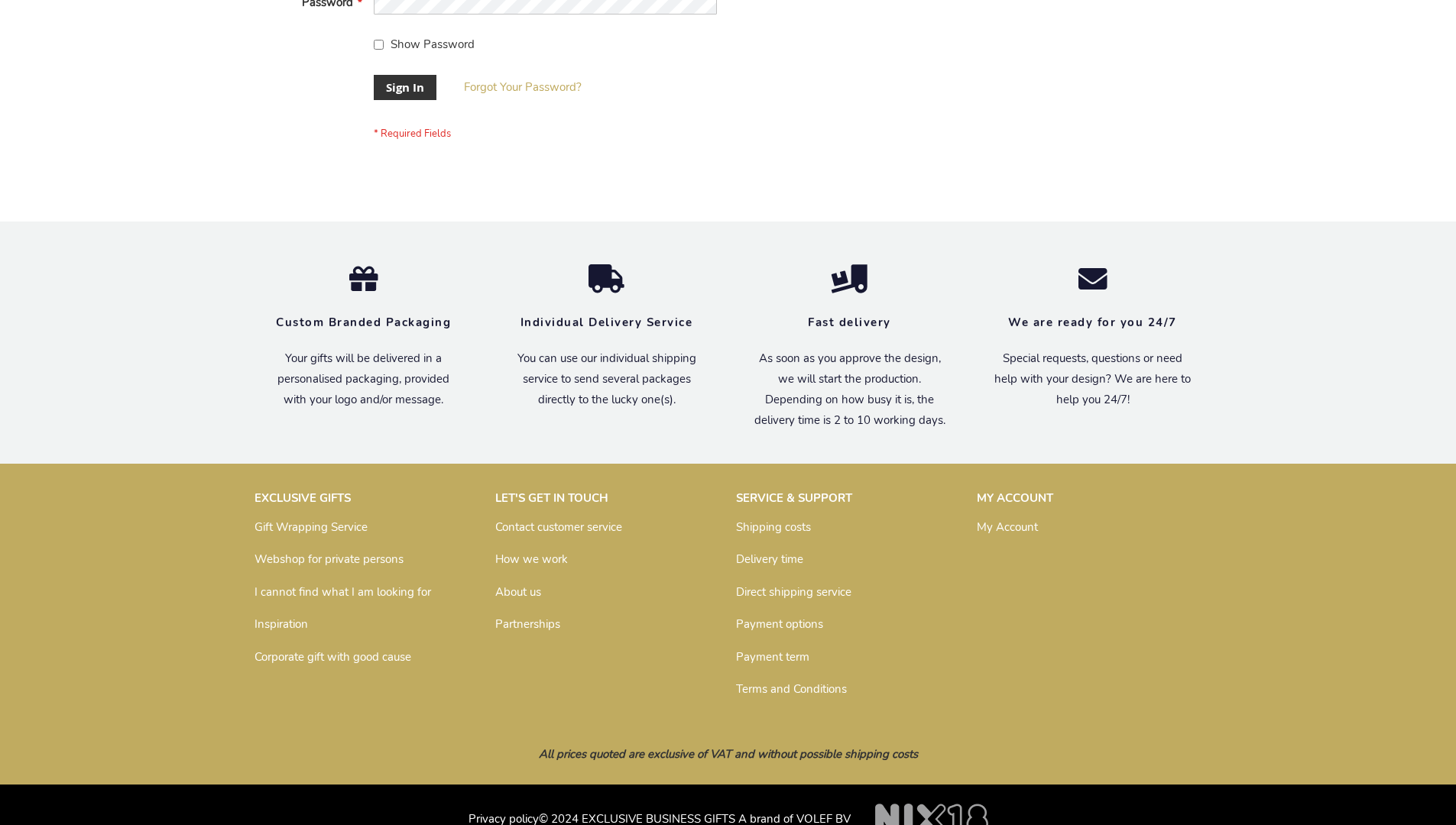
scroll to position [492, 0]
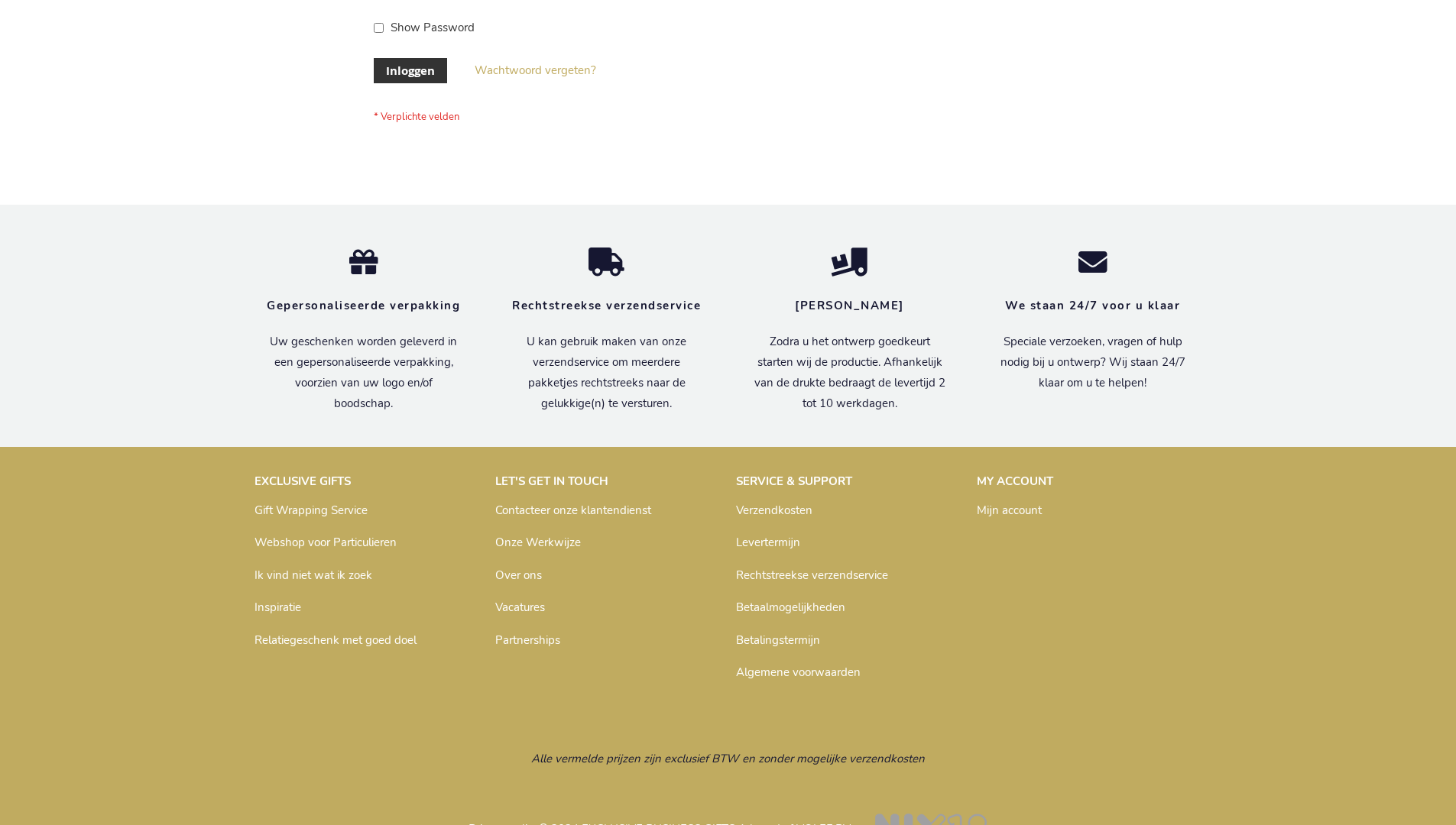
scroll to position [519, 0]
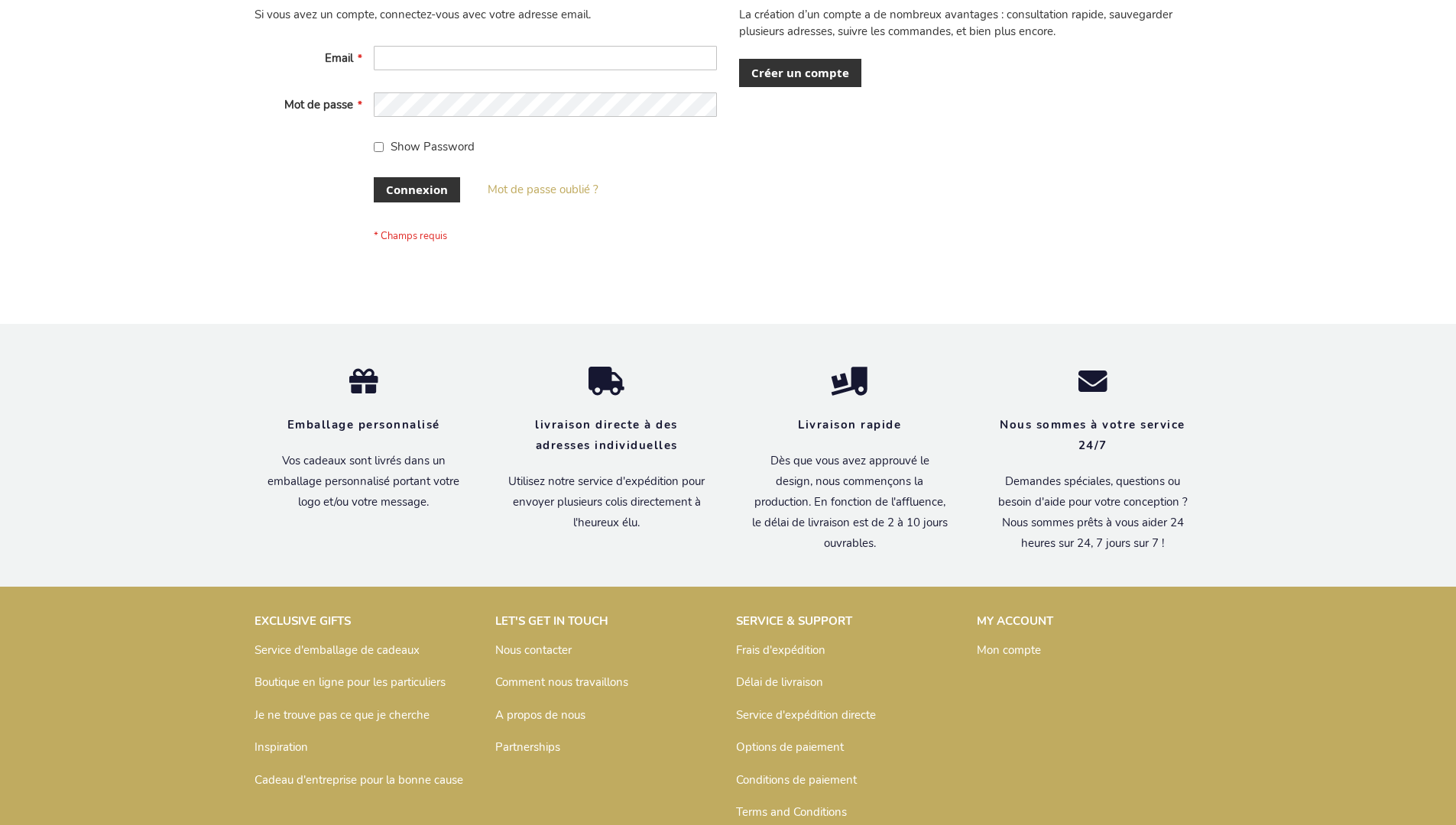
scroll to position [528, 0]
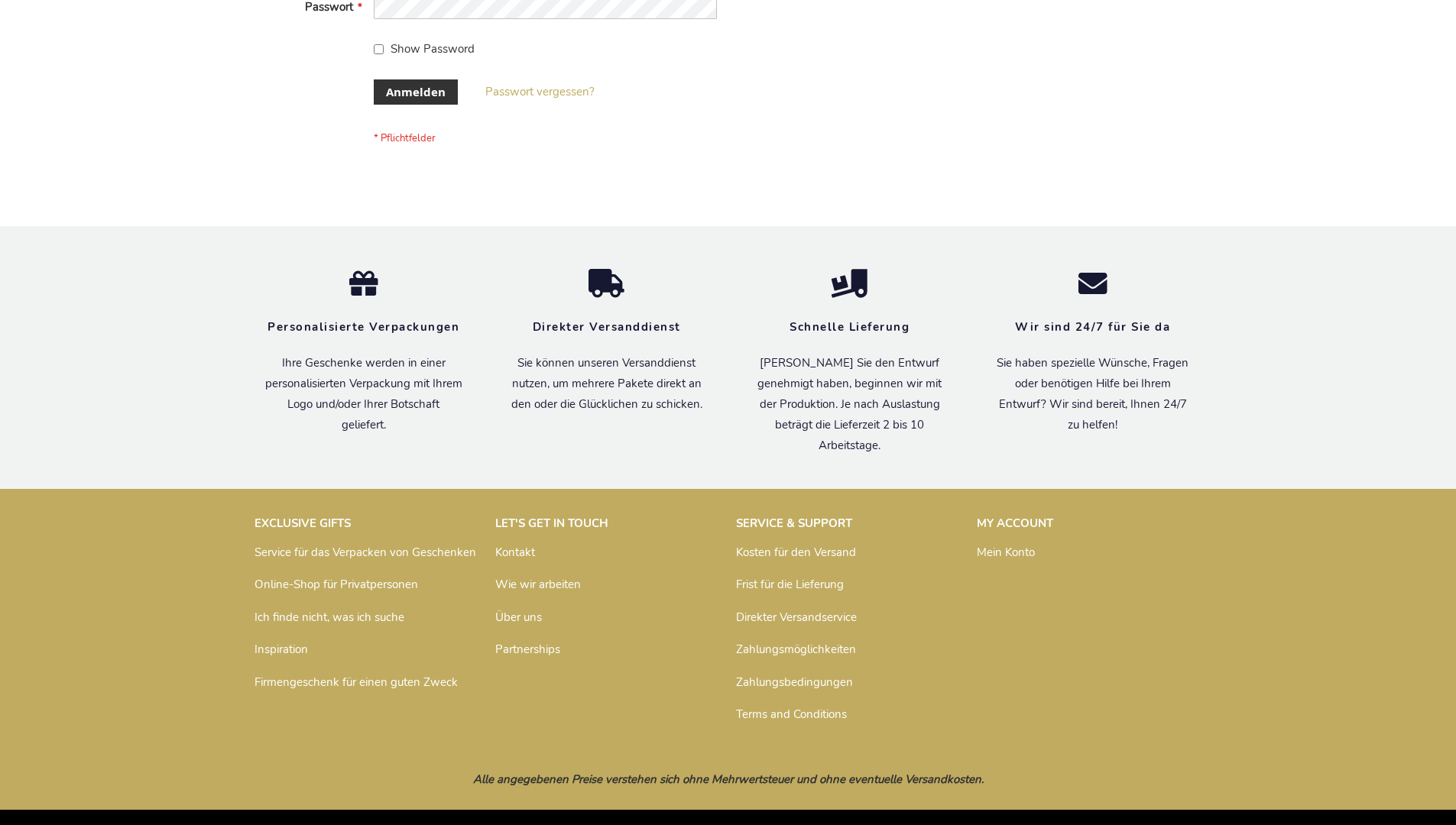
scroll to position [512, 0]
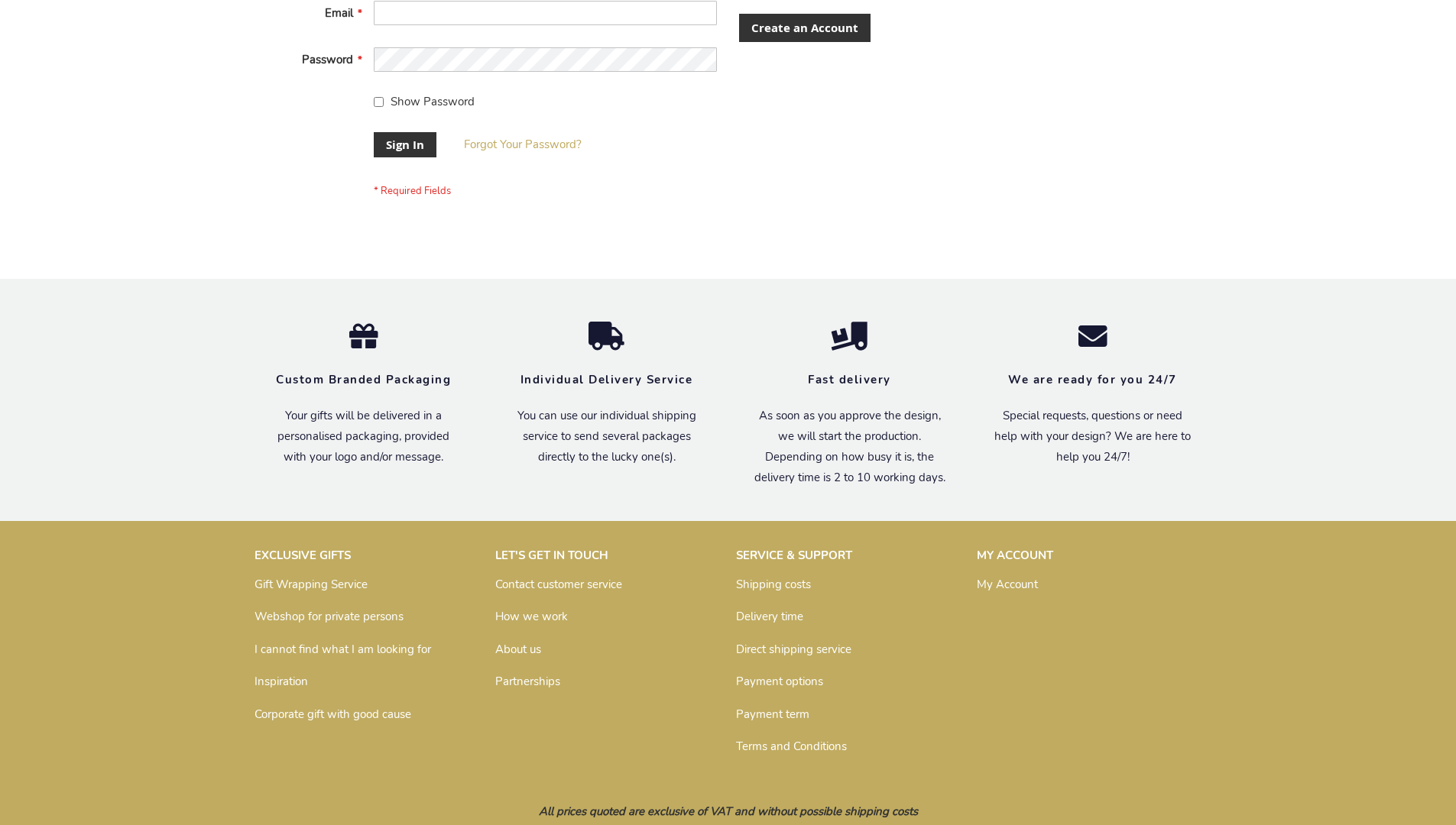
scroll to position [492, 0]
